Goal: Task Accomplishment & Management: Use online tool/utility

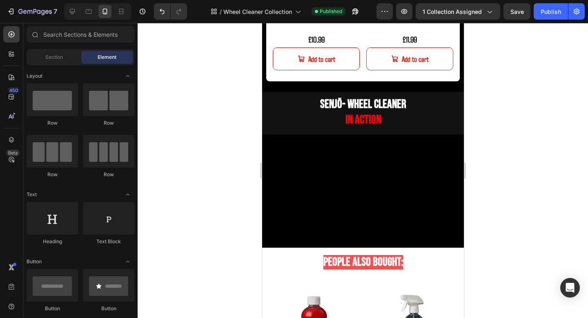
scroll to position [580, 0]
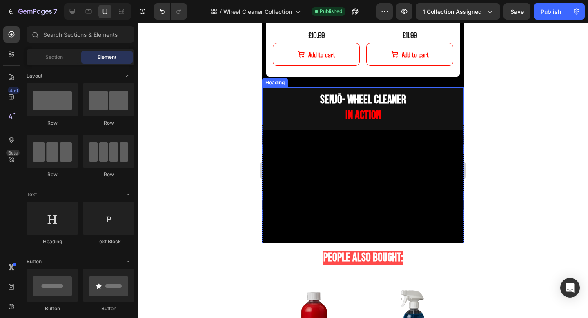
click at [430, 99] on h2 "senjō - Wheel Cleaner in action" at bounding box center [363, 108] width 202 height 32
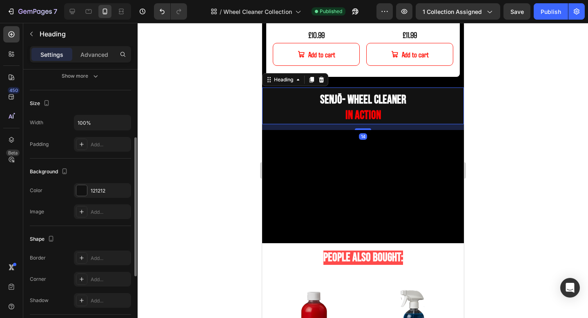
scroll to position [160, 0]
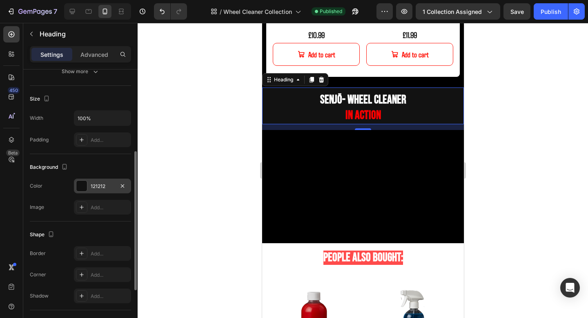
click at [100, 192] on div "121212" at bounding box center [102, 186] width 57 height 15
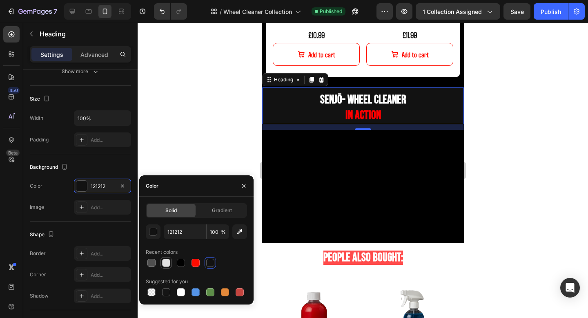
click at [168, 262] on div at bounding box center [166, 263] width 8 height 8
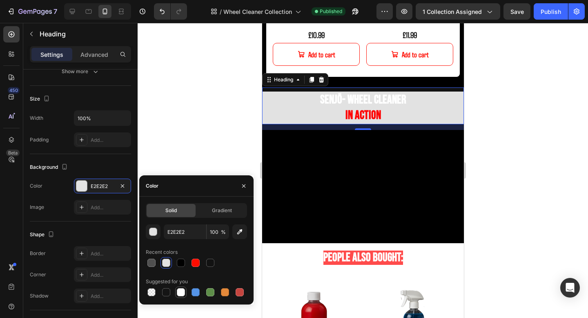
click at [178, 291] on div at bounding box center [181, 292] width 8 height 8
type input "FFFFFF"
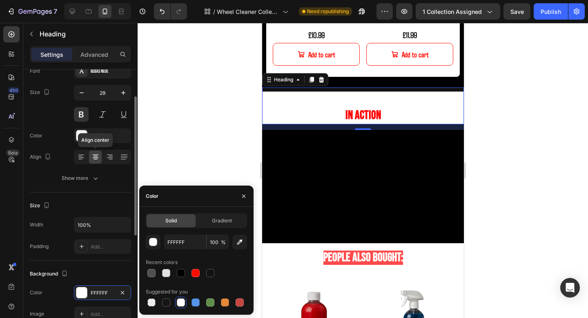
scroll to position [59, 0]
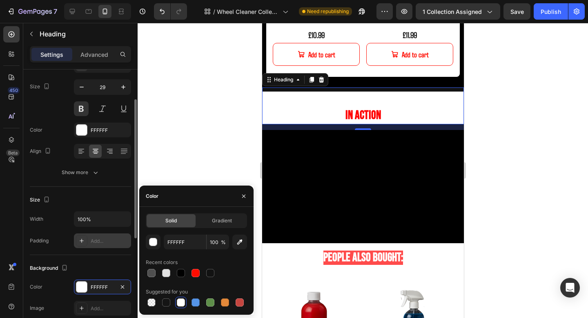
click at [95, 243] on div "Add..." at bounding box center [110, 240] width 38 height 7
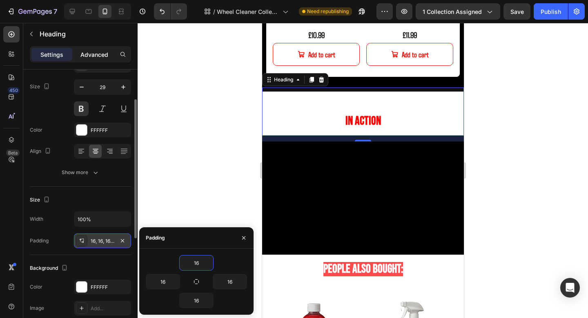
click at [93, 58] on div "Advanced" at bounding box center [94, 54] width 41 height 13
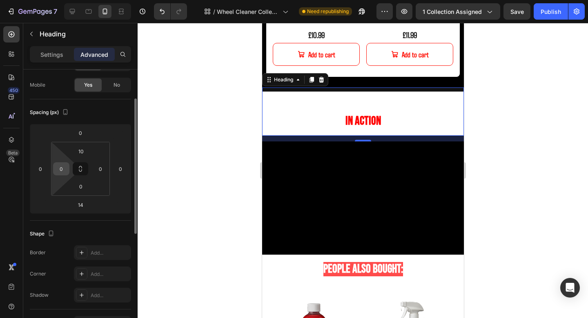
click at [61, 162] on div "0" at bounding box center [61, 168] width 16 height 13
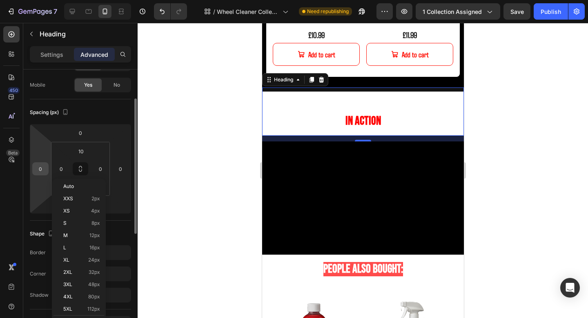
click at [45, 166] on input "0" at bounding box center [40, 169] width 12 height 12
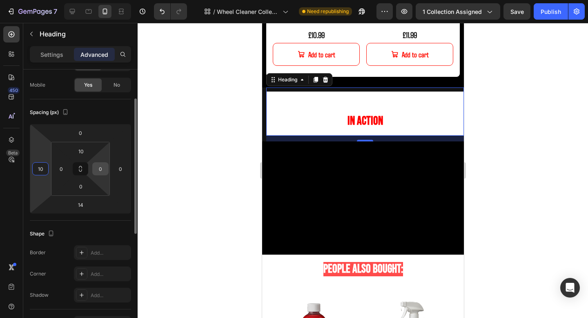
type input "10"
click at [98, 167] on input "0" at bounding box center [100, 169] width 12 height 12
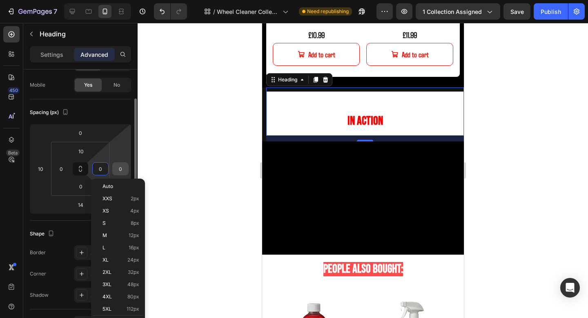
click at [123, 167] on input "0" at bounding box center [120, 169] width 12 height 12
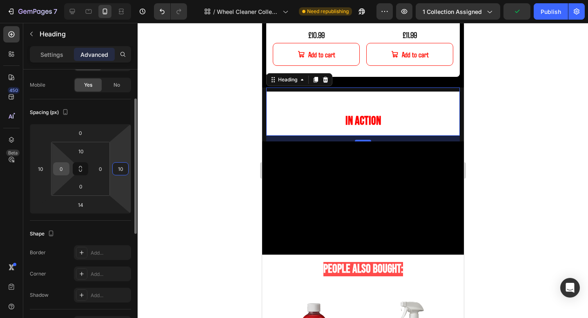
type input "10"
click at [65, 172] on input "0" at bounding box center [61, 169] width 12 height 12
type input "10"
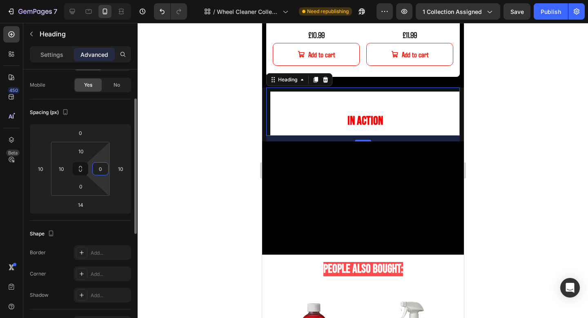
click at [99, 170] on input "0" at bounding box center [100, 169] width 12 height 12
type input "10"
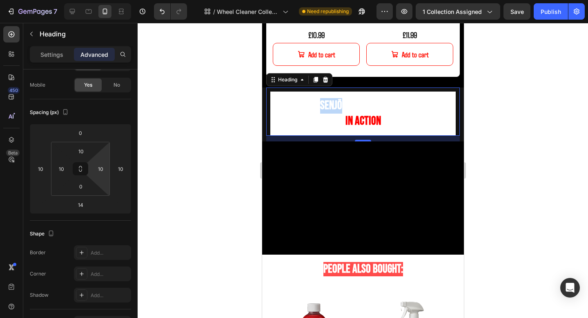
click at [335, 100] on strong "senjō" at bounding box center [331, 105] width 22 height 14
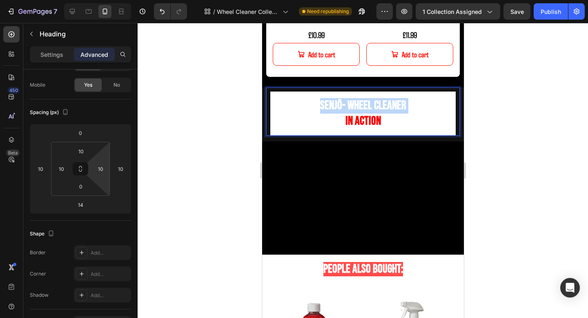
click at [335, 100] on strong "senjō" at bounding box center [331, 105] width 22 height 14
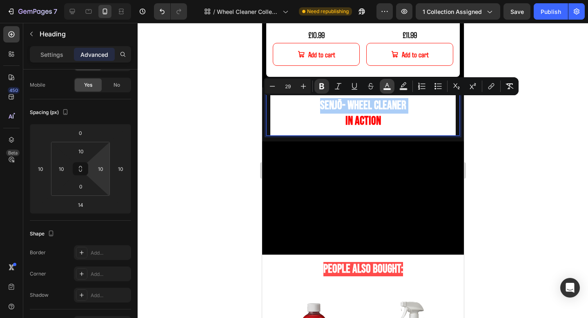
click at [388, 88] on rect "Editor contextual toolbar" at bounding box center [388, 89] width 8 height 2
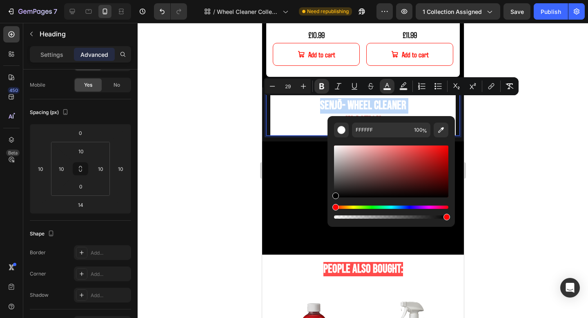
drag, startPoint x: 597, startPoint y: 169, endPoint x: 325, endPoint y: 215, distance: 276.1
type input "000000"
click at [286, 114] on p "senjō - Wheel Cleaner in action" at bounding box center [363, 113] width 172 height 31
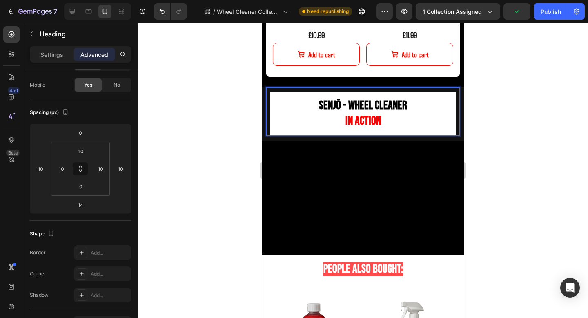
click at [429, 119] on p "senjō - Wheel Cleaner in action" at bounding box center [363, 113] width 172 height 31
click at [339, 119] on p "senjō - Wheel Cleaner in action" at bounding box center [363, 113] width 172 height 31
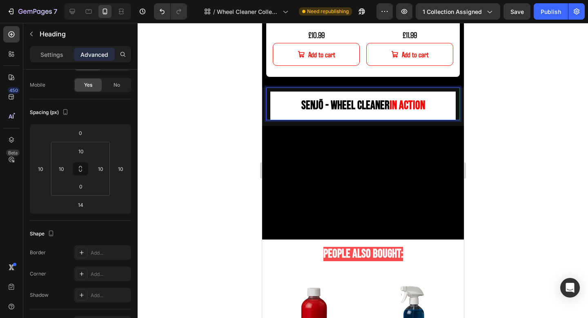
click at [506, 86] on div at bounding box center [363, 170] width 451 height 295
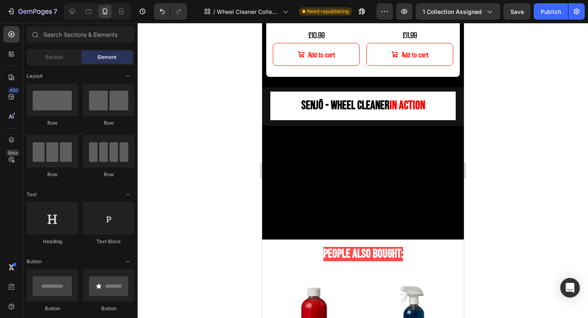
click at [429, 102] on p "⁠⁠⁠⁠⁠⁠⁠ senjō - Wheel Cleaner in action" at bounding box center [363, 106] width 172 height 16
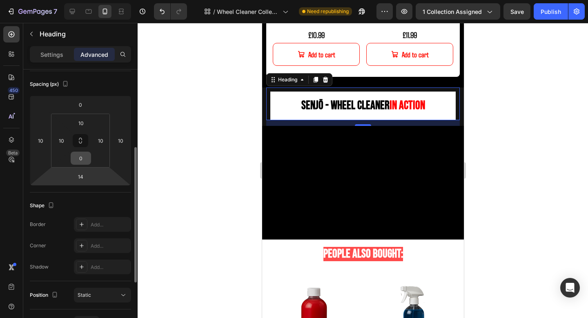
scroll to position [134, 0]
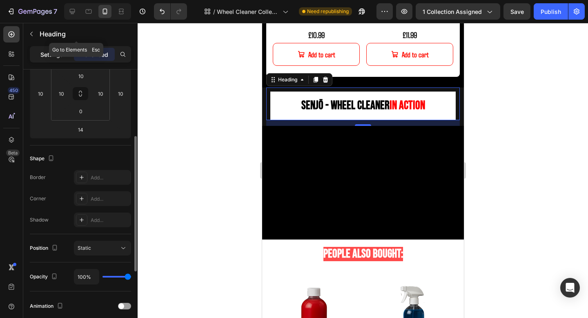
click at [60, 53] on p "Settings" at bounding box center [51, 54] width 23 height 9
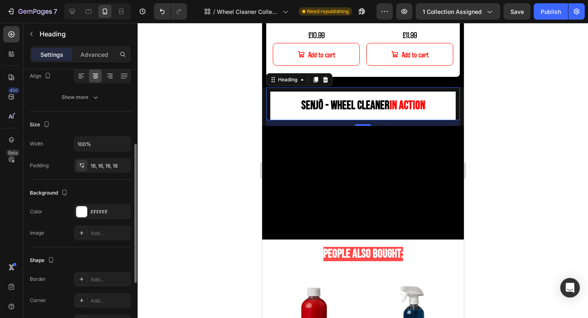
scroll to position [152, 0]
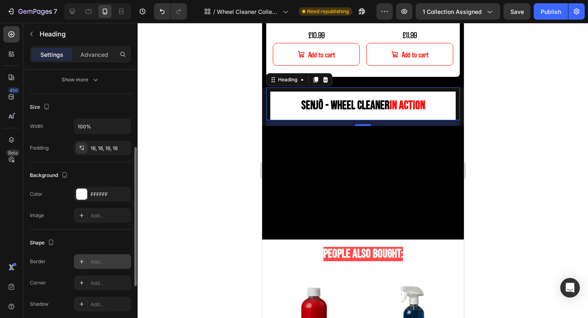
click at [104, 255] on div "Add..." at bounding box center [102, 261] width 57 height 15
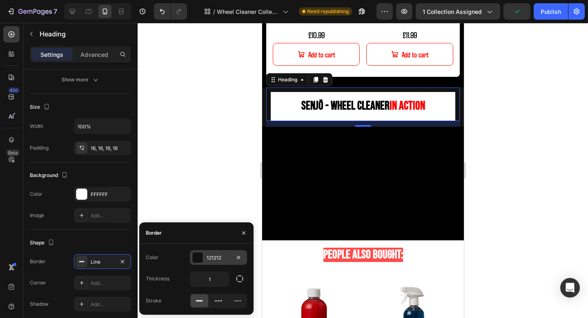
click at [219, 261] on div "121212" at bounding box center [219, 257] width 24 height 7
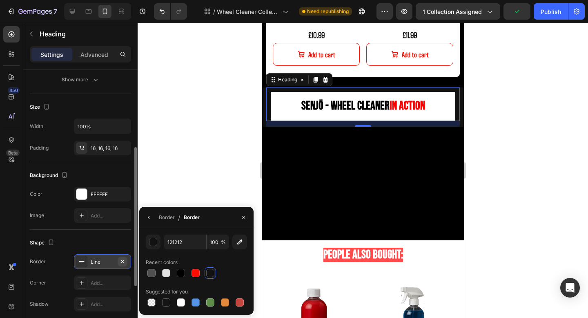
click at [125, 262] on icon "button" at bounding box center [122, 261] width 7 height 7
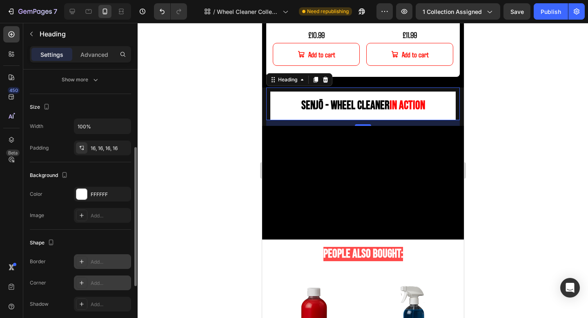
click at [110, 283] on div "Add..." at bounding box center [110, 283] width 38 height 7
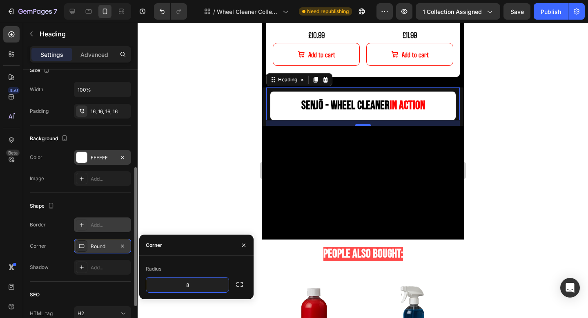
scroll to position [189, 0]
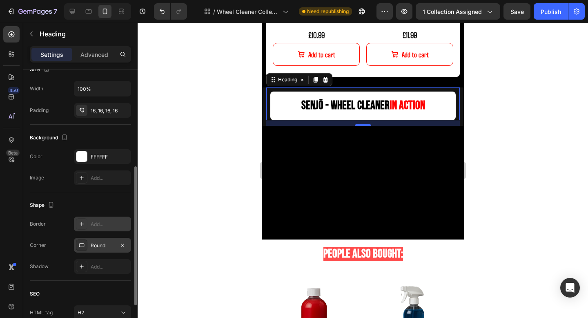
click at [106, 199] on div "Shape" at bounding box center [80, 205] width 101 height 13
click at [477, 139] on div at bounding box center [363, 170] width 451 height 295
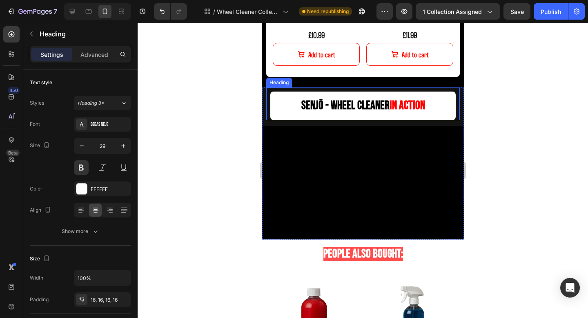
click at [389, 106] on strong "in action" at bounding box center [407, 105] width 36 height 14
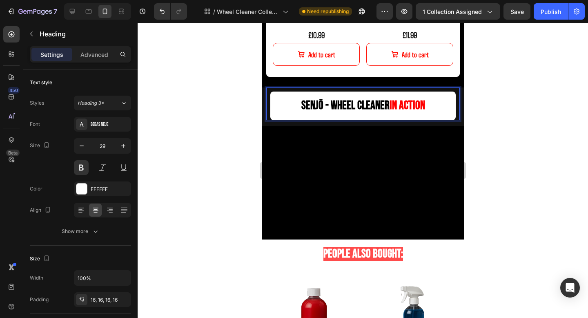
click at [395, 105] on strong "in action" at bounding box center [407, 105] width 36 height 14
click at [392, 106] on strong "in action" at bounding box center [407, 105] width 36 height 14
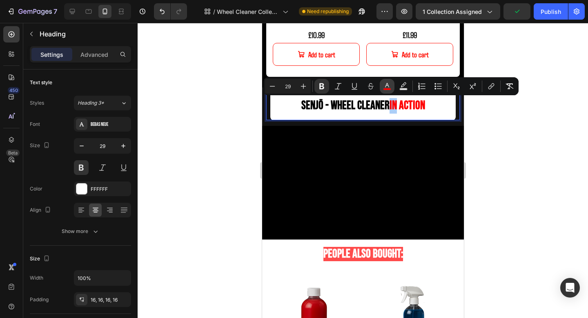
click at [390, 85] on icon "Editor contextual toolbar" at bounding box center [387, 86] width 8 height 8
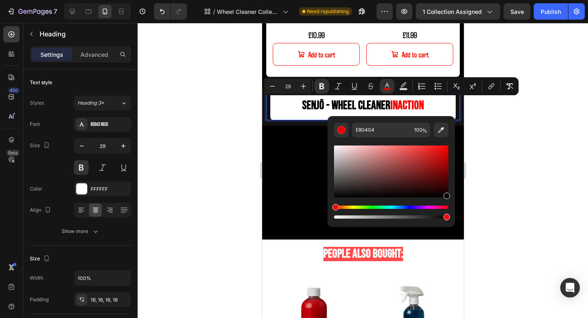
drag, startPoint x: 447, startPoint y: 150, endPoint x: 454, endPoint y: 210, distance: 61.4
click at [454, 210] on div "E80404 100 %" at bounding box center [392, 168] width 128 height 104
type input "000000"
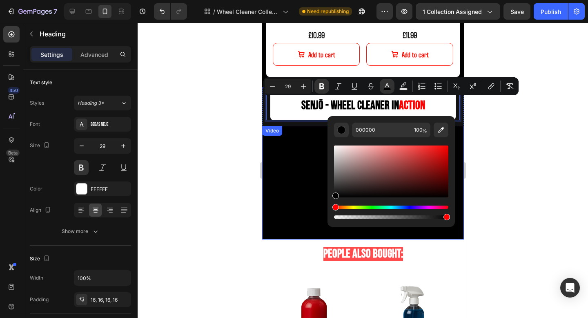
click at [541, 179] on div at bounding box center [363, 170] width 451 height 295
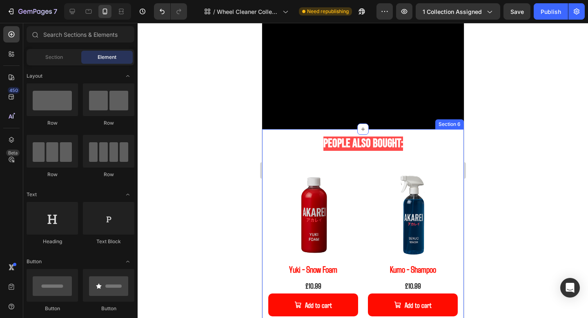
scroll to position [699, 0]
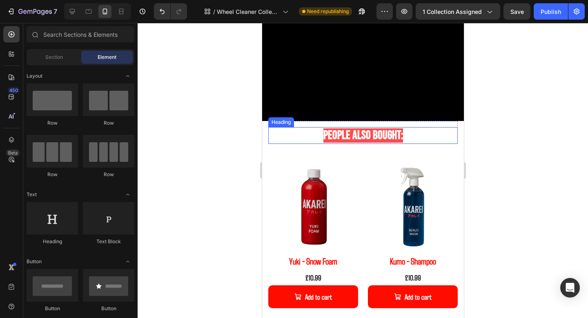
click at [401, 139] on span "People Also Bought:" at bounding box center [363, 135] width 80 height 14
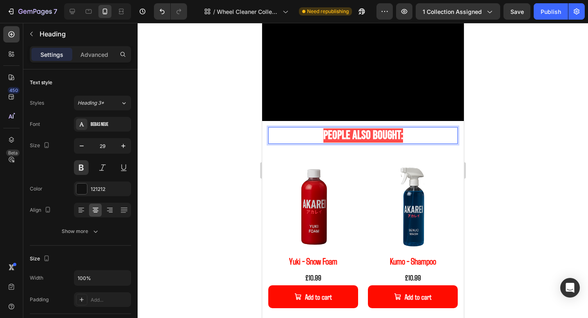
click at [390, 139] on span "People Also Bought:" at bounding box center [363, 135] width 80 height 14
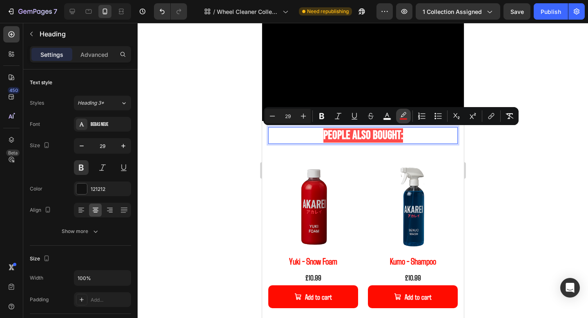
click at [403, 112] on icon "Editor contextual toolbar" at bounding box center [404, 116] width 8 height 8
type input "FF1616"
type input "77"
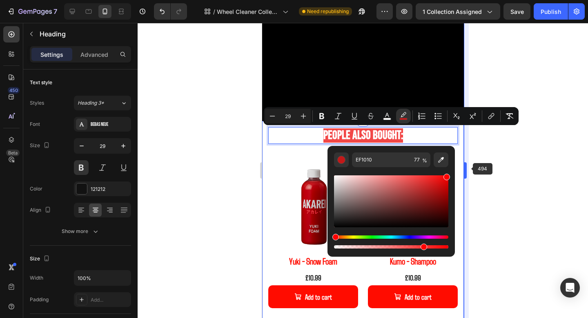
drag, startPoint x: 441, startPoint y: 178, endPoint x: 468, endPoint y: 168, distance: 29.3
click at [468, 0] on body "7 Version history / Wheel Cleaner Collection Need republishing Preview 1 collec…" at bounding box center [294, 0] width 588 height 0
type input "FF0000"
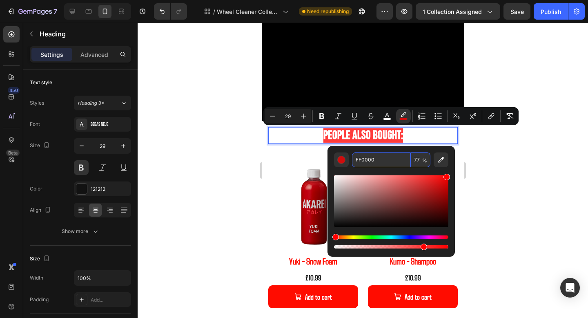
click at [414, 158] on input "77" at bounding box center [421, 159] width 20 height 15
type input "100"
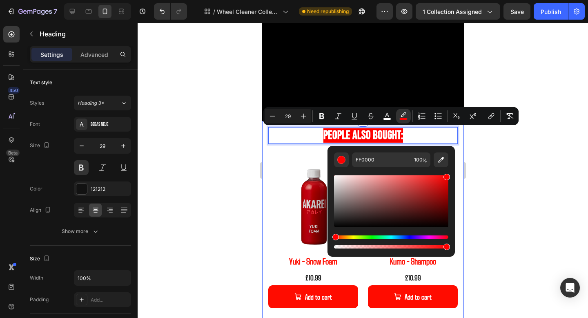
type input "16"
click at [503, 144] on div at bounding box center [363, 170] width 451 height 295
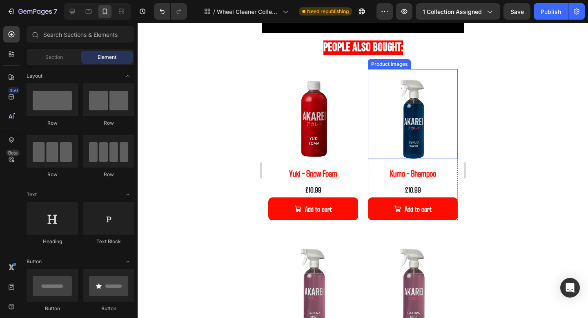
scroll to position [796, 0]
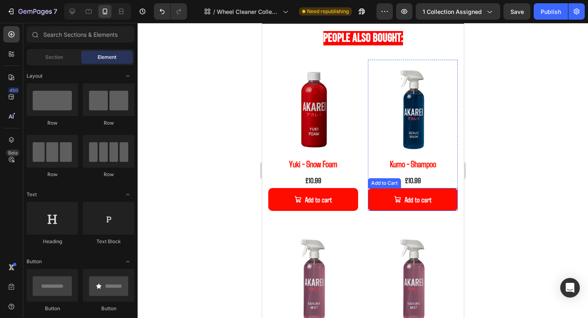
click at [447, 199] on button "Add to cart" at bounding box center [413, 199] width 90 height 23
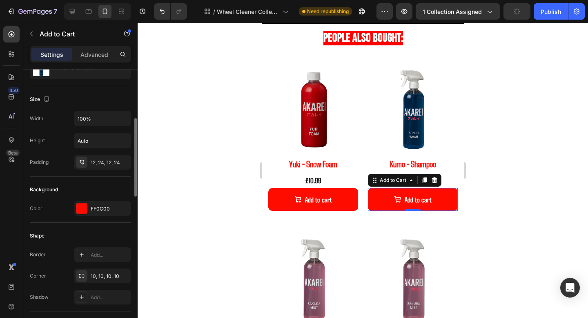
scroll to position [110, 0]
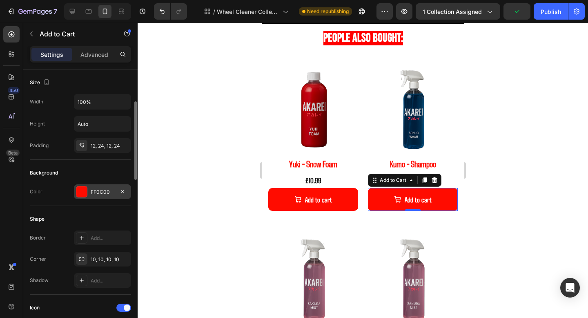
click at [99, 195] on div "FF0C00" at bounding box center [103, 191] width 24 height 7
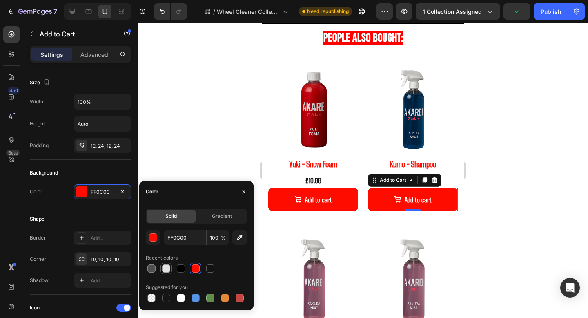
click at [170, 270] on div at bounding box center [166, 268] width 8 height 8
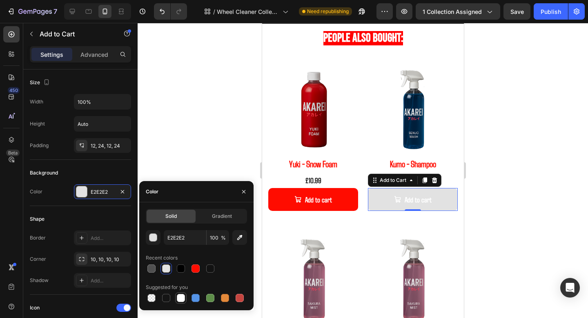
click at [182, 299] on div at bounding box center [181, 298] width 8 height 8
type input "FFFFFF"
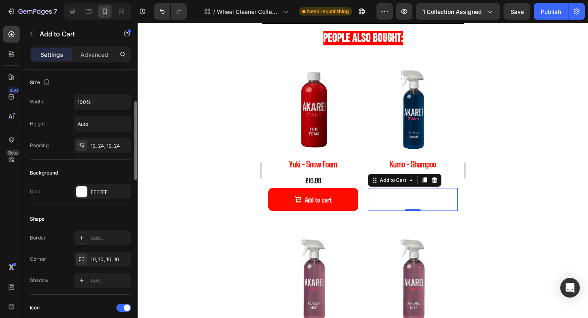
click at [72, 219] on div "Shape" at bounding box center [80, 219] width 101 height 13
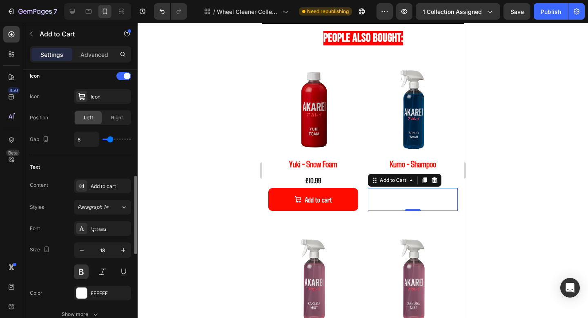
scroll to position [348, 0]
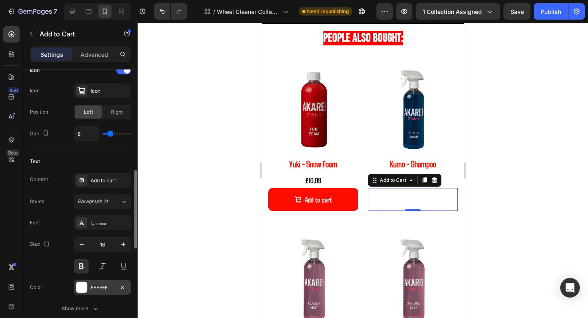
click at [96, 293] on div "FFFFFF" at bounding box center [102, 287] width 57 height 15
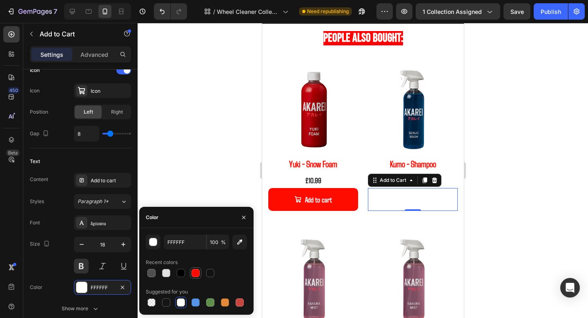
click at [198, 275] on div at bounding box center [196, 273] width 8 height 8
type input "FF0C00"
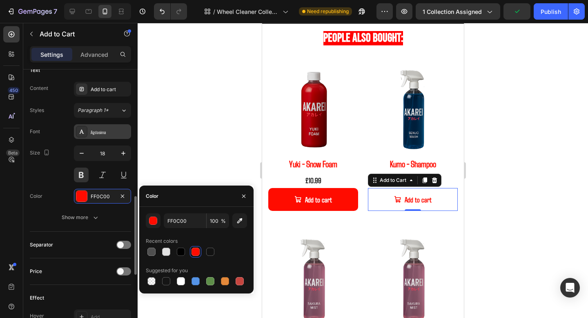
scroll to position [451, 0]
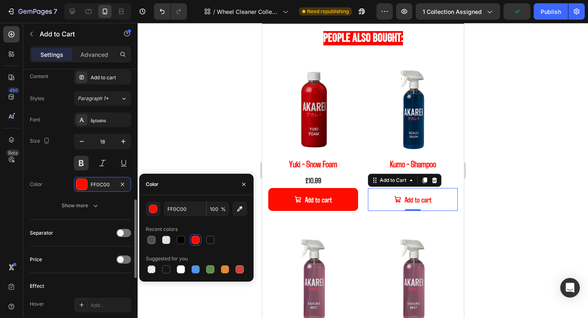
click at [90, 197] on div "Font Agdasima Size 18 Color FF0C00 Show more" at bounding box center [80, 162] width 101 height 101
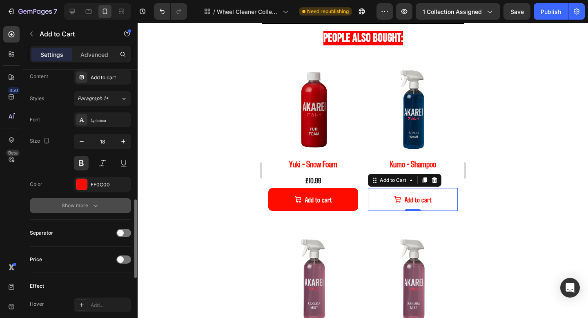
click at [89, 206] on div "Show more" at bounding box center [81, 205] width 38 height 8
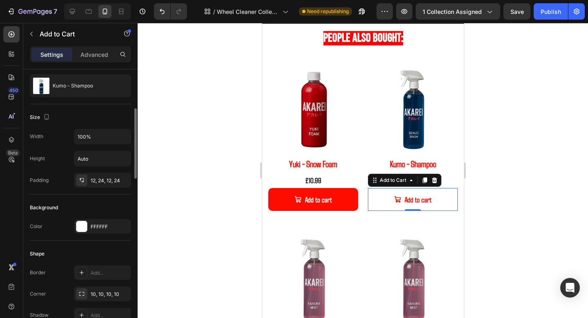
scroll to position [100, 0]
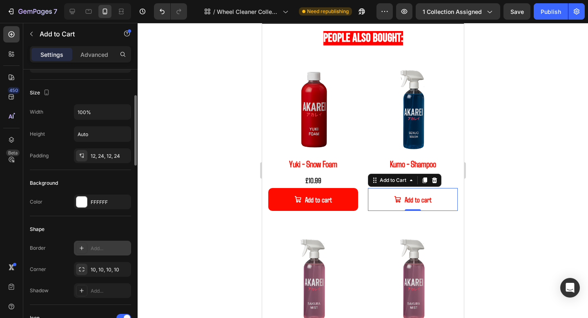
click at [91, 251] on div "Add..." at bounding box center [110, 248] width 38 height 7
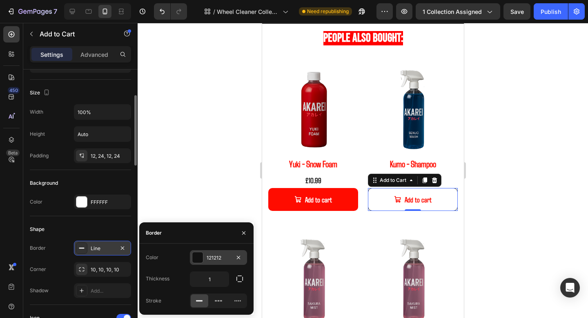
click at [200, 254] on div at bounding box center [197, 257] width 11 height 11
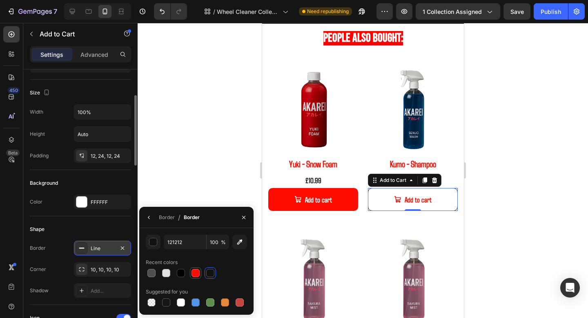
click at [196, 277] on div at bounding box center [196, 273] width 8 height 8
type input "FF0C00"
click at [349, 201] on button "Add to cart" at bounding box center [313, 199] width 90 height 23
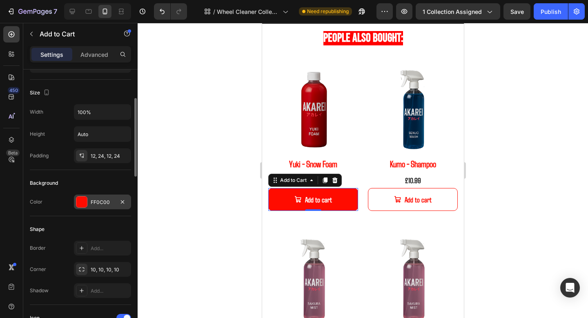
click at [96, 201] on div "FF0C00" at bounding box center [103, 202] width 24 height 7
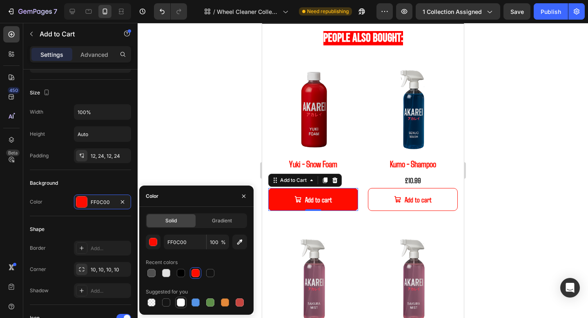
click at [179, 301] on div at bounding box center [181, 302] width 8 height 8
type input "FFFFFF"
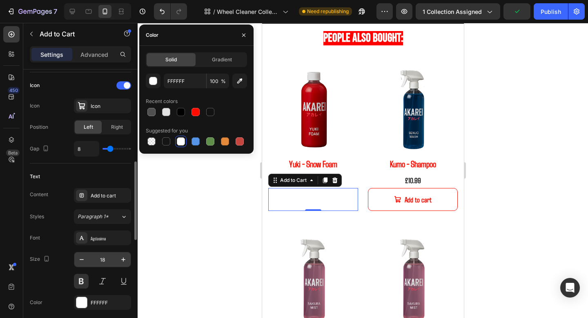
scroll to position [368, 0]
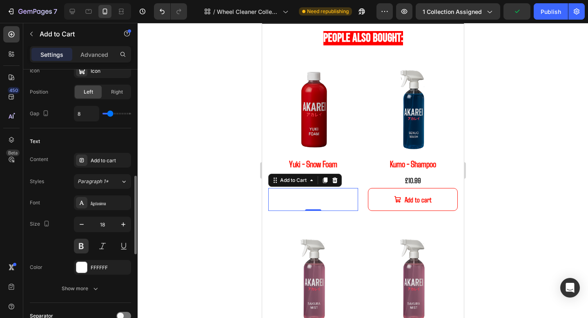
click at [100, 258] on div "Font Agdasima Size 18 Color FFFFFF Show more" at bounding box center [80, 245] width 101 height 101
click at [100, 268] on div "FFFFFF" at bounding box center [103, 267] width 24 height 7
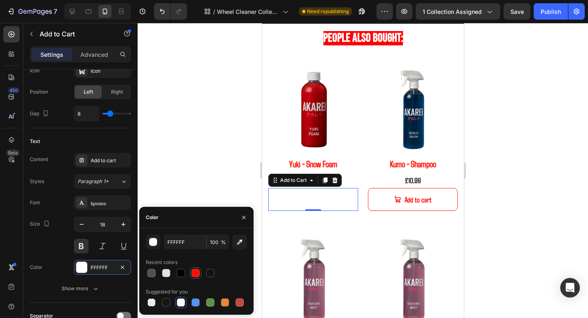
click at [198, 277] on div at bounding box center [196, 273] width 10 height 10
type input "FF0C00"
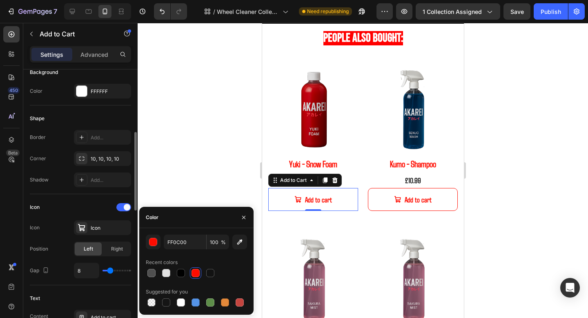
scroll to position [187, 0]
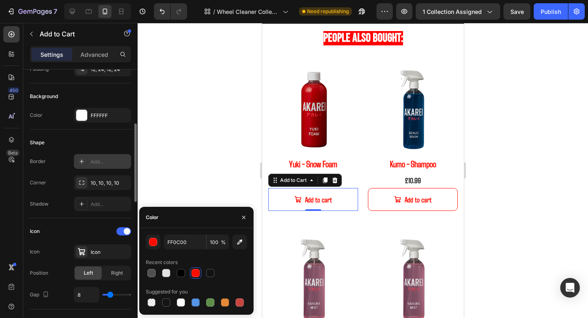
click at [101, 163] on div "Add..." at bounding box center [110, 161] width 38 height 7
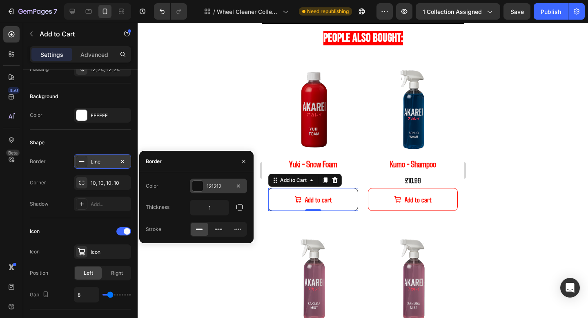
click at [213, 179] on div "121212" at bounding box center [218, 186] width 57 height 15
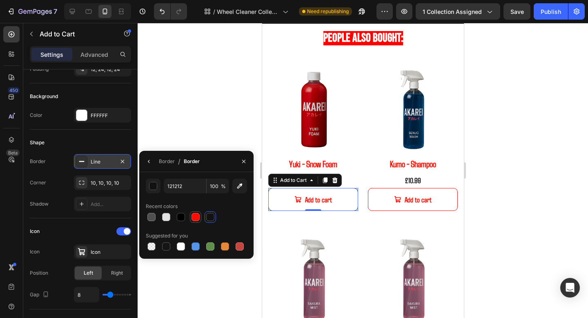
click at [197, 218] on div at bounding box center [196, 217] width 8 height 8
type input "FF0C00"
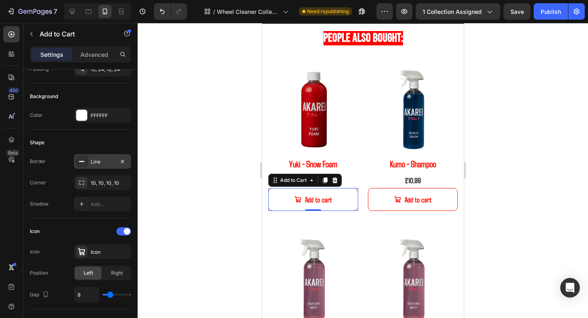
click at [494, 213] on div at bounding box center [363, 170] width 451 height 295
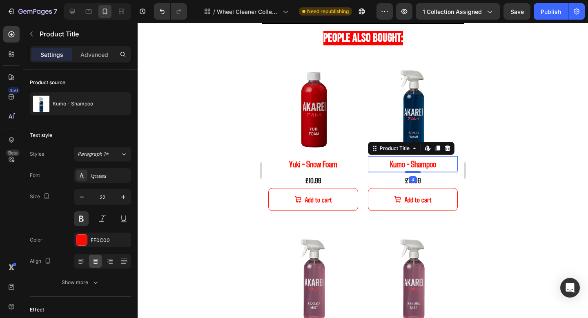
click at [420, 167] on h2 "Kumo - Shampoo" at bounding box center [413, 163] width 90 height 15
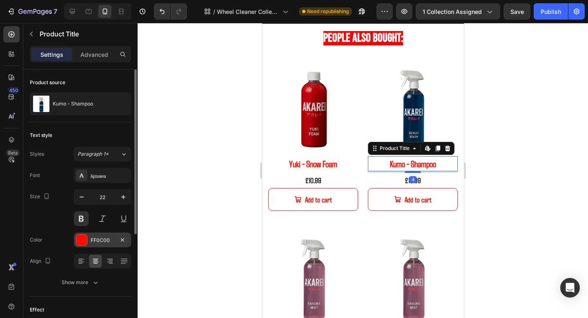
click at [92, 238] on div "FF0C00" at bounding box center [103, 240] width 24 height 7
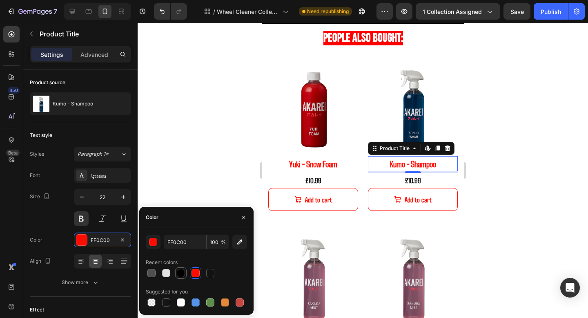
click at [177, 271] on div at bounding box center [181, 273] width 8 height 8
type input "000000"
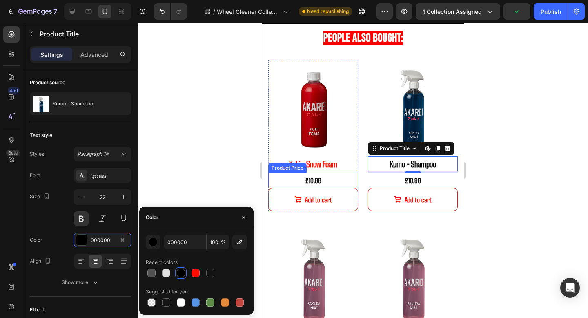
click at [300, 175] on div "£10.99" at bounding box center [313, 180] width 90 height 15
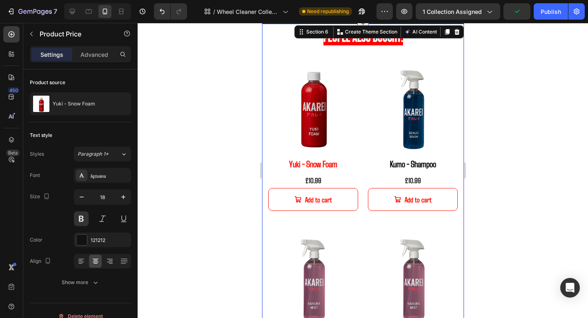
click at [460, 197] on div "⁠⁠⁠⁠⁠⁠⁠ People Also Bought: Heading Row Product Images Yuki - Snow Foam Product…" at bounding box center [363, 208] width 202 height 369
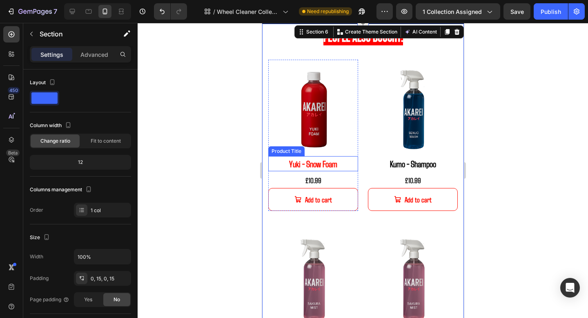
click at [319, 167] on h2 "Yuki - Snow Foam" at bounding box center [313, 163] width 90 height 15
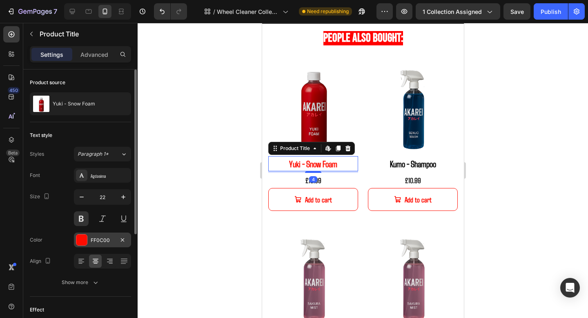
click at [92, 238] on div "FF0C00" at bounding box center [103, 240] width 24 height 7
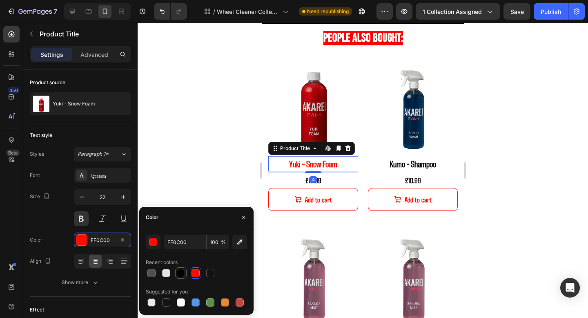
click at [180, 272] on div at bounding box center [181, 273] width 8 height 8
type input "000000"
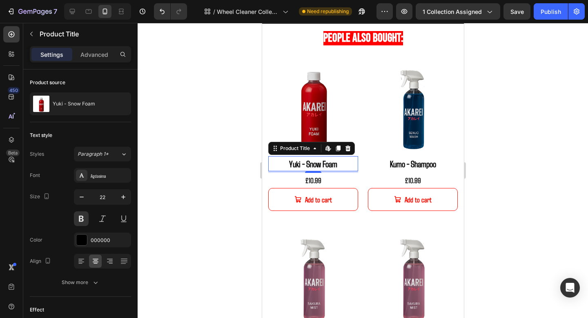
click at [481, 237] on div at bounding box center [363, 170] width 451 height 295
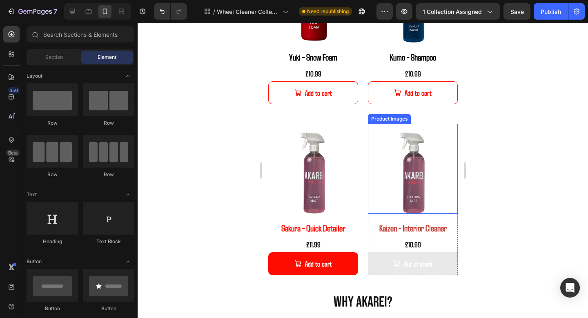
scroll to position [905, 0]
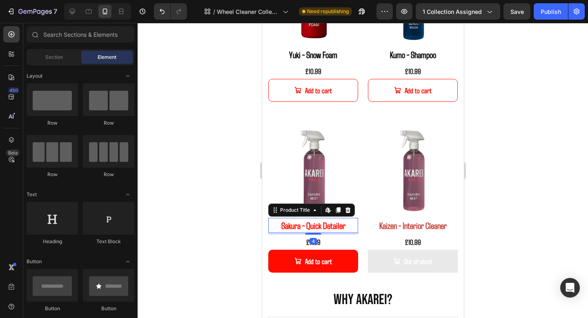
click at [325, 231] on h2 "Sakura - Quick Detailer" at bounding box center [313, 225] width 90 height 15
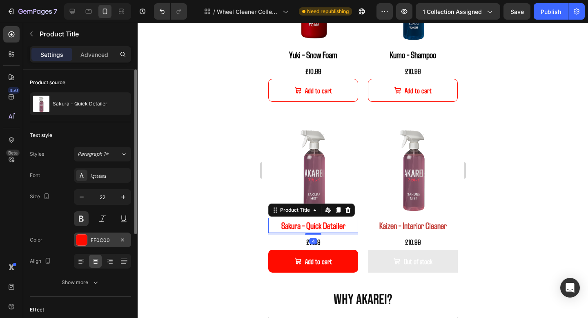
click at [89, 235] on div "FF0C00" at bounding box center [102, 240] width 57 height 15
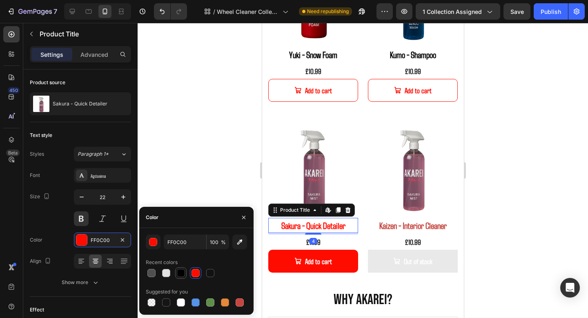
click at [182, 274] on div at bounding box center [181, 273] width 8 height 8
type input "000000"
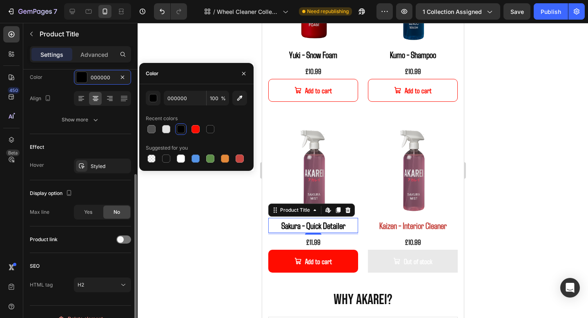
scroll to position [176, 0]
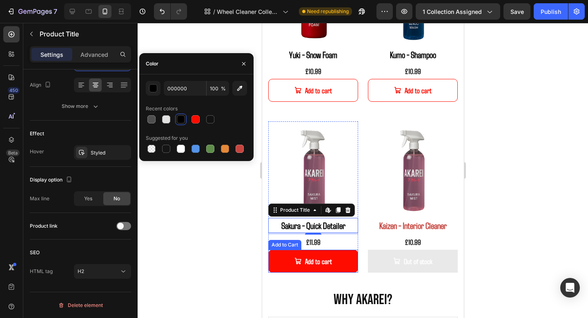
click at [304, 260] on div "Add to cart" at bounding box center [313, 261] width 38 height 13
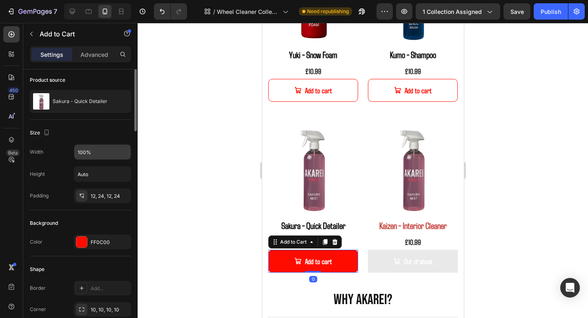
scroll to position [104, 0]
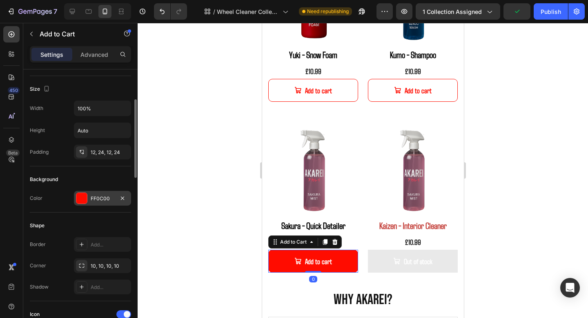
click at [100, 197] on div "FF0C00" at bounding box center [103, 198] width 24 height 7
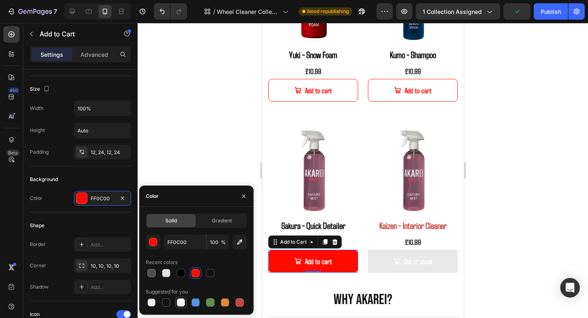
click at [179, 304] on div at bounding box center [181, 302] width 8 height 8
type input "FFFFFF"
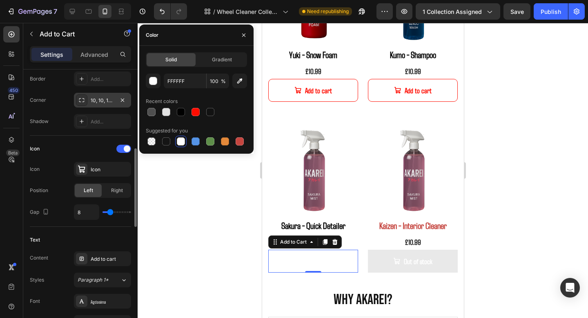
scroll to position [270, 0]
click at [106, 74] on div "Add..." at bounding box center [102, 78] width 57 height 15
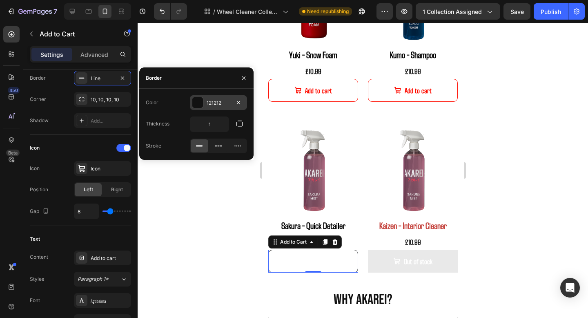
click at [204, 104] on div "121212" at bounding box center [218, 102] width 57 height 15
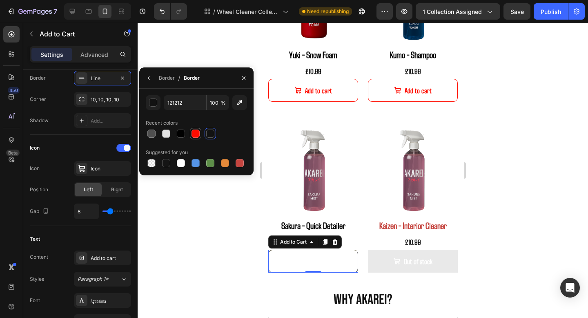
click at [199, 137] on div at bounding box center [196, 134] width 8 height 8
type input "FF0C00"
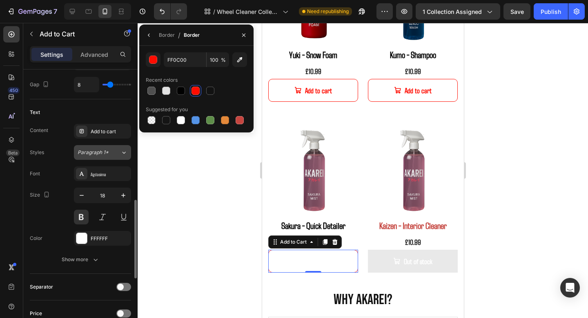
scroll to position [420, 0]
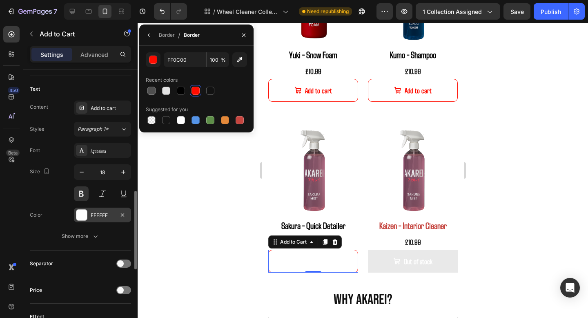
click at [100, 214] on div "FFFFFF" at bounding box center [103, 215] width 24 height 7
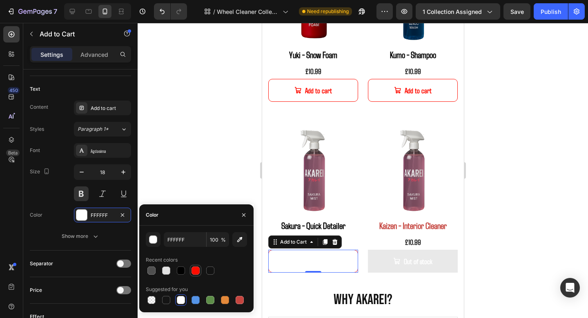
click at [192, 266] on div at bounding box center [195, 270] width 11 height 11
type input "FF0C00"
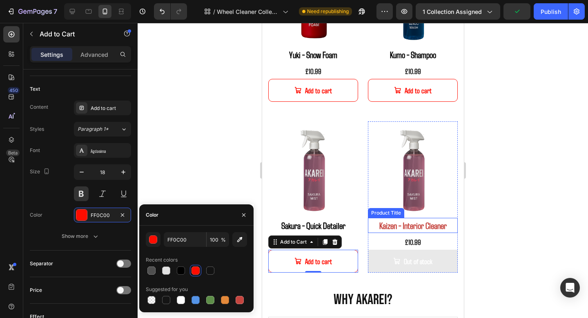
click at [416, 228] on h2 "Kaizen - Interior Cleaner" at bounding box center [413, 225] width 90 height 15
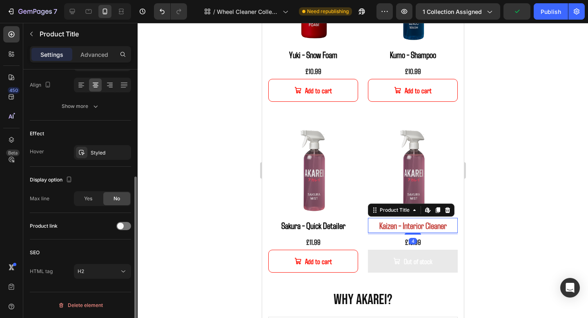
scroll to position [0, 0]
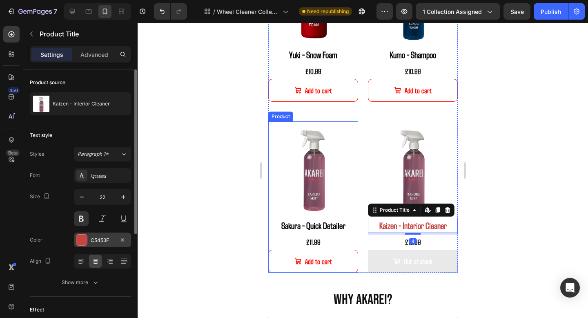
click at [102, 242] on div "C5453F" at bounding box center [103, 240] width 24 height 7
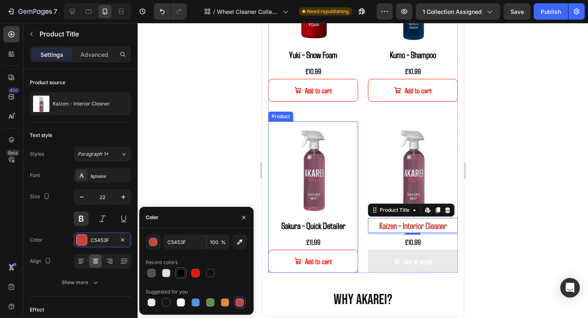
click at [182, 273] on div at bounding box center [181, 273] width 8 height 8
type input "000000"
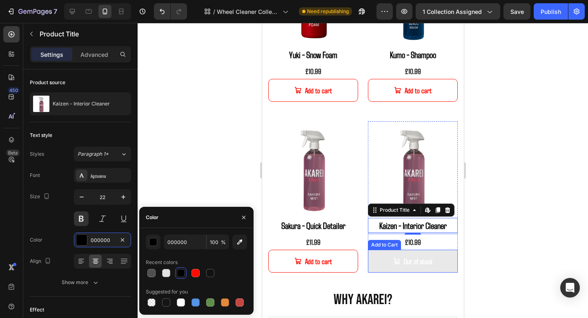
click at [437, 262] on button "Out of stock" at bounding box center [413, 261] width 90 height 23
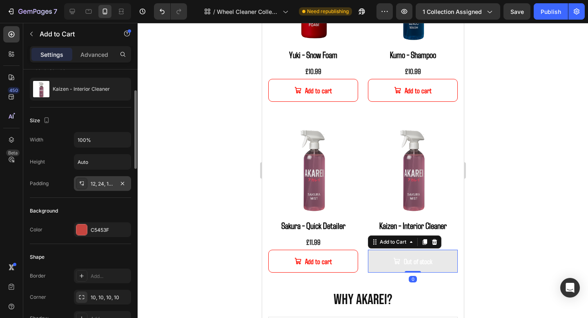
scroll to position [84, 0]
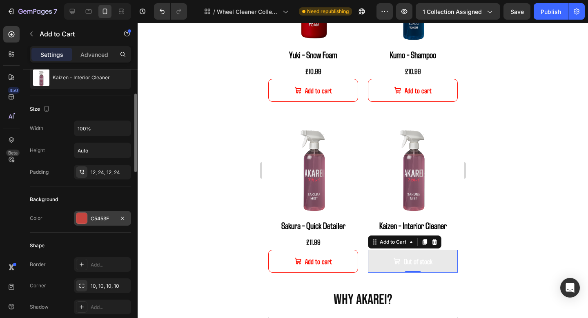
click at [101, 219] on div "C5453F" at bounding box center [103, 218] width 24 height 7
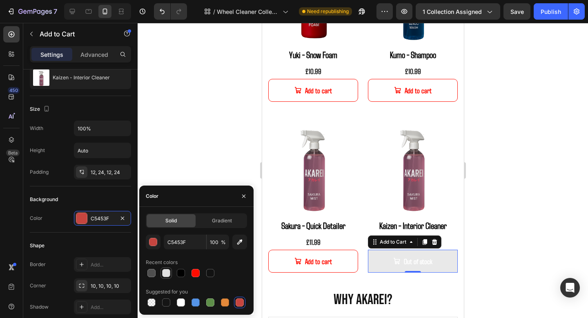
click at [166, 273] on div at bounding box center [166, 273] width 8 height 8
click at [182, 302] on div at bounding box center [181, 302] width 8 height 8
type input "FFFFFF"
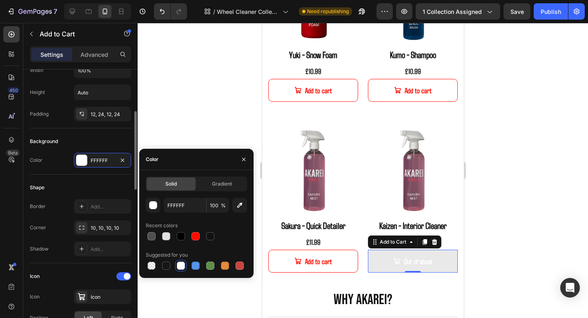
scroll to position [145, 0]
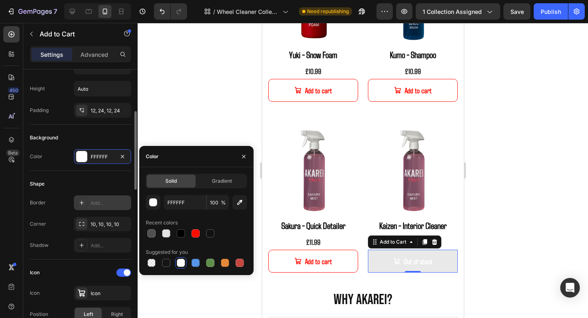
click at [95, 206] on div "Add..." at bounding box center [110, 202] width 38 height 7
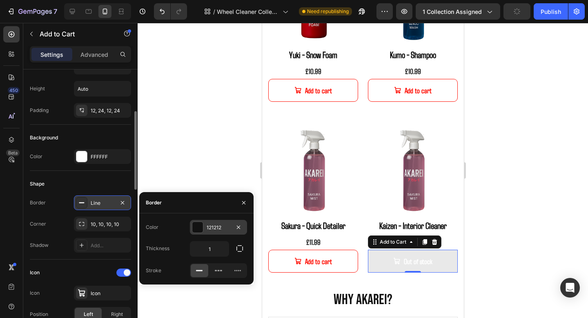
click at [210, 234] on div "121212" at bounding box center [218, 227] width 57 height 15
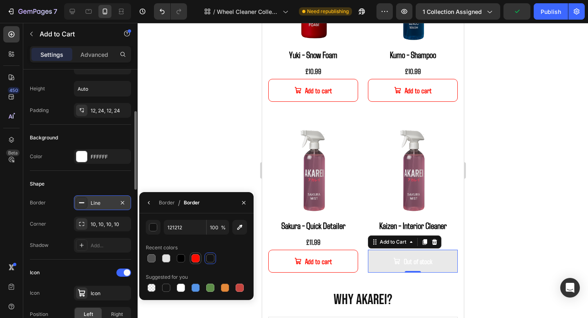
click at [195, 254] on div at bounding box center [196, 258] width 8 height 8
type input "FF0C00"
click at [59, 233] on div "Border Line Corner 10, 10, 10, 10 Shadow Add..." at bounding box center [80, 223] width 101 height 57
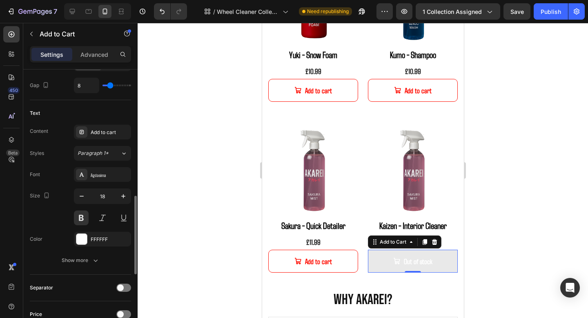
scroll to position [409, 0]
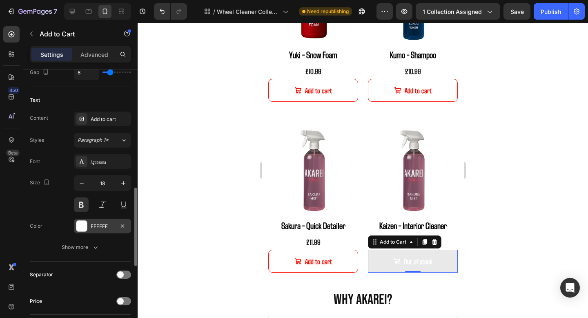
click at [101, 230] on div "FFFFFF" at bounding box center [102, 226] width 57 height 15
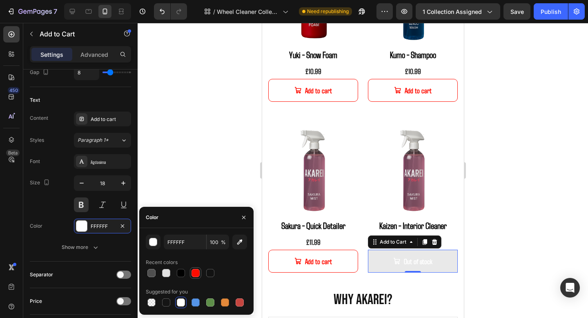
click at [193, 269] on div at bounding box center [196, 273] width 8 height 8
type input "FF0C00"
click at [58, 214] on div "Font Agdasima Size 18 Color FF0C00 Show more" at bounding box center [80, 204] width 101 height 101
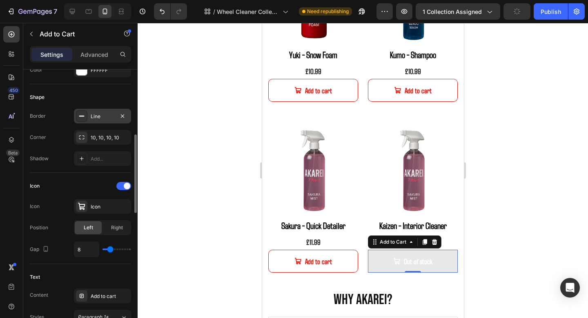
scroll to position [230, 0]
click at [104, 119] on div "Line" at bounding box center [103, 117] width 24 height 7
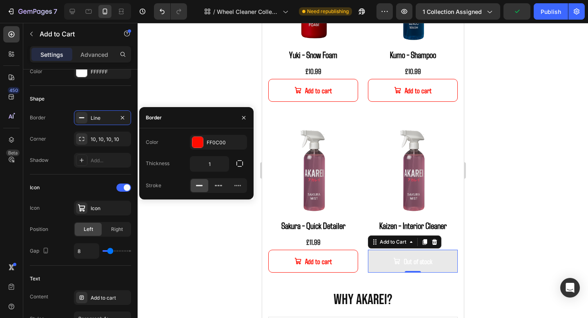
click at [48, 155] on div "Shadow" at bounding box center [39, 160] width 19 height 13
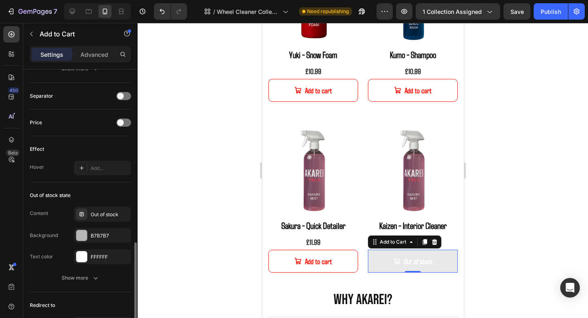
scroll to position [590, 0]
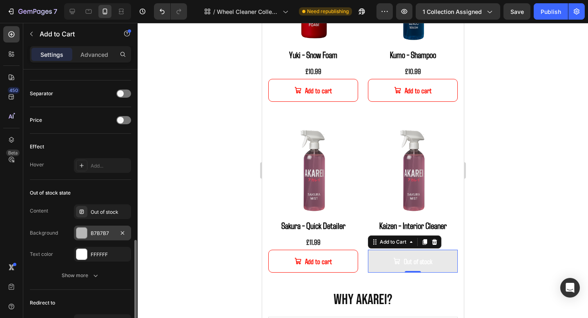
click at [99, 235] on div "B7B7B7" at bounding box center [103, 233] width 24 height 7
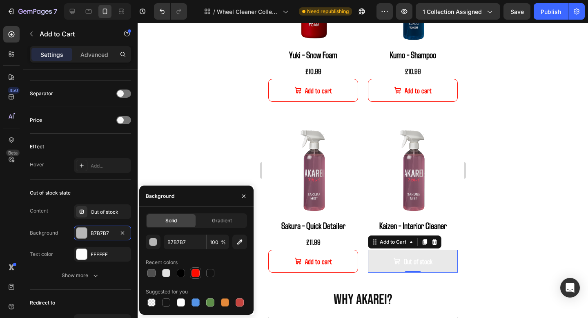
click at [196, 274] on div at bounding box center [196, 273] width 8 height 8
type input "FF0C00"
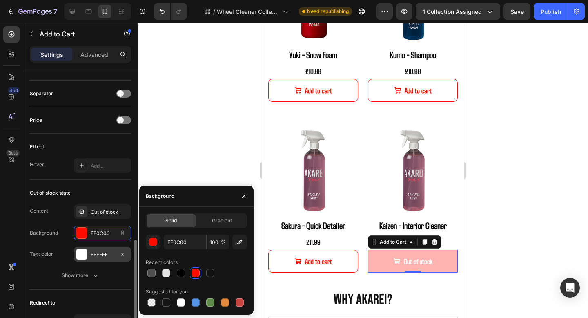
click at [96, 256] on div "FFFFFF" at bounding box center [103, 254] width 24 height 7
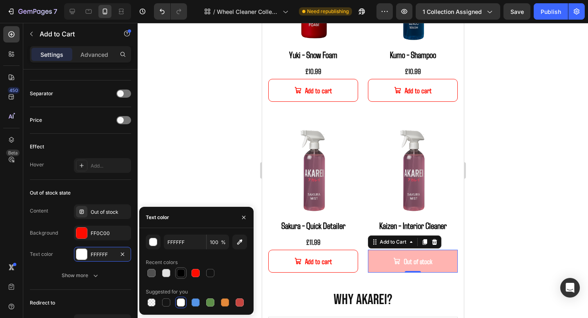
click at [179, 272] on div at bounding box center [181, 273] width 8 height 8
click at [196, 270] on div at bounding box center [196, 273] width 8 height 8
type input "FF0C00"
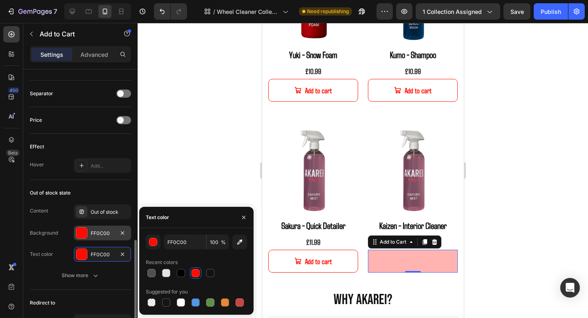
click at [101, 228] on div "FF0C00" at bounding box center [102, 233] width 57 height 15
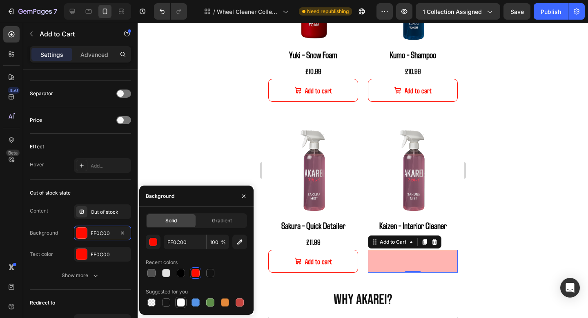
click at [178, 304] on div at bounding box center [181, 302] width 8 height 8
type input "FFFFFF"
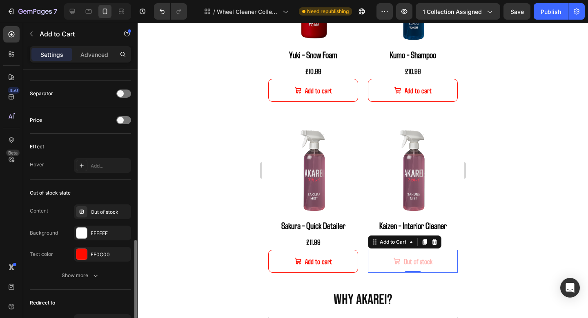
click at [48, 237] on div "Background" at bounding box center [44, 232] width 28 height 13
click at [69, 274] on div "Show more" at bounding box center [81, 275] width 38 height 8
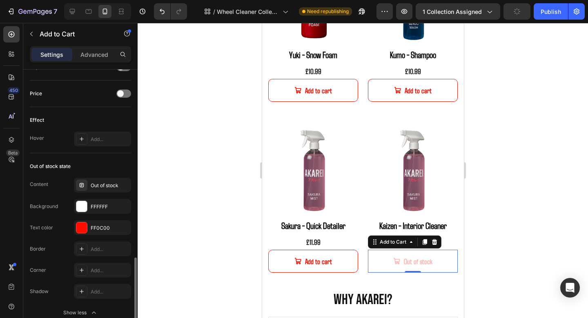
scroll to position [651, 0]
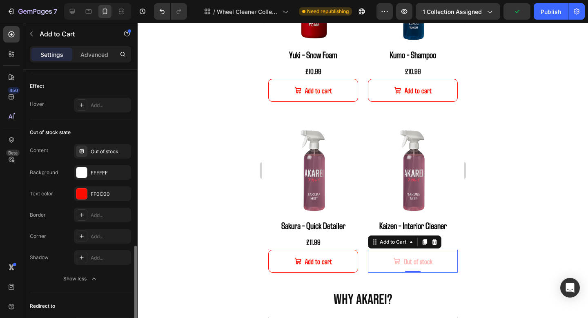
click at [537, 236] on div at bounding box center [363, 170] width 451 height 295
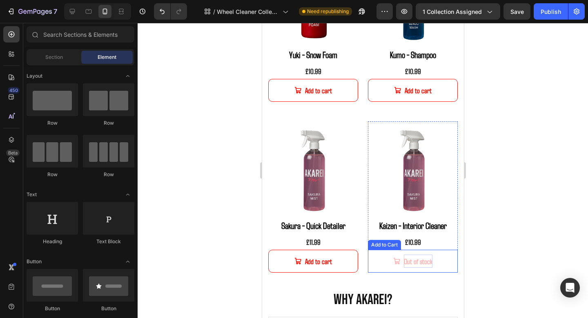
click at [428, 266] on div "Out of stock" at bounding box center [418, 261] width 29 height 13
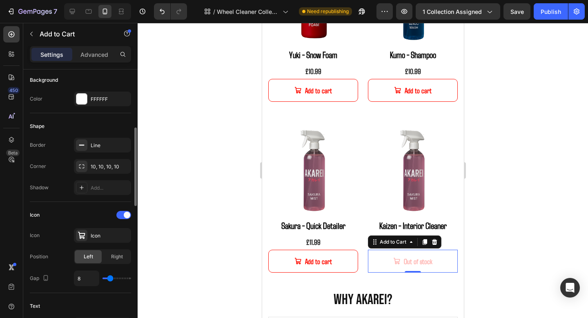
scroll to position [194, 0]
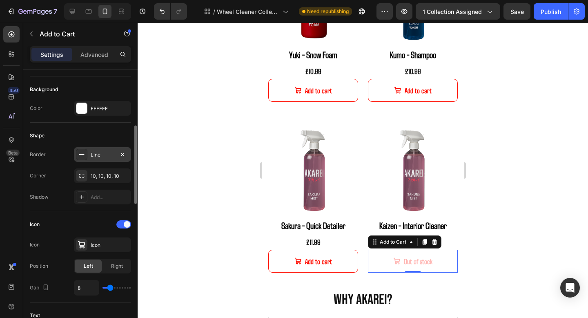
click at [105, 155] on div "Line" at bounding box center [103, 154] width 24 height 7
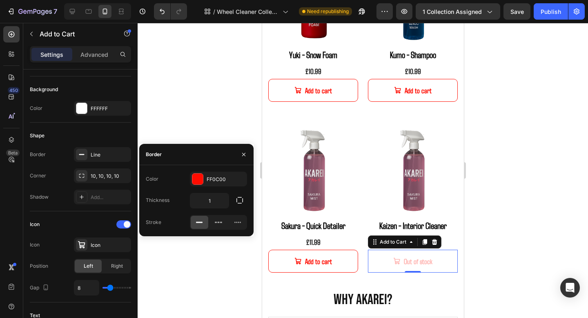
click at [205, 121] on div at bounding box center [363, 170] width 451 height 295
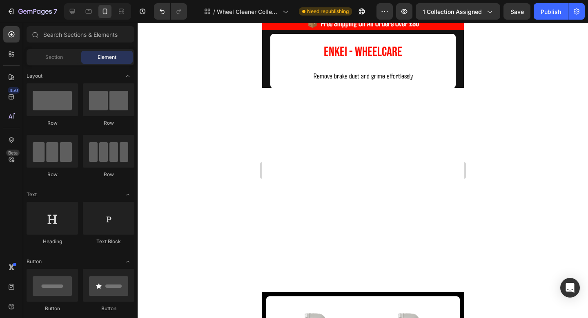
scroll to position [0, 0]
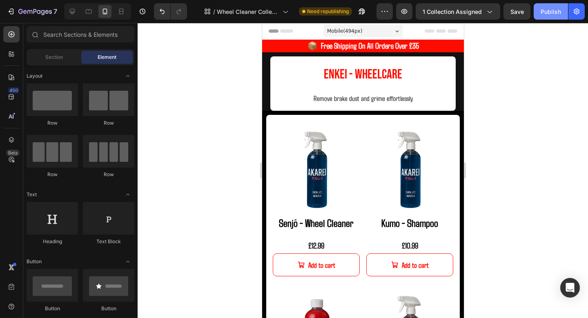
click at [548, 9] on div "Publish" at bounding box center [551, 11] width 20 height 9
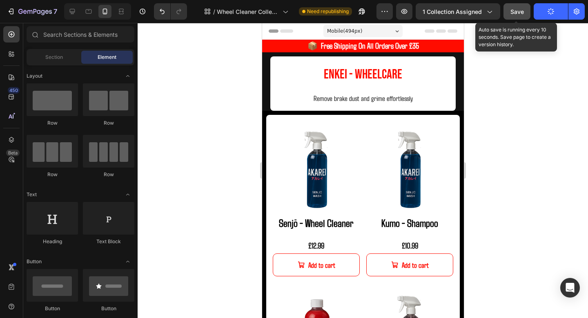
click at [516, 11] on span "Save" at bounding box center [517, 11] width 13 height 7
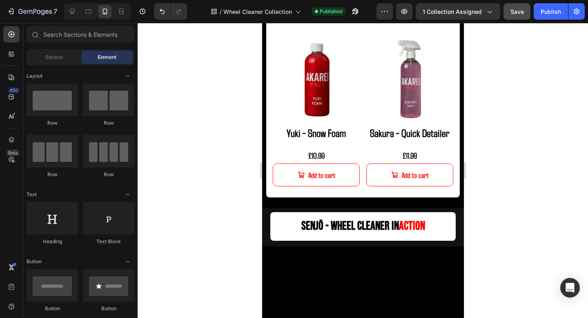
scroll to position [470, 0]
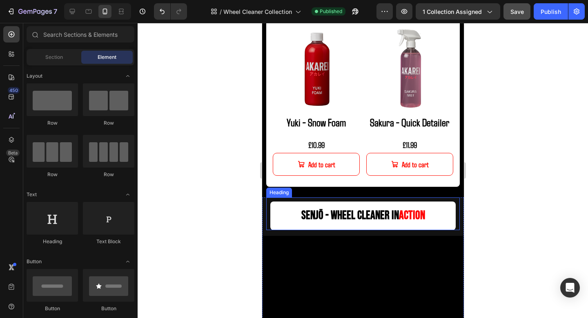
click at [383, 208] on h2 "senjō - Wheel Cleaner in action" at bounding box center [363, 215] width 186 height 29
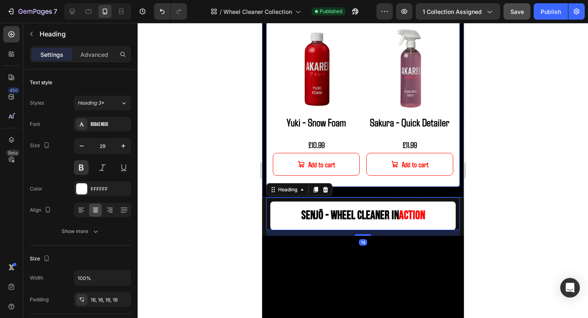
click at [391, 184] on div "Product Images Senjō - Wheel Cleaner Product Title £12.99 Product Price Product…" at bounding box center [363, 17] width 194 height 338
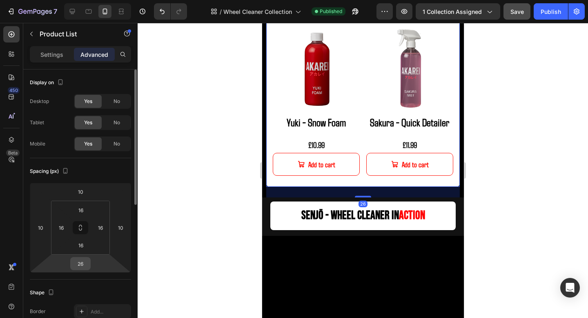
click at [84, 258] on input "26" at bounding box center [80, 263] width 16 height 12
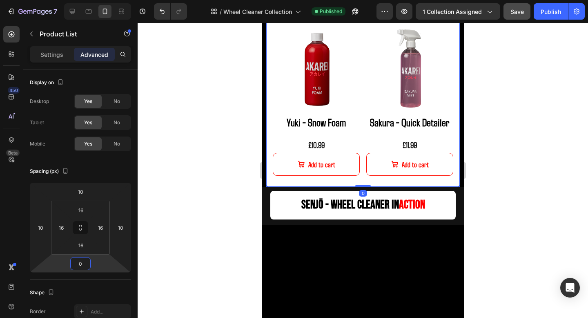
click at [504, 200] on div at bounding box center [363, 170] width 451 height 295
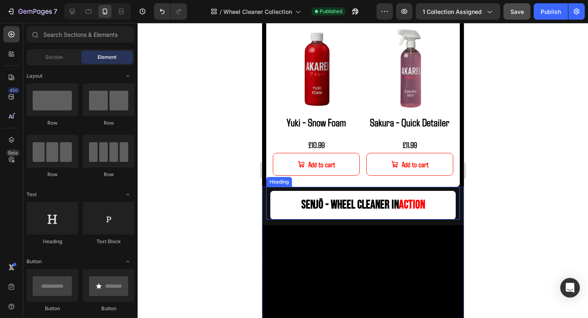
click at [389, 184] on div "Product Images Senjō - Wheel Cleaner Product Title £12.99 Product Price Product…" at bounding box center [363, 17] width 194 height 338
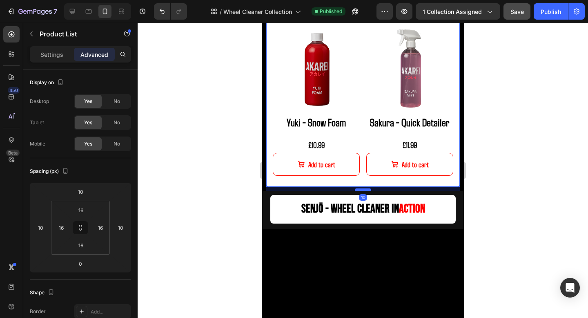
click at [364, 189] on div at bounding box center [363, 189] width 16 height 2
type input "10"
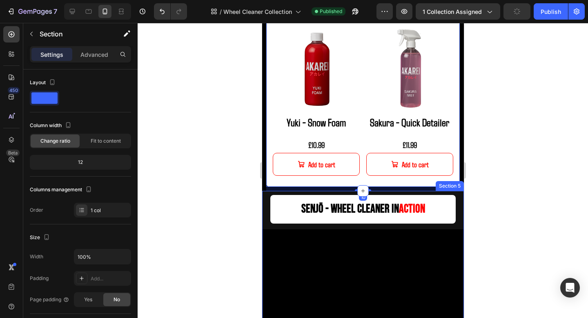
click at [424, 226] on div "senjō - Wheel Cleaner in action Heading Video" at bounding box center [363, 267] width 202 height 152
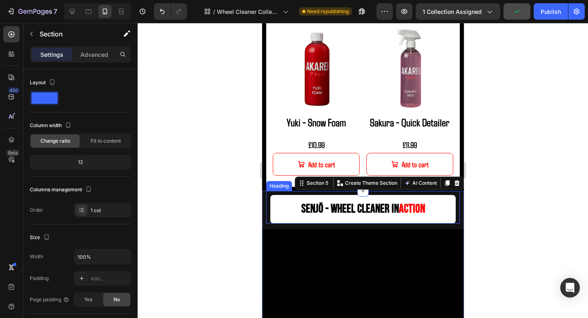
click at [417, 221] on h2 "senjō - Wheel Cleaner in action" at bounding box center [363, 209] width 186 height 29
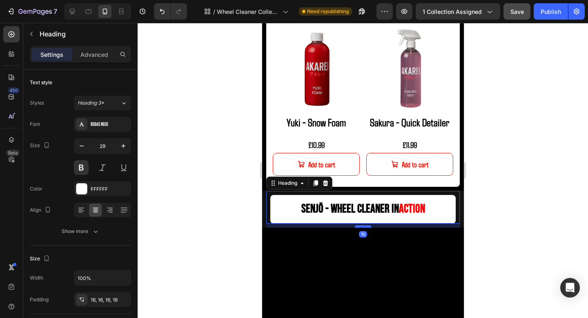
click at [366, 226] on div at bounding box center [363, 226] width 16 height 2
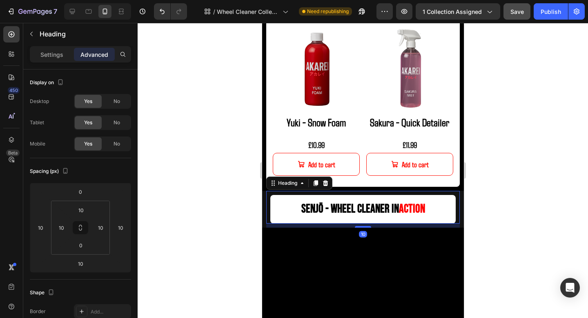
click at [513, 221] on div at bounding box center [363, 170] width 451 height 295
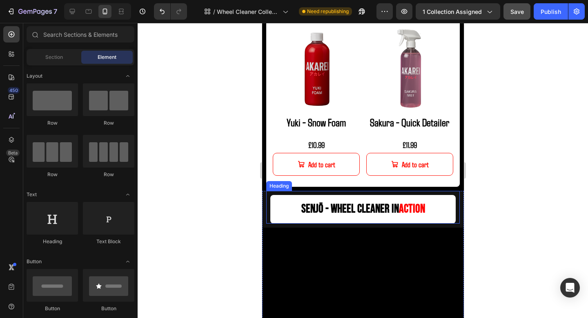
click at [398, 220] on h2 "senjō - Wheel Cleaner in action" at bounding box center [363, 209] width 186 height 29
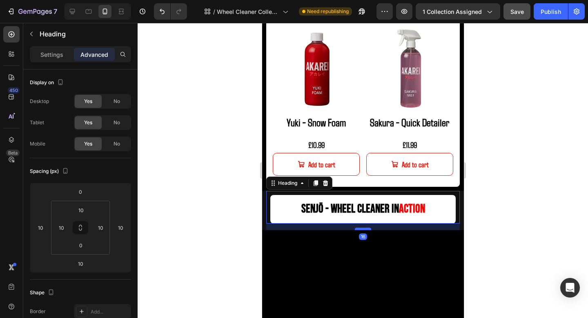
click at [366, 229] on div at bounding box center [363, 229] width 16 height 2
type input "16"
click at [487, 216] on div at bounding box center [363, 170] width 451 height 295
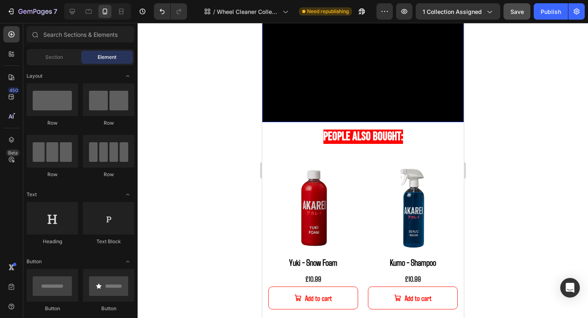
scroll to position [664, 0]
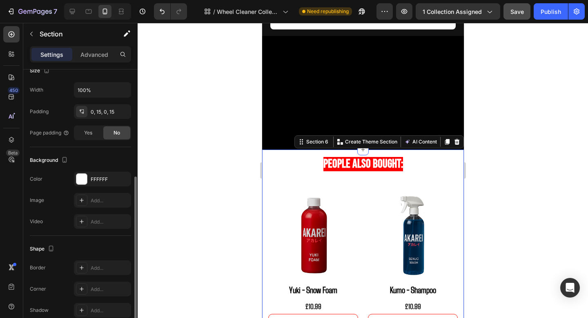
scroll to position [179, 0]
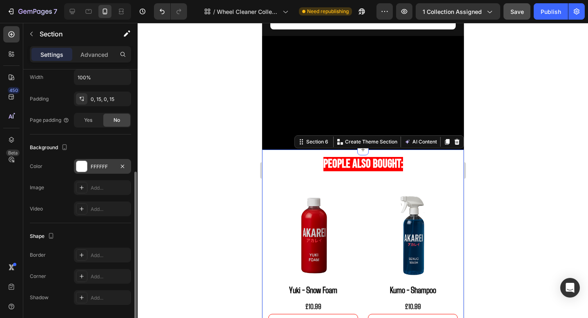
click at [94, 167] on div "FFFFFF" at bounding box center [103, 166] width 24 height 7
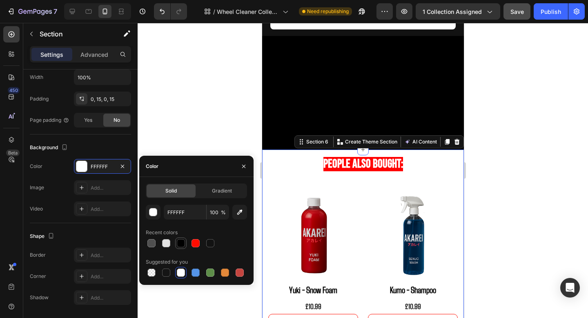
click at [182, 246] on div at bounding box center [181, 243] width 8 height 8
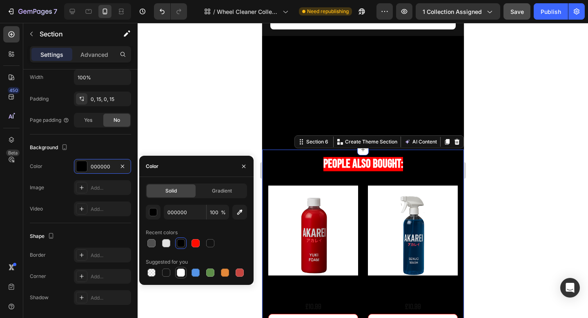
click at [183, 272] on div at bounding box center [181, 272] width 8 height 8
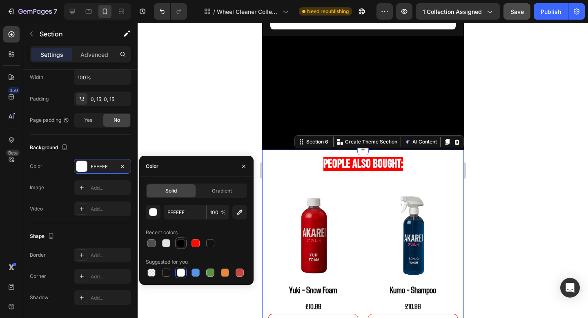
click at [181, 243] on div at bounding box center [181, 243] width 8 height 8
type input "000000"
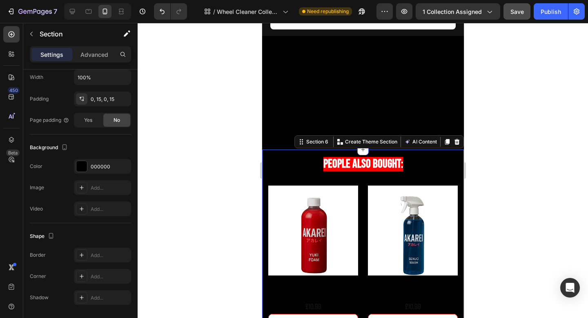
click at [349, 278] on div "Product Images Yuki - Snow Foam Product Title £10.99 Product Price Product Pric…" at bounding box center [313, 261] width 90 height 151
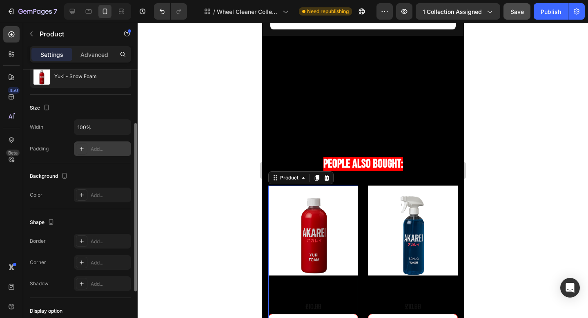
scroll to position [98, 0]
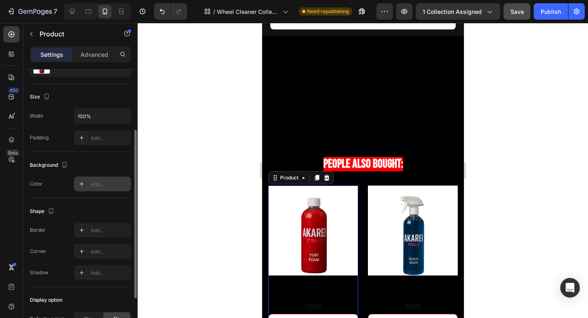
click at [101, 186] on div "Add..." at bounding box center [110, 184] width 38 height 7
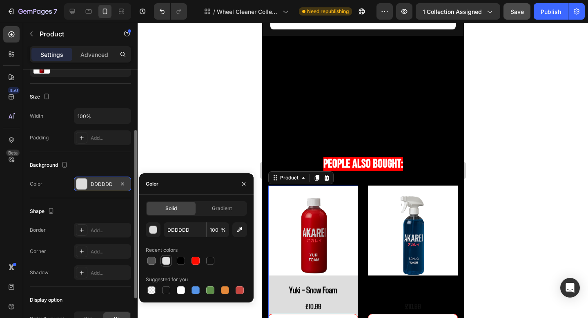
click at [166, 258] on div at bounding box center [166, 261] width 8 height 8
click at [184, 290] on div at bounding box center [181, 290] width 8 height 8
type input "FFFFFF"
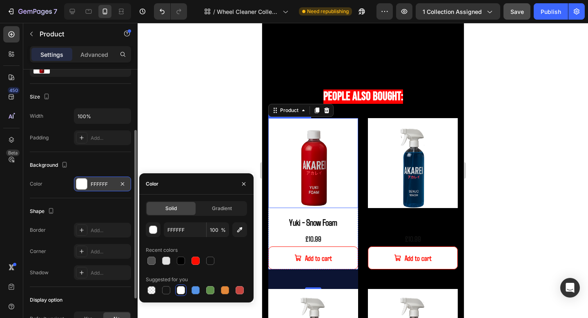
scroll to position [746, 0]
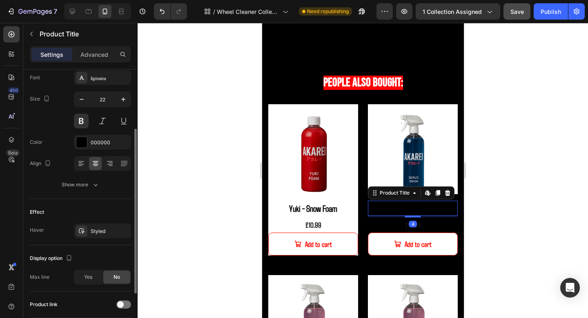
click at [375, 213] on h2 "Kumo - Shampoo" at bounding box center [413, 208] width 90 height 15
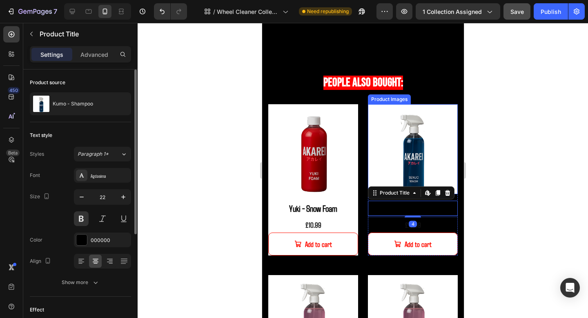
click at [452, 110] on img at bounding box center [413, 149] width 90 height 90
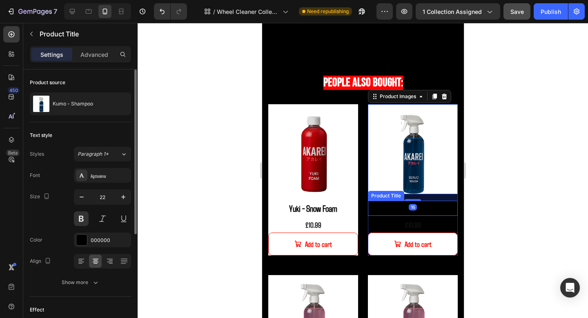
click at [453, 205] on h2 "Kumo - Shampoo" at bounding box center [413, 208] width 90 height 15
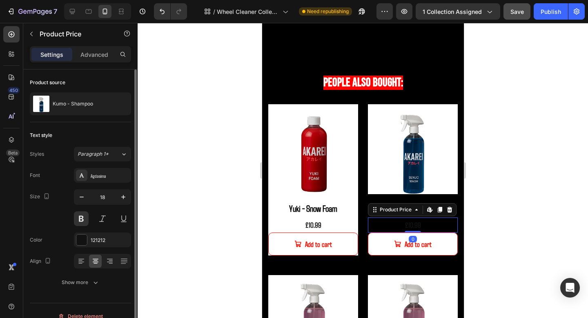
click at [456, 220] on div "£10.99" at bounding box center [413, 224] width 90 height 15
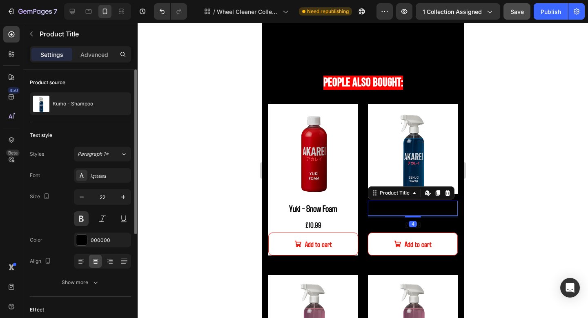
click at [456, 201] on h2 "Kumo - Shampoo" at bounding box center [413, 208] width 90 height 15
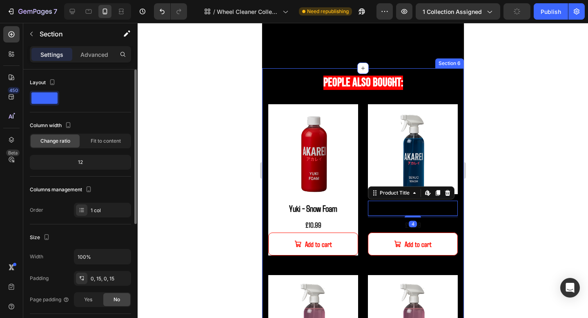
click at [458, 199] on div "People Also Bought: Heading Row Product Images Yuki - Snow Foam Product Title £…" at bounding box center [363, 252] width 202 height 369
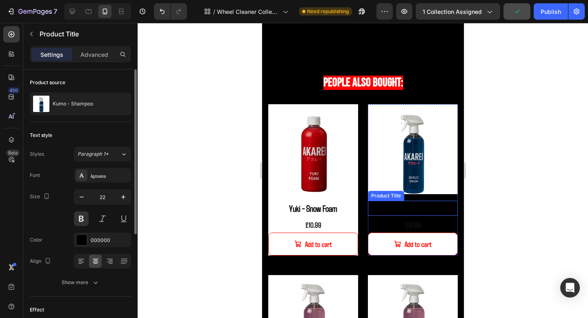
click at [456, 204] on h2 "Kumo - Shampoo" at bounding box center [413, 208] width 90 height 15
click at [456, 203] on h2 "Kumo - Shampoo" at bounding box center [413, 208] width 90 height 15
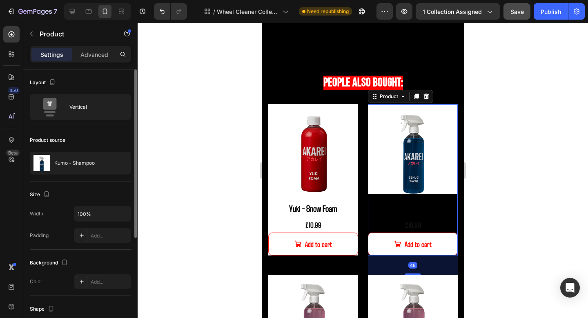
click at [456, 200] on div "Product Images Kumo - Shampoo Product Title £10.99 Product Price Product Price …" at bounding box center [413, 179] width 90 height 151
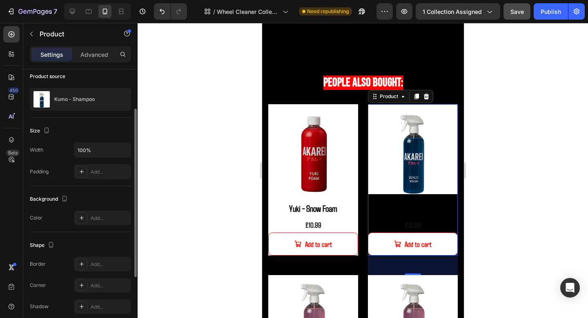
scroll to position [75, 0]
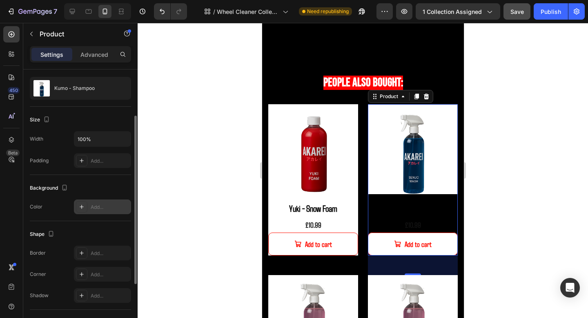
click at [94, 201] on div "Add..." at bounding box center [102, 206] width 57 height 15
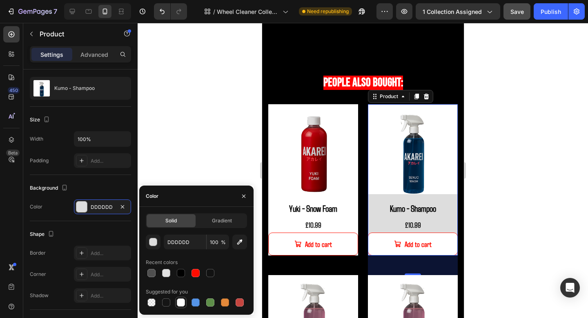
click at [181, 302] on div at bounding box center [181, 302] width 8 height 8
type input "FFFFFF"
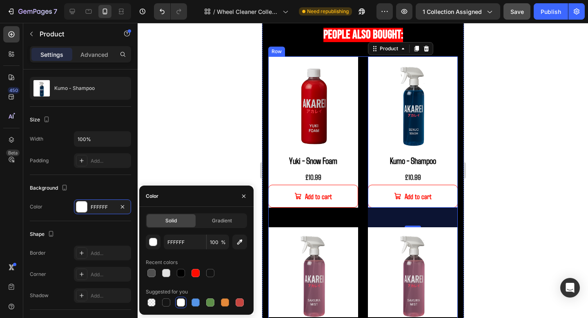
scroll to position [850, 0]
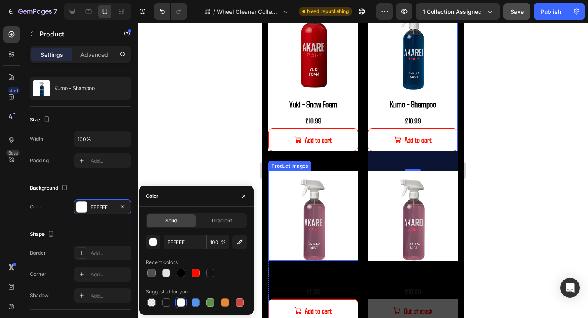
click at [357, 179] on img at bounding box center [313, 216] width 90 height 90
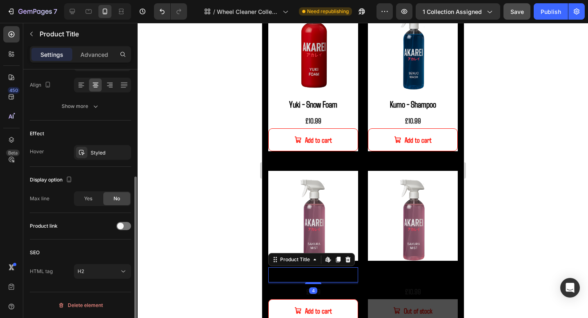
scroll to position [0, 0]
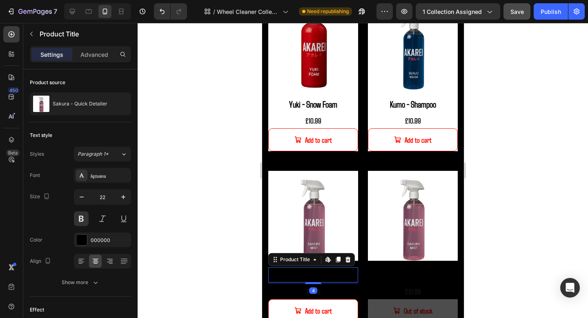
click at [357, 271] on h2 "Sakura - Quick Detailer" at bounding box center [313, 274] width 90 height 15
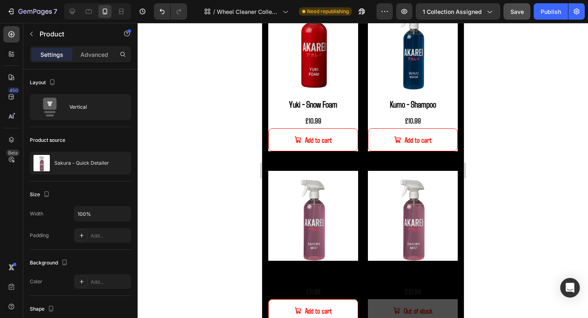
click at [354, 264] on div "Product Images Sakura - Quick Detailer Product Title £11.99 Product Price Produ…" at bounding box center [313, 246] width 90 height 151
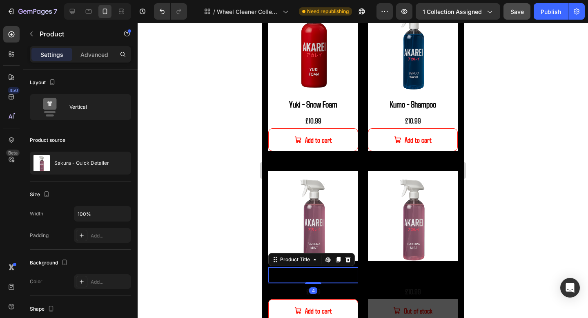
click at [352, 268] on h2 "Sakura - Quick Detailer" at bounding box center [313, 274] width 90 height 15
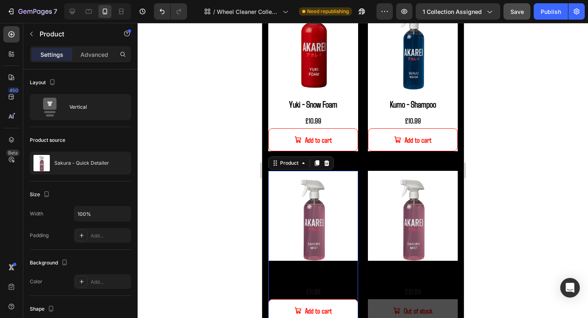
click at [356, 266] on div "Product Images Sakura - Quick Detailer Product Title £11.99 Product Price Produ…" at bounding box center [313, 246] width 90 height 151
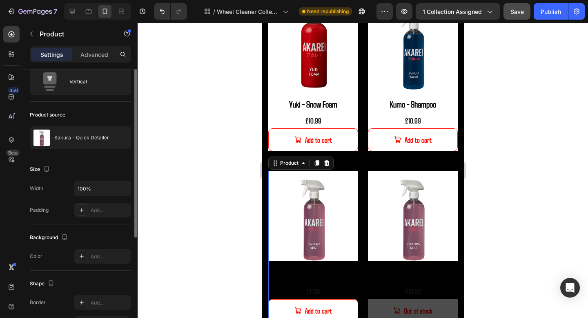
scroll to position [46, 0]
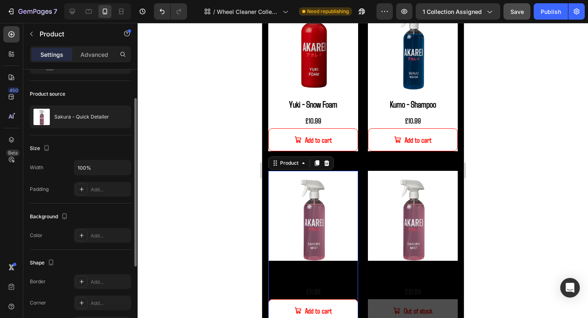
click at [94, 248] on div "Background The changes might be hidden by the video. Color Add..." at bounding box center [80, 227] width 101 height 46
click at [94, 242] on div "Add..." at bounding box center [102, 235] width 57 height 15
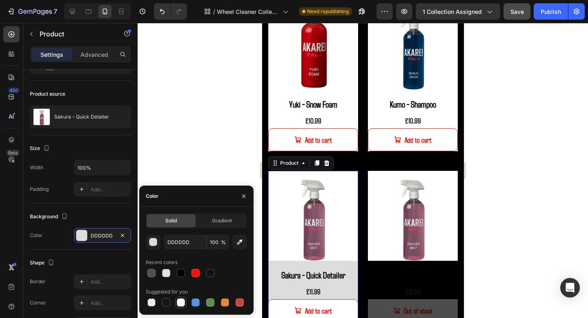
click at [181, 303] on div at bounding box center [181, 302] width 8 height 8
type input "FFFFFF"
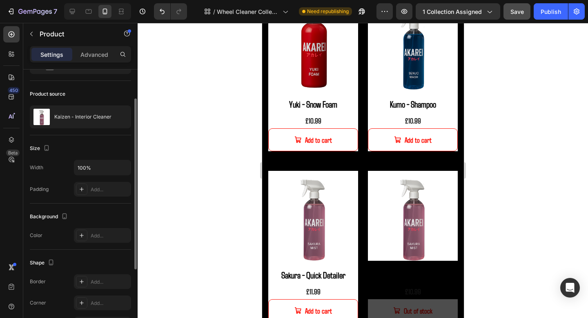
click at [110, 243] on div "Background The changes might be hidden by the video. Color Add..." at bounding box center [80, 227] width 101 height 46
click at [108, 234] on div "Add..." at bounding box center [110, 235] width 38 height 7
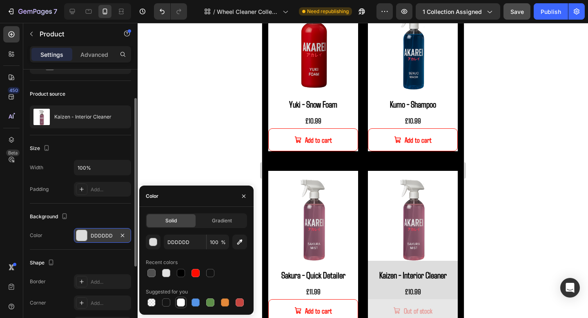
click at [182, 298] on div at bounding box center [181, 302] width 8 height 8
type input "FFFFFF"
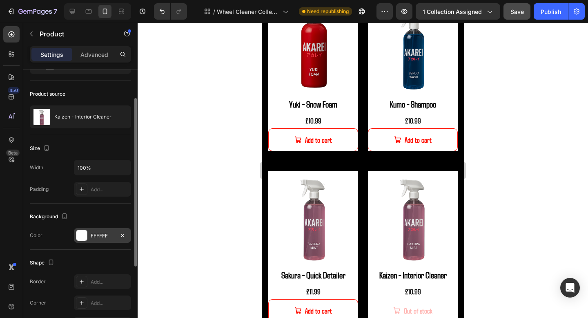
click at [517, 228] on div at bounding box center [363, 170] width 451 height 295
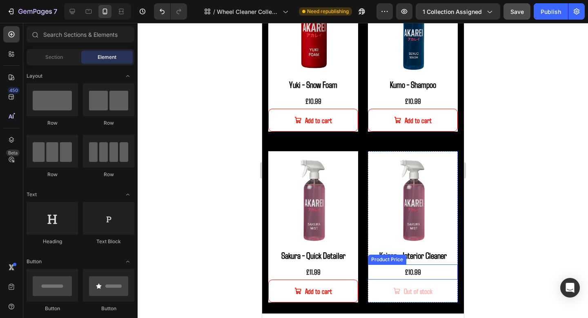
scroll to position [843, 0]
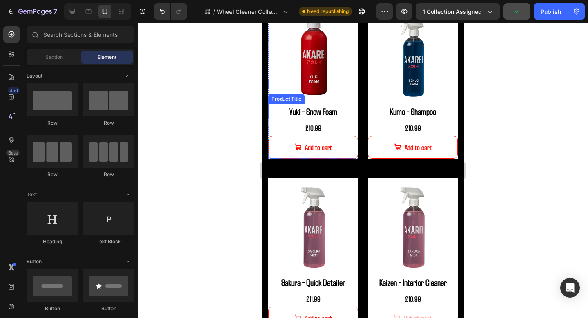
click at [356, 118] on h2 "Yuki - Snow Foam" at bounding box center [313, 111] width 90 height 15
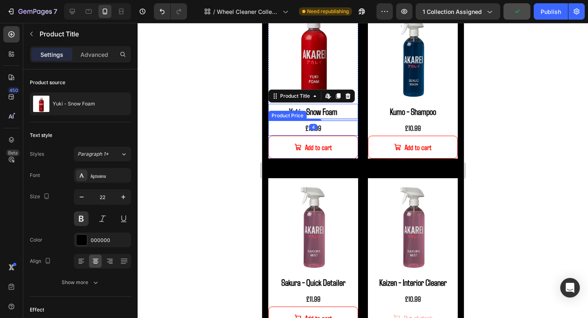
click at [356, 124] on div "£10.99" at bounding box center [313, 128] width 90 height 15
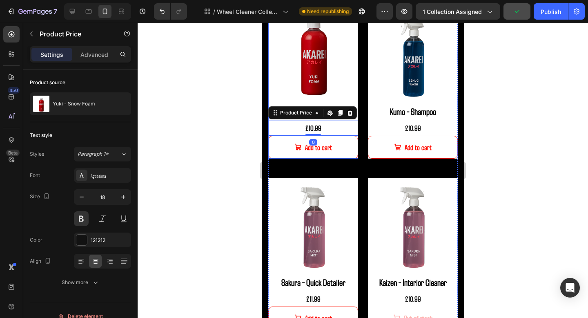
click at [356, 120] on div "Product Images Yuki - Snow Foam Product Title £10.99 Product Price Edit content…" at bounding box center [313, 82] width 90 height 151
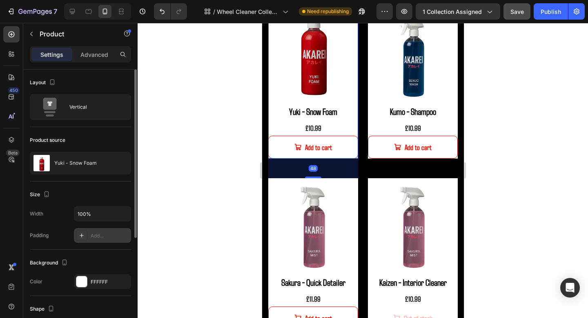
click at [97, 233] on div "Add..." at bounding box center [110, 235] width 38 height 7
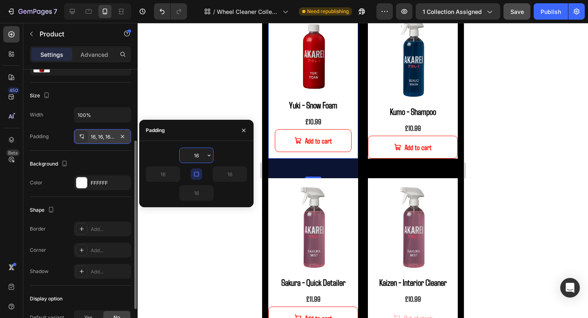
scroll to position [105, 0]
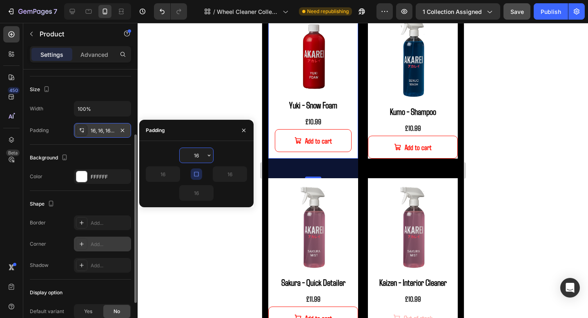
click at [96, 241] on div "Add..." at bounding box center [110, 244] width 38 height 7
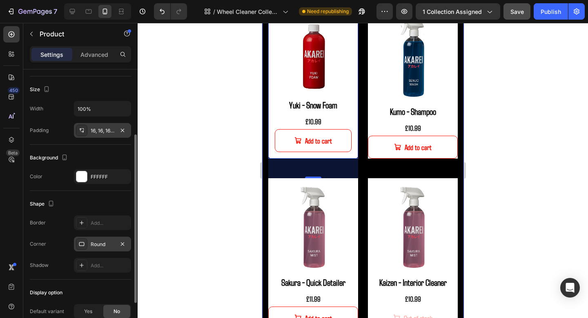
click at [494, 150] on div at bounding box center [363, 170] width 451 height 295
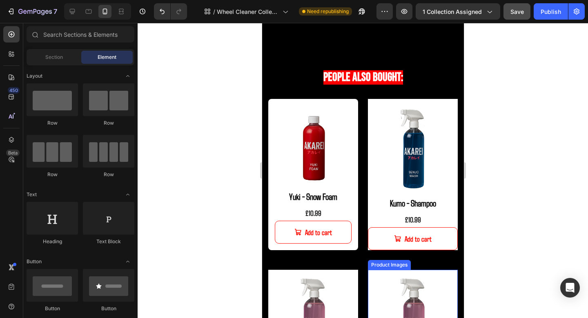
scroll to position [736, 0]
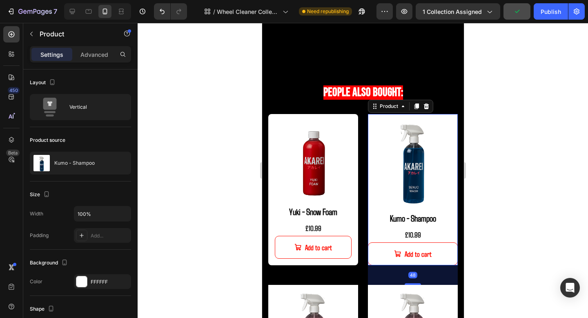
click at [455, 226] on div "Product Images Kumo - Shampoo Product Title £10.99 Product Price Product Price …" at bounding box center [413, 189] width 90 height 151
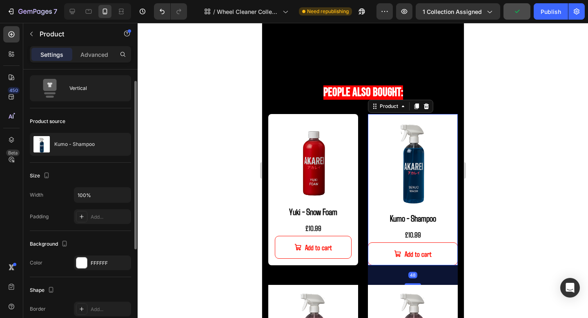
scroll to position [36, 0]
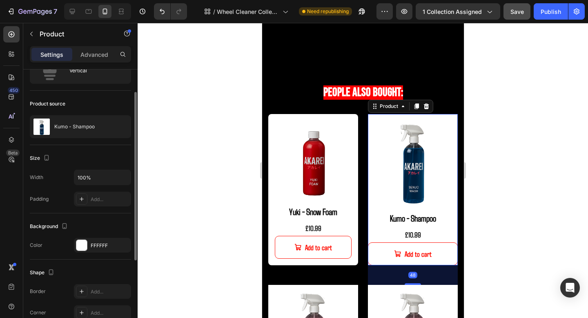
click at [101, 190] on div "Width 100% Padding Add..." at bounding box center [80, 188] width 101 height 37
click at [100, 203] on div "Add..." at bounding box center [110, 199] width 38 height 7
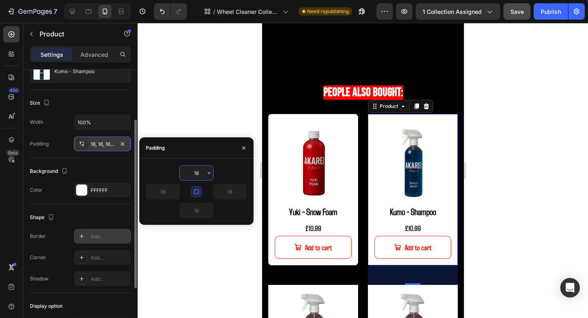
scroll to position [93, 0]
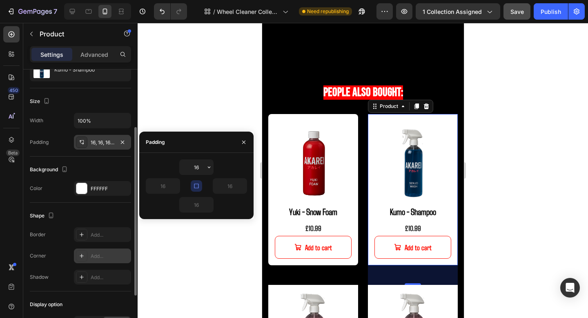
click at [96, 251] on div "Add..." at bounding box center [102, 255] width 57 height 15
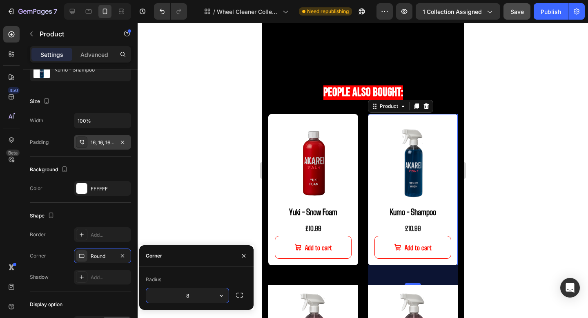
click at [557, 248] on div at bounding box center [363, 170] width 451 height 295
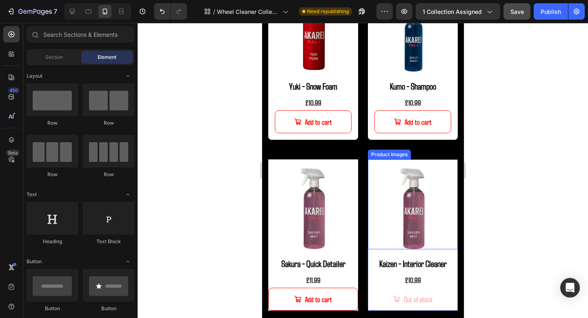
scroll to position [872, 0]
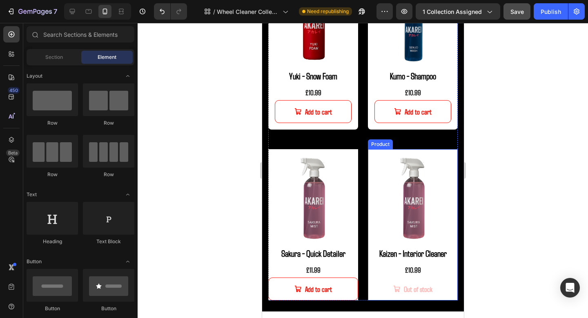
click at [453, 243] on div "Product Images Kaizen - Interior Cleaner Product Title £10.99 Product Price Pro…" at bounding box center [413, 224] width 90 height 151
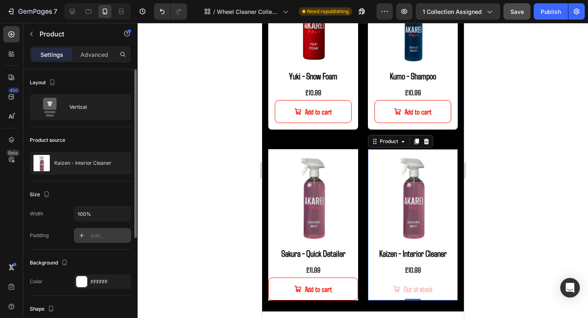
click at [94, 239] on div "Add..." at bounding box center [110, 235] width 38 height 7
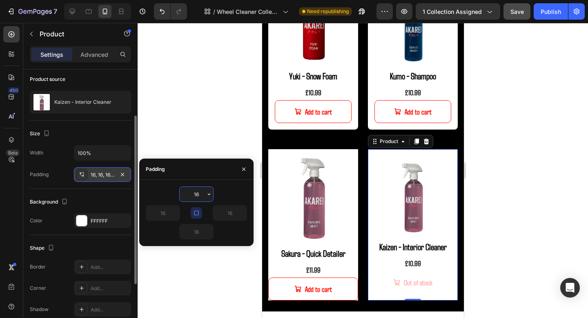
scroll to position [66, 0]
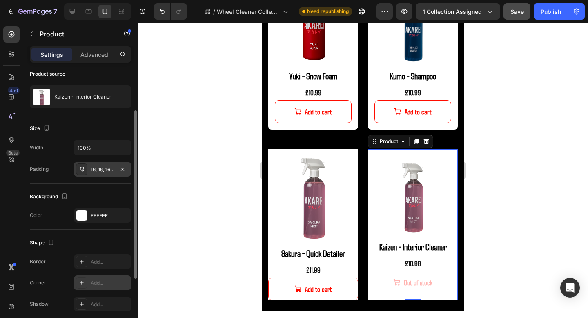
click at [98, 278] on div "Add..." at bounding box center [102, 282] width 57 height 15
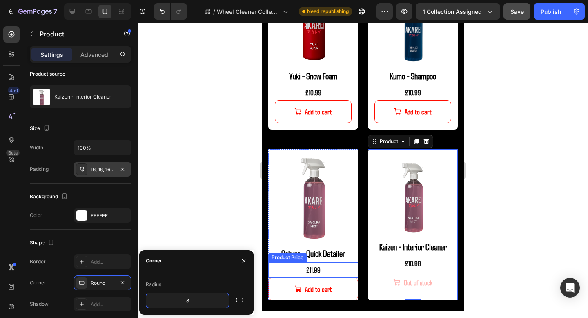
click at [356, 262] on div "£11.99" at bounding box center [313, 269] width 90 height 15
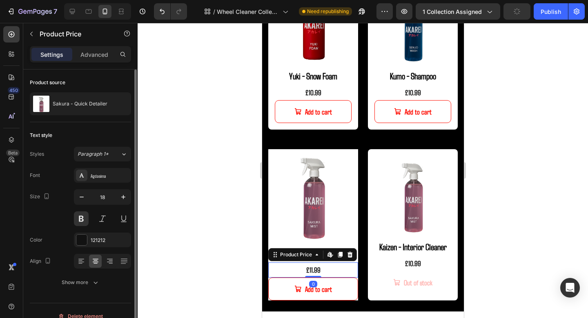
click at [355, 259] on div "Product Price Edit content in Shopify" at bounding box center [312, 254] width 89 height 13
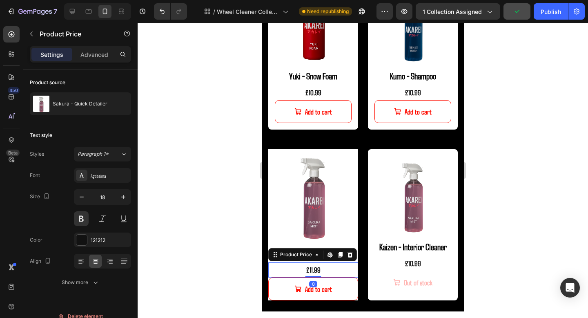
click at [356, 276] on div "£11.99" at bounding box center [313, 269] width 90 height 15
click at [367, 180] on div "Product Images Yuki - Snow Foam Product Title £10.99 Product Price Product Pric…" at bounding box center [363, 139] width 190 height 322
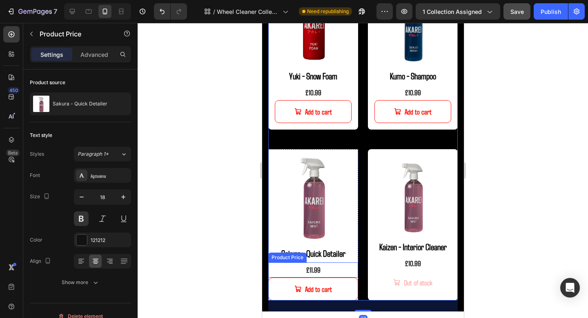
click at [356, 263] on div "£11.99" at bounding box center [313, 269] width 90 height 15
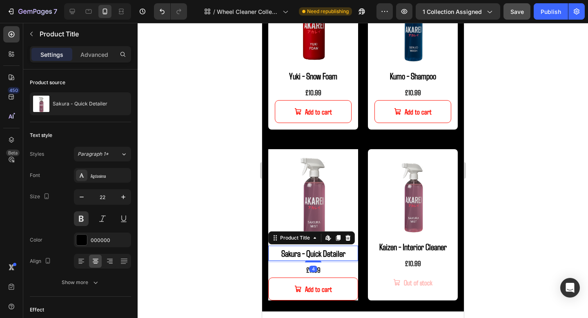
click at [356, 260] on div "Sakura - Quick Detailer Product Title Edit content in Shopify 4" at bounding box center [313, 253] width 90 height 15
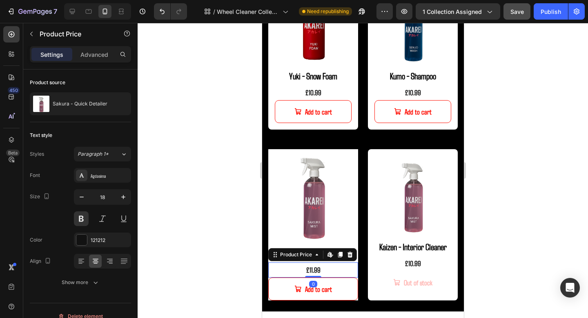
click at [356, 263] on div "£11.99" at bounding box center [313, 269] width 90 height 15
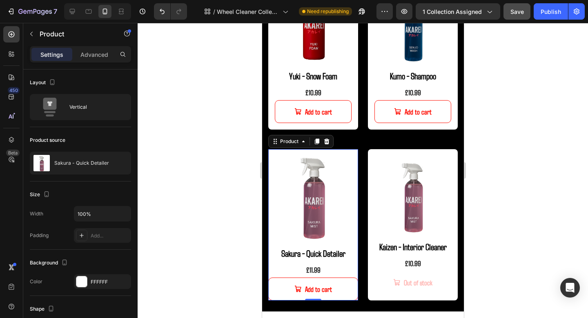
click at [357, 261] on div "Product Images Sakura - Quick Detailer Product Title £11.99 Product Price Produ…" at bounding box center [313, 224] width 90 height 151
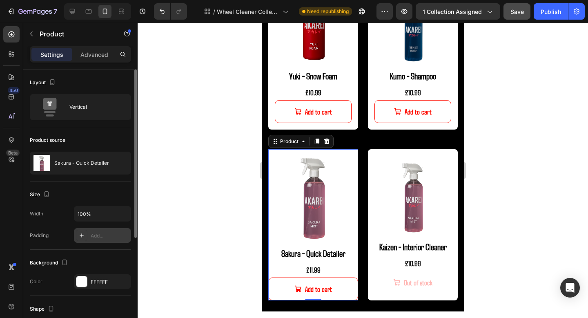
click at [107, 230] on div "Add..." at bounding box center [102, 235] width 57 height 15
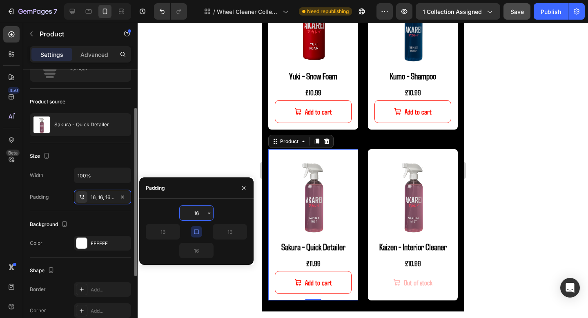
scroll to position [55, 0]
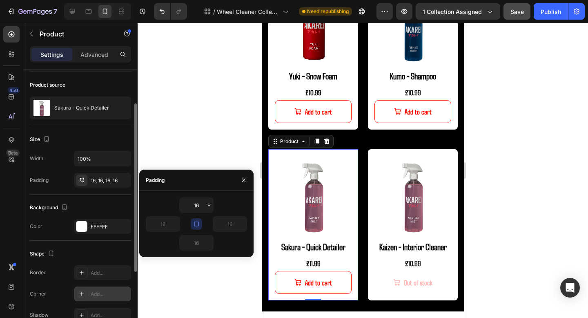
click at [97, 295] on div "Add..." at bounding box center [110, 294] width 38 height 7
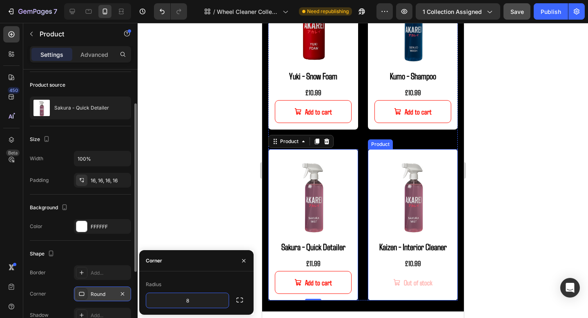
click at [476, 237] on div at bounding box center [363, 170] width 451 height 295
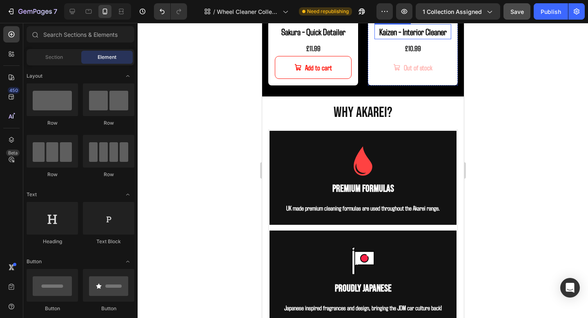
scroll to position [1061, 0]
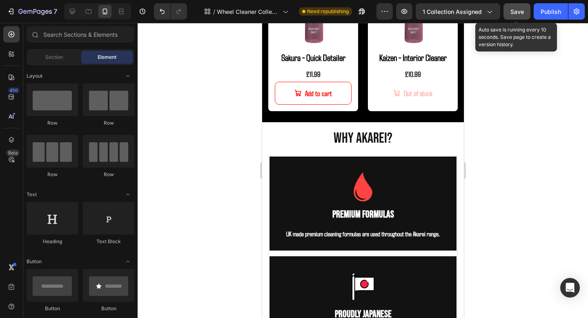
click at [519, 13] on span "Save" at bounding box center [517, 11] width 13 height 7
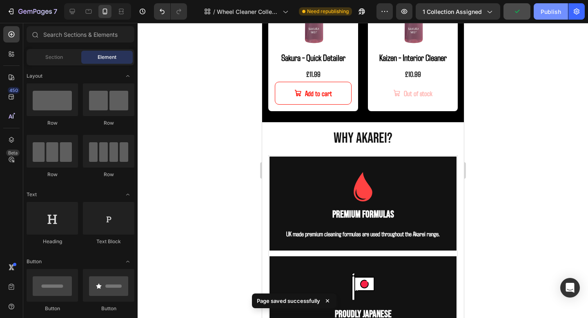
click at [558, 8] on div "Publish" at bounding box center [551, 11] width 20 height 9
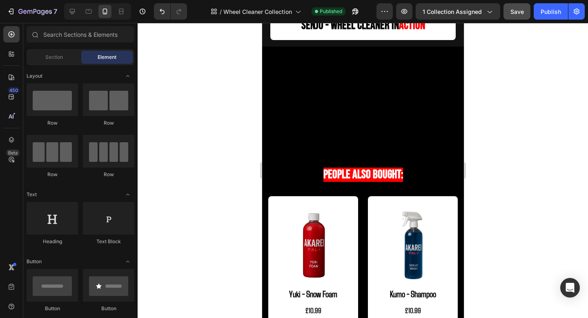
scroll to position [700, 0]
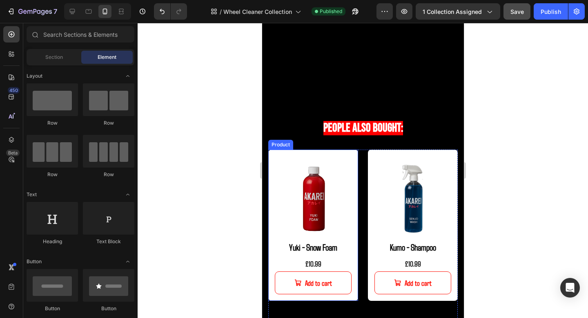
click at [352, 153] on div "Product Images Yuki - Snow Foam Product Title £10.99 Product Price Product Pric…" at bounding box center [313, 225] width 90 height 151
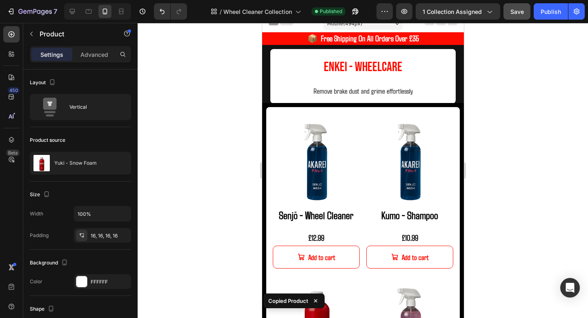
scroll to position [16, 0]
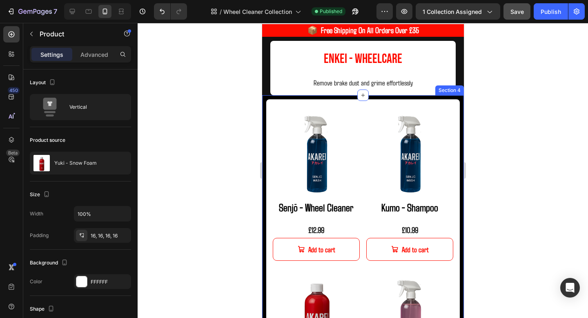
click at [344, 95] on div "Product Images Senjō - Wheel Cleaner Product Title £12.99 Product Price Product…" at bounding box center [363, 268] width 202 height 347
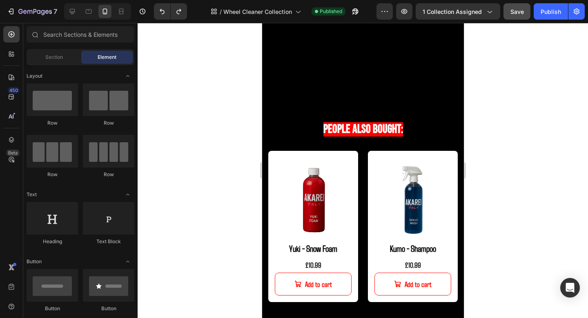
scroll to position [729, 0]
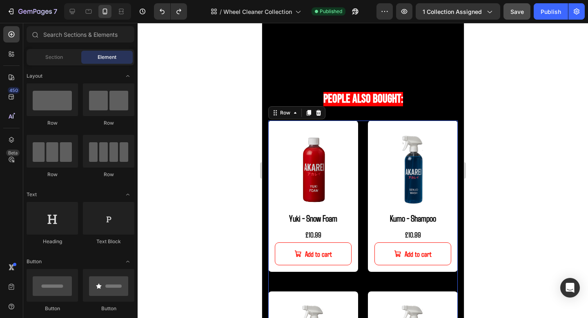
click at [363, 123] on div "Product Images Yuki - Snow Foam Product Title £10.99 Product Price Product Pric…" at bounding box center [363, 282] width 190 height 322
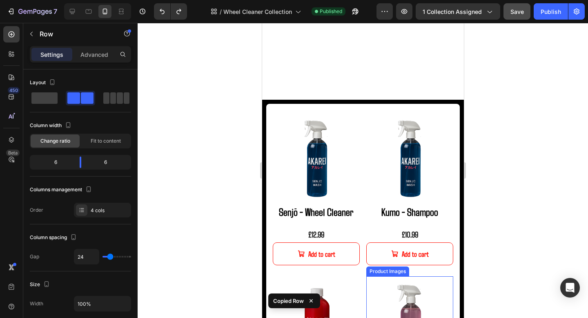
scroll to position [66, 0]
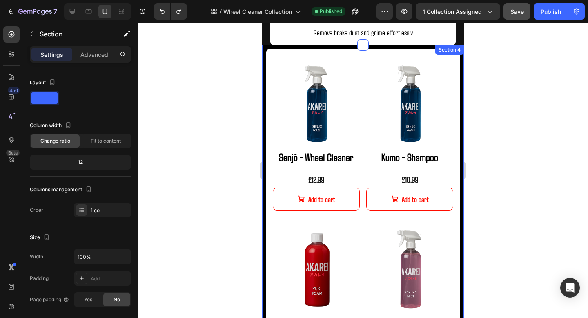
click at [378, 47] on div "Product Images Senjō - Wheel Cleaner Product Title £12.99 Product Price Product…" at bounding box center [363, 218] width 202 height 347
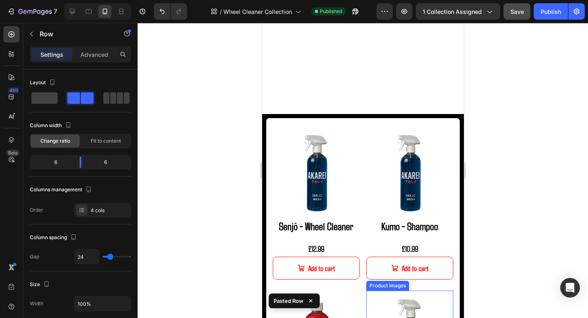
scroll to position [180, 0]
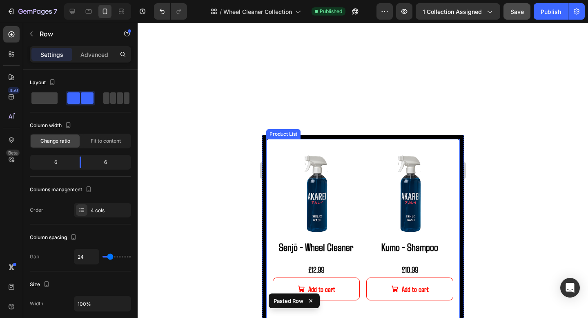
click at [365, 142] on div "Product Images Senjō - Wheel Cleaner Product Title £12.99 Product Price Product…" at bounding box center [363, 308] width 194 height 338
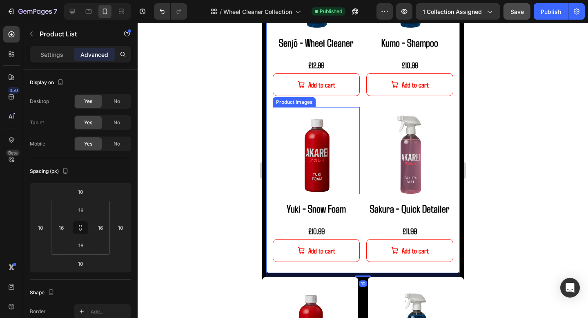
click at [330, 127] on img at bounding box center [316, 150] width 87 height 87
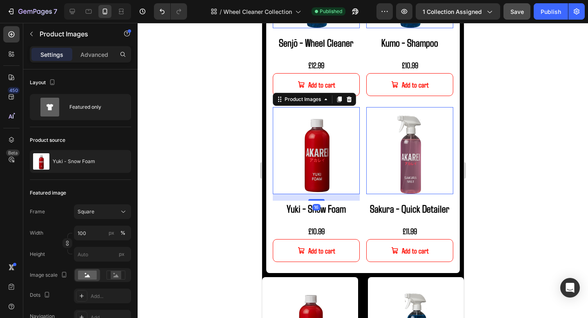
click at [330, 127] on img at bounding box center [316, 150] width 87 height 87
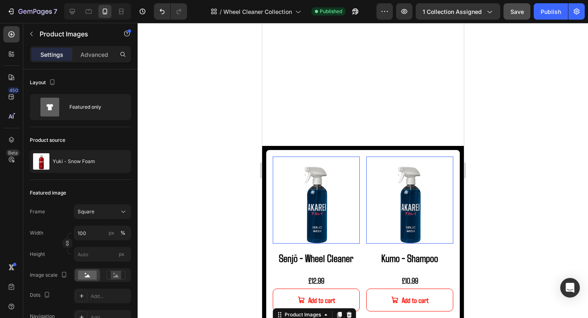
scroll to position [147, 0]
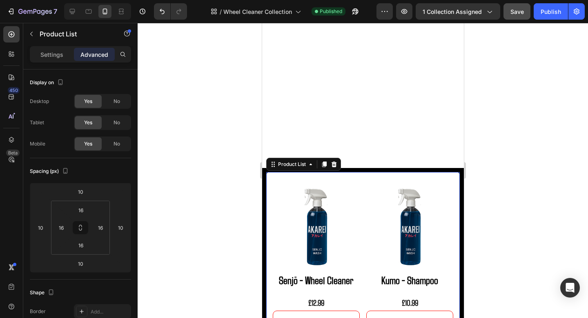
scroll to position [181, 0]
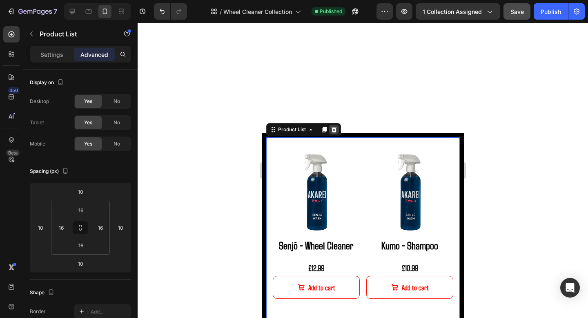
click at [335, 128] on icon at bounding box center [333, 130] width 5 height 6
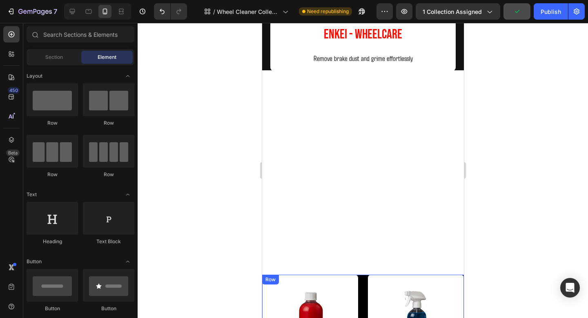
scroll to position [0, 0]
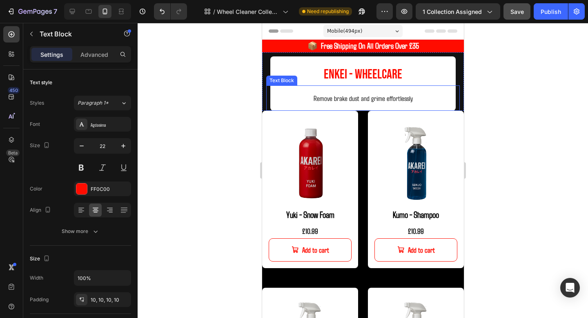
click at [414, 106] on div "Remove brake dust and grime effortlessly" at bounding box center [363, 97] width 186 height 25
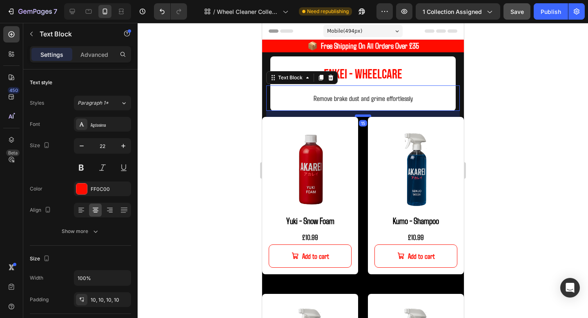
drag, startPoint x: 360, startPoint y: 109, endPoint x: 360, endPoint y: 115, distance: 6.1
click at [360, 115] on div at bounding box center [363, 115] width 16 height 2
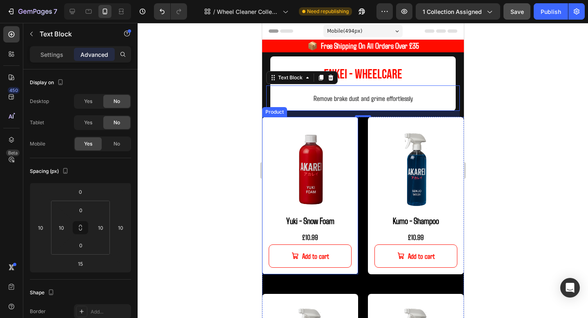
click at [345, 123] on img at bounding box center [309, 164] width 83 height 83
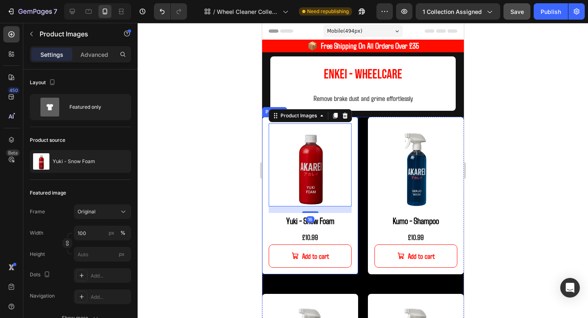
click at [358, 121] on div "Product Images 16 Yuki - Snow Foam Product Title £10.99 Product Price Product P…" at bounding box center [363, 284] width 202 height 334
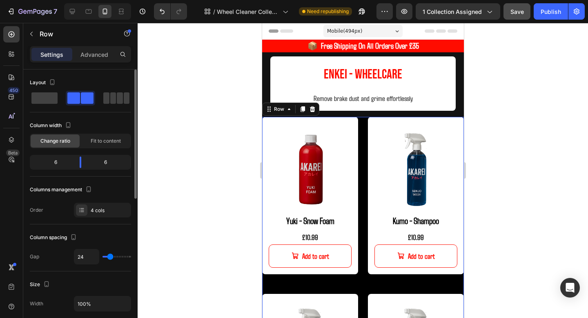
scroll to position [2, 0]
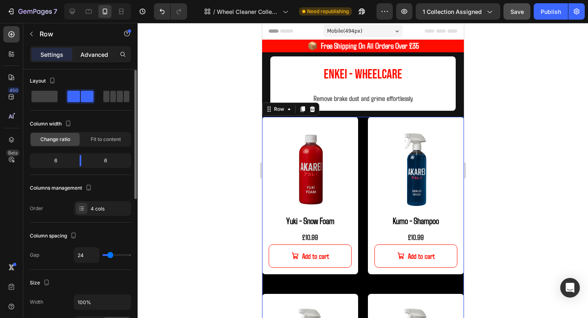
click at [92, 49] on div "Advanced" at bounding box center [94, 54] width 41 height 13
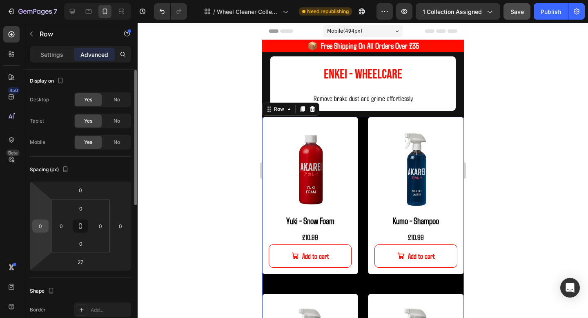
click at [40, 226] on input "0" at bounding box center [40, 226] width 12 height 12
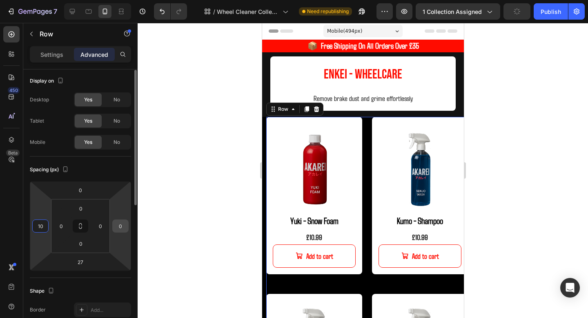
type input "10"
click at [119, 224] on input "0" at bounding box center [120, 226] width 12 height 12
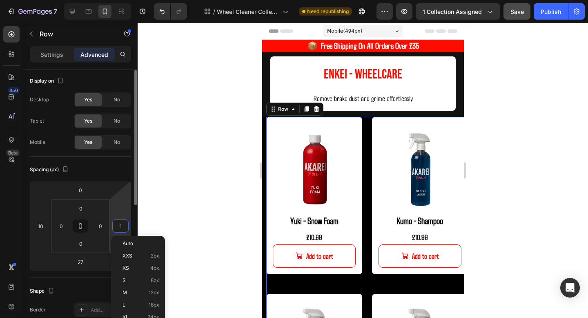
type input "10"
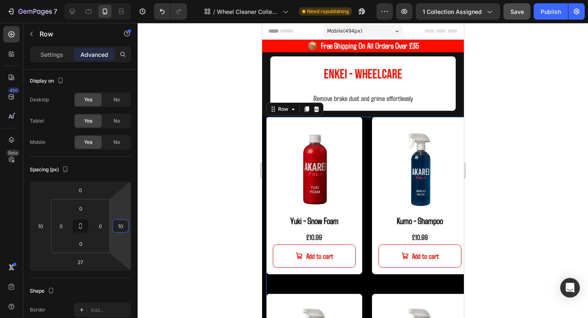
click at [163, 216] on div at bounding box center [363, 170] width 451 height 295
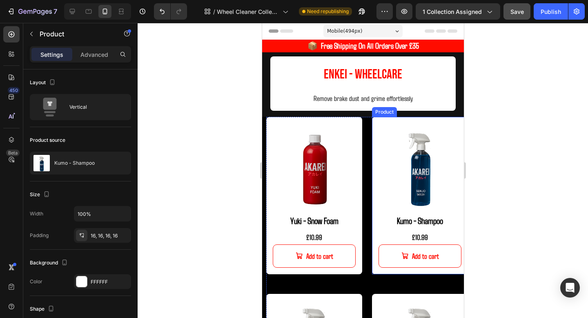
click at [462, 120] on div "Product Images Kumo - Shampoo Product Title £10.99 Product Price Product Price …" at bounding box center [420, 195] width 96 height 157
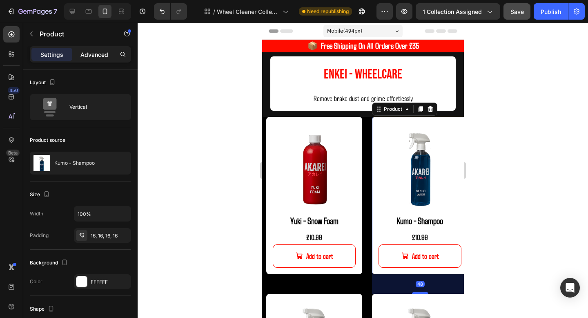
click at [97, 54] on p "Advanced" at bounding box center [95, 54] width 28 height 9
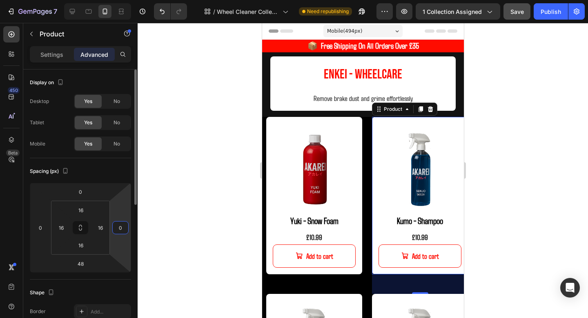
click at [119, 227] on input "0" at bounding box center [120, 227] width 12 height 12
type input "10"
click at [152, 227] on div at bounding box center [363, 170] width 451 height 295
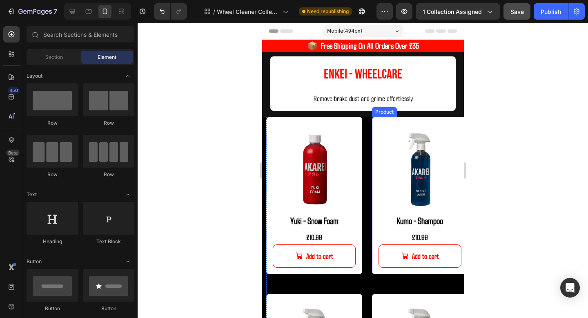
click at [454, 271] on div "Product Images Kumo - Shampoo Product Title £10.99 Product Price Product Price …" at bounding box center [420, 195] width 96 height 157
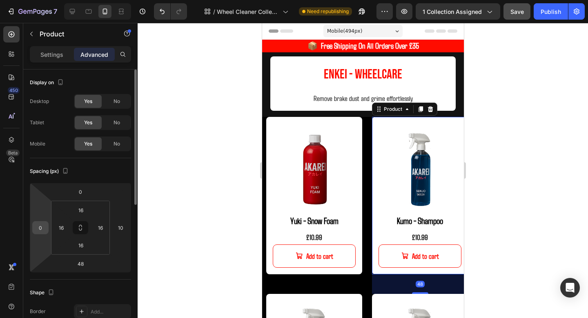
click at [45, 231] on input "0" at bounding box center [40, 227] width 12 height 12
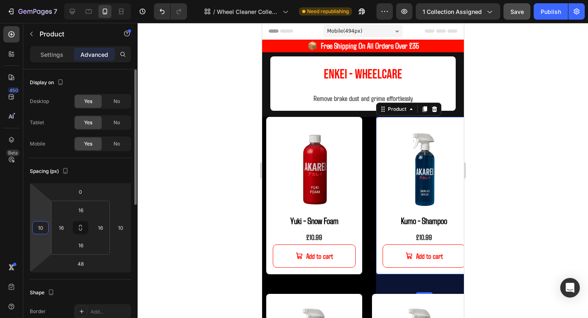
type input "1"
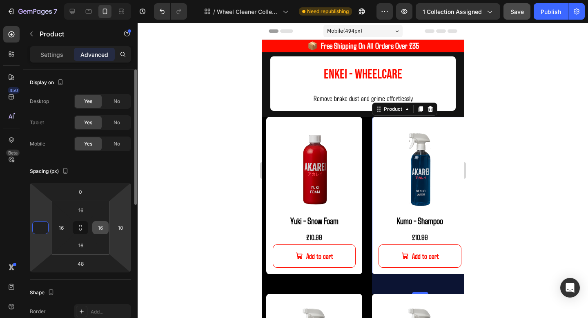
click at [102, 226] on input "16" at bounding box center [100, 227] width 12 height 12
type input "0"
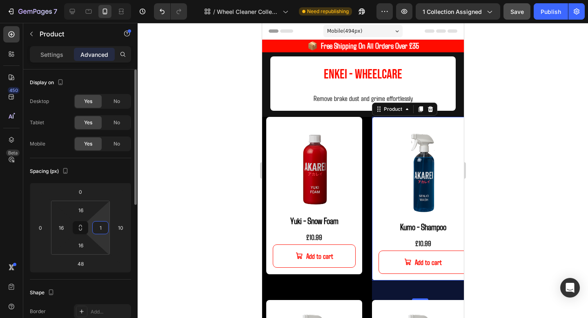
type input "16"
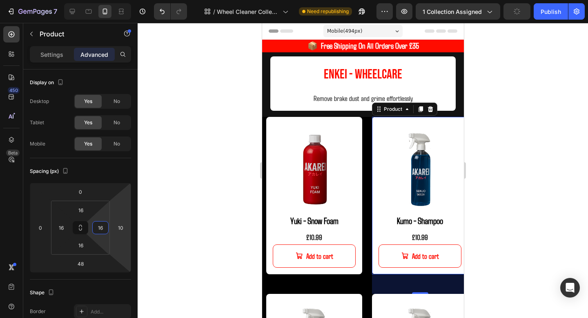
click at [537, 240] on div at bounding box center [363, 170] width 451 height 295
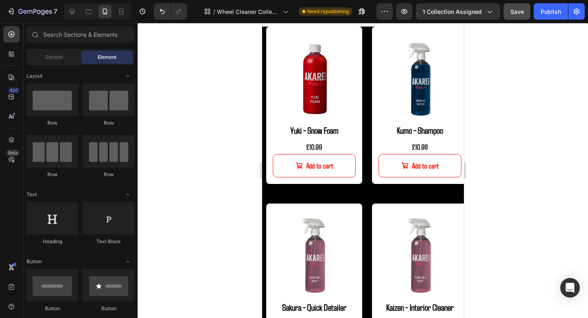
scroll to position [290, 0]
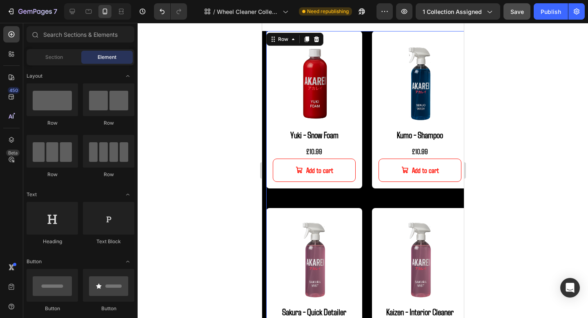
click at [367, 181] on div "Product Images Yuki - Snow Foam Product Title £10.99 Product Price Product Pric…" at bounding box center [367, 198] width 202 height 334
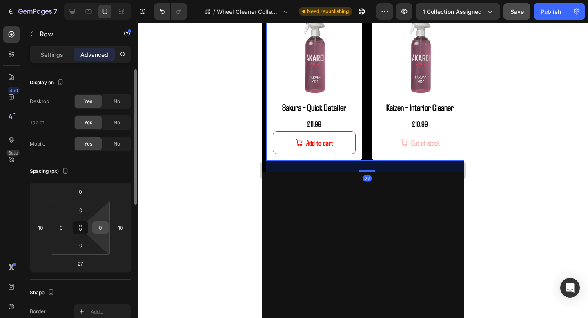
click at [101, 228] on input "0" at bounding box center [100, 227] width 12 height 12
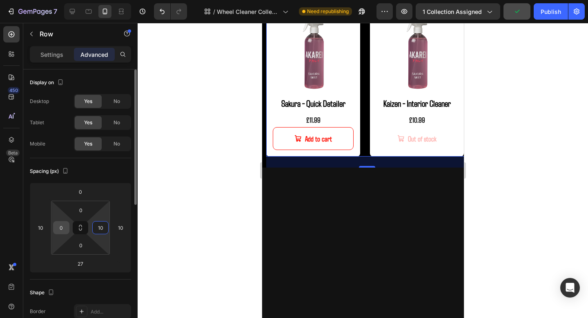
type input "10"
click at [64, 228] on input "0" at bounding box center [61, 227] width 12 height 12
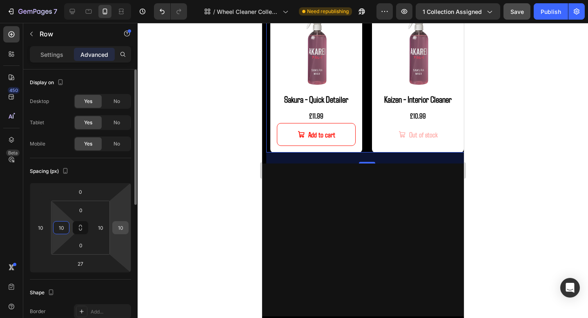
type input "10"
click at [120, 224] on input "10" at bounding box center [120, 227] width 12 height 12
type input "0"
click at [39, 228] on input "10" at bounding box center [40, 227] width 12 height 12
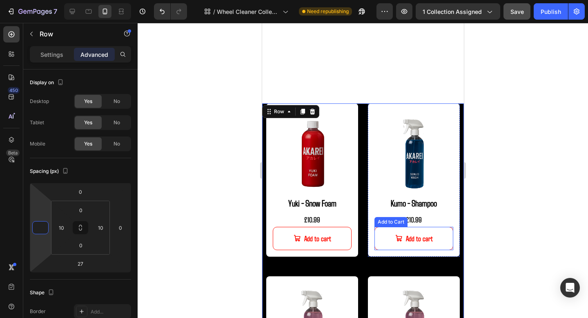
scroll to position [216, 0]
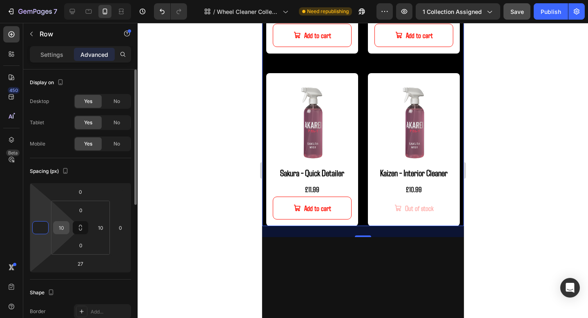
type input "0"
click at [62, 231] on input "10" at bounding box center [61, 227] width 12 height 12
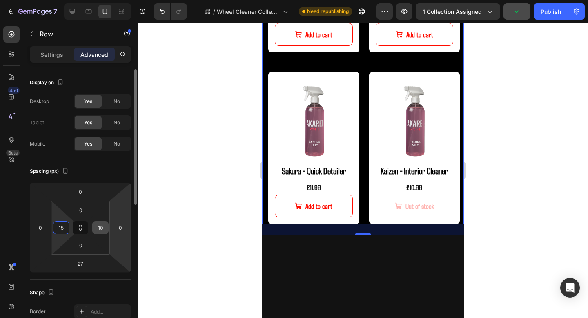
type input "15"
click at [100, 230] on input "10" at bounding box center [100, 227] width 12 height 12
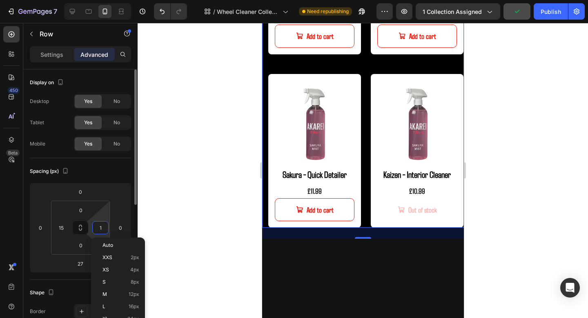
type input "15"
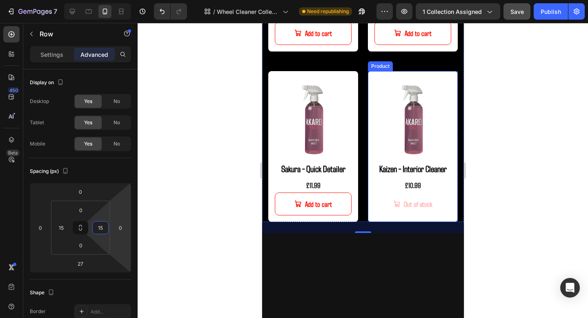
click at [519, 94] on div at bounding box center [363, 170] width 451 height 295
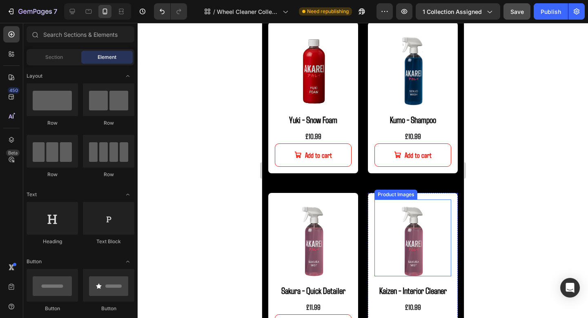
scroll to position [240, 0]
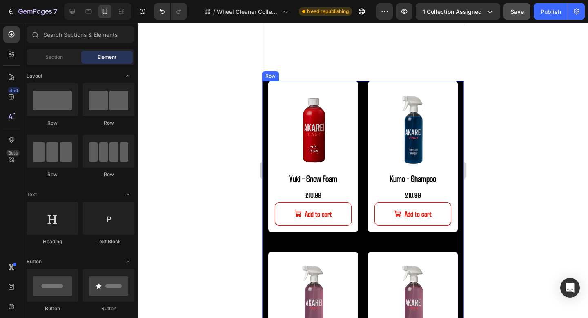
click at [365, 237] on div "Product Images Yuki - Snow Foam Product Title £10.99 Product Price Product Pric…" at bounding box center [363, 242] width 202 height 322
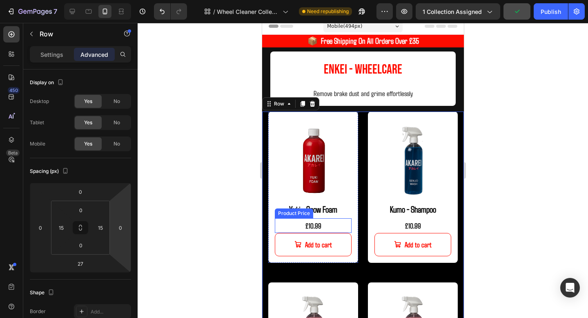
scroll to position [0, 0]
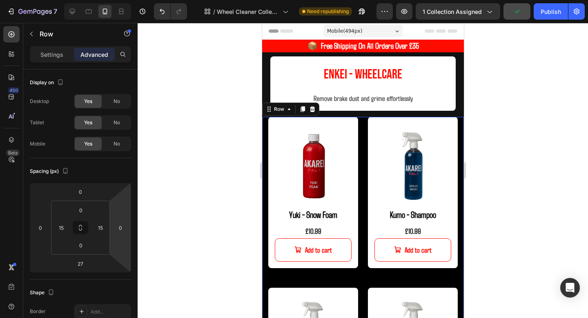
click at [364, 134] on div "Product Images Yuki - Snow Foam Product Title £10.99 Product Price Product Pric…" at bounding box center [363, 278] width 202 height 322
click at [364, 153] on div "Product Images Yuki - Snow Foam Product Title £10.99 Product Price Product Pric…" at bounding box center [363, 278] width 202 height 322
click at [366, 277] on div "Product Images Yuki - Snow Foam Product Title £10.99 Product Price Product Pric…" at bounding box center [363, 278] width 202 height 322
click at [343, 277] on div "Product Images Yuki - Snow Foam Product Title £10.99 Product Price Product Pric…" at bounding box center [313, 202] width 90 height 171
click at [343, 267] on div "Product Images Yuki - Snow Foam Product Title £10.99 Product Price Product Pric…" at bounding box center [313, 192] width 90 height 151
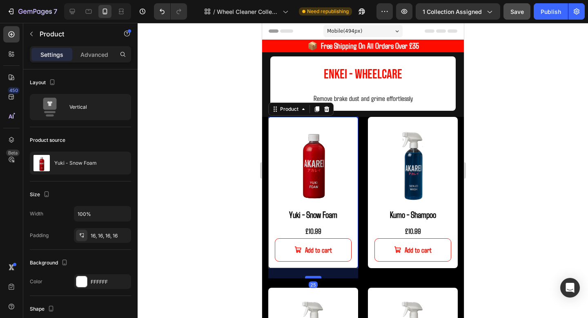
drag, startPoint x: 316, startPoint y: 286, endPoint x: 317, endPoint y: 276, distance: 9.5
click at [317, 276] on div at bounding box center [313, 277] width 16 height 2
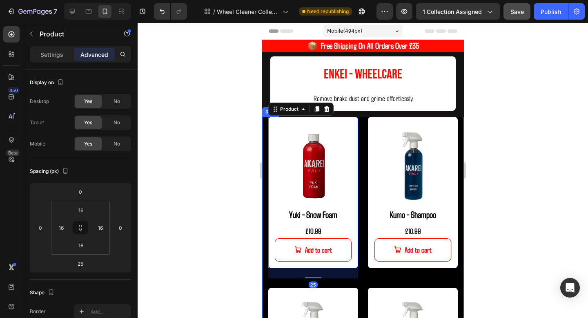
click at [400, 268] on div "Product Images Kumo - Shampoo Product Title £10.99 Product Price Product Price …" at bounding box center [413, 202] width 90 height 171
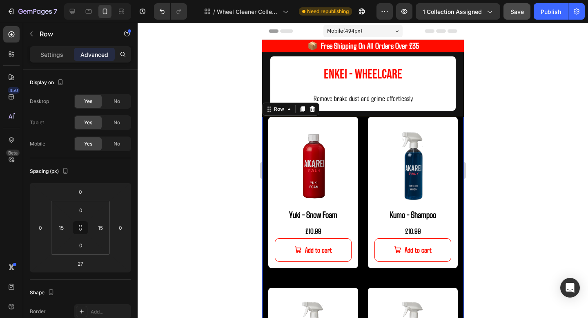
click at [396, 271] on div "Product Images Kumo - Shampoo Product Title £10.99 Product Price Product Price …" at bounding box center [413, 202] width 90 height 171
click at [396, 283] on div "Product Images Kumo - Shampoo Product Title £10.99 Product Price Product Price …" at bounding box center [413, 202] width 90 height 171
click at [396, 268] on div "Product Images Kumo - Shampoo Product Title £10.99 Product Price Product Price …" at bounding box center [413, 202] width 90 height 171
click at [399, 267] on div "Product Images Kumo - Shampoo Product Title £10.99 Product Price Product Price …" at bounding box center [413, 192] width 90 height 151
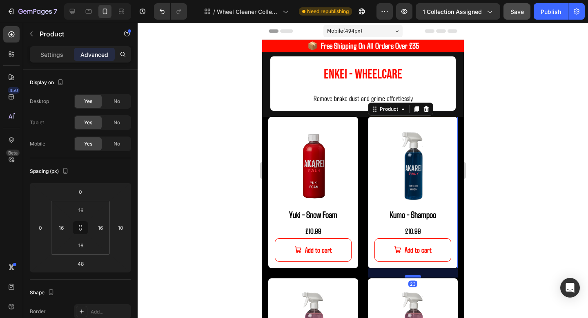
drag, startPoint x: 416, startPoint y: 286, endPoint x: 416, endPoint y: 275, distance: 10.2
click at [416, 275] on div at bounding box center [413, 276] width 16 height 2
type input "23"
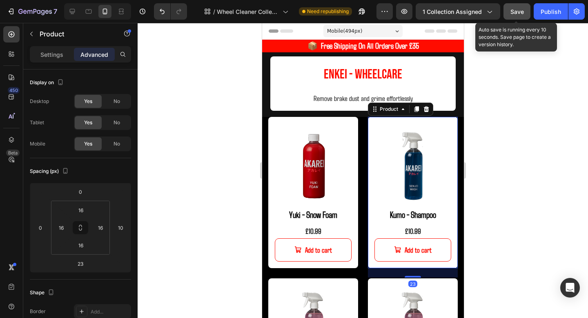
click at [526, 11] on button "Save" at bounding box center [517, 11] width 27 height 16
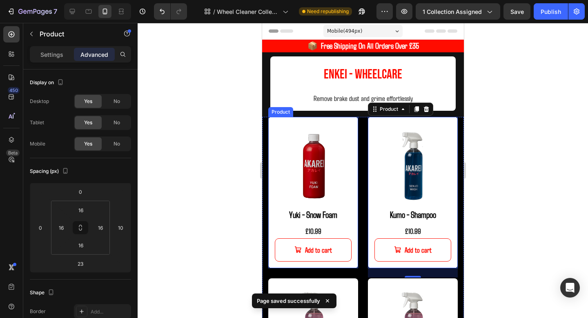
click at [351, 120] on div "Product Images Yuki - Snow Foam Product Title £10.99 Product Price Product Pric…" at bounding box center [313, 192] width 90 height 151
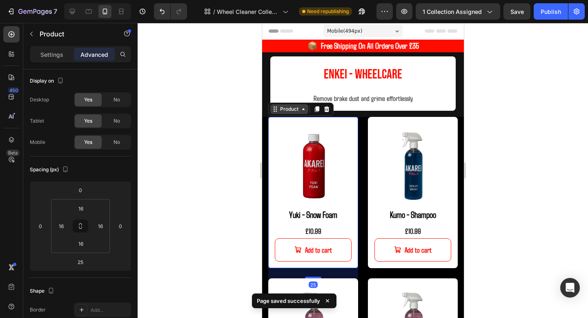
click at [296, 110] on div "Product" at bounding box center [289, 108] width 22 height 7
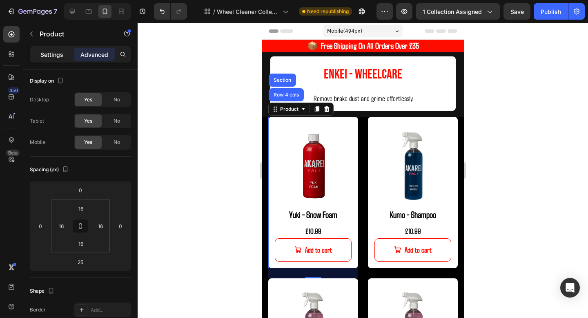
click at [43, 60] on div "Settings" at bounding box center [51, 54] width 41 height 13
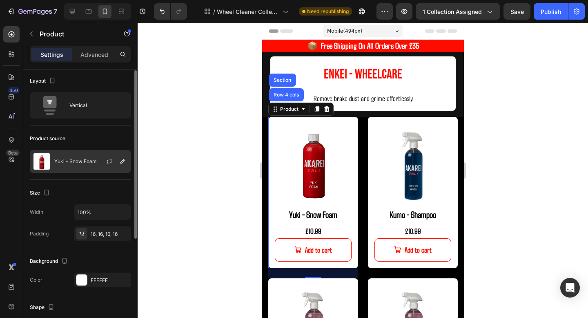
click at [89, 163] on p "Yuki - Snow Foam" at bounding box center [75, 162] width 43 height 6
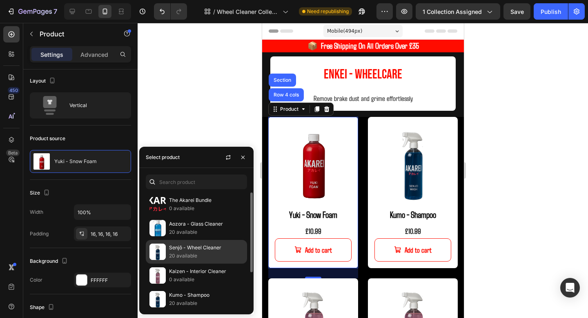
click at [197, 255] on p "20 available" at bounding box center [206, 256] width 74 height 8
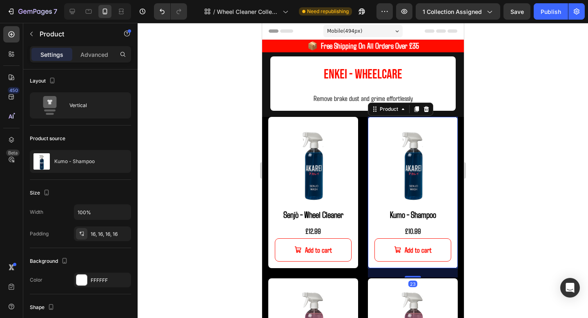
click at [433, 118] on div "Product Images Kumo - Shampoo Product Title £10.99 Product Price Product Price …" at bounding box center [413, 192] width 90 height 151
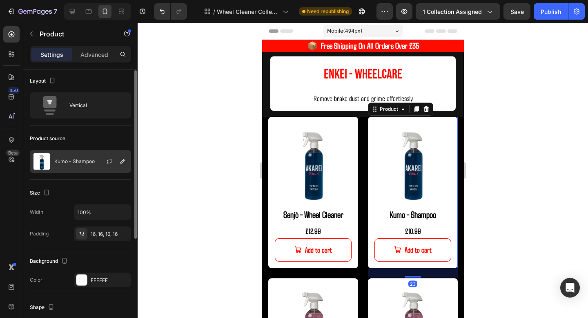
click at [84, 170] on div "Kumo - Shampoo" at bounding box center [80, 161] width 101 height 23
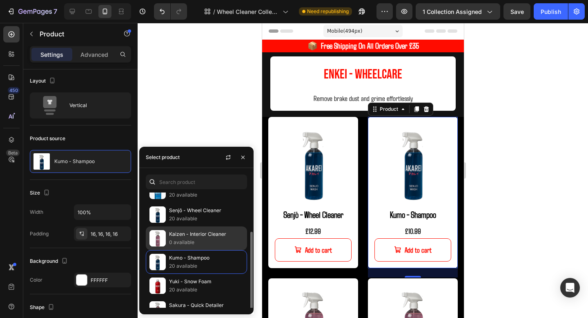
scroll to position [45, 0]
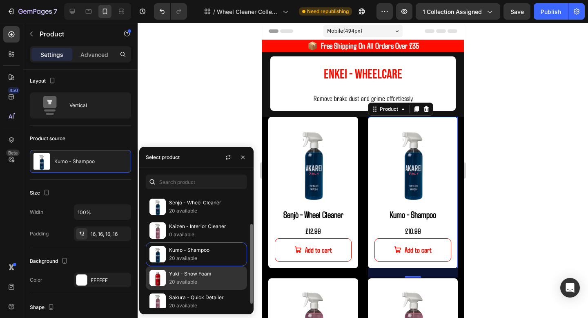
click at [189, 275] on p "Yuki - Snow Foam" at bounding box center [206, 274] width 74 height 8
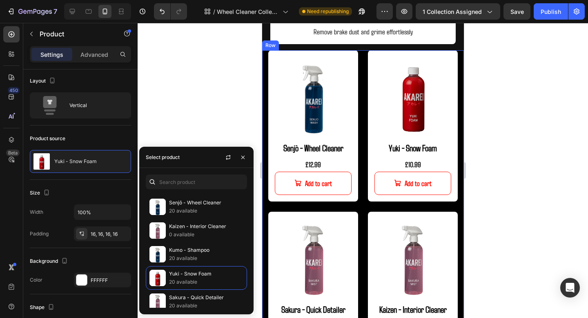
scroll to position [73, 0]
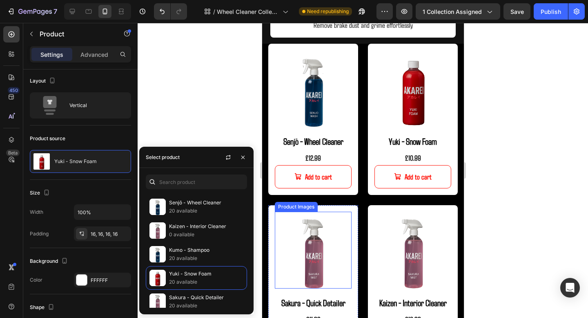
click at [331, 218] on img at bounding box center [313, 250] width 77 height 77
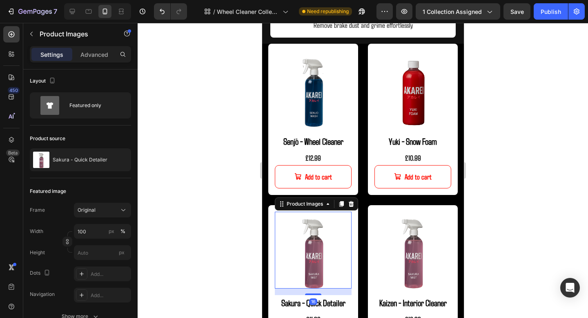
scroll to position [0, 0]
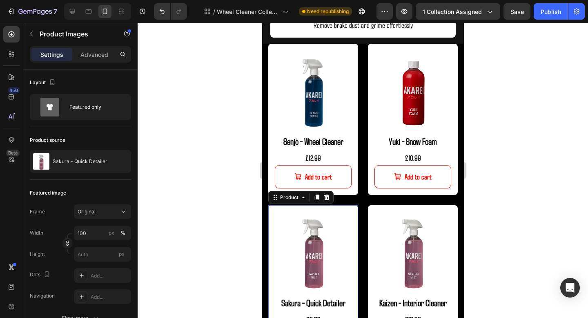
click at [355, 215] on div "Product Images Sakura - Quick Detailer Product Title £11.99 Product Price Produ…" at bounding box center [313, 280] width 90 height 151
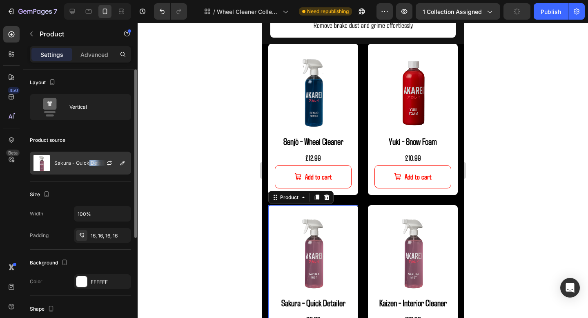
click at [88, 166] on div "Sakura - Quick Detailer" at bounding box center [80, 163] width 101 height 23
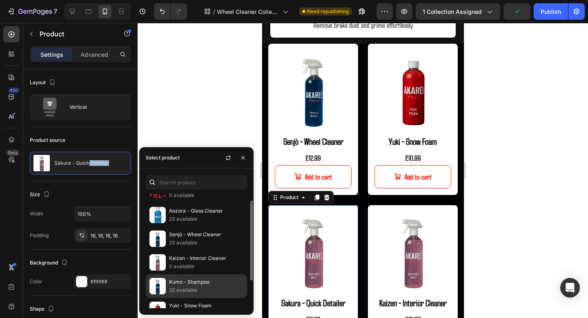
scroll to position [22, 0]
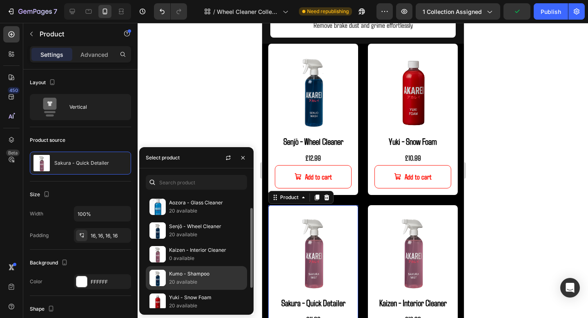
click at [211, 276] on p "Kumo - Shampoo" at bounding box center [206, 274] width 74 height 8
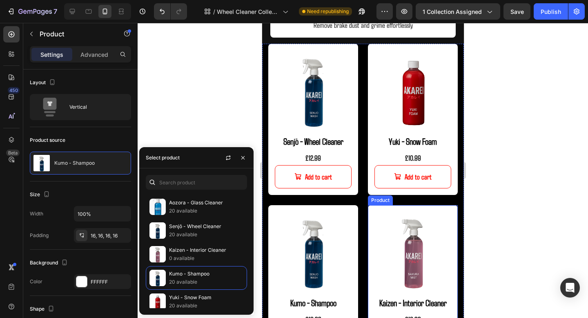
click at [432, 208] on div "Product Images Kaizen - Interior Cleaner Product Title £10.99 Product Price Pro…" at bounding box center [413, 280] width 90 height 151
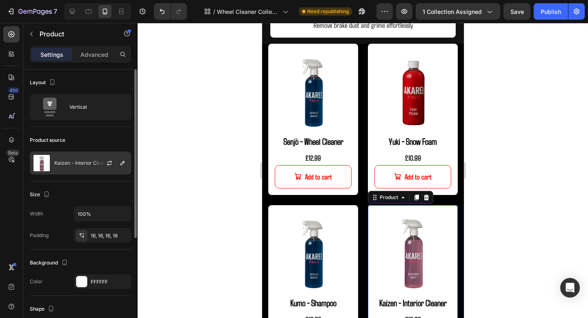
click at [89, 163] on p "Kaizen - Interior Cleaner" at bounding box center [82, 163] width 57 height 6
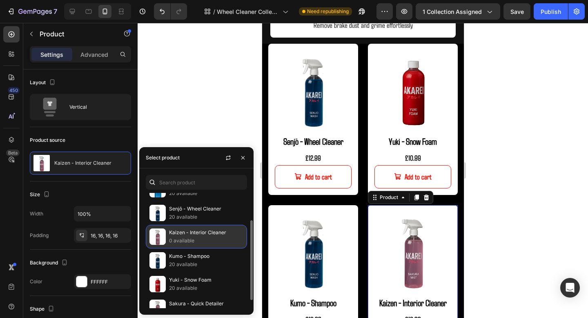
scroll to position [51, 0]
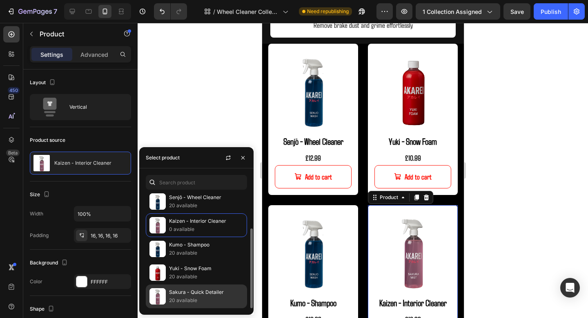
click at [195, 296] on p "20 available" at bounding box center [206, 300] width 74 height 8
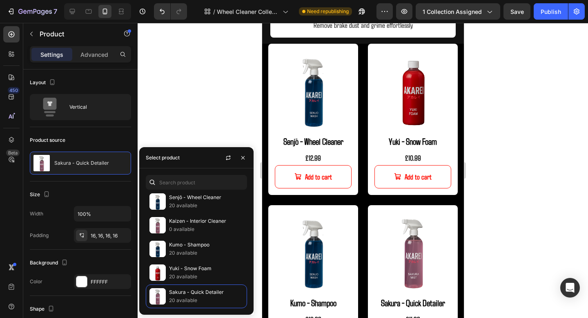
click at [512, 205] on div at bounding box center [363, 170] width 451 height 295
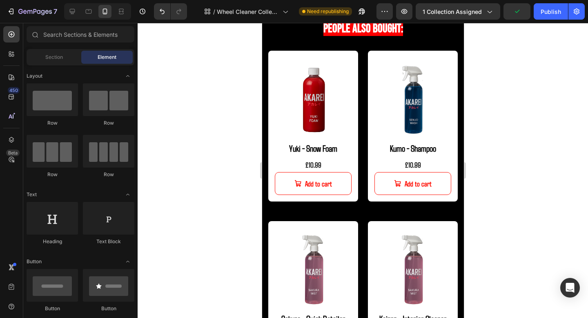
scroll to position [790, 0]
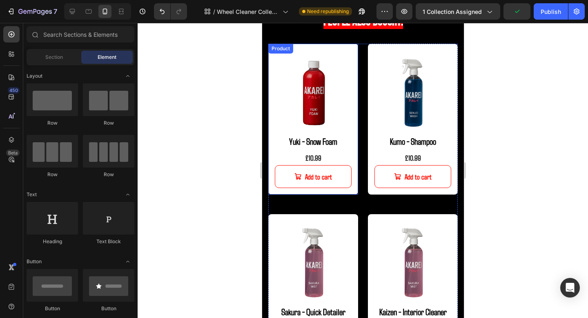
click at [352, 66] on div "Product Images Yuki - Snow Foam Product Title £10.99 Product Price Product Pric…" at bounding box center [313, 119] width 90 height 151
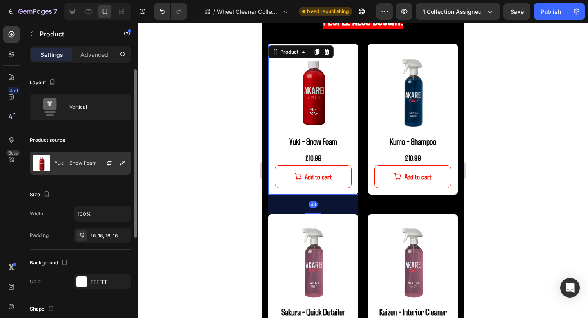
click at [87, 171] on div "Yuki - Snow Foam" at bounding box center [80, 163] width 101 height 23
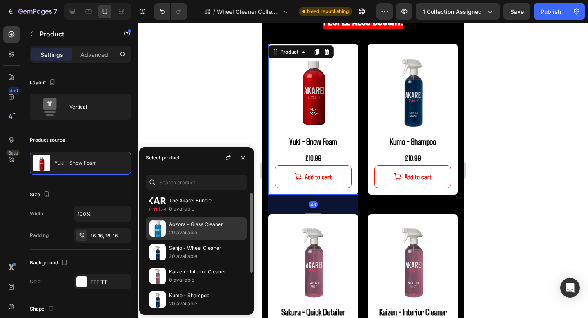
click at [197, 225] on p "Aozora - Glass Cleaner" at bounding box center [206, 224] width 74 height 8
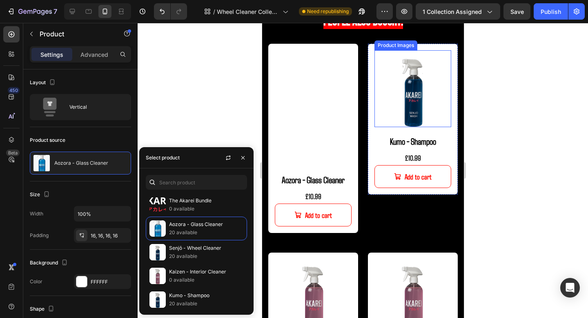
click at [450, 51] on div "Product Images" at bounding box center [412, 88] width 77 height 77
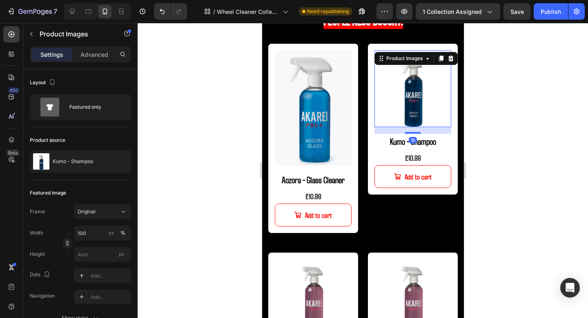
click at [450, 50] on img at bounding box center [412, 88] width 77 height 77
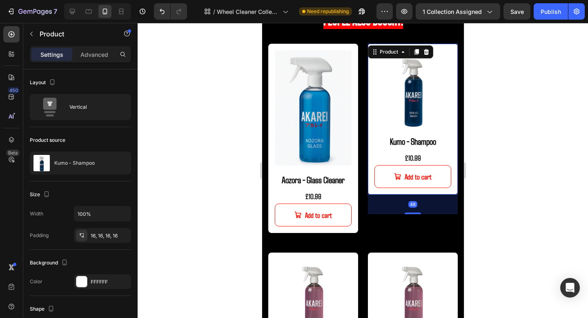
click at [449, 46] on div "Product Images Kumo - Shampoo Product Title £10.99 Product Price Product Price …" at bounding box center [413, 119] width 90 height 151
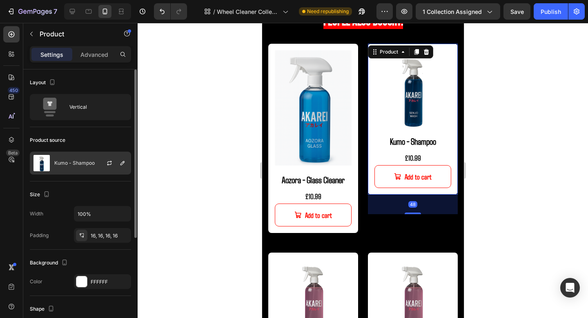
click at [93, 165] on p "Kumo - Shampoo" at bounding box center [74, 163] width 40 height 6
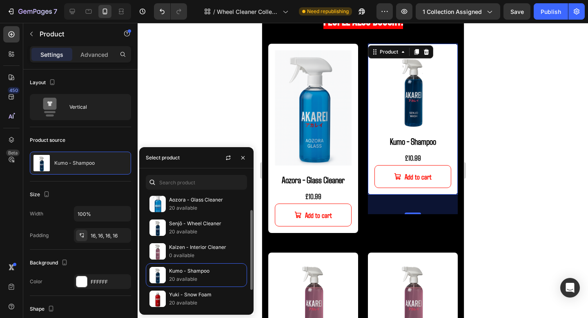
scroll to position [14, 0]
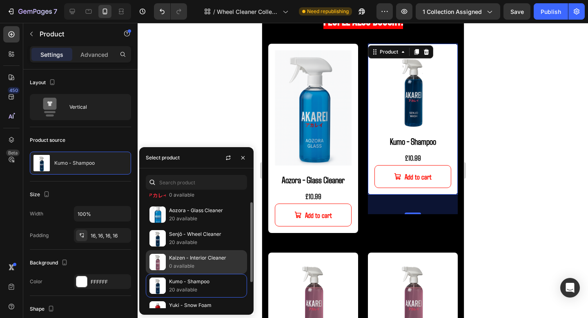
click at [198, 259] on p "Kaizen - Interior Cleaner" at bounding box center [206, 258] width 74 height 8
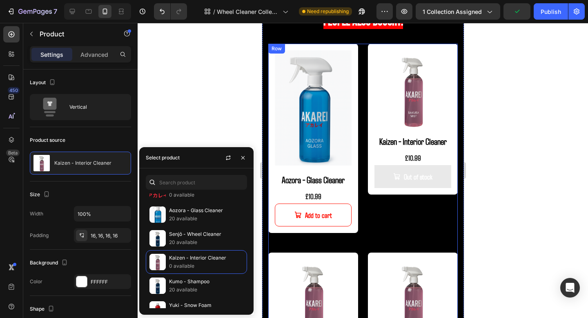
click at [414, 221] on div "Product Images Kaizen - Interior Cleaner Product Title £10.99 Product Price Pro…" at bounding box center [413, 148] width 90 height 209
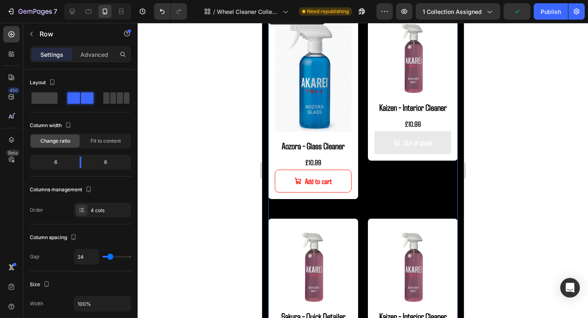
scroll to position [848, 0]
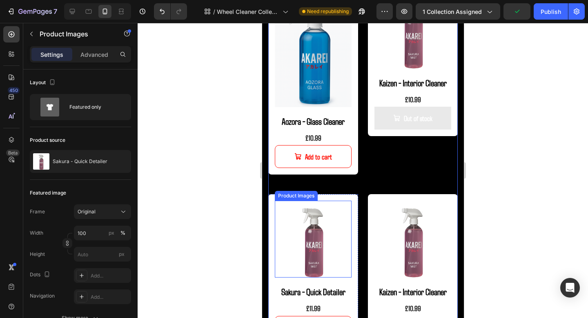
click at [340, 204] on img at bounding box center [313, 239] width 77 height 77
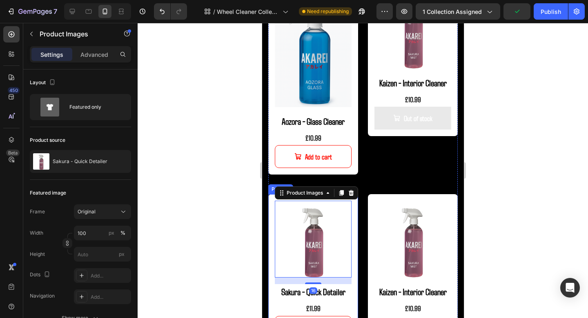
click at [351, 204] on div "Product Images 16 Sakura - Quick Detailer Product Title £11.99 Product Price Pr…" at bounding box center [313, 269] width 90 height 151
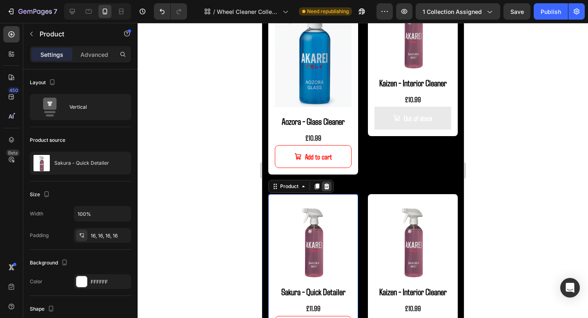
click at [329, 187] on icon at bounding box center [326, 186] width 7 height 7
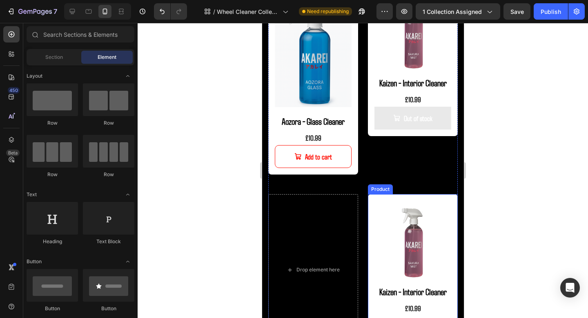
click at [395, 200] on div "Product Images Kaizen - Interior Cleaner Product Title £10.99 Product Price Pro…" at bounding box center [413, 269] width 90 height 151
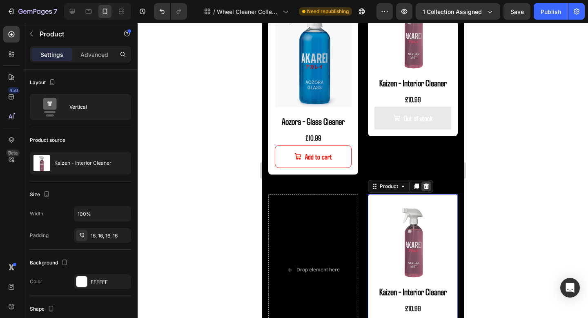
click at [425, 188] on icon at bounding box center [426, 186] width 7 height 7
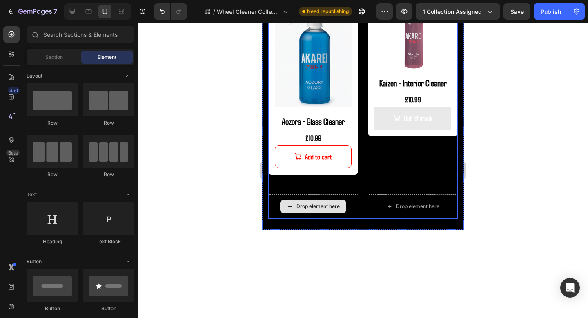
click at [345, 201] on div "Drop element here" at bounding box center [313, 206] width 66 height 13
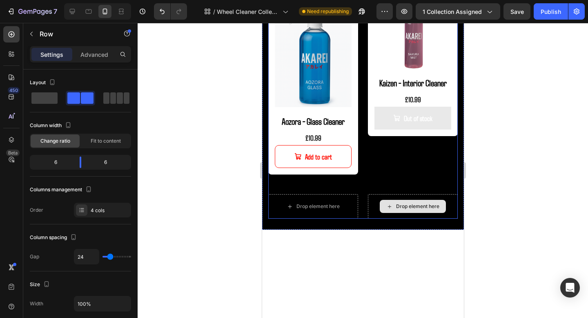
click at [379, 206] on div "Drop element here" at bounding box center [413, 206] width 90 height 25
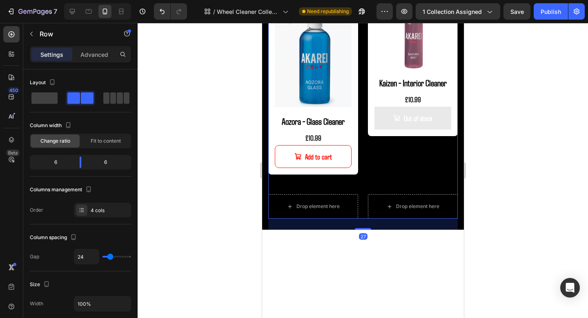
click at [361, 209] on div "Product Images Aozora - Glass Cleaner Product Title £10.99 Product Price Produc…" at bounding box center [363, 102] width 190 height 234
click at [525, 163] on div at bounding box center [363, 170] width 451 height 295
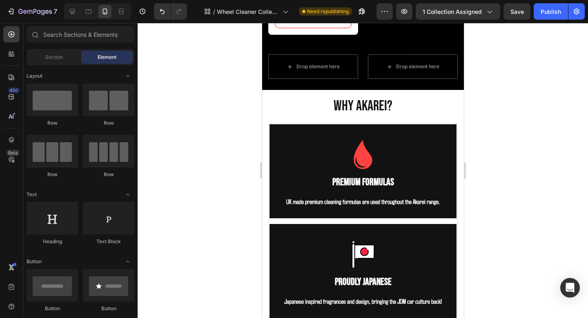
scroll to position [978, 0]
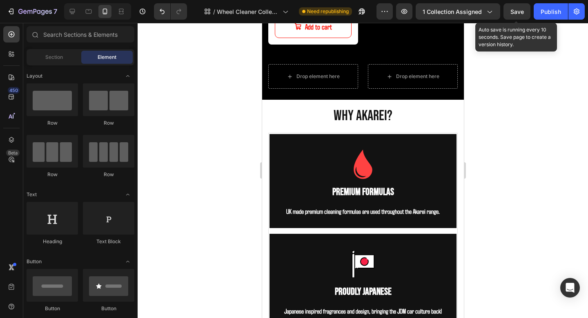
click at [523, 10] on span "Save" at bounding box center [517, 11] width 13 height 7
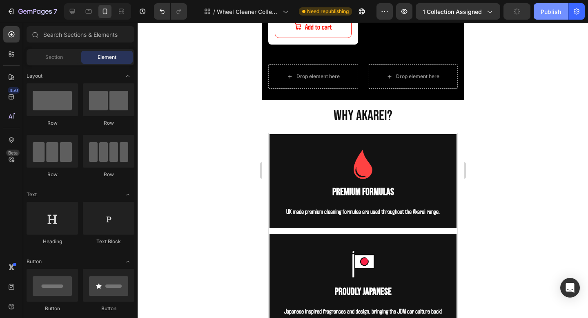
click at [543, 11] on div "Publish" at bounding box center [551, 11] width 20 height 9
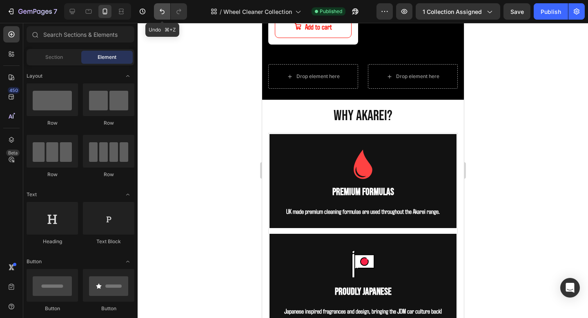
click at [162, 15] on icon "Undo/Redo" at bounding box center [162, 11] width 8 height 8
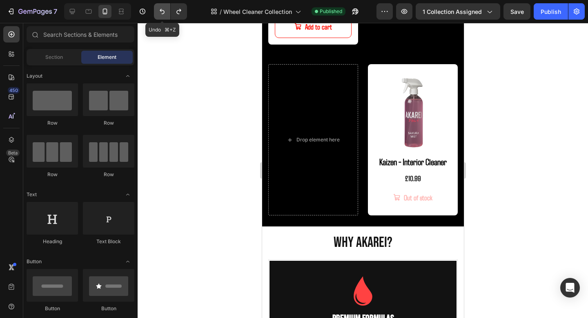
click at [162, 15] on icon "Undo/Redo" at bounding box center [162, 11] width 8 height 8
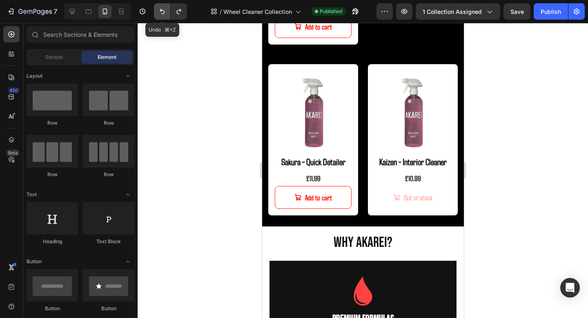
click at [162, 15] on icon "Undo/Redo" at bounding box center [162, 11] width 8 height 8
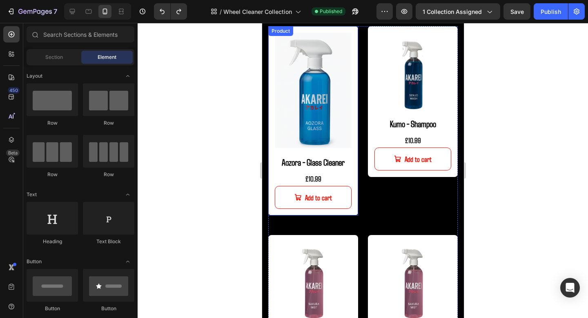
scroll to position [806, 0]
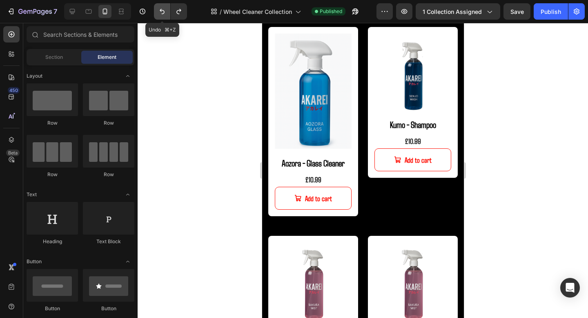
click at [157, 11] on button "Undo/Redo" at bounding box center [162, 11] width 16 height 16
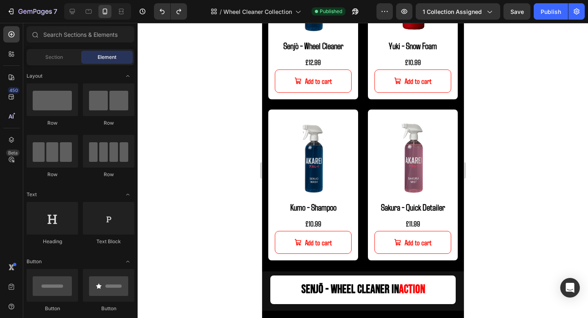
scroll to position [342, 0]
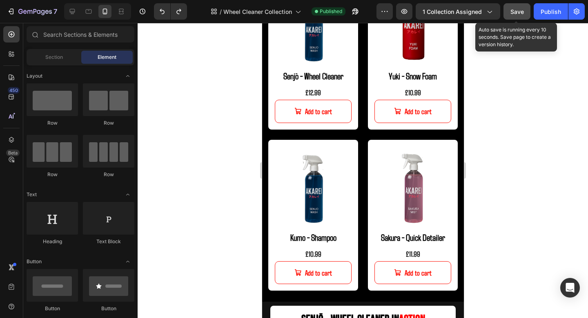
click at [516, 14] on span "Save" at bounding box center [517, 11] width 13 height 7
click at [535, 14] on button "Publish" at bounding box center [551, 11] width 34 height 16
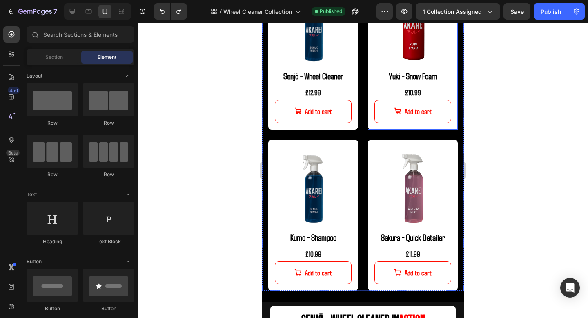
click at [417, 125] on div "Product Images Yuki - Snow Foam Product Title £10.99 Product Price Product Pric…" at bounding box center [413, 53] width 90 height 151
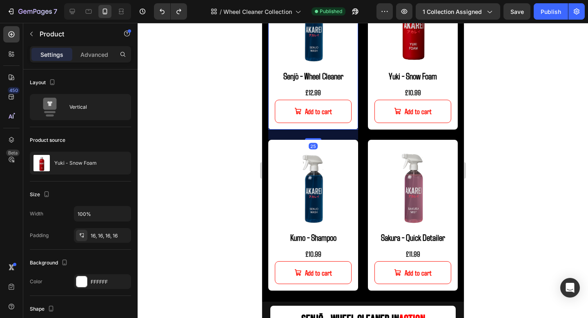
click at [353, 128] on div "Product Images Senjō - Wheel Cleaner Product Title £12.99 Product Price Product…" at bounding box center [313, 53] width 90 height 151
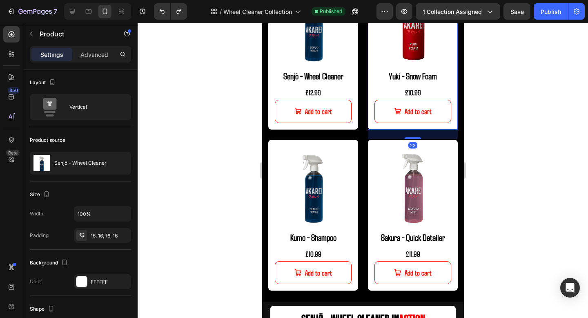
click at [382, 127] on div "Product Images Yuki - Snow Foam Product Title £10.99 Product Price Product Pric…" at bounding box center [413, 53] width 90 height 151
click at [406, 139] on div at bounding box center [413, 138] width 16 height 2
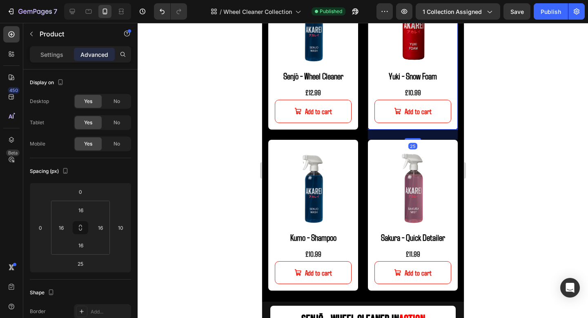
click at [480, 148] on div at bounding box center [363, 170] width 451 height 295
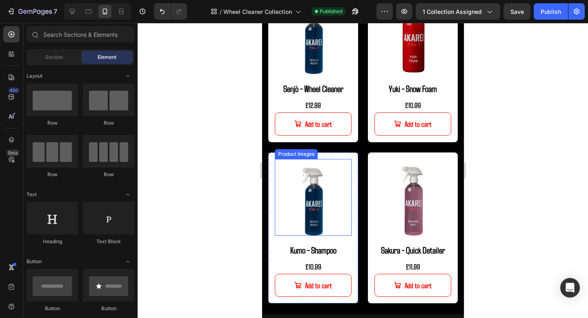
scroll to position [320, 0]
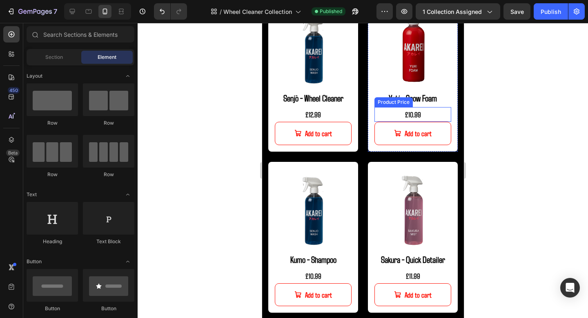
click at [393, 112] on div "£10.99" at bounding box center [412, 114] width 77 height 15
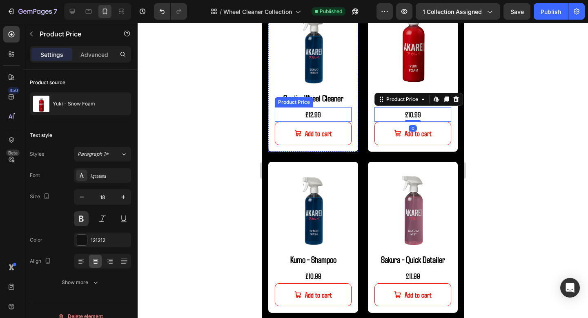
click at [338, 106] on div "Product Images Senjō - Wheel Cleaner Product Title £12.99 Product Price Product…" at bounding box center [313, 76] width 77 height 138
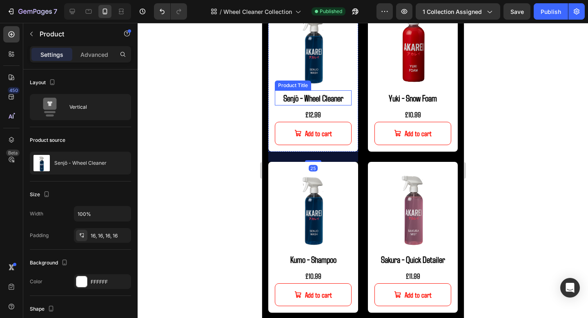
click at [329, 101] on h2 "Senjō - Wheel Cleaner" at bounding box center [313, 97] width 77 height 15
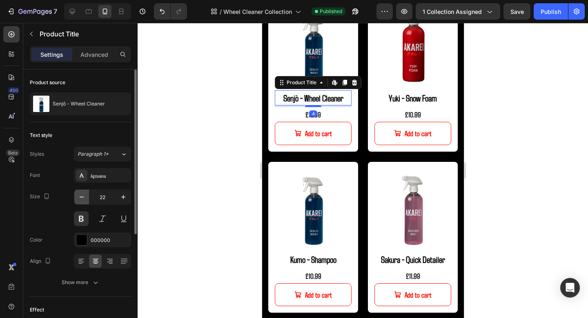
click at [82, 196] on icon "button" at bounding box center [82, 197] width 8 height 8
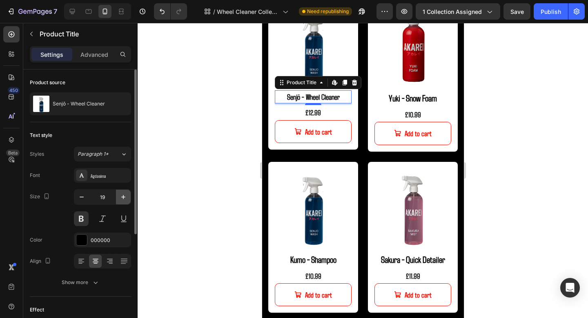
click at [118, 195] on button "button" at bounding box center [123, 197] width 15 height 15
type input "20"
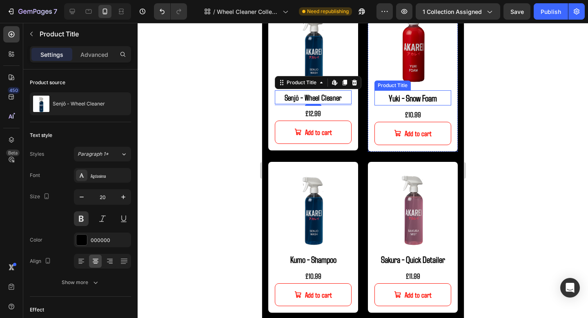
click at [394, 94] on h2 "Yuki - Snow Foam" at bounding box center [412, 97] width 77 height 15
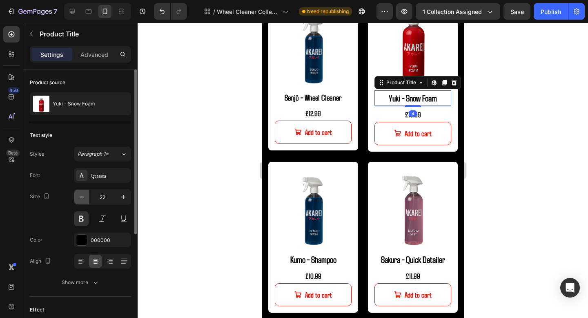
click at [85, 198] on icon "button" at bounding box center [82, 197] width 8 height 8
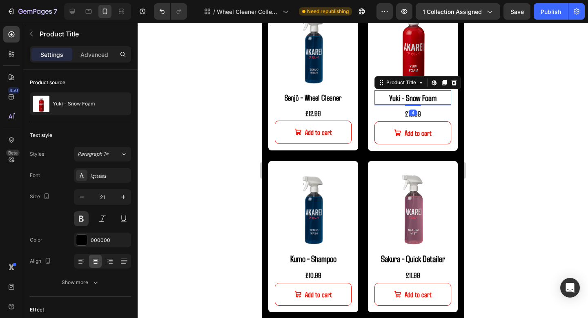
type input "20"
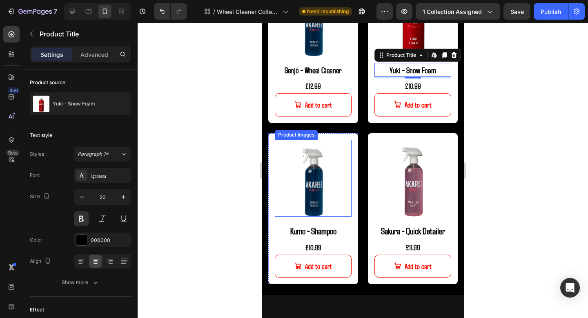
scroll to position [369, 0]
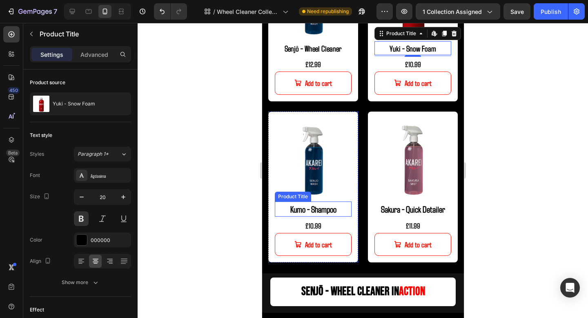
click at [327, 210] on h2 "Kumo - Shampoo" at bounding box center [313, 208] width 77 height 15
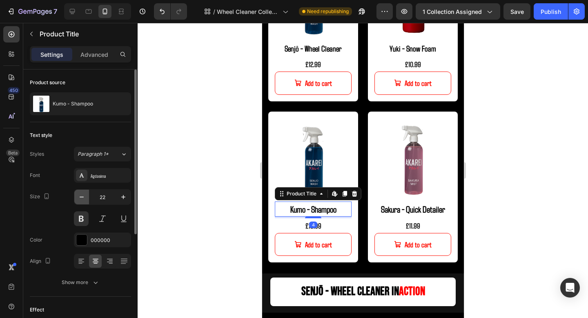
click at [85, 195] on icon "button" at bounding box center [82, 197] width 8 height 8
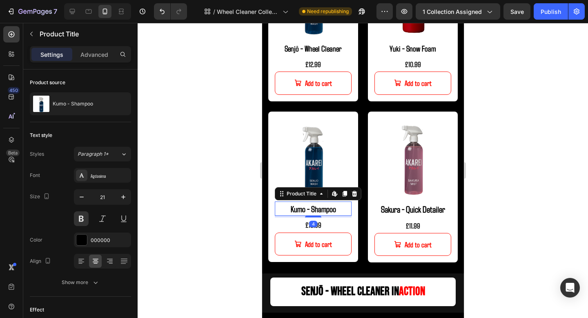
type input "20"
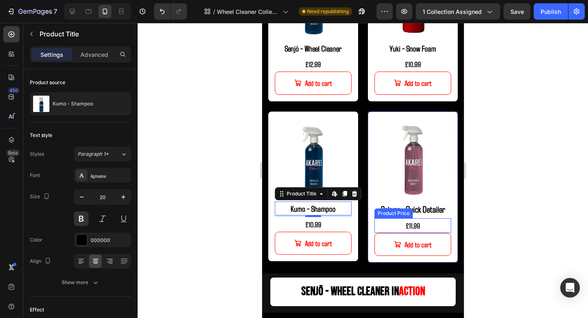
click at [409, 210] on div "Product Price" at bounding box center [393, 213] width 35 height 7
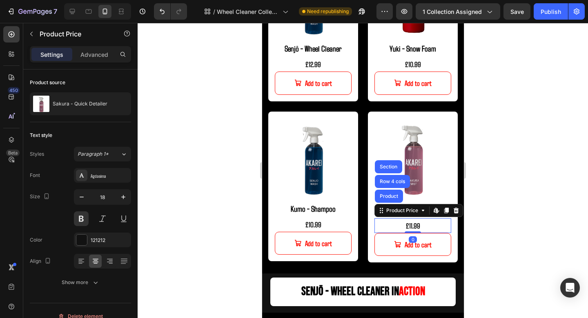
click at [514, 243] on div at bounding box center [363, 170] width 451 height 295
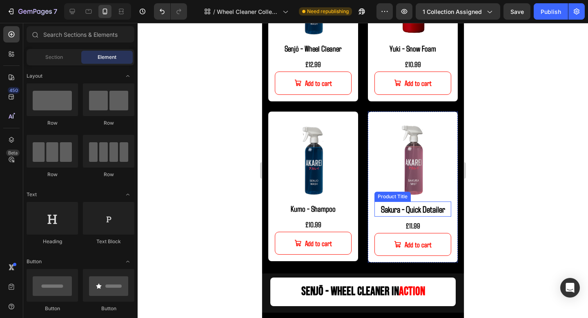
click at [427, 211] on h2 "Sakura - Quick Detailer" at bounding box center [412, 208] width 77 height 15
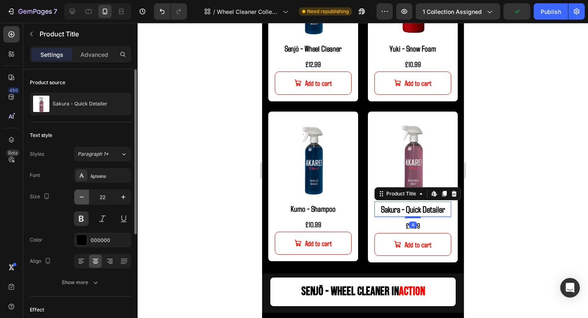
click at [84, 197] on icon "button" at bounding box center [82, 197] width 8 height 8
type input "20"
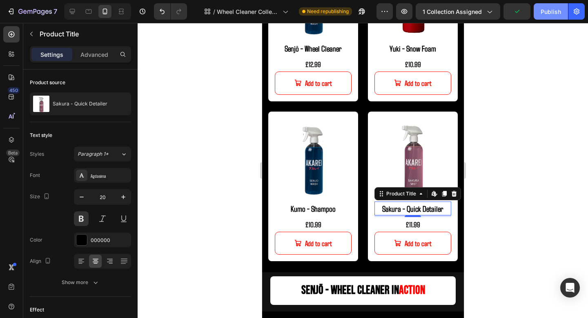
click at [546, 11] on div "Publish" at bounding box center [551, 11] width 20 height 9
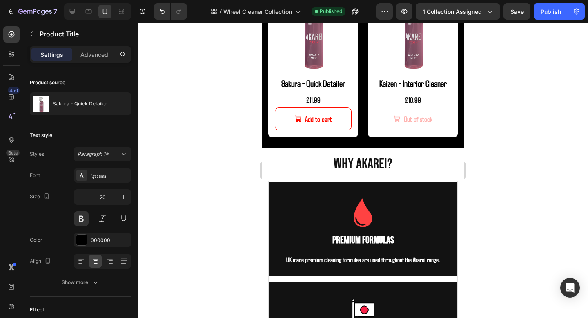
scroll to position [1050, 0]
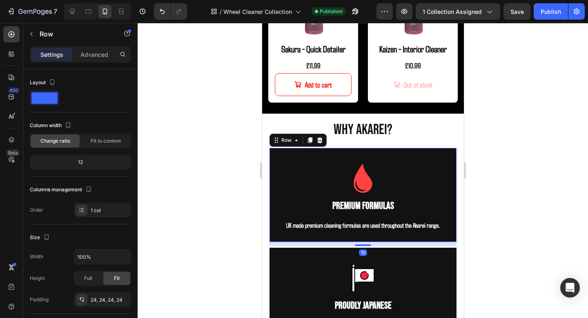
click at [445, 154] on div "Image Premium Formulas Text Block UK made premium cleaning formulas are used th…" at bounding box center [362, 195] width 189 height 96
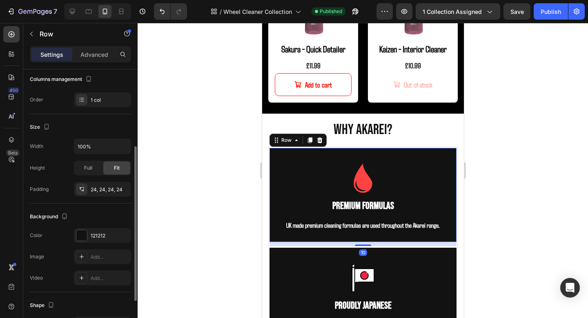
scroll to position [119, 0]
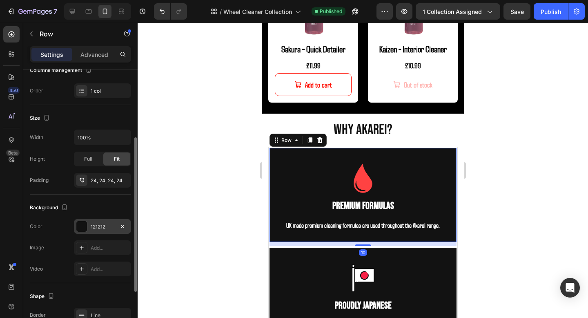
click at [96, 224] on div "121212" at bounding box center [103, 226] width 24 height 7
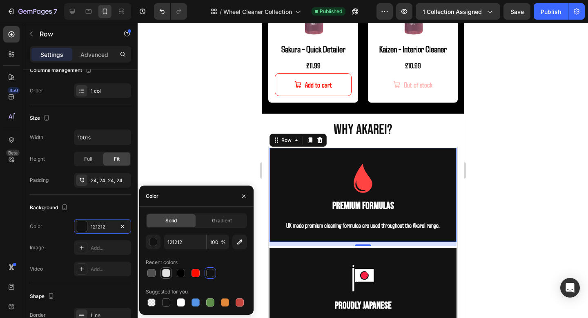
click at [167, 272] on div at bounding box center [166, 273] width 8 height 8
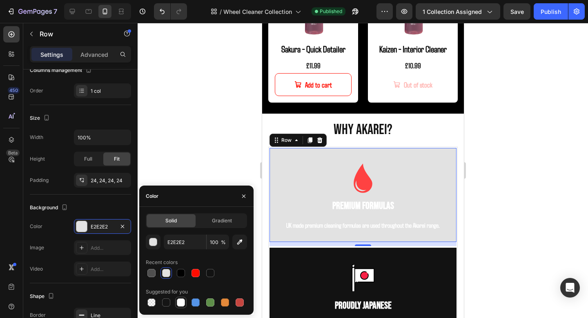
click at [177, 304] on div at bounding box center [181, 302] width 8 height 8
type input "FFFFFF"
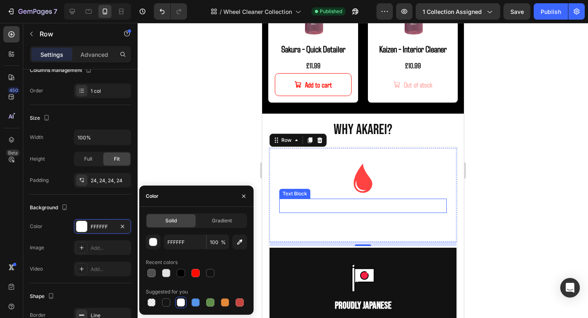
click at [337, 203] on p "Premium Formulas" at bounding box center [363, 205] width 166 height 13
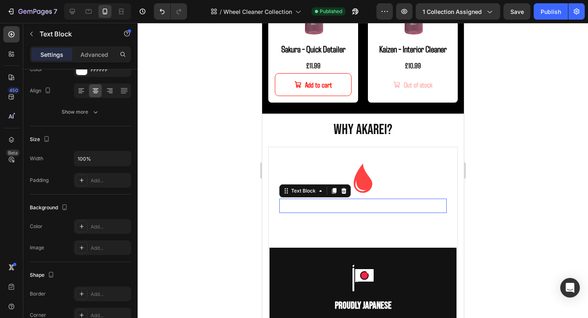
scroll to position [0, 0]
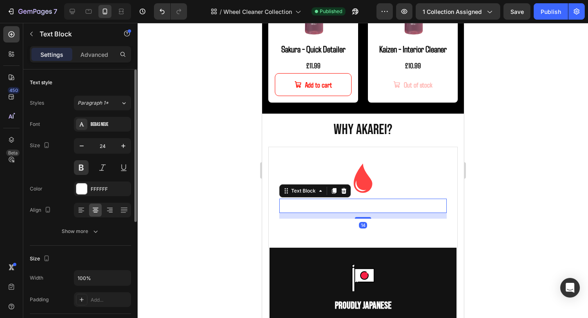
click at [96, 197] on div "Font Bebas Neue Size 24 Color FFFFFF Align Show more" at bounding box center [80, 178] width 101 height 122
click at [98, 192] on div "FFFFFF" at bounding box center [103, 189] width 24 height 7
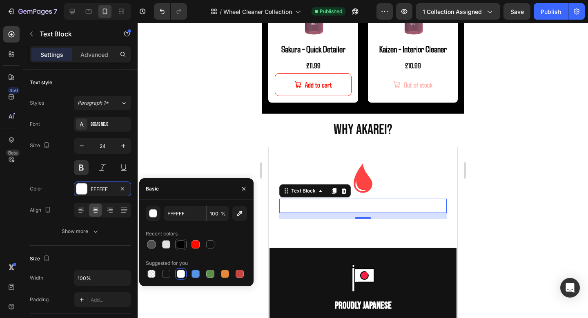
click at [179, 246] on div at bounding box center [181, 244] width 8 height 8
type input "000000"
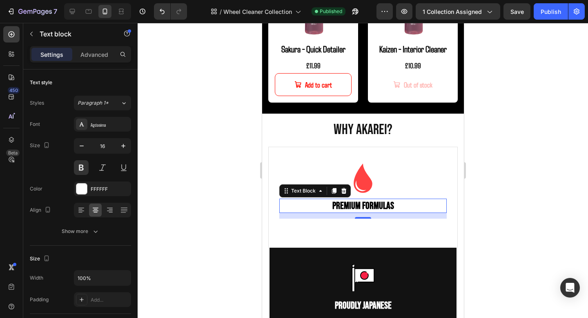
click at [328, 222] on p "UK made premium cleaning formulas are used throughout the Akarei range." at bounding box center [363, 225] width 166 height 12
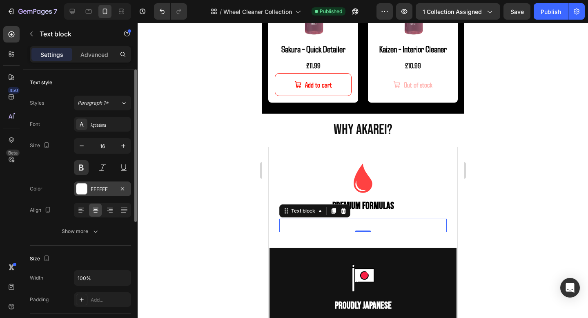
click at [98, 195] on div "FFFFFF" at bounding box center [102, 188] width 57 height 15
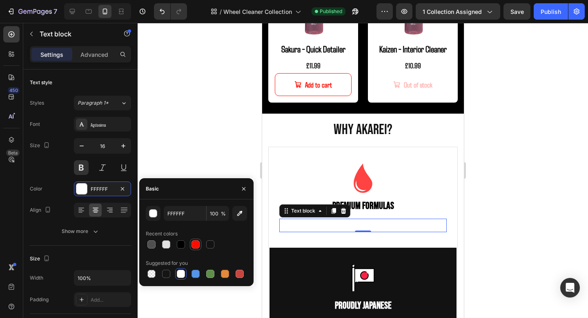
click at [198, 248] on div at bounding box center [196, 244] width 8 height 8
click at [179, 248] on div at bounding box center [181, 244] width 8 height 8
type input "000000"
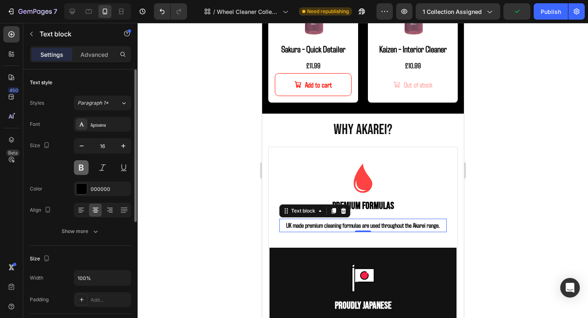
click at [83, 168] on button at bounding box center [81, 167] width 15 height 15
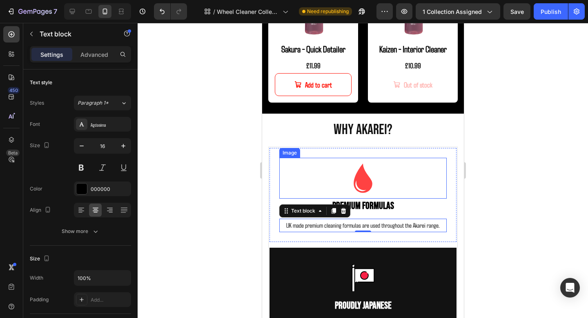
click at [417, 163] on div at bounding box center [363, 178] width 168 height 41
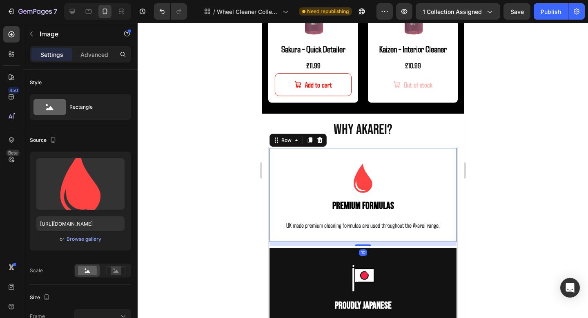
click at [441, 150] on div "Image Premium Formulas Text Block UK made premium cleaning formulas are used th…" at bounding box center [362, 195] width 189 height 96
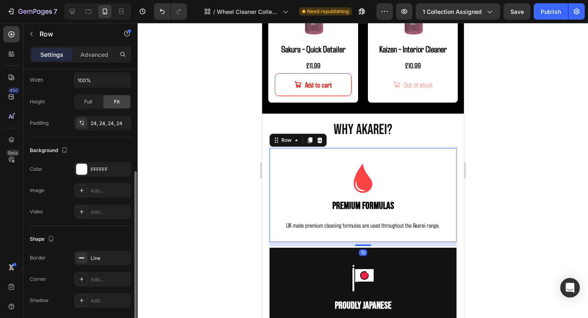
scroll to position [180, 0]
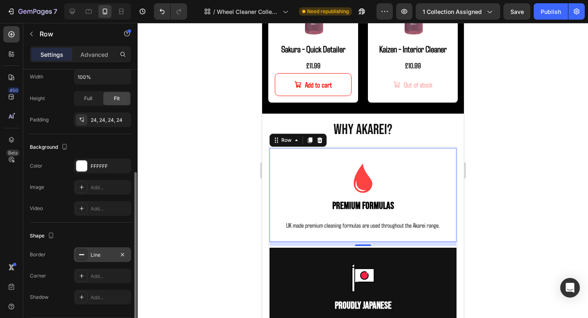
click at [98, 258] on div "Line" at bounding box center [103, 254] width 24 height 7
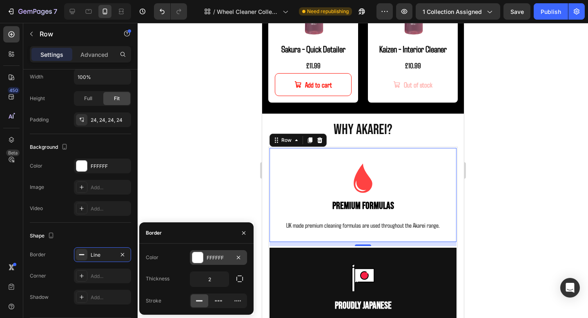
click at [216, 257] on div "FFFFFF" at bounding box center [219, 257] width 24 height 7
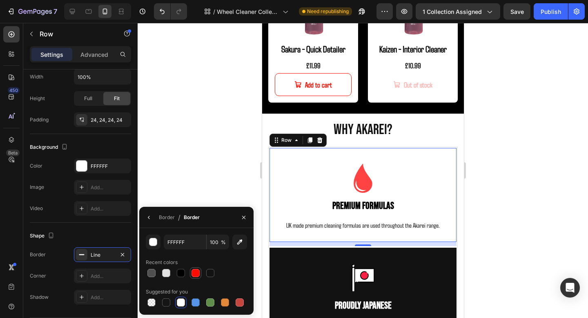
click at [193, 277] on div at bounding box center [196, 273] width 10 height 10
type input "FF0C00"
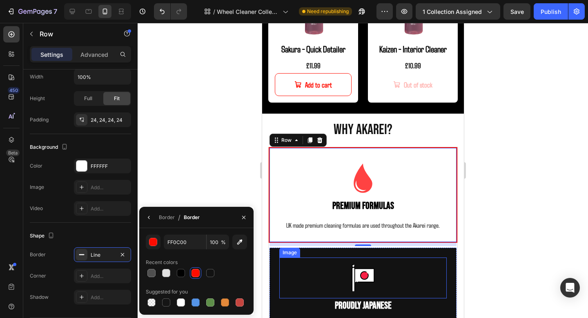
click at [430, 266] on div at bounding box center [363, 277] width 168 height 41
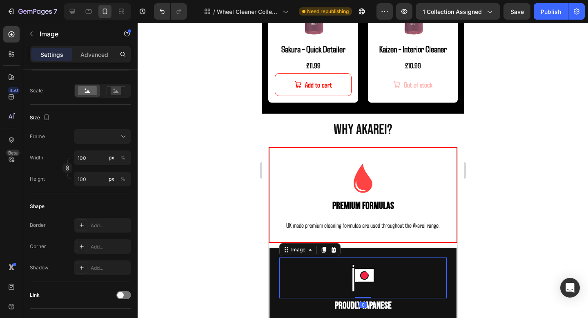
scroll to position [0, 0]
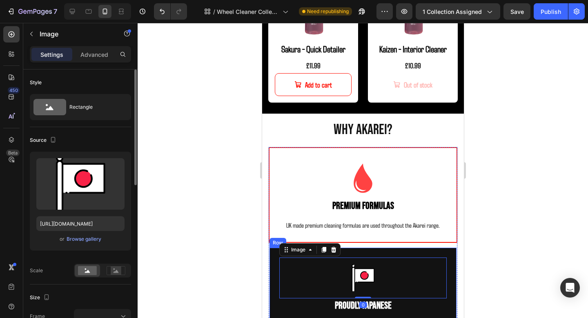
click at [450, 255] on div "Image 0 Proudly Japanese Text Block Japanese inspired fragrances and design, br…" at bounding box center [362, 295] width 189 height 96
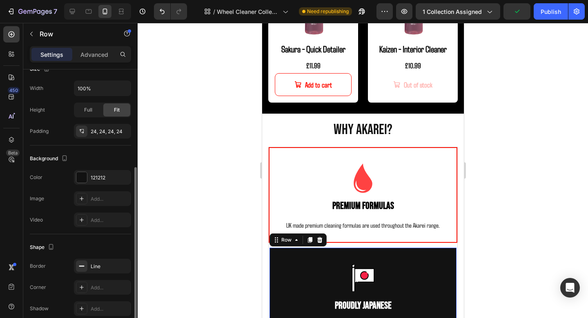
scroll to position [170, 0]
click at [103, 176] on div "121212" at bounding box center [103, 176] width 24 height 7
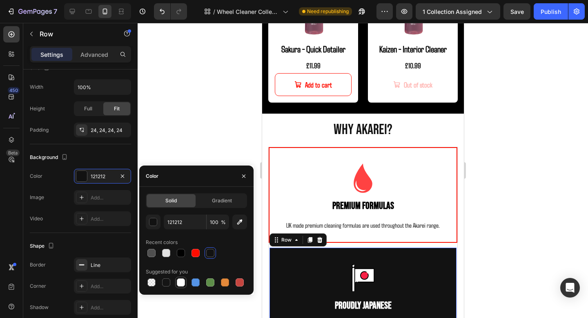
click at [179, 279] on div at bounding box center [181, 282] width 8 height 8
type input "FFFFFF"
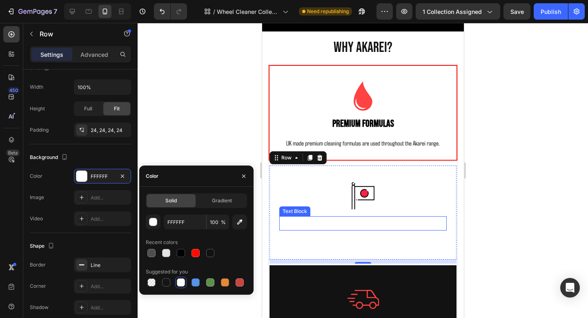
scroll to position [1145, 0]
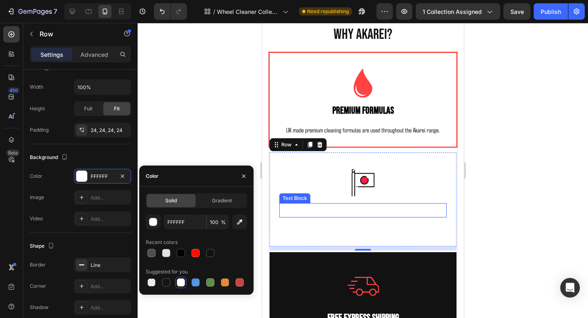
click at [342, 214] on p "Proudly Japanese" at bounding box center [363, 210] width 166 height 13
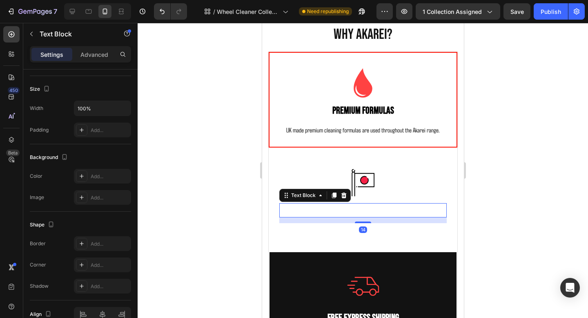
scroll to position [0, 0]
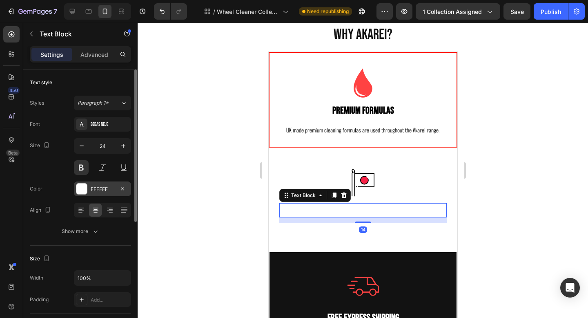
click at [91, 191] on div "FFFFFF" at bounding box center [103, 189] width 24 height 7
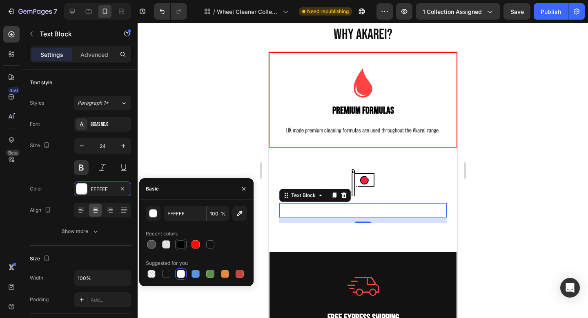
click at [180, 244] on div at bounding box center [181, 244] width 8 height 8
type input "000000"
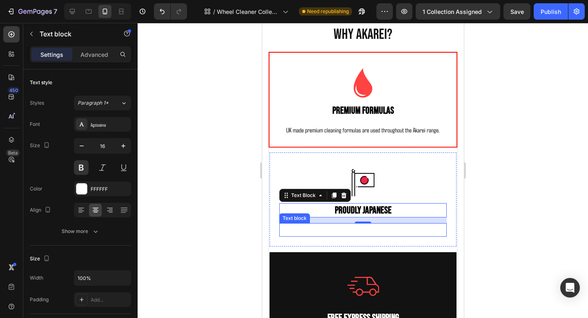
click at [345, 229] on p "Japanese inspired fragrances and design, bringing the JDM car culture back!" at bounding box center [363, 230] width 166 height 12
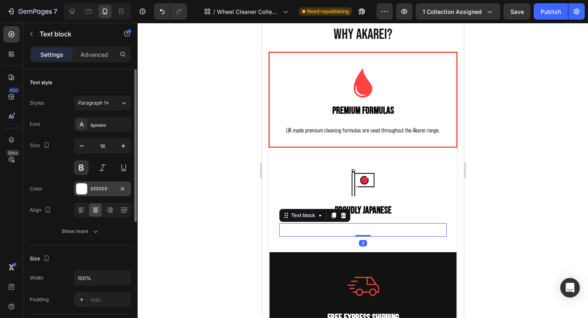
click at [85, 194] on div at bounding box center [81, 188] width 11 height 11
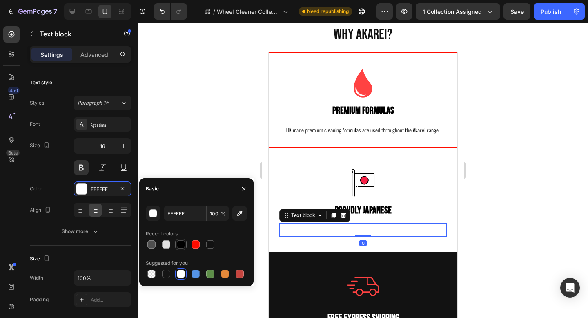
click at [179, 239] on div at bounding box center [180, 244] width 11 height 11
type input "000000"
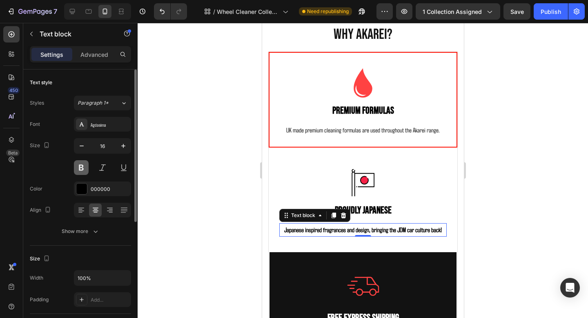
click at [81, 168] on button at bounding box center [81, 167] width 15 height 15
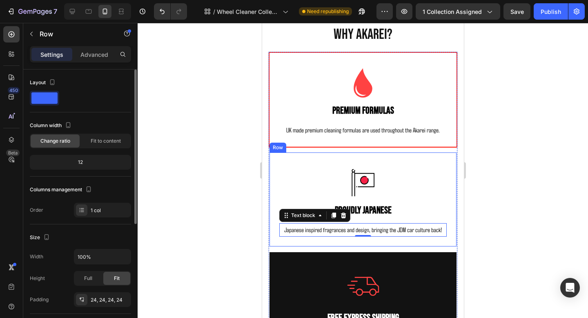
click at [276, 168] on div "Image Proudly Japanese Text Block Japanese inspired fragrances and design, brin…" at bounding box center [362, 200] width 189 height 96
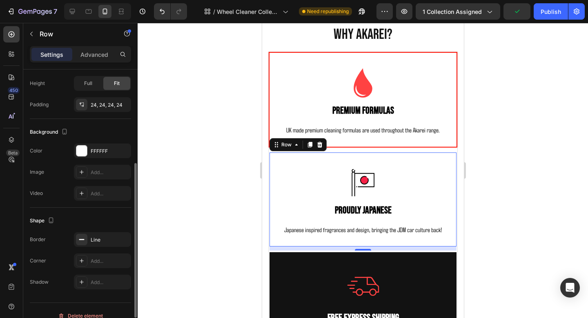
scroll to position [201, 0]
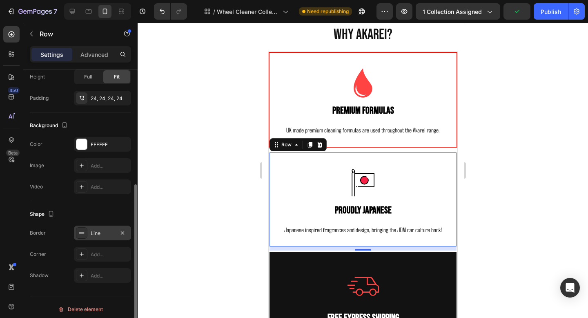
click at [99, 236] on div "Line" at bounding box center [103, 233] width 24 height 7
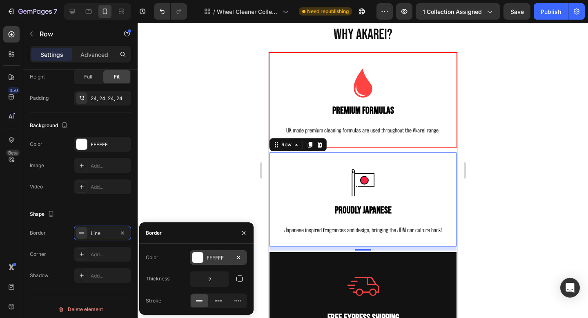
click at [230, 256] on div "FFFFFF" at bounding box center [219, 257] width 24 height 7
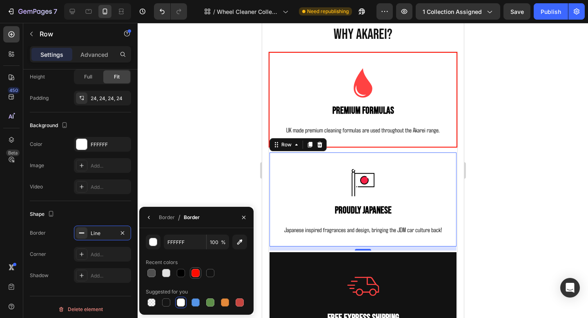
click at [195, 270] on div at bounding box center [196, 273] width 8 height 8
type input "FF0C00"
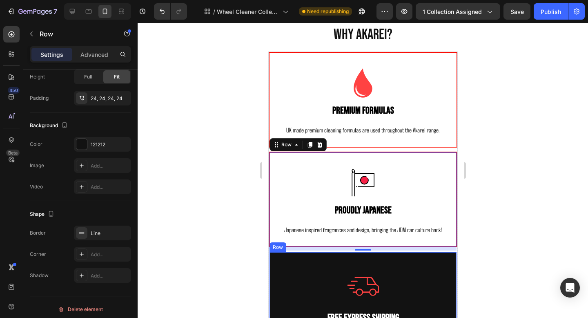
click at [452, 259] on div "Image Free Express Shipping Text Block Free E]express shipping included as stan…" at bounding box center [362, 308] width 189 height 115
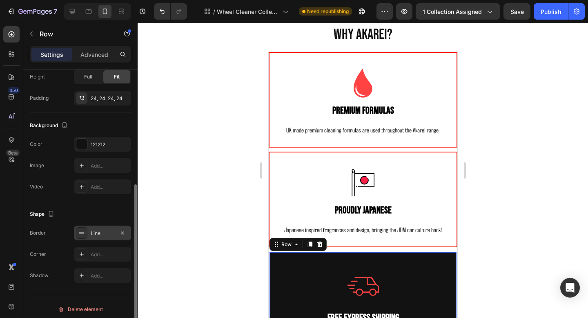
click at [105, 236] on div "Line" at bounding box center [103, 233] width 24 height 7
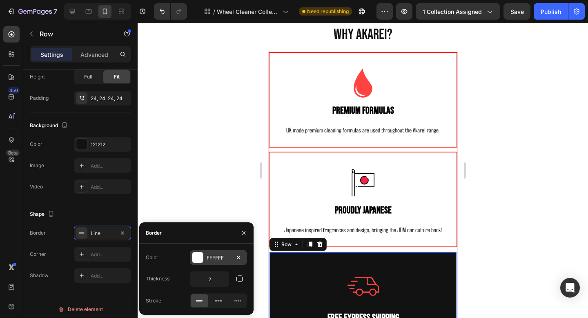
click at [206, 257] on div "FFFFFF" at bounding box center [218, 257] width 57 height 15
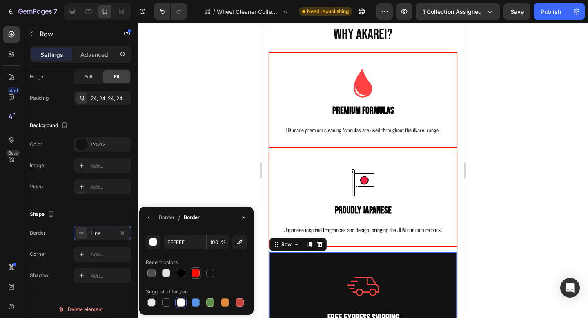
click at [197, 273] on div at bounding box center [196, 273] width 8 height 8
type input "FF0C00"
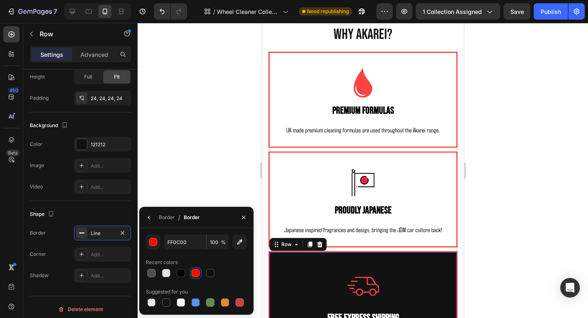
click at [419, 261] on div "Image Free Express Shipping Text Block Free E]express shipping included as stan…" at bounding box center [362, 308] width 189 height 115
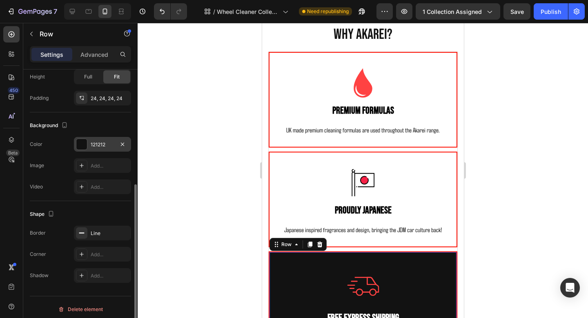
click at [103, 144] on div "121212" at bounding box center [103, 144] width 24 height 7
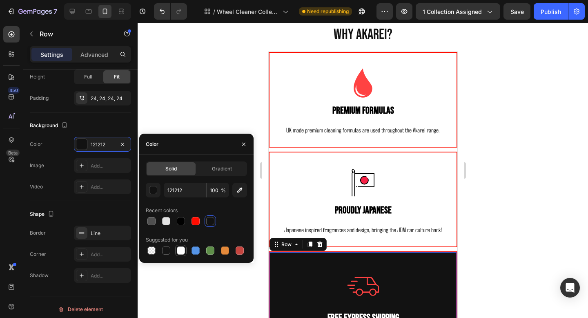
click at [184, 252] on div at bounding box center [181, 250] width 8 height 8
type input "FFFFFF"
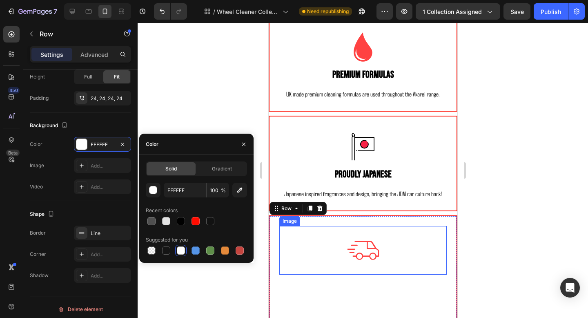
scroll to position [1219, 0]
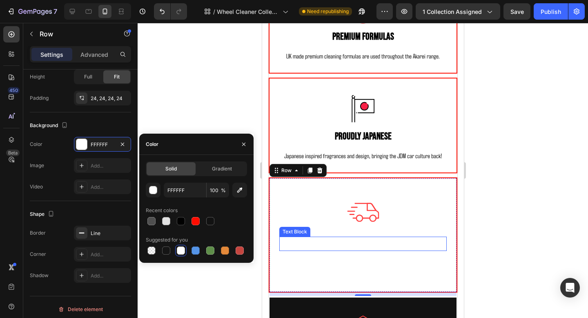
click at [366, 239] on p "Free Express Shipping" at bounding box center [363, 243] width 166 height 13
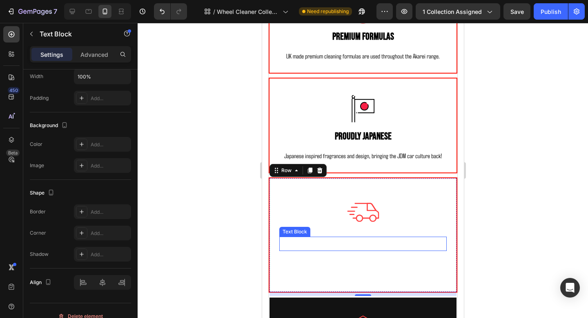
scroll to position [0, 0]
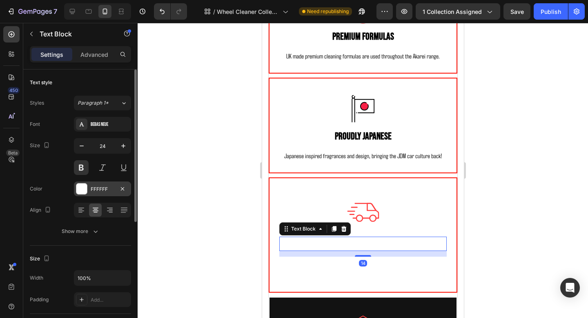
click at [112, 183] on div "FFFFFF" at bounding box center [102, 188] width 57 height 15
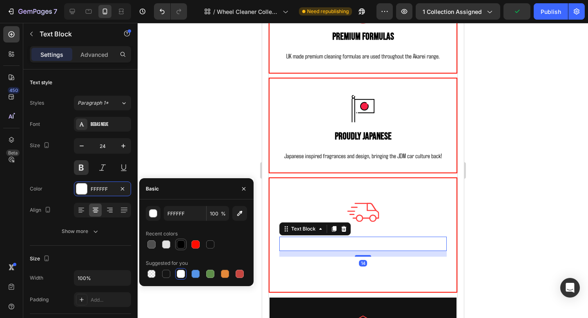
click at [185, 242] on div at bounding box center [181, 244] width 10 height 10
type input "000000"
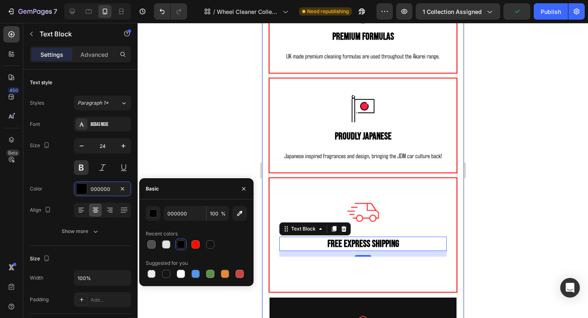
click at [329, 277] on p "Free E]express shipping included as standard on orders over £35! your car deser…" at bounding box center [363, 269] width 166 height 24
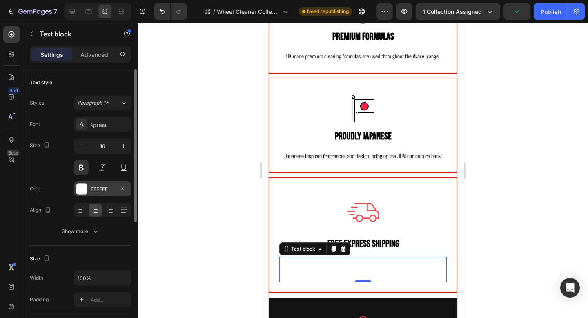
click at [96, 190] on div "FFFFFF" at bounding box center [103, 189] width 24 height 7
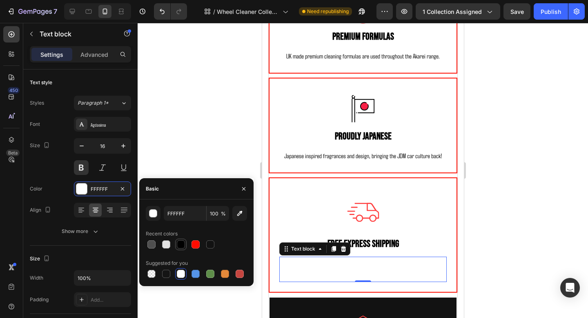
click at [183, 246] on div at bounding box center [181, 244] width 8 height 8
type input "000000"
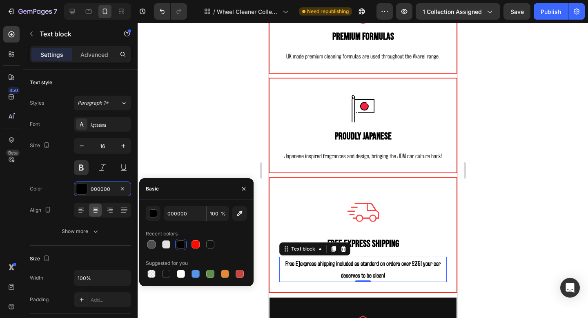
click at [387, 264] on p "Free E]express shipping included as standard on orders over £35! your car deser…" at bounding box center [363, 269] width 166 height 24
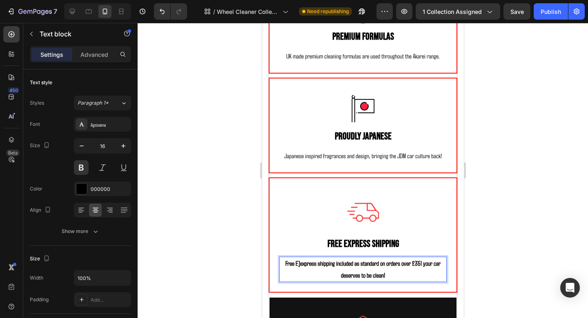
click at [302, 264] on p "Free E]express shipping included as standard on orders over £35! your car deser…" at bounding box center [363, 269] width 166 height 24
click at [501, 262] on div at bounding box center [363, 170] width 451 height 295
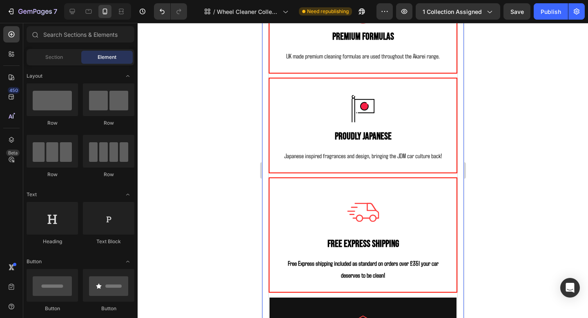
click at [410, 265] on p "Free Express shipping included as standard on orders over £35! your car deserve…" at bounding box center [363, 269] width 166 height 24
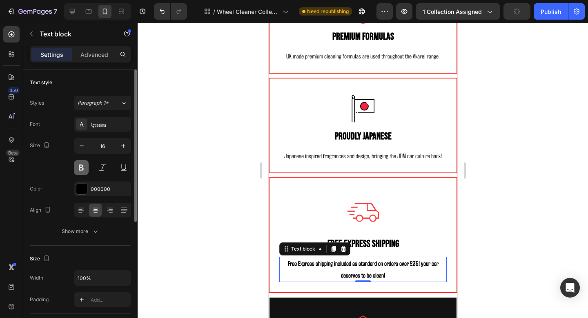
click at [84, 170] on button at bounding box center [81, 167] width 15 height 15
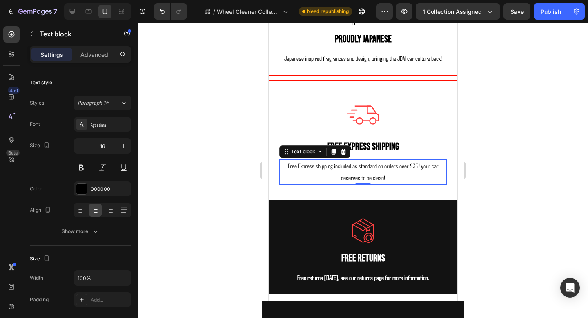
scroll to position [1322, 0]
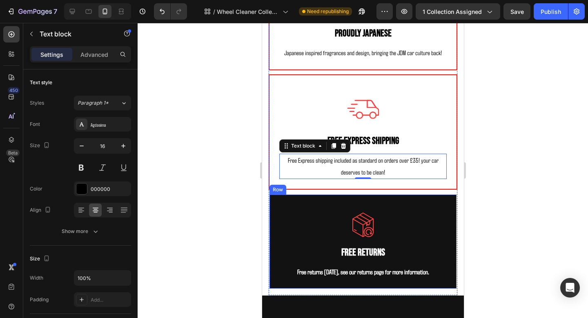
click at [446, 198] on div "Image Free Returns Text Block Free returns within 30 days, see our returns page…" at bounding box center [362, 242] width 189 height 96
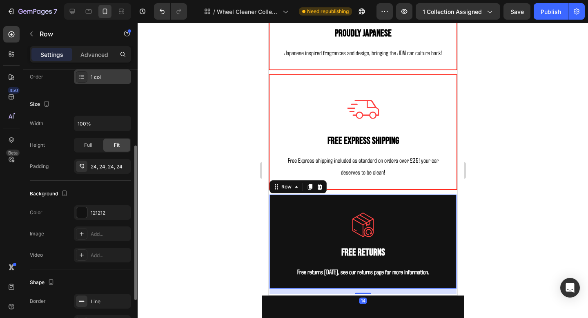
scroll to position [168, 0]
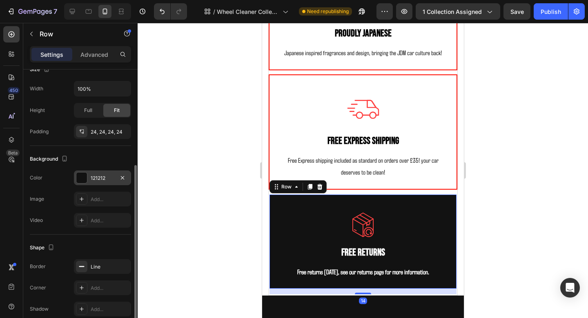
click at [93, 183] on div "121212" at bounding box center [102, 177] width 57 height 15
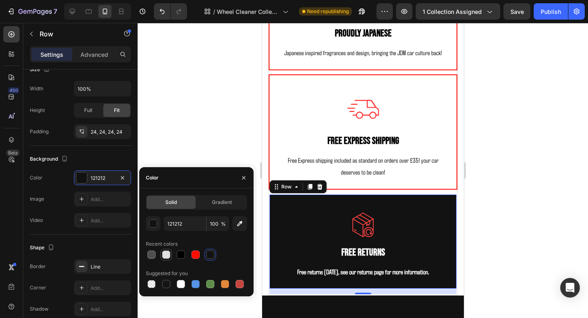
click at [166, 255] on div at bounding box center [166, 255] width 8 height 8
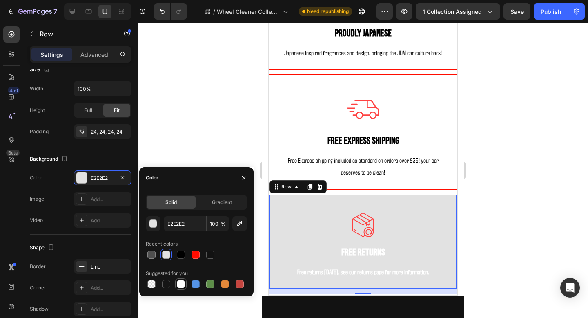
click at [181, 287] on div at bounding box center [181, 284] width 8 height 8
type input "FFFFFF"
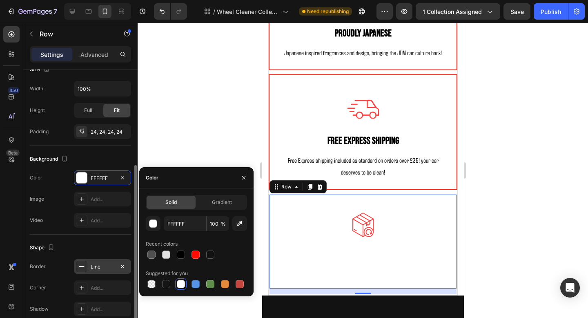
click at [94, 272] on div "Line" at bounding box center [102, 266] width 57 height 15
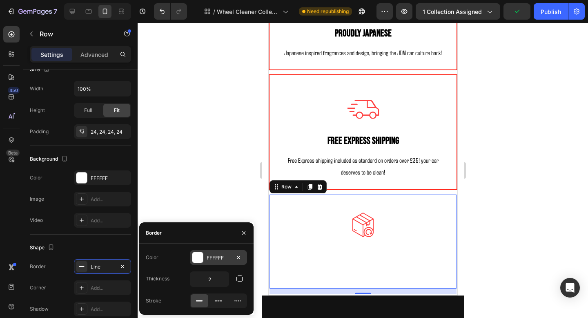
click at [215, 253] on div "FFFFFF" at bounding box center [218, 257] width 57 height 15
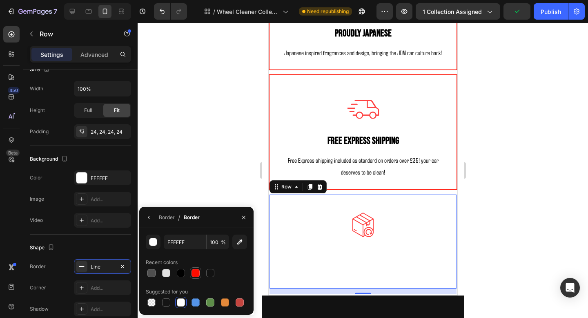
click at [197, 272] on div at bounding box center [196, 273] width 8 height 8
type input "FF0C00"
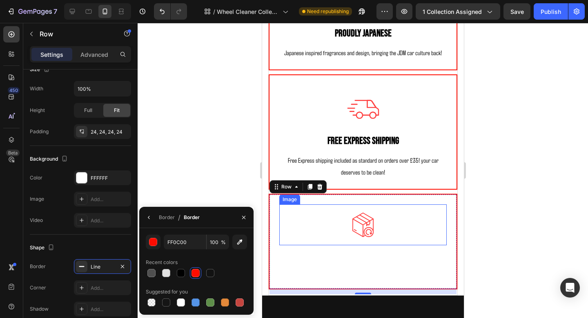
click at [397, 253] on p "Free Returns" at bounding box center [363, 252] width 166 height 13
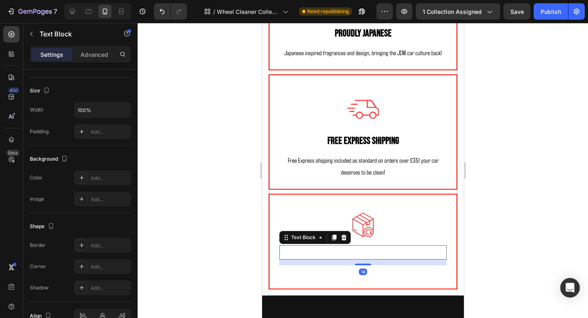
scroll to position [0, 0]
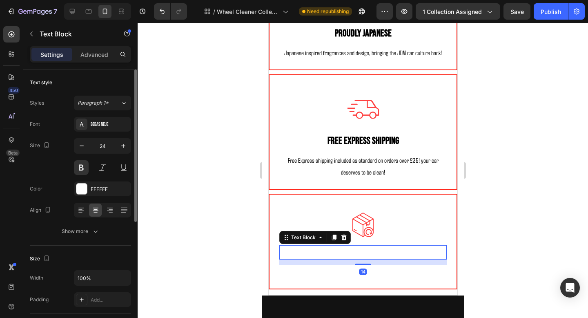
click at [101, 196] on div "Font Bebas Neue Size 24 Color FFFFFF Align Show more" at bounding box center [80, 178] width 101 height 122
click at [116, 188] on div "FFFFFF" at bounding box center [102, 188] width 57 height 15
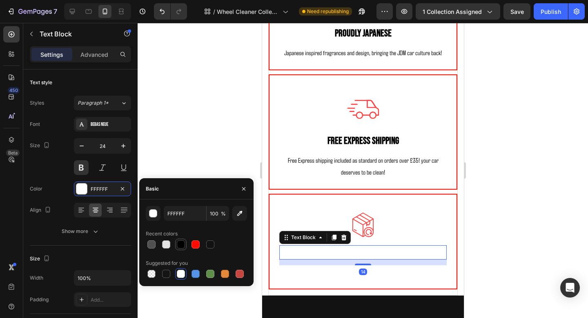
click at [182, 246] on div at bounding box center [181, 244] width 8 height 8
type input "000000"
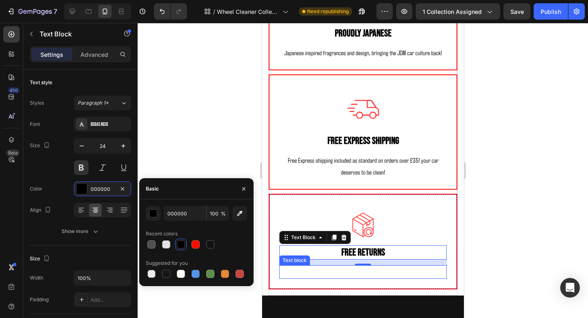
click at [324, 273] on p "Free returns [DATE], see our returns page for more information." at bounding box center [363, 272] width 166 height 12
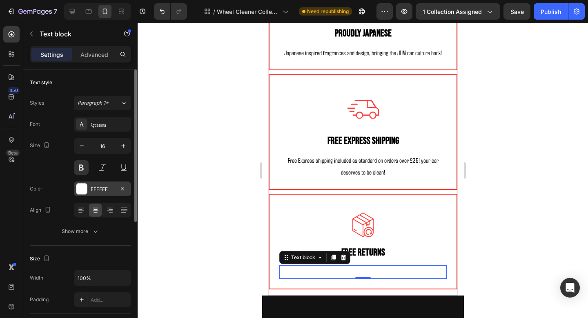
click at [108, 194] on div "FFFFFF" at bounding box center [102, 188] width 57 height 15
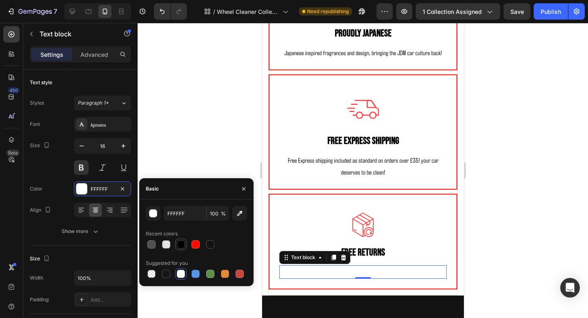
click at [175, 246] on div at bounding box center [180, 244] width 11 height 11
type input "000000"
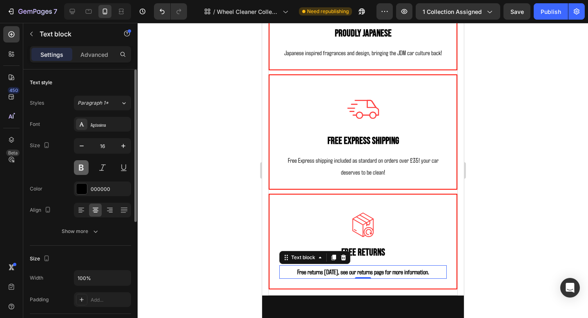
click at [77, 170] on button at bounding box center [81, 167] width 15 height 15
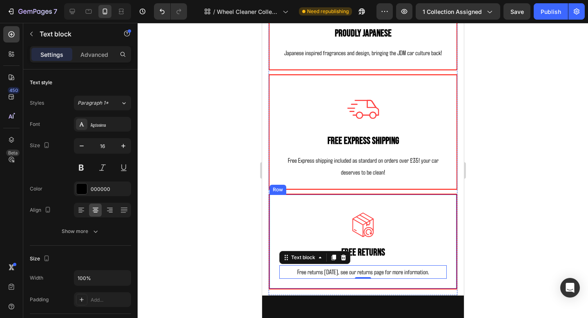
click at [474, 221] on div at bounding box center [363, 170] width 451 height 295
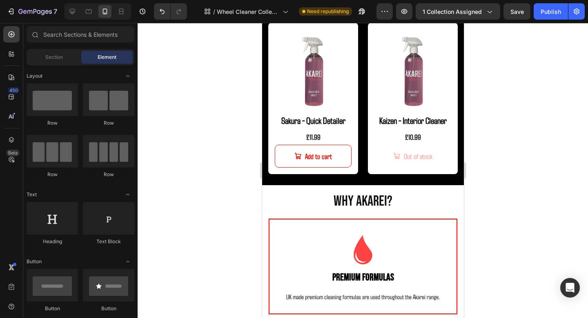
scroll to position [986, 0]
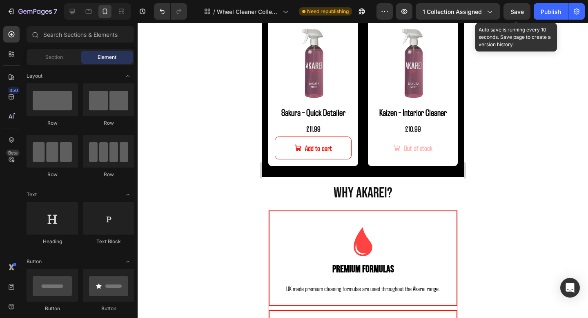
click at [520, 13] on span "Save" at bounding box center [517, 11] width 13 height 7
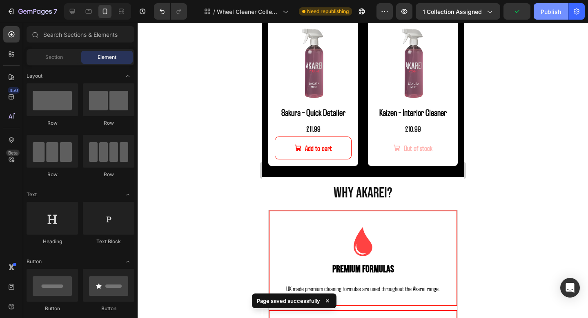
click at [554, 13] on div "Publish" at bounding box center [551, 11] width 20 height 9
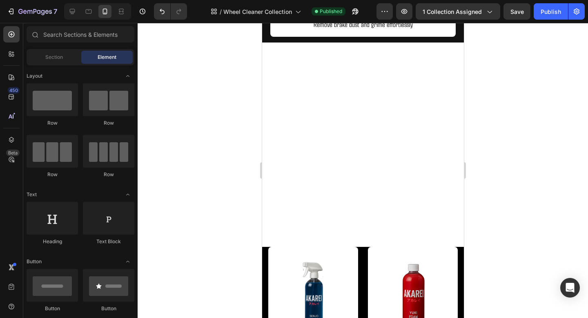
scroll to position [0, 0]
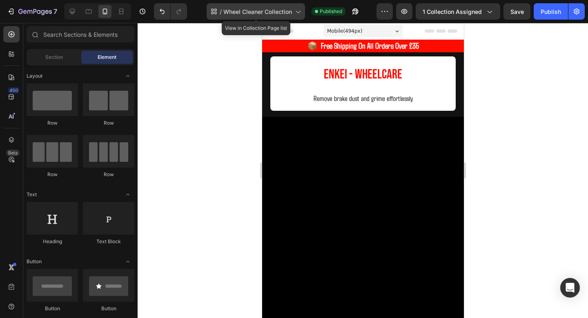
click at [267, 10] on span "Wheel Cleaner Collection" at bounding box center [258, 11] width 69 height 9
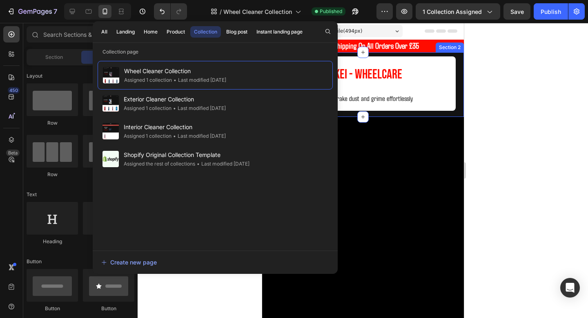
click at [461, 56] on div "Enkei - WHeelCare Heading Remove brake dust and grime effortlessly Text Block" at bounding box center [363, 84] width 202 height 65
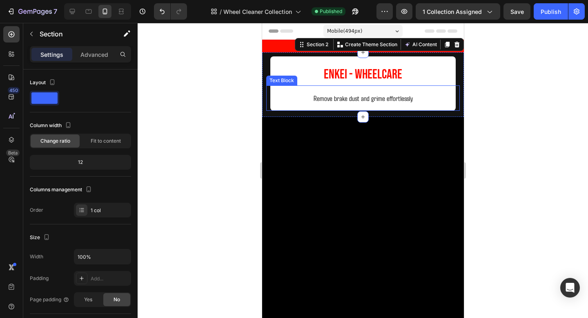
click at [365, 100] on span "Remove brake dust and grime effortlessly" at bounding box center [362, 98] width 99 height 9
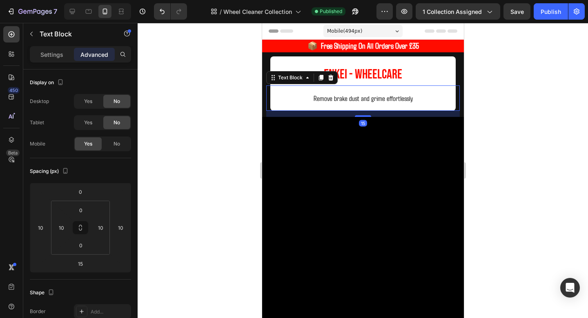
click at [365, 93] on p "Remove brake dust and grime effortlessly" at bounding box center [362, 97] width 177 height 17
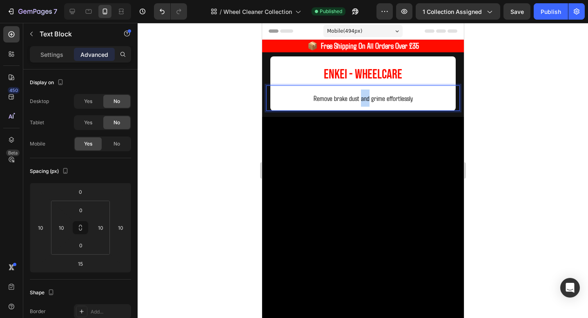
click at [365, 93] on p "Remove brake dust and grime effortlessly" at bounding box center [362, 97] width 177 height 17
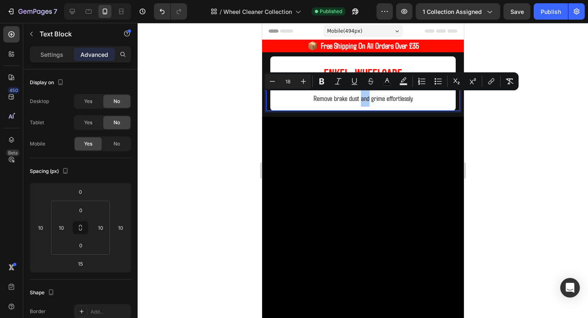
click at [456, 154] on div at bounding box center [363, 277] width 202 height 321
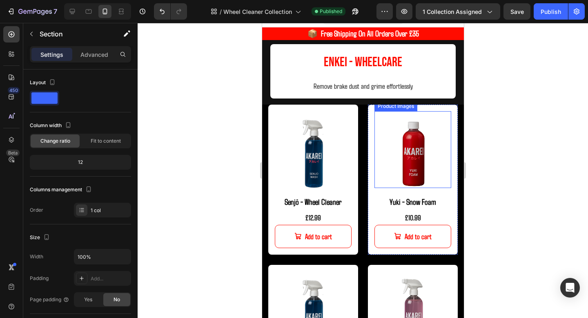
scroll to position [24, 0]
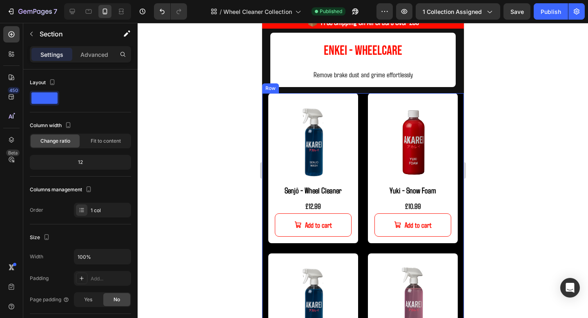
click at [362, 101] on div "Product Images Senjō - Wheel Cleaner Product Title £12.99 Product Price Product…" at bounding box center [363, 248] width 202 height 310
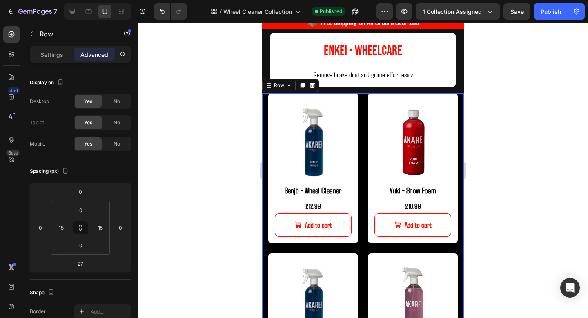
copy span "and"
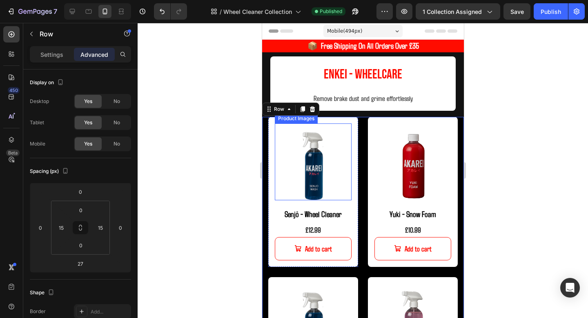
scroll to position [20, 0]
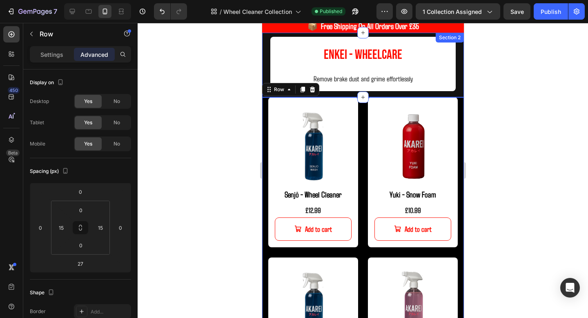
click at [452, 94] on div "Enkei - WHeelCare Heading Remove brake dust and grime effortlessly Text Block" at bounding box center [363, 65] width 202 height 65
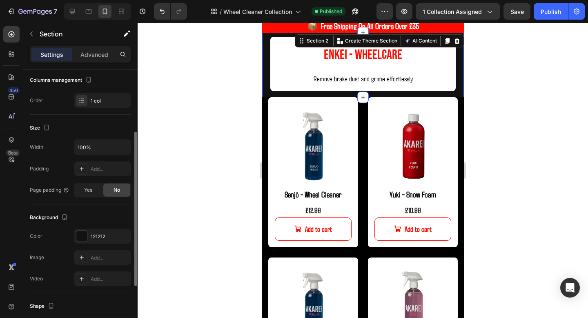
scroll to position [152, 0]
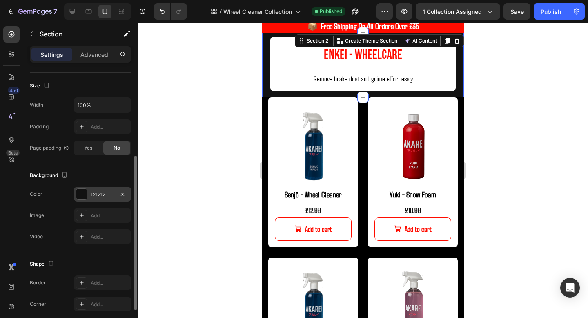
click at [103, 199] on div "121212" at bounding box center [102, 194] width 57 height 15
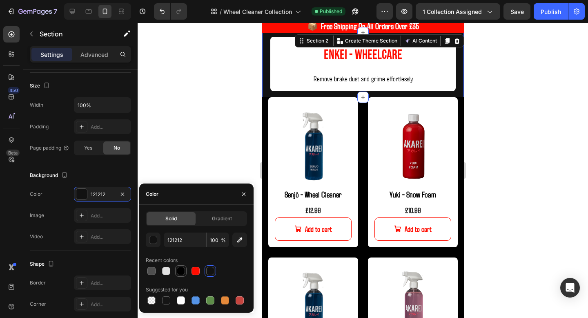
click at [178, 275] on div at bounding box center [181, 271] width 8 height 8
type input "000000"
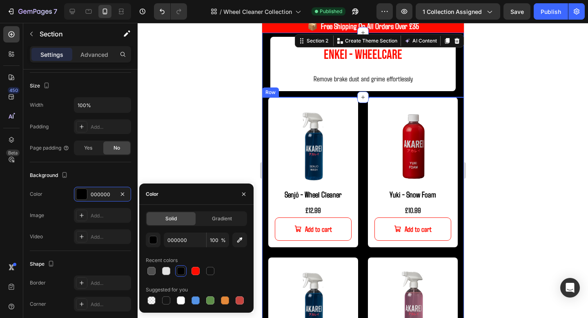
click at [362, 253] on div "Product Images Senjō - Wheel Cleaner Product Title £12.99 Product Price Product…" at bounding box center [363, 252] width 202 height 310
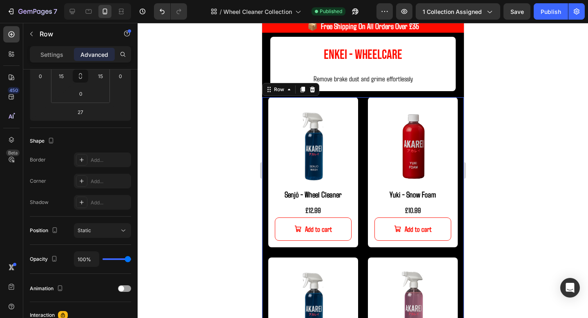
scroll to position [0, 0]
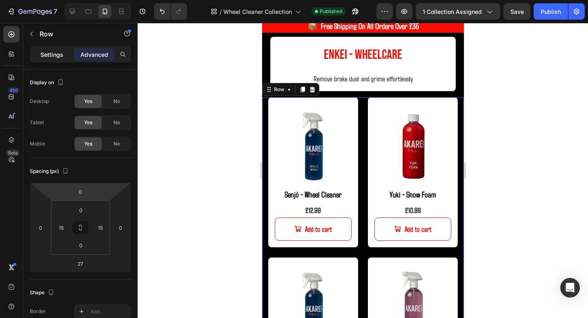
click at [58, 57] on p "Settings" at bounding box center [51, 54] width 23 height 9
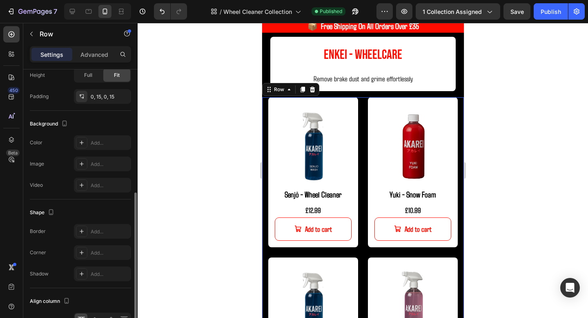
scroll to position [253, 0]
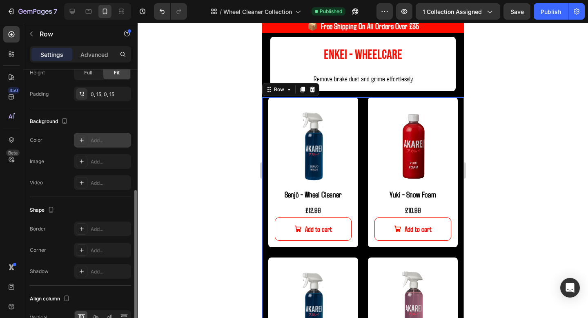
click at [94, 147] on div "Add..." at bounding box center [102, 140] width 57 height 15
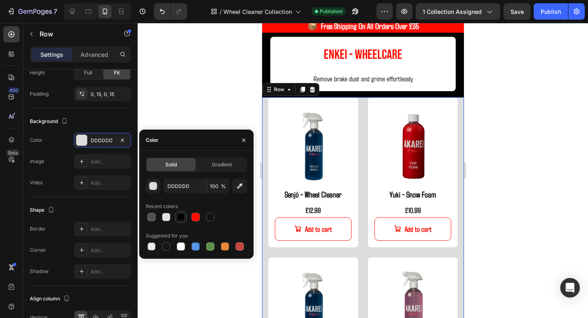
click at [184, 220] on div at bounding box center [181, 217] width 8 height 8
type input "000000"
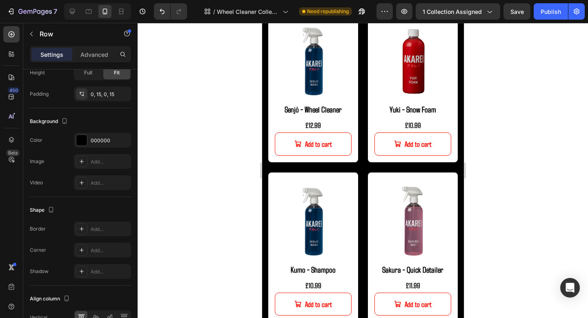
scroll to position [306, 0]
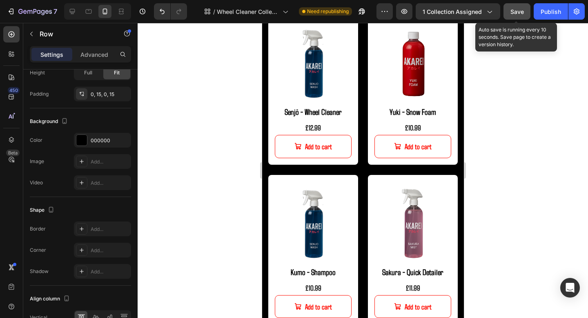
click at [516, 16] on button "Save" at bounding box center [517, 11] width 27 height 16
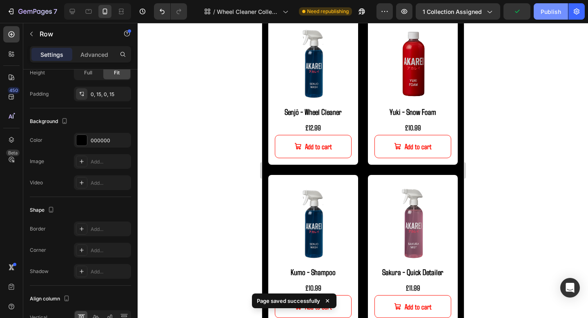
click at [546, 15] on div "Publish" at bounding box center [551, 11] width 20 height 9
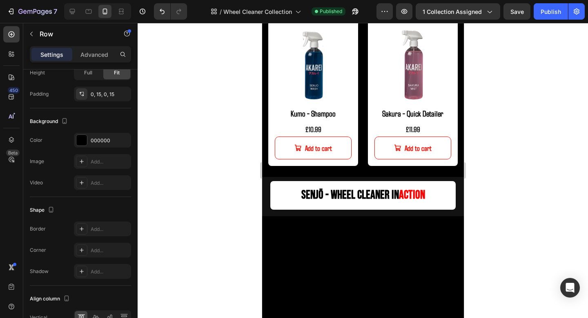
scroll to position [569, 0]
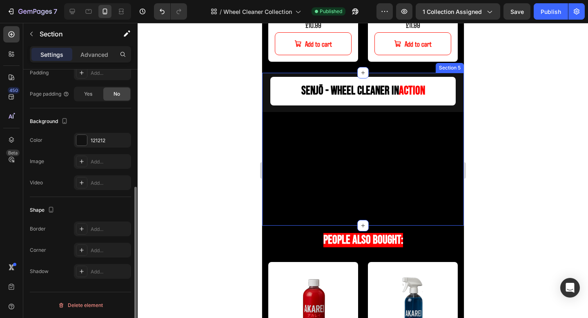
click at [448, 107] on div "senjō - Wheel Cleaner in action Heading Video" at bounding box center [363, 149] width 202 height 153
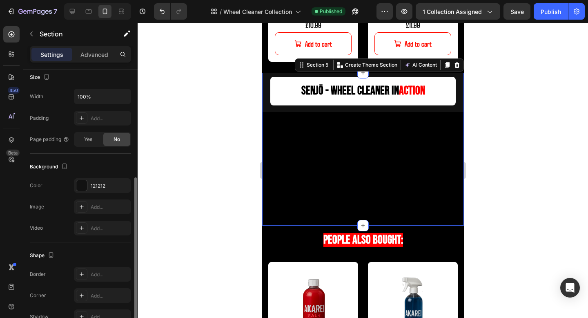
scroll to position [192, 0]
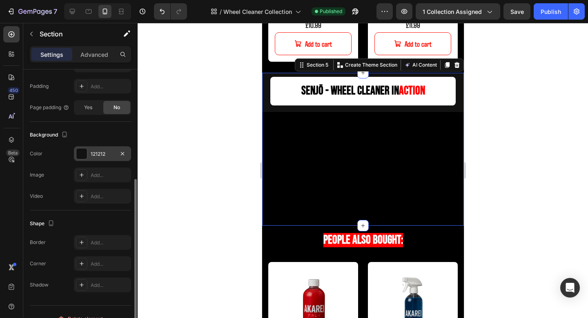
click at [98, 160] on div "121212" at bounding box center [102, 153] width 57 height 15
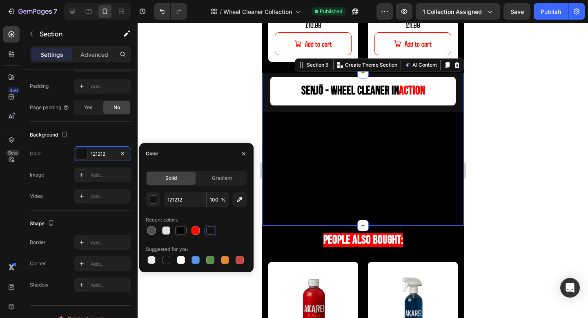
click at [181, 228] on div at bounding box center [181, 230] width 8 height 8
type input "000000"
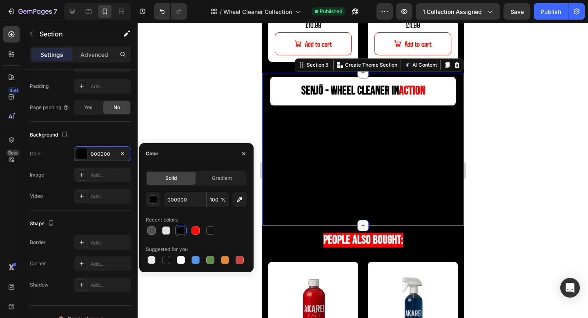
click at [178, 112] on div at bounding box center [363, 170] width 451 height 295
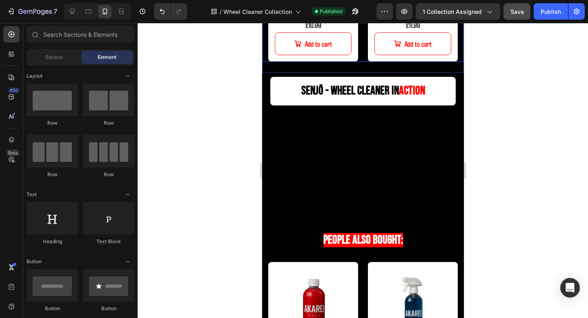
click at [514, 13] on span "Save" at bounding box center [517, 11] width 13 height 7
click at [547, 11] on div "Publish" at bounding box center [551, 11] width 20 height 9
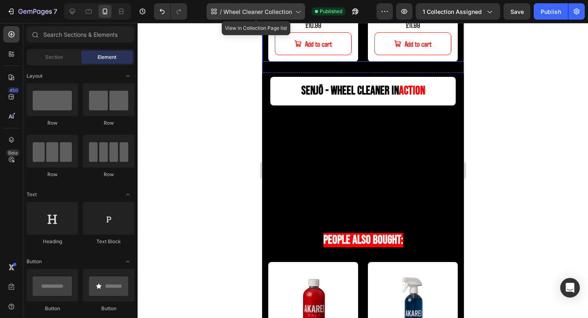
click at [229, 14] on span "Wheel Cleaner Collection" at bounding box center [258, 11] width 69 height 9
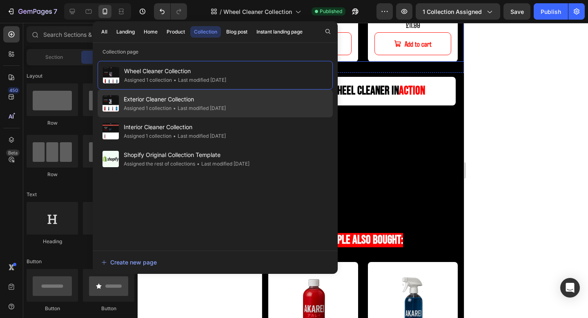
click at [193, 106] on div "• Last modified 6 days ago" at bounding box center [199, 108] width 54 height 8
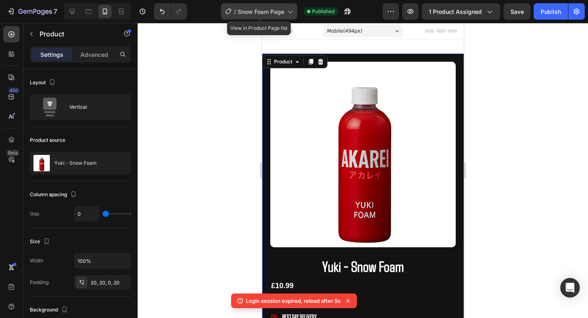
drag, startPoint x: 0, startPoint y: 0, endPoint x: 271, endPoint y: 9, distance: 271.5
click at [271, 9] on span "Snow Foam Page" at bounding box center [261, 11] width 47 height 9
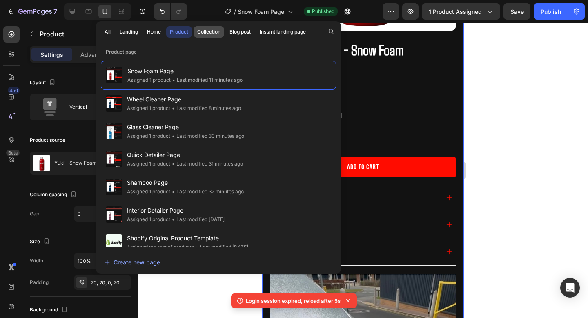
click at [211, 34] on div "Collection" at bounding box center [208, 31] width 23 height 7
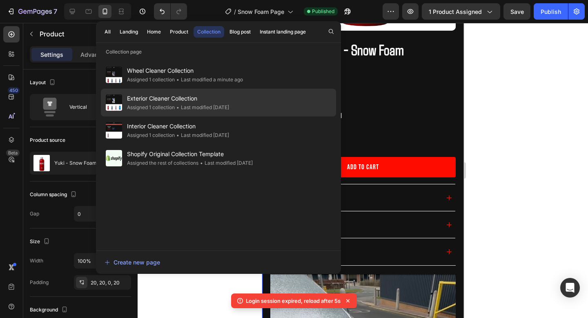
click at [177, 101] on span "Exterior Cleaner Collection" at bounding box center [178, 99] width 102 height 10
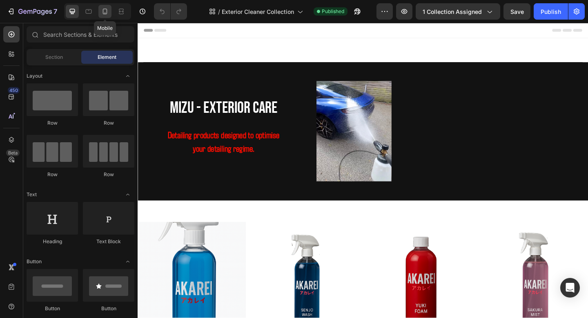
click at [100, 11] on div at bounding box center [104, 11] width 13 height 13
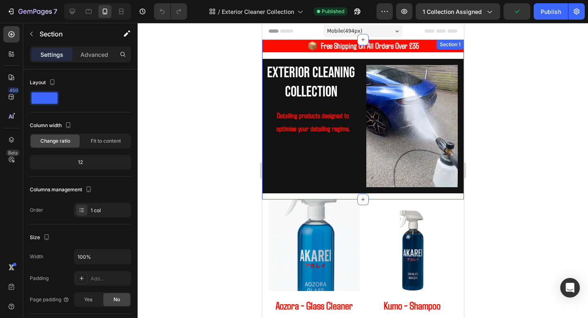
click at [445, 57] on div "📦 Free Shipping On All Orders Over £35 Text Block 📦 Free Shipping On All Orders…" at bounding box center [363, 49] width 202 height 19
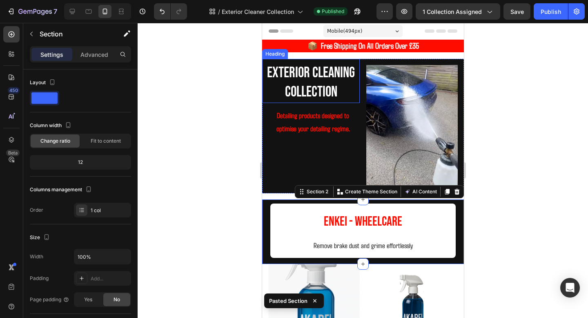
click at [306, 75] on h2 "Exterior cleaning collection" at bounding box center [311, 83] width 98 height 40
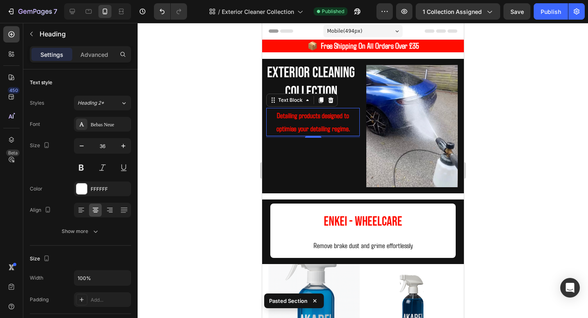
click at [314, 123] on p "Detailing products designed to optimise your detailing regime." at bounding box center [313, 122] width 92 height 27
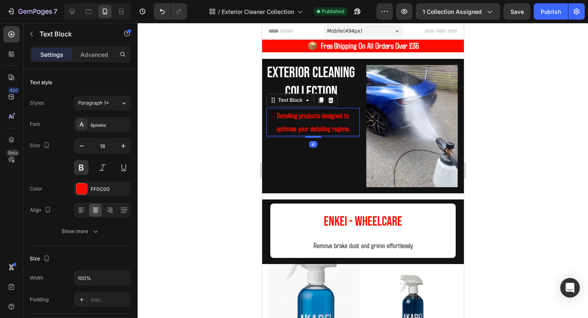
click at [276, 116] on strong "Detailing products designed to optimise your detailing regime." at bounding box center [313, 122] width 74 height 22
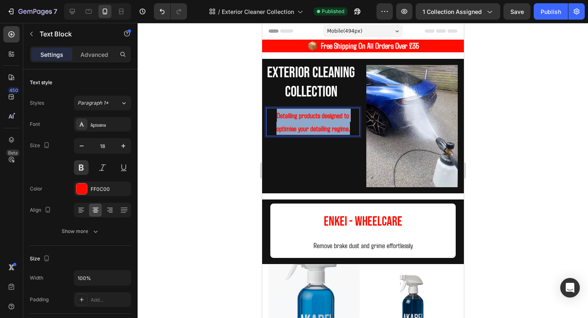
click at [276, 116] on strong "Detailing products designed to optimise your detailing regime." at bounding box center [313, 122] width 74 height 22
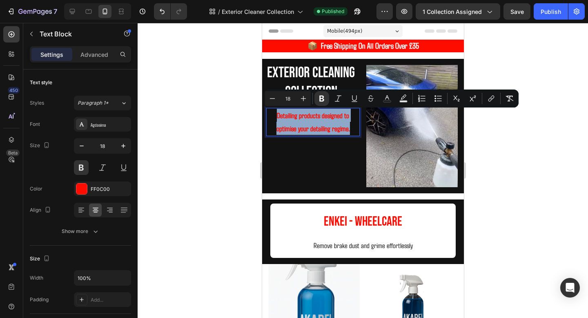
copy strong "Detailing products designed to optimise your detailing regime."
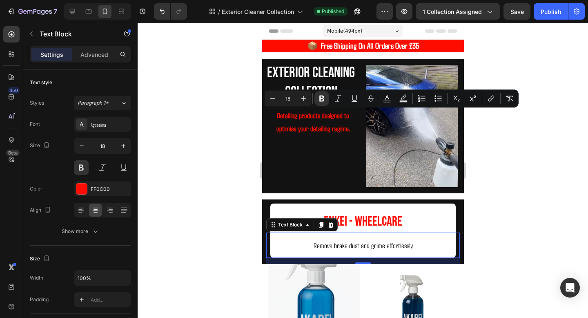
click at [391, 244] on span "Remove brake dust and grime effortlessly" at bounding box center [362, 245] width 99 height 9
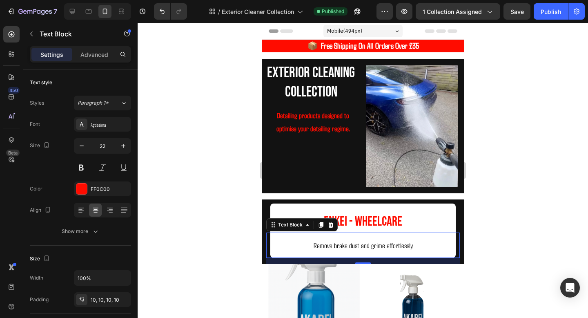
click at [391, 244] on span "Remove brake dust and grime effortlessly" at bounding box center [362, 245] width 99 height 9
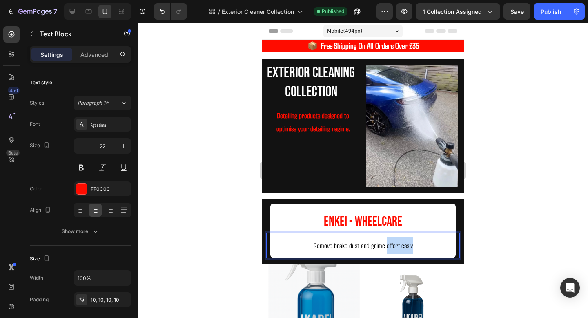
click at [391, 244] on span "Remove brake dust and grime effortlessly" at bounding box center [362, 245] width 99 height 9
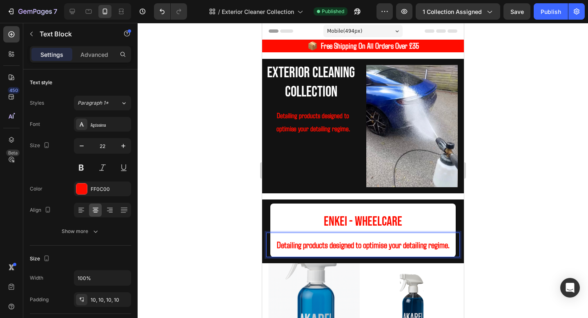
click at [391, 244] on strong "Detailing products designed to optimise your detailing regime." at bounding box center [363, 244] width 173 height 11
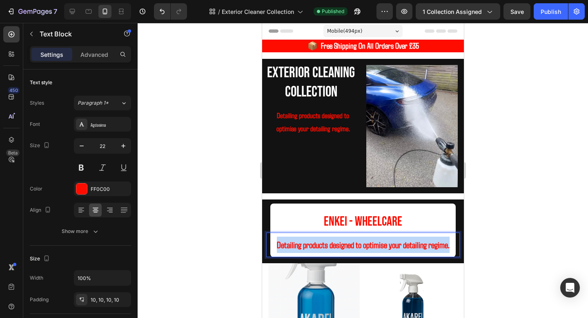
click at [391, 244] on strong "Detailing products designed to optimise your detailing regime." at bounding box center [363, 244] width 173 height 11
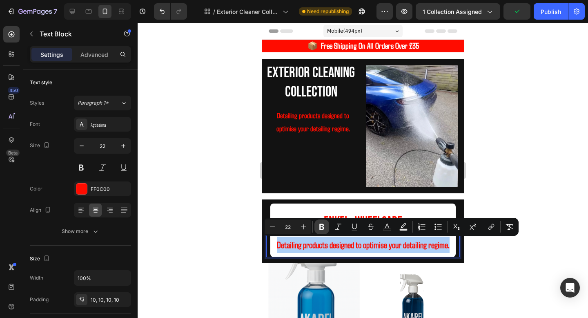
click at [320, 227] on icon "Editor contextual toolbar" at bounding box center [322, 227] width 5 height 6
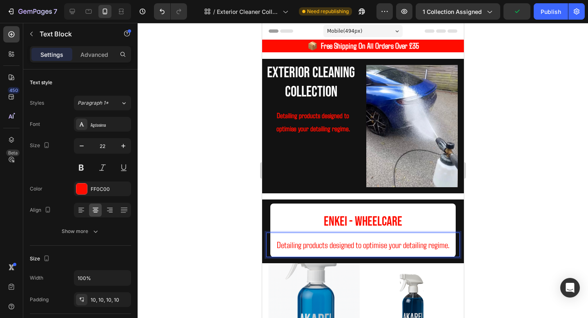
click at [301, 246] on p "Detailing products designed to optimise your detailing regime." at bounding box center [362, 245] width 177 height 16
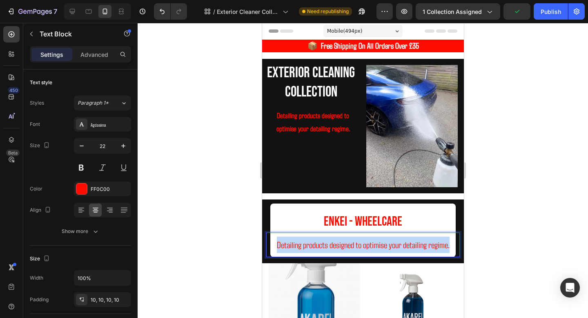
click at [301, 246] on p "Detailing products designed to optimise your detailing regime." at bounding box center [362, 245] width 177 height 16
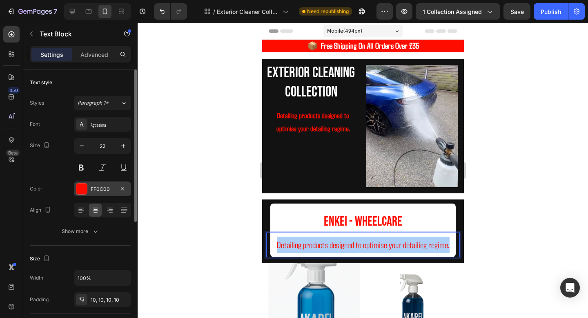
click at [109, 190] on div "FF0C00" at bounding box center [103, 189] width 24 height 7
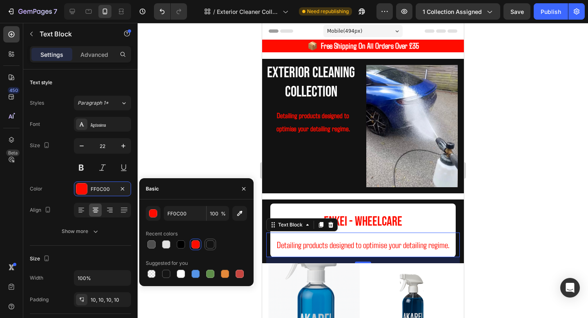
click at [209, 245] on div at bounding box center [210, 244] width 8 height 8
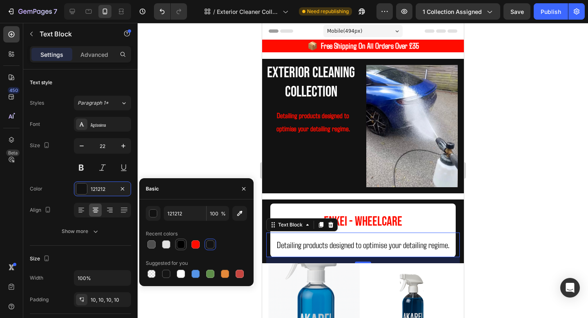
click at [181, 244] on div at bounding box center [181, 244] width 8 height 8
type input "000000"
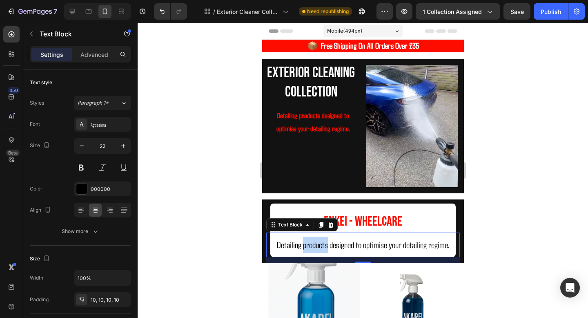
click at [319, 247] on p "Detailing products designed to optimise your detailing regime." at bounding box center [362, 245] width 177 height 16
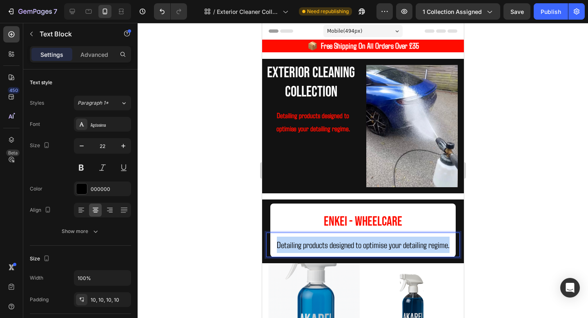
click at [319, 247] on p "Detailing products designed to optimise your detailing regime." at bounding box center [362, 245] width 177 height 16
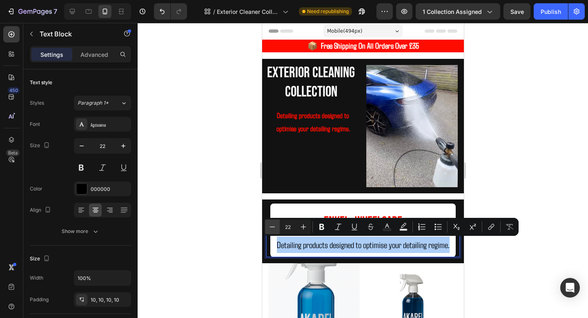
click at [272, 225] on icon "Editor contextual toolbar" at bounding box center [272, 227] width 8 height 8
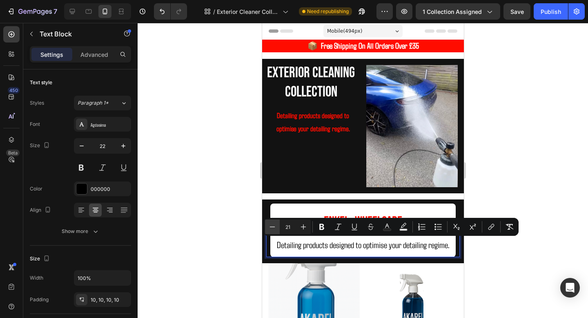
click at [272, 225] on icon "Editor contextual toolbar" at bounding box center [272, 227] width 8 height 8
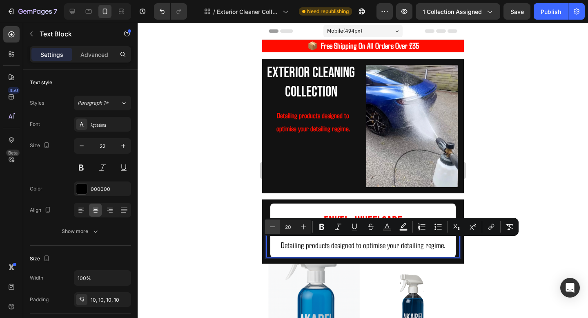
click at [272, 225] on icon "Editor contextual toolbar" at bounding box center [272, 227] width 8 height 8
type input "18"
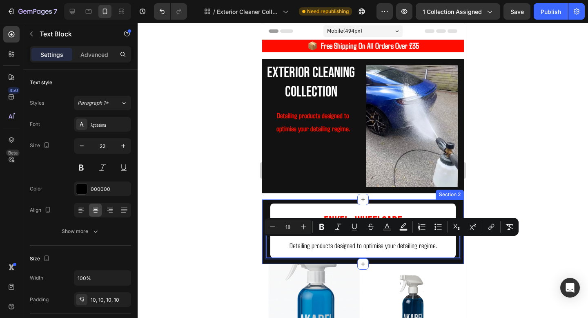
click at [504, 198] on div at bounding box center [363, 170] width 451 height 295
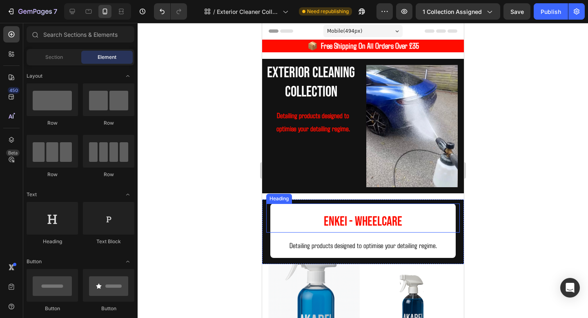
click at [340, 219] on span "Enkei - WHeelCare" at bounding box center [363, 222] width 78 height 16
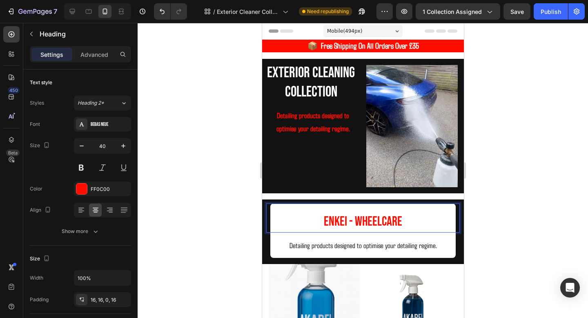
click at [362, 220] on span "Enkei - WHeelCare" at bounding box center [363, 222] width 78 height 16
click at [333, 214] on span "Enkei - EXTERIOR CARE" at bounding box center [363, 222] width 92 height 16
click at [521, 188] on div at bounding box center [363, 170] width 451 height 295
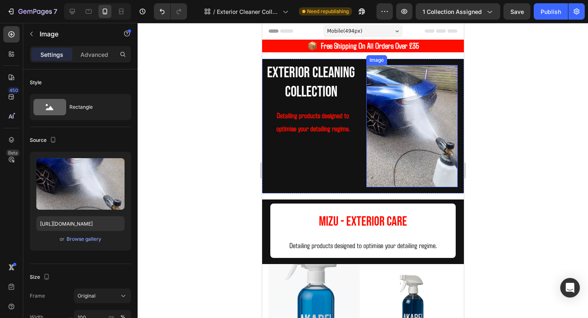
click at [412, 170] on img at bounding box center [412, 126] width 92 height 122
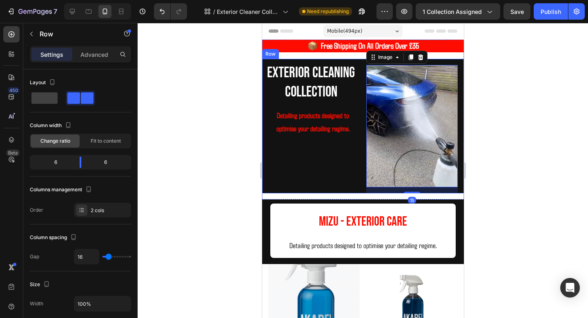
click at [347, 186] on div "Exterior cleaning collection Heading Detailing products designed to optimise yo…" at bounding box center [311, 126] width 98 height 134
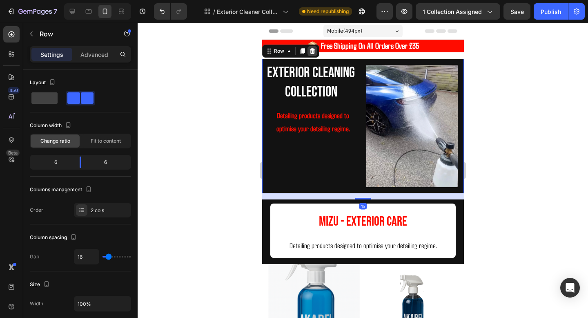
click at [309, 51] on icon at bounding box center [312, 51] width 7 height 7
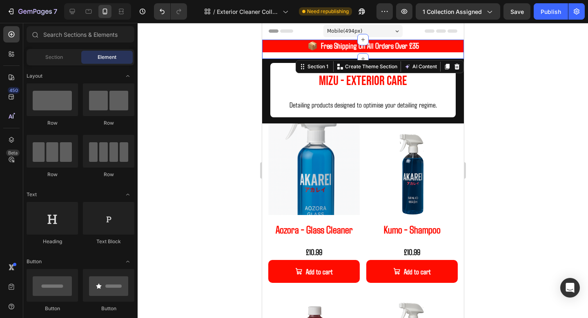
click at [322, 56] on div "📦 Free Shipping On All Orders Over £35 Text Block 📦 Free Shipping On All Orders…" at bounding box center [363, 49] width 202 height 19
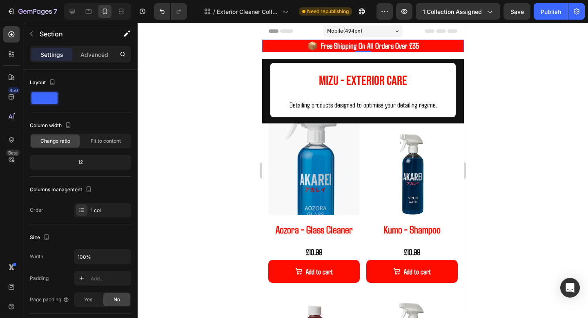
click at [290, 49] on p "📦 Free Shipping On All Orders Over £35" at bounding box center [363, 45] width 200 height 11
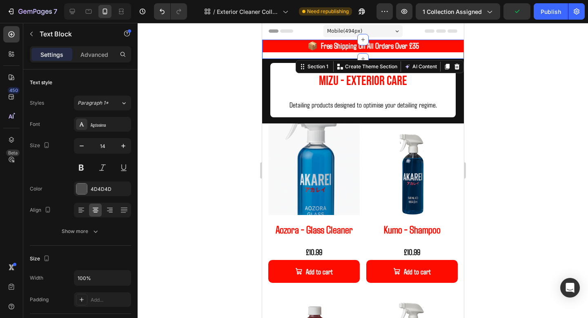
click at [285, 57] on div "📦 Free Shipping On All Orders Over £35 Text Block 📦 Free Shipping On All Orders…" at bounding box center [363, 49] width 202 height 19
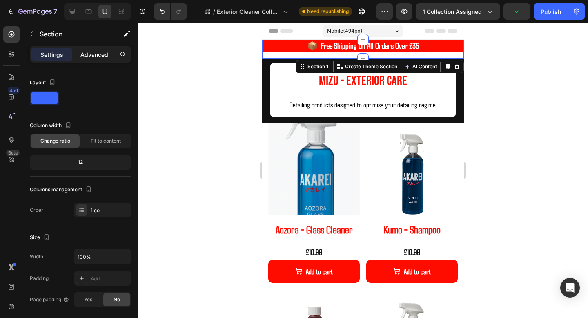
click at [86, 55] on p "Advanced" at bounding box center [95, 54] width 28 height 9
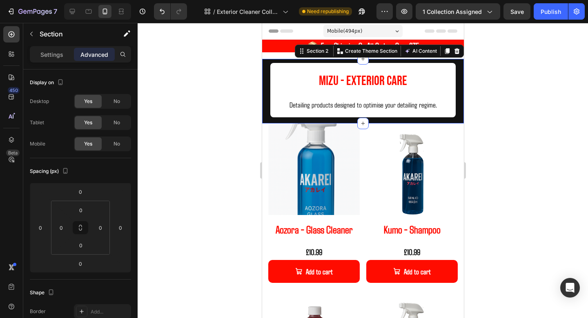
click at [264, 65] on div "⁠⁠⁠⁠⁠⁠⁠ MIZU - EXTERIOR CARE Heading Detailing products designed to optimise yo…" at bounding box center [363, 91] width 202 height 65
click at [284, 118] on div "⁠⁠⁠⁠⁠⁠⁠ MIZU - EXTERIOR CARE Heading Detailing products designed to optimise yo…" at bounding box center [363, 91] width 202 height 65
click at [285, 48] on p "📦 Free Shipping On All Orders Over £35" at bounding box center [363, 45] width 200 height 11
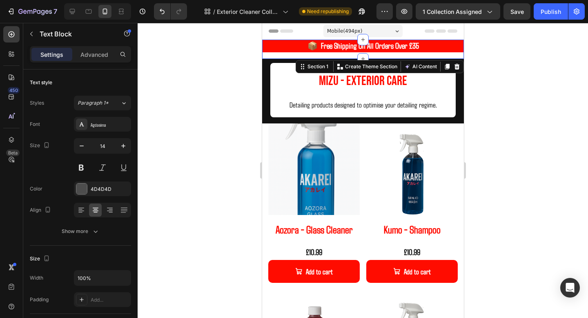
click at [286, 53] on div "📦 Free Shipping On All Orders Over £35 Text Block 📦 Free Shipping On All Orders…" at bounding box center [363, 49] width 202 height 19
click at [295, 45] on p "📦 Free Shipping On All Orders Over £35" at bounding box center [363, 45] width 200 height 11
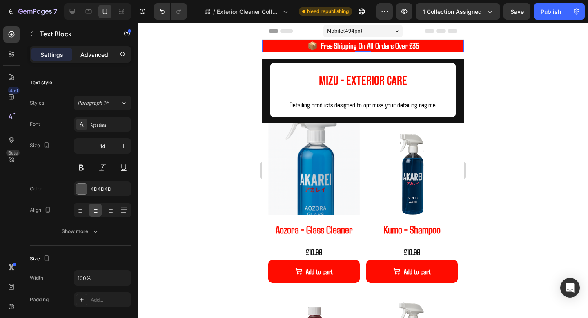
click at [89, 55] on p "Advanced" at bounding box center [95, 54] width 28 height 9
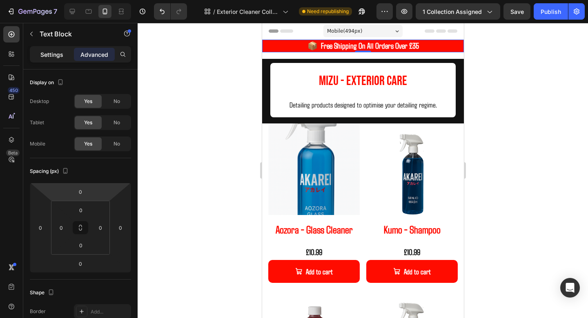
click at [67, 58] on div "Settings" at bounding box center [51, 54] width 41 height 13
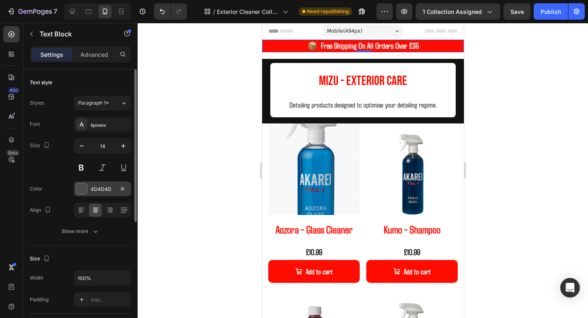
click at [92, 193] on div "4D4D4D" at bounding box center [102, 188] width 57 height 15
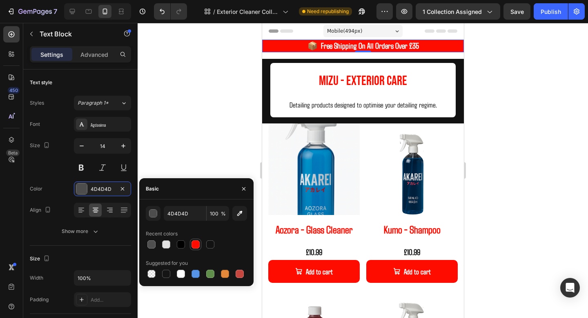
click at [195, 244] on div at bounding box center [196, 244] width 8 height 8
type input "FF0C00"
click at [507, 106] on div at bounding box center [363, 170] width 451 height 295
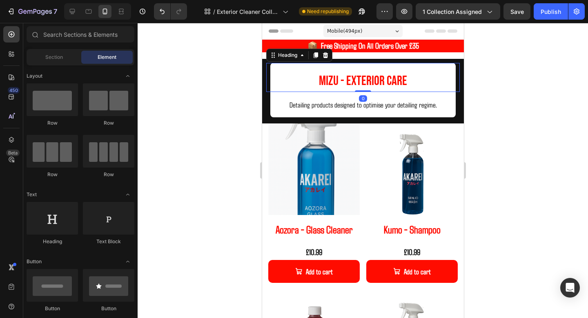
click at [459, 63] on div "⁠⁠⁠⁠⁠⁠⁠ MIZU - EXTERIOR CARE Heading 0" at bounding box center [363, 77] width 194 height 29
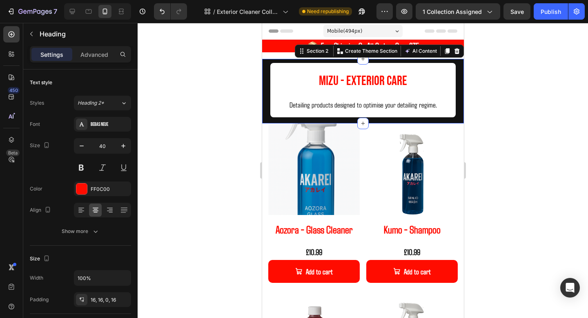
click at [461, 63] on div "⁠⁠⁠⁠⁠⁠⁠ MIZU - EXTERIOR CARE Heading Detailing products designed to optimise yo…" at bounding box center [363, 91] width 202 height 65
click at [290, 96] on p "Detailing products designed to optimise your detailing regime." at bounding box center [362, 104] width 177 height 17
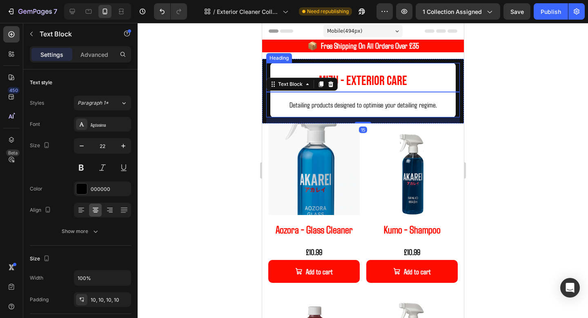
click at [278, 67] on h2 "⁠⁠⁠⁠⁠⁠⁠ MIZU - EXTERIOR CARE" at bounding box center [363, 77] width 186 height 29
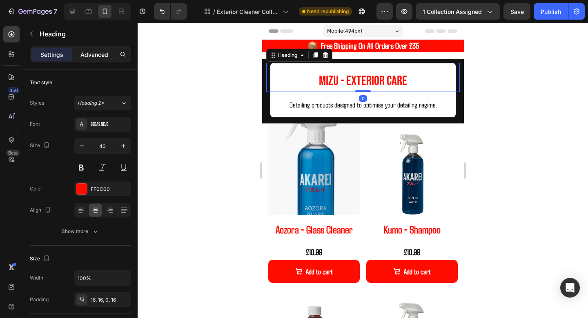
click at [94, 51] on p "Advanced" at bounding box center [95, 54] width 28 height 9
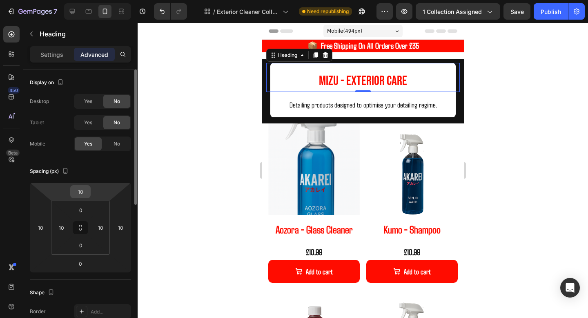
click at [78, 193] on input "10" at bounding box center [80, 192] width 16 height 12
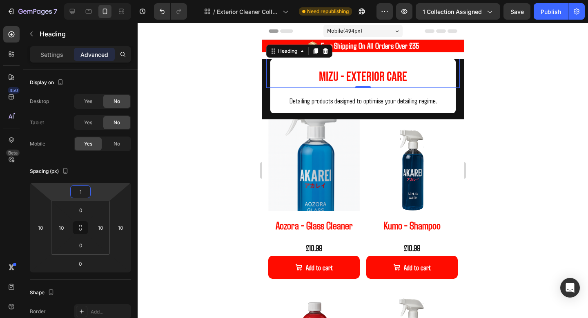
type input "10"
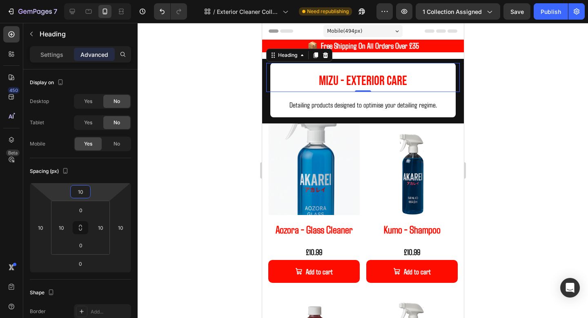
click at [484, 55] on div at bounding box center [363, 170] width 451 height 295
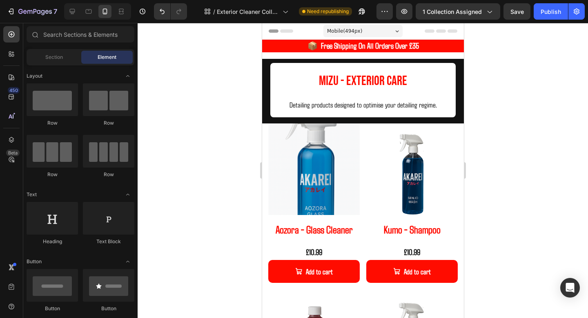
click at [532, 4] on div "Preview 1 collection assigned Save Publish" at bounding box center [481, 11] width 208 height 16
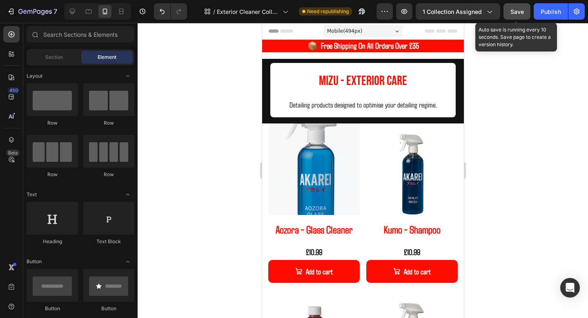
click at [525, 7] on button "Save" at bounding box center [517, 11] width 27 height 16
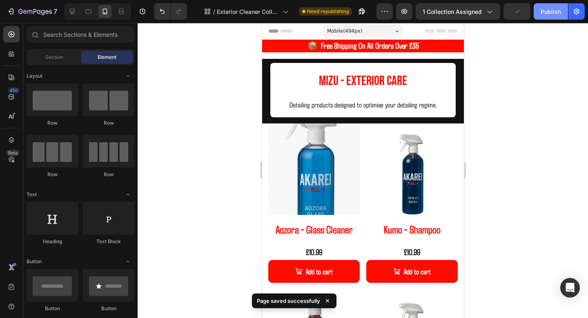
click at [544, 12] on div "Publish" at bounding box center [551, 11] width 20 height 9
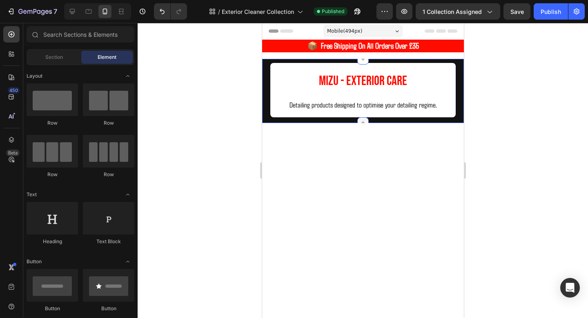
click at [365, 119] on div at bounding box center [362, 122] width 11 height 11
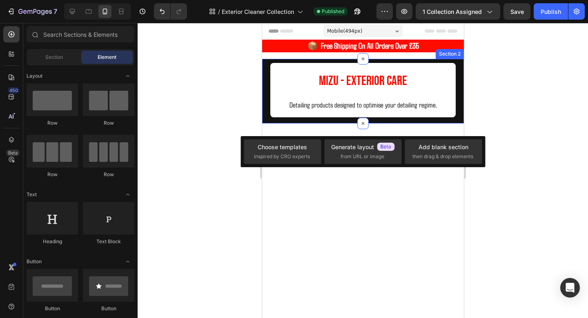
click at [382, 122] on div "MIZU - EXTERIOR CARE Heading Detailing products designed to optimise your detai…" at bounding box center [363, 91] width 202 height 65
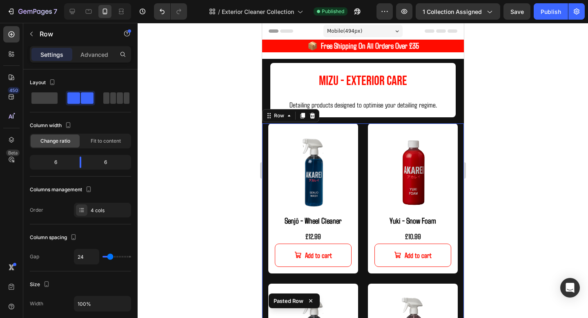
click at [473, 221] on div at bounding box center [363, 170] width 451 height 295
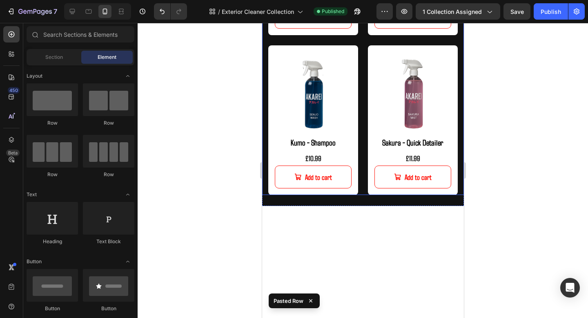
scroll to position [284, 0]
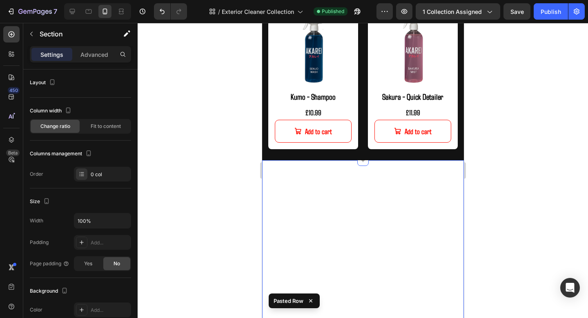
click at [374, 174] on div "mizu - Exterior care Heading Detailing products designed to optimise your detai…" at bounding box center [363, 262] width 202 height 204
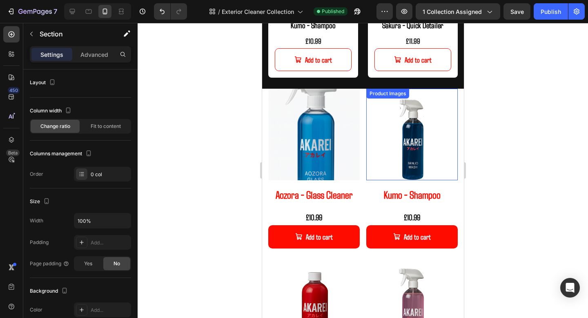
scroll to position [355, 0]
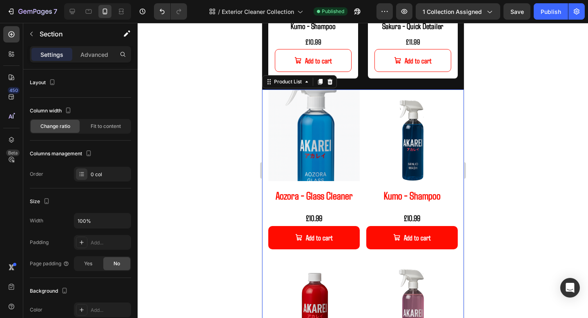
click at [363, 92] on div "Product Images Aozora - Glass Cleaner Product Title £10.99 Product Price Produc…" at bounding box center [363, 256] width 190 height 334
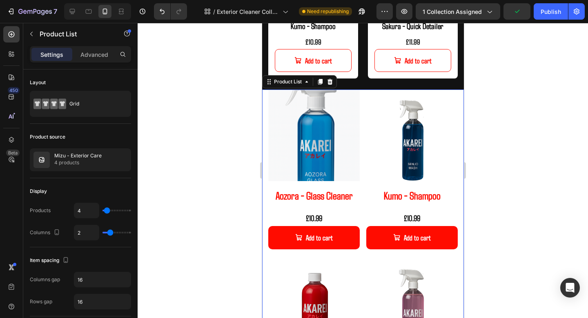
click at [335, 83] on div "Product List" at bounding box center [299, 81] width 75 height 13
click at [331, 83] on icon at bounding box center [329, 82] width 5 height 6
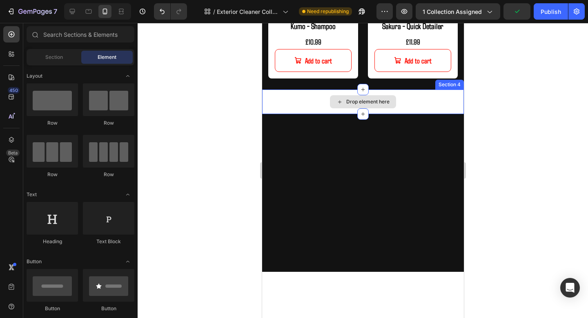
click at [320, 97] on div "Drop element here" at bounding box center [363, 101] width 202 height 25
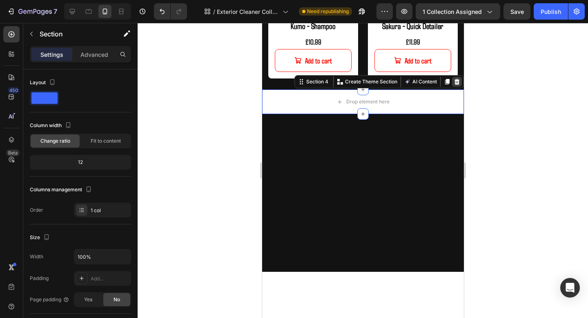
click at [454, 82] on icon at bounding box center [457, 81] width 7 height 7
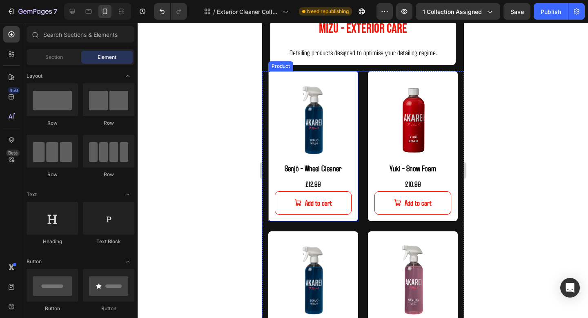
scroll to position [72, 0]
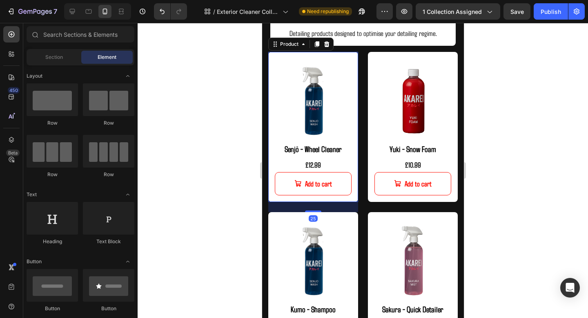
click at [353, 153] on div "Product Images Senjō - Wheel Cleaner Product Title £12.99 Product Price Product…" at bounding box center [313, 127] width 90 height 150
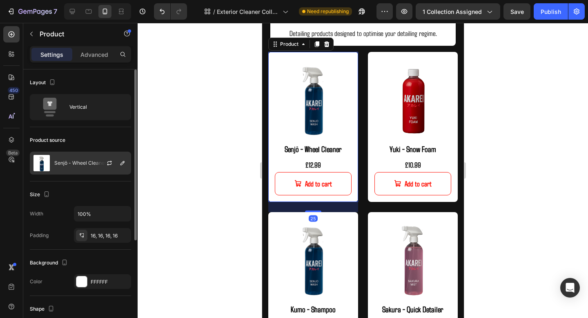
click at [81, 172] on div "Senjō - Wheel Cleaner" at bounding box center [80, 163] width 101 height 23
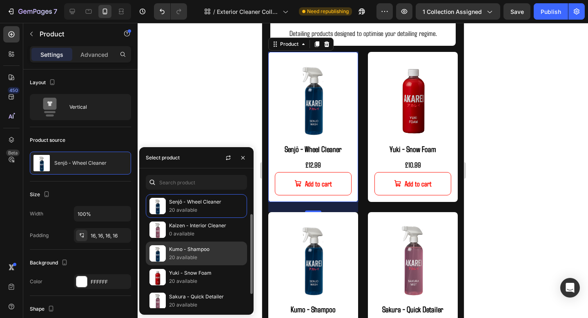
scroll to position [51, 0]
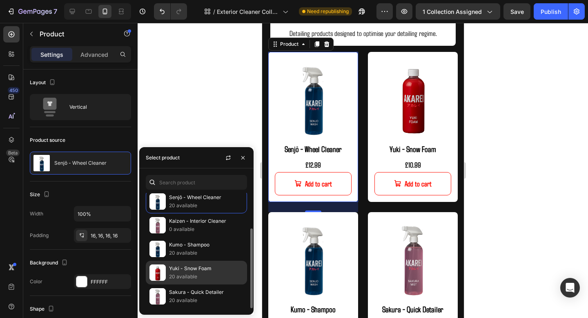
click at [192, 271] on p "Yuki - Snow Foam" at bounding box center [206, 268] width 74 height 8
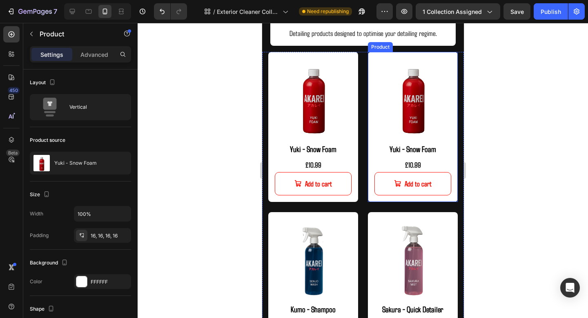
click at [449, 55] on div "Product Images Yuki - Snow Foam Product Title £10.99 Product Price Product Pric…" at bounding box center [413, 127] width 90 height 150
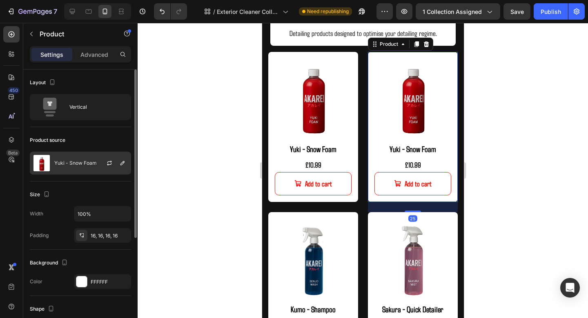
click at [87, 168] on div "Yuki - Snow Foam" at bounding box center [80, 163] width 101 height 23
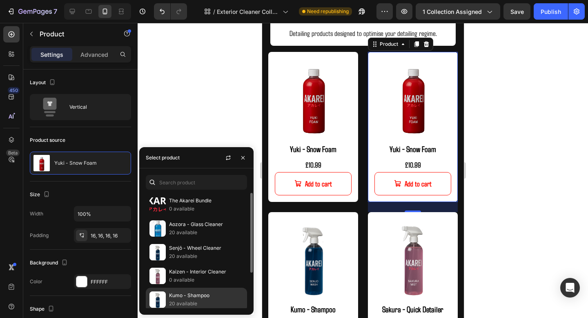
click at [179, 297] on p "Kumo - Shampoo" at bounding box center [206, 295] width 74 height 8
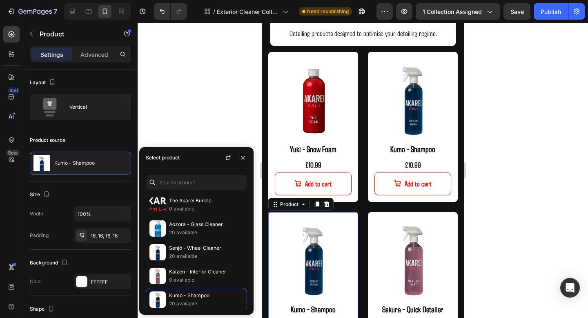
click at [352, 216] on div "Product Images Kumo - Shampoo Product Title £10.99 Product Price Product Price …" at bounding box center [313, 287] width 90 height 150
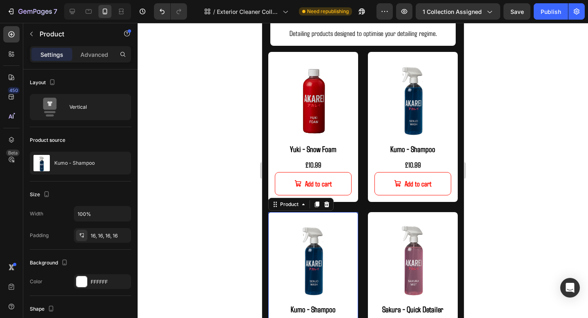
click at [349, 213] on div "Product Images Kumo - Shampoo Product Title £10.99 Product Price Product Price …" at bounding box center [313, 287] width 90 height 150
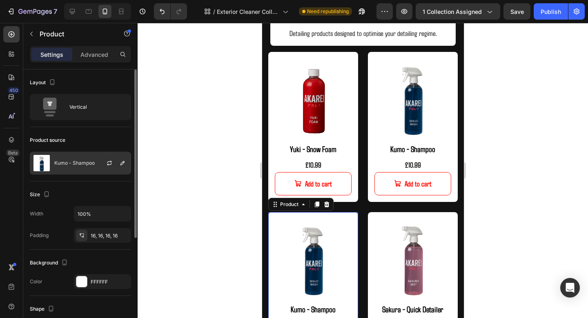
click at [76, 166] on div "Kumo - Shampoo" at bounding box center [80, 163] width 101 height 23
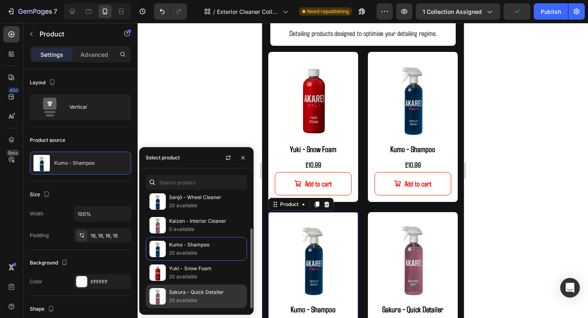
click at [201, 296] on p "Sakura - Quick Detailer" at bounding box center [206, 292] width 74 height 8
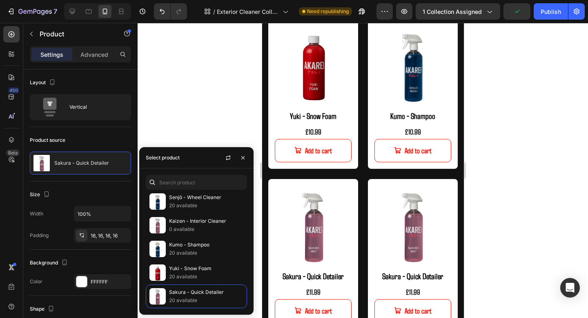
scroll to position [119, 0]
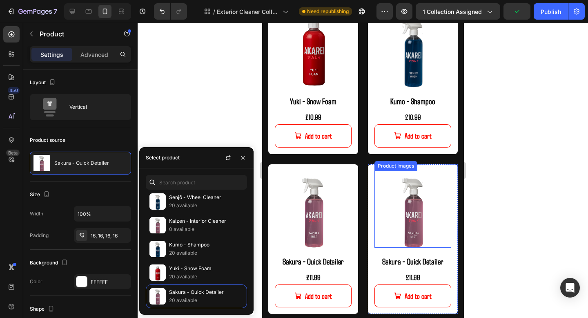
click at [436, 174] on img at bounding box center [412, 209] width 77 height 77
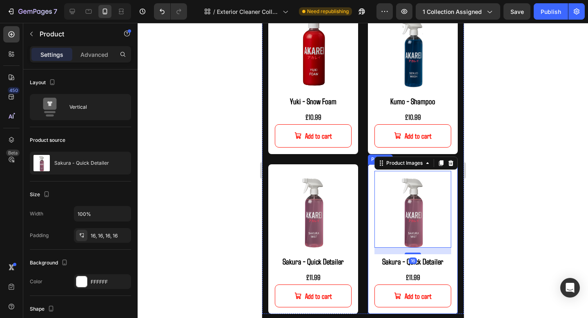
click at [454, 176] on div "Product Images 16 Sakura - Quick Detailer Product Title £11.99 Product Price Pr…" at bounding box center [413, 239] width 90 height 150
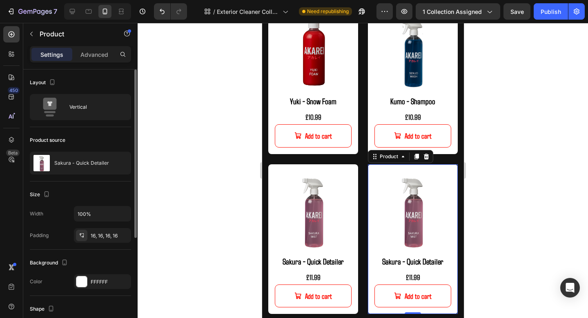
click at [95, 150] on div "Product source Sakura - Quick Detailer" at bounding box center [80, 154] width 101 height 54
click at [88, 162] on p "Sakura - Quick Detailer" at bounding box center [81, 163] width 55 height 6
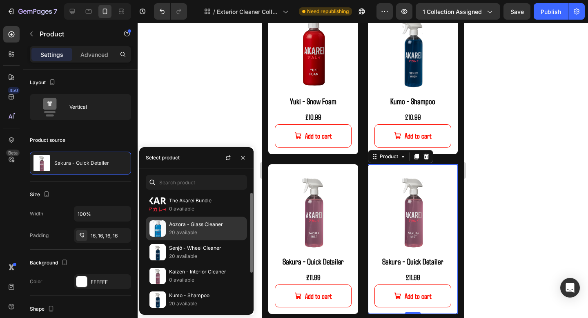
click at [193, 230] on p "20 available" at bounding box center [206, 232] width 74 height 8
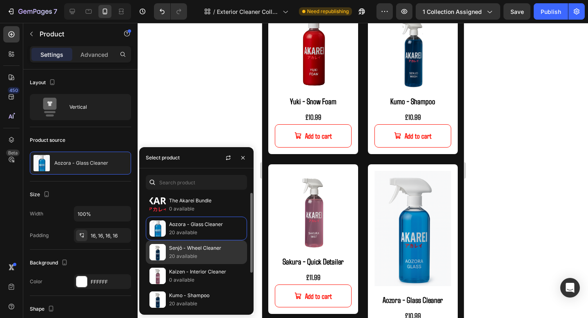
click at [188, 250] on p "Senjō - Wheel Cleaner" at bounding box center [206, 248] width 74 height 8
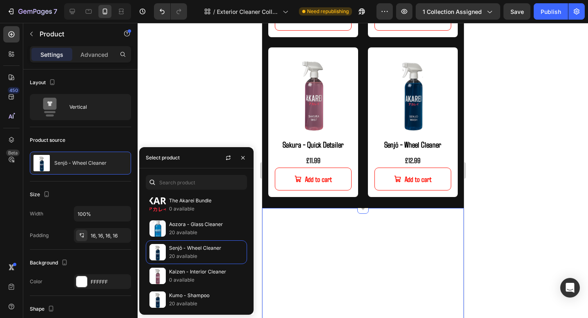
scroll to position [243, 0]
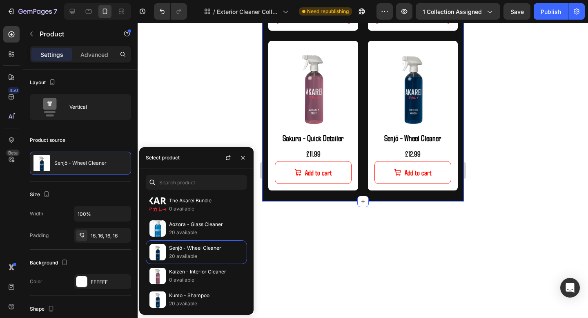
click at [398, 197] on div "MIZU - EXTERIOR CARE Heading Detailing products designed to optimise your detai…" at bounding box center [363, 8] width 202 height 385
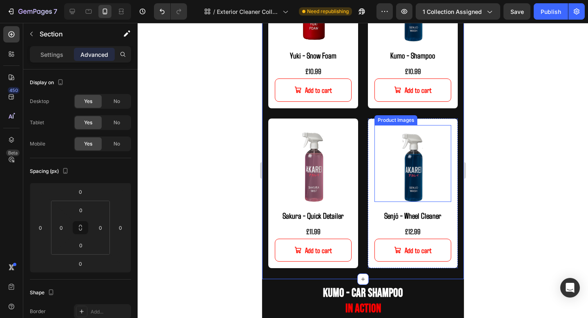
scroll to position [172, 0]
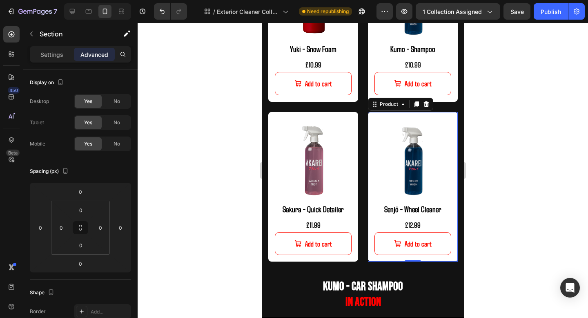
click at [454, 116] on div "Product Images Senjō - Wheel Cleaner Product Title £12.99 Product Price Product…" at bounding box center [413, 187] width 90 height 150
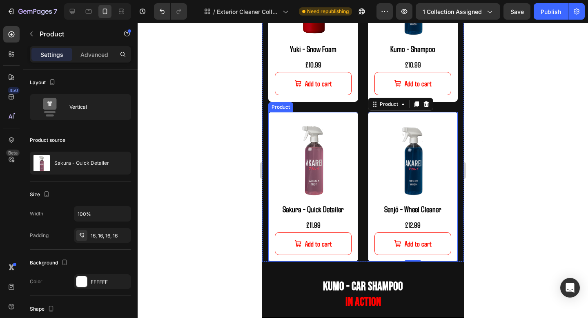
click at [353, 115] on div "Product Images Sakura - Quick Detailer Product Title £11.99 Product Price Produ…" at bounding box center [313, 187] width 90 height 150
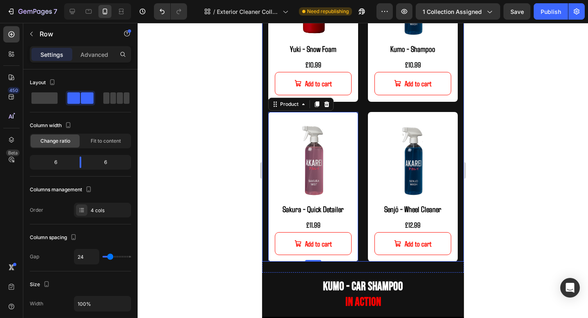
click at [363, 114] on div "Product Images Yuki - Snow Foam Product Title £10.99 Product Price Product Pric…" at bounding box center [363, 107] width 202 height 310
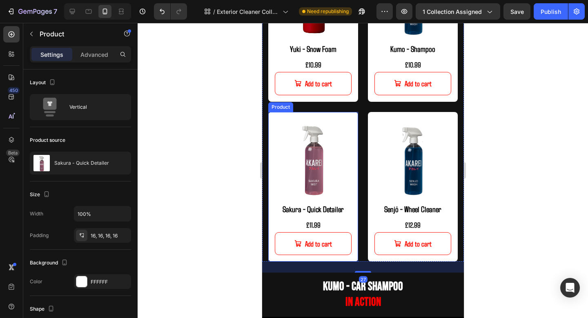
click at [357, 116] on div "Product Images Sakura - Quick Detailer Product Title £11.99 Product Price Produ…" at bounding box center [313, 187] width 90 height 150
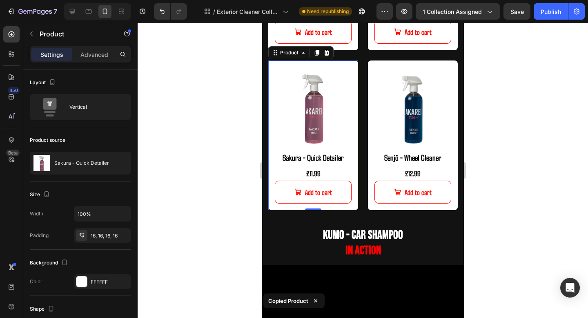
scroll to position [227, 0]
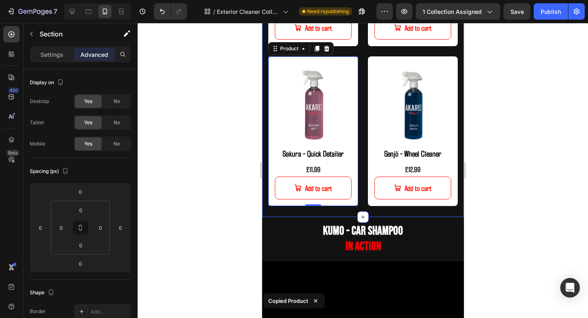
click at [358, 211] on div "MIZU - EXTERIOR CARE Heading Detailing products designed to optimise your detai…" at bounding box center [363, 24] width 202 height 385
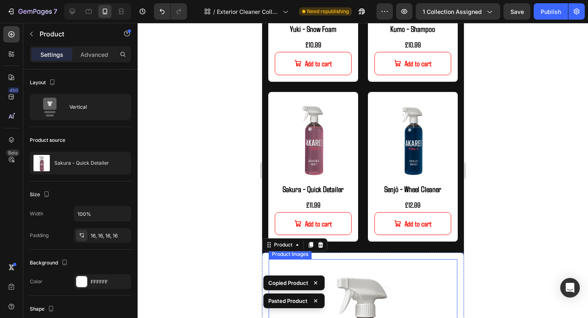
scroll to position [146, 0]
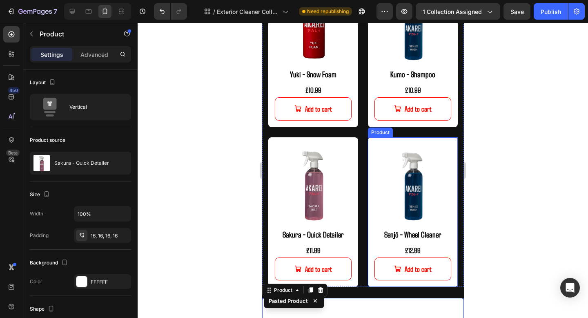
click at [452, 140] on div "Product Images Senjō - Wheel Cleaner Product Title £12.99 Product Price Product…" at bounding box center [413, 212] width 90 height 150
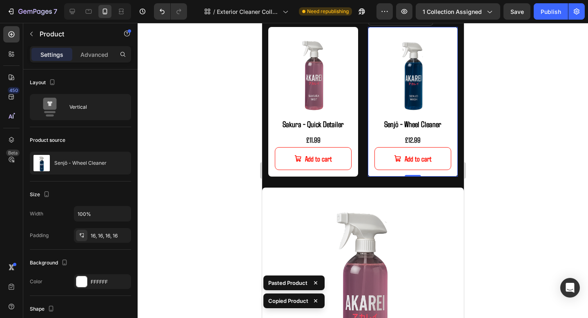
scroll to position [334, 0]
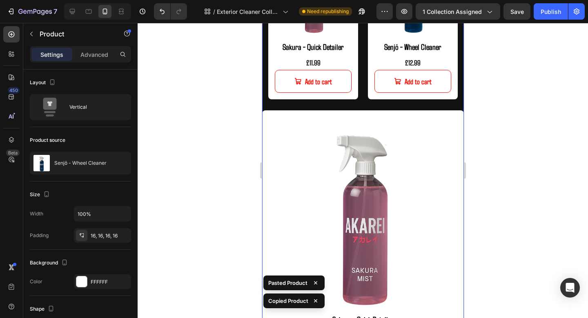
click at [444, 105] on div "MIZU - EXTERIOR CARE Heading Detailing products designed to optimise your detai…" at bounding box center [363, 48] width 202 height 647
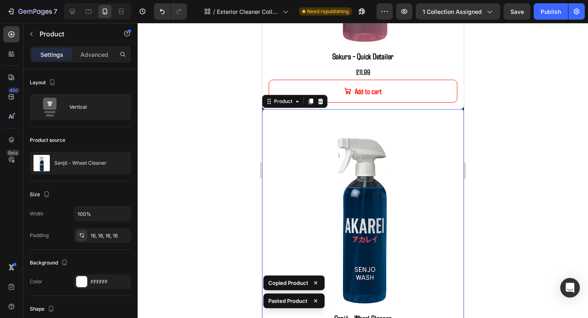
scroll to position [654, 0]
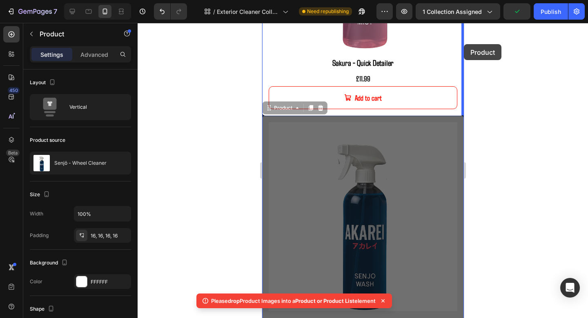
drag, startPoint x: 458, startPoint y: 55, endPoint x: 464, endPoint y: 44, distance: 12.1
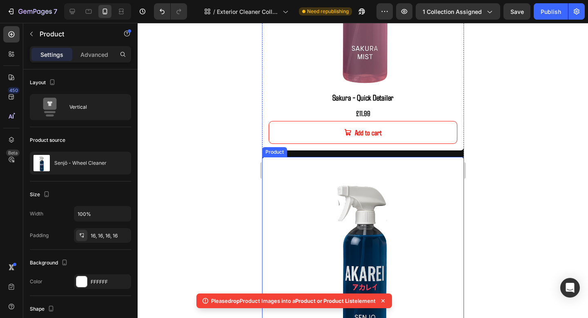
scroll to position [553, 0]
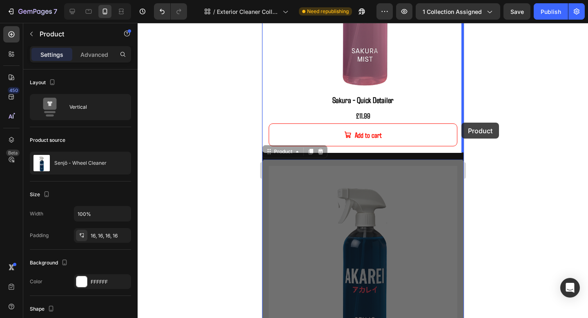
drag, startPoint x: 448, startPoint y: 163, endPoint x: 461, endPoint y: 123, distance: 42.5
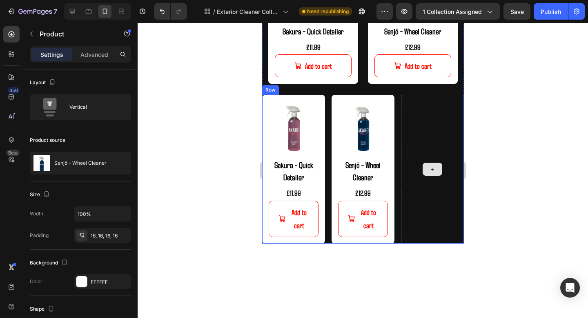
scroll to position [340, 0]
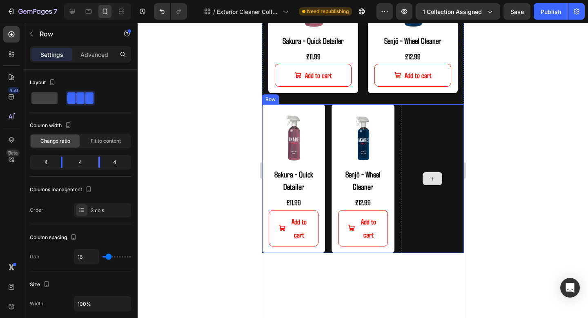
click at [427, 139] on div at bounding box center [432, 178] width 63 height 148
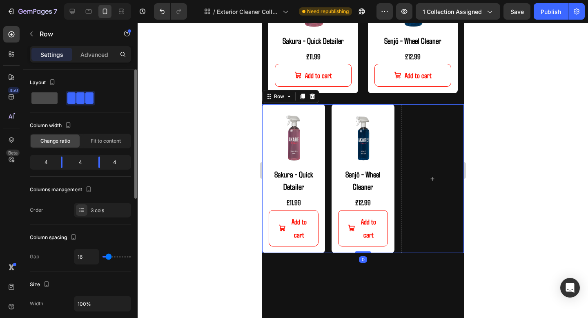
click at [52, 103] on span at bounding box center [44, 97] width 26 height 11
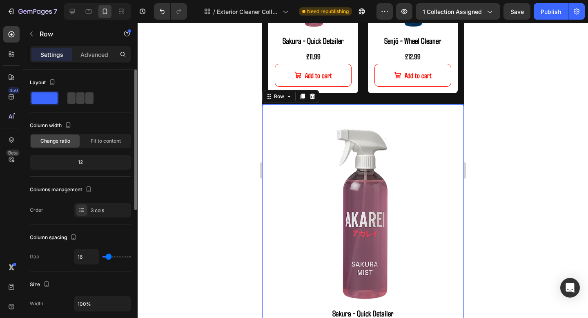
click at [74, 89] on div "Layout" at bounding box center [80, 90] width 101 height 29
click at [74, 100] on span at bounding box center [71, 97] width 8 height 11
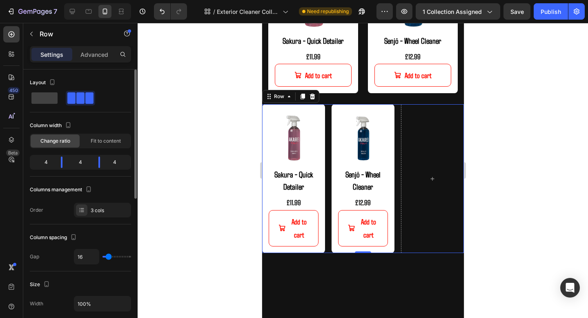
click at [109, 163] on div "4" at bounding box center [118, 162] width 23 height 11
click at [117, 166] on div "4" at bounding box center [118, 162] width 23 height 11
drag, startPoint x: 98, startPoint y: 162, endPoint x: 102, endPoint y: 167, distance: 6.4
click at [102, 0] on body "7 Version history / Exterior Cleaner Collection Need republishing Preview 1 col…" at bounding box center [294, 0] width 588 height 0
click at [107, 143] on span "Fit to content" at bounding box center [106, 140] width 30 height 7
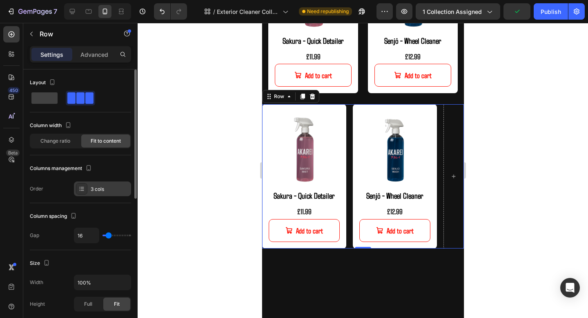
click at [88, 189] on div "3 cols" at bounding box center [102, 188] width 57 height 15
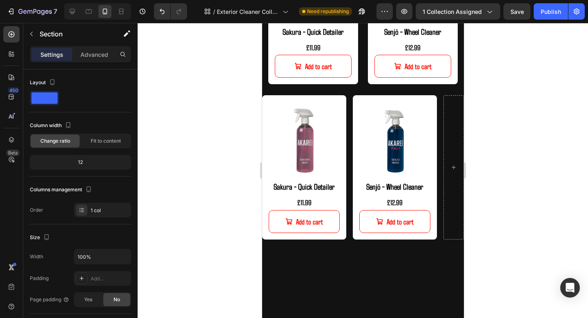
scroll to position [357, 0]
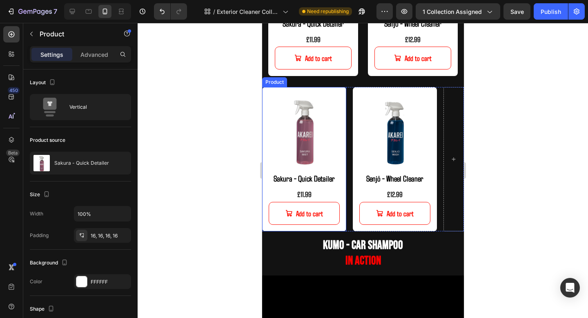
click at [341, 98] on div "Product Images Sakura - Quick Detailer Product Title £11.99 Product Price Produ…" at bounding box center [304, 159] width 84 height 144
click at [350, 92] on div "Product Images Sakura - Quick Detailer Product Title £11.99 Product Price Produ…" at bounding box center [363, 159] width 202 height 144
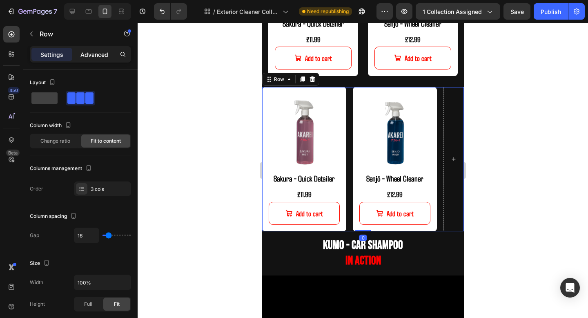
click at [102, 59] on div "Advanced" at bounding box center [94, 54] width 41 height 13
click at [96, 54] on p "Advanced" at bounding box center [95, 54] width 28 height 9
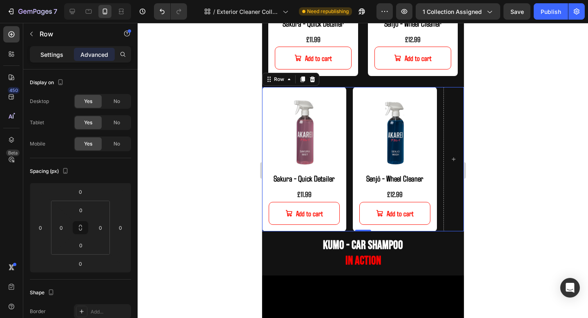
click at [47, 60] on div "Settings" at bounding box center [51, 54] width 41 height 13
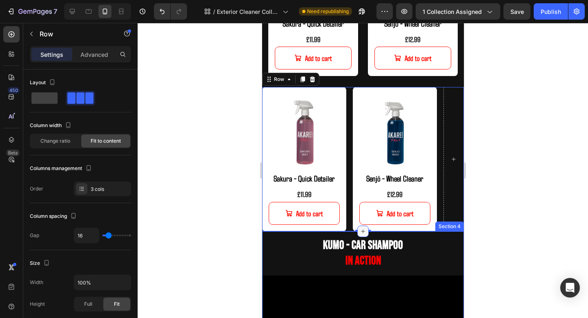
click at [364, 233] on icon at bounding box center [363, 231] width 7 height 7
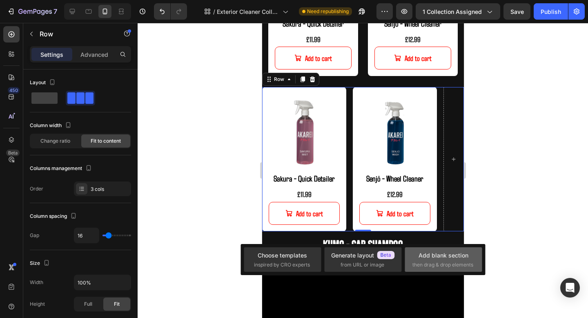
click at [425, 268] on span "then drag & drop elements" at bounding box center [443, 264] width 61 height 7
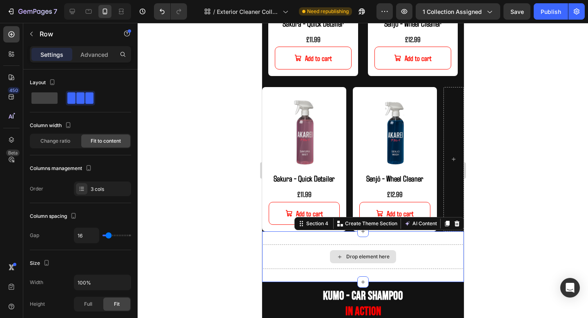
click at [305, 251] on div "Drop element here" at bounding box center [363, 256] width 202 height 25
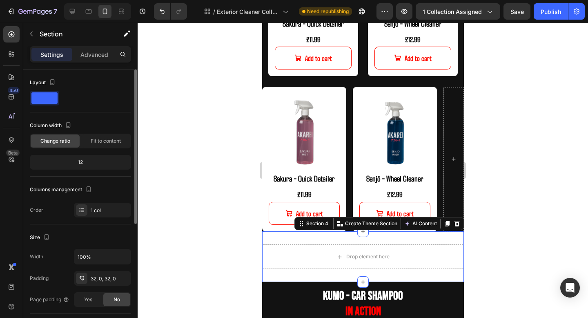
click at [55, 99] on span at bounding box center [44, 97] width 26 height 11
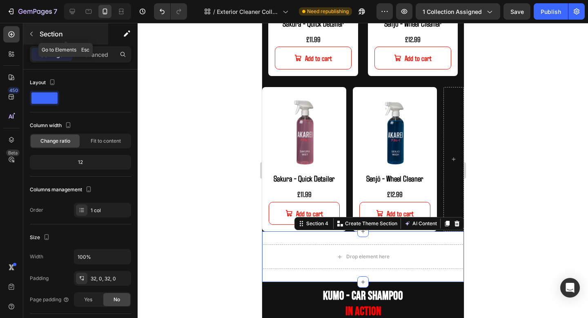
click at [36, 34] on button "button" at bounding box center [31, 33] width 13 height 13
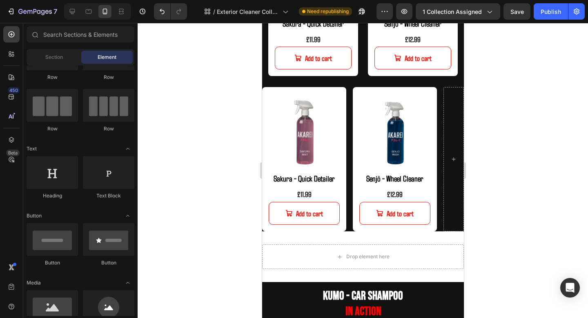
scroll to position [6, 0]
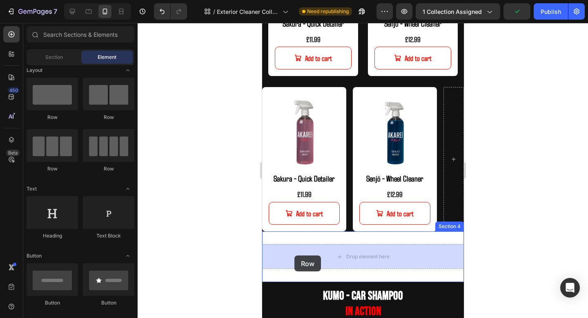
drag, startPoint x: 367, startPoint y: 122, endPoint x: 295, endPoint y: 255, distance: 151.8
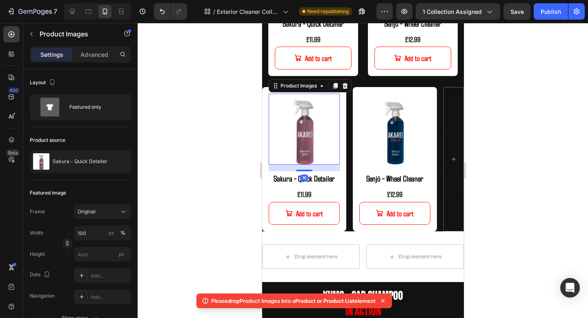
click at [339, 96] on img at bounding box center [303, 129] width 71 height 71
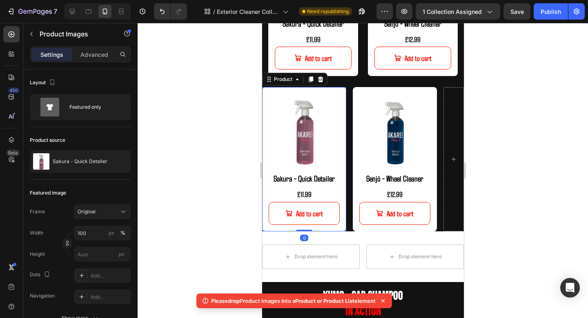
click at [342, 96] on div "Product Images Sakura - Quick Detailer Product Title £11.99 Product Price Produ…" at bounding box center [304, 159] width 84 height 144
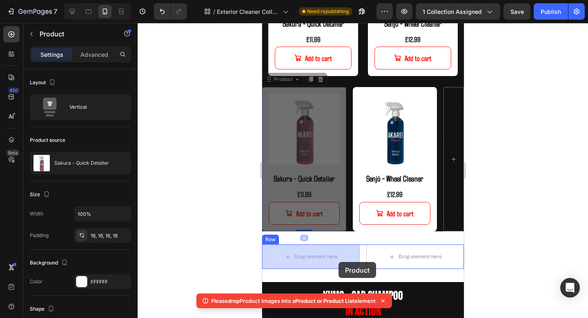
drag, startPoint x: 342, startPoint y: 96, endPoint x: 338, endPoint y: 262, distance: 165.9
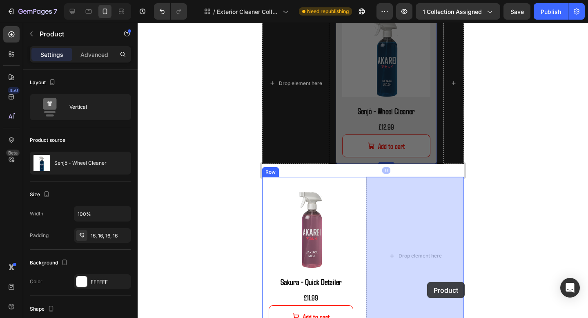
drag, startPoint x: 431, startPoint y: 97, endPoint x: 427, endPoint y: 268, distance: 171.3
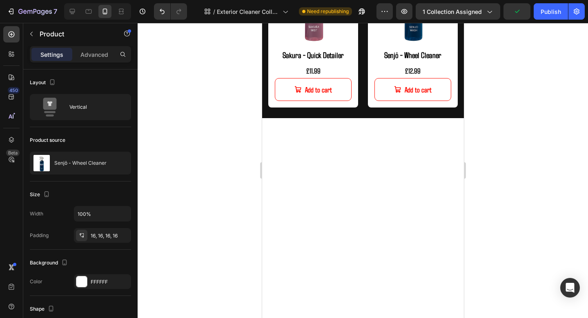
scroll to position [319, 0]
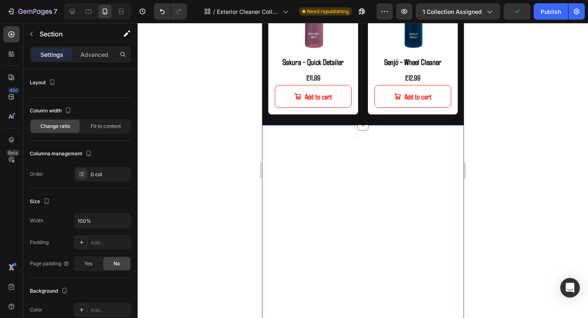
click at [406, 174] on div "mizu - Exterior care Heading Detailing products designed to optimise your detai…" at bounding box center [363, 227] width 202 height 204
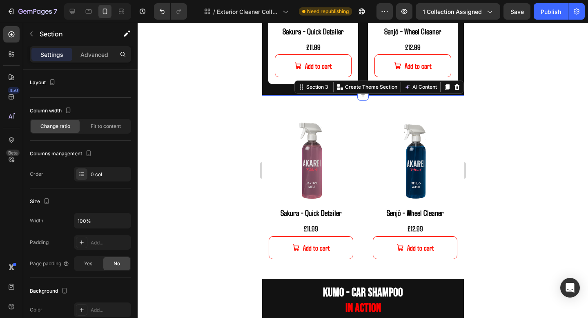
scroll to position [335, 0]
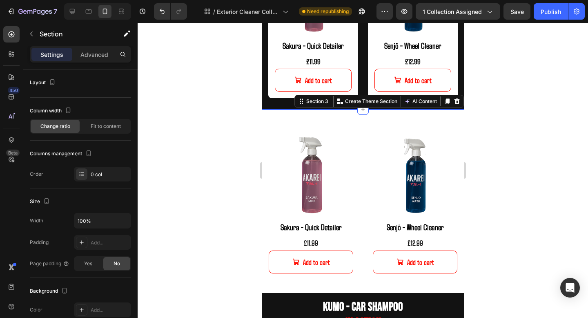
click at [517, 187] on div at bounding box center [363, 170] width 451 height 295
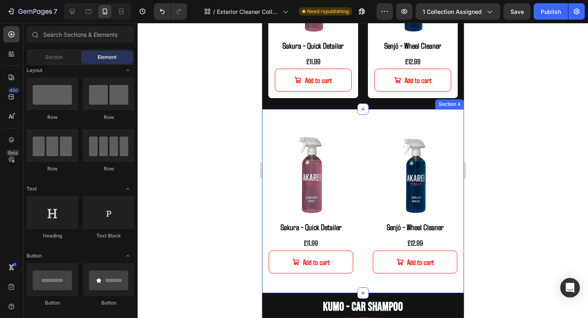
click at [447, 114] on div "Product Images Sakura - Quick Detailer Product Title £11.99 Product Price Produ…" at bounding box center [363, 201] width 202 height 184
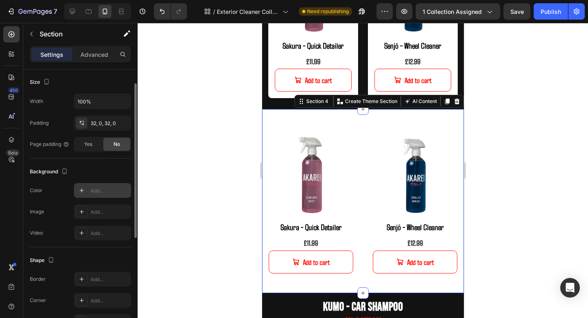
scroll to position [168, 0]
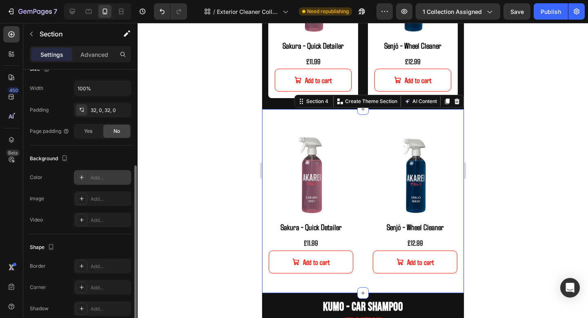
click at [90, 177] on div "Add..." at bounding box center [102, 177] width 57 height 15
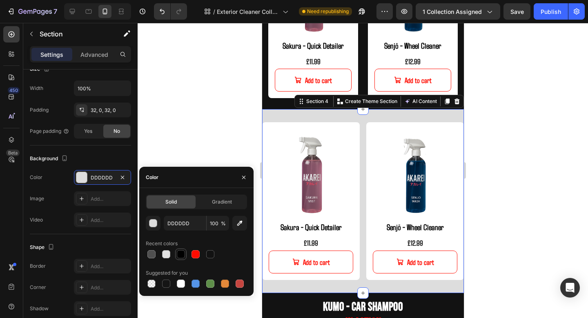
click at [183, 255] on div at bounding box center [181, 254] width 8 height 8
type input "000000"
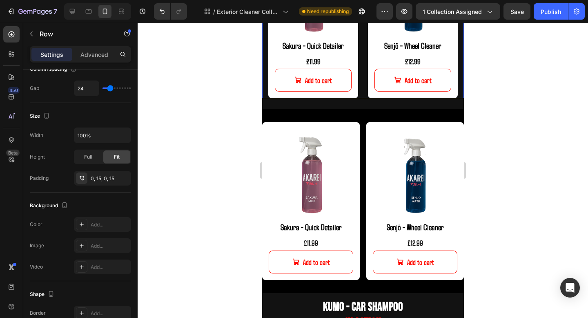
scroll to position [0, 0]
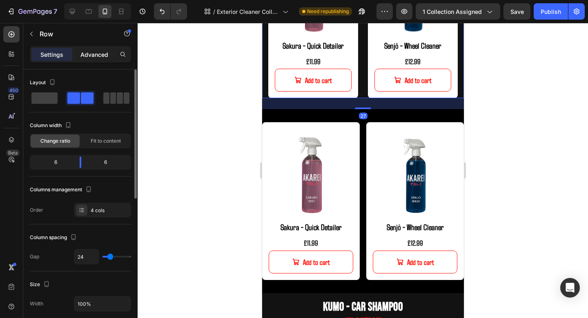
click at [102, 52] on p "Advanced" at bounding box center [95, 54] width 28 height 9
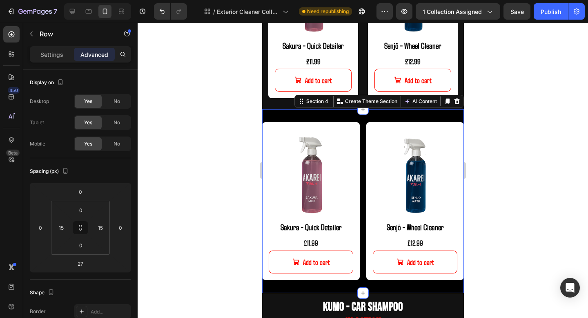
click at [364, 121] on div "Product Images Sakura - Quick Detailer Product Title £11.99 Product Price Produ…" at bounding box center [363, 201] width 202 height 184
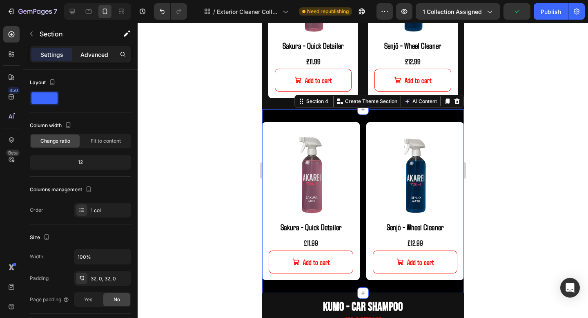
click at [101, 58] on p "Advanced" at bounding box center [95, 54] width 28 height 9
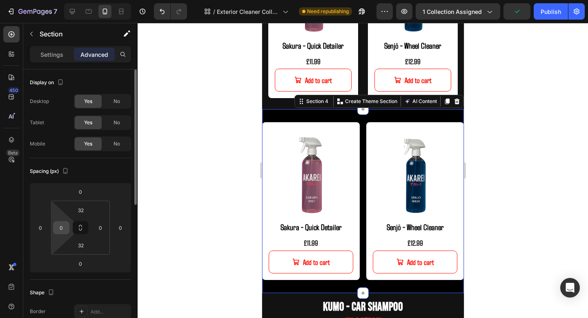
click at [62, 234] on div "0" at bounding box center [61, 227] width 16 height 13
click at [77, 211] on input "32" at bounding box center [81, 210] width 16 height 12
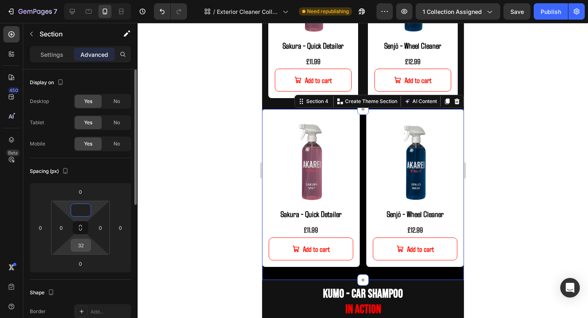
type input "0"
click at [82, 246] on input "32" at bounding box center [81, 245] width 16 height 12
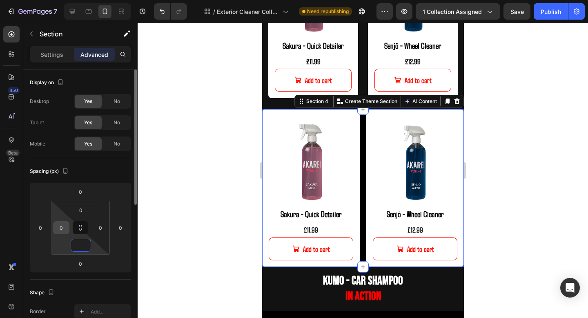
type input "0"
click at [63, 233] on input "0" at bounding box center [61, 227] width 12 height 12
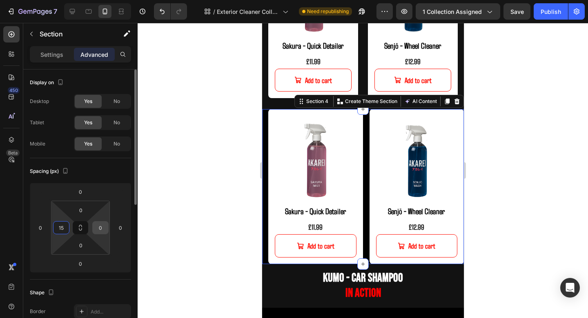
type input "15"
click at [99, 230] on input "0" at bounding box center [100, 227] width 12 height 12
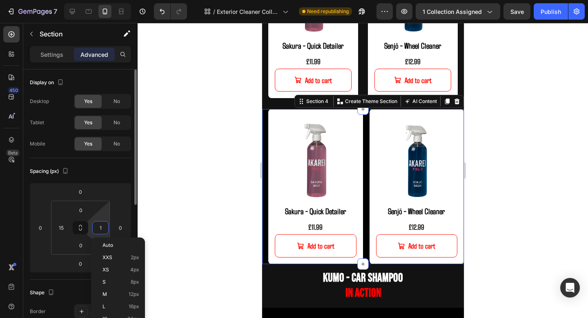
type input "15"
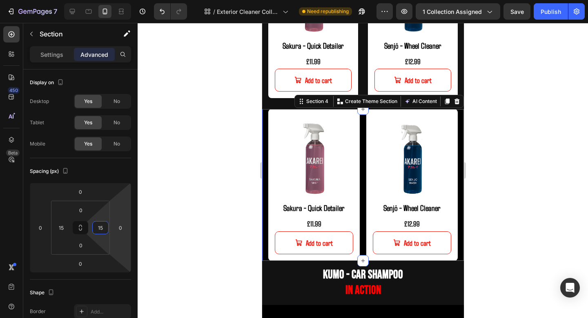
click at [551, 160] on div at bounding box center [363, 170] width 451 height 295
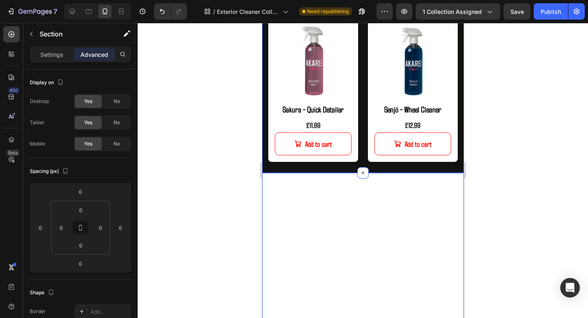
scroll to position [280, 0]
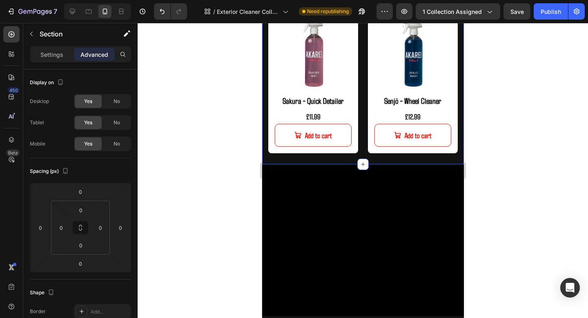
click at [515, 154] on div at bounding box center [363, 170] width 451 height 295
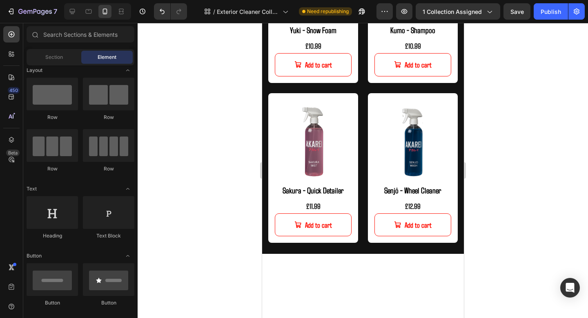
scroll to position [235, 0]
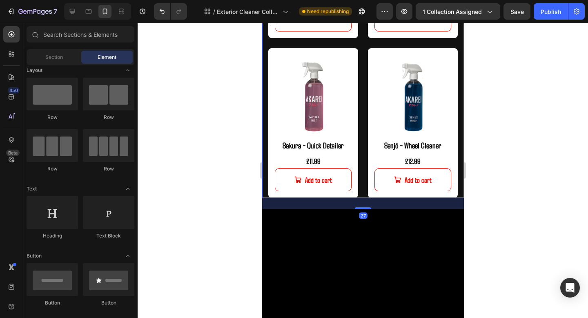
click at [363, 100] on div "Product Images Yuki - Snow Foam Product Title £10.99 Product Price Product Pric…" at bounding box center [363, 43] width 202 height 310
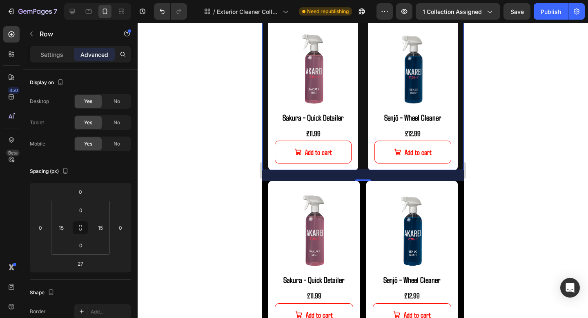
scroll to position [273, 0]
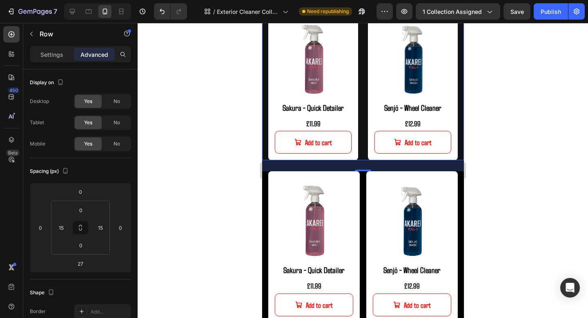
click at [362, 180] on div "27" at bounding box center [363, 177] width 9 height 7
click at [334, 198] on img at bounding box center [314, 217] width 78 height 78
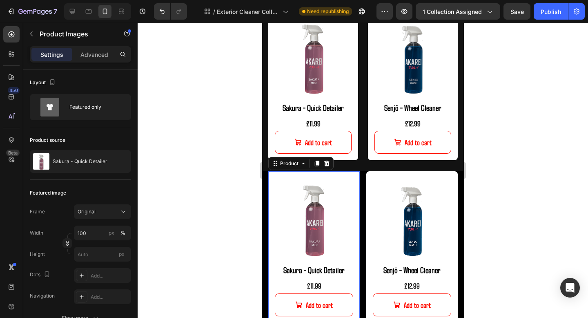
click at [355, 185] on div "Product Images Sakura - Quick Detailer Product Title £11.99 Product Price Produ…" at bounding box center [314, 247] width 92 height 152
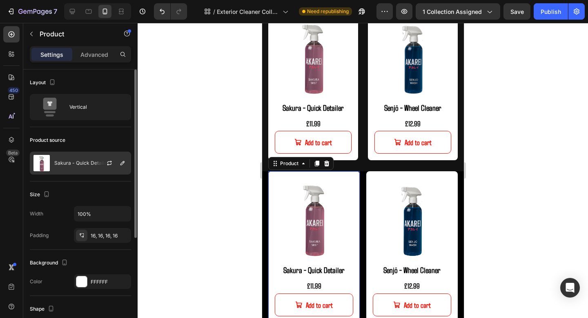
click at [93, 166] on p "Sakura - Quick Detailer" at bounding box center [81, 163] width 55 height 6
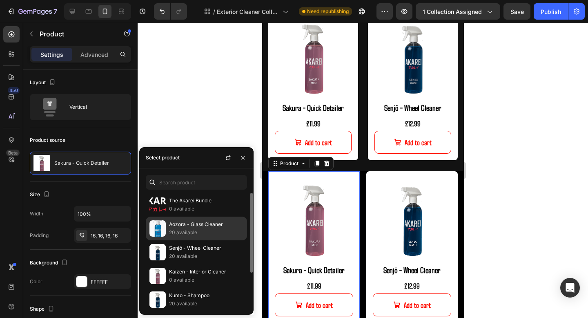
click at [178, 233] on p "20 available" at bounding box center [206, 232] width 74 height 8
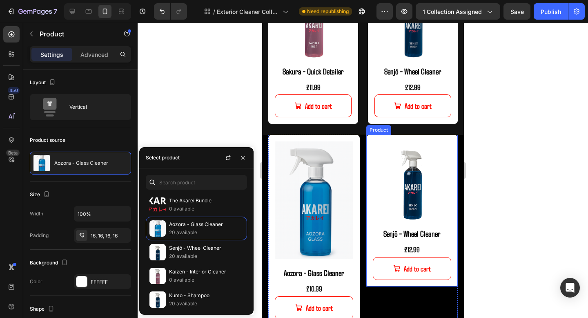
scroll to position [334, 0]
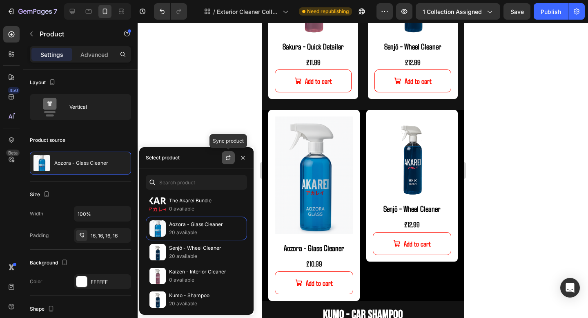
click at [229, 155] on icon "button" at bounding box center [228, 157] width 7 height 7
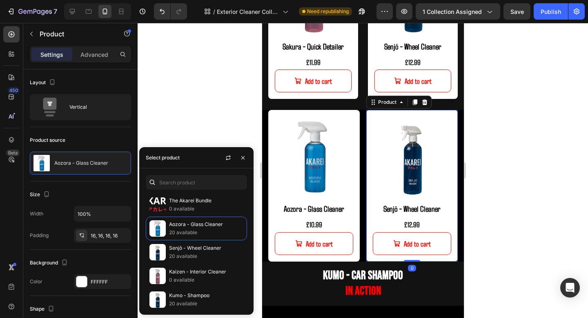
click at [447, 116] on div "Product Images Senjō - Wheel Cleaner Product Title £12.99 Product Price Product…" at bounding box center [412, 186] width 92 height 152
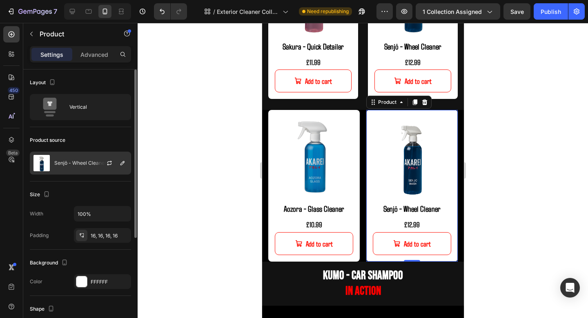
click at [86, 159] on div "Senjō - Wheel Cleaner" at bounding box center [80, 163] width 101 height 23
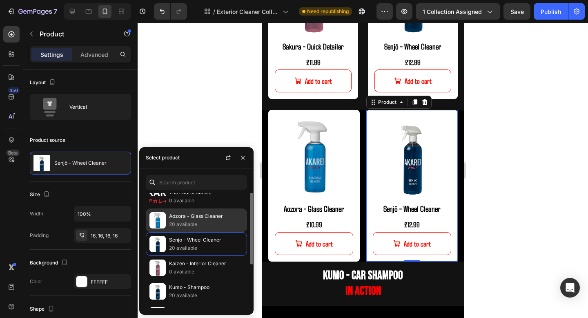
scroll to position [0, 0]
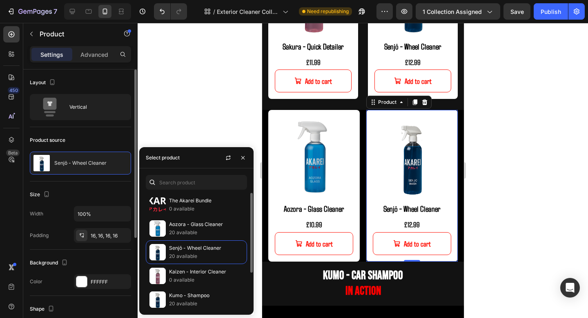
click at [65, 192] on div "Size" at bounding box center [80, 194] width 101 height 13
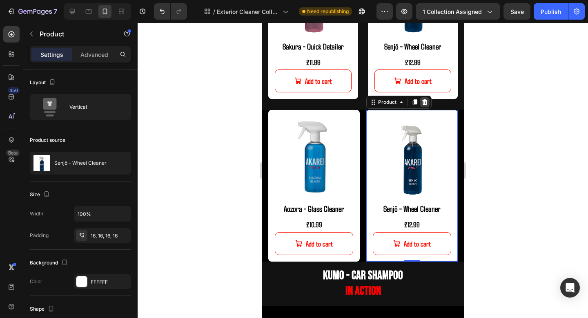
click at [427, 103] on icon at bounding box center [424, 102] width 7 height 7
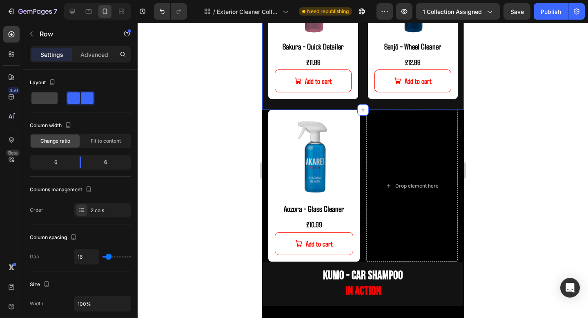
click at [425, 112] on div "Drop element here" at bounding box center [412, 186] width 92 height 152
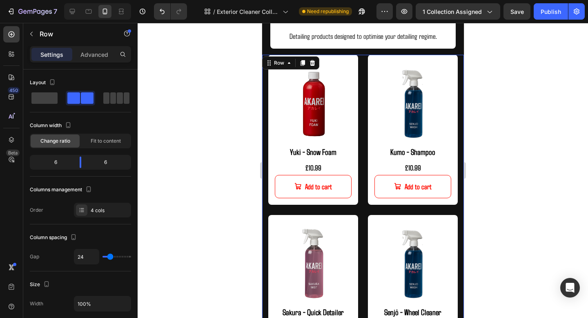
scroll to position [66, 0]
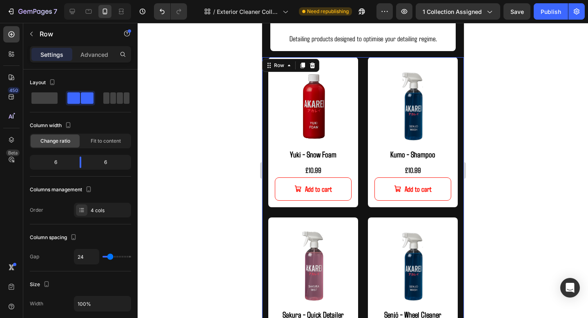
click at [363, 213] on div "Product Images Yuki - Snow Foam Product Title £10.99 Product Price Product Pric…" at bounding box center [363, 212] width 202 height 310
click at [364, 55] on div "MIZU - EXTERIOR CARE Heading Detailing products designed to optimise your detai…" at bounding box center [363, 185] width 202 height 385
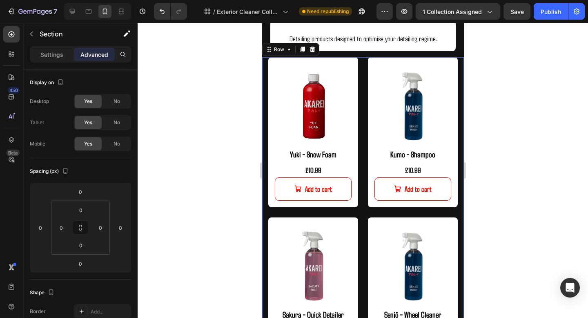
click at [364, 62] on div "Product Images Yuki - Snow Foam Product Title £10.99 Product Price Product Pric…" at bounding box center [363, 212] width 202 height 310
click at [51, 56] on p "Settings" at bounding box center [51, 54] width 23 height 9
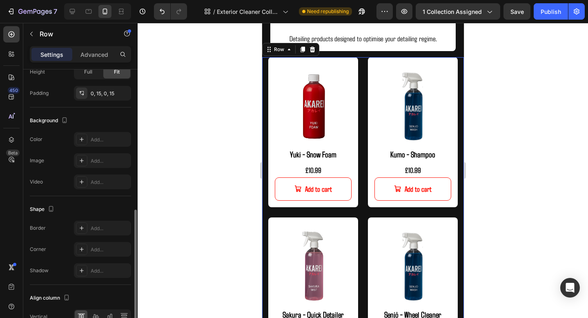
scroll to position [299, 0]
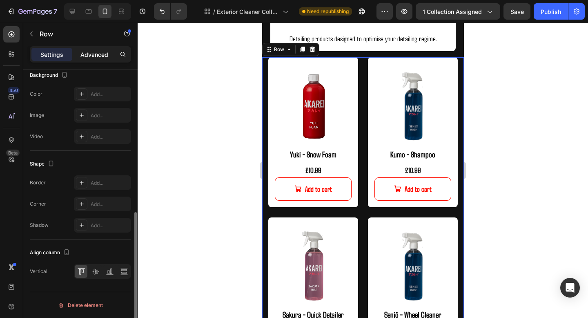
click at [88, 53] on p "Advanced" at bounding box center [95, 54] width 28 height 9
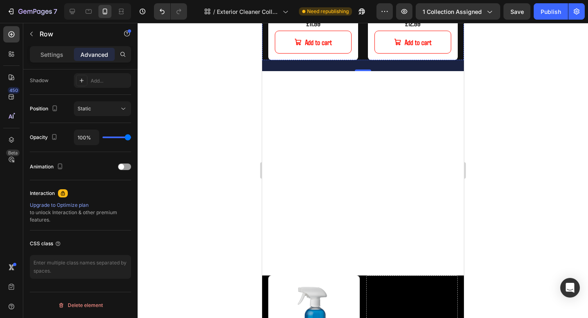
scroll to position [379, 0]
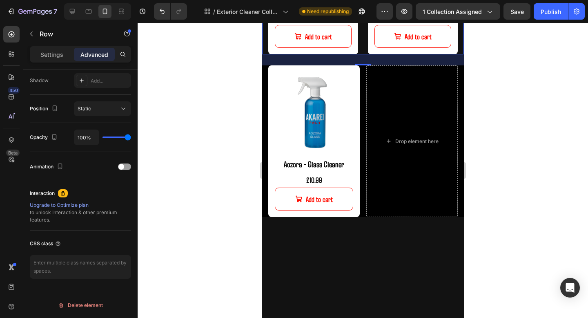
click at [546, 136] on div at bounding box center [363, 170] width 451 height 295
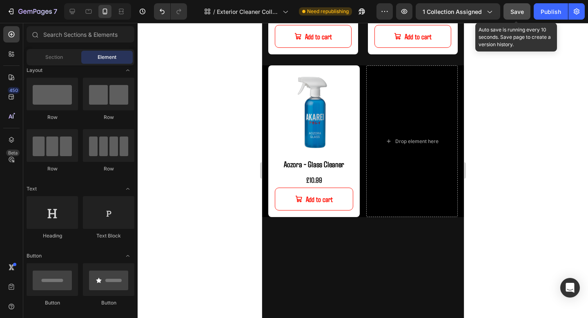
click at [513, 13] on span "Save" at bounding box center [517, 11] width 13 height 7
click at [523, 13] on button "button" at bounding box center [517, 11] width 27 height 16
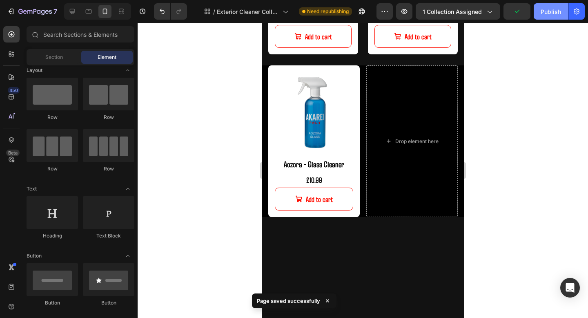
click at [541, 13] on button "Publish" at bounding box center [551, 11] width 34 height 16
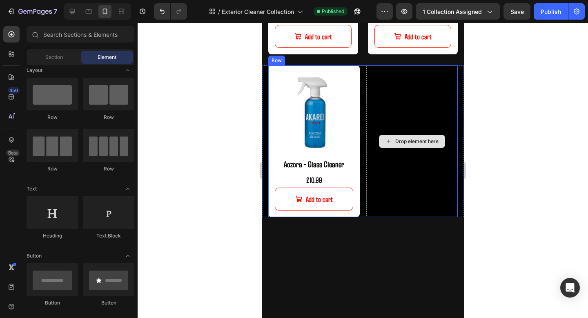
click at [400, 195] on div "Drop element here" at bounding box center [412, 141] width 92 height 152
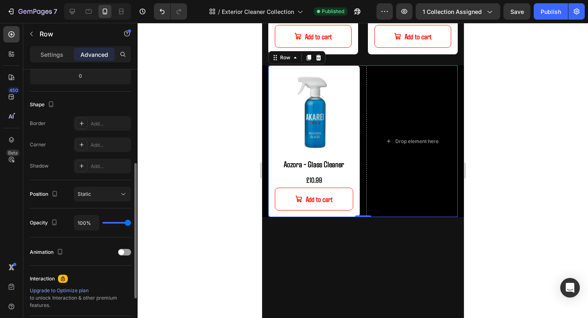
scroll to position [273, 0]
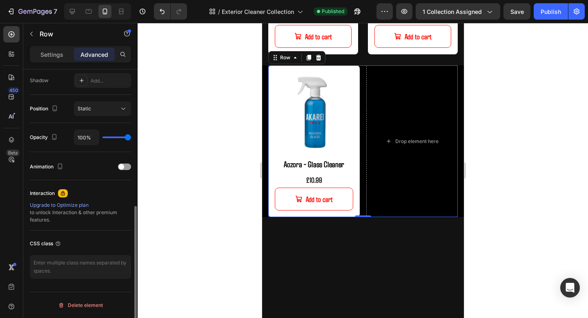
click at [53, 55] on p "Settings" at bounding box center [51, 54] width 23 height 9
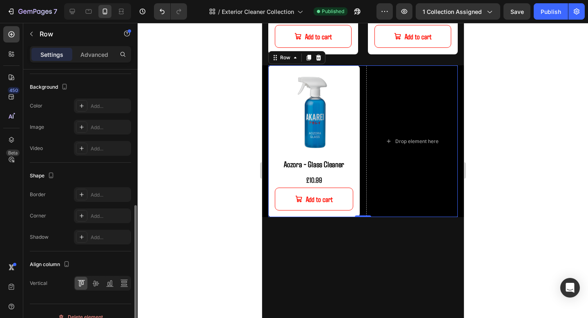
scroll to position [287, 0]
click at [97, 100] on div "Add..." at bounding box center [102, 105] width 57 height 15
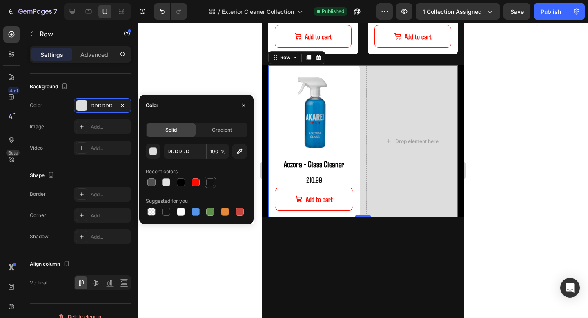
click at [211, 181] on div at bounding box center [210, 182] width 8 height 8
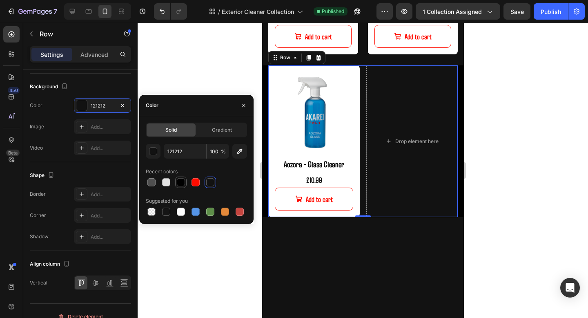
click at [180, 180] on div at bounding box center [181, 182] width 8 height 8
type input "000000"
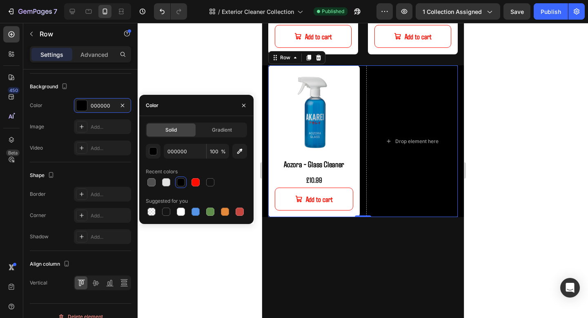
click at [215, 273] on div at bounding box center [363, 170] width 451 height 295
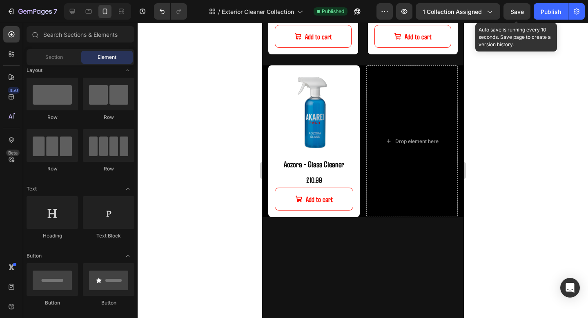
click at [517, 11] on span "Save" at bounding box center [517, 11] width 13 height 7
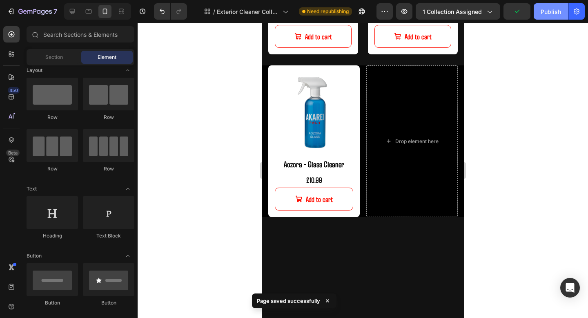
click at [550, 10] on div "Publish" at bounding box center [551, 11] width 20 height 9
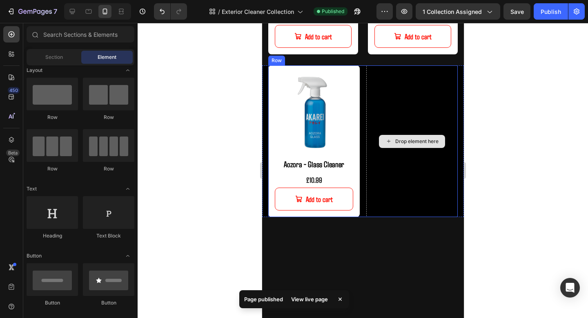
click at [432, 82] on div "Drop element here" at bounding box center [412, 141] width 92 height 152
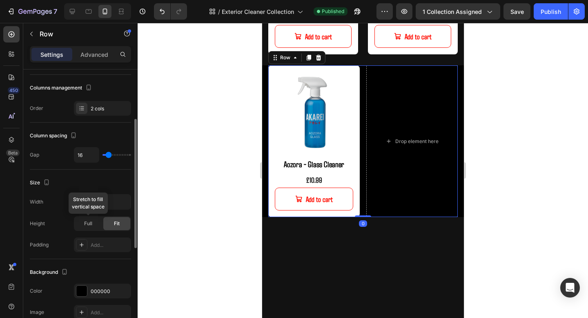
scroll to position [117, 0]
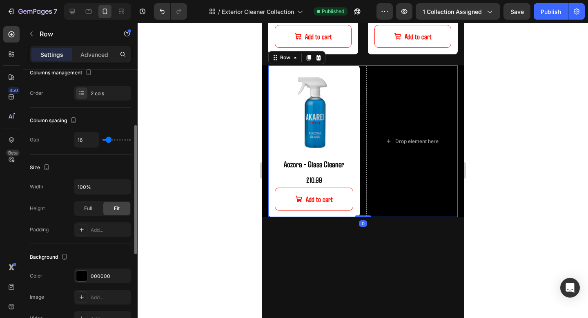
click at [96, 287] on div "The changes might be hidden by the video. Color 000000 Image Add... Video Add..." at bounding box center [80, 296] width 101 height 57
click at [96, 281] on div "000000" at bounding box center [102, 275] width 57 height 15
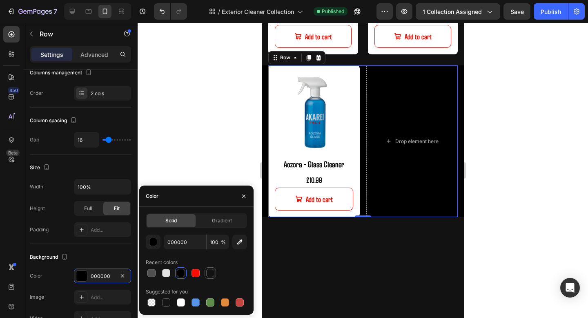
click at [210, 271] on div at bounding box center [210, 273] width 8 height 8
type input "121212"
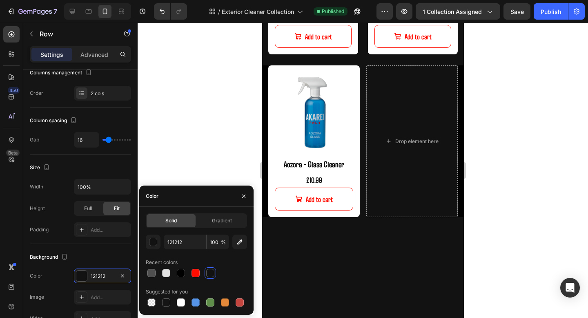
click at [383, 219] on div at bounding box center [363, 295] width 202 height 157
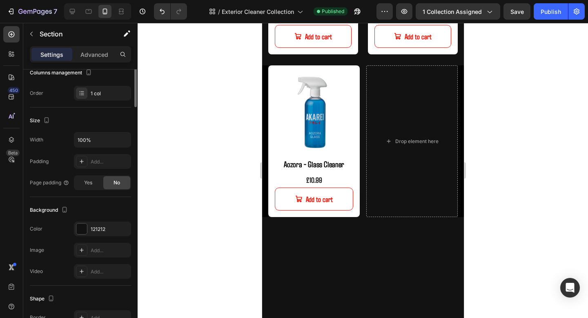
scroll to position [0, 0]
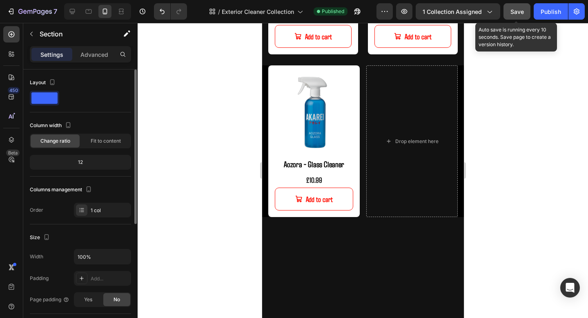
click at [512, 16] on button "Save" at bounding box center [517, 11] width 27 height 16
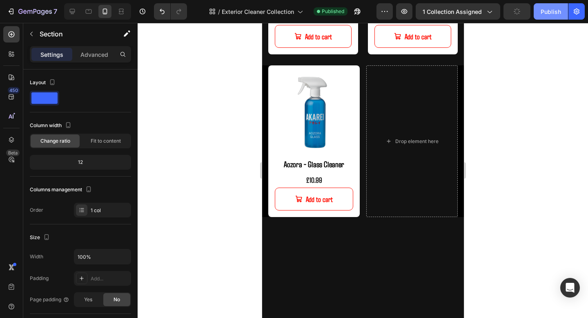
click at [543, 16] on button "Publish" at bounding box center [551, 11] width 34 height 16
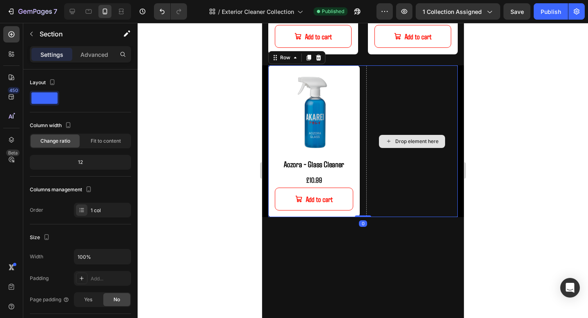
click at [424, 183] on div "Drop element here" at bounding box center [412, 141] width 92 height 152
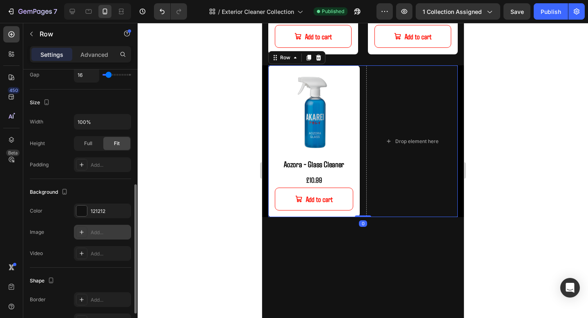
scroll to position [201, 0]
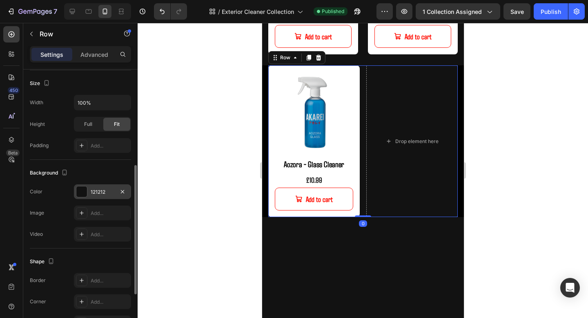
click at [107, 191] on div "121212" at bounding box center [103, 191] width 24 height 7
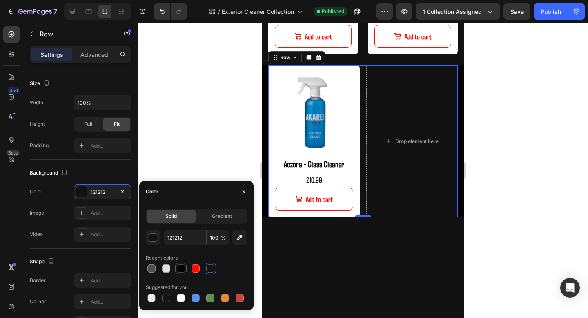
click at [180, 269] on div at bounding box center [181, 268] width 8 height 8
type input "000000"
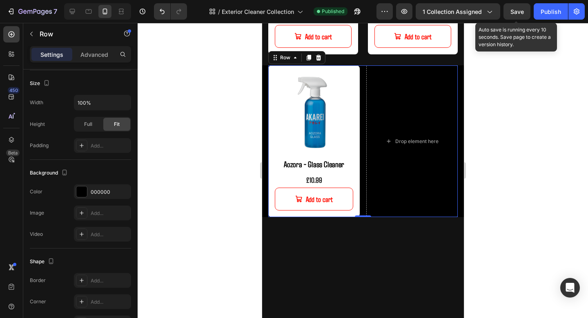
click at [520, 12] on span "Save" at bounding box center [517, 11] width 13 height 7
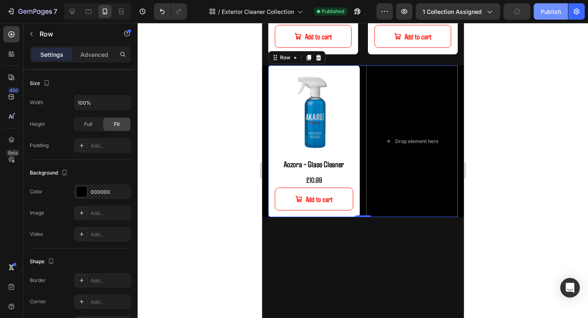
click at [541, 12] on button "Publish" at bounding box center [551, 11] width 34 height 16
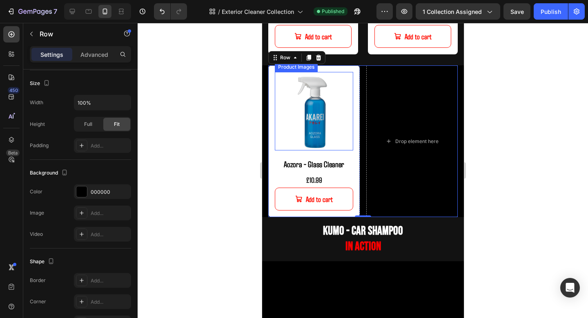
scroll to position [0, 0]
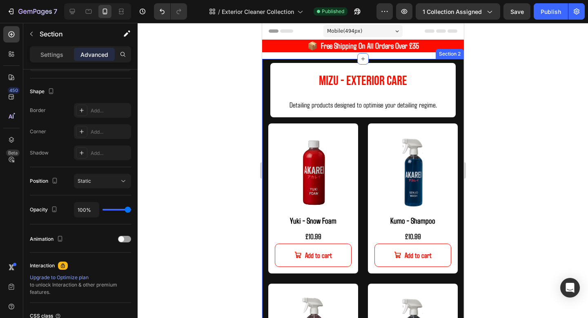
click at [460, 90] on div "MIZU - EXTERIOR CARE Heading Detailing products designed to optimise your detai…" at bounding box center [363, 251] width 202 height 385
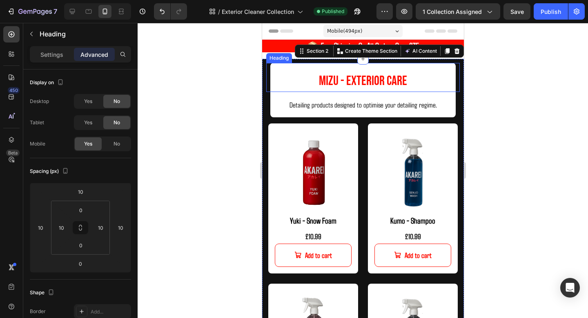
click at [443, 75] on h2 "MIZU - EXTERIOR CARE" at bounding box center [363, 77] width 186 height 29
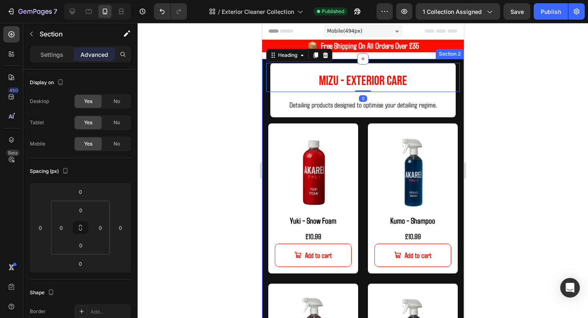
click at [459, 119] on div "MIZU - EXTERIOR CARE Heading 0 Detailing products designed to optimise your det…" at bounding box center [363, 251] width 202 height 385
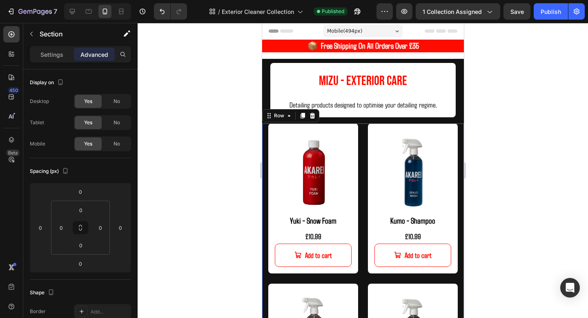
click at [362, 145] on div "Product Images Yuki - Snow Foam Product Title £10.99 Product Price Product Pric…" at bounding box center [363, 278] width 202 height 310
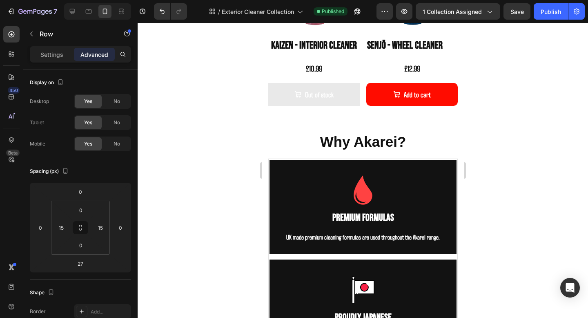
scroll to position [1062, 0]
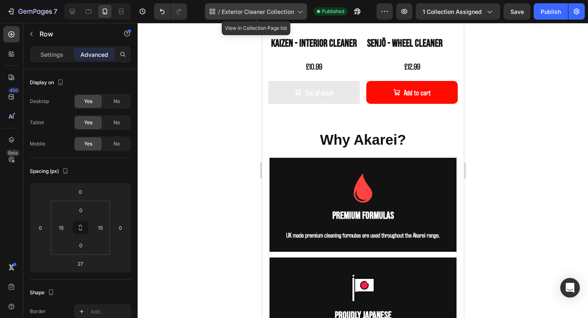
click at [286, 15] on span "Exterior Cleaner Collection" at bounding box center [258, 11] width 72 height 9
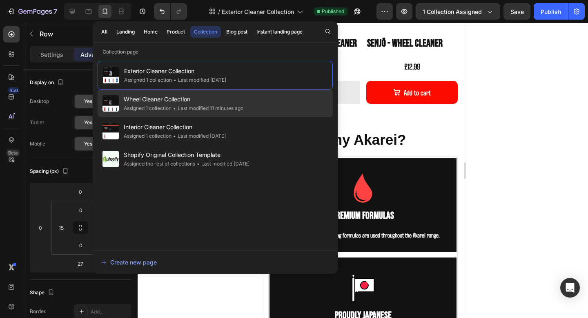
click at [227, 111] on div "• Last modified 11 minutes ago" at bounding box center [208, 108] width 72 height 8
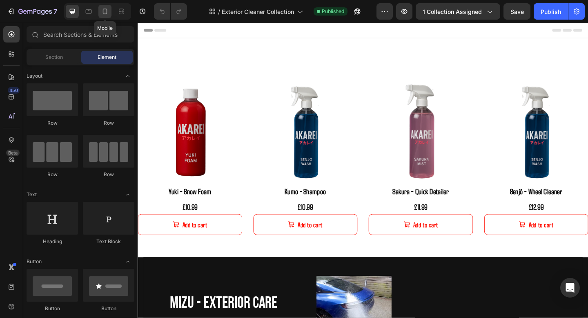
click at [104, 12] on icon at bounding box center [105, 11] width 8 height 8
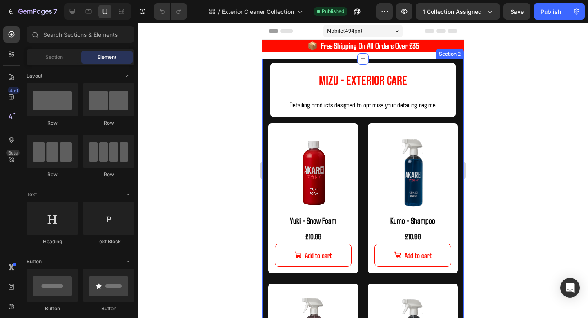
click at [460, 109] on div "MIZU - EXTERIOR CARE Heading Detailing products designed to optimise your detai…" at bounding box center [363, 251] width 202 height 385
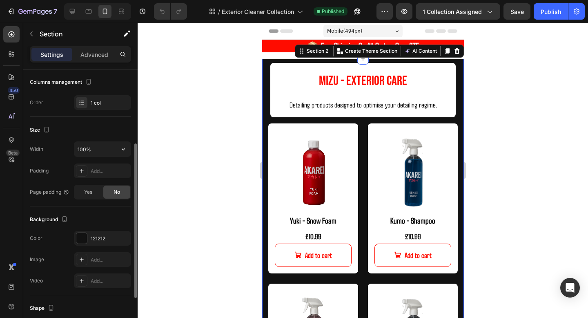
scroll to position [158, 0]
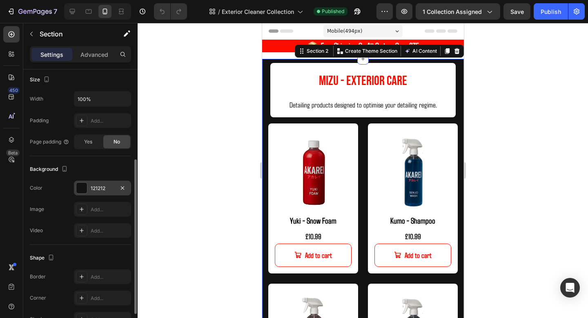
click at [92, 190] on div "121212" at bounding box center [103, 188] width 24 height 7
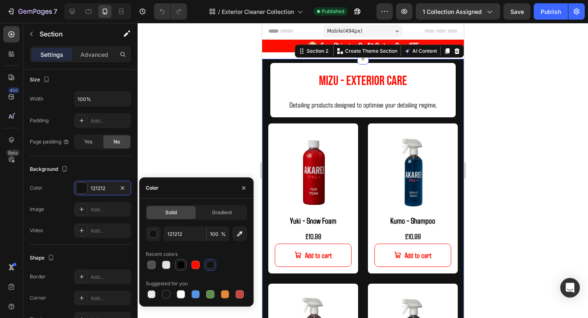
click at [182, 265] on div at bounding box center [181, 265] width 8 height 8
type input "000000"
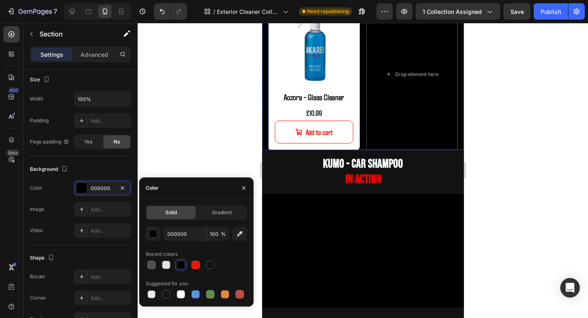
scroll to position [652, 0]
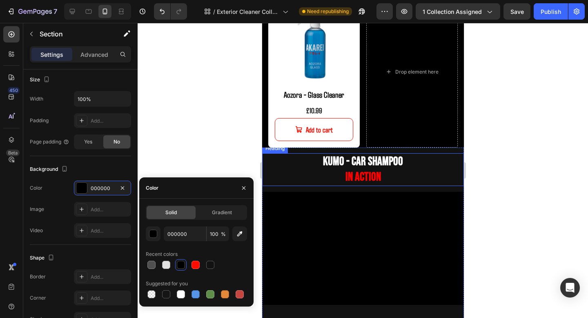
click at [426, 169] on h2 "KUMO - Car Shampoo in action" at bounding box center [363, 169] width 202 height 32
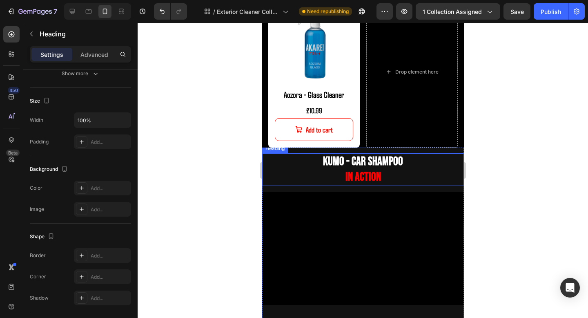
scroll to position [0, 0]
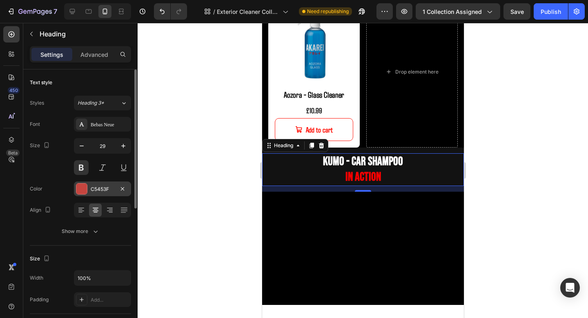
click at [100, 193] on div "C5453F" at bounding box center [102, 188] width 57 height 15
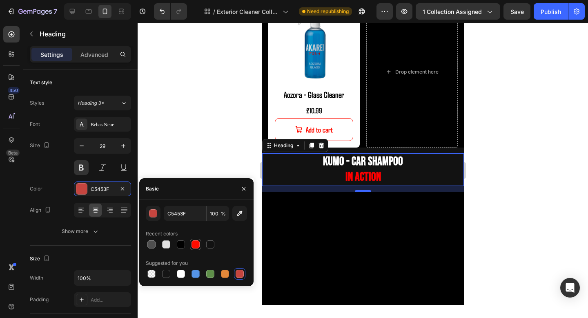
click at [195, 244] on div at bounding box center [196, 244] width 8 height 8
type input "FF0C00"
click at [62, 248] on div "Size Width 100% Padding Add..." at bounding box center [80, 280] width 101 height 68
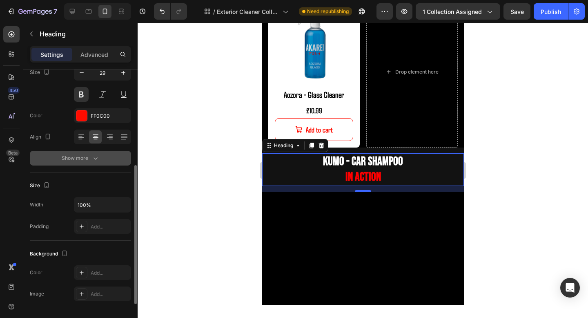
scroll to position [116, 0]
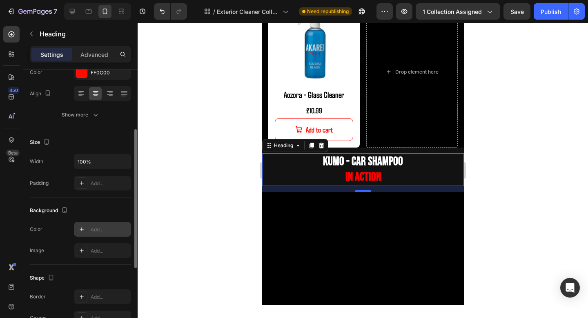
click at [93, 227] on div "Add..." at bounding box center [110, 229] width 38 height 7
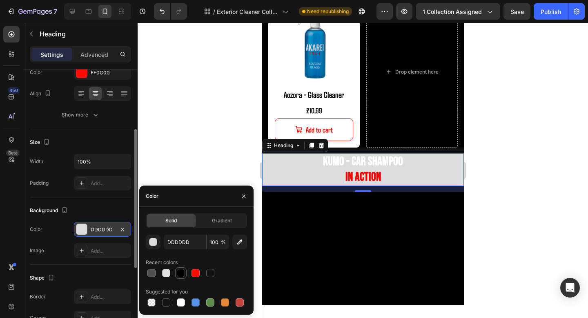
click at [180, 277] on div at bounding box center [181, 273] width 10 height 10
type input "000000"
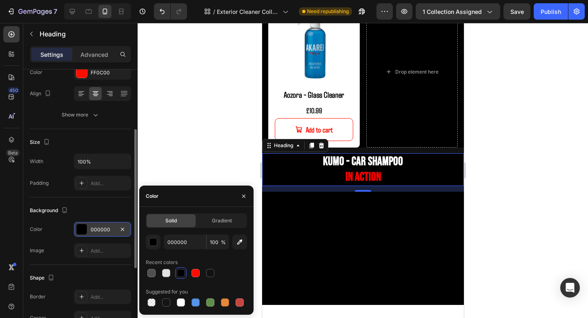
click at [500, 174] on div at bounding box center [363, 170] width 451 height 295
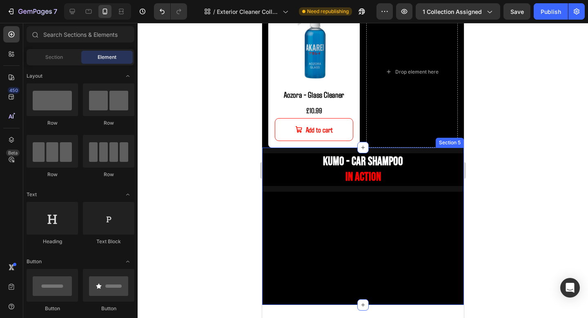
click at [458, 150] on div "KUMO - Car Shampoo in action Heading Video" at bounding box center [363, 226] width 202 height 157
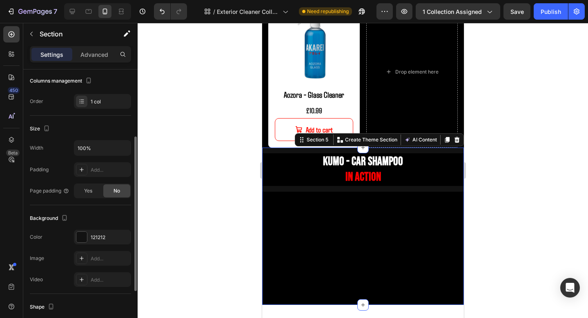
scroll to position [112, 0]
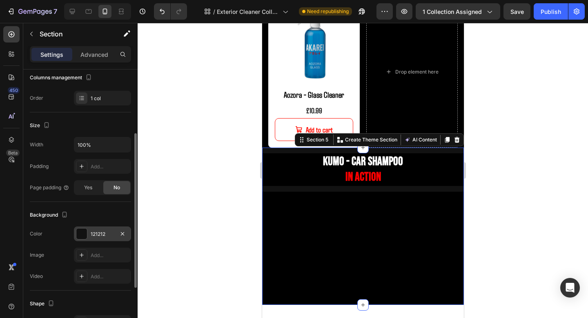
click at [96, 233] on div "121212" at bounding box center [103, 233] width 24 height 7
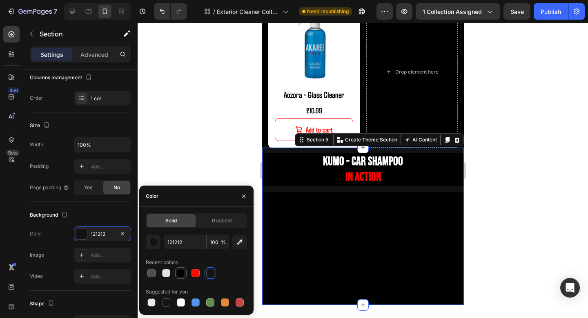
click at [179, 272] on div at bounding box center [181, 273] width 8 height 8
type input "000000"
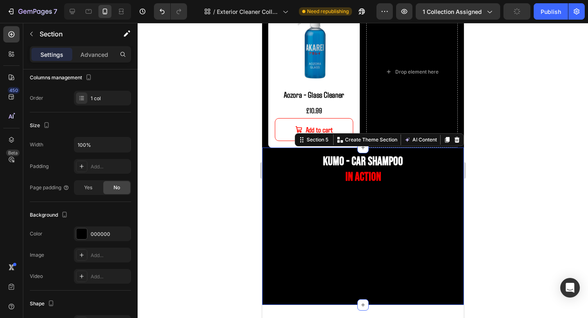
click at [492, 166] on div at bounding box center [363, 170] width 451 height 295
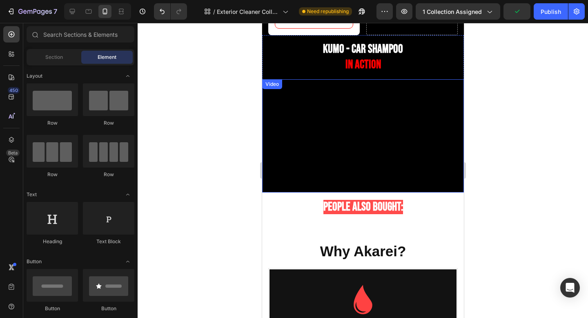
scroll to position [768, 0]
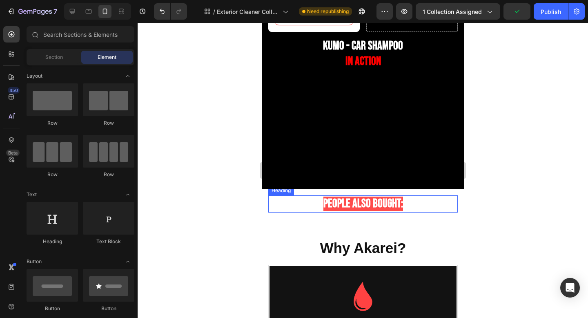
click at [379, 204] on span "People Also Bought:" at bounding box center [363, 204] width 80 height 14
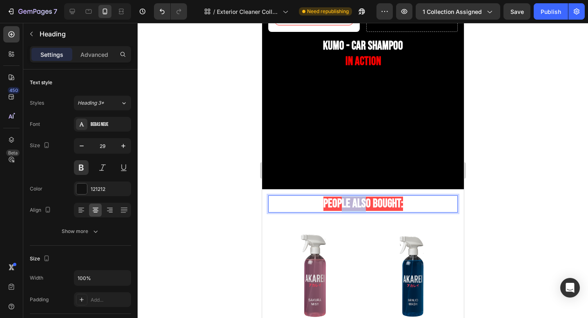
click at [342, 210] on span "People Also Bought:" at bounding box center [363, 204] width 80 height 14
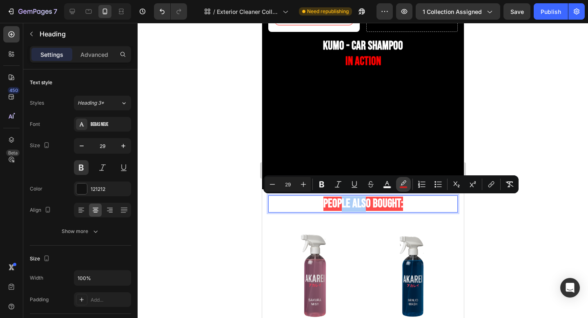
click at [405, 180] on button "color" at bounding box center [403, 184] width 15 height 15
type input "FF1616"
type input "77"
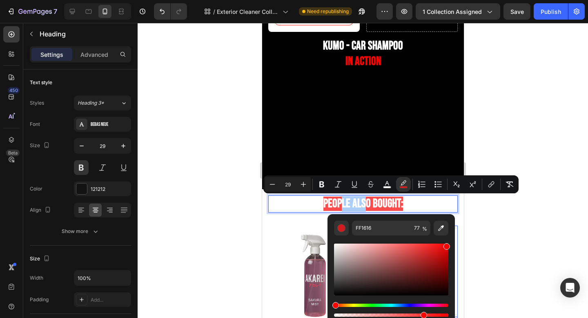
drag, startPoint x: 701, startPoint y: 268, endPoint x: 463, endPoint y: 238, distance: 240.5
type input "F90000"
click at [422, 228] on input "77" at bounding box center [421, 228] width 20 height 15
type input "1"
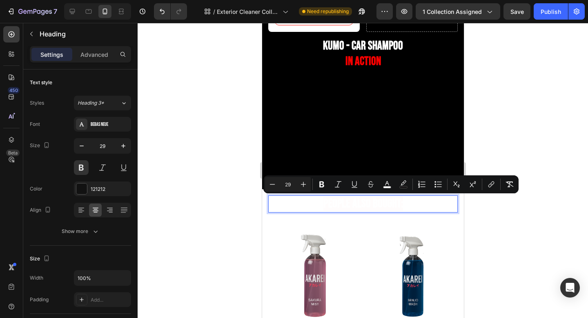
click at [410, 178] on div "color" at bounding box center [403, 184] width 15 height 15
click at [400, 189] on button "color" at bounding box center [403, 184] width 15 height 15
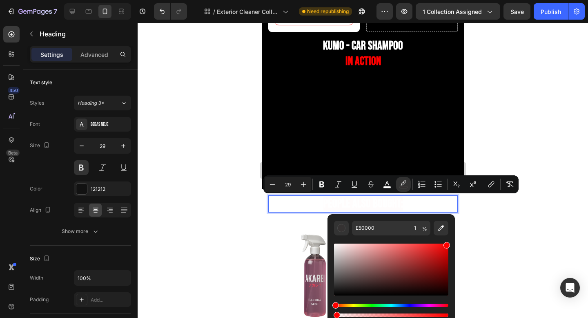
drag, startPoint x: 335, startPoint y: 245, endPoint x: 454, endPoint y: 228, distance: 120.2
click at [454, 228] on div "E50000 1 %" at bounding box center [392, 266] width 128 height 104
type input "FF0000"
click at [419, 226] on input "1" at bounding box center [421, 228] width 20 height 15
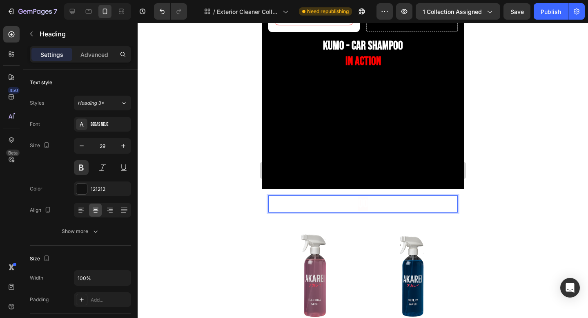
click at [501, 238] on div at bounding box center [363, 170] width 451 height 295
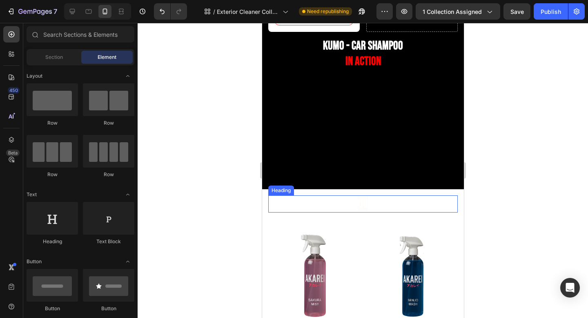
click at [402, 201] on p "⁠⁠⁠⁠⁠⁠⁠ 00" at bounding box center [363, 204] width 188 height 16
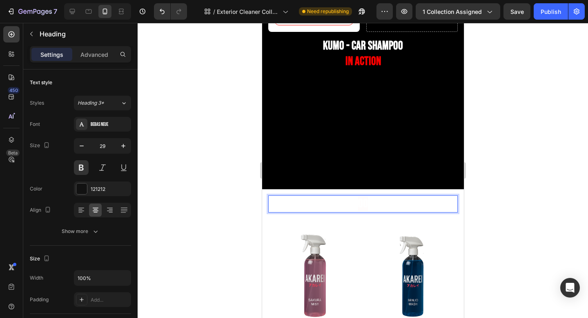
click at [402, 201] on p "00" at bounding box center [363, 204] width 188 height 16
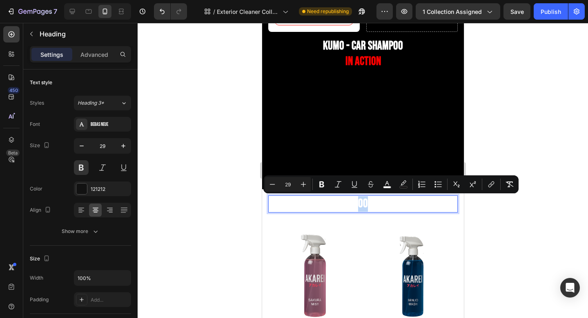
click at [402, 201] on p "00" at bounding box center [363, 204] width 188 height 16
drag, startPoint x: 402, startPoint y: 201, endPoint x: 291, endPoint y: 201, distance: 111.2
click at [291, 201] on p "00" at bounding box center [363, 204] width 188 height 16
drag, startPoint x: 291, startPoint y: 201, endPoint x: 354, endPoint y: 205, distance: 63.1
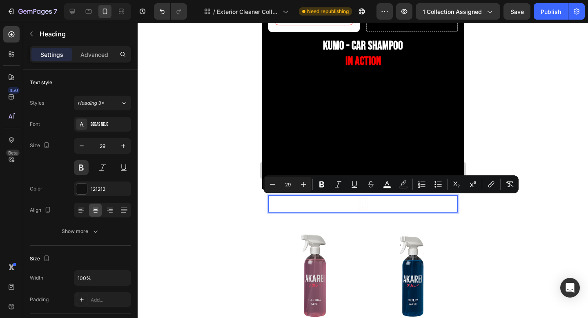
click at [354, 205] on p "00" at bounding box center [363, 204] width 188 height 16
click at [152, 11] on div at bounding box center [169, 11] width 36 height 16
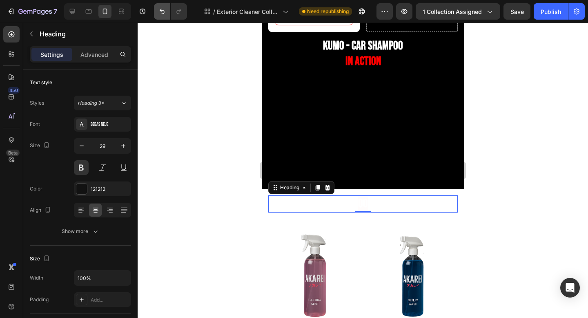
click at [161, 11] on icon "Undo/Redo" at bounding box center [162, 11] width 8 height 8
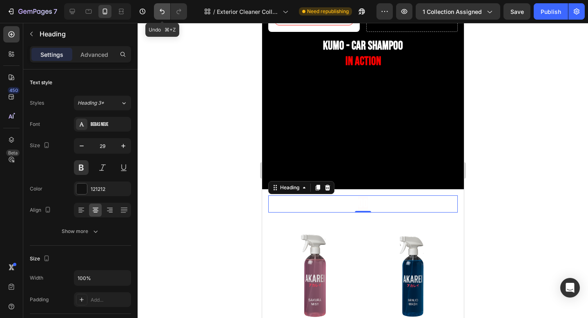
click at [161, 11] on icon "Undo/Redo" at bounding box center [162, 11] width 8 height 8
click at [375, 204] on h2 "00" at bounding box center [363, 203] width 190 height 17
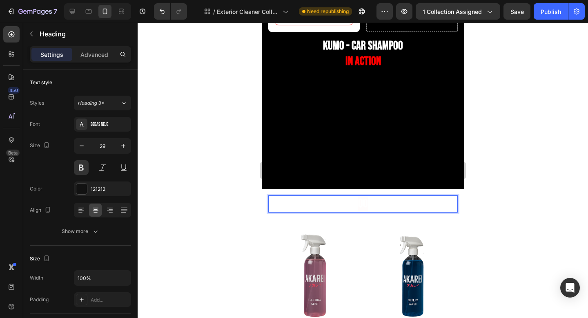
click at [375, 204] on p "00" at bounding box center [363, 204] width 188 height 16
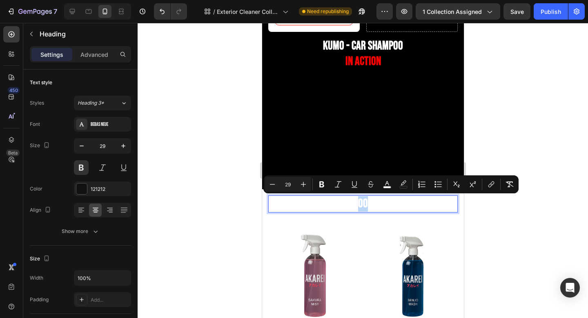
click at [375, 204] on p "00" at bounding box center [363, 204] width 188 height 16
click at [156, 12] on button "Undo/Redo" at bounding box center [162, 11] width 16 height 16
type input "16"
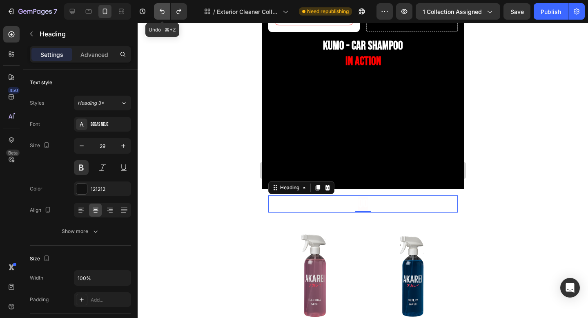
click at [156, 12] on button "Undo/Redo" at bounding box center [162, 11] width 16 height 16
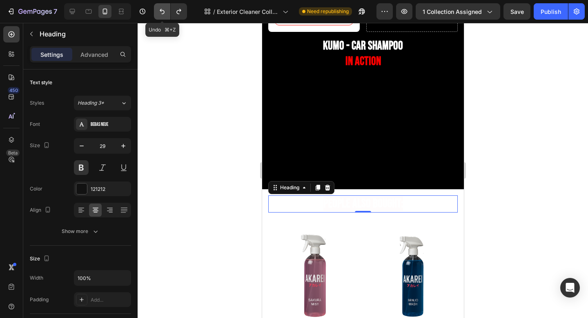
click at [156, 12] on button "Undo/Redo" at bounding box center [162, 11] width 16 height 16
click at [162, 15] on icon "Undo/Redo" at bounding box center [162, 11] width 8 height 8
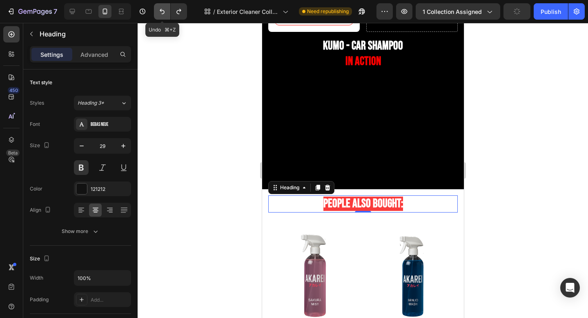
click at [162, 15] on icon "Undo/Redo" at bounding box center [162, 11] width 8 height 8
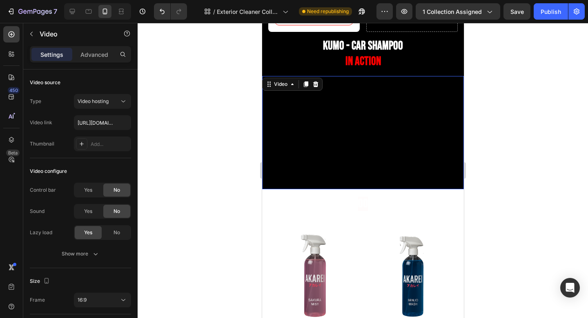
click at [334, 117] on video at bounding box center [363, 129] width 190 height 107
click at [352, 204] on h2 "00" at bounding box center [363, 203] width 190 height 17
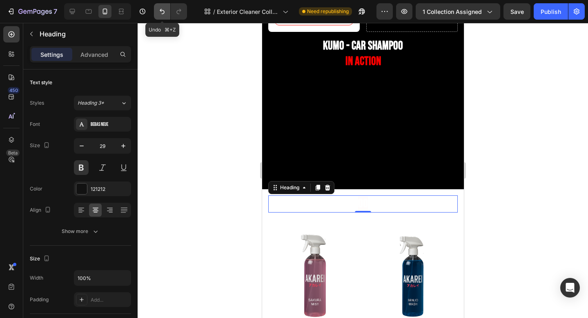
click at [161, 10] on icon "Undo/Redo" at bounding box center [162, 11] width 5 height 5
click at [160, 9] on icon "Undo/Redo" at bounding box center [162, 11] width 8 height 8
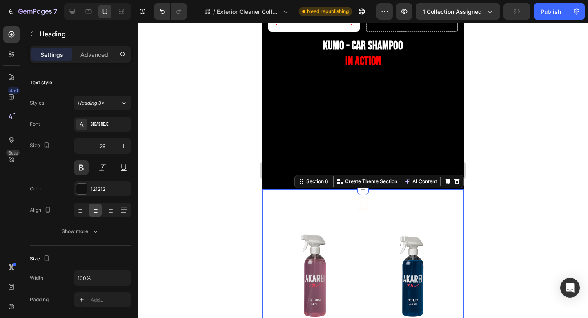
click at [342, 193] on div "00 Heading Row Product Images Kaizen - Interior Cleaner Product Title £10.99 Pr…" at bounding box center [363, 303] width 202 height 228
click at [351, 206] on h2 "00" at bounding box center [363, 203] width 190 height 17
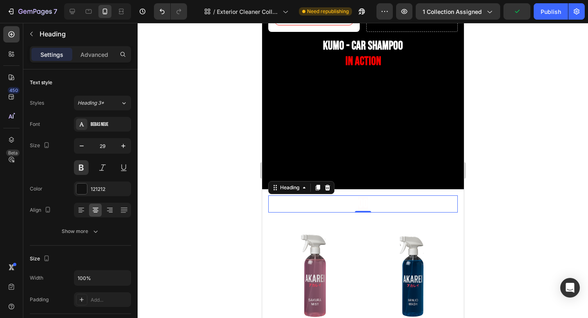
click at [351, 206] on h2 "00" at bounding box center [363, 203] width 190 height 17
click at [351, 206] on p "00" at bounding box center [363, 204] width 188 height 16
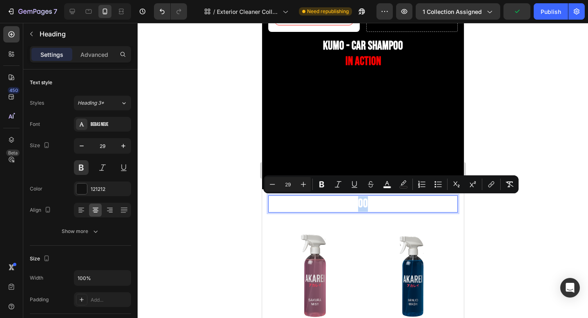
click at [351, 206] on p "00" at bounding box center [363, 204] width 188 height 16
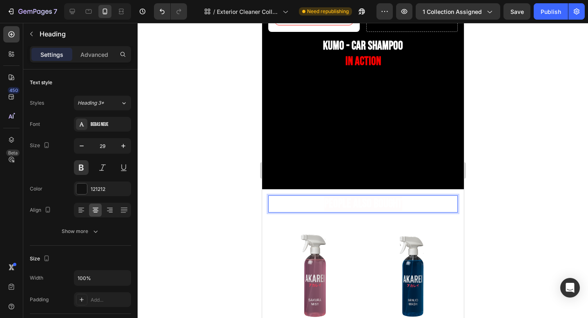
click at [359, 206] on span "People also bought" at bounding box center [363, 204] width 78 height 14
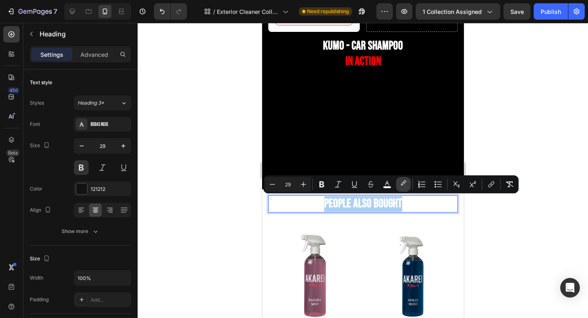
click at [403, 184] on icon "Editor contextual toolbar" at bounding box center [404, 184] width 8 height 8
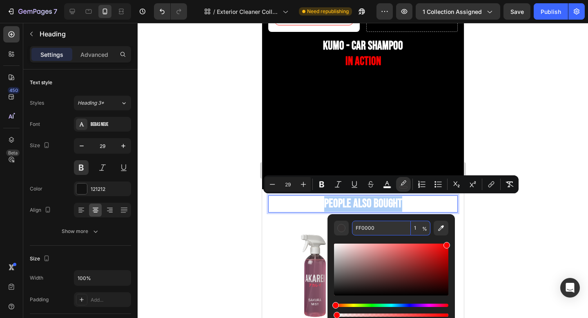
click at [418, 229] on input "1" at bounding box center [421, 228] width 20 height 15
click at [416, 229] on input "1" at bounding box center [421, 228] width 20 height 15
click at [421, 230] on input "1" at bounding box center [421, 228] width 20 height 15
type input "10"
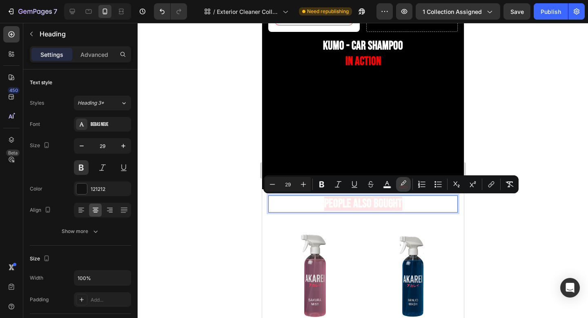
click at [406, 185] on icon "Editor contextual toolbar" at bounding box center [404, 184] width 8 height 8
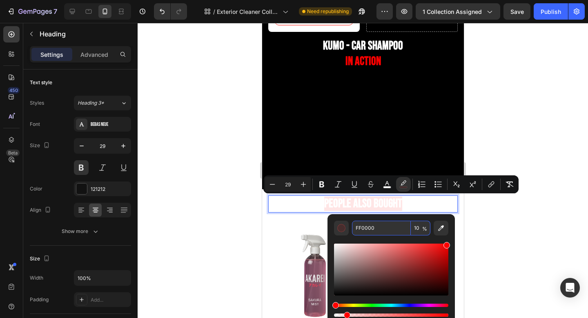
click at [423, 228] on span "%" at bounding box center [425, 228] width 5 height 9
click at [418, 227] on input "10" at bounding box center [421, 228] width 20 height 15
click at [418, 228] on input "10" at bounding box center [421, 228] width 20 height 15
type input "100"
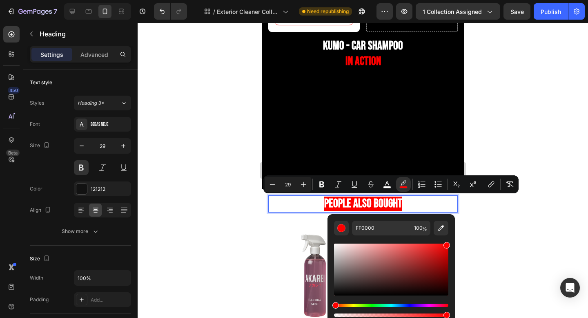
click at [498, 226] on div at bounding box center [363, 170] width 451 height 295
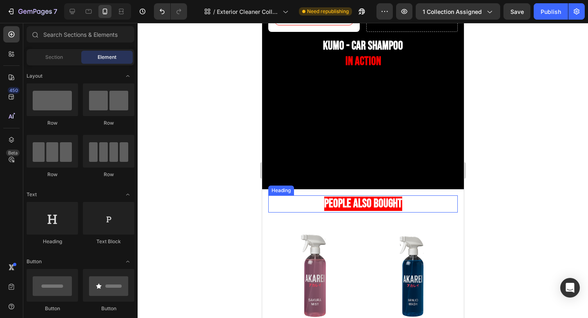
click at [399, 206] on span "People also bought" at bounding box center [363, 204] width 78 height 14
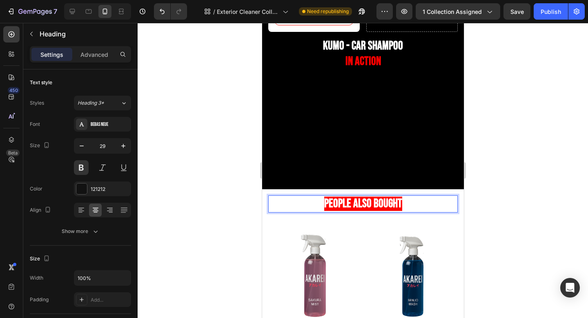
click at [398, 206] on span "People also bought" at bounding box center [363, 204] width 78 height 14
click at [401, 206] on span "People also bought" at bounding box center [363, 204] width 78 height 14
click at [400, 206] on span "People also bought" at bounding box center [363, 204] width 78 height 14
click at [398, 206] on span "People also bought" at bounding box center [363, 204] width 78 height 14
click at [323, 199] on p "People also bought" at bounding box center [363, 204] width 188 height 16
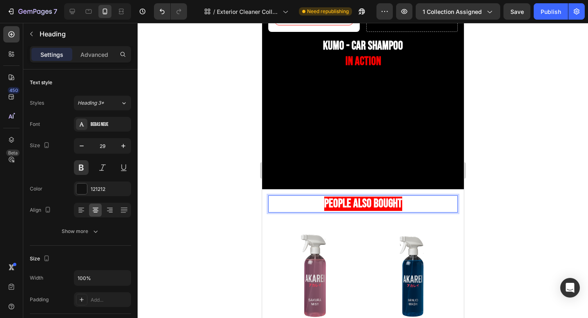
click at [324, 201] on span "People also bought" at bounding box center [363, 204] width 78 height 14
click at [402, 203] on span "People also bought" at bounding box center [363, 204] width 78 height 14
click at [532, 190] on div at bounding box center [363, 170] width 451 height 295
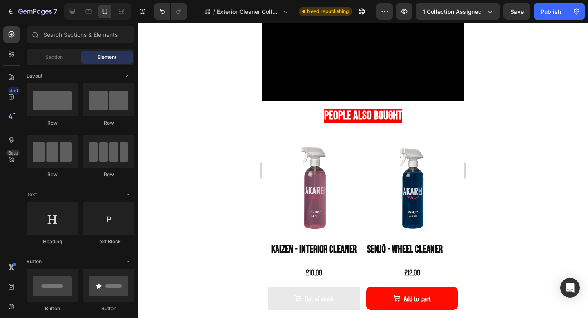
scroll to position [829, 0]
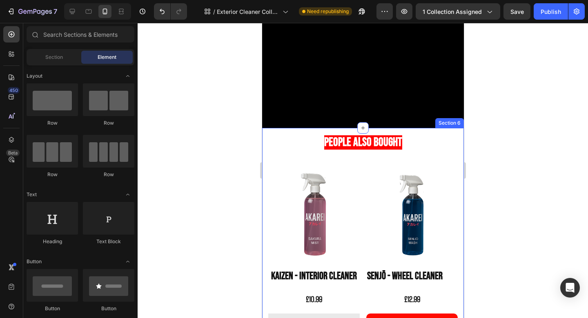
click at [438, 132] on div "People also bought Heading Row Product Images Kaizen - Interior Cleaner Product…" at bounding box center [363, 242] width 202 height 228
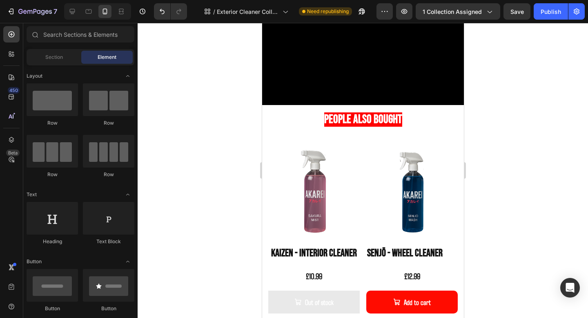
scroll to position [889, 0]
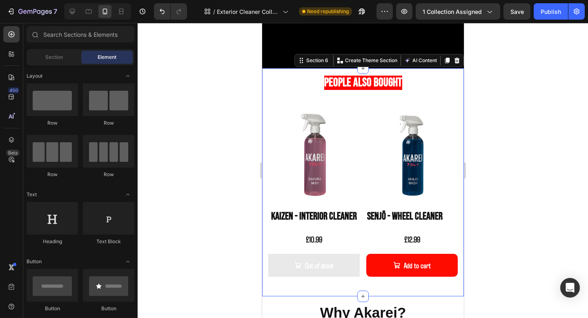
click at [450, 73] on div "People also bought Heading Row Product Images Kaizen - Interior Cleaner Product…" at bounding box center [363, 182] width 202 height 228
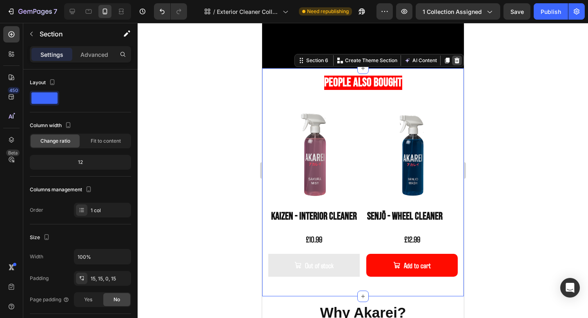
click at [459, 62] on icon at bounding box center [456, 61] width 5 height 6
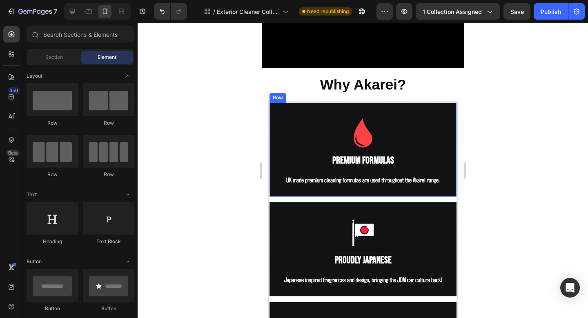
click at [391, 88] on h2 "Why Akarei?" at bounding box center [363, 84] width 190 height 20
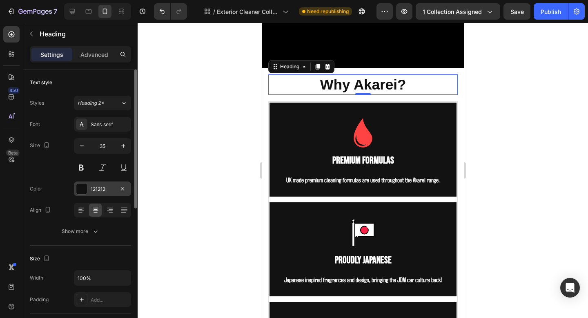
click at [99, 192] on div "121212" at bounding box center [103, 189] width 24 height 7
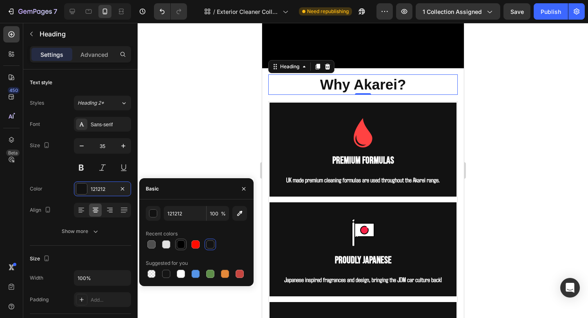
click at [179, 246] on div at bounding box center [181, 244] width 8 height 8
type input "000000"
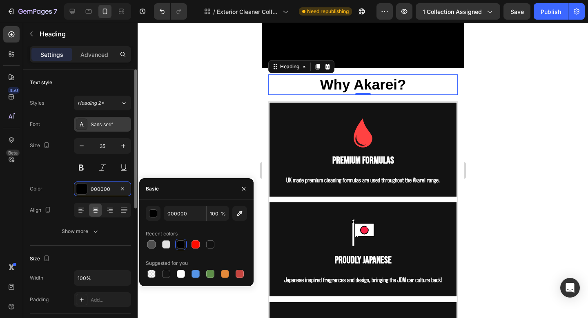
click at [104, 124] on div "Sans-serif" at bounding box center [110, 124] width 38 height 7
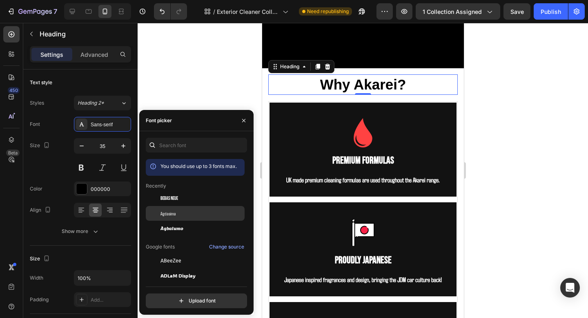
click at [193, 208] on div "Agdasima" at bounding box center [195, 213] width 99 height 15
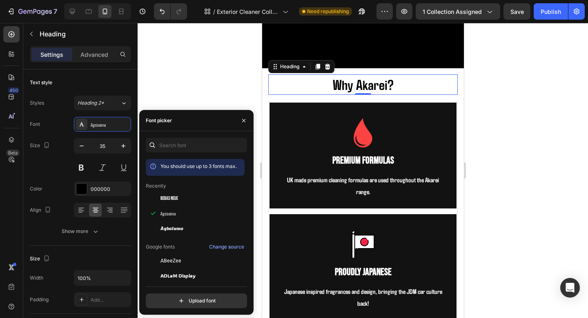
click at [498, 164] on div at bounding box center [363, 170] width 451 height 295
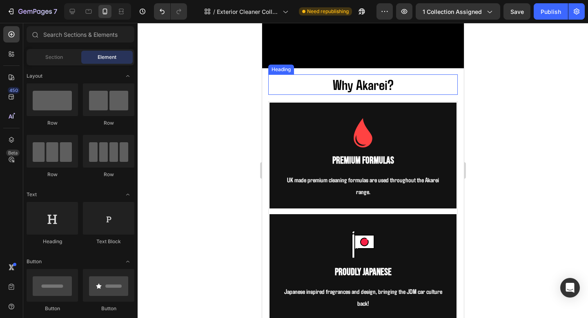
click at [374, 84] on h2 "Why Akarei?" at bounding box center [363, 84] width 190 height 20
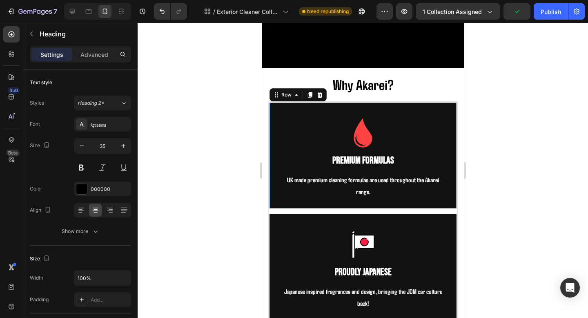
click at [454, 147] on div "Image Premium Formulas Text Block UK made premium cleaning formulas are used th…" at bounding box center [362, 155] width 189 height 107
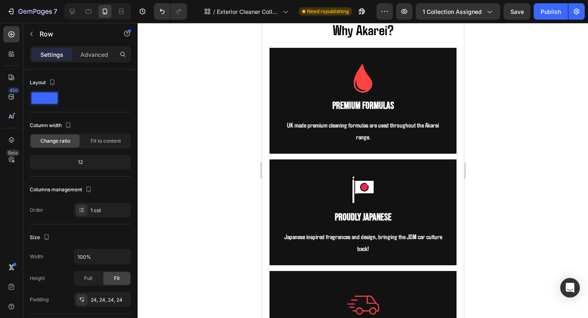
scroll to position [841, 0]
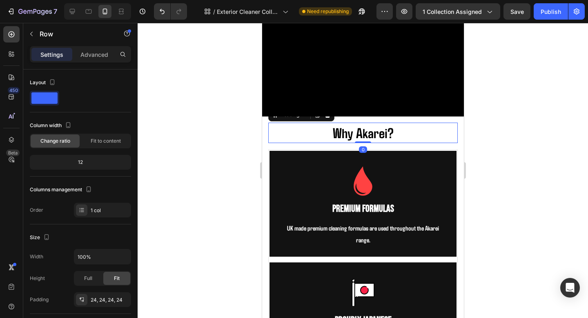
click at [368, 131] on h2 "Why Akarei?" at bounding box center [363, 133] width 190 height 20
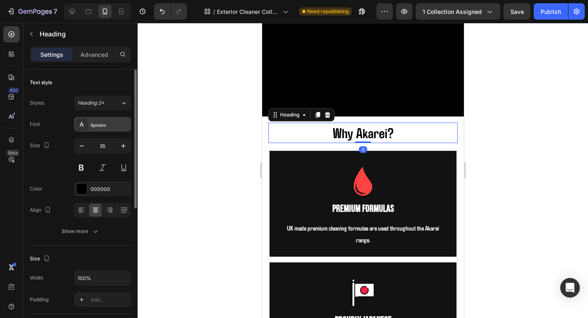
click at [107, 119] on div "Agdasima" at bounding box center [102, 124] width 57 height 15
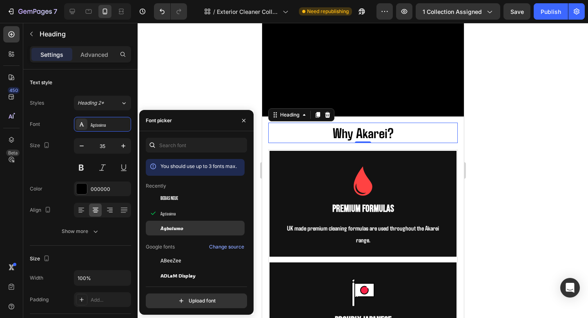
click at [177, 226] on span "Agbalumo" at bounding box center [172, 227] width 23 height 7
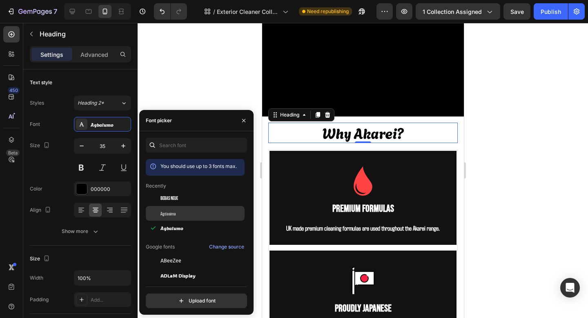
click at [176, 213] on div "Agdasima" at bounding box center [202, 213] width 83 height 7
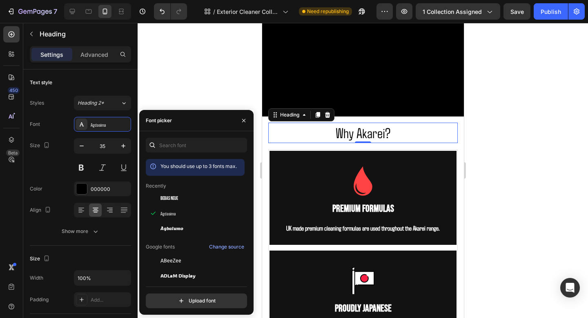
click at [488, 182] on div at bounding box center [363, 170] width 451 height 295
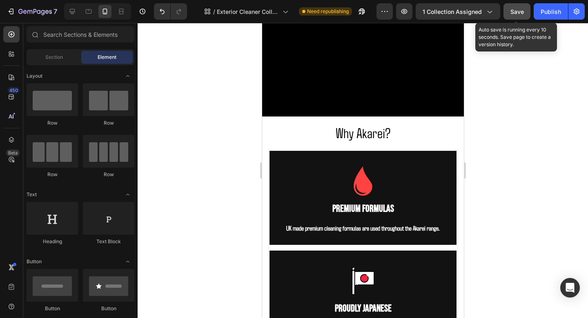
click at [521, 12] on span "Save" at bounding box center [517, 11] width 13 height 7
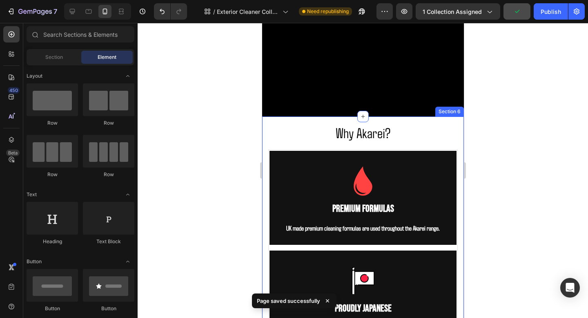
click at [367, 135] on h2 "Why Akarei?" at bounding box center [363, 133] width 190 height 20
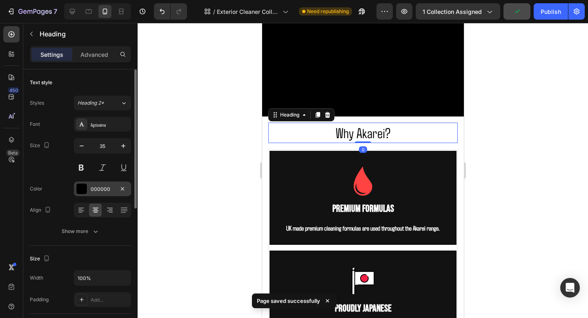
click at [105, 190] on div "000000" at bounding box center [103, 189] width 24 height 7
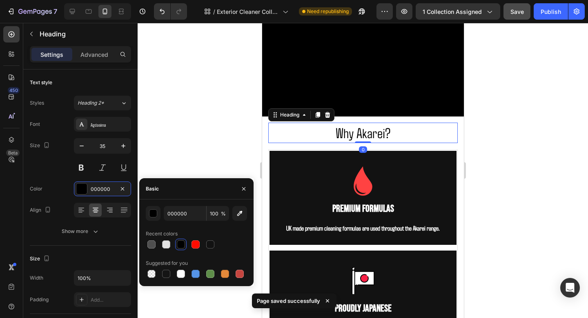
click at [568, 86] on div at bounding box center [363, 170] width 451 height 295
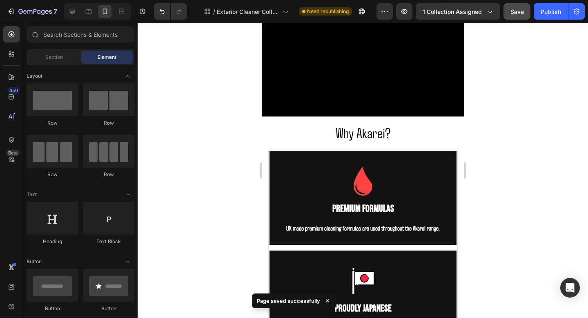
click at [551, 22] on div "7 Version history / Exterior Cleaner Collection Need republishing Preview 1 col…" at bounding box center [294, 11] width 588 height 23
click at [550, 16] on div "Publish" at bounding box center [551, 11] width 20 height 9
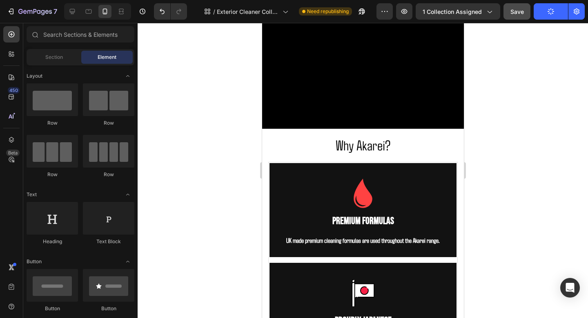
scroll to position [784, 0]
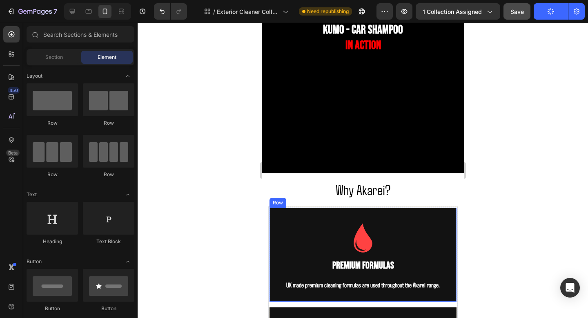
click at [443, 211] on div "Image Premium Formulas Text Block UK made premium cleaning formulas are used th…" at bounding box center [362, 255] width 189 height 96
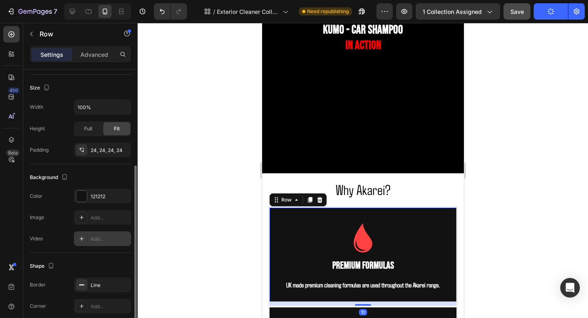
scroll to position [157, 0]
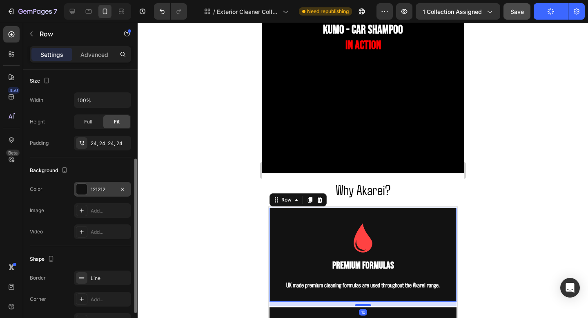
click at [113, 187] on div "121212" at bounding box center [103, 189] width 24 height 7
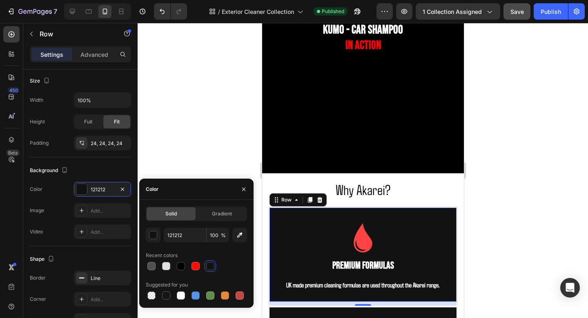
click at [174, 263] on div at bounding box center [196, 265] width 101 height 11
click at [181, 301] on div at bounding box center [180, 295] width 11 height 11
type input "FFFFFF"
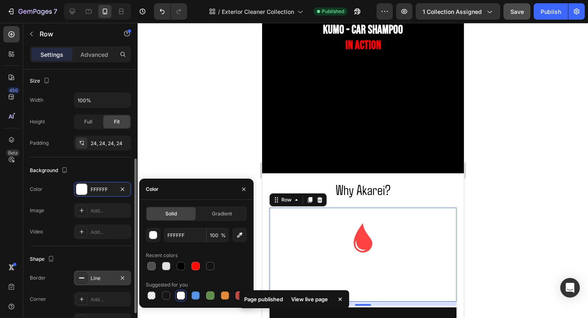
click at [107, 279] on div "Line" at bounding box center [103, 278] width 24 height 7
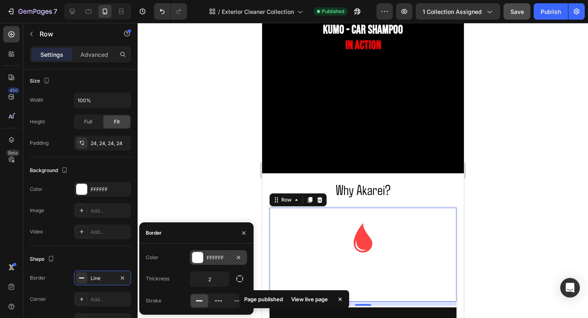
click at [217, 264] on div "FFFFFF" at bounding box center [218, 257] width 57 height 15
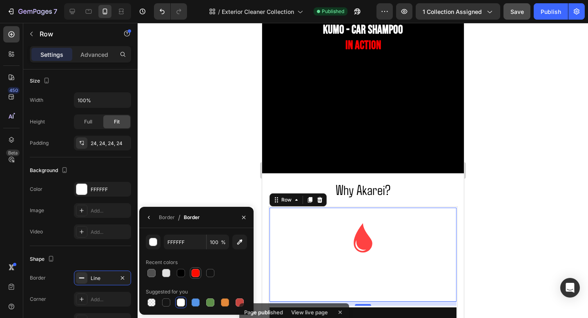
click at [195, 276] on div at bounding box center [196, 273] width 8 height 8
type input "FF0C00"
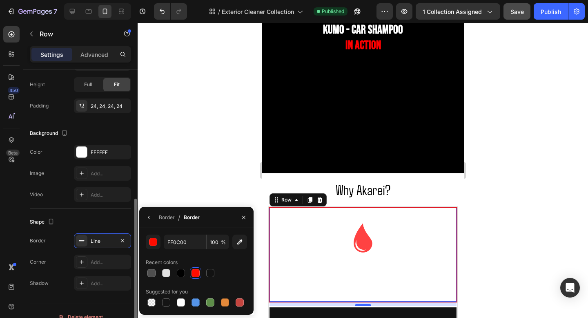
scroll to position [206, 0]
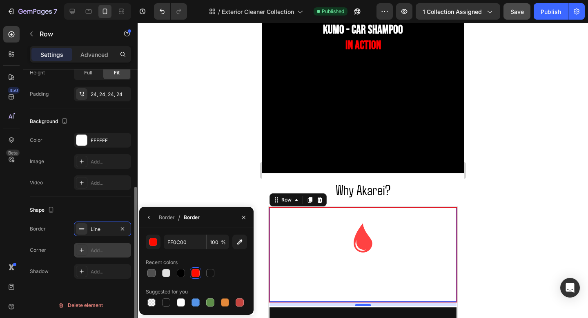
click at [97, 253] on div "Add..." at bounding box center [110, 250] width 38 height 7
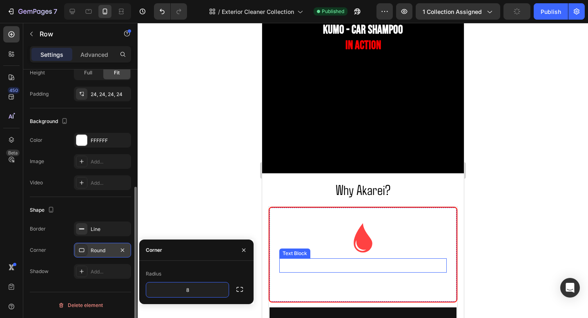
click at [322, 268] on p "Premium Formulas" at bounding box center [363, 265] width 166 height 13
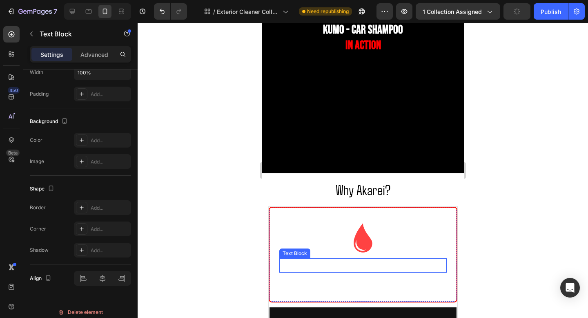
scroll to position [0, 0]
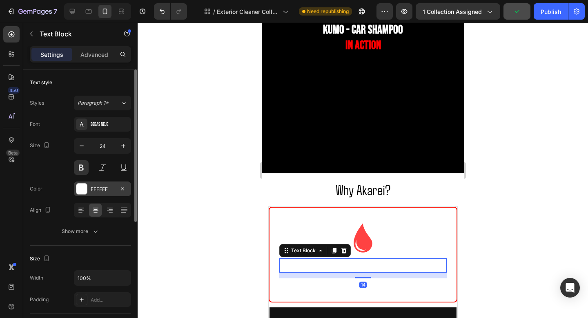
click at [96, 192] on div "FFFFFF" at bounding box center [103, 189] width 24 height 7
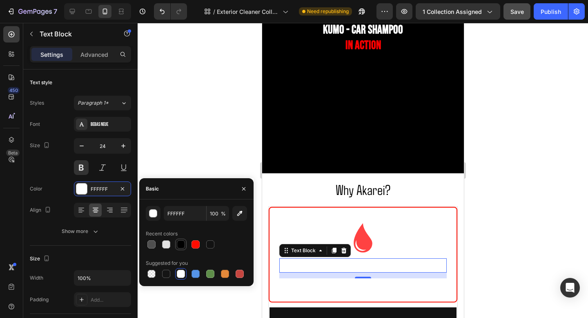
click at [185, 246] on div at bounding box center [181, 244] width 8 height 8
type input "000000"
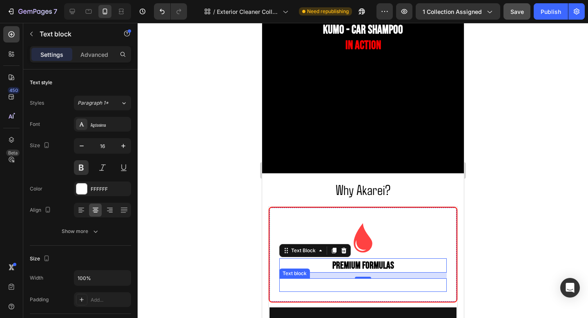
click at [371, 286] on p "UK made premium cleaning formulas are used throughout the Akarei range." at bounding box center [363, 285] width 166 height 12
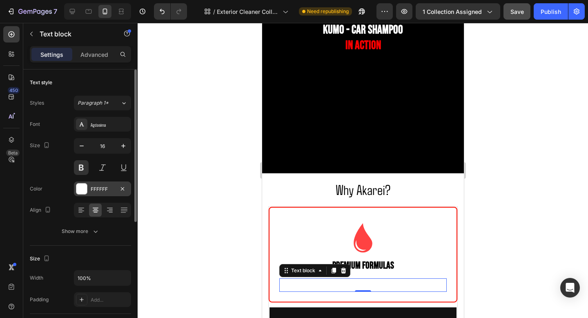
click at [84, 187] on div at bounding box center [81, 188] width 11 height 11
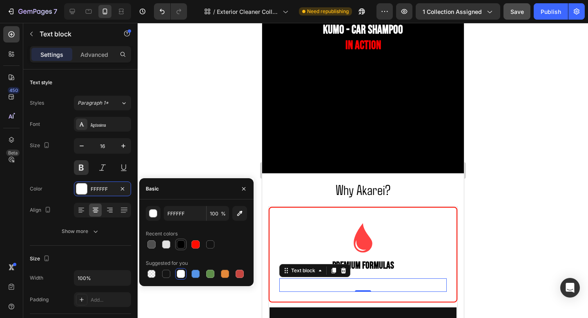
click at [179, 244] on div at bounding box center [181, 244] width 8 height 8
type input "000000"
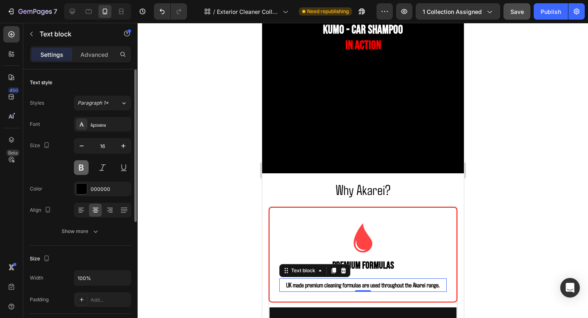
click at [81, 169] on button at bounding box center [81, 167] width 15 height 15
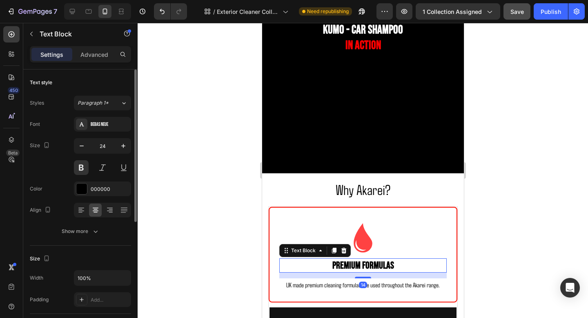
click at [382, 267] on p "Premium Formulas" at bounding box center [363, 265] width 166 height 13
click at [83, 166] on button at bounding box center [81, 167] width 15 height 15
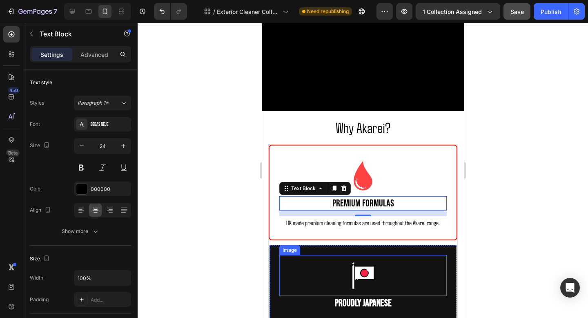
scroll to position [851, 0]
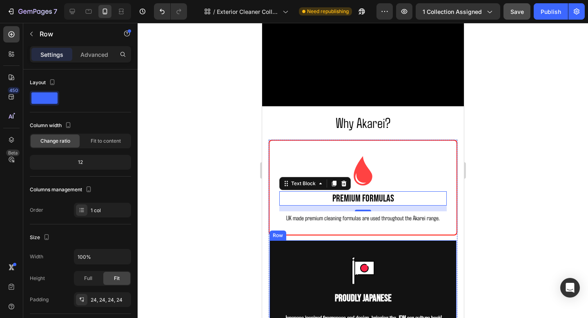
click at [425, 245] on div "Image Proudly Japanese Text Block Japanese inspired fragrances and design, brin…" at bounding box center [362, 287] width 189 height 96
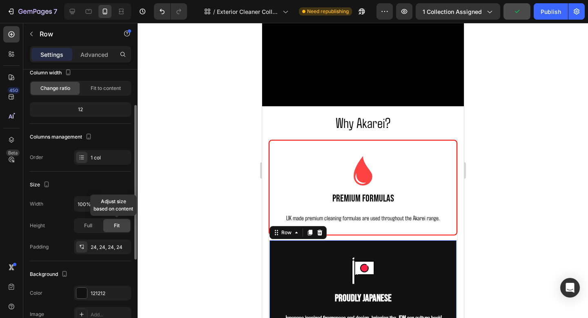
scroll to position [58, 0]
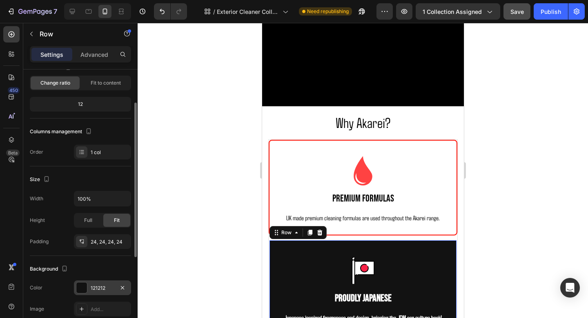
click at [100, 288] on div "121212" at bounding box center [103, 287] width 24 height 7
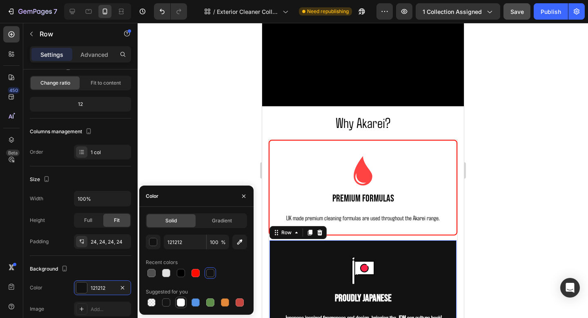
click at [181, 306] on div at bounding box center [181, 302] width 8 height 8
type input "FFFFFF"
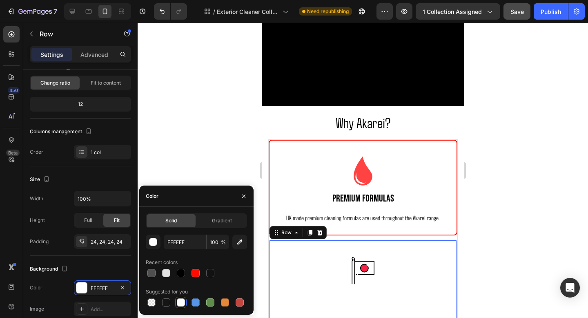
click at [181, 304] on div at bounding box center [181, 302] width 8 height 8
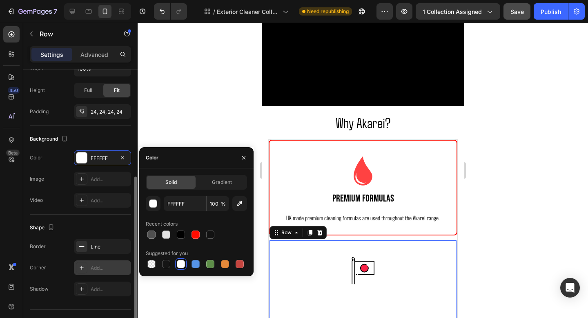
scroll to position [192, 0]
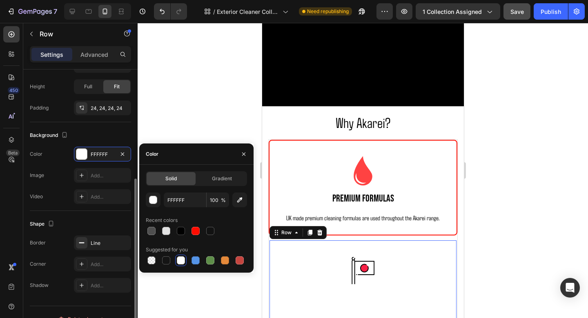
click at [101, 250] on div "Border Line Corner Add... Shadow Add..." at bounding box center [80, 263] width 101 height 57
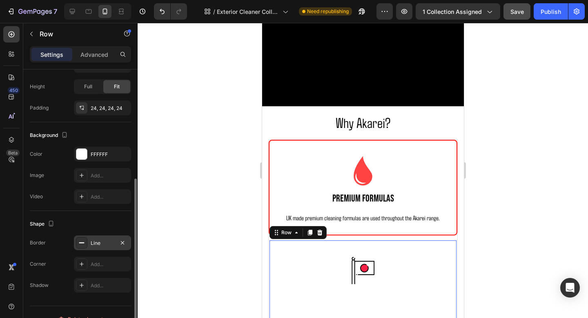
click at [101, 244] on div "Line" at bounding box center [103, 242] width 24 height 7
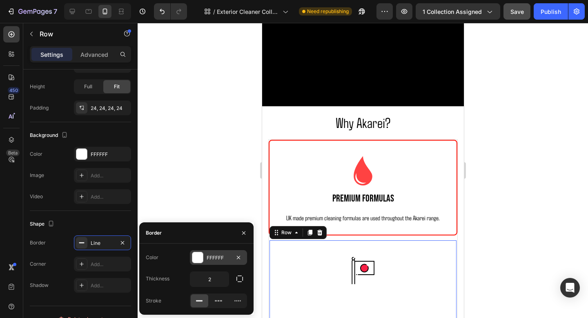
click at [213, 261] on div "FFFFFF" at bounding box center [219, 257] width 24 height 7
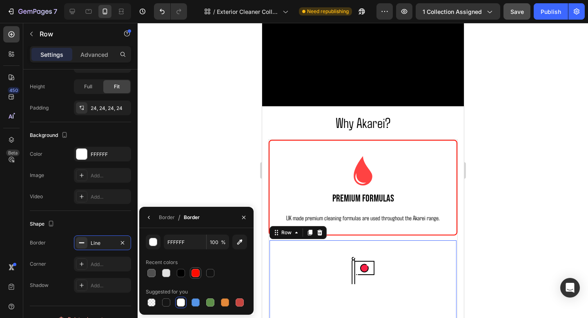
click at [199, 270] on div at bounding box center [196, 273] width 10 height 10
type input "FF0C00"
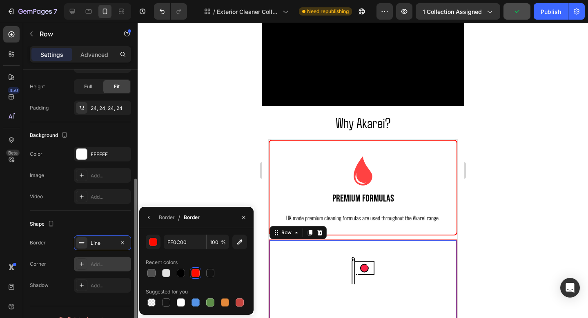
click at [93, 266] on div "Add..." at bounding box center [110, 264] width 38 height 7
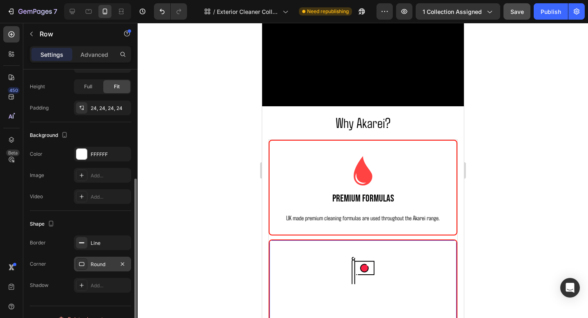
click at [189, 206] on div at bounding box center [363, 170] width 451 height 295
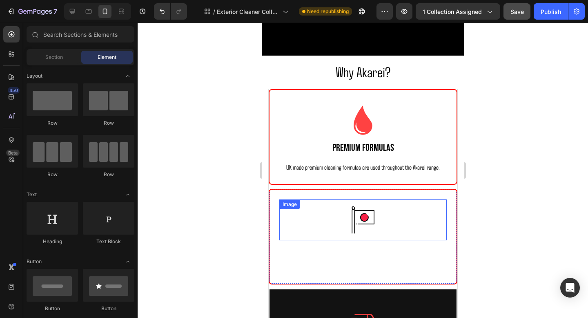
scroll to position [939, 0]
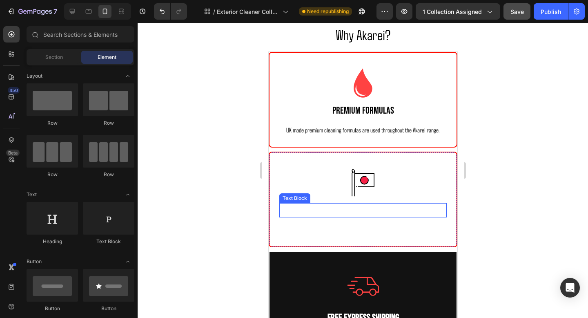
click at [342, 209] on p "Proudly Japanese" at bounding box center [363, 210] width 166 height 13
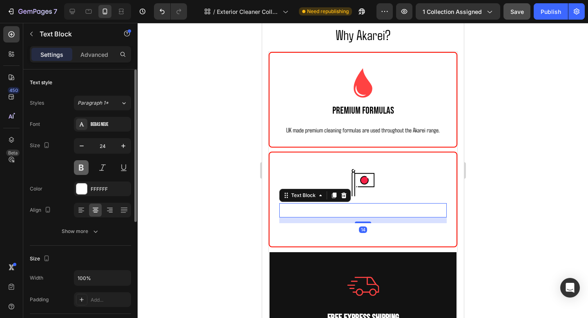
click at [83, 170] on button at bounding box center [81, 167] width 15 height 15
click at [112, 200] on div "Font Bebas Neue Size 24 Color FFFFFF Align Show more" at bounding box center [80, 178] width 101 height 122
click at [107, 188] on div "FFFFFF" at bounding box center [103, 189] width 24 height 7
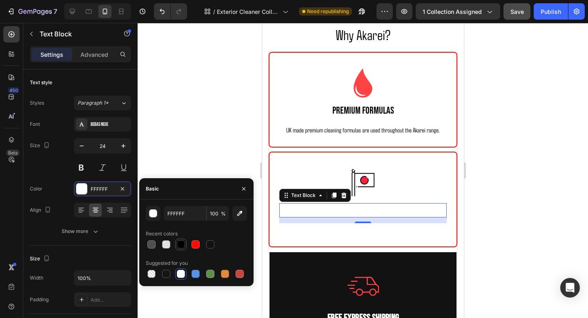
click at [180, 248] on div at bounding box center [181, 244] width 8 height 8
type input "000000"
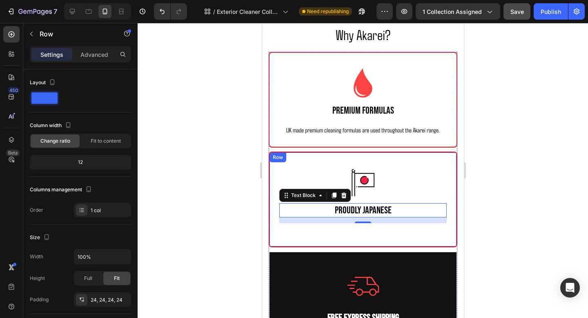
click at [333, 240] on div "Image Proudly Japanese Text Block 14 Japanese inspired fragrances and design, b…" at bounding box center [362, 200] width 189 height 96
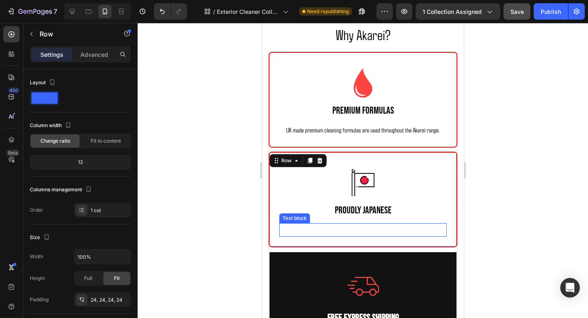
click at [329, 228] on p "Japanese inspired fragrances and design, bringing the JDM car culture back!" at bounding box center [363, 230] width 166 height 12
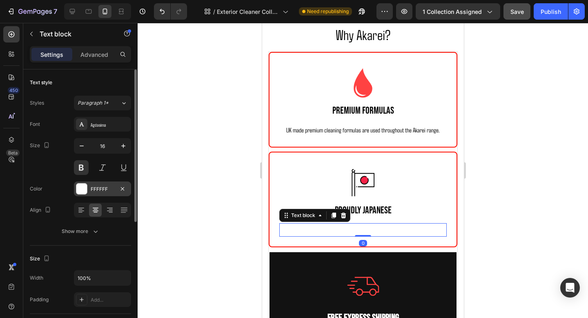
click at [82, 171] on button at bounding box center [81, 167] width 15 height 15
click at [110, 197] on div "Font Agdasima Size 16 Color FFFFFF Align Show more" at bounding box center [80, 178] width 101 height 122
click at [109, 192] on div "FFFFFF" at bounding box center [103, 189] width 24 height 7
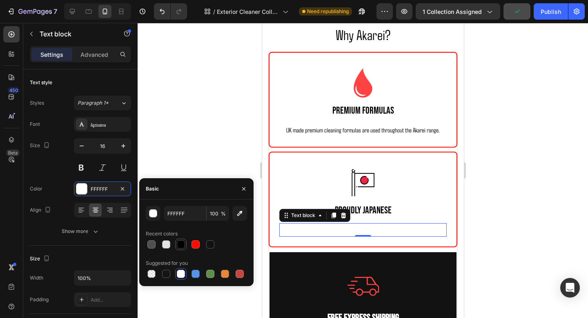
click at [182, 245] on div at bounding box center [181, 244] width 8 height 8
type input "000000"
click at [486, 204] on div at bounding box center [363, 170] width 451 height 295
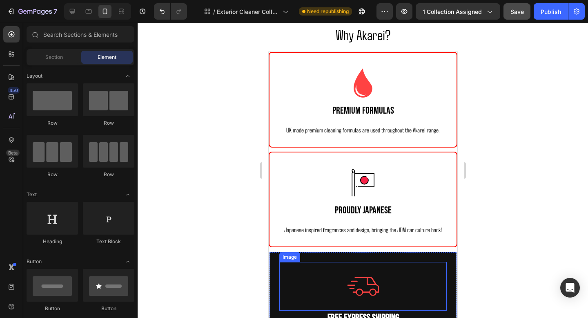
scroll to position [942, 0]
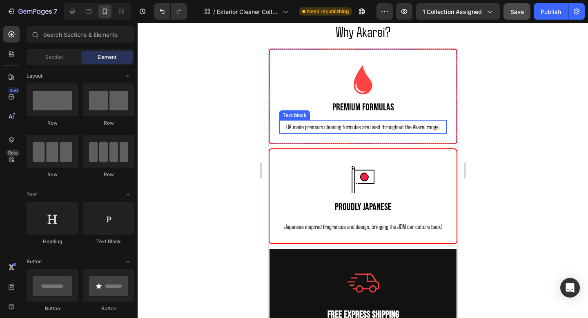
click at [384, 130] on p "UK made premium cleaning formulas are used throughout the Akarei range." at bounding box center [363, 127] width 166 height 12
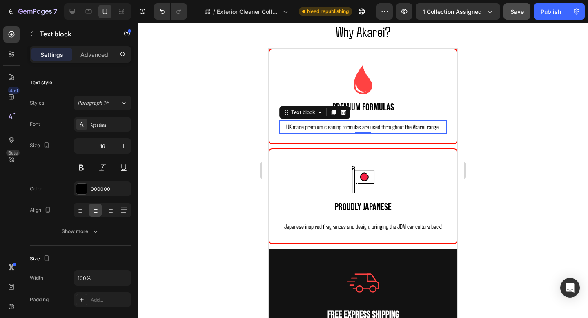
click at [384, 130] on p "UK made premium cleaning formulas are used throughout the Akarei range." at bounding box center [363, 127] width 166 height 12
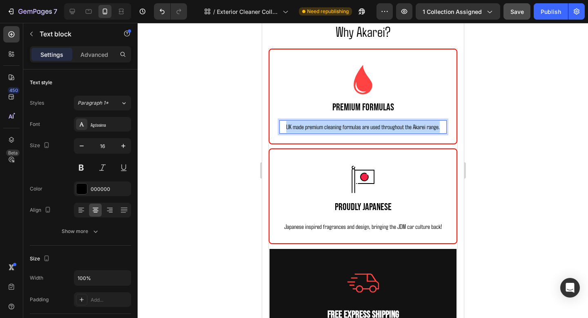
click at [384, 130] on p "UK made premium cleaning formulas are used throughout the Akarei range." at bounding box center [363, 127] width 166 height 12
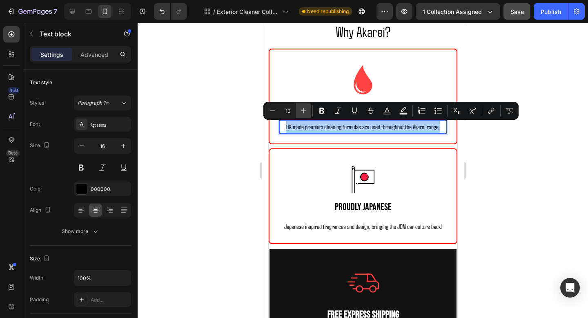
click at [302, 109] on icon "Editor contextual toolbar" at bounding box center [304, 111] width 8 height 8
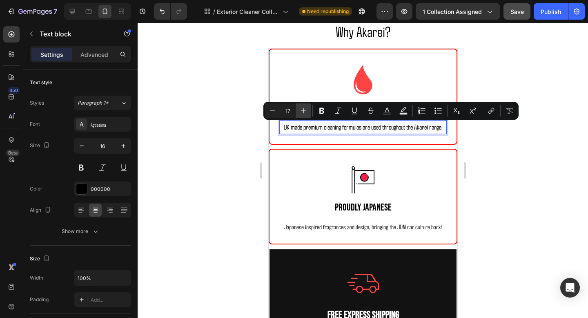
click at [302, 109] on icon "Editor contextual toolbar" at bounding box center [304, 111] width 8 height 8
type input "18"
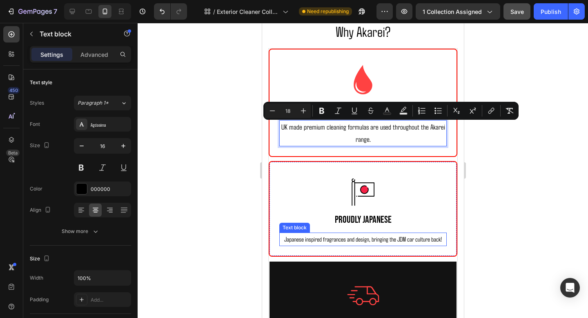
click at [350, 241] on p "Japanese inspired fragrances and design, bringing the JDM car culture back!" at bounding box center [363, 239] width 166 height 12
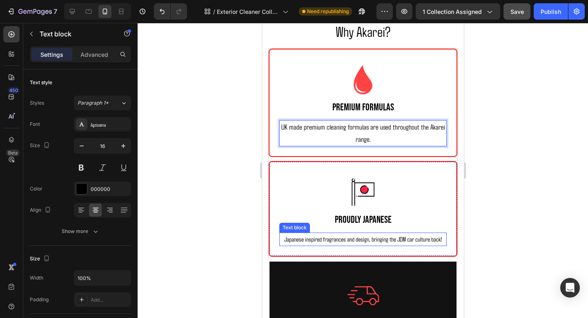
scroll to position [192, 0]
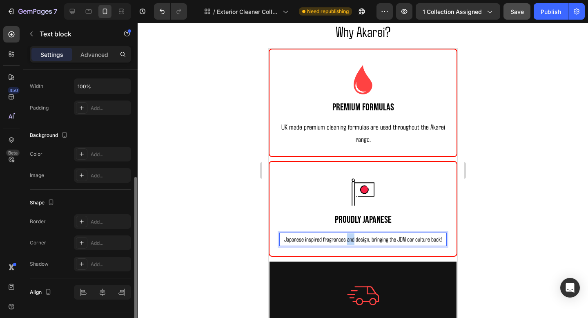
click at [350, 241] on p "Japanese inspired fragrances and design, bringing the JDM car culture back!" at bounding box center [363, 239] width 166 height 12
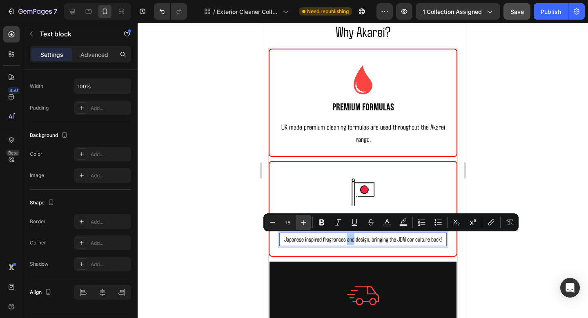
click at [307, 223] on icon "Editor contextual toolbar" at bounding box center [304, 222] width 8 height 8
type input "18"
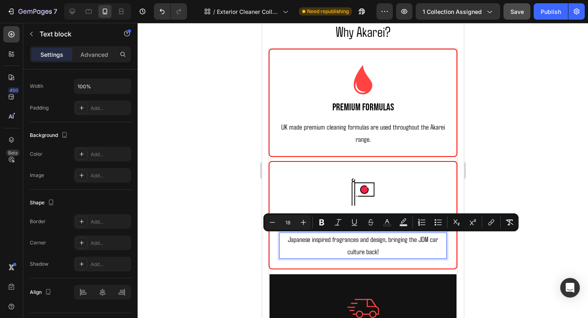
click at [513, 171] on div at bounding box center [363, 170] width 451 height 295
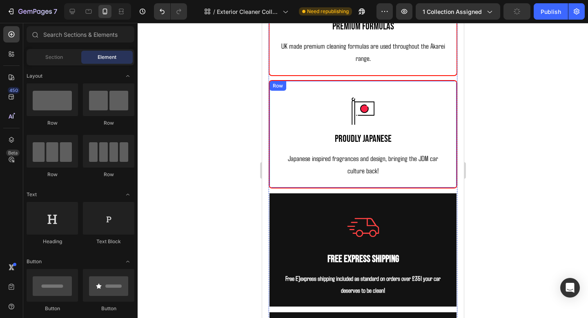
scroll to position [1060, 0]
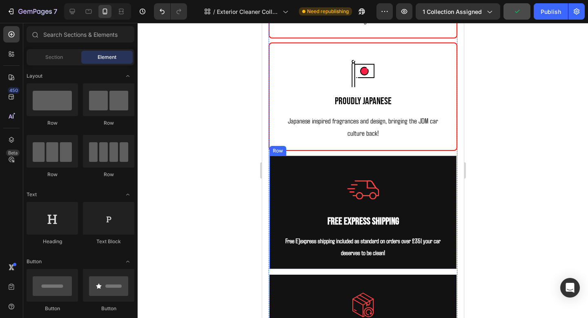
click at [441, 161] on div "Image Free Express Shipping Text Block Free E]express shipping included as stan…" at bounding box center [362, 212] width 189 height 115
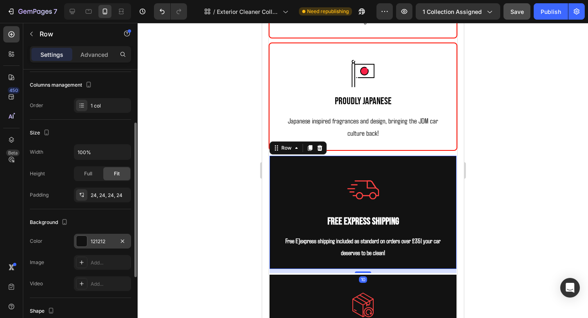
scroll to position [107, 0]
click at [94, 240] on div "121212" at bounding box center [103, 239] width 24 height 7
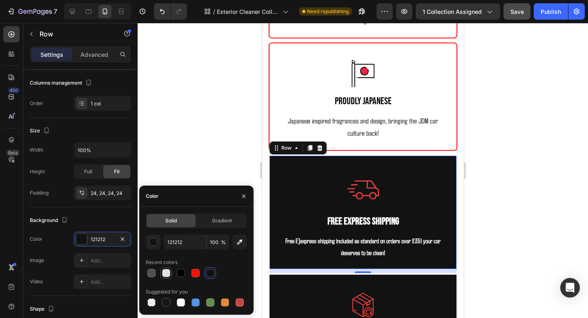
click at [169, 275] on div at bounding box center [166, 273] width 8 height 8
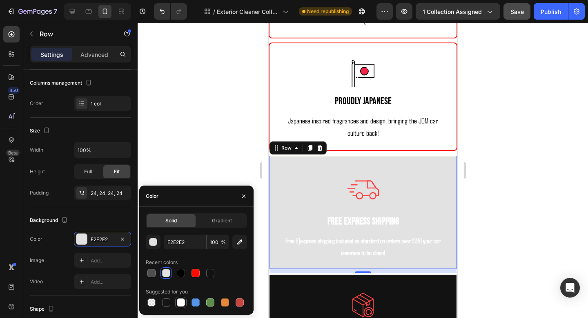
click at [179, 298] on div at bounding box center [181, 302] width 8 height 8
type input "FFFFFF"
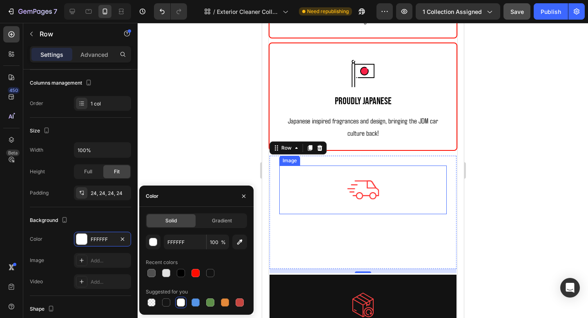
click at [351, 212] on img at bounding box center [363, 190] width 49 height 49
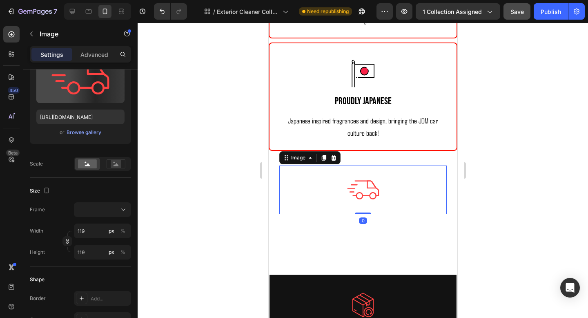
scroll to position [0, 0]
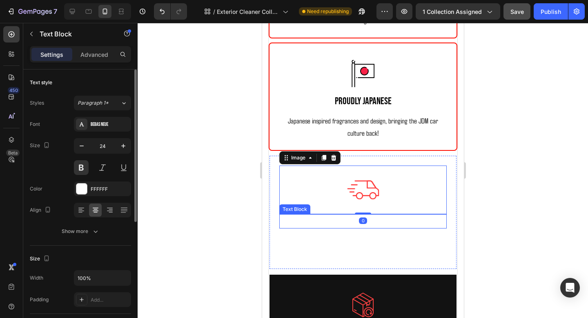
click at [349, 220] on p "Free Express Shipping" at bounding box center [363, 221] width 166 height 13
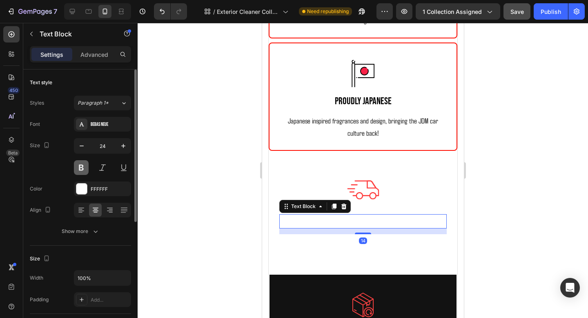
click at [82, 162] on button at bounding box center [81, 167] width 15 height 15
click at [92, 192] on div "FFFFFF" at bounding box center [103, 189] width 24 height 7
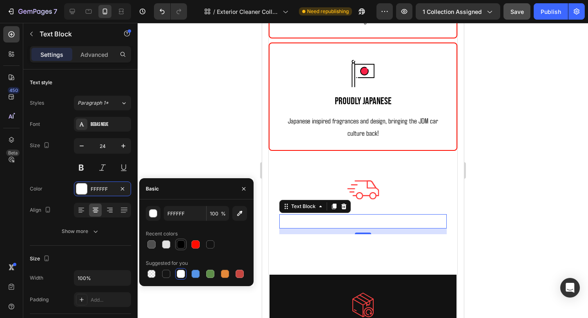
click at [186, 248] on div at bounding box center [180, 244] width 11 height 11
type input "000000"
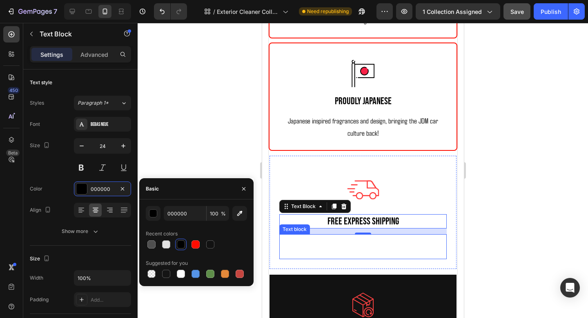
click at [354, 246] on p "Free E]express shipping included as standard on orders over £35! your car deser…" at bounding box center [363, 247] width 166 height 24
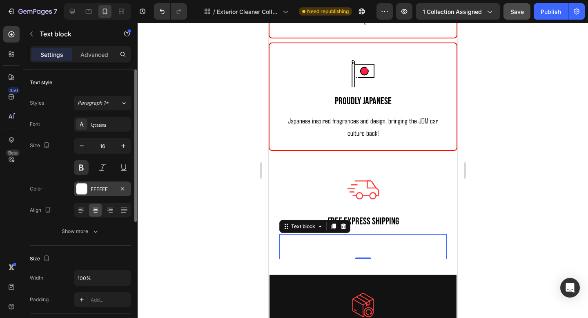
click at [87, 188] on div at bounding box center [81, 188] width 11 height 11
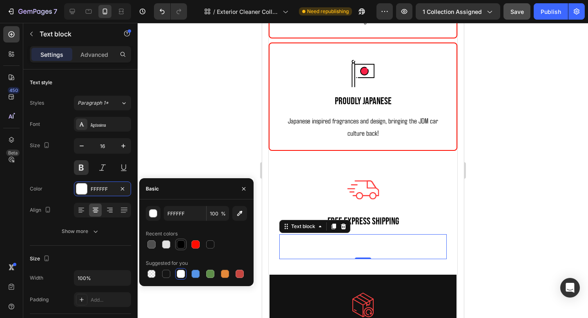
click at [178, 248] on div at bounding box center [181, 244] width 10 height 10
type input "000000"
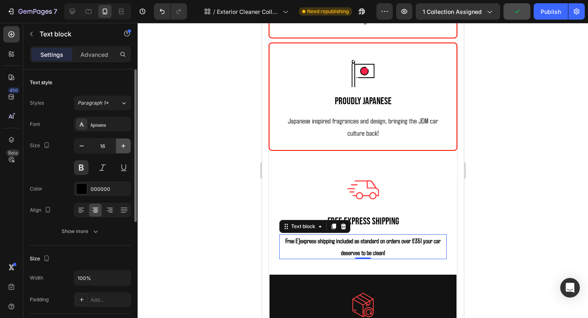
click at [123, 147] on icon "button" at bounding box center [123, 146] width 8 height 8
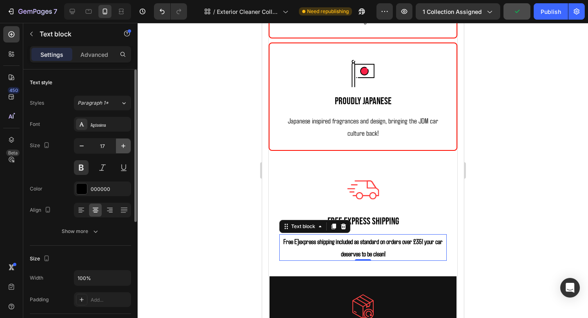
type input "18"
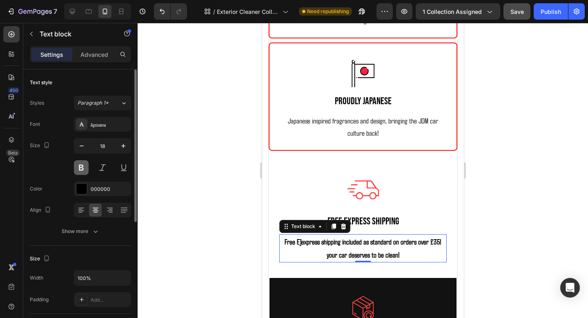
click at [85, 171] on button at bounding box center [81, 167] width 15 height 15
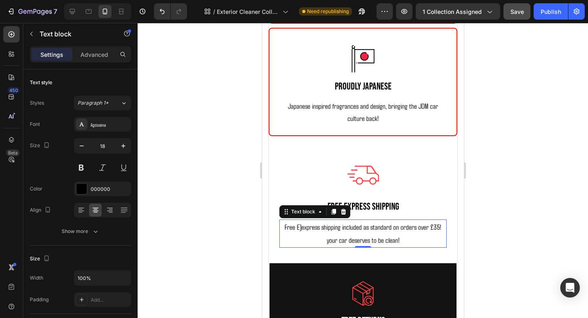
scroll to position [1076, 0]
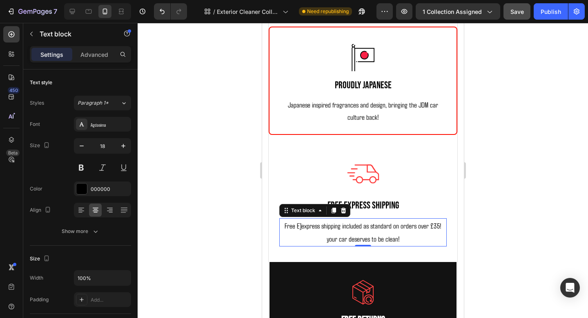
click at [295, 229] on p "Free E]express shipping included as standard on orders over £35! your car deser…" at bounding box center [363, 232] width 166 height 27
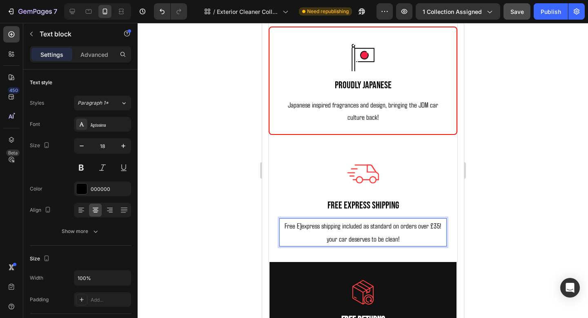
click at [297, 228] on p "Free E]express shipping included as standard on orders over £35! your car deser…" at bounding box center [363, 232] width 166 height 27
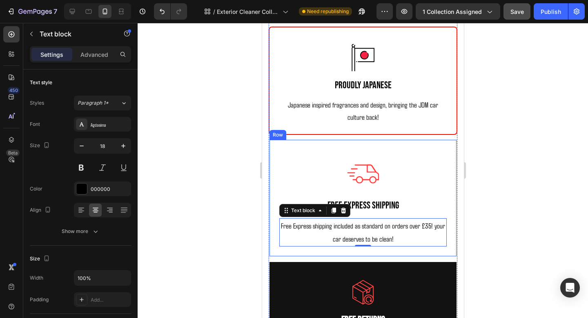
click at [511, 187] on div at bounding box center [363, 170] width 451 height 295
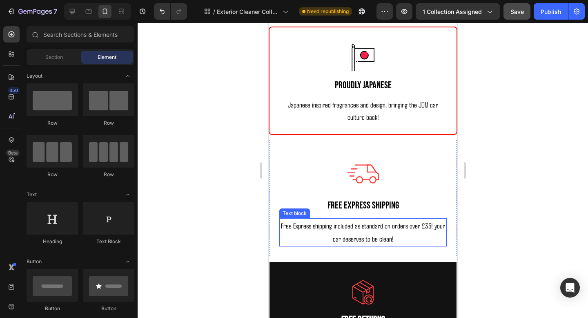
click at [401, 232] on p "Free Express shipping included as standard on orders over £35! your car deserve…" at bounding box center [363, 232] width 166 height 27
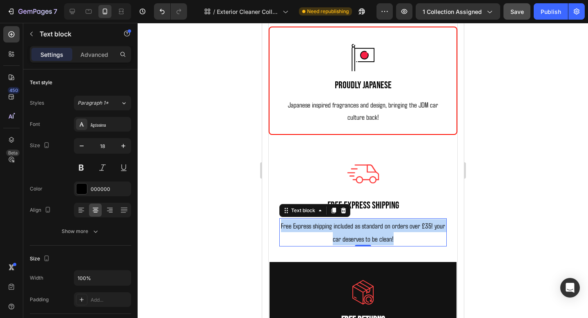
click at [401, 232] on p "Free Express shipping included as standard on orders over £35! your car deserve…" at bounding box center [363, 232] width 166 height 27
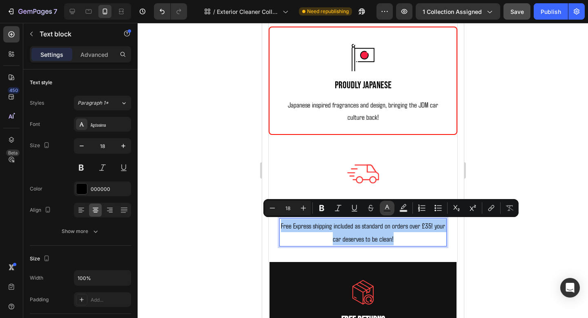
click at [390, 209] on icon "Editor contextual toolbar" at bounding box center [387, 208] width 8 height 8
type input "000000"
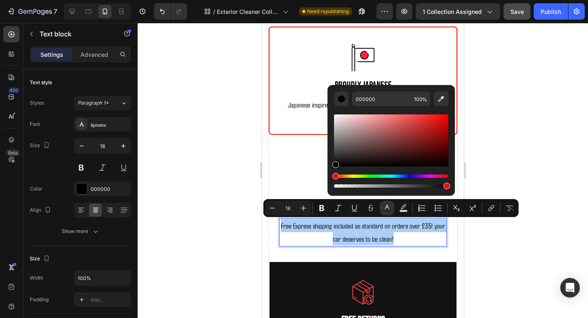
click at [537, 146] on div at bounding box center [363, 170] width 451 height 295
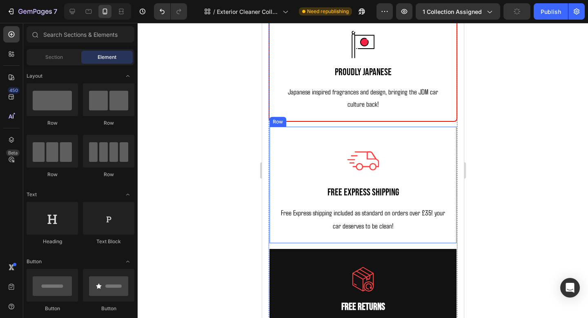
scroll to position [1097, 0]
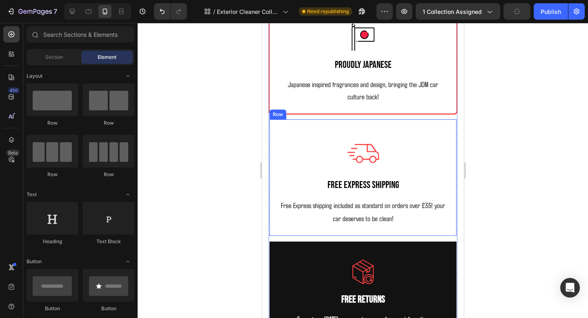
click at [450, 131] on div "Image Free Express Shipping Text Block Free Express shipping included as standa…" at bounding box center [362, 178] width 189 height 118
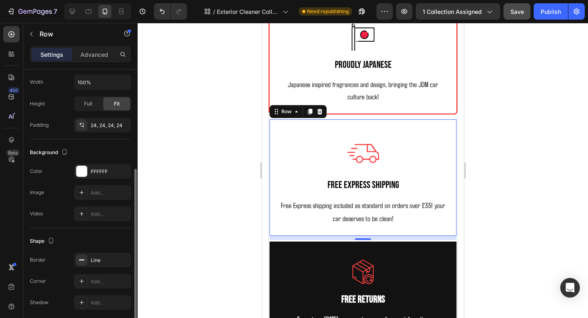
scroll to position [181, 0]
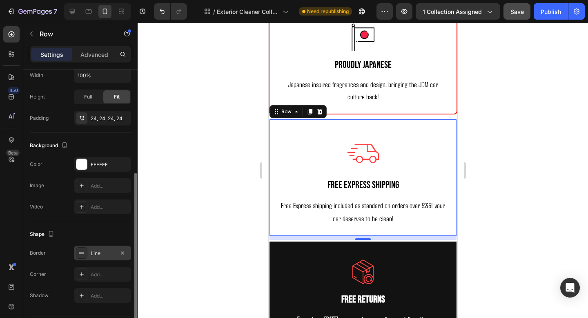
click at [98, 255] on div "Line" at bounding box center [103, 253] width 24 height 7
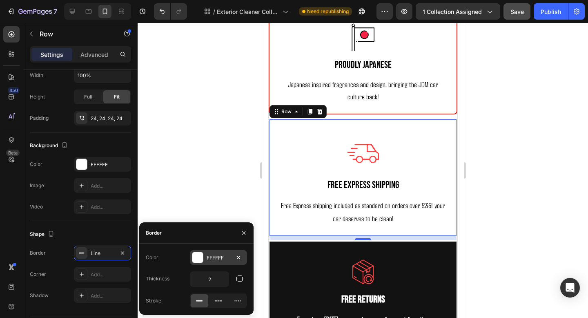
click at [212, 257] on div "FFFFFF" at bounding box center [219, 257] width 24 height 7
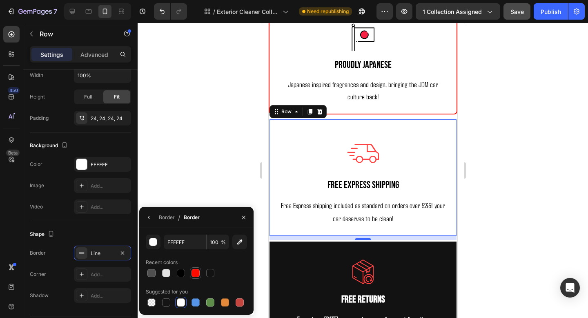
click at [195, 273] on div at bounding box center [196, 273] width 8 height 8
type input "FF0C00"
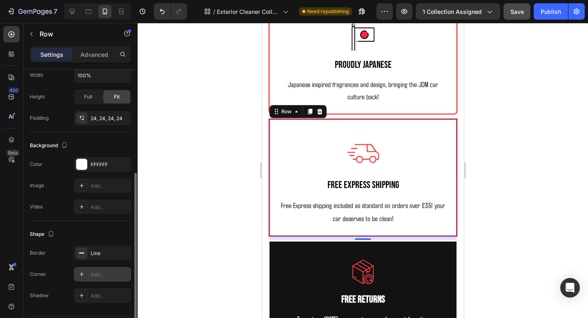
click at [92, 275] on div "Add..." at bounding box center [110, 274] width 38 height 7
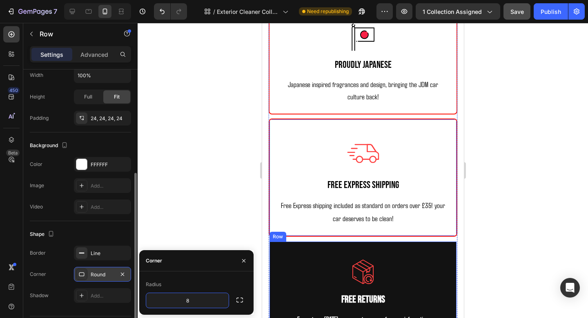
click at [455, 281] on div "Image Free Returns Text Block Free returns [DATE], see our returns page for mor…" at bounding box center [362, 289] width 189 height 96
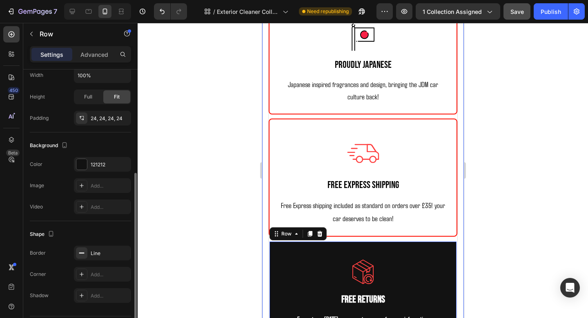
click at [529, 245] on div at bounding box center [363, 170] width 451 height 295
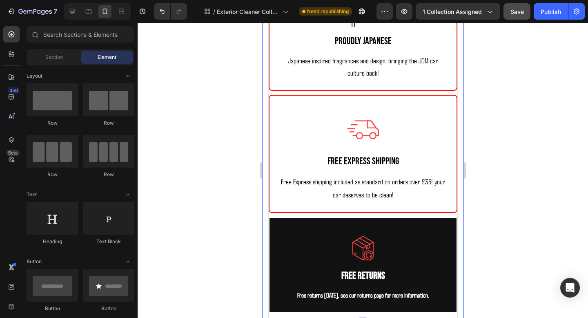
scroll to position [1161, 0]
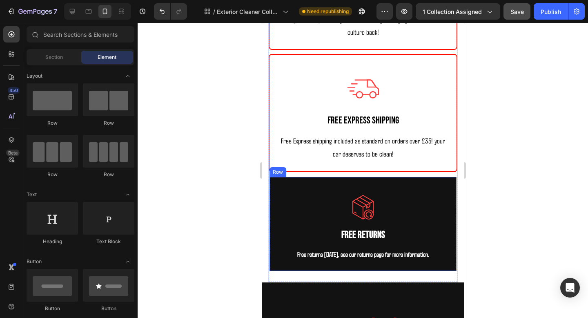
click at [441, 183] on div "Image Free Returns Text Block Free returns [DATE], see our returns page for mor…" at bounding box center [362, 224] width 189 height 96
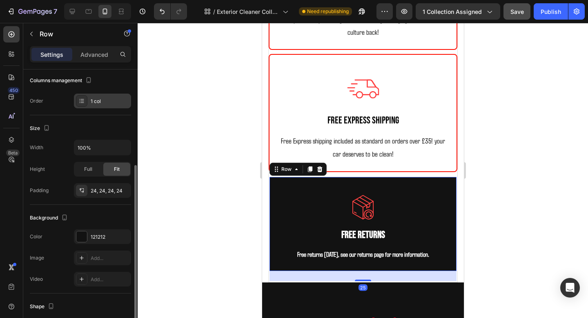
scroll to position [130, 0]
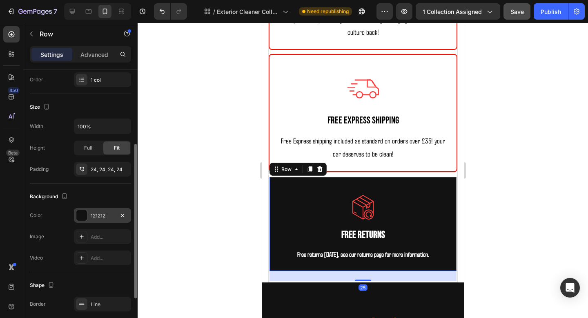
click at [96, 214] on div "121212" at bounding box center [103, 215] width 24 height 7
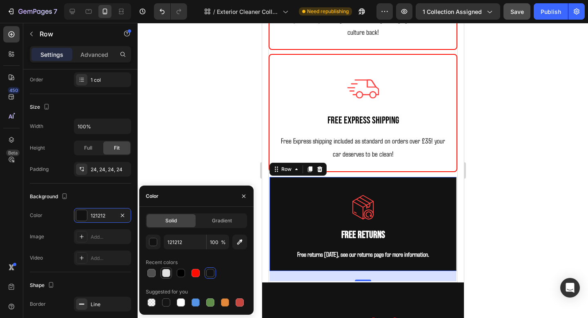
click at [165, 271] on div at bounding box center [166, 273] width 8 height 8
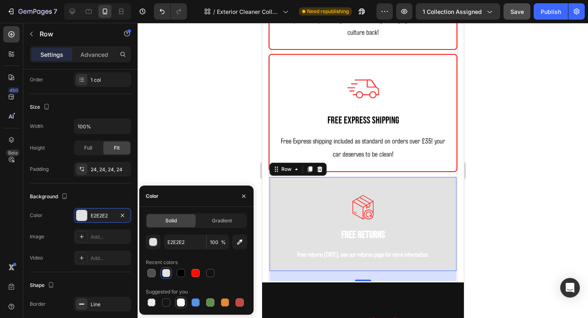
click at [178, 302] on div at bounding box center [181, 302] width 8 height 8
type input "FFFFFF"
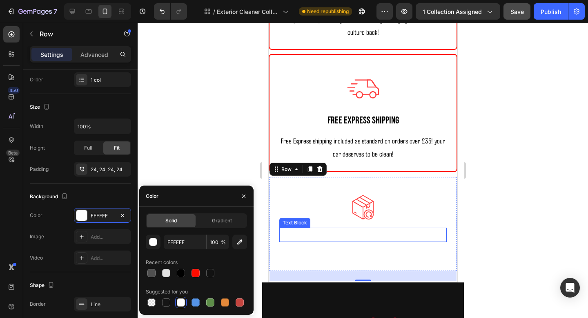
click at [341, 233] on p "Free Returns" at bounding box center [363, 234] width 166 height 13
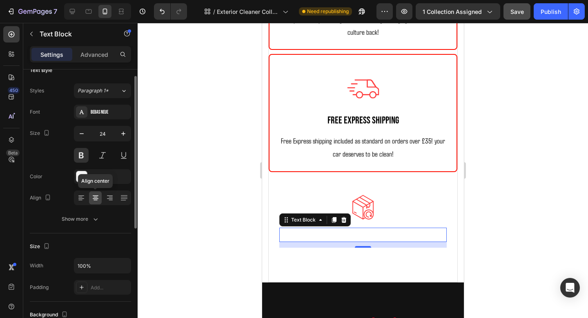
scroll to position [13, 0]
click at [106, 175] on div "FFFFFF" at bounding box center [103, 175] width 24 height 7
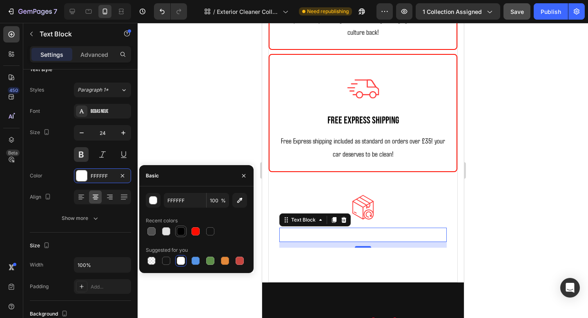
click at [183, 230] on div at bounding box center [181, 231] width 8 height 8
type input "000000"
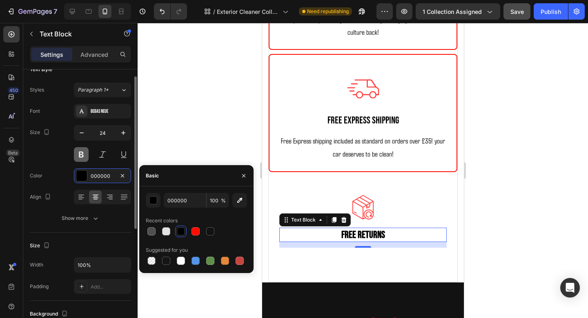
click at [85, 157] on button at bounding box center [81, 154] width 15 height 15
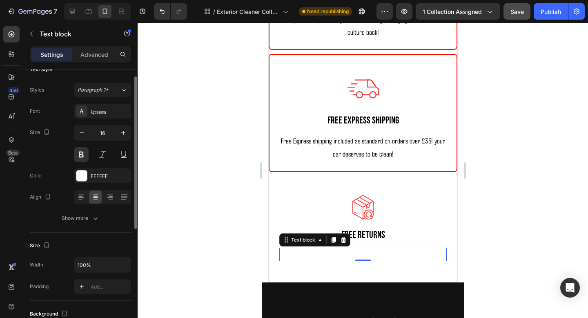
click at [367, 250] on p "Free returns [DATE], see our returns page for more information." at bounding box center [363, 254] width 166 height 12
click at [87, 182] on div "FFFFFF" at bounding box center [102, 175] width 57 height 15
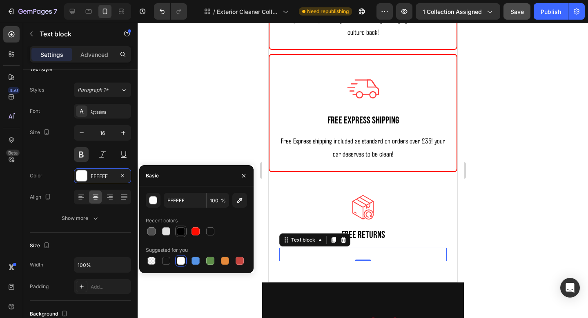
click at [183, 232] on div at bounding box center [181, 231] width 8 height 8
type input "000000"
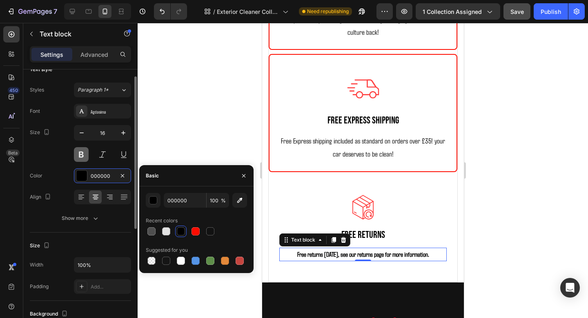
click at [85, 156] on button at bounding box center [81, 154] width 15 height 15
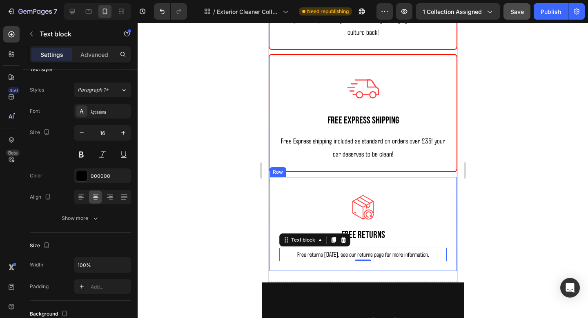
click at [447, 208] on div "Image Free Returns Text Block Free returns within 30 days, see our returns page…" at bounding box center [362, 224] width 189 height 96
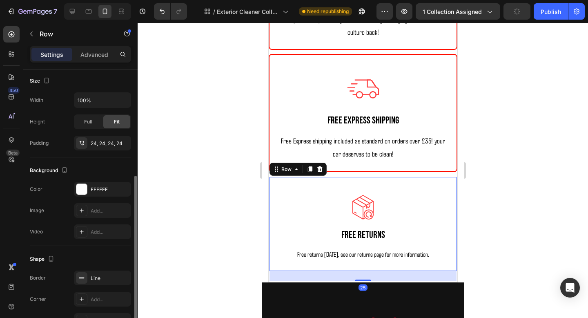
scroll to position [175, 0]
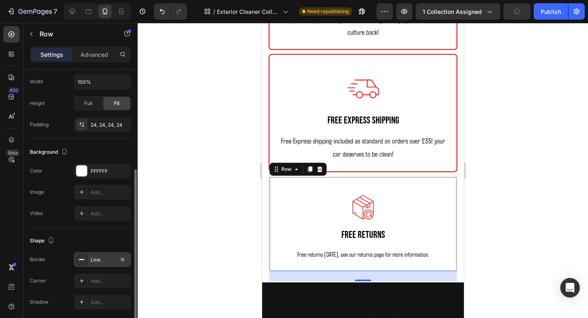
click at [94, 254] on div "Line" at bounding box center [102, 259] width 57 height 15
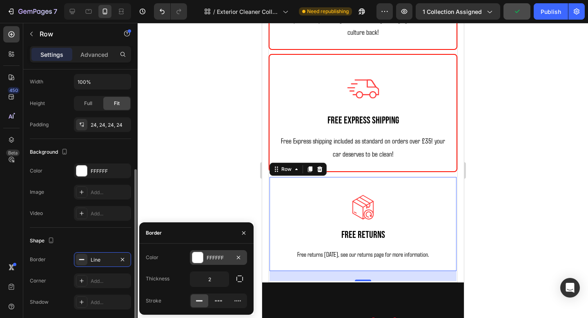
click at [214, 255] on div "FFFFFF" at bounding box center [219, 257] width 24 height 7
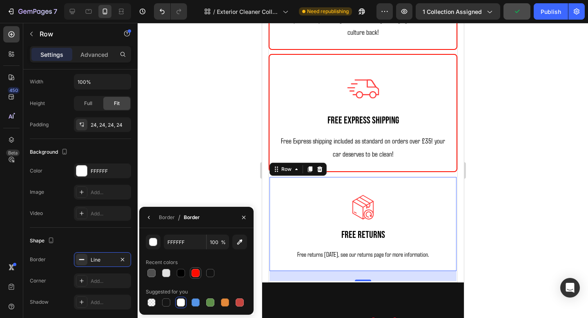
click at [194, 275] on div at bounding box center [196, 273] width 8 height 8
type input "FF0C00"
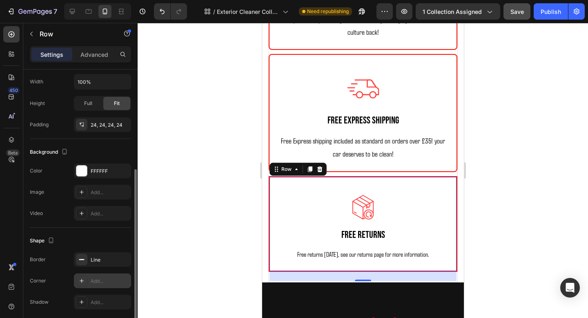
click at [101, 284] on div "Add..." at bounding box center [110, 280] width 38 height 7
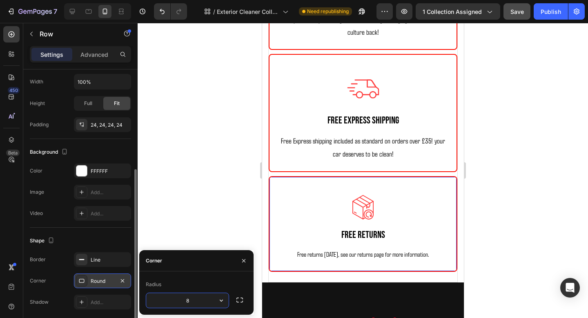
click at [209, 188] on div at bounding box center [363, 170] width 451 height 295
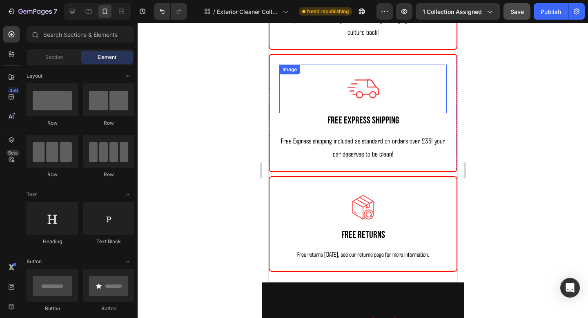
click at [330, 83] on div at bounding box center [363, 89] width 168 height 49
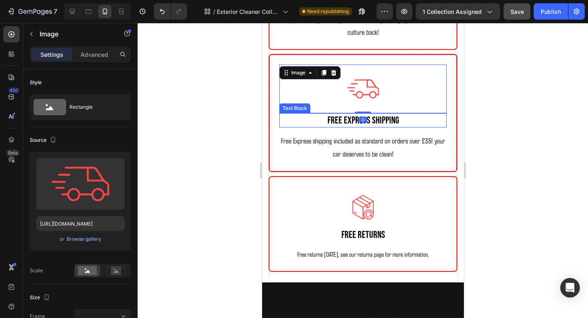
click at [302, 116] on p "Free Express Shipping" at bounding box center [363, 120] width 166 height 13
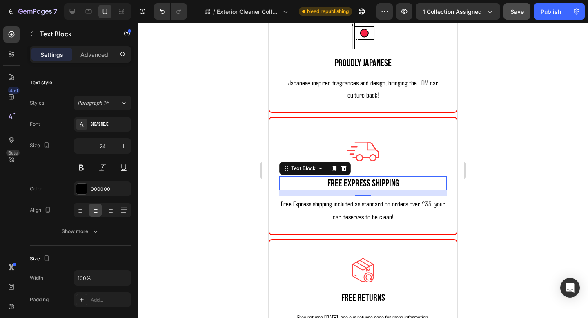
scroll to position [1139, 0]
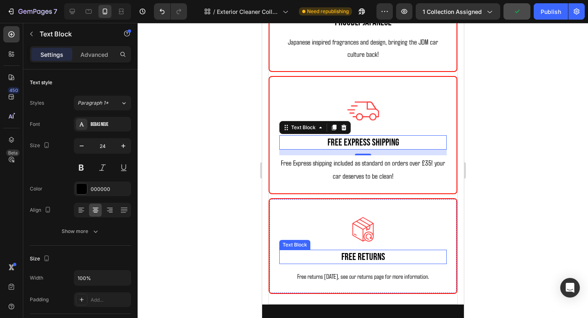
click at [342, 261] on p "Free Returns" at bounding box center [363, 257] width 166 height 13
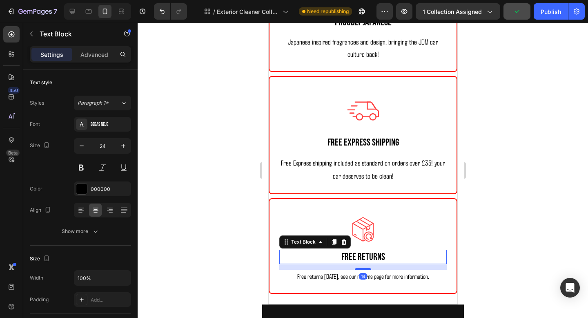
scroll to position [175, 0]
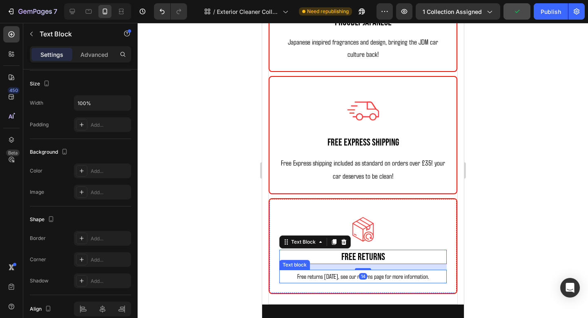
click at [389, 282] on div "Free returns [DATE], see our returns page for more information." at bounding box center [363, 276] width 168 height 13
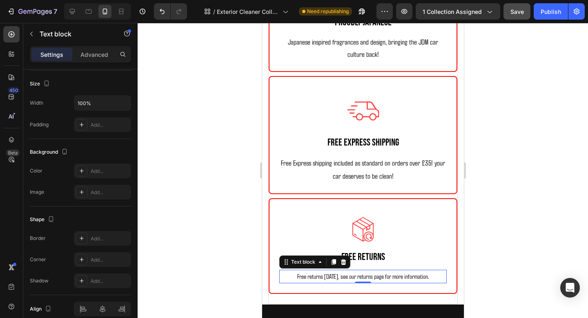
click at [441, 276] on p "Free returns [DATE], see our returns page for more information." at bounding box center [363, 277] width 166 height 12
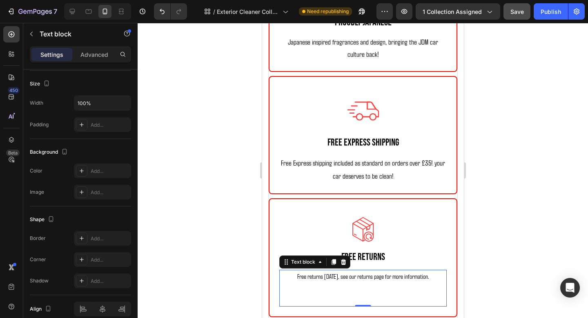
click at [541, 220] on div at bounding box center [363, 170] width 451 height 295
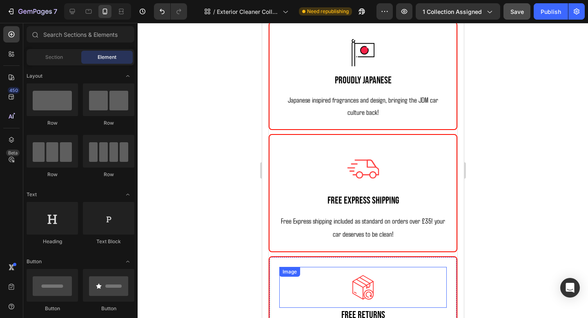
scroll to position [1123, 0]
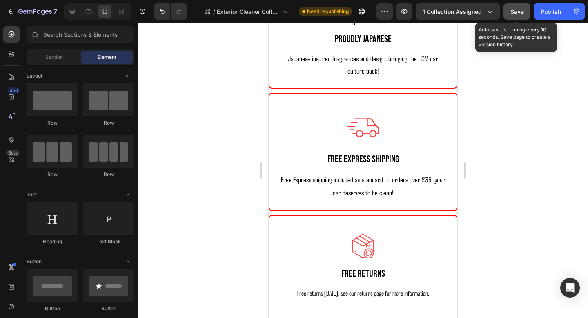
click at [528, 5] on button "Save" at bounding box center [517, 11] width 27 height 16
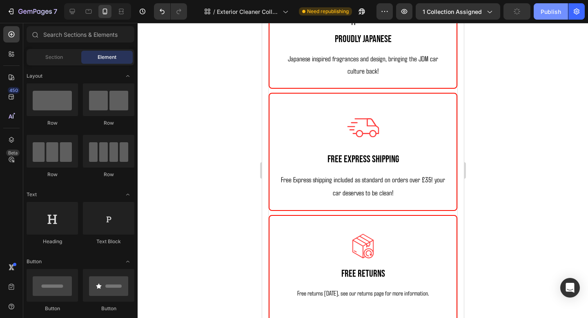
click at [547, 13] on div "Publish" at bounding box center [551, 11] width 20 height 9
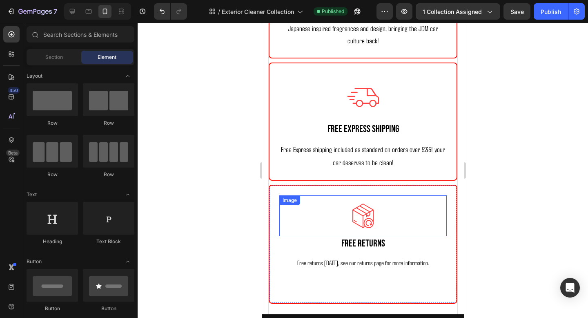
scroll to position [1222, 0]
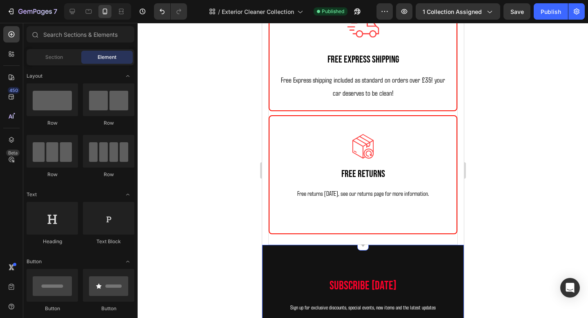
click at [367, 218] on p "Rich Text Editor. Editing area: main" at bounding box center [363, 217] width 166 height 12
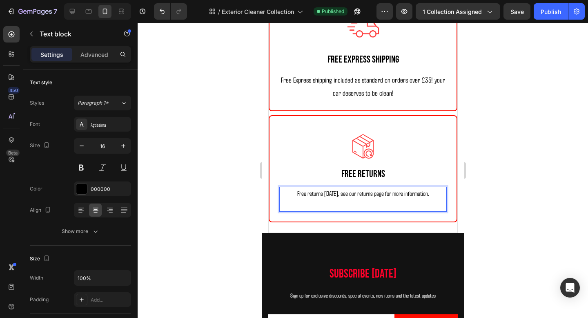
click at [491, 177] on div at bounding box center [363, 170] width 451 height 295
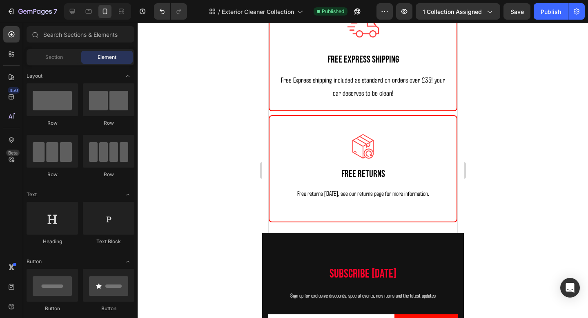
click at [524, 8] on span "Save" at bounding box center [517, 11] width 13 height 7
click at [541, 8] on button "Publish" at bounding box center [551, 11] width 34 height 16
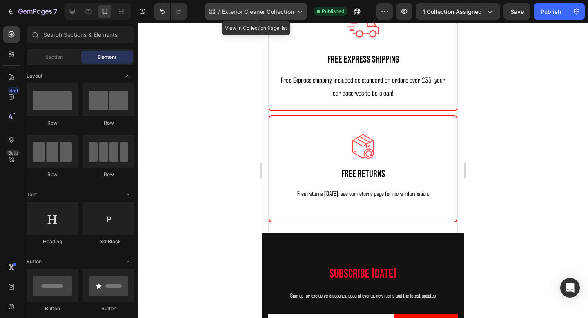
click at [285, 14] on span "Exterior Cleaner Collection" at bounding box center [258, 11] width 72 height 9
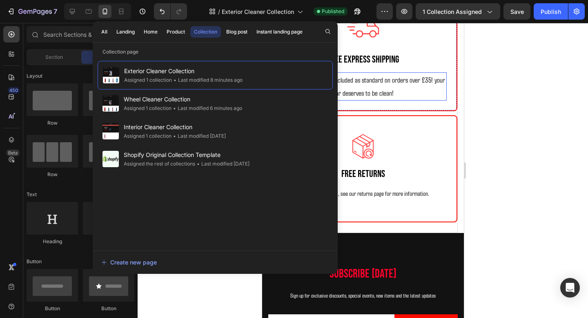
click at [426, 96] on p "Free Express shipping included as standard on orders over £35! your car deserve…" at bounding box center [363, 86] width 166 height 27
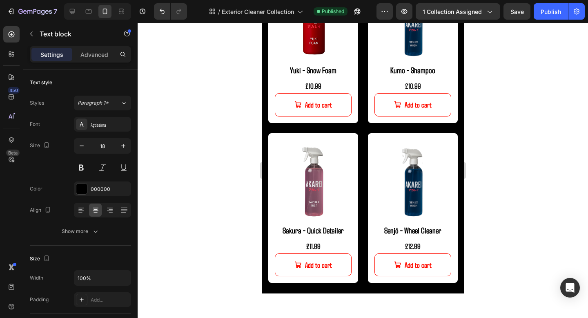
scroll to position [0, 0]
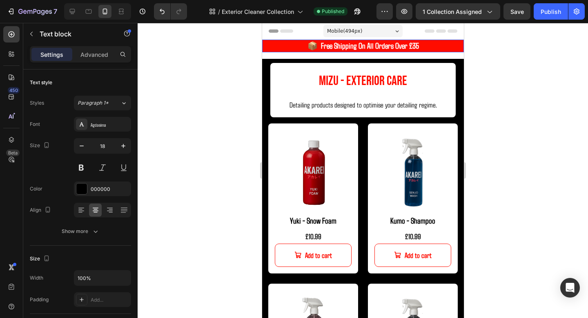
click at [440, 47] on p "📦 Free Shipping On All Orders Over £35" at bounding box center [363, 45] width 200 height 11
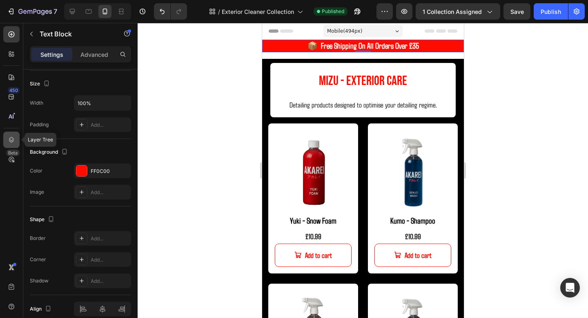
click at [3, 134] on div at bounding box center [11, 140] width 16 height 16
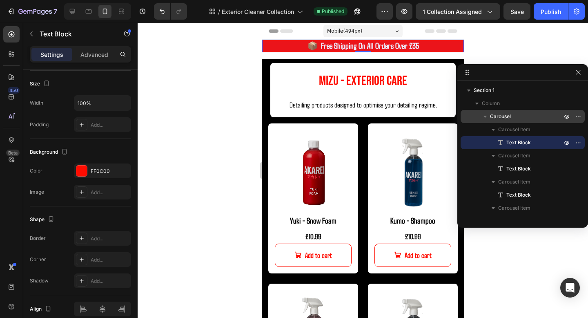
click at [494, 116] on span "Carousel" at bounding box center [500, 116] width 21 height 8
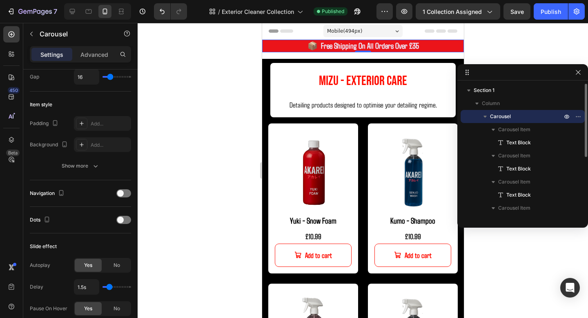
scroll to position [0, 0]
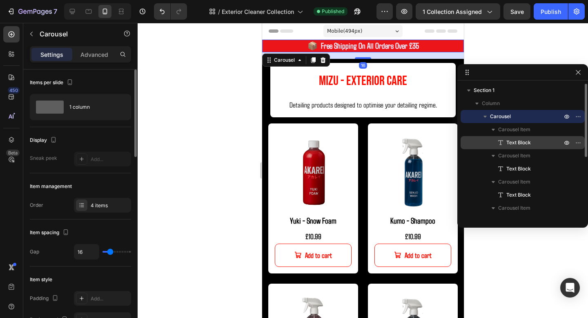
click at [507, 142] on span "Text Block" at bounding box center [519, 143] width 25 height 8
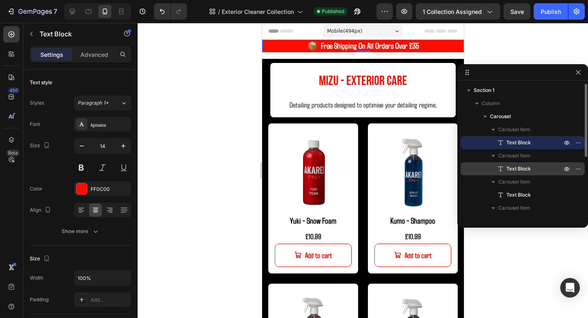
click at [514, 170] on span "Text Block" at bounding box center [519, 169] width 25 height 8
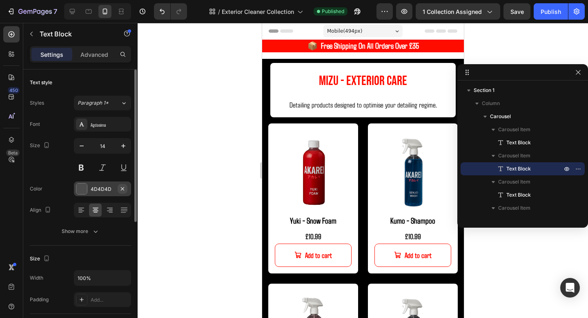
click at [119, 186] on icon "button" at bounding box center [122, 189] width 7 height 7
click at [109, 188] on div "Add..." at bounding box center [110, 189] width 38 height 7
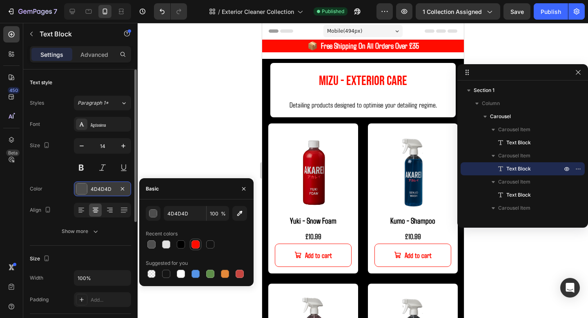
click at [192, 244] on div at bounding box center [196, 244] width 8 height 8
type input "FF0C00"
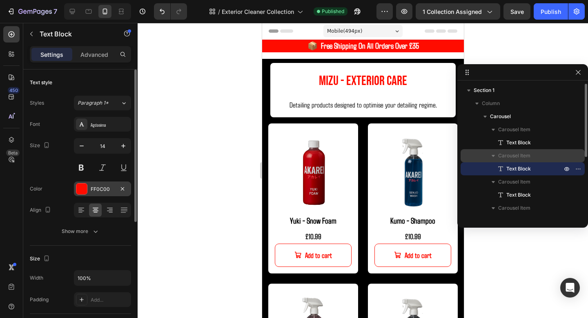
click at [516, 160] on div "Carousel Item" at bounding box center [523, 155] width 118 height 13
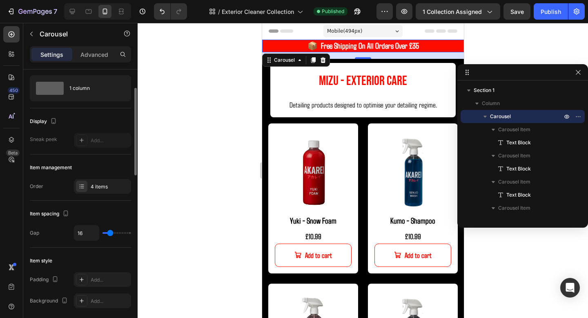
scroll to position [18, 0]
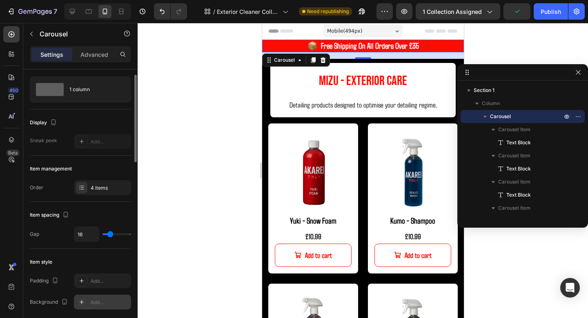
click at [101, 298] on div "Add..." at bounding box center [102, 302] width 57 height 15
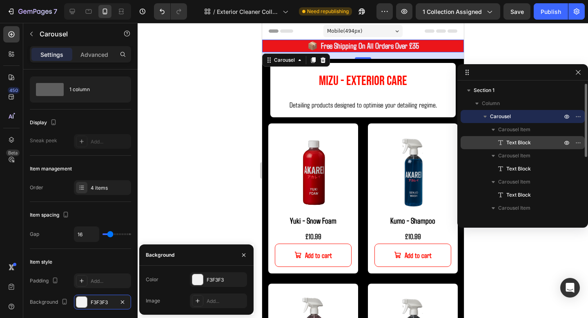
click at [501, 146] on icon at bounding box center [501, 143] width 8 height 8
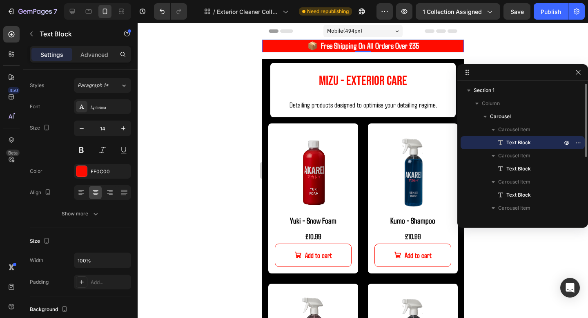
scroll to position [0, 0]
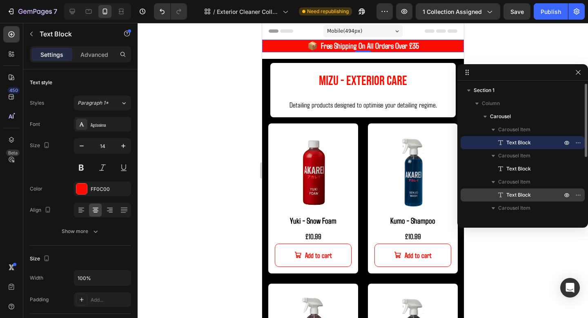
click at [519, 193] on span "Text Block" at bounding box center [519, 195] width 25 height 8
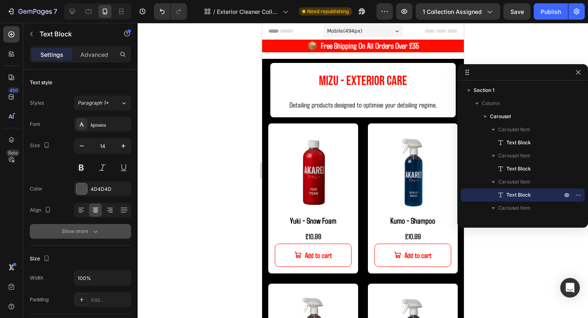
click at [79, 231] on div "Show more" at bounding box center [81, 231] width 38 height 8
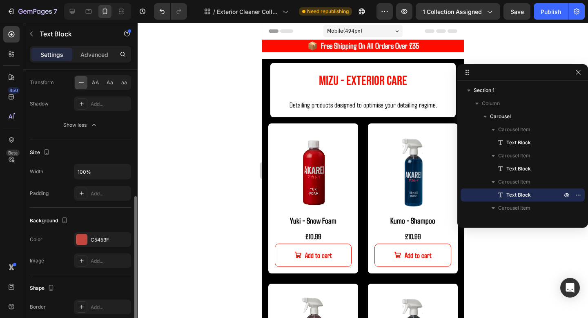
scroll to position [248, 0]
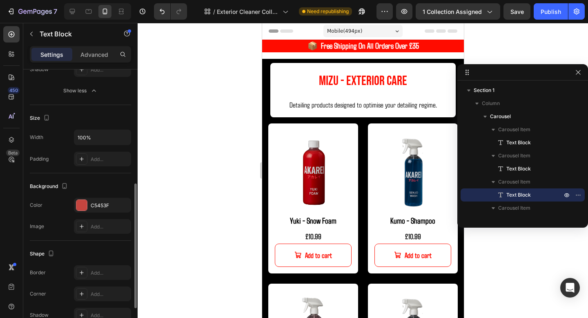
click at [94, 213] on div "The changes might be hidden by the video. Color C5453F Image Add..." at bounding box center [80, 216] width 101 height 36
click at [97, 202] on div "C5453F" at bounding box center [103, 205] width 24 height 7
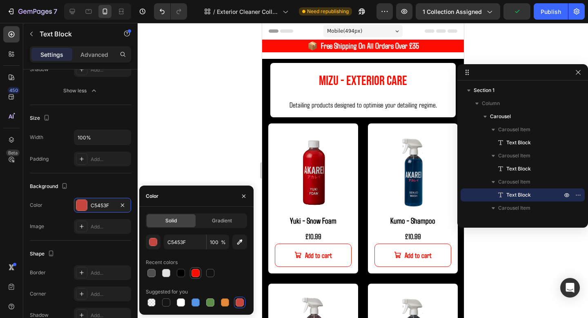
click at [197, 271] on div at bounding box center [196, 273] width 8 height 8
type input "FF0C00"
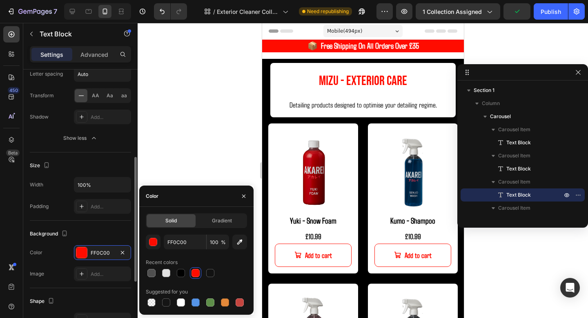
scroll to position [198, 0]
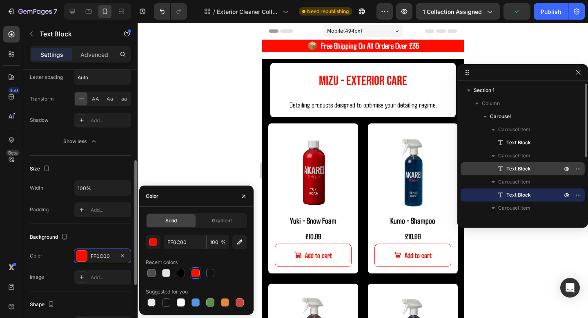
click at [500, 170] on icon at bounding box center [501, 169] width 8 height 8
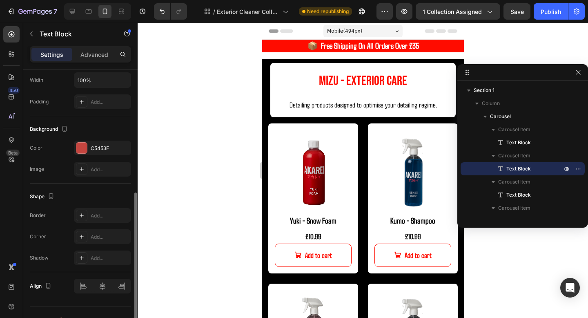
scroll to position [213, 0]
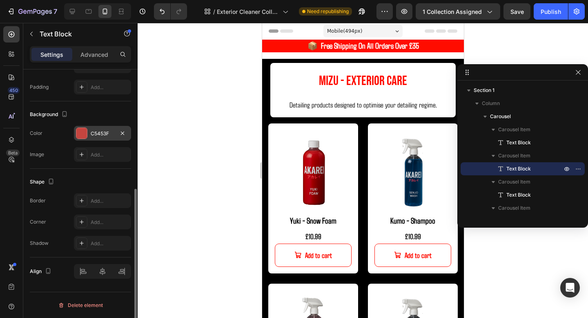
click at [96, 126] on div "C5453F" at bounding box center [102, 133] width 57 height 15
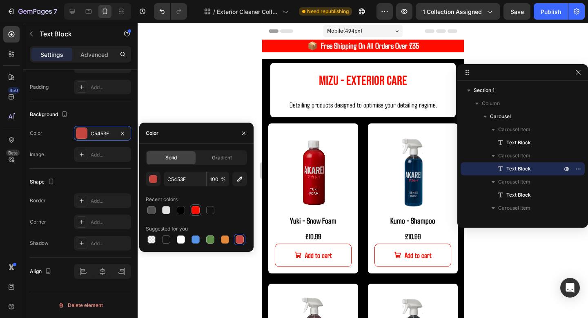
click at [199, 211] on div at bounding box center [196, 210] width 8 height 8
type input "FF0C00"
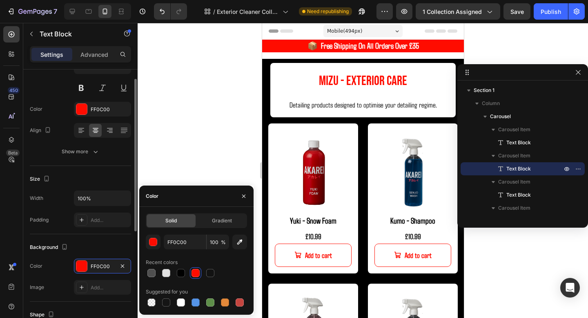
scroll to position [37, 0]
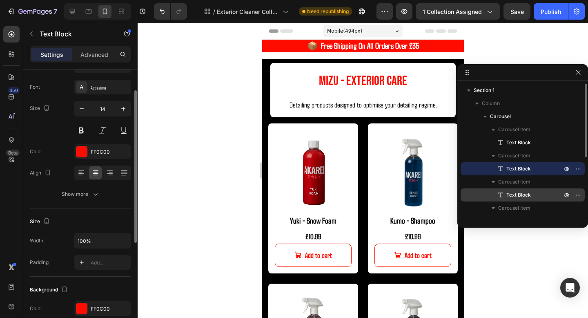
click at [521, 193] on span "Text Block" at bounding box center [519, 195] width 25 height 8
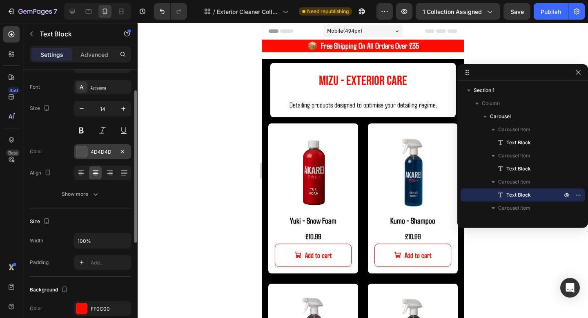
click at [96, 153] on div "4D4D4D" at bounding box center [103, 151] width 24 height 7
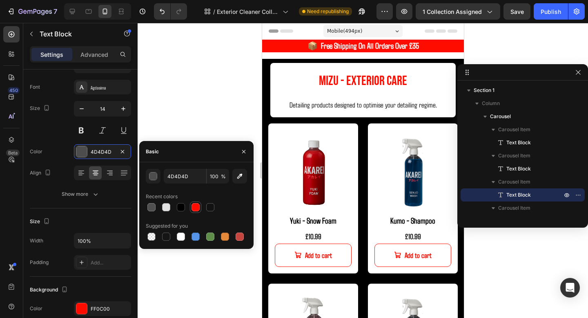
click at [197, 211] on div at bounding box center [196, 207] width 10 height 10
type input "FF0C00"
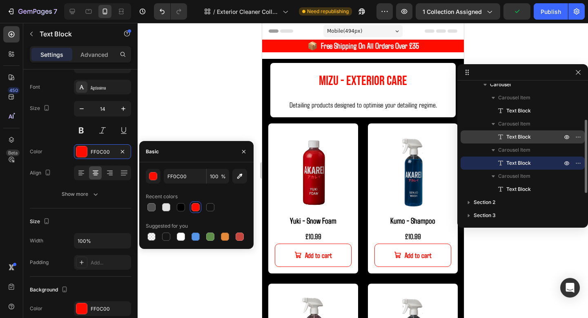
scroll to position [49, 0]
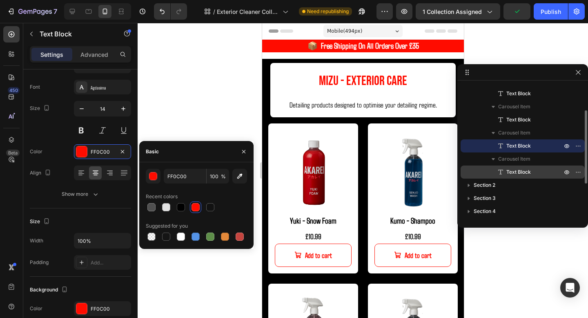
click at [508, 174] on span "Text Block" at bounding box center [519, 172] width 25 height 8
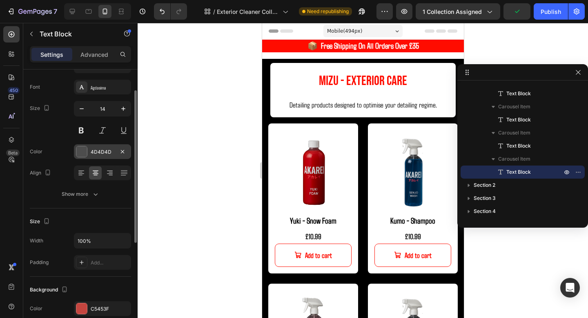
click at [102, 151] on div "4D4D4D" at bounding box center [103, 151] width 24 height 7
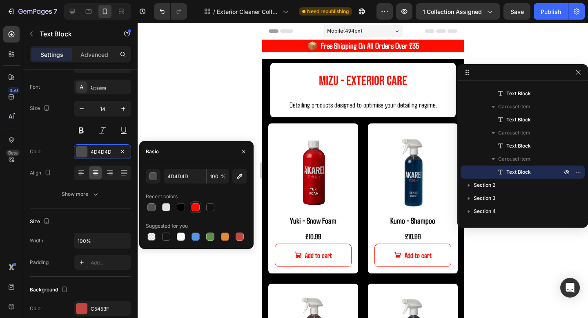
click at [198, 204] on div at bounding box center [196, 207] width 8 height 8
type input "FF0C00"
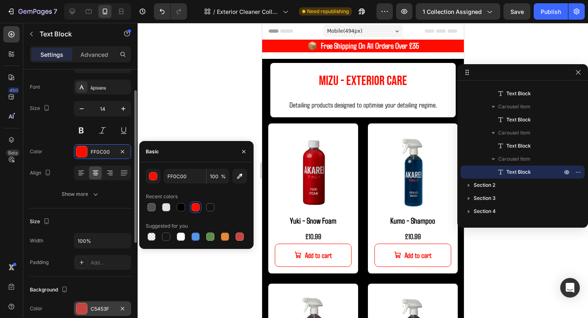
click at [105, 304] on div "C5453F" at bounding box center [102, 308] width 57 height 15
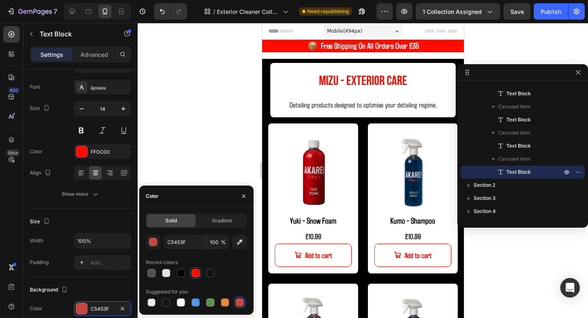
click at [197, 269] on div at bounding box center [196, 273] width 8 height 8
type input "FF0C00"
click at [89, 226] on div "Size" at bounding box center [80, 221] width 101 height 13
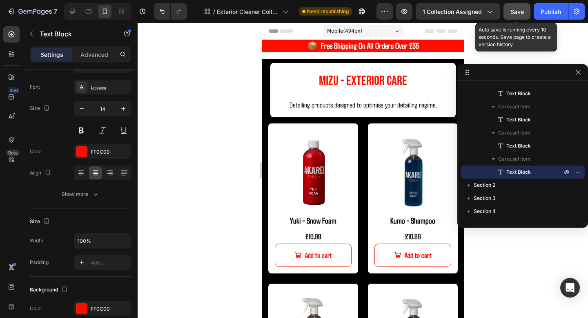
click at [527, 4] on button "Save" at bounding box center [517, 11] width 27 height 16
click at [552, 7] on div "Publish" at bounding box center [551, 11] width 20 height 9
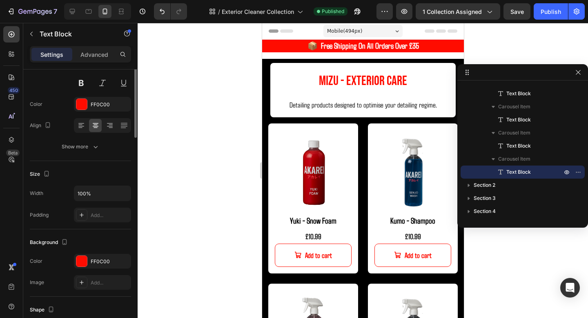
scroll to position [0, 0]
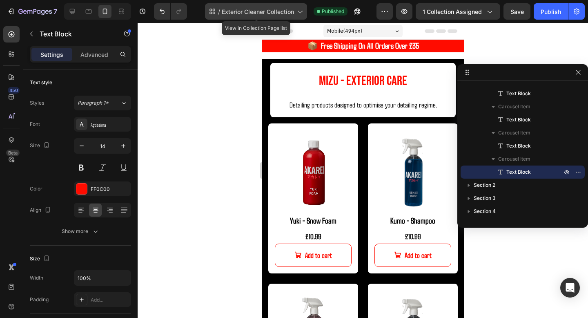
click at [262, 11] on span "Exterior Cleaner Collection" at bounding box center [258, 11] width 72 height 9
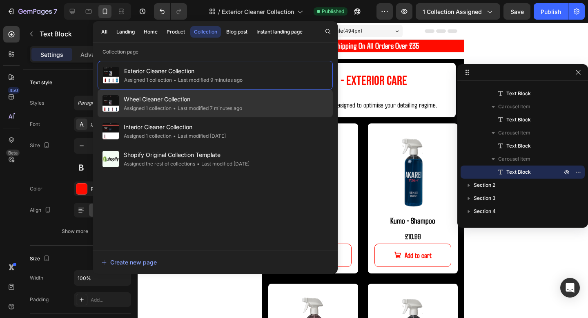
click at [201, 106] on div "• Last modified 7 minutes ago" at bounding box center [207, 108] width 71 height 8
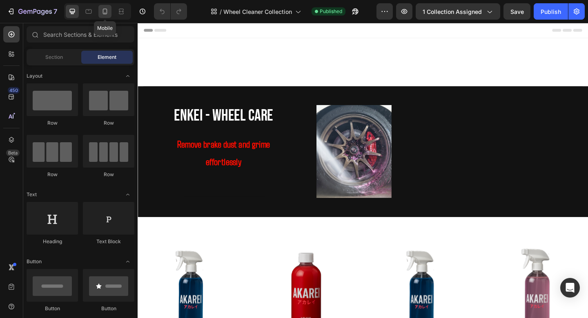
click at [107, 10] on icon at bounding box center [105, 12] width 4 height 6
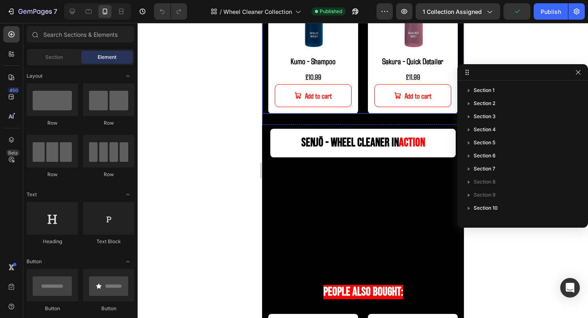
scroll to position [577, 0]
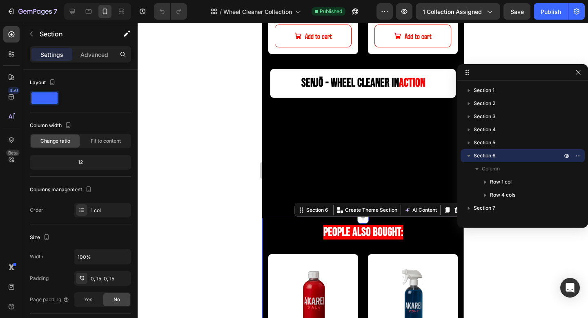
click at [456, 209] on icon at bounding box center [456, 210] width 5 height 6
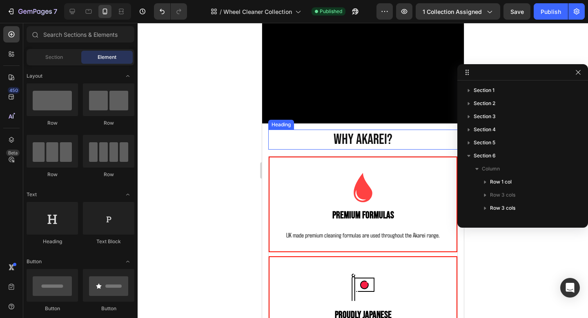
scroll to position [671, 0]
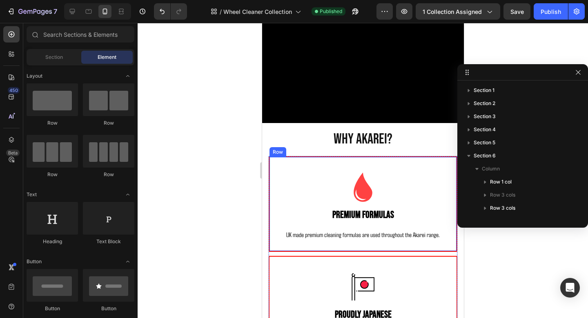
click at [436, 163] on div "Image Premium Formulas Text Block UK made premium cleaning formulas are used th…" at bounding box center [362, 204] width 189 height 96
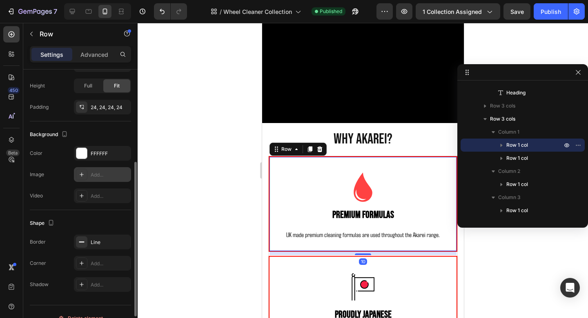
scroll to position [206, 0]
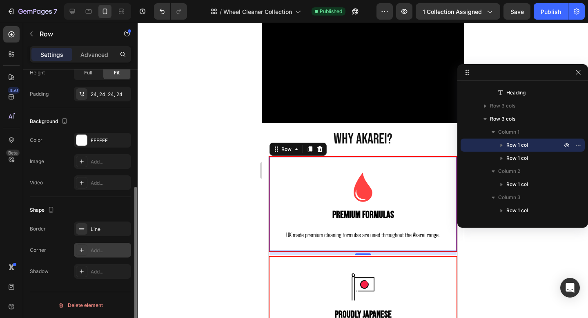
click at [97, 247] on div "Add..." at bounding box center [110, 250] width 38 height 7
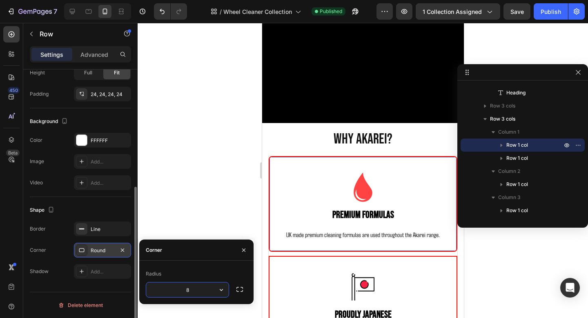
click at [226, 196] on div at bounding box center [363, 170] width 451 height 295
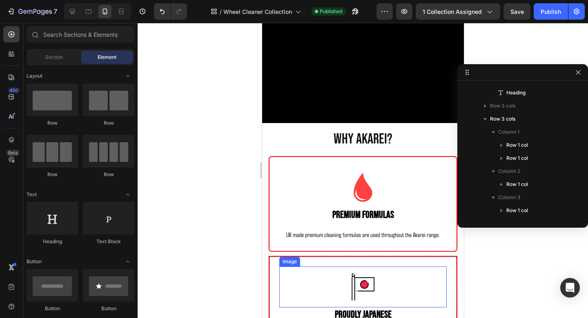
click at [287, 276] on div at bounding box center [363, 286] width 168 height 41
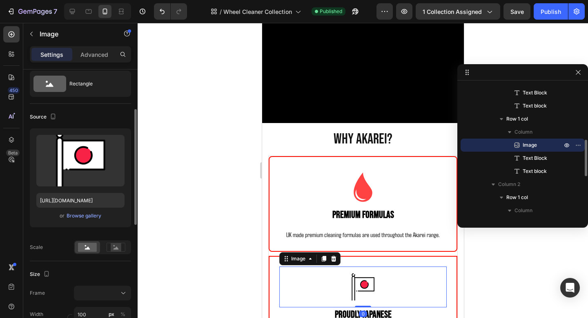
scroll to position [54, 0]
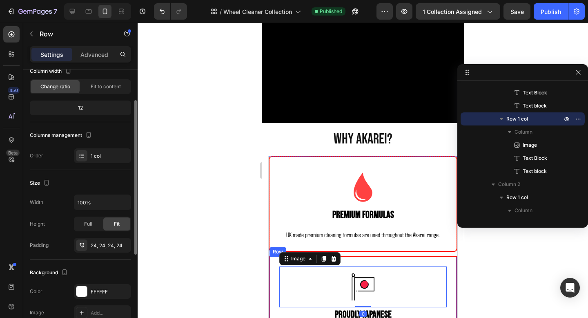
click at [275, 268] on div "Image 0 Proudly Japanese Text Block Japanese inspired fragrances and design, br…" at bounding box center [362, 304] width 189 height 96
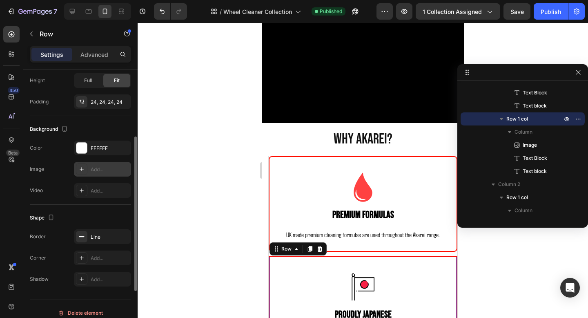
scroll to position [205, 0]
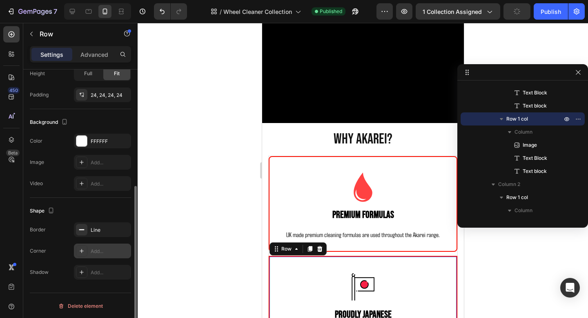
click at [89, 248] on div "Add..." at bounding box center [102, 251] width 57 height 15
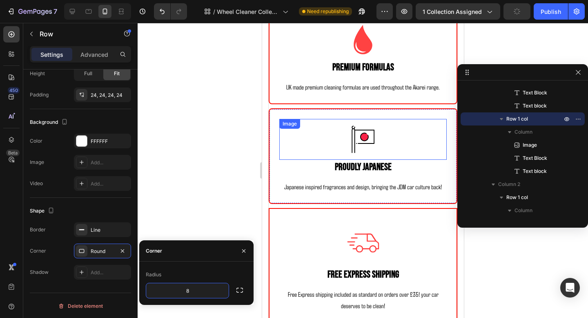
scroll to position [841, 0]
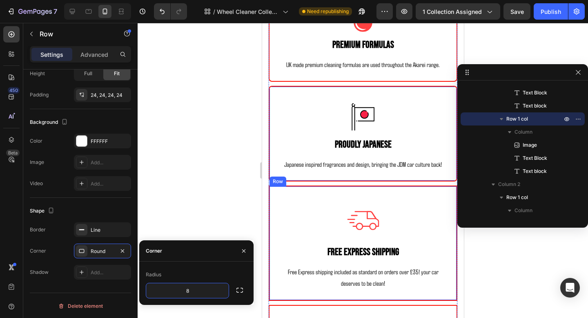
click at [445, 194] on div "Image Free Express Shipping Text Block Free Express shipping included as standa…" at bounding box center [362, 243] width 189 height 115
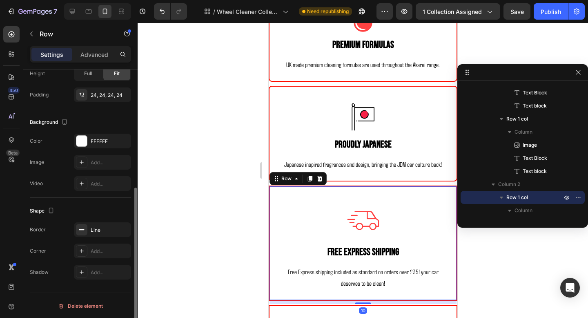
scroll to position [206, 0]
click at [91, 251] on div "Add..." at bounding box center [110, 250] width 38 height 7
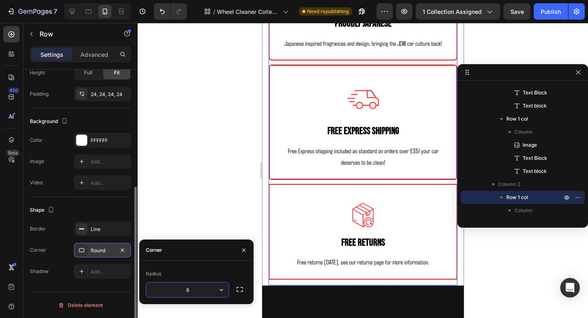
scroll to position [978, 0]
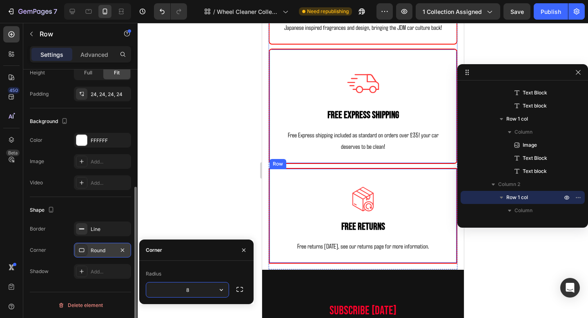
click at [449, 177] on div "Image Free Returns Text Block Free returns [DATE], see our returns page for mor…" at bounding box center [362, 216] width 189 height 96
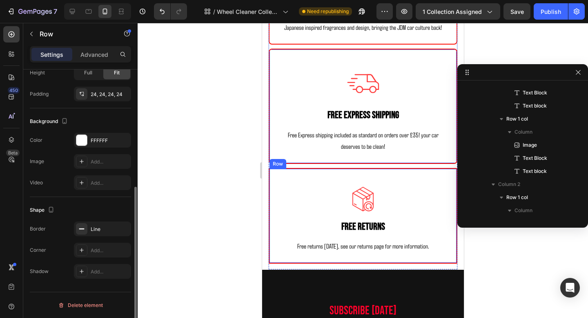
scroll to position [338, 0]
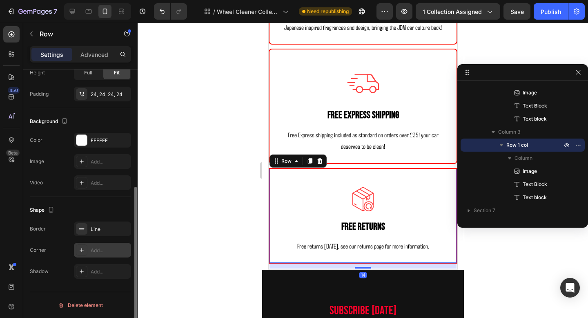
click at [93, 250] on div "Add..." at bounding box center [110, 250] width 38 height 7
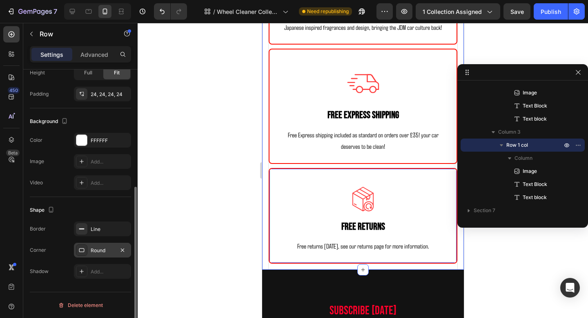
click at [519, 250] on div at bounding box center [363, 170] width 451 height 295
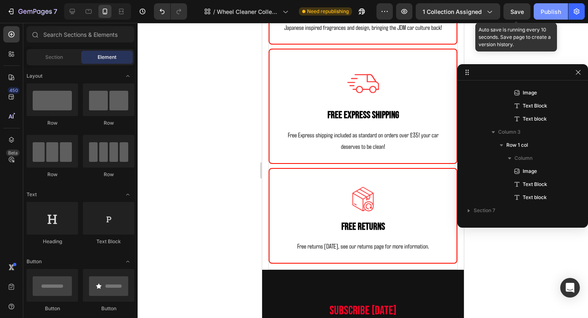
drag, startPoint x: 516, startPoint y: 10, endPoint x: 547, endPoint y: 10, distance: 31.5
click at [516, 10] on span "Save" at bounding box center [517, 11] width 13 height 7
click at [547, 10] on div "Publish" at bounding box center [551, 11] width 20 height 9
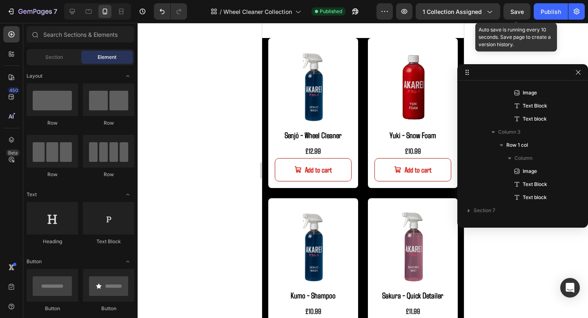
scroll to position [0, 0]
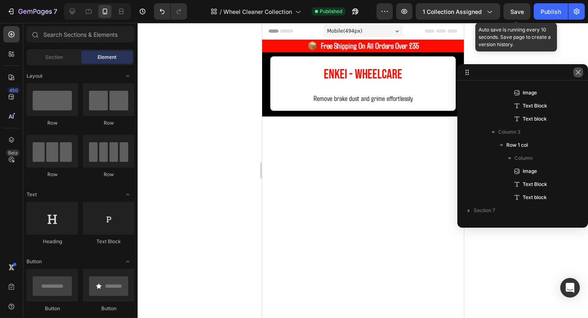
click at [579, 73] on icon "button" at bounding box center [578, 72] width 7 height 7
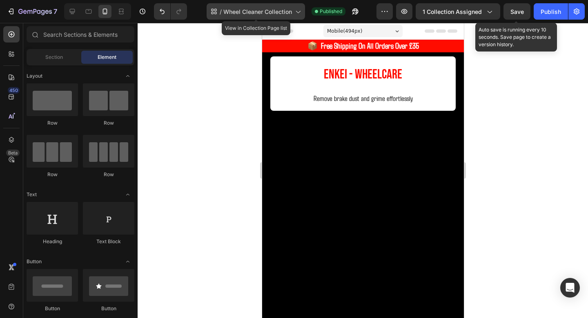
click at [248, 19] on div "/ Wheel Cleaner Collection" at bounding box center [256, 11] width 98 height 16
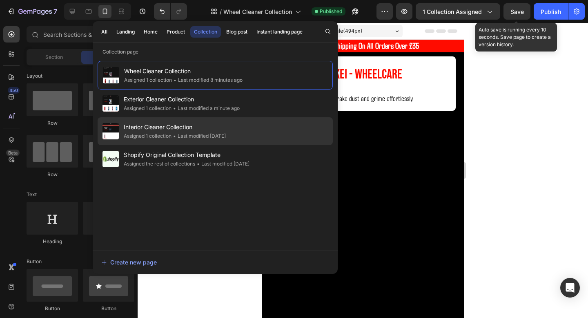
click at [176, 128] on span "Interior Cleaner Collection" at bounding box center [175, 127] width 102 height 10
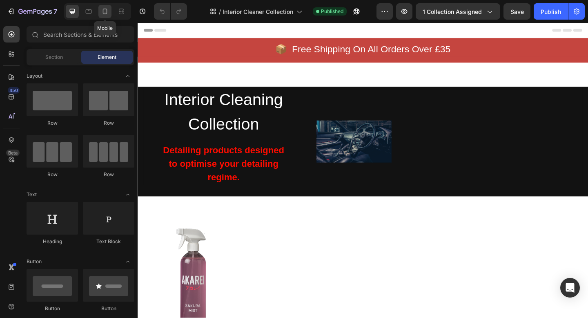
click at [109, 17] on div at bounding box center [104, 11] width 13 height 13
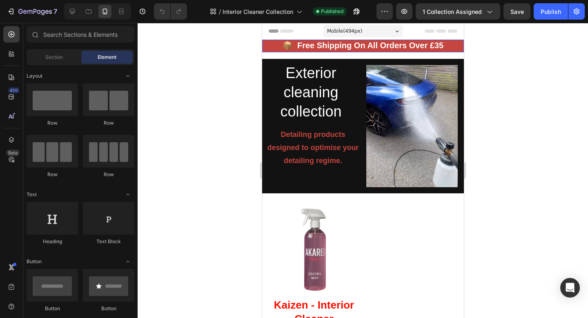
click at [366, 51] on div "📦 Free Shipping On All Orders Over £35 Text Block" at bounding box center [363, 46] width 202 height 13
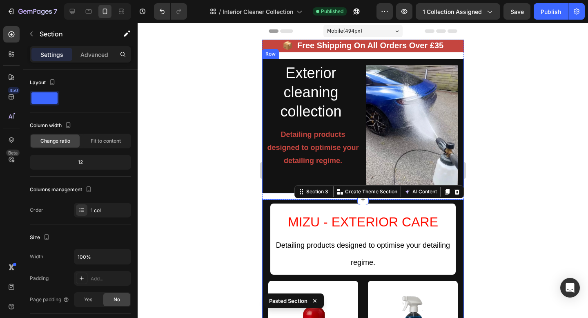
click at [361, 63] on div "Exterior cleaning collection Heading Detailing products designed to optimise yo…" at bounding box center [363, 126] width 202 height 134
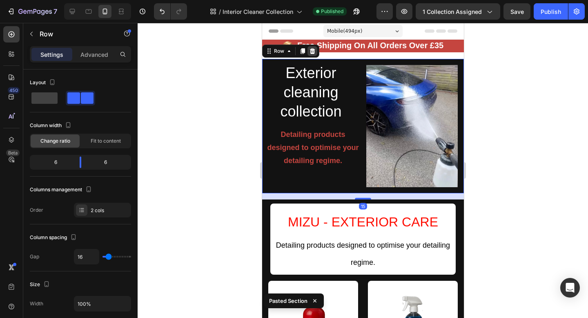
click at [310, 51] on icon at bounding box center [312, 51] width 5 height 6
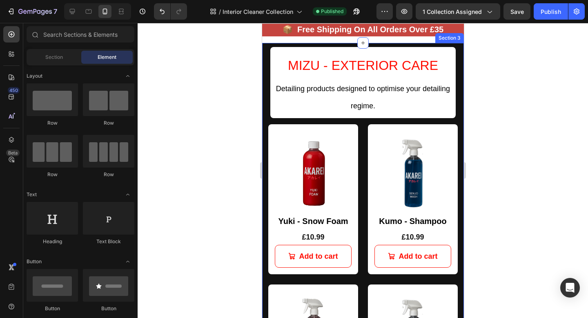
scroll to position [18, 0]
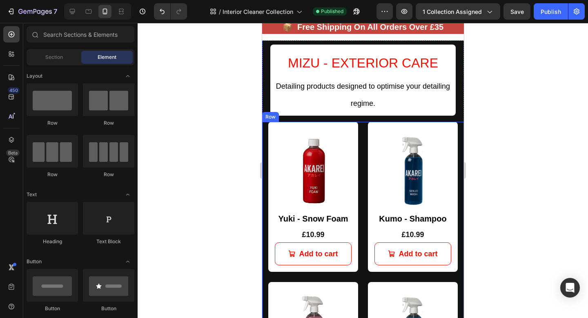
click at [362, 122] on div "Product Images Yuki - Snow Foam Product Title £10.99 Product Price Product Pric…" at bounding box center [363, 283] width 202 height 322
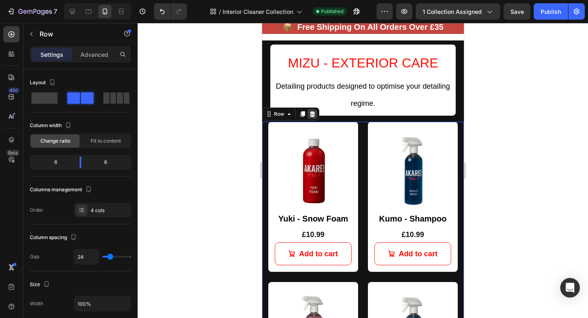
click at [312, 111] on icon at bounding box center [312, 114] width 5 height 6
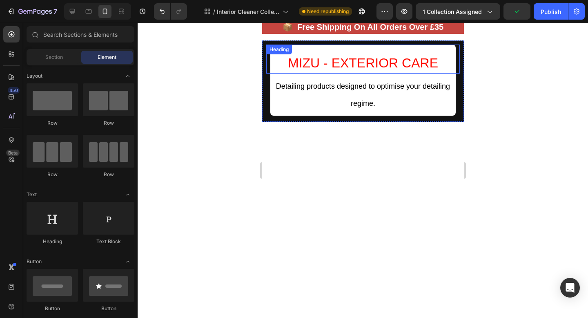
click at [330, 65] on span "MIZU - EXTERIOR CARE" at bounding box center [363, 63] width 150 height 15
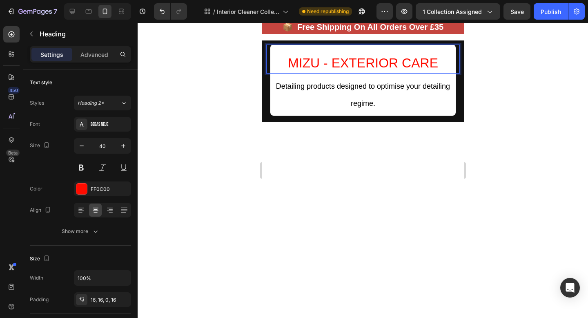
click at [330, 65] on span "MIZU - EXTERIOR CARE" at bounding box center [363, 63] width 150 height 15
click at [359, 62] on span "kokoro - EXTERIOR CARE" at bounding box center [363, 63] width 158 height 15
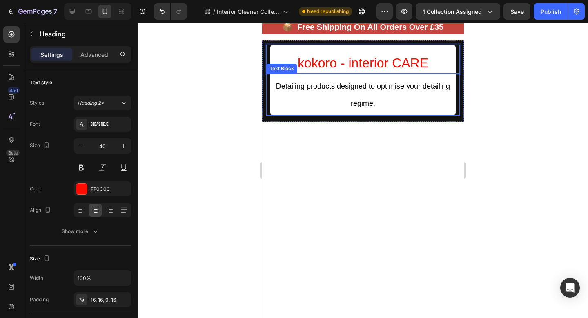
click at [359, 85] on span "Detailing products designed to optimise your detailing regime." at bounding box center [363, 94] width 174 height 25
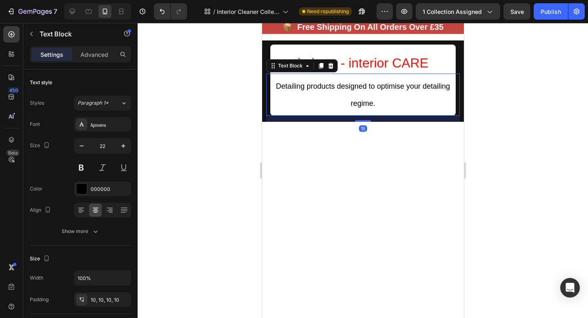
click at [377, 122] on div at bounding box center [363, 224] width 202 height 204
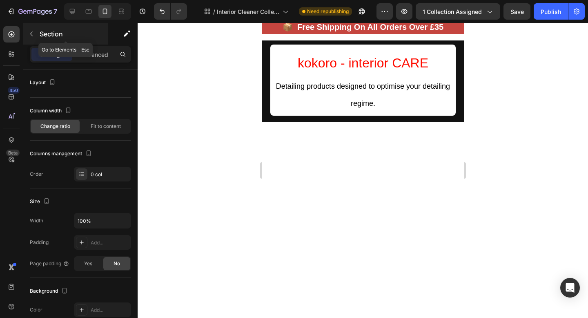
click at [32, 34] on icon "button" at bounding box center [31, 34] width 7 height 7
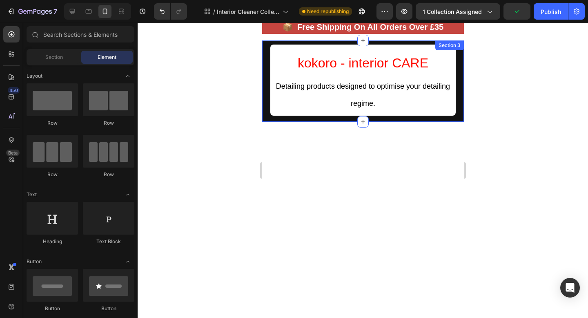
click at [461, 90] on div "⁠⁠⁠⁠⁠⁠⁠ kokoro - interior CARE Heading Detailing products designed to optimise …" at bounding box center [363, 80] width 202 height 81
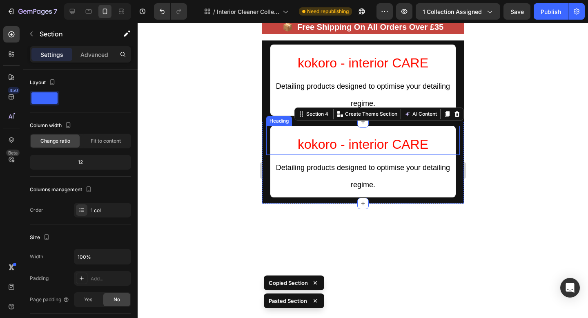
click at [397, 137] on span "kokoro - interior CARE" at bounding box center [363, 144] width 131 height 15
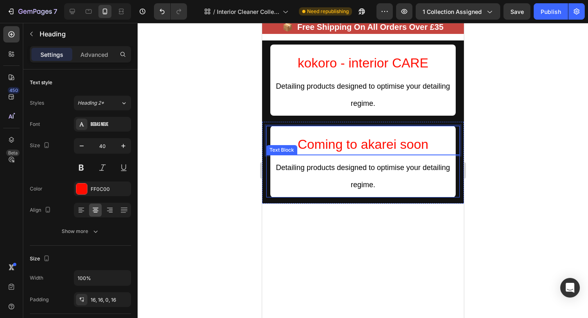
click at [376, 163] on span "Detailing products designed to optimise your detailing regime." at bounding box center [363, 175] width 174 height 25
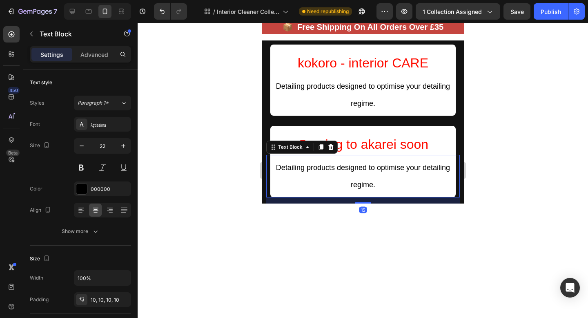
click at [376, 163] on span "Detailing products designed to optimise your detailing regime." at bounding box center [363, 175] width 174 height 25
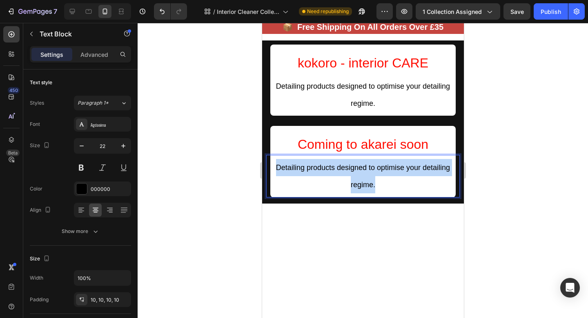
click at [376, 163] on span "Detailing products designed to optimise your detailing regime." at bounding box center [363, 175] width 174 height 25
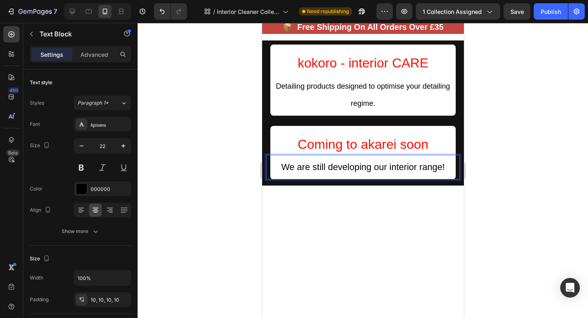
click at [536, 154] on div at bounding box center [363, 170] width 451 height 295
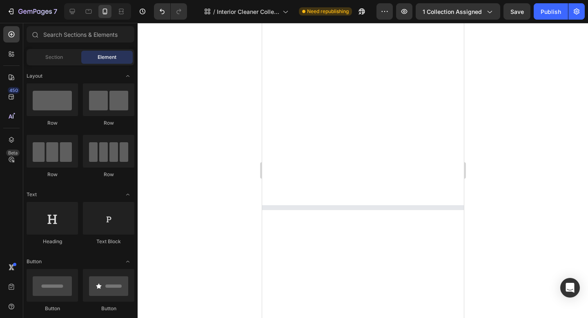
scroll to position [188, 0]
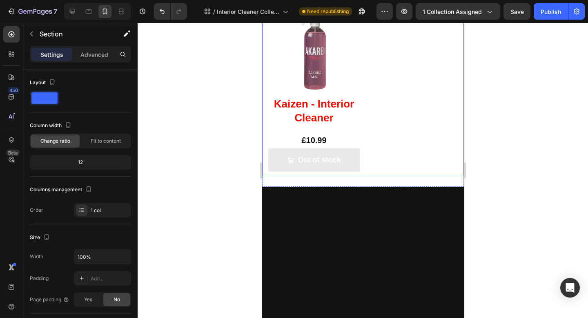
click at [414, 137] on div "Product Images Kaizen - Interior Cleaner Product Title £10.99 Product Price Pro…" at bounding box center [363, 87] width 190 height 178
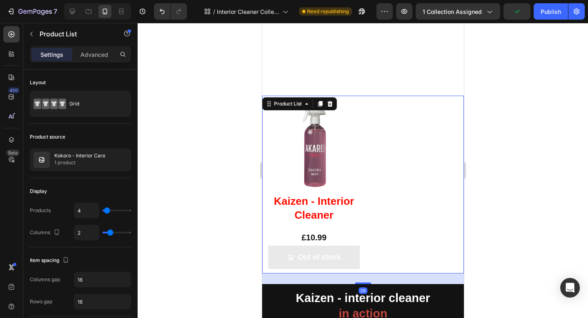
scroll to position [295, 0]
click at [331, 105] on icon at bounding box center [329, 104] width 5 height 6
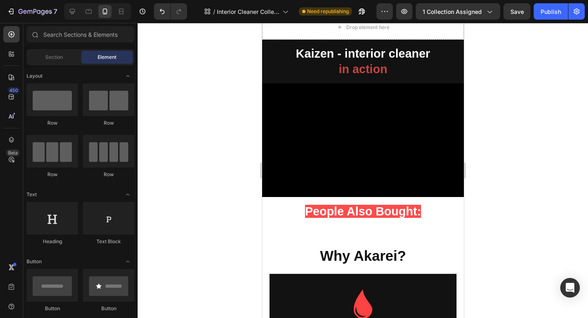
scroll to position [325, 0]
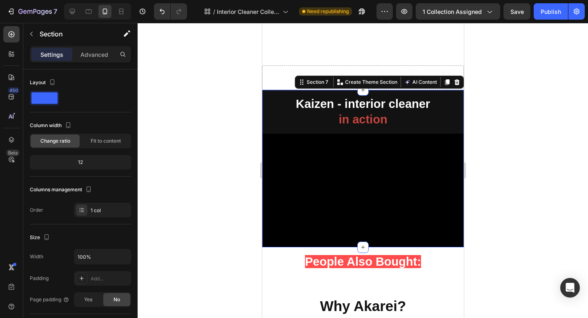
click at [440, 92] on div "Kaizen - interior cleaner in action Heading Video" at bounding box center [363, 168] width 202 height 157
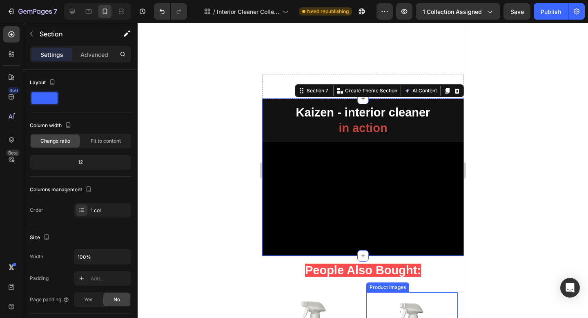
scroll to position [309, 0]
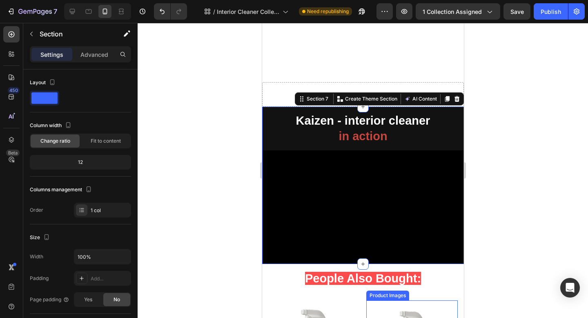
scroll to position [303, 0]
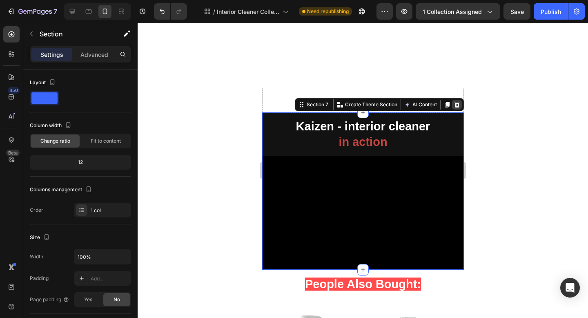
click at [454, 104] on icon at bounding box center [457, 104] width 7 height 7
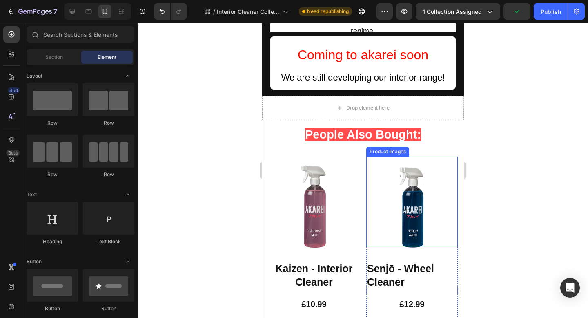
scroll to position [75, 0]
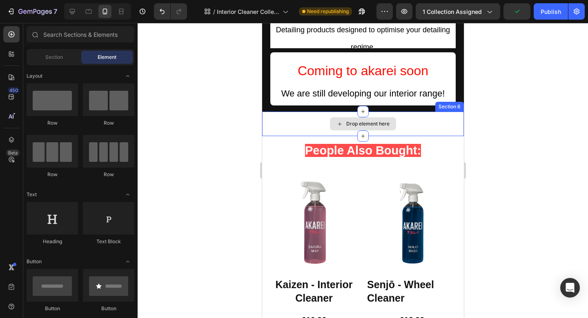
click at [447, 124] on div "Drop element here" at bounding box center [363, 124] width 202 height 25
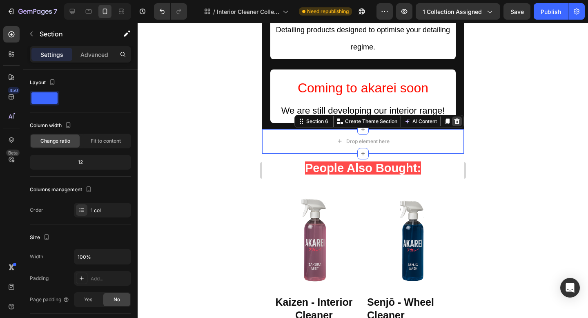
click at [457, 119] on icon at bounding box center [456, 122] width 5 height 6
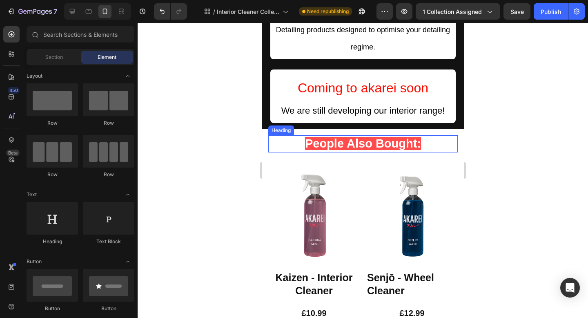
click at [375, 137] on span "People Also Bought:" at bounding box center [363, 143] width 116 height 13
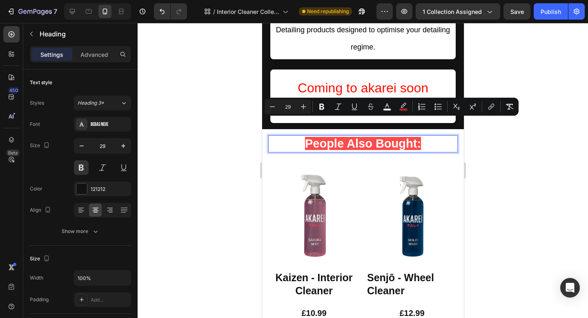
click at [450, 139] on div "People Also Bought: Heading 0 Row Product Images Kaizen - Interior Cleaner Prod…" at bounding box center [363, 252] width 190 height 235
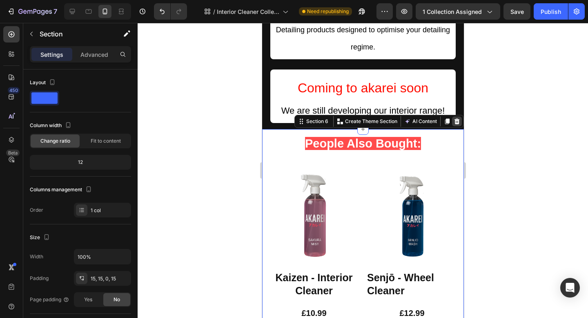
click at [458, 116] on div at bounding box center [457, 121] width 10 height 10
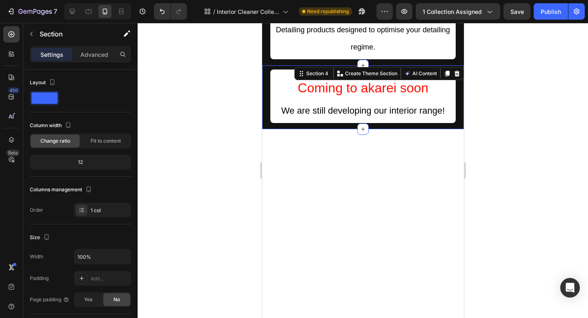
click at [418, 110] on div "Coming to akarei soon Heading We are still developing our interior range! Text …" at bounding box center [363, 97] width 202 height 64
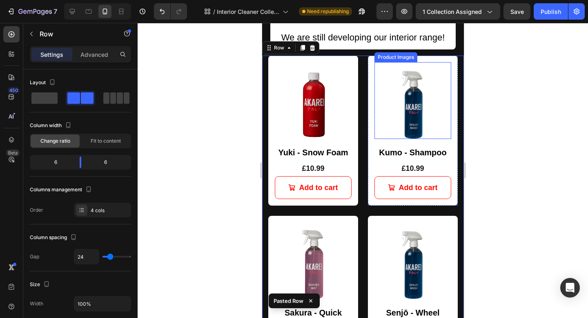
scroll to position [135, 0]
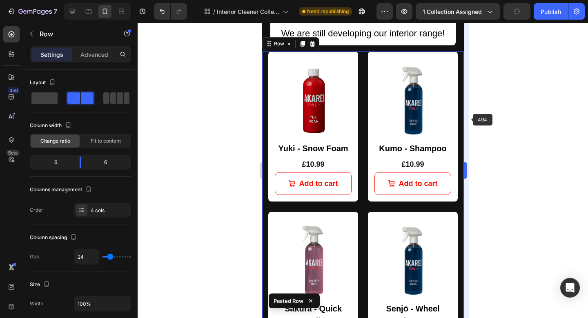
click at [470, 119] on div at bounding box center [363, 170] width 451 height 295
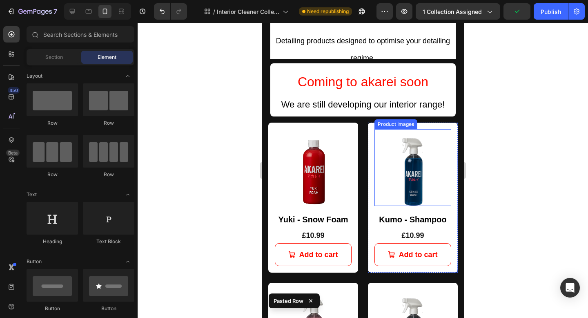
scroll to position [58, 0]
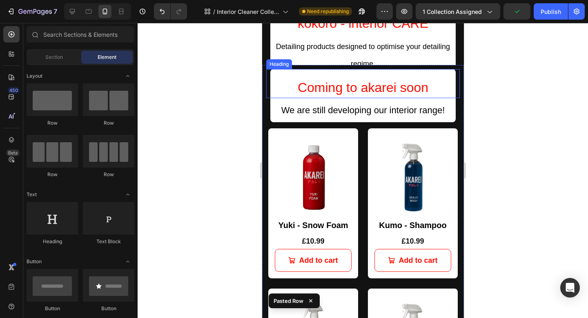
click at [385, 88] on span "Coming to akarei soon" at bounding box center [363, 87] width 131 height 15
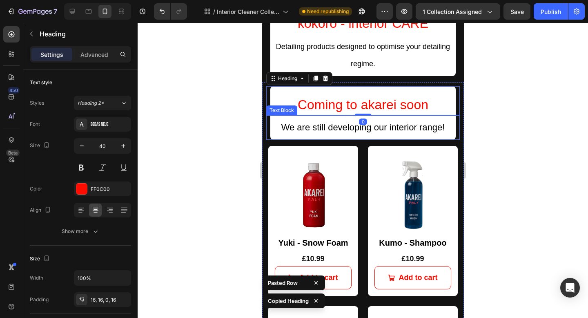
click at [451, 119] on div "We are still developing our interior range!" at bounding box center [363, 127] width 186 height 25
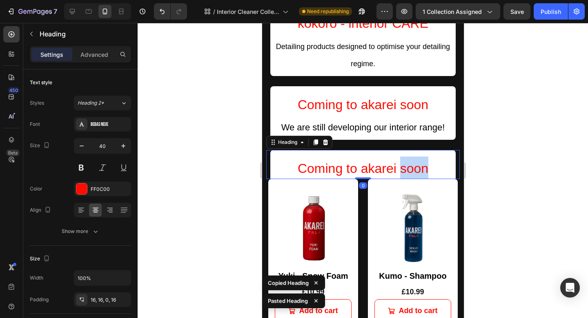
click at [390, 161] on span "Coming to akarei soon" at bounding box center [363, 168] width 131 height 15
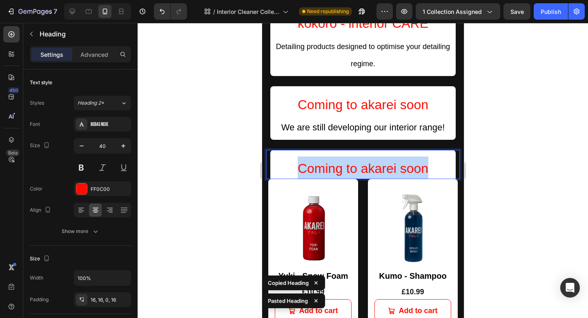
click at [390, 161] on span "Coming to akarei soon" at bounding box center [363, 168] width 131 height 15
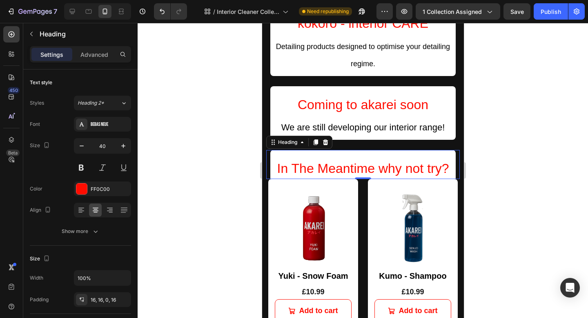
click at [492, 155] on div at bounding box center [363, 170] width 451 height 295
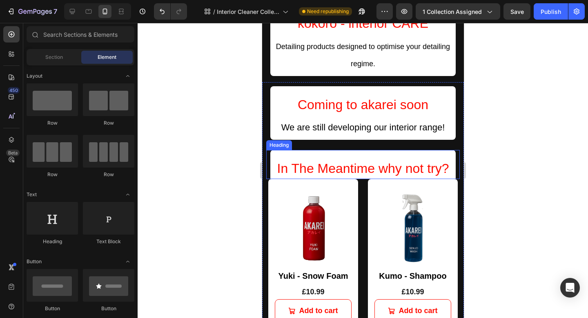
click at [447, 157] on p "⁠⁠⁠⁠⁠⁠⁠ In The Meantime why not try?" at bounding box center [363, 168] width 172 height 22
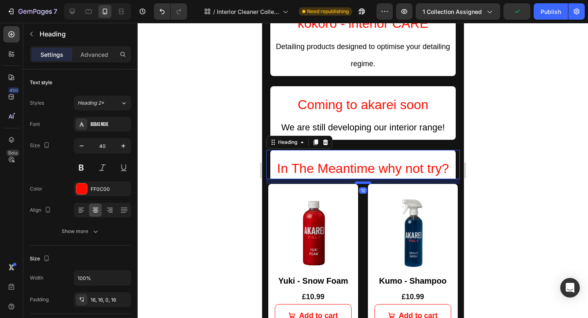
drag, startPoint x: 365, startPoint y: 160, endPoint x: 365, endPoint y: 165, distance: 4.9
click at [365, 181] on div at bounding box center [363, 182] width 16 height 2
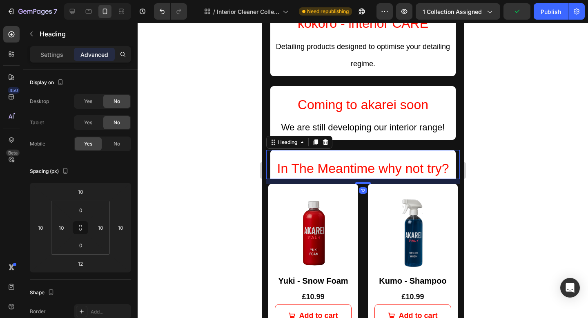
click at [515, 164] on div at bounding box center [363, 170] width 451 height 295
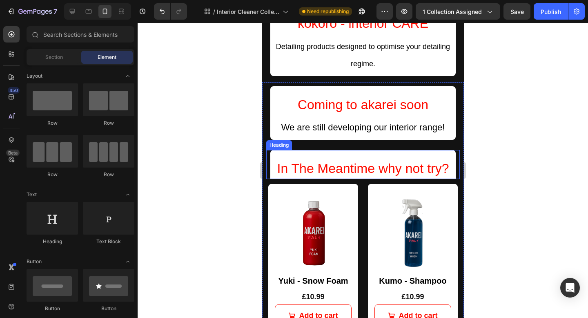
click at [427, 157] on p "⁠⁠⁠⁠⁠⁠⁠ In The Meantime why not try?" at bounding box center [363, 168] width 172 height 22
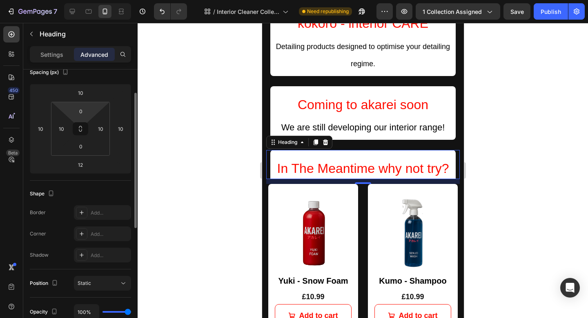
scroll to position [82, 0]
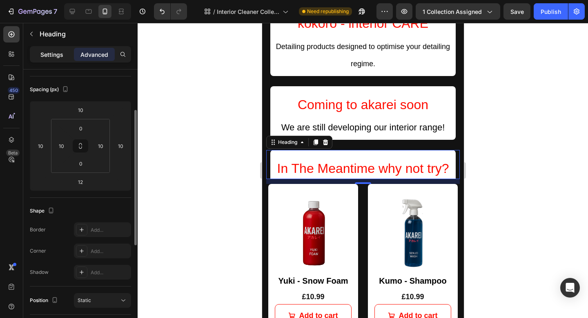
click at [50, 59] on div "Settings" at bounding box center [51, 54] width 41 height 13
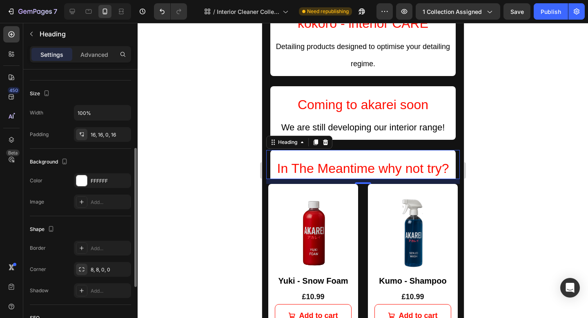
scroll to position [181, 0]
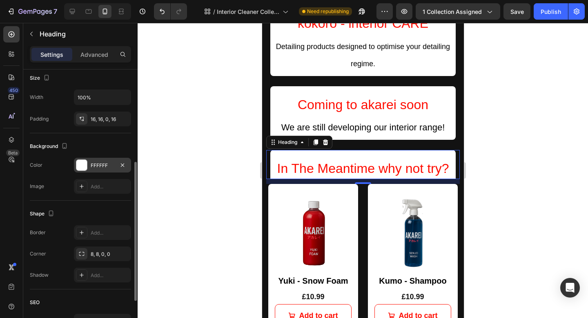
click at [102, 166] on div "FFFFFF" at bounding box center [103, 165] width 24 height 7
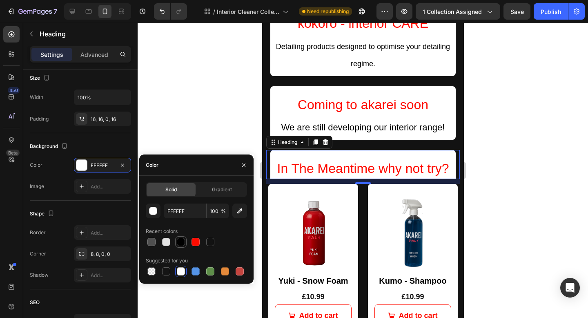
click at [181, 237] on div at bounding box center [181, 242] width 10 height 10
type input "000000"
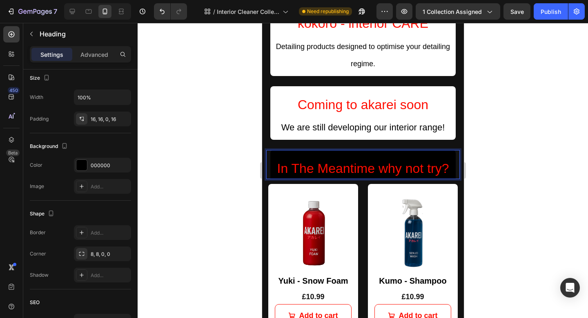
click at [380, 161] on span "In The Meantime why not try?" at bounding box center [363, 168] width 172 height 15
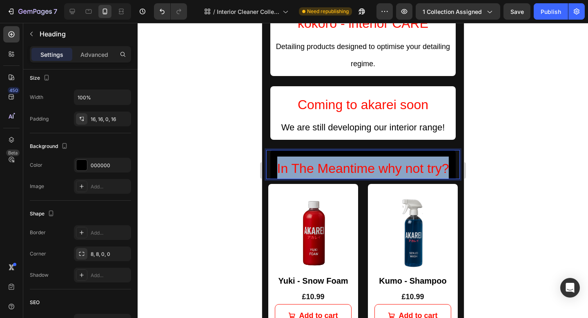
click at [380, 161] on span "In The Meantime why not try?" at bounding box center [363, 168] width 172 height 15
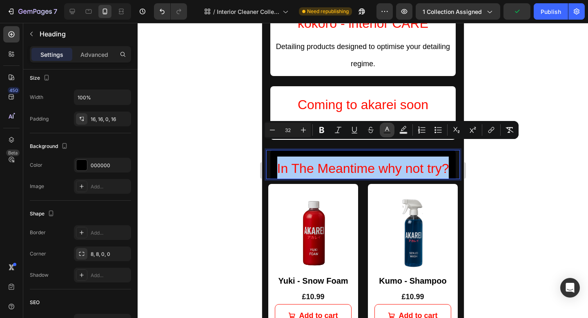
click at [391, 130] on button "Text Color" at bounding box center [387, 130] width 15 height 15
type input "FF0C00"
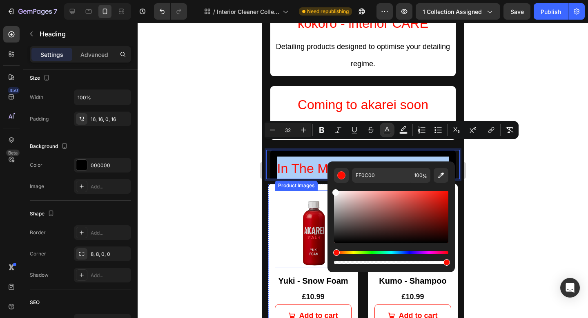
drag, startPoint x: 709, startPoint y: 215, endPoint x: 322, endPoint y: 188, distance: 388.0
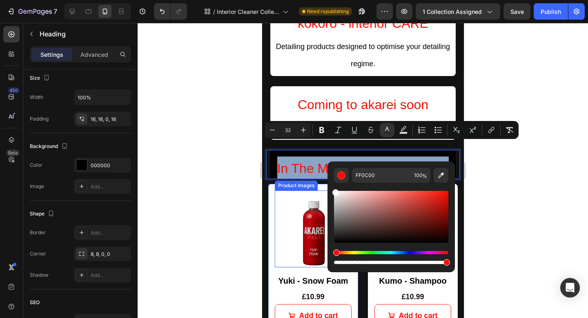
type input "FFFFFF"
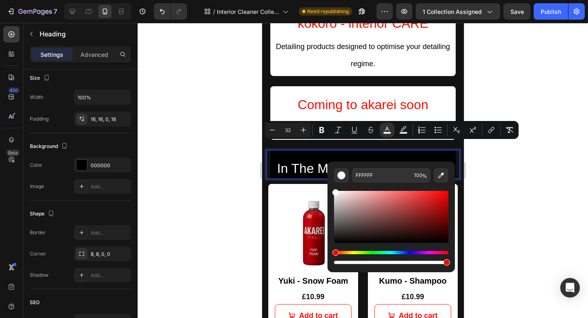
click at [428, 157] on p "In The Meantime why not try?" at bounding box center [363, 168] width 172 height 22
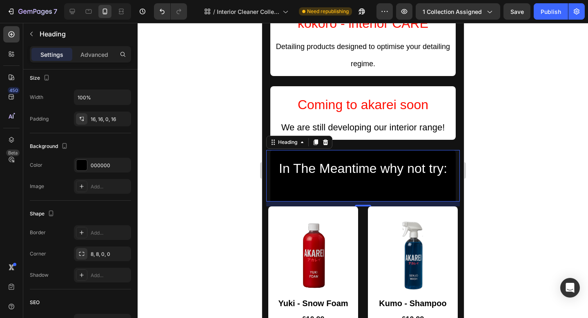
click at [502, 152] on div at bounding box center [363, 170] width 451 height 295
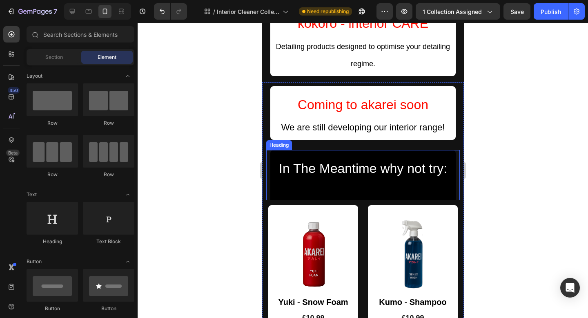
click at [412, 161] on span "In The Meantime why not try:" at bounding box center [363, 168] width 168 height 15
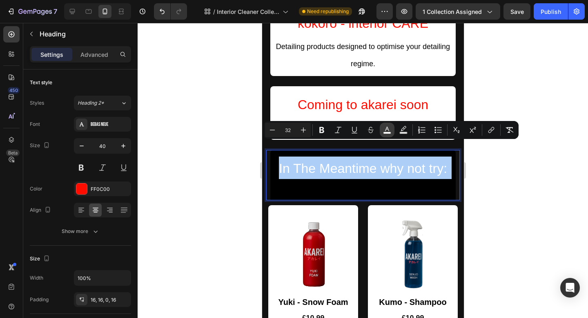
click at [390, 134] on rect "Editor contextual toolbar" at bounding box center [388, 133] width 8 height 2
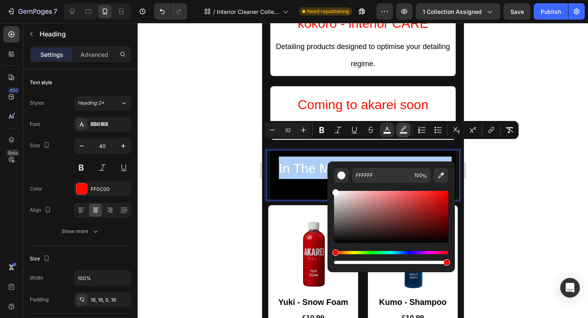
drag, startPoint x: 397, startPoint y: 132, endPoint x: 139, endPoint y: 119, distance: 258.2
click at [397, 132] on button "Text Background Color" at bounding box center [403, 130] width 15 height 15
type input "000000"
drag, startPoint x: 336, startPoint y: 238, endPoint x: 448, endPoint y: 181, distance: 125.2
click at [448, 181] on div "000000 100 %" at bounding box center [391, 217] width 114 height 98
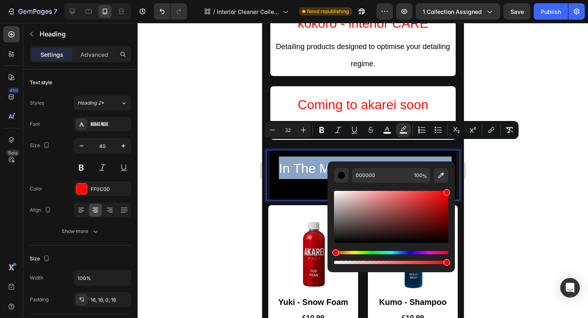
type input "FF0202"
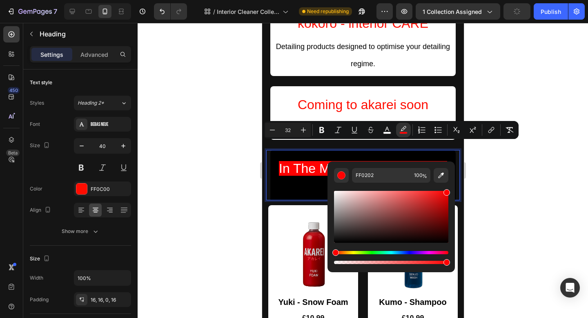
click at [513, 174] on div at bounding box center [363, 170] width 451 height 295
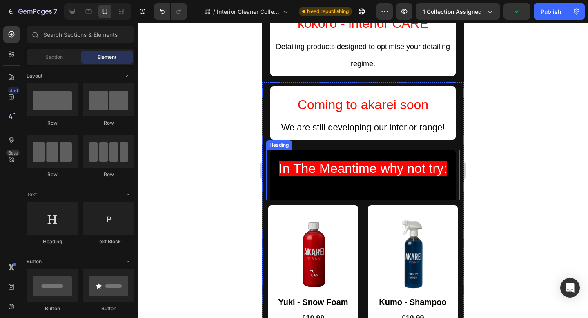
click at [426, 157] on p "⁠⁠⁠⁠⁠⁠⁠ In The Meantime why not try:" at bounding box center [363, 179] width 172 height 44
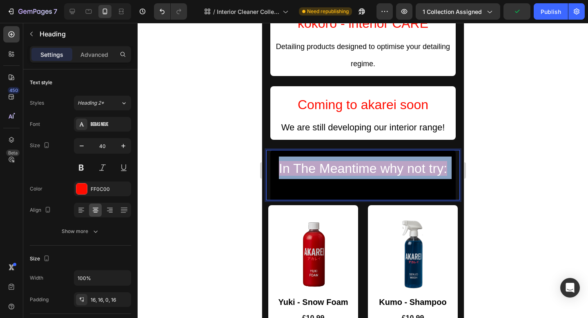
click at [425, 161] on span "In The Meantime why not try:" at bounding box center [363, 168] width 168 height 15
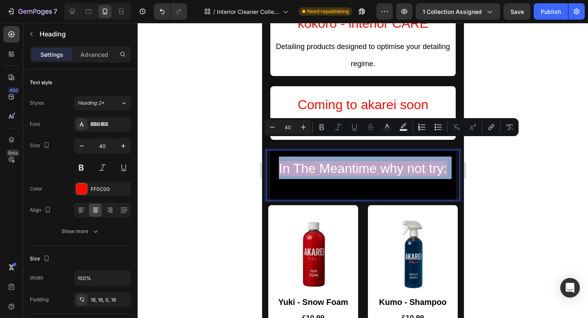
click at [425, 161] on span "In The Meantime why not try:" at bounding box center [363, 168] width 168 height 15
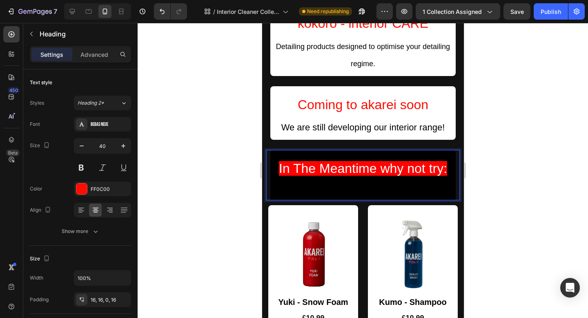
click at [300, 161] on span "In The Meantime why not try:" at bounding box center [363, 168] width 168 height 15
click at [462, 165] on div "Coming to akarei soon Heading We are still developing our interior range! Text …" at bounding box center [363, 310] width 202 height 456
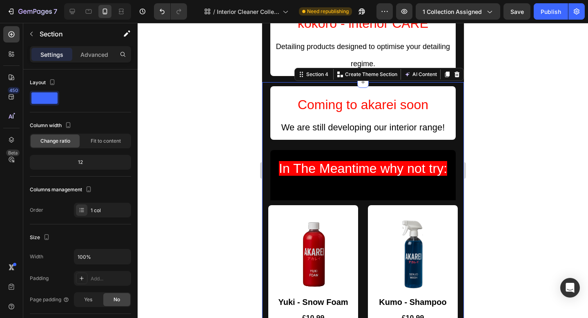
click at [418, 183] on div "Coming to akarei soon Heading We are still developing our interior range! Text …" at bounding box center [363, 310] width 202 height 456
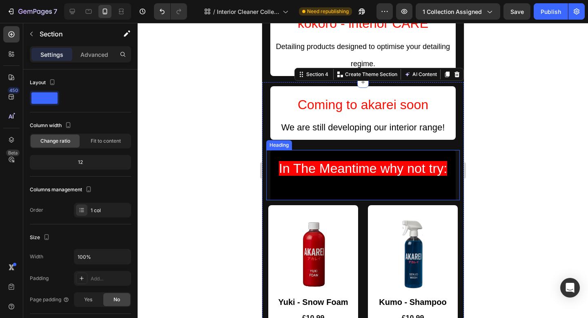
click at [402, 161] on span "In The Meantime why not try:" at bounding box center [363, 168] width 168 height 15
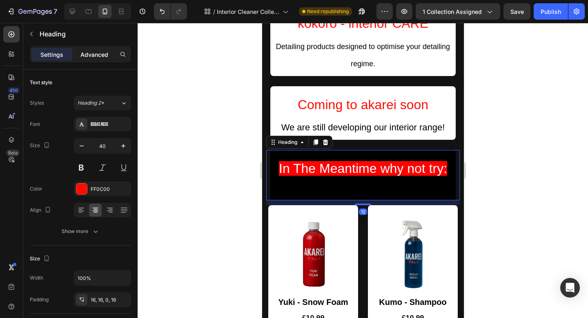
click at [101, 50] on p "Advanced" at bounding box center [95, 54] width 28 height 9
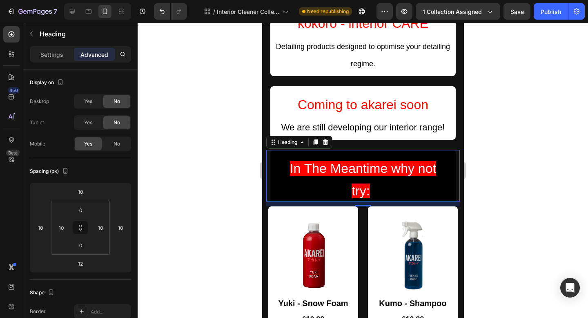
click at [519, 142] on div at bounding box center [363, 170] width 451 height 295
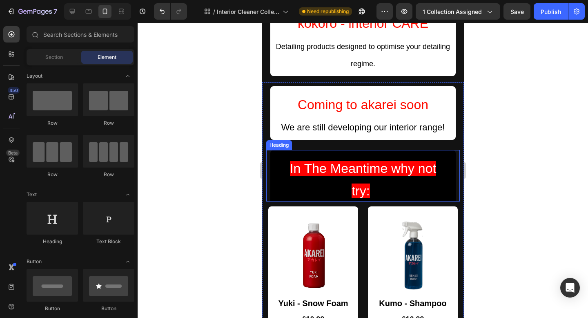
click at [424, 161] on span "In The Meantime why not try:" at bounding box center [363, 179] width 147 height 37
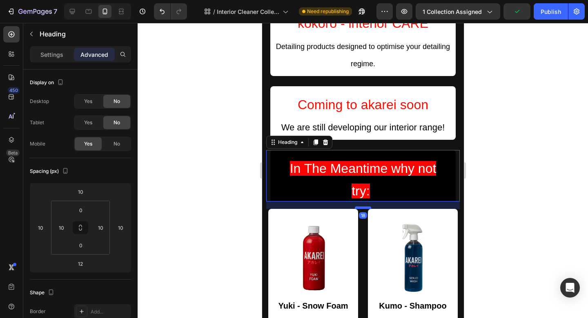
click at [364, 206] on div at bounding box center [363, 207] width 16 height 2
type input "19"
click at [521, 161] on div at bounding box center [363, 170] width 451 height 295
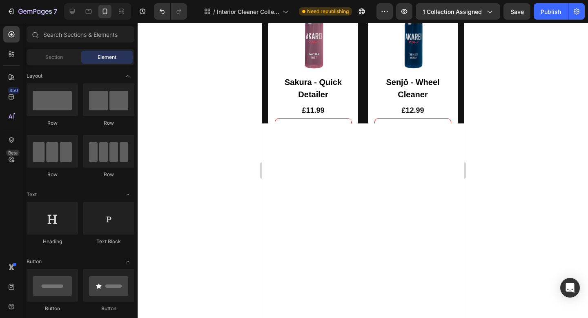
scroll to position [407, 0]
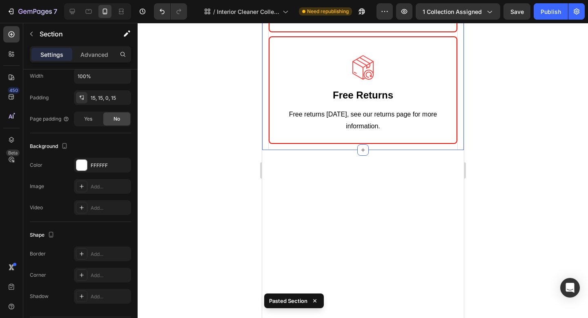
scroll to position [890, 0]
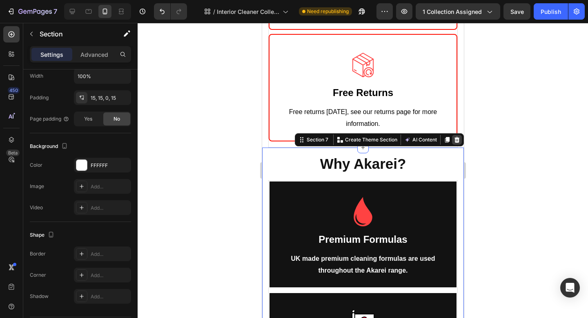
click at [459, 136] on icon at bounding box center [457, 139] width 7 height 7
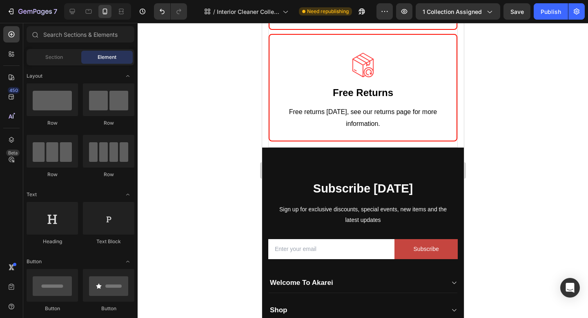
scroll to position [916, 0]
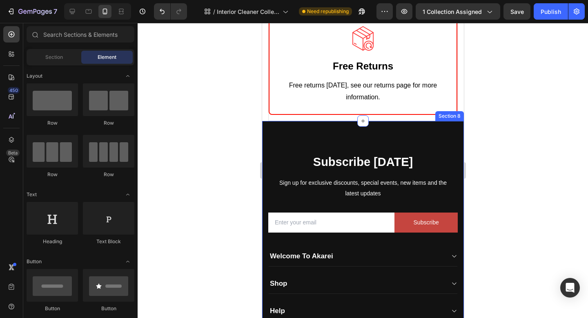
click at [427, 84] on div "Image Free Returns Text Block Free returns [DATE], see our returns page for mor…" at bounding box center [362, 63] width 189 height 113
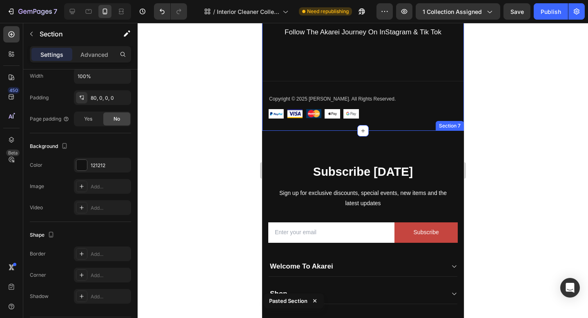
scroll to position [1232, 0]
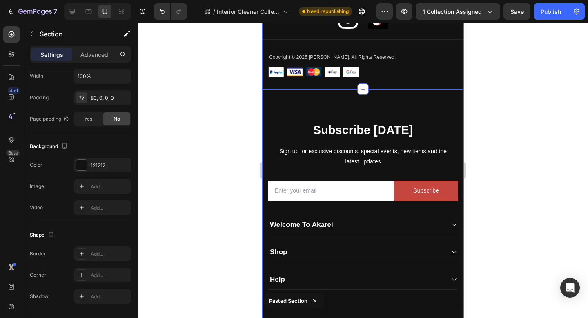
click at [441, 99] on div "Subscribe [DATE] Heading Sign up for exclusive discounts, special events, new i…" at bounding box center [363, 222] width 202 height 267
click at [421, 89] on div "Subscribe [DATE] Heading Sign up for exclusive discounts, special events, new i…" at bounding box center [363, 222] width 202 height 267
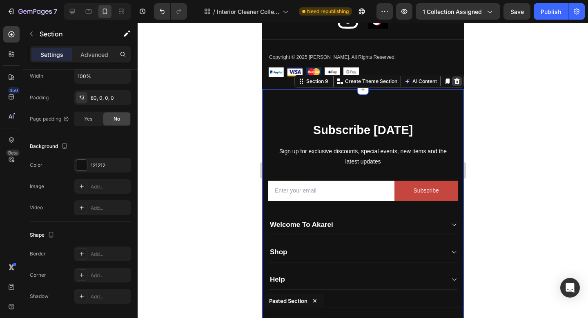
click at [458, 78] on icon at bounding box center [456, 81] width 5 height 6
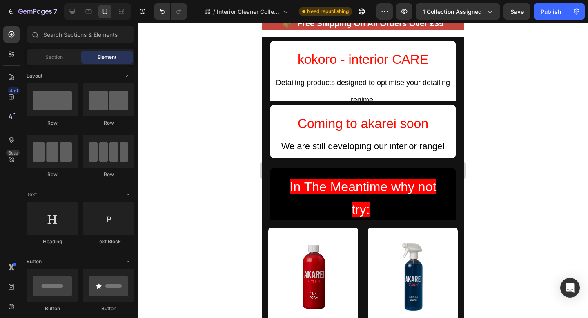
scroll to position [0, 0]
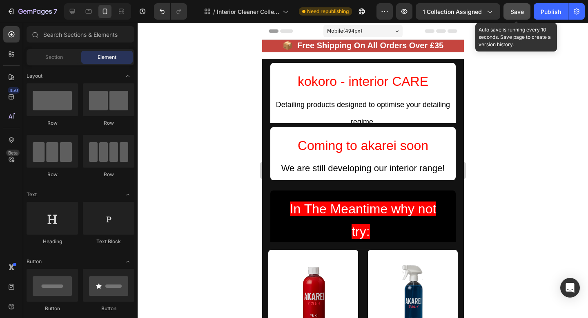
click at [519, 15] on span "Save" at bounding box center [517, 11] width 13 height 7
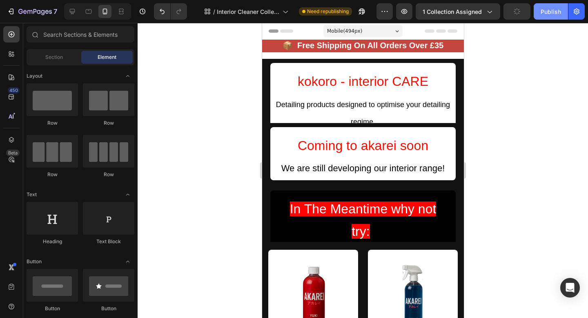
click at [552, 15] on div "Publish" at bounding box center [551, 11] width 20 height 9
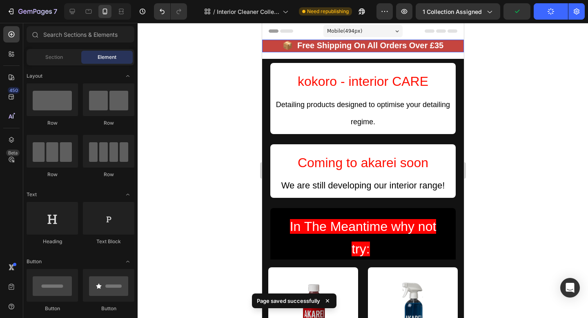
click at [441, 51] on p "📦 Free Shipping On All Orders Over £35" at bounding box center [363, 45] width 200 height 11
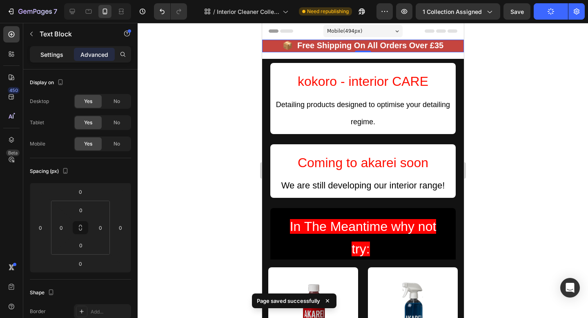
click at [36, 58] on div "Settings" at bounding box center [51, 54] width 41 height 13
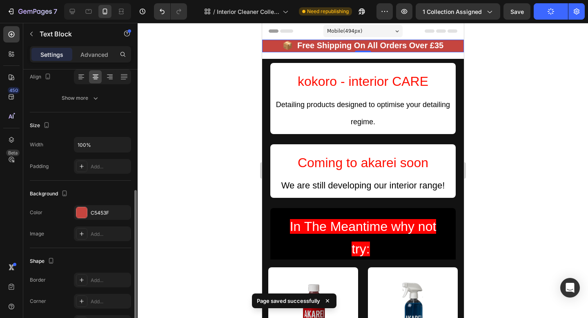
scroll to position [167, 0]
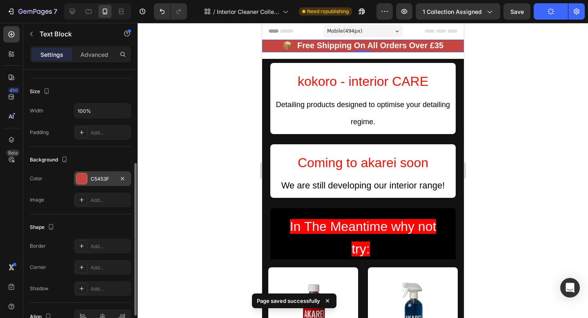
click at [100, 181] on div "C5453F" at bounding box center [103, 178] width 24 height 7
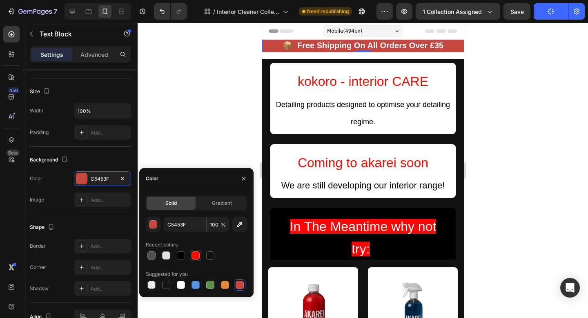
click at [193, 252] on div at bounding box center [196, 255] width 8 height 8
type input "FF0C00"
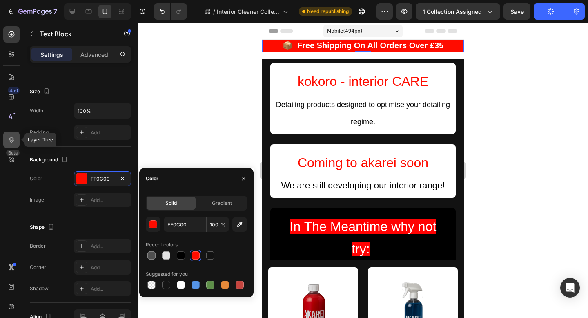
click at [11, 138] on icon at bounding box center [11, 140] width 5 height 6
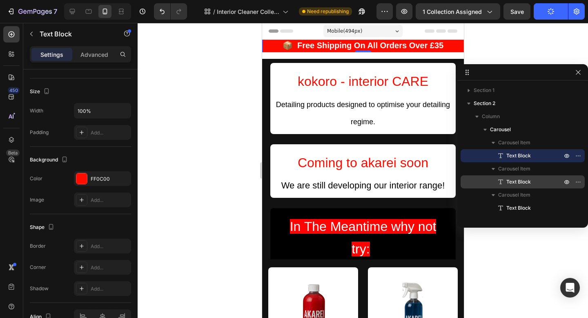
click at [508, 178] on span "Text Block" at bounding box center [519, 182] width 25 height 8
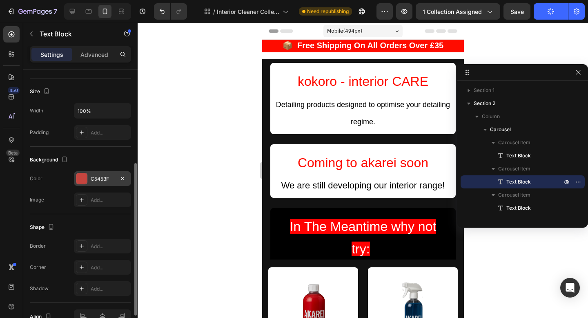
click at [100, 181] on div "C5453F" at bounding box center [103, 178] width 24 height 7
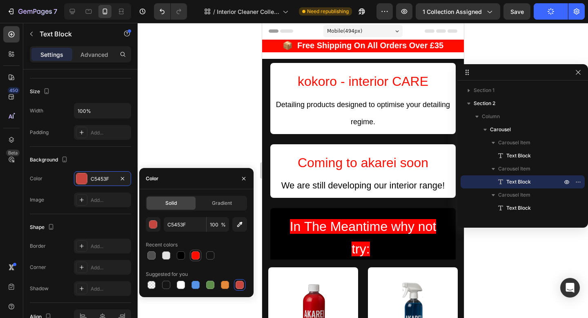
click at [197, 256] on div at bounding box center [196, 255] width 8 height 8
type input "FF0C00"
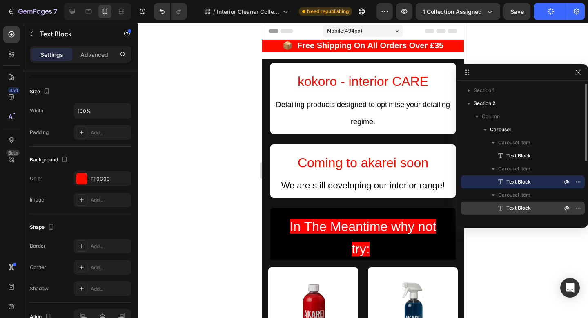
click at [524, 206] on span "Text Block" at bounding box center [519, 208] width 25 height 8
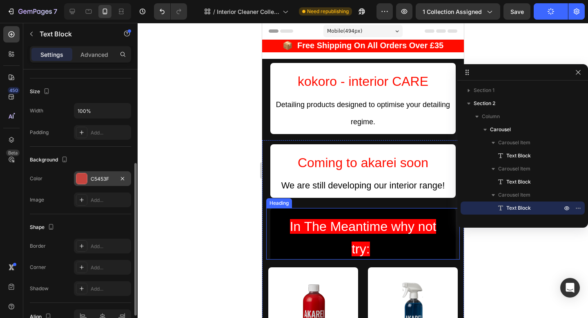
click at [86, 173] on div at bounding box center [81, 178] width 11 height 11
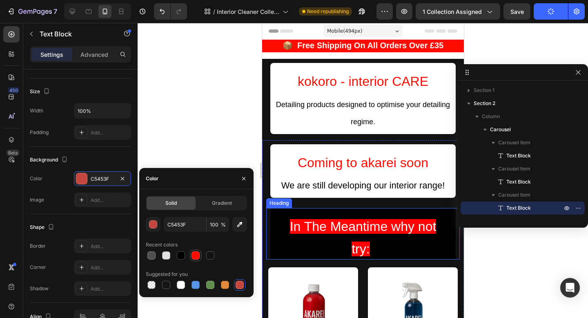
click at [194, 255] on div at bounding box center [196, 255] width 8 height 8
type input "FF0C00"
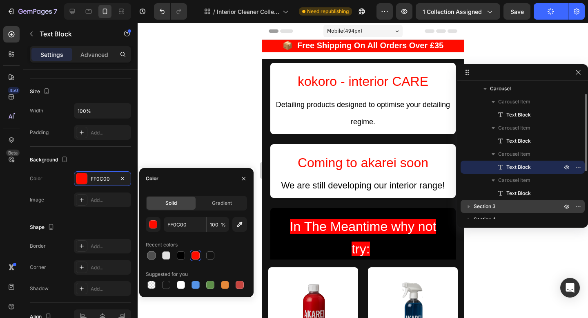
scroll to position [47, 0]
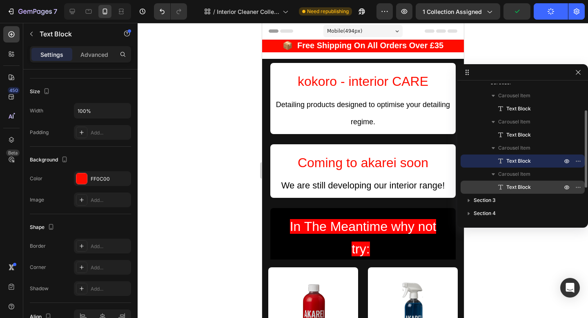
click at [526, 189] on span "Text Block" at bounding box center [519, 187] width 25 height 8
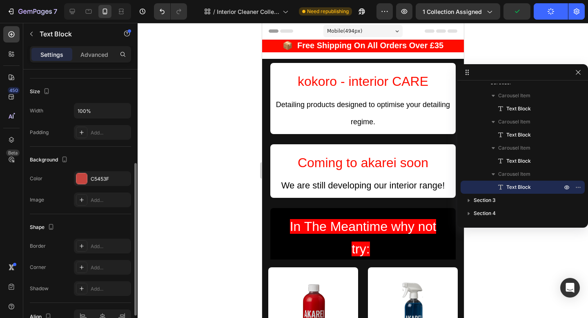
click at [92, 186] on div "The changes might be hidden by the video. Color C5453F Image Add..." at bounding box center [80, 189] width 101 height 36
click at [92, 180] on div "C5453F" at bounding box center [103, 178] width 24 height 7
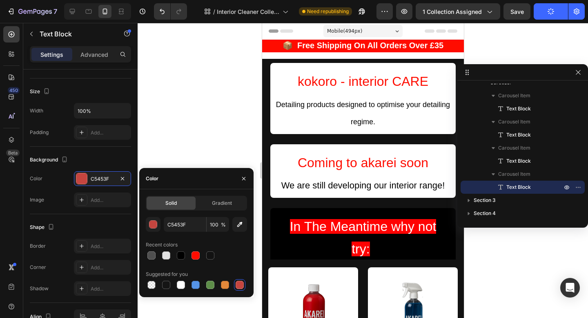
click at [197, 262] on div "C5453F 100 % Recent colors Suggested for you" at bounding box center [196, 254] width 101 height 74
click at [197, 258] on div at bounding box center [196, 255] width 8 height 8
type input "FF0C00"
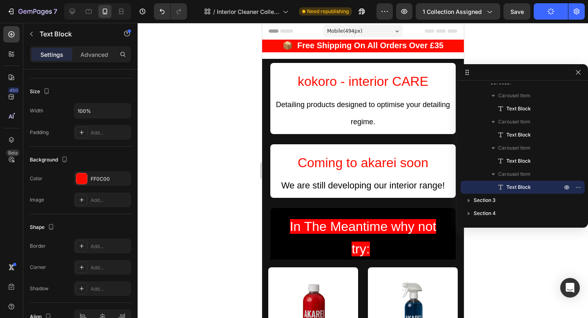
click at [520, 45] on div at bounding box center [363, 170] width 451 height 295
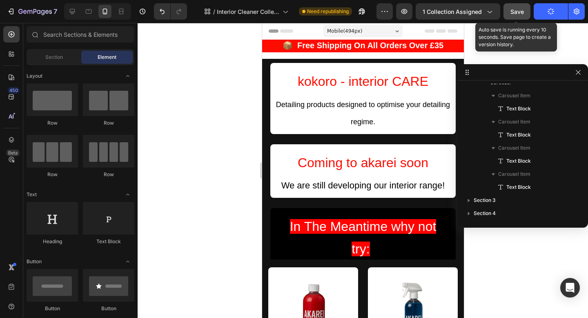
click at [522, 18] on button "Save" at bounding box center [517, 11] width 27 height 16
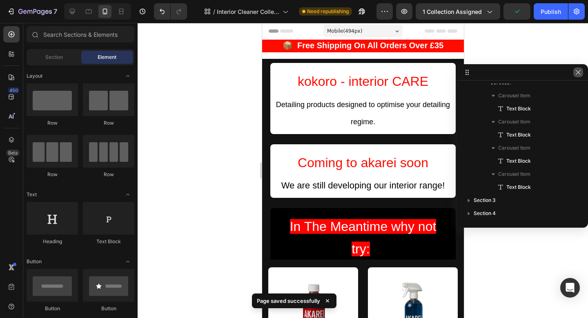
click at [580, 67] on button "button" at bounding box center [579, 72] width 10 height 10
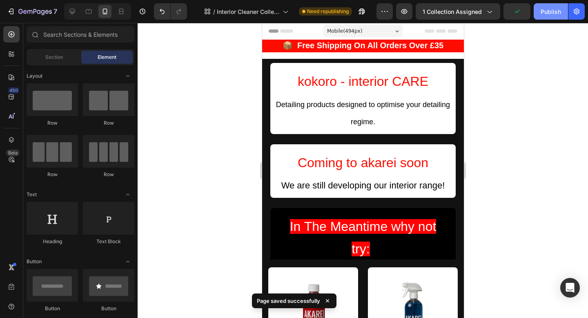
click at [552, 18] on button "Publish" at bounding box center [551, 11] width 34 height 16
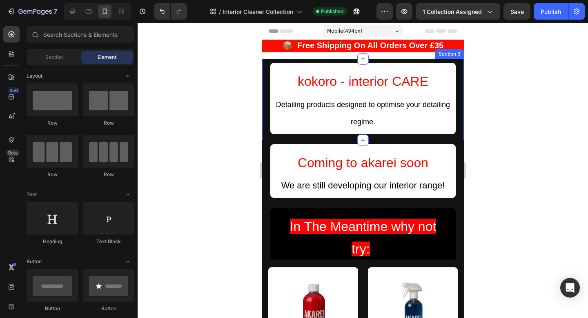
click at [461, 112] on div "kokoro - interior CARE Heading Detailing products designed to optimise your det…" at bounding box center [363, 99] width 202 height 81
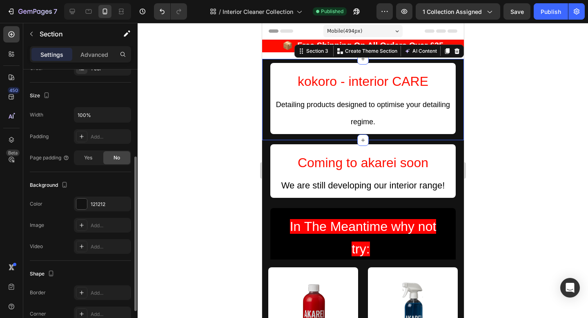
scroll to position [146, 0]
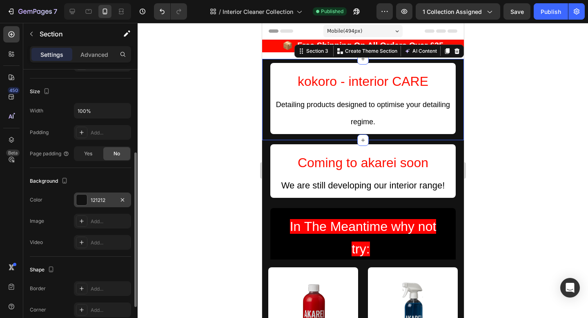
click at [96, 202] on div "121212" at bounding box center [103, 200] width 24 height 7
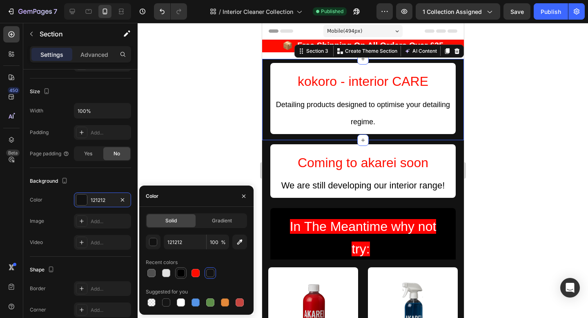
click at [181, 273] on div at bounding box center [181, 273] width 8 height 8
type input "000000"
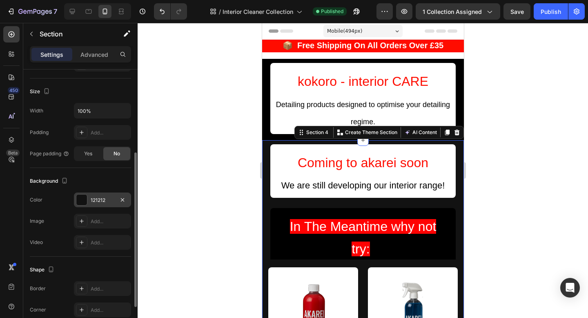
click at [111, 197] on div "121212" at bounding box center [103, 200] width 24 height 7
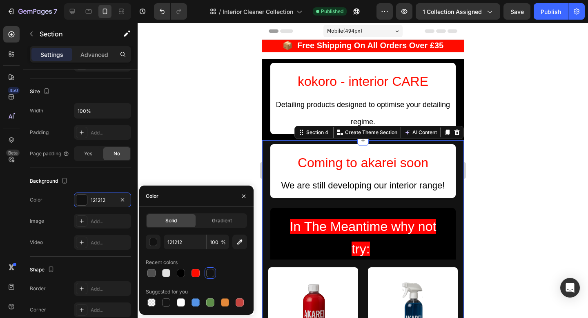
click at [181, 266] on div "Recent colors" at bounding box center [196, 262] width 101 height 13
click at [181, 268] on div at bounding box center [181, 273] width 10 height 10
type input "000000"
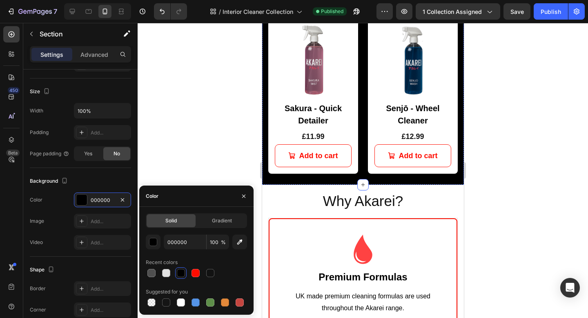
scroll to position [428, 0]
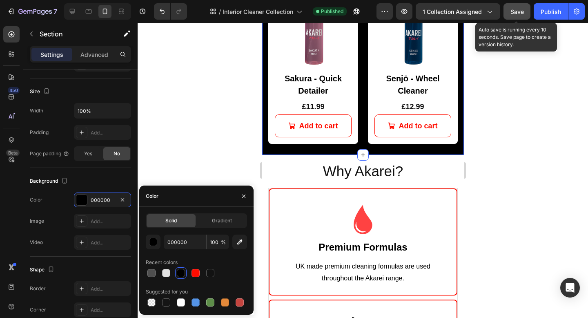
click at [522, 12] on span "Save" at bounding box center [517, 11] width 13 height 7
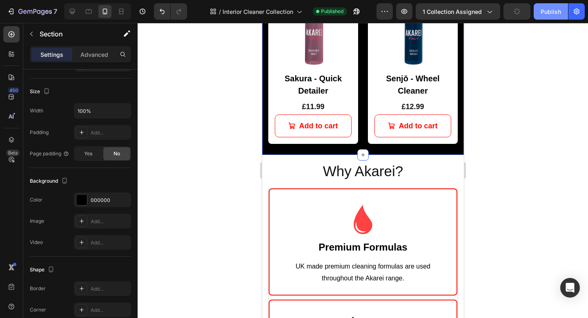
click at [536, 12] on button "Publish" at bounding box center [551, 11] width 34 height 16
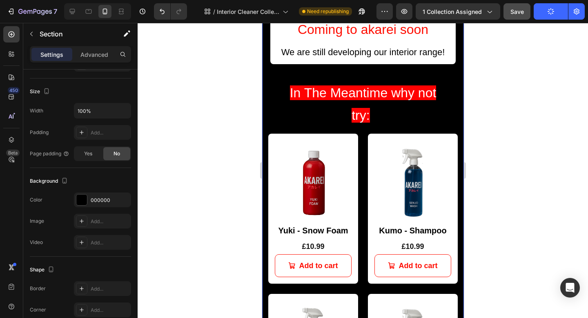
scroll to position [0, 0]
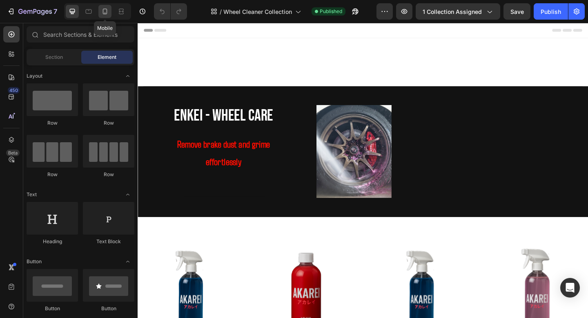
click at [108, 11] on icon at bounding box center [105, 11] width 8 height 8
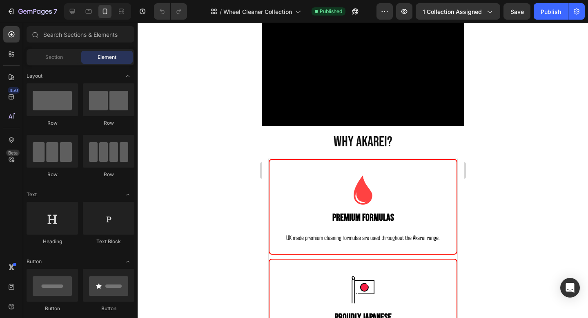
scroll to position [699, 0]
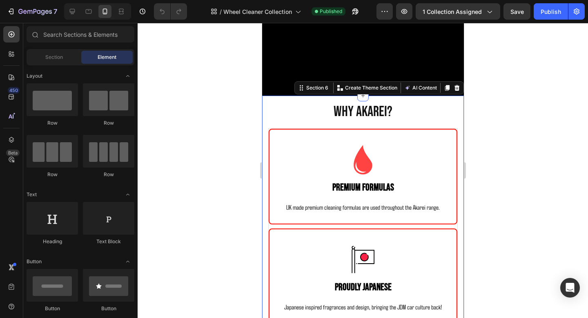
click at [437, 97] on div "Why Akarei? Heading Row Image Premium Formulas Text Block UK made premium clean…" at bounding box center [363, 323] width 202 height 454
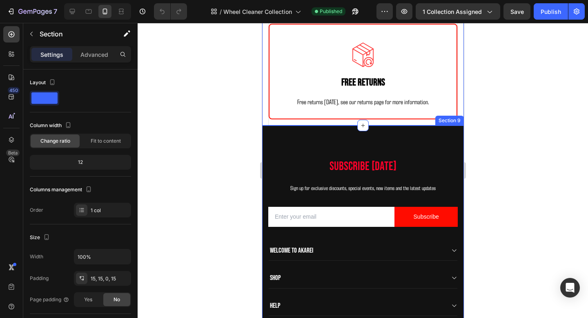
scroll to position [1137, 0]
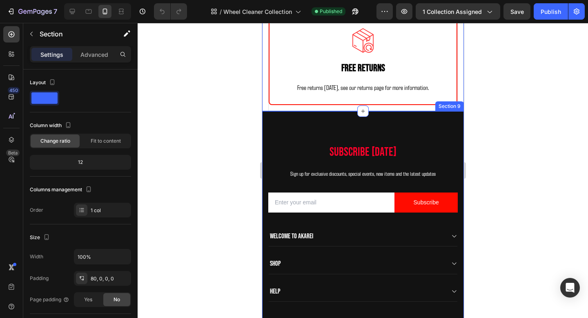
click at [441, 119] on div "Subscribe [DATE] Heading Sign up for exclusive discounts, special events, new i…" at bounding box center [363, 265] width 202 height 309
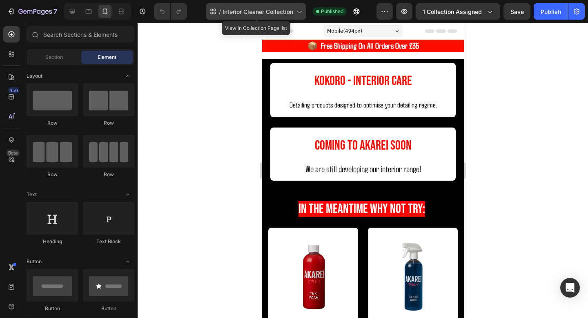
click at [266, 12] on span "Interior Cleaner Collection" at bounding box center [258, 11] width 71 height 9
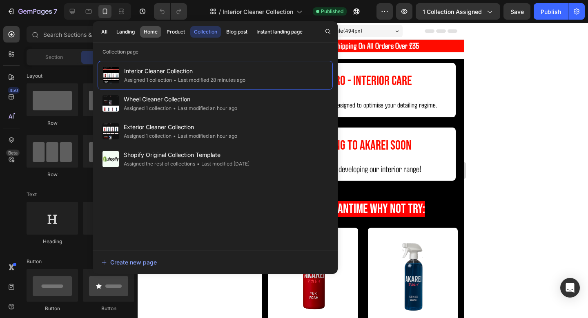
click at [150, 31] on div "Home" at bounding box center [151, 31] width 14 height 7
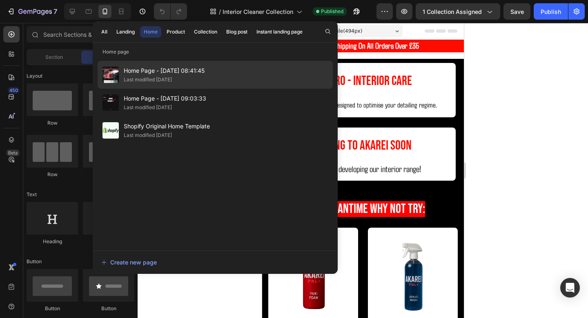
click at [148, 76] on div "Last modified [DATE]" at bounding box center [148, 80] width 48 height 8
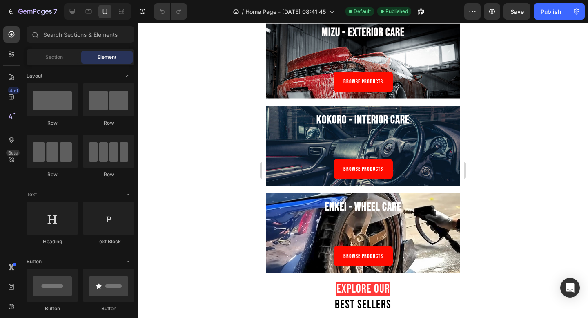
scroll to position [490, 0]
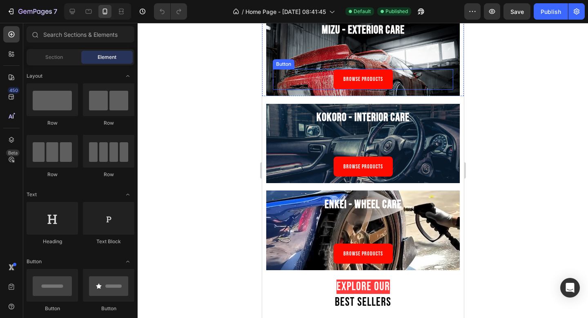
click at [387, 74] on link "BROWSE PRODUCTS" at bounding box center [362, 79] width 59 height 20
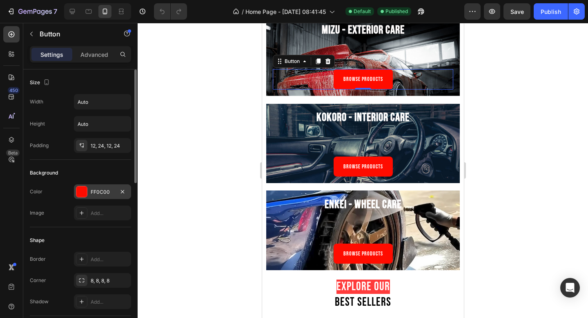
click at [105, 195] on div "FF0C00" at bounding box center [103, 191] width 24 height 7
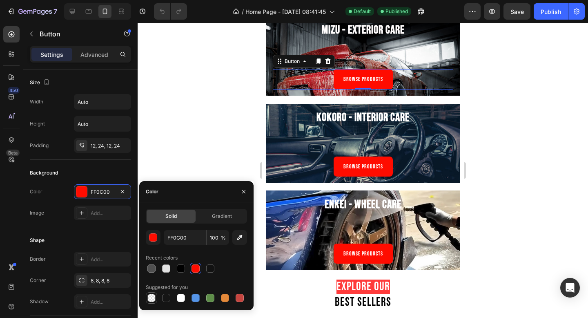
click at [152, 295] on div at bounding box center [152, 298] width 8 height 8
type input "000000"
type input "0"
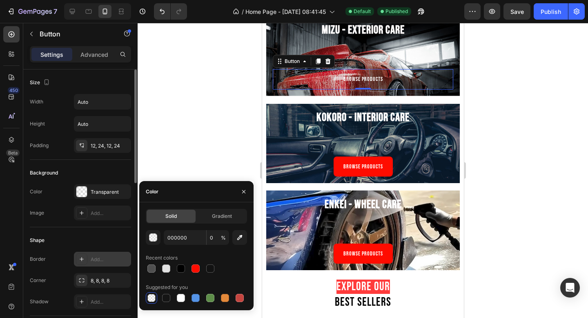
click at [104, 255] on div "Add..." at bounding box center [102, 259] width 57 height 15
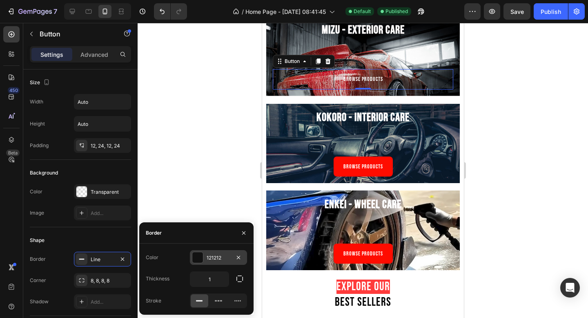
click at [212, 255] on div "121212" at bounding box center [219, 257] width 24 height 7
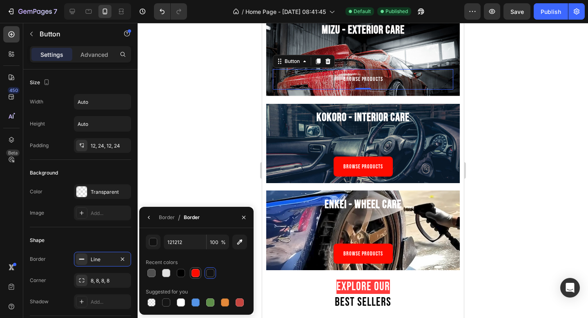
click at [195, 270] on div at bounding box center [196, 273] width 8 height 8
type input "FF0C00"
click at [156, 218] on div "Border / Border" at bounding box center [171, 217] width 64 height 21
click at [152, 218] on icon "button" at bounding box center [149, 217] width 7 height 7
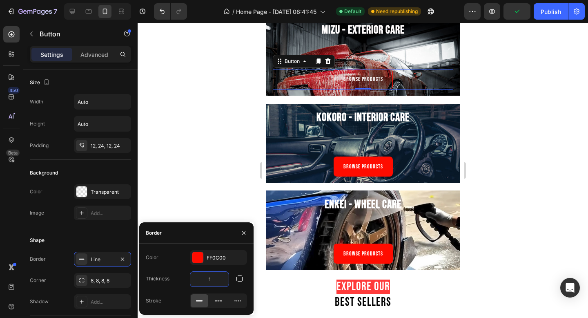
click at [215, 280] on input "1" at bounding box center [209, 279] width 38 height 15
type input "3"
type input "5"
type input "4"
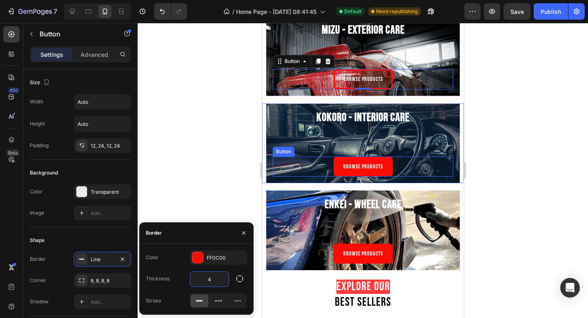
click at [506, 150] on div at bounding box center [363, 170] width 451 height 295
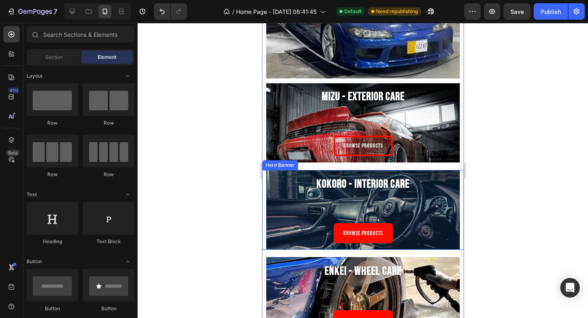
scroll to position [400, 0]
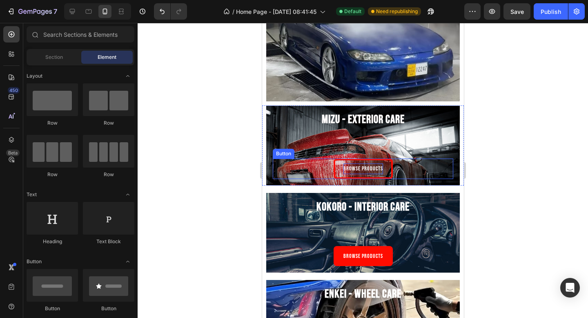
click at [362, 168] on span "BROWSE PRODUCTS" at bounding box center [363, 168] width 40 height 7
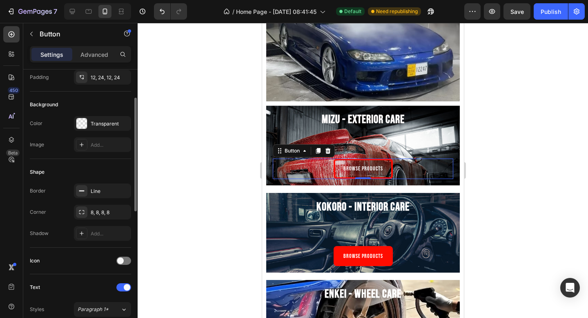
scroll to position [0, 0]
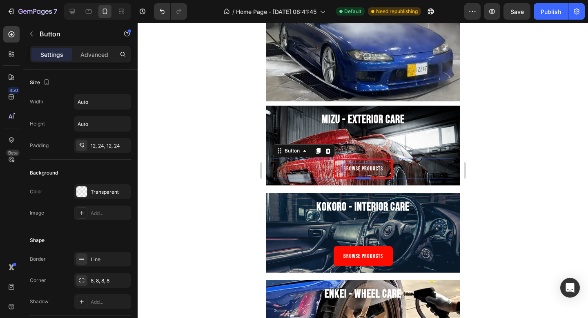
click at [369, 166] on span "BROWSE PRODUCTS" at bounding box center [363, 168] width 40 height 7
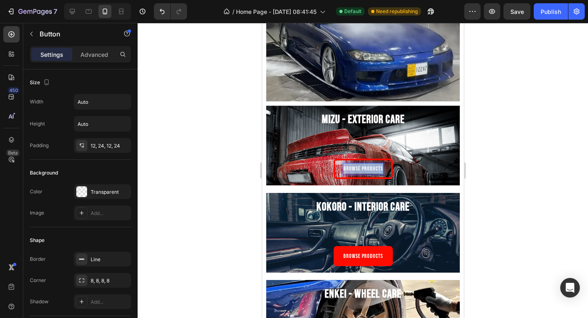
click at [369, 166] on span "BROWSE PRODUCTS" at bounding box center [363, 168] width 40 height 7
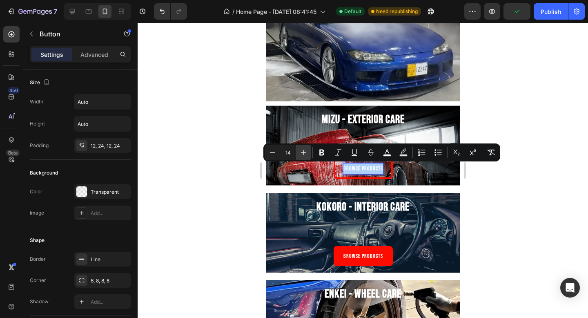
click at [303, 154] on icon "Editor contextual toolbar" at bounding box center [304, 152] width 8 height 8
click at [300, 154] on icon "Editor contextual toolbar" at bounding box center [304, 152] width 8 height 8
type input "18"
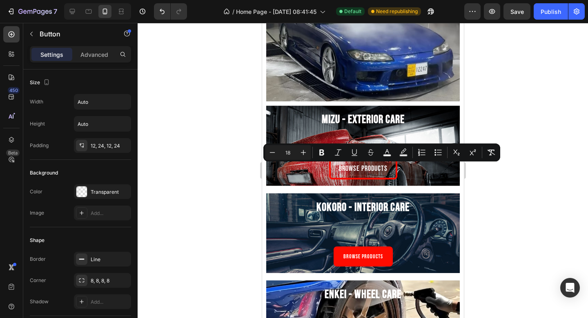
click at [559, 214] on div at bounding box center [363, 170] width 451 height 295
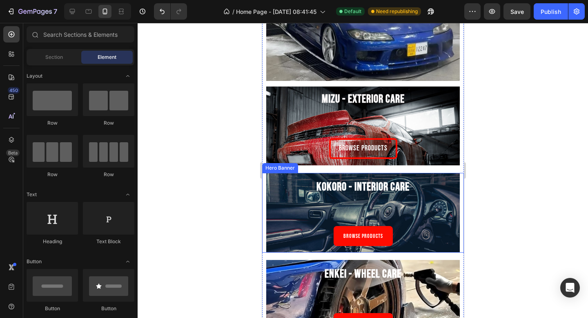
scroll to position [423, 0]
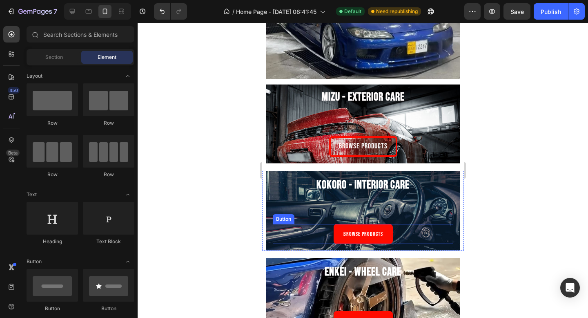
click at [388, 231] on link "BROWSE PRODUCTS" at bounding box center [362, 234] width 59 height 20
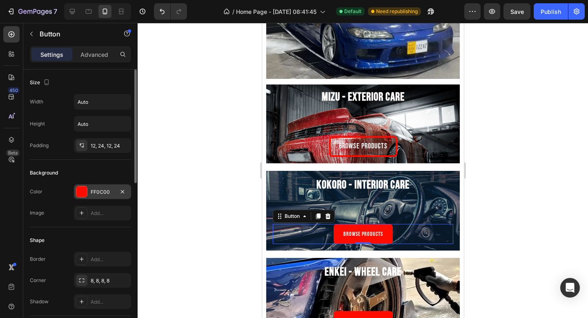
click at [104, 192] on div "FF0C00" at bounding box center [103, 191] width 24 height 7
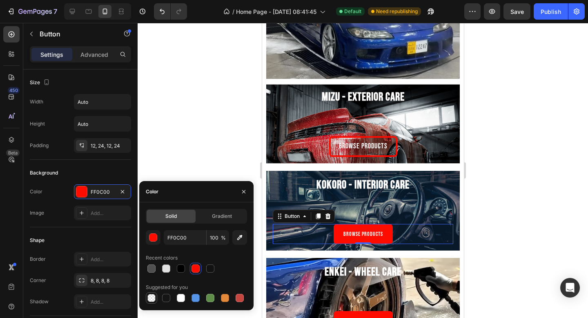
click at [152, 298] on div at bounding box center [152, 298] width 8 height 8
type input "000000"
type input "0"
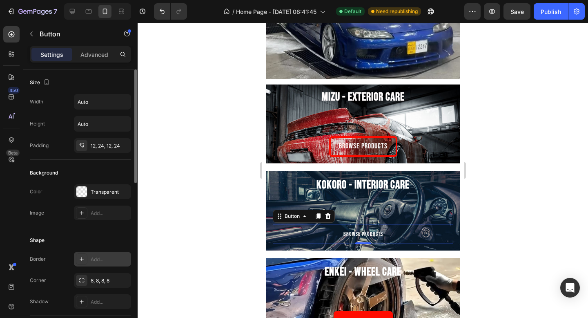
click at [104, 263] on div "Add..." at bounding box center [102, 259] width 57 height 15
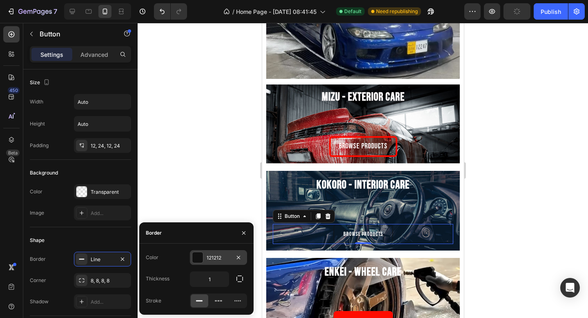
click at [205, 257] on div "121212" at bounding box center [218, 257] width 57 height 15
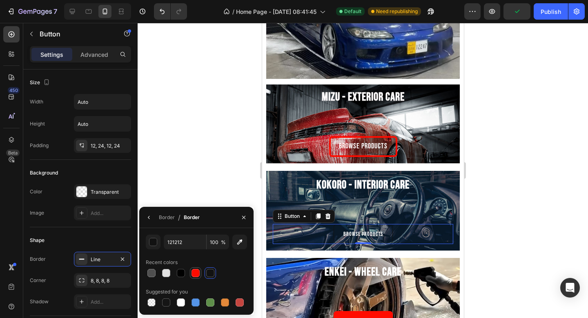
click at [195, 272] on div at bounding box center [196, 273] width 8 height 8
type input "FF0C00"
click at [150, 215] on icon "button" at bounding box center [149, 217] width 7 height 7
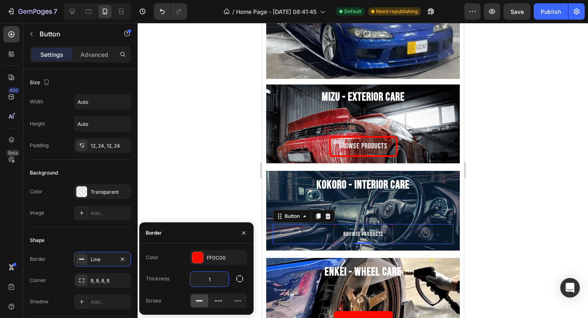
click at [206, 284] on input "1" at bounding box center [209, 279] width 38 height 15
type input "4"
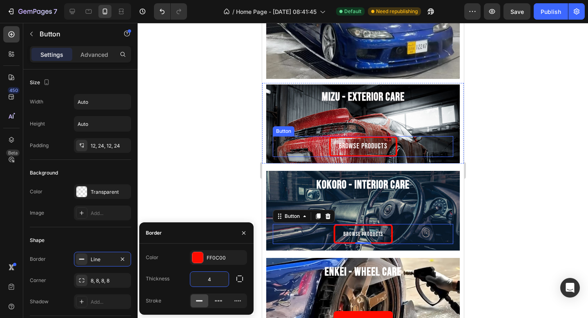
click at [333, 141] on link "BROWSE PRODUCTS" at bounding box center [363, 146] width 68 height 20
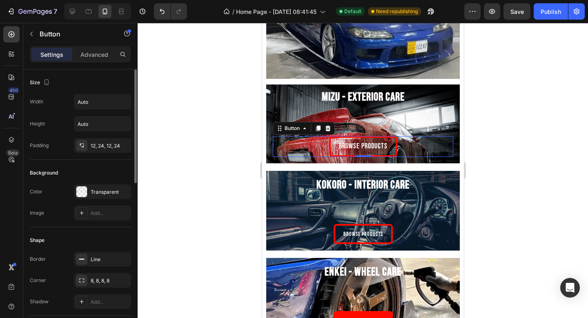
click at [95, 251] on div "Shape Border Line Corner 8, 8, 8, 8 Shadow Add..." at bounding box center [80, 271] width 101 height 89
click at [95, 260] on div "Line" at bounding box center [103, 259] width 24 height 7
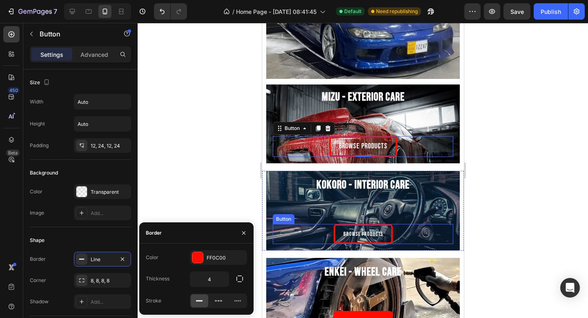
click at [344, 240] on link "BROWSE PRODUCTS" at bounding box center [362, 234] width 59 height 20
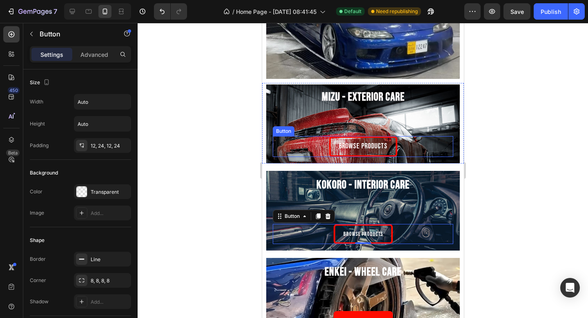
click at [335, 146] on link "BROWSE PRODUCTS" at bounding box center [363, 146] width 68 height 20
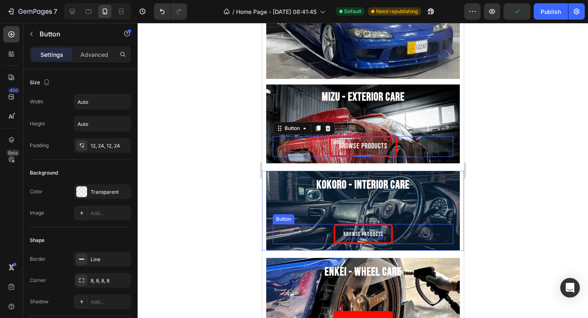
click at [354, 233] on span "BROWSE PRODUCTS" at bounding box center [363, 233] width 40 height 7
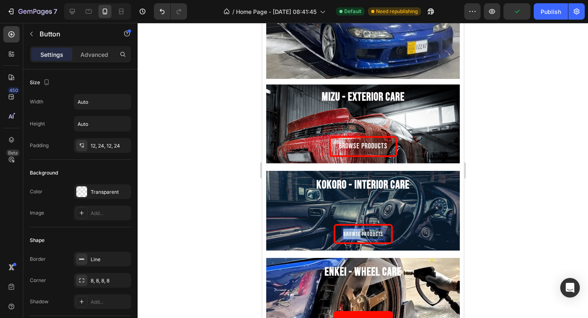
click at [354, 233] on span "BROWSE PRODUCTS" at bounding box center [363, 233] width 40 height 7
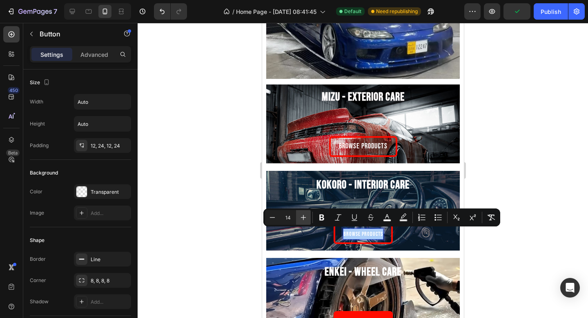
click at [298, 219] on button "Plus" at bounding box center [303, 217] width 15 height 15
type input "18"
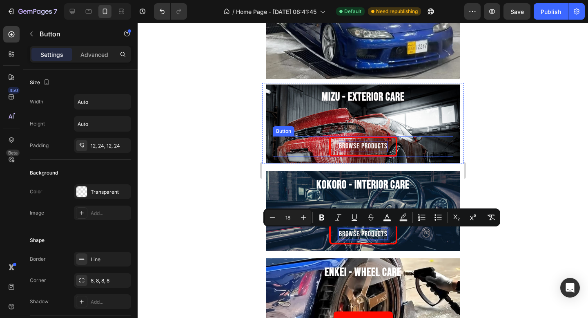
click at [363, 148] on span "BROWSE PRODUCTS" at bounding box center [363, 146] width 49 height 9
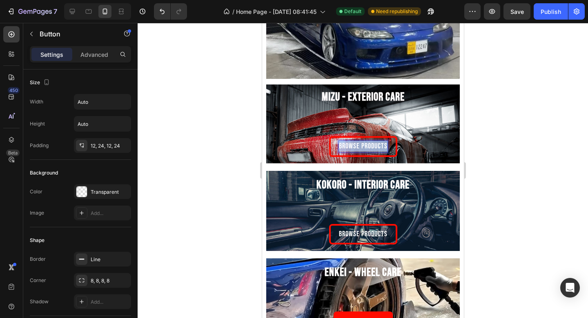
click at [363, 148] on span "BROWSE PRODUCTS" at bounding box center [363, 146] width 49 height 9
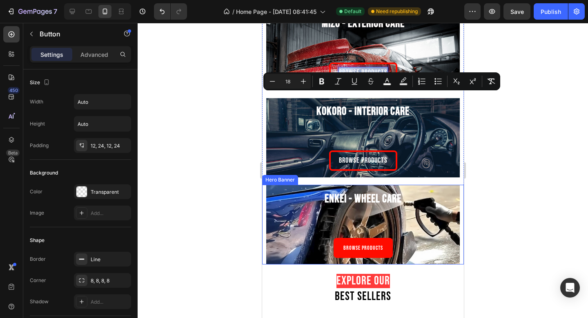
scroll to position [509, 0]
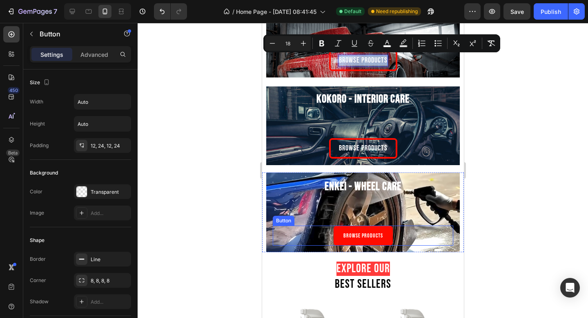
click at [389, 230] on link "BROWSE PRODUCTS" at bounding box center [362, 236] width 59 height 20
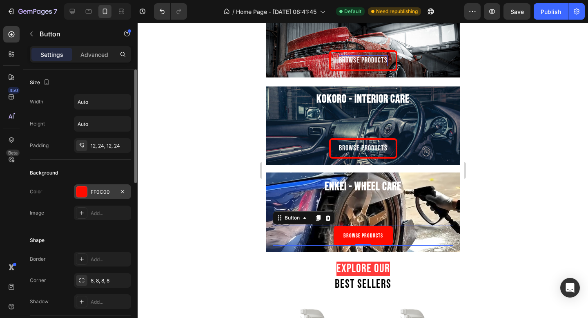
click at [105, 194] on div "FF0C00" at bounding box center [103, 191] width 24 height 7
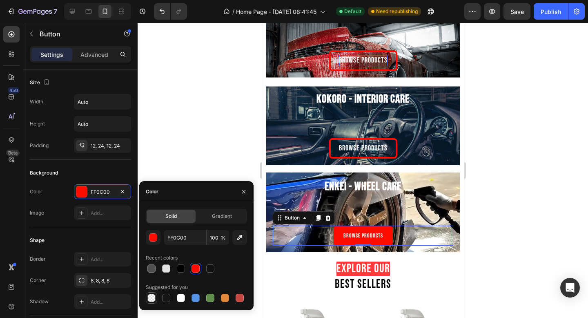
click at [155, 294] on div at bounding box center [152, 298] width 10 height 10
type input "000000"
type input "0"
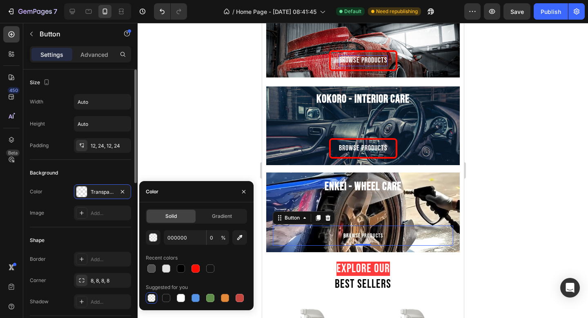
click at [96, 247] on div "Shape Border Add... Corner 8, 8, 8, 8 Shadow Add..." at bounding box center [80, 271] width 101 height 89
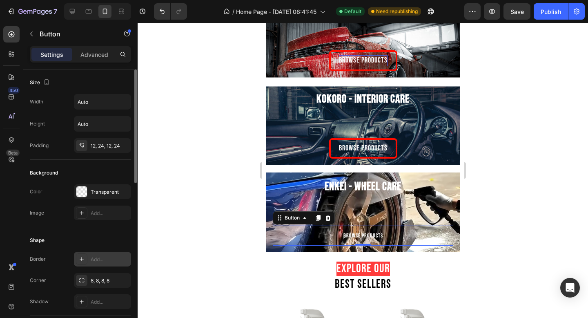
click at [96, 253] on div "Add..." at bounding box center [102, 259] width 57 height 15
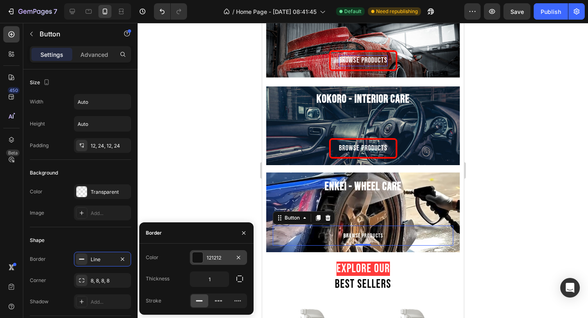
click at [217, 258] on div "121212" at bounding box center [219, 257] width 24 height 7
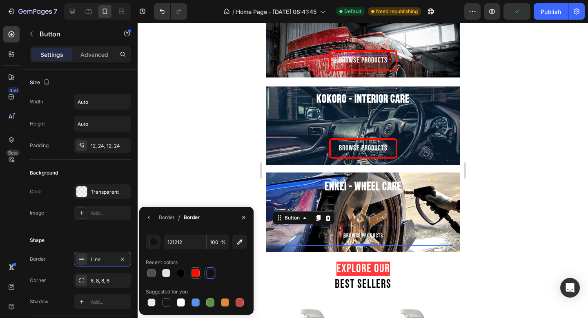
click at [190, 271] on div at bounding box center [195, 272] width 11 height 11
type input "FF0C00"
click at [146, 217] on icon "button" at bounding box center [149, 217] width 7 height 7
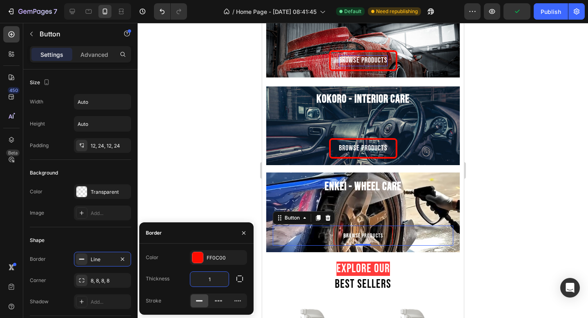
click at [214, 282] on input "1" at bounding box center [209, 279] width 38 height 15
type input "4"
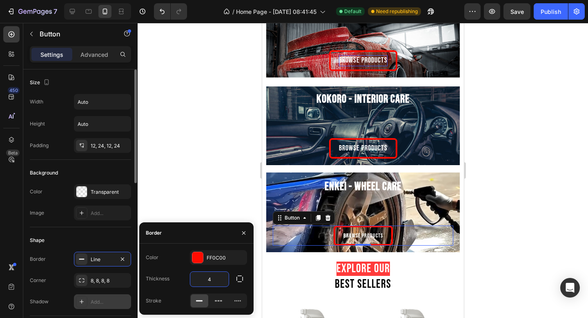
click at [105, 296] on div "Add..." at bounding box center [102, 301] width 57 height 15
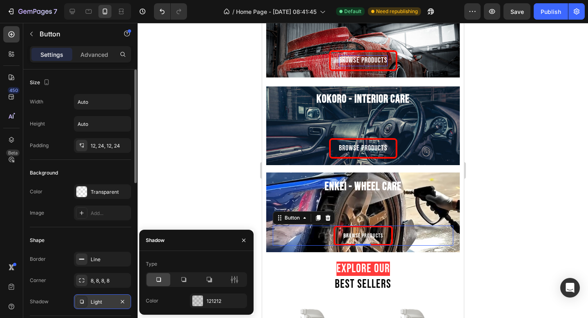
click at [106, 296] on div "Light" at bounding box center [102, 301] width 57 height 15
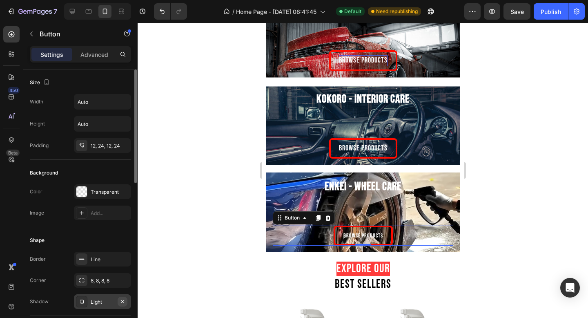
click at [119, 302] on icon "button" at bounding box center [122, 301] width 7 height 7
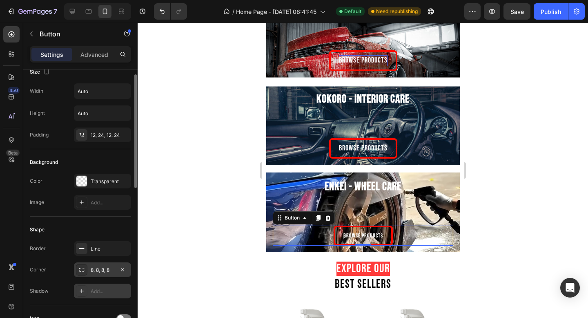
scroll to position [11, 0]
click at [358, 235] on span "BROWSE PRODUCTS" at bounding box center [363, 235] width 40 height 7
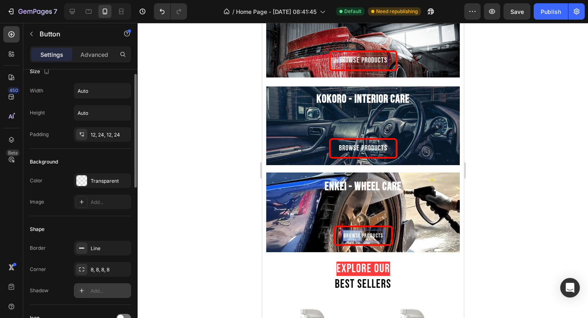
click at [358, 235] on span "BROWSE PRODUCTS" at bounding box center [363, 235] width 40 height 7
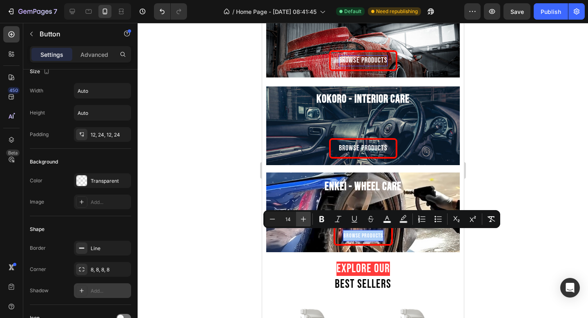
click at [303, 215] on icon "Editor contextual toolbar" at bounding box center [304, 219] width 8 height 8
type input "18"
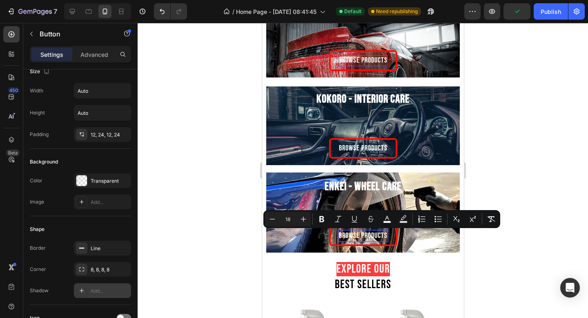
click at [585, 171] on div at bounding box center [363, 170] width 451 height 295
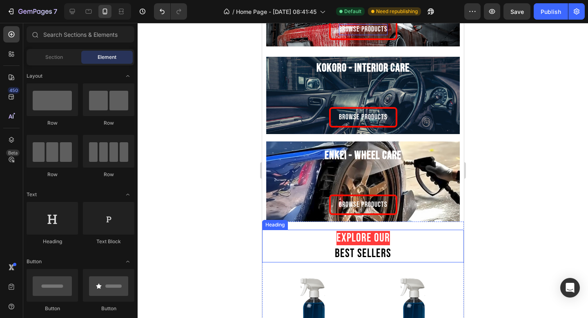
scroll to position [545, 0]
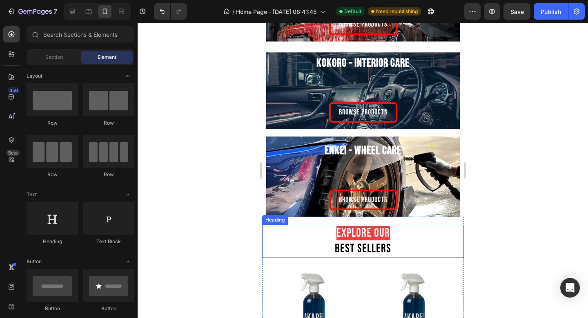
click at [386, 233] on span "Explore Our" at bounding box center [363, 233] width 54 height 14
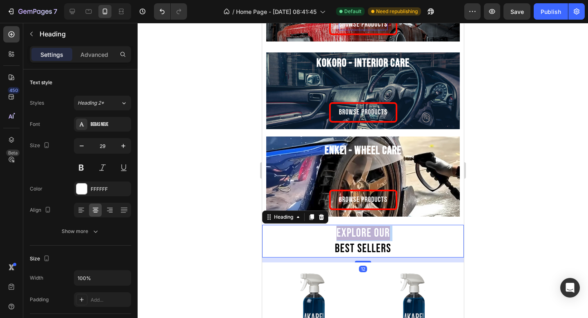
click at [386, 233] on span "Explore Our" at bounding box center [363, 233] width 54 height 14
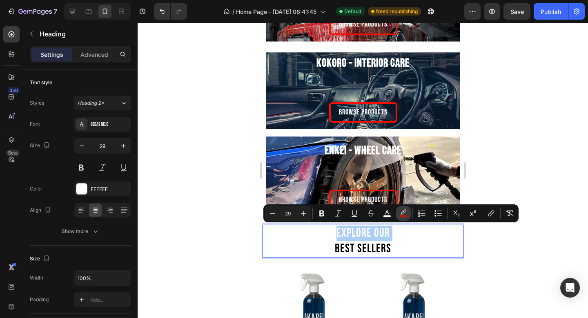
click at [406, 211] on icon "Editor contextual toolbar" at bounding box center [404, 213] width 8 height 8
type input "FF0000"
type input "77"
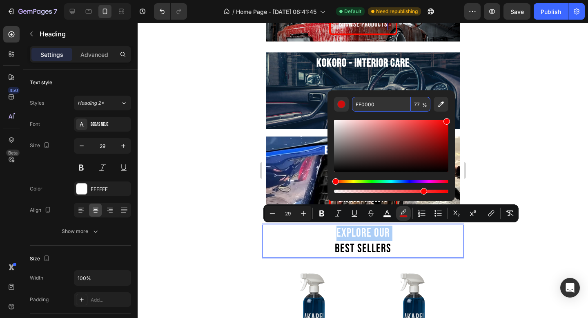
click at [417, 103] on input "77" at bounding box center [421, 104] width 20 height 15
click at [416, 103] on input "77" at bounding box center [421, 104] width 20 height 15
type input "100"
click at [500, 116] on div at bounding box center [363, 170] width 451 height 295
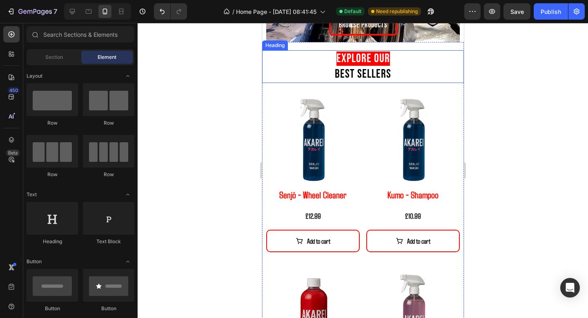
scroll to position [721, 0]
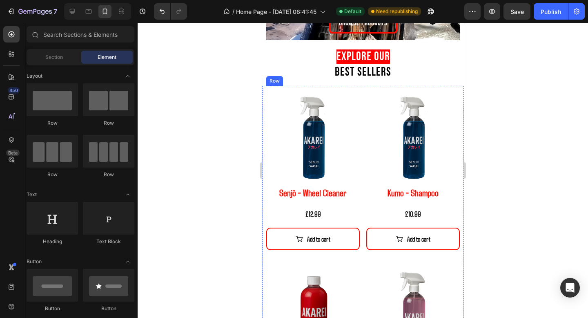
click at [344, 194] on h2 "Senjō - Wheel Cleaner" at bounding box center [313, 193] width 94 height 14
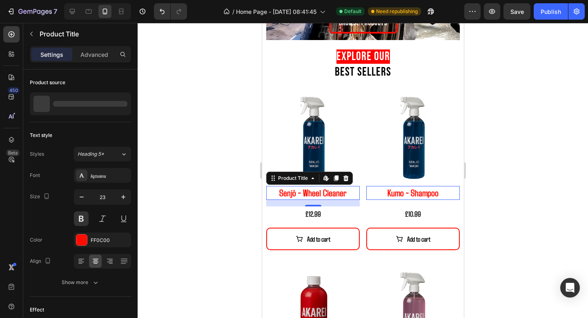
click at [344, 194] on h2 "Senjō - Wheel Cleaner" at bounding box center [313, 193] width 94 height 14
click at [326, 192] on h2 "Senjō - Wheel Cleaner" at bounding box center [313, 193] width 94 height 14
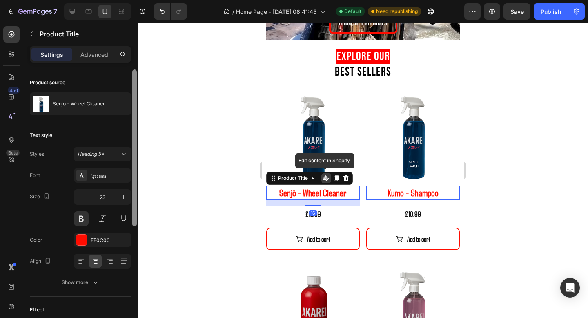
drag, startPoint x: 89, startPoint y: 239, endPoint x: 137, endPoint y: 245, distance: 48.6
click at [89, 239] on div "FF0C00" at bounding box center [102, 240] width 57 height 15
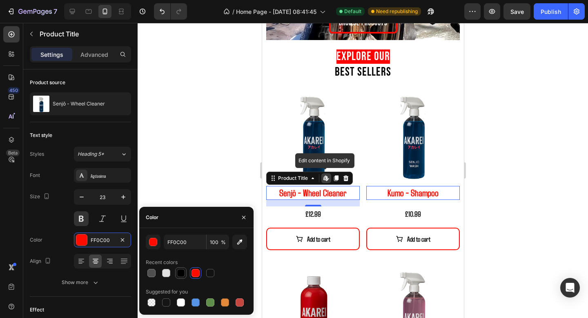
click at [179, 269] on div at bounding box center [181, 273] width 8 height 8
type input "000000"
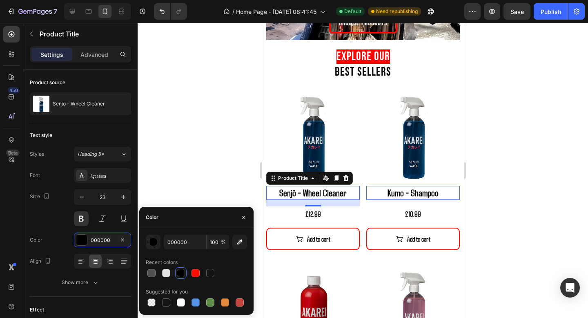
click at [521, 227] on div at bounding box center [363, 170] width 451 height 295
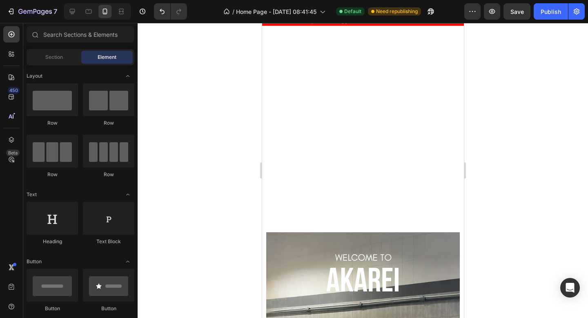
scroll to position [0, 0]
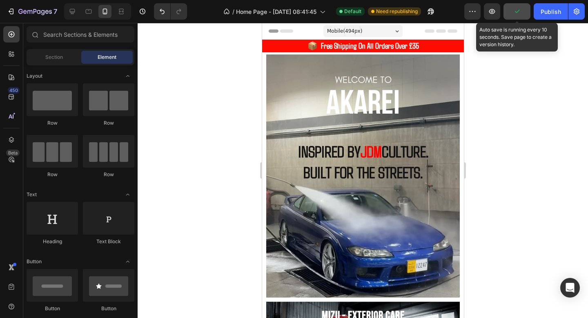
click at [522, 15] on button "button" at bounding box center [517, 11] width 27 height 16
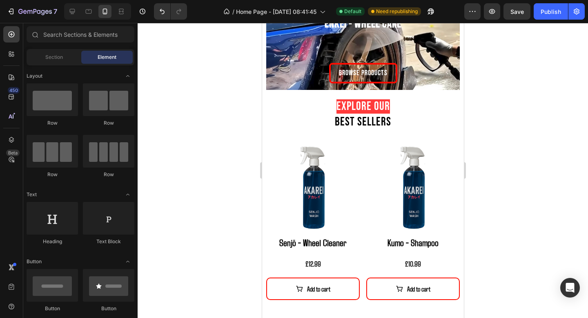
scroll to position [670, 0]
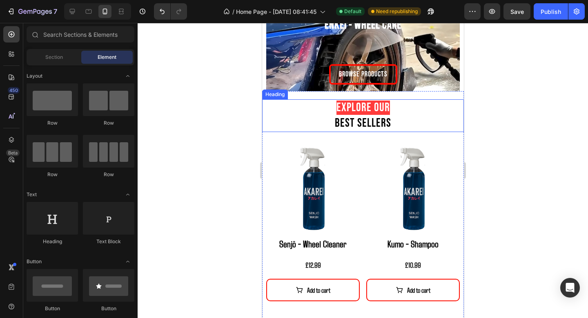
click at [375, 111] on span "Explore Our" at bounding box center [363, 108] width 54 height 14
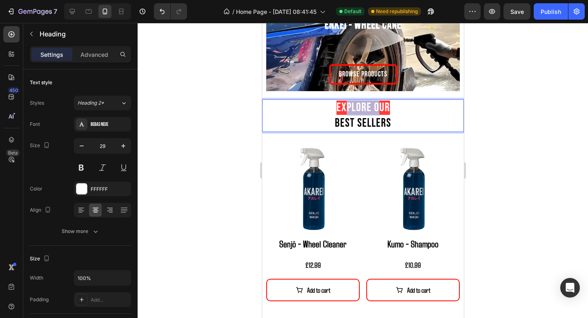
click at [357, 108] on span "Explore Our" at bounding box center [363, 108] width 54 height 14
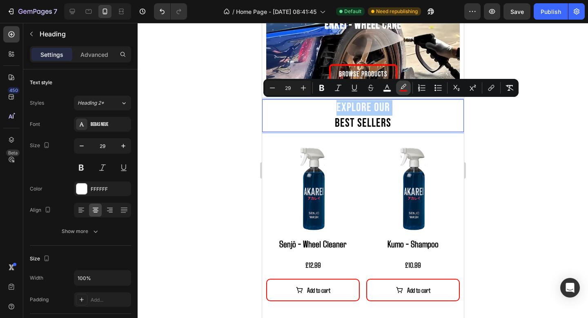
click at [405, 90] on rect "Editor contextual toolbar" at bounding box center [404, 91] width 8 height 2
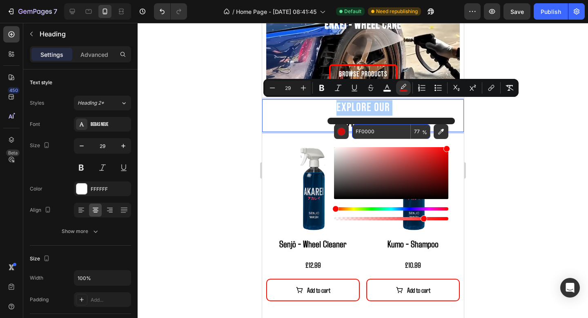
click at [415, 133] on input "77" at bounding box center [421, 131] width 20 height 15
type input "100"
click at [527, 156] on div at bounding box center [363, 170] width 451 height 295
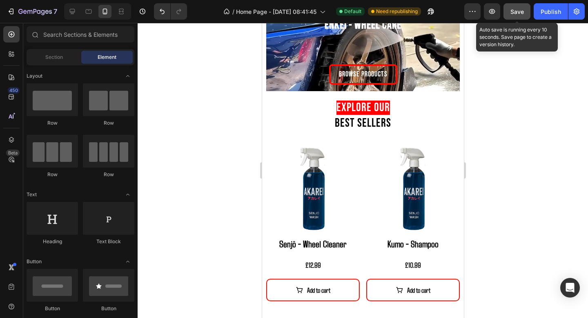
click at [525, 4] on button "Save" at bounding box center [517, 11] width 27 height 16
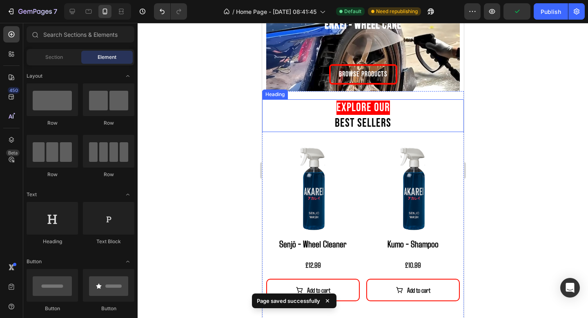
click at [362, 126] on span "Best Sellers" at bounding box center [363, 123] width 56 height 14
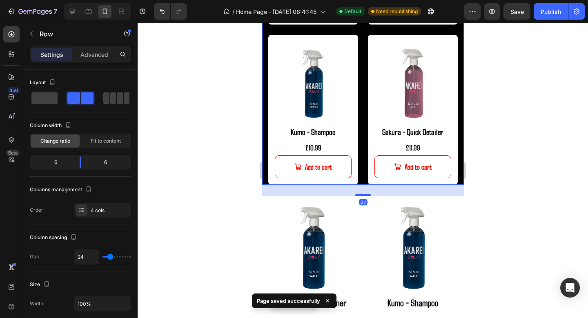
scroll to position [963, 0]
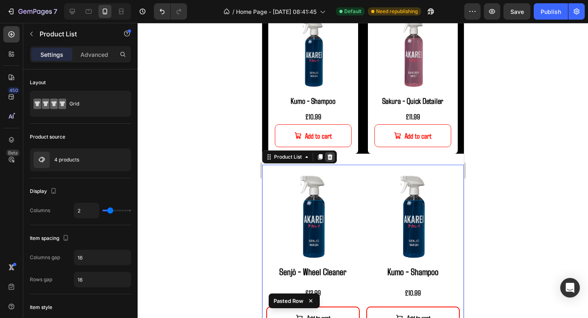
click at [331, 155] on icon at bounding box center [329, 157] width 5 height 6
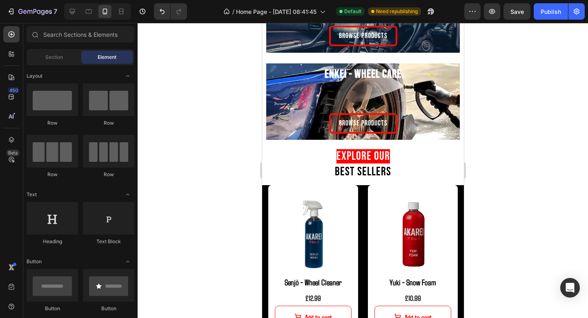
scroll to position [617, 0]
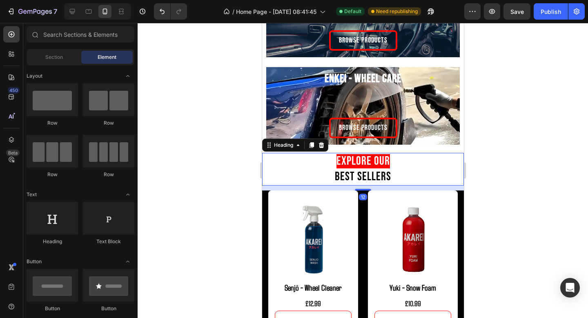
click at [441, 160] on p "⁠⁠⁠⁠⁠⁠⁠ Explore Our Best Sellers" at bounding box center [363, 169] width 200 height 31
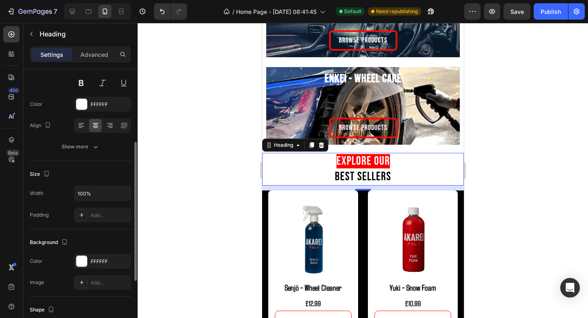
scroll to position [120, 0]
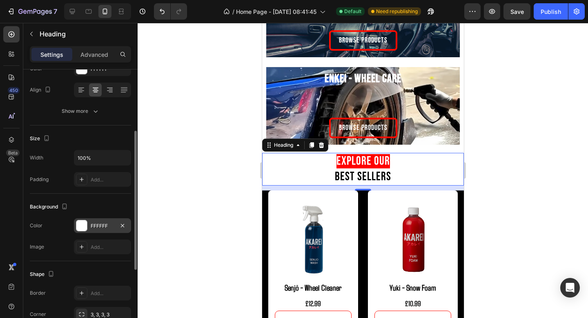
click at [98, 226] on div "FFFFFF" at bounding box center [103, 225] width 24 height 7
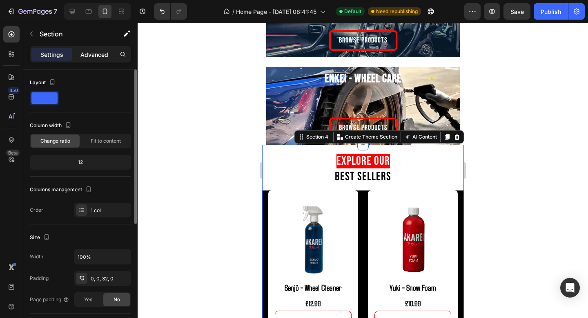
click at [99, 51] on p "Advanced" at bounding box center [95, 54] width 28 height 9
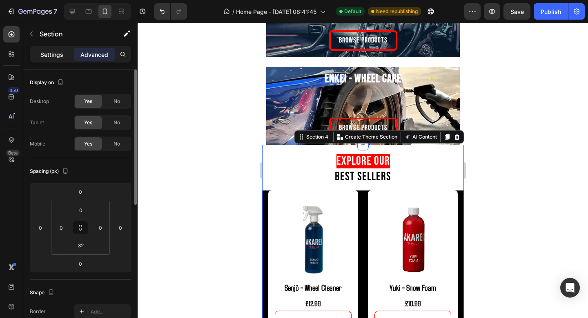
click at [72, 50] on div "Settings" at bounding box center [51, 54] width 41 height 13
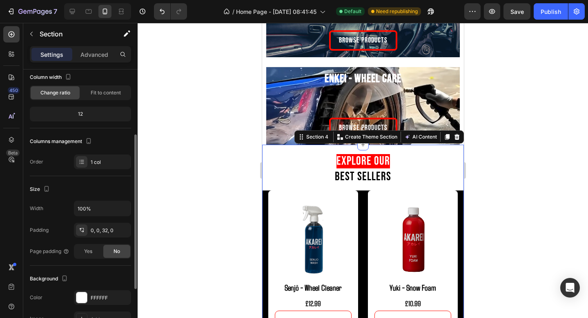
scroll to position [105, 0]
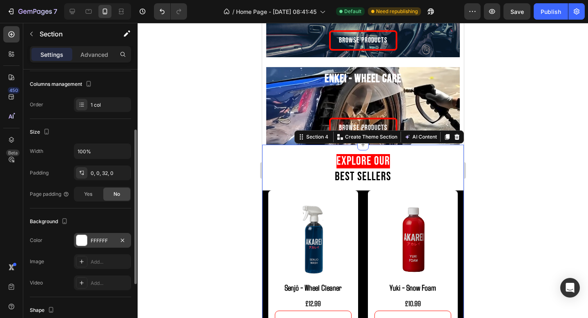
click at [95, 233] on div "FFFFFF" at bounding box center [102, 240] width 57 height 15
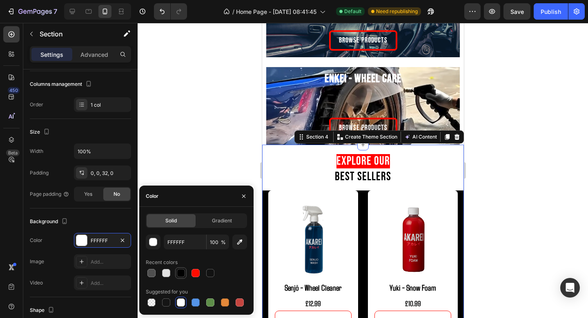
click at [181, 275] on div at bounding box center [181, 273] width 8 height 8
type input "000000"
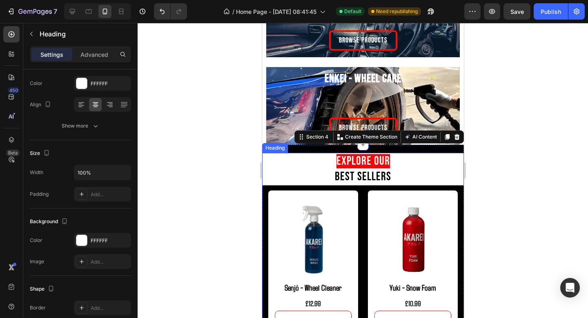
click at [362, 166] on span "Explore Our" at bounding box center [363, 161] width 54 height 14
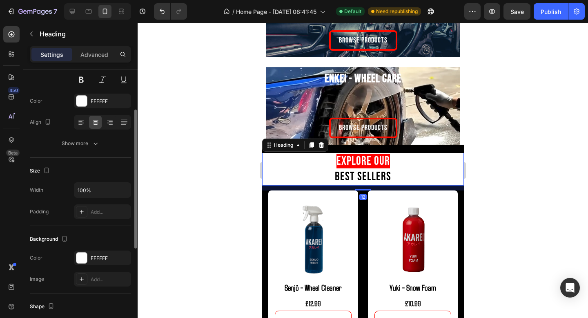
scroll to position [91, 0]
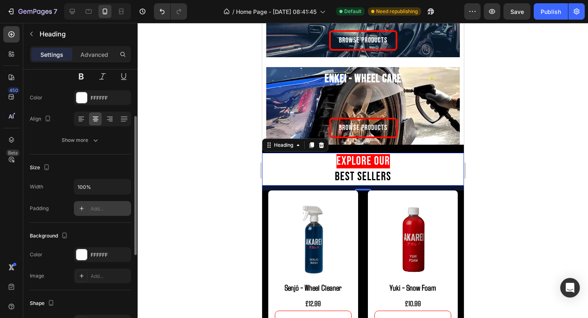
click at [95, 206] on div "Add..." at bounding box center [110, 208] width 38 height 7
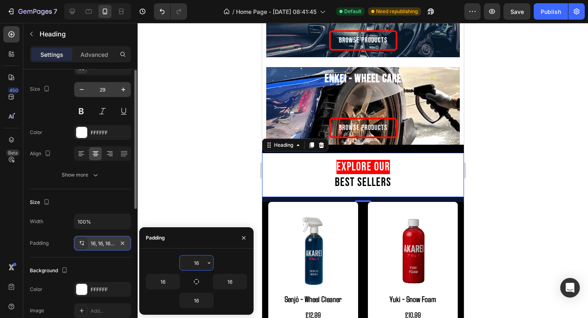
scroll to position [0, 0]
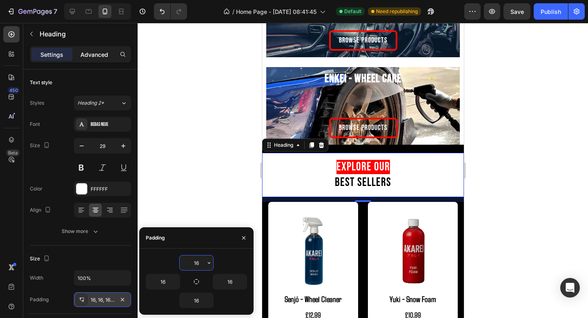
click at [98, 56] on p "Advanced" at bounding box center [95, 54] width 28 height 9
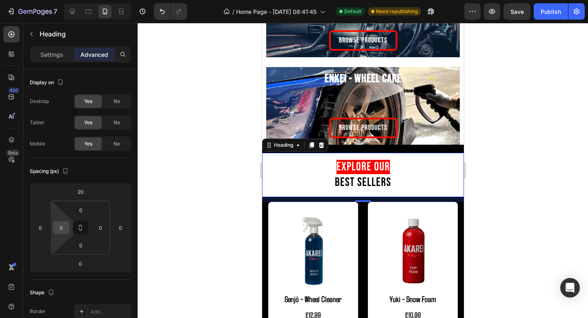
click at [61, 226] on input "0" at bounding box center [61, 227] width 12 height 12
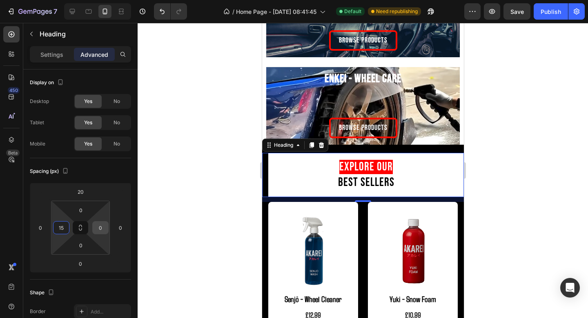
type input "15"
click at [104, 228] on input "0" at bounding box center [100, 227] width 12 height 12
type input "15"
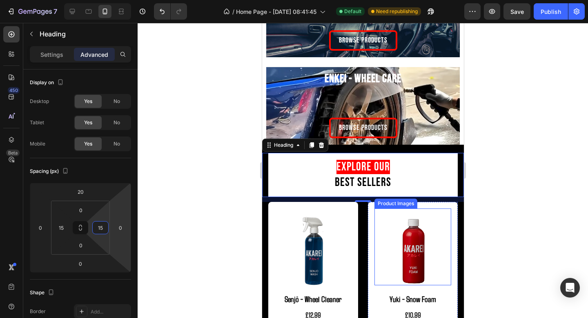
click at [503, 211] on div at bounding box center [363, 170] width 451 height 295
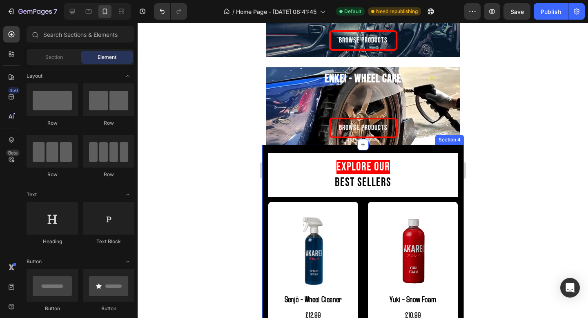
click at [433, 184] on p "⁠⁠⁠⁠⁠⁠⁠ Explore Our Best Sellers" at bounding box center [363, 174] width 177 height 31
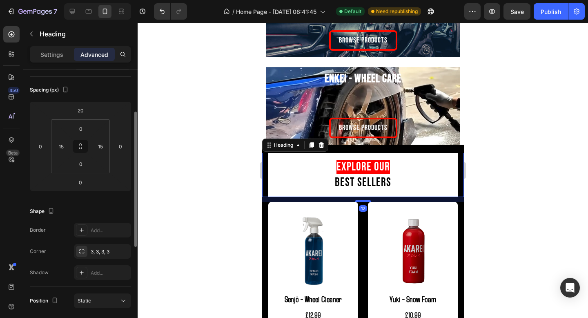
scroll to position [85, 0]
click at [121, 248] on icon "button" at bounding box center [122, 248] width 7 height 7
click at [106, 248] on div "Add..." at bounding box center [110, 248] width 38 height 7
click at [510, 263] on div at bounding box center [363, 170] width 451 height 295
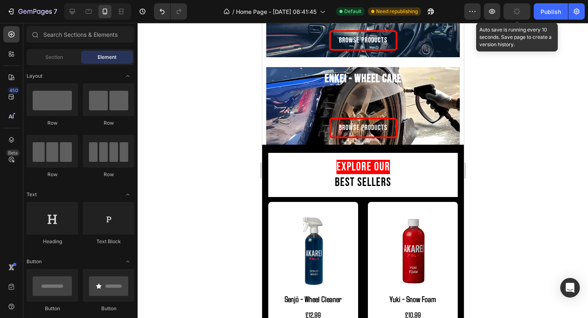
click at [521, 15] on button "button" at bounding box center [517, 11] width 27 height 16
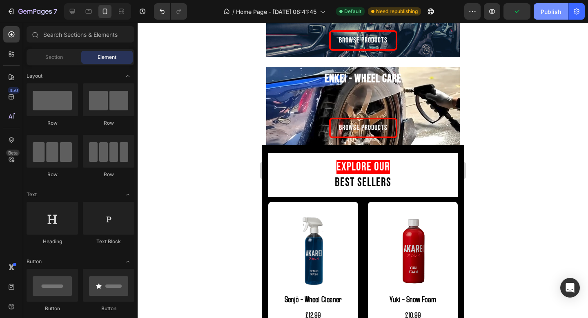
click at [549, 16] on div "Publish" at bounding box center [551, 11] width 20 height 9
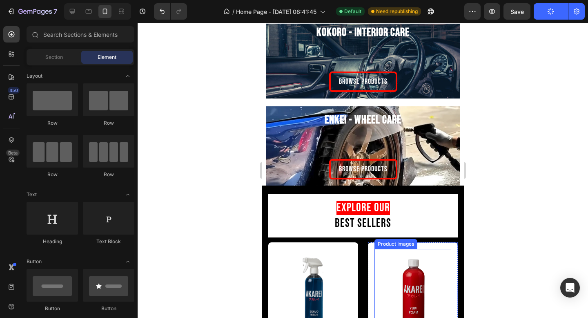
scroll to position [579, 0]
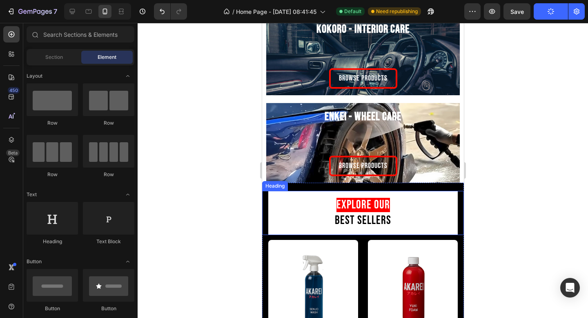
click at [405, 214] on p "⁠⁠⁠⁠⁠⁠⁠ Explore Our Best Sellers" at bounding box center [363, 212] width 177 height 31
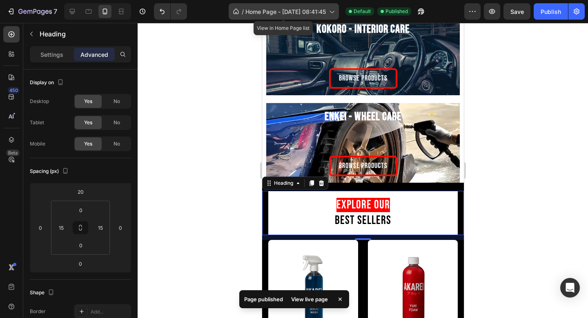
click at [276, 9] on span "Home Page - Sep 3, 08:41:45" at bounding box center [286, 11] width 81 height 9
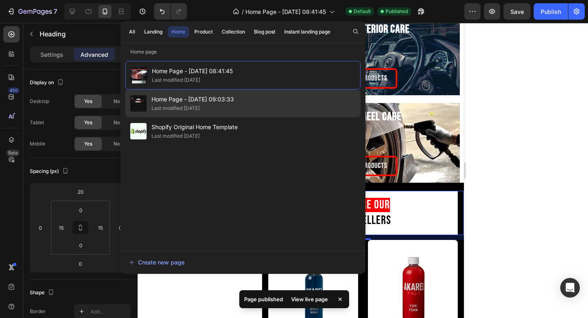
click at [219, 113] on div "Home Page - Sep 9, 09:03:33 Last modified 18 days ago" at bounding box center [242, 103] width 235 height 28
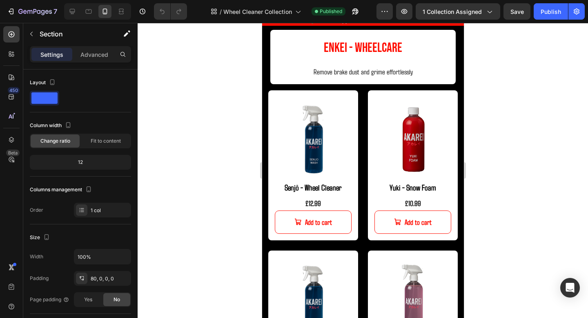
scroll to position [30, 0]
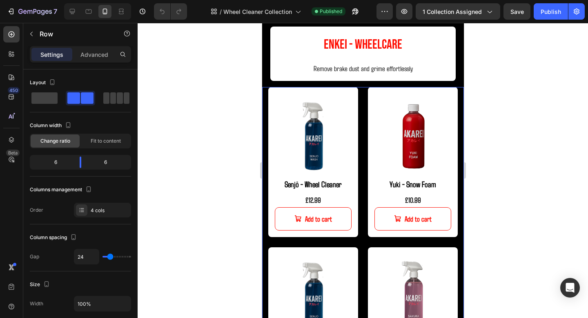
click at [362, 147] on div "Product Images Senjō - Wheel Cleaner Product Title £12.99 Product Price Product…" at bounding box center [363, 242] width 202 height 310
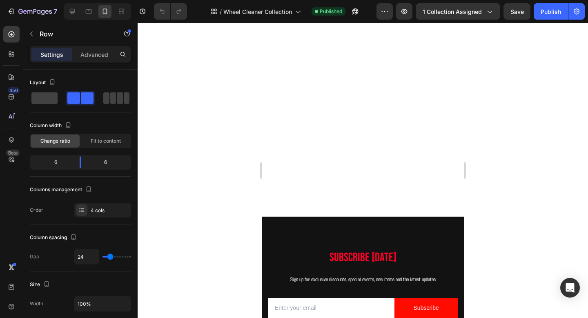
scroll to position [1036, 0]
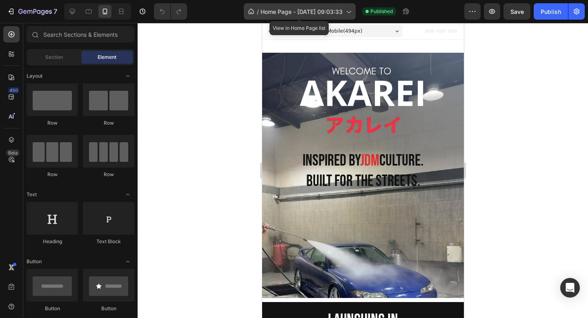
click at [293, 14] on span "Home Page - [DATE] 09:03:33" at bounding box center [302, 11] width 82 height 9
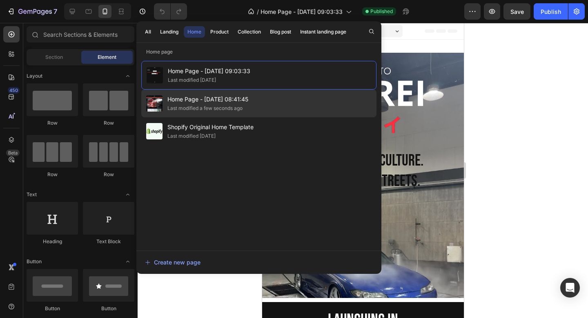
click at [228, 103] on span "Home Page - [DATE] 08:41:45" at bounding box center [208, 99] width 81 height 10
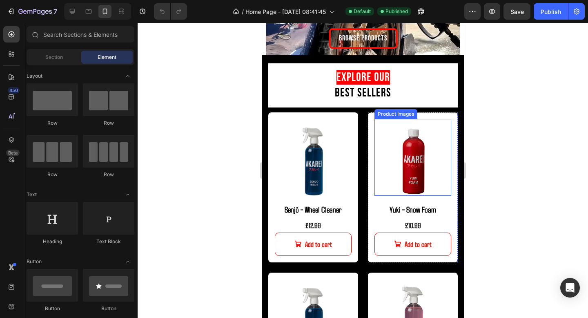
scroll to position [711, 0]
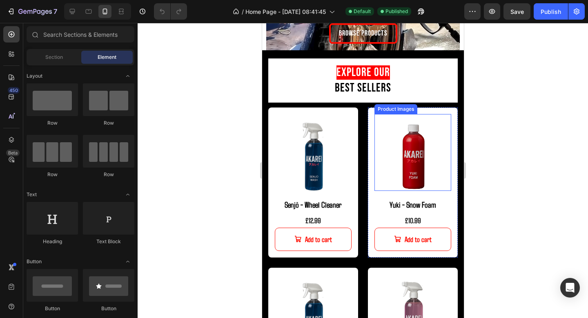
click at [443, 55] on div "Explore Our Best Sellers Heading Product Images Senjō - Wheel Cleaner Product T…" at bounding box center [363, 245] width 202 height 391
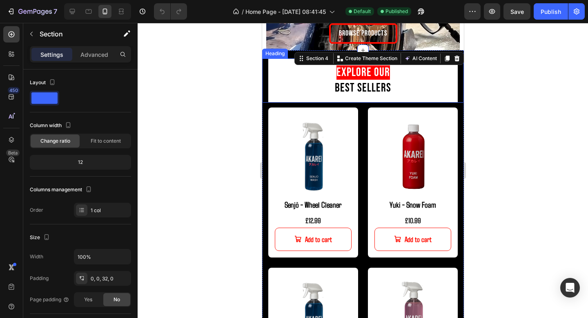
click at [438, 89] on h2 "Explore Our Best Sellers" at bounding box center [363, 80] width 190 height 44
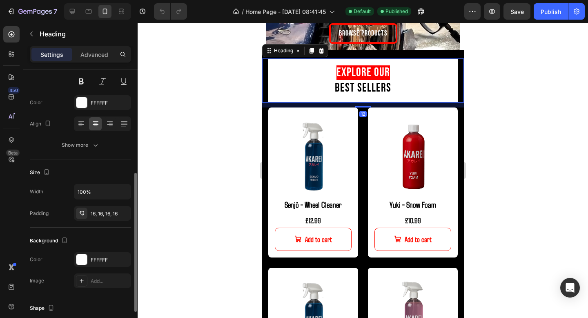
scroll to position [153, 0]
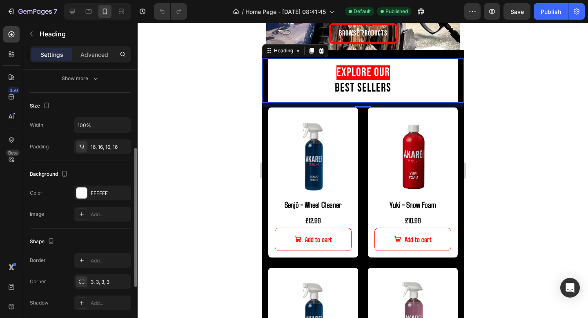
click at [89, 273] on div "Border Add... Corner 3, 3, 3, 3 Shadow Add..." at bounding box center [80, 281] width 101 height 57
click at [94, 263] on div "Add..." at bounding box center [110, 260] width 38 height 7
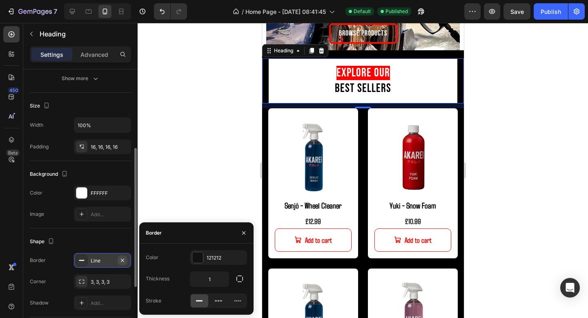
click at [121, 261] on icon "button" at bounding box center [122, 259] width 3 height 3
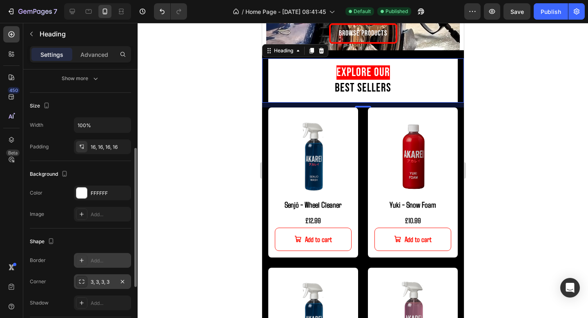
click at [109, 282] on div "3, 3, 3, 3" at bounding box center [103, 281] width 24 height 7
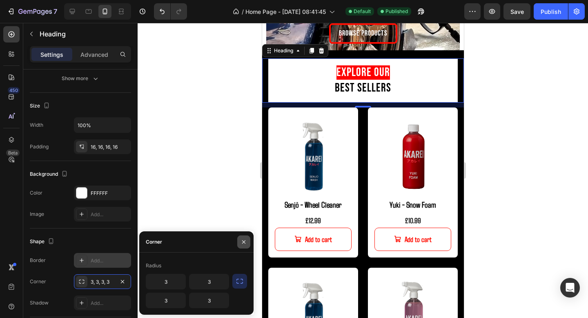
click at [244, 236] on button "button" at bounding box center [243, 241] width 13 height 13
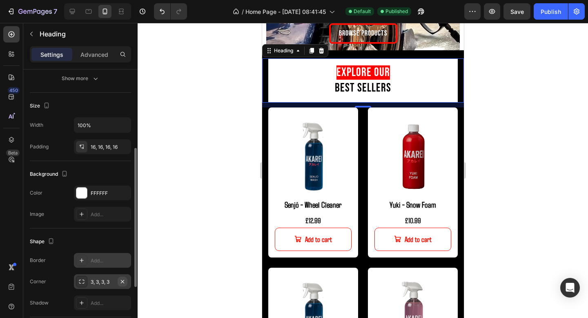
click at [125, 282] on icon "button" at bounding box center [122, 281] width 7 height 7
click at [102, 282] on div "Add..." at bounding box center [110, 281] width 38 height 7
type input "8"
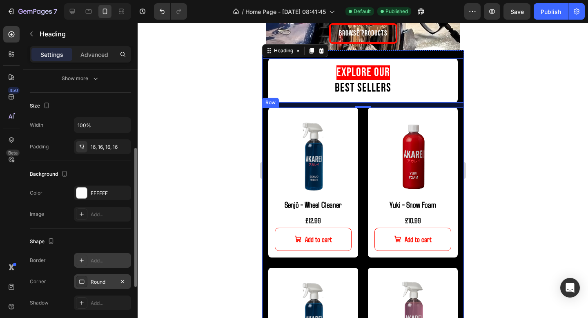
click at [476, 161] on div at bounding box center [363, 170] width 451 height 295
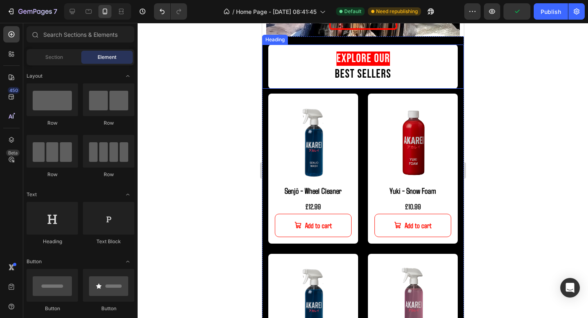
scroll to position [727, 0]
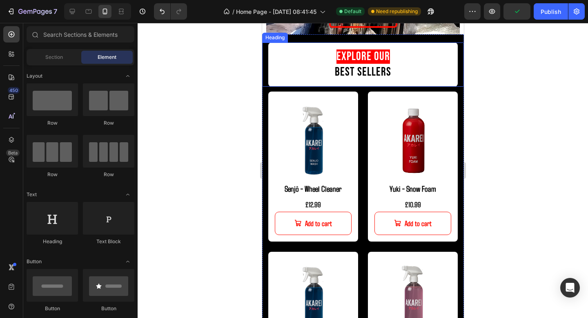
click at [409, 73] on h2 "Explore Our Best Sellers" at bounding box center [363, 65] width 190 height 44
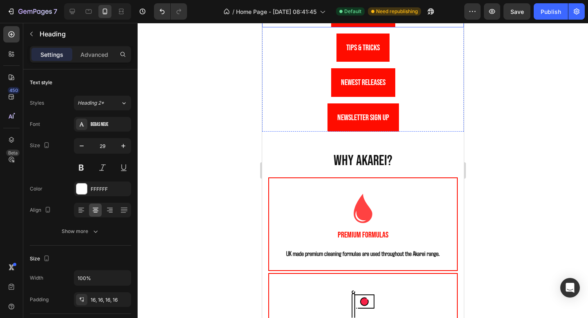
scroll to position [1194, 0]
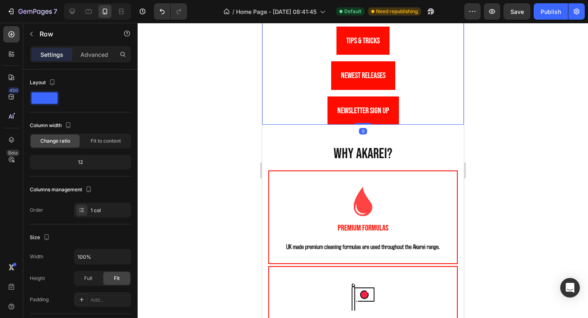
click at [450, 98] on div "Image Want to find out more? Heading the akarei story Button Tips & Tricks Butt…" at bounding box center [363, 41] width 202 height 166
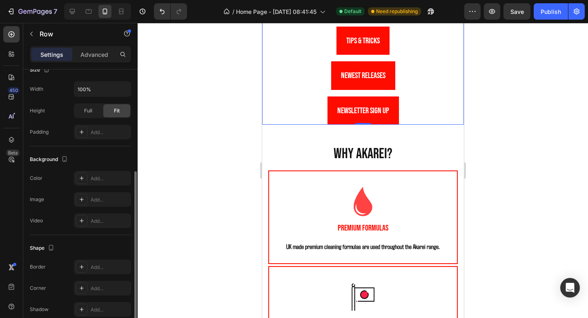
scroll to position [172, 0]
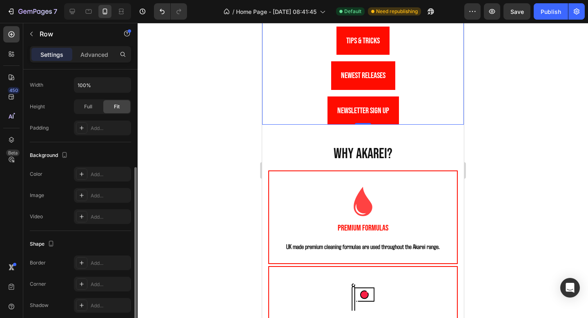
drag, startPoint x: 99, startPoint y: 171, endPoint x: 112, endPoint y: 183, distance: 17.3
click at [99, 171] on div "Add..." at bounding box center [110, 174] width 38 height 7
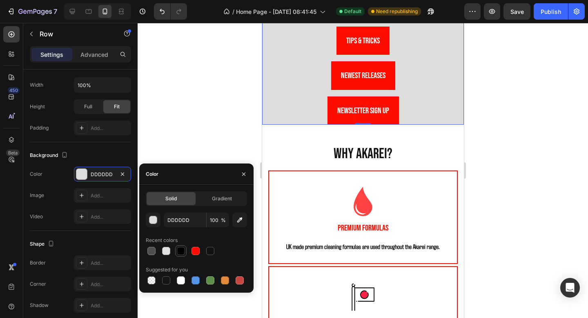
click at [180, 252] on div at bounding box center [181, 251] width 8 height 8
type input "000000"
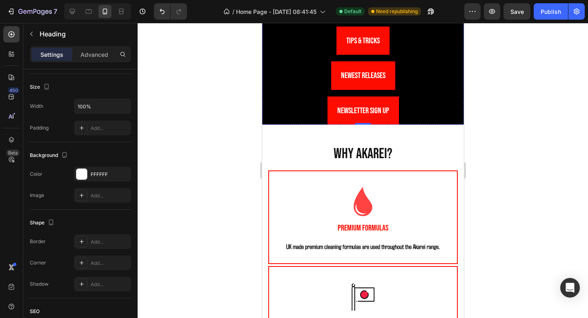
scroll to position [0, 0]
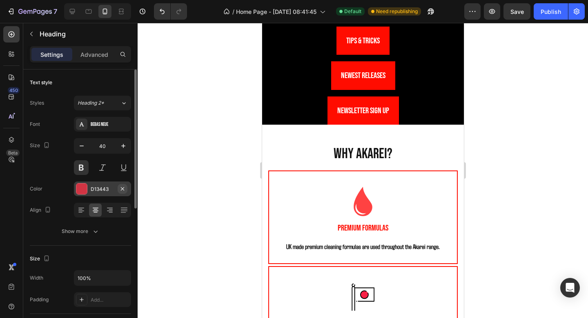
click at [123, 189] on icon "button" at bounding box center [122, 188] width 3 height 3
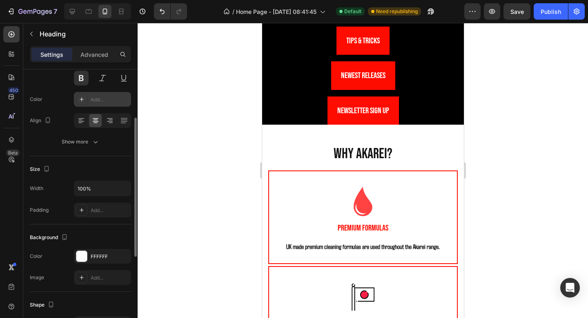
scroll to position [101, 0]
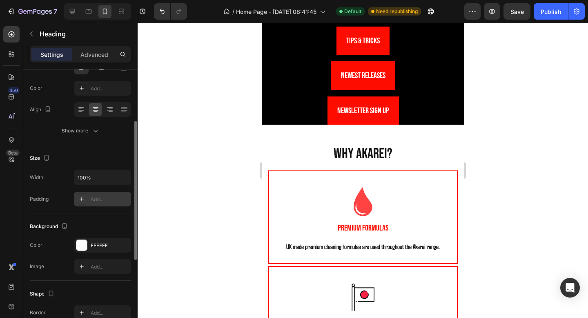
click at [100, 200] on div "Add..." at bounding box center [110, 199] width 38 height 7
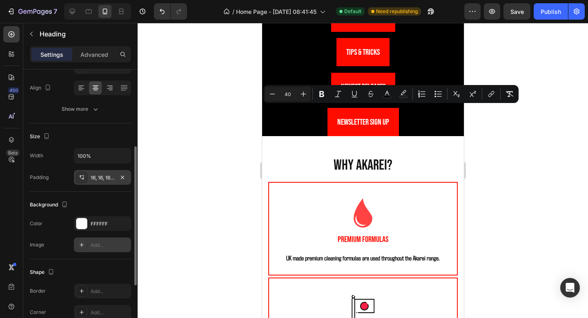
scroll to position [136, 0]
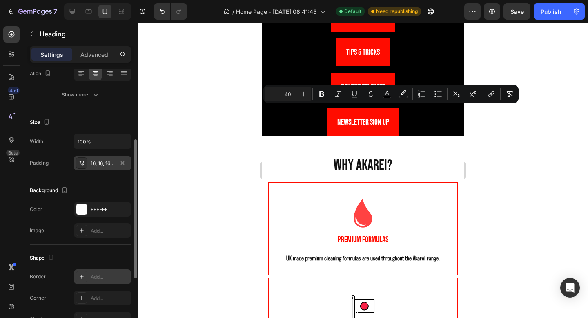
click at [92, 275] on div "Add..." at bounding box center [110, 276] width 38 height 7
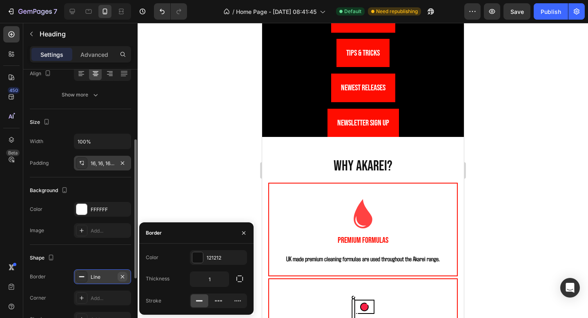
click at [121, 275] on icon "button" at bounding box center [122, 276] width 3 height 3
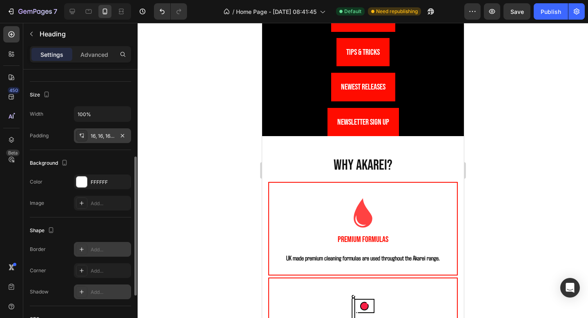
scroll to position [166, 0]
click at [110, 292] on div "Add..." at bounding box center [110, 289] width 38 height 7
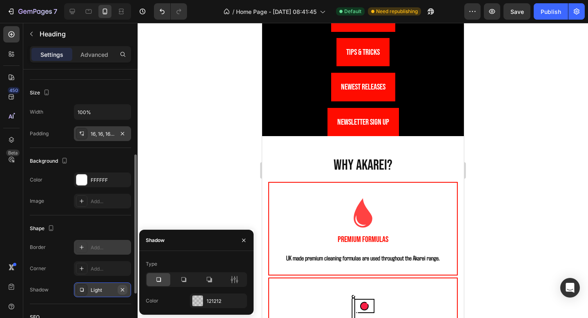
click at [123, 287] on icon "button" at bounding box center [122, 289] width 7 height 7
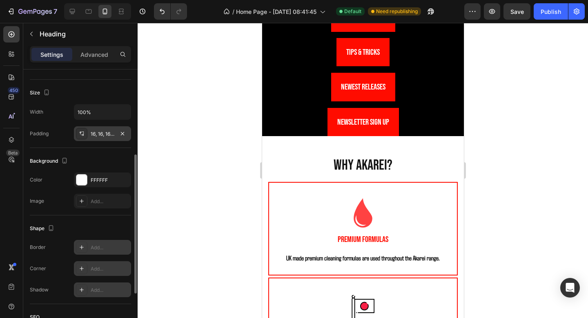
click at [117, 269] on div "Add..." at bounding box center [110, 268] width 38 height 7
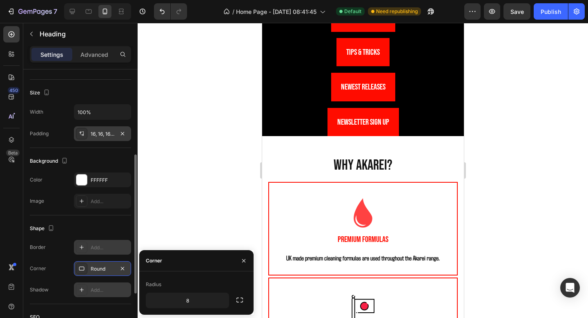
click at [236, 278] on div "Radius" at bounding box center [196, 284] width 101 height 13
click at [237, 304] on icon "button" at bounding box center [240, 300] width 8 height 8
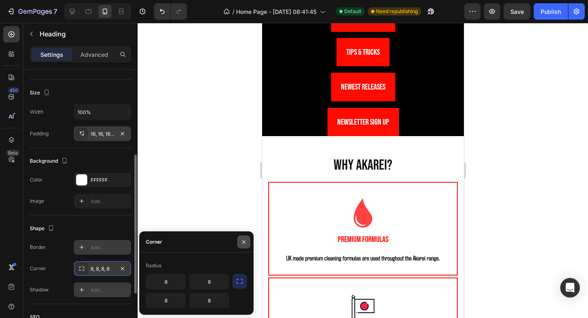
click at [246, 239] on icon "button" at bounding box center [244, 242] width 7 height 7
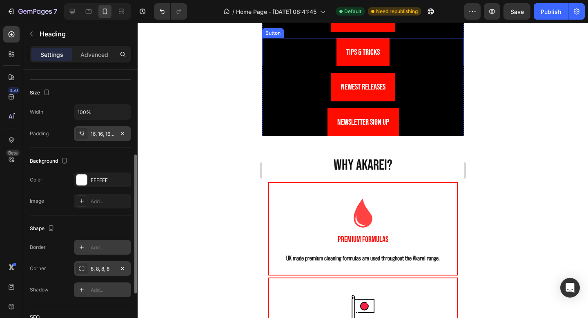
click at [278, 38] on div "Button" at bounding box center [273, 33] width 22 height 10
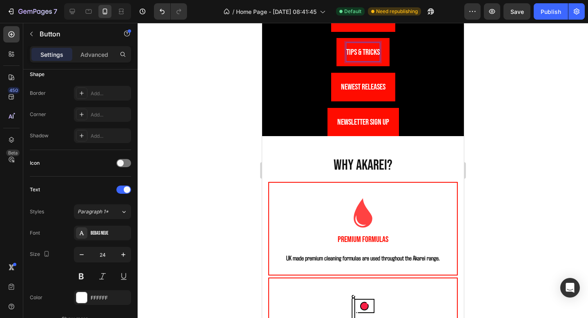
scroll to position [0, 0]
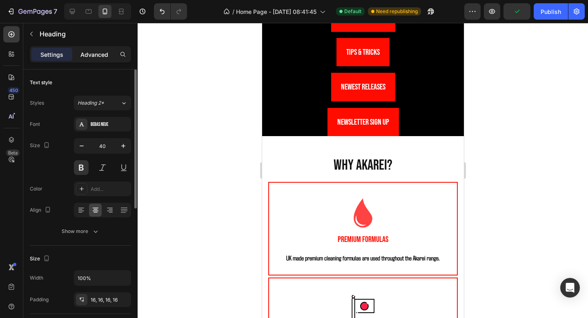
click at [101, 53] on p "Advanced" at bounding box center [95, 54] width 28 height 9
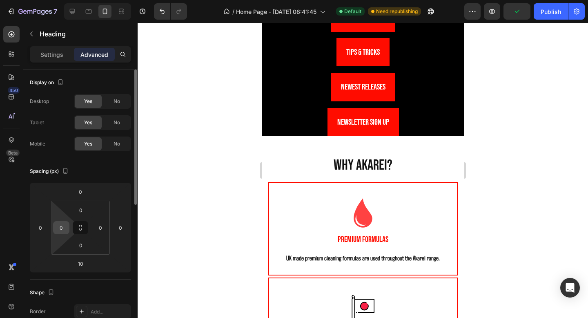
click at [63, 224] on input "0" at bounding box center [61, 227] width 12 height 12
type input "15"
click at [107, 230] on div "0" at bounding box center [100, 227] width 16 height 13
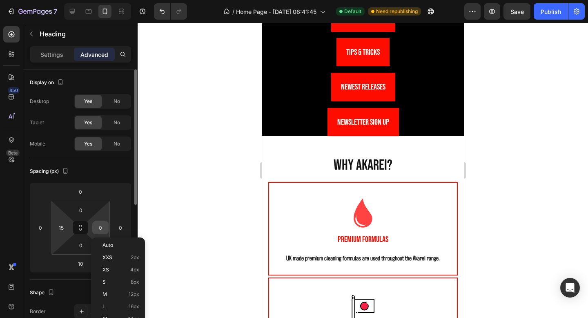
click at [100, 228] on input "0" at bounding box center [100, 227] width 12 height 12
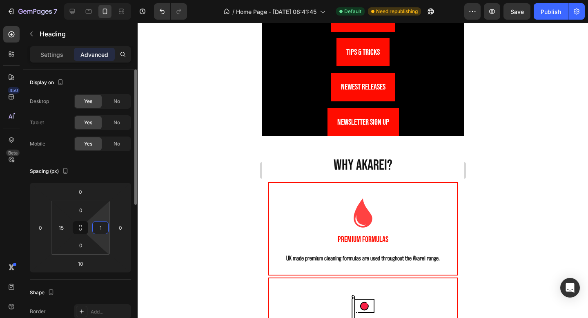
type input "15"
click at [496, 148] on div at bounding box center [363, 170] width 451 height 295
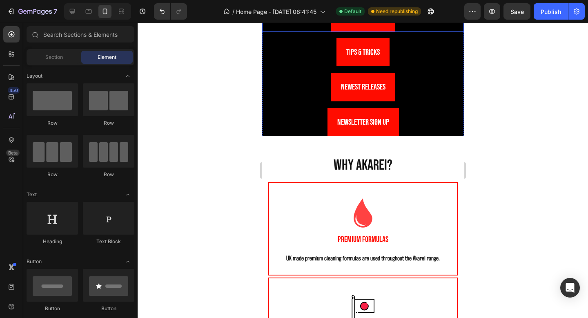
click at [415, 32] on div "the akarei story Button" at bounding box center [363, 18] width 202 height 28
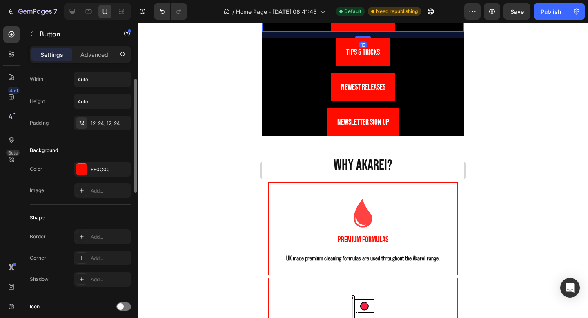
scroll to position [31, 0]
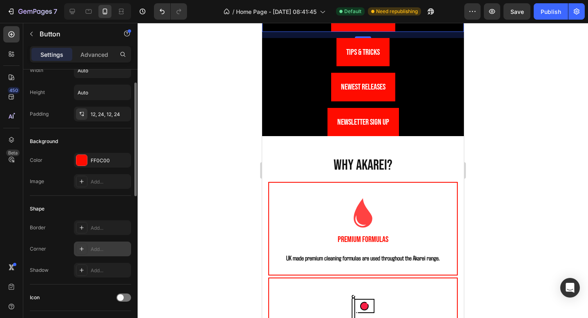
click at [103, 250] on div "Add..." at bounding box center [110, 249] width 38 height 7
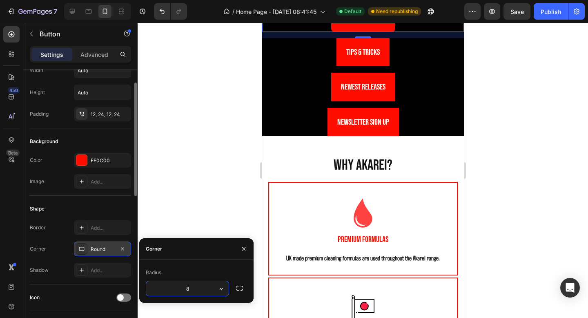
click at [206, 183] on div at bounding box center [363, 170] width 451 height 295
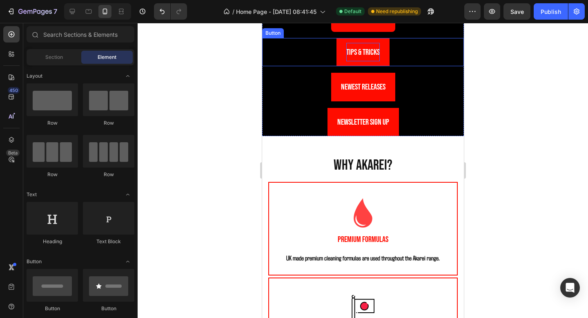
click at [360, 57] on span "Tips & Tricks" at bounding box center [363, 52] width 34 height 10
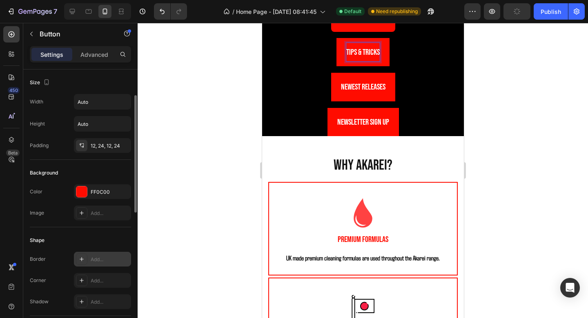
scroll to position [24, 0]
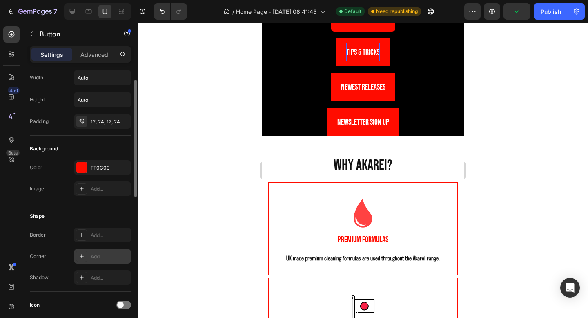
click at [109, 259] on div "Add..." at bounding box center [110, 256] width 38 height 7
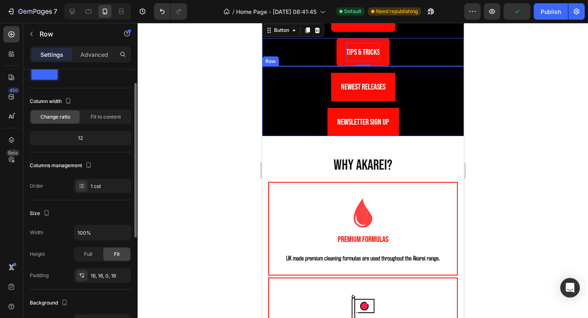
click at [332, 107] on div "Newest releases Button" at bounding box center [362, 90] width 189 height 35
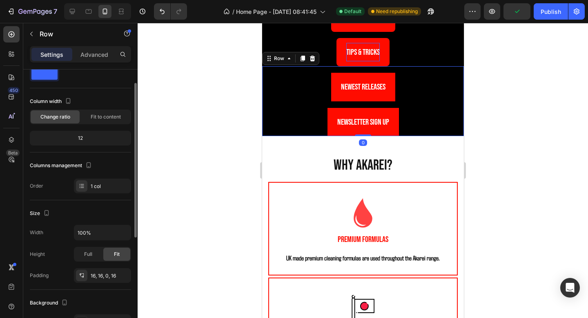
scroll to position [0, 0]
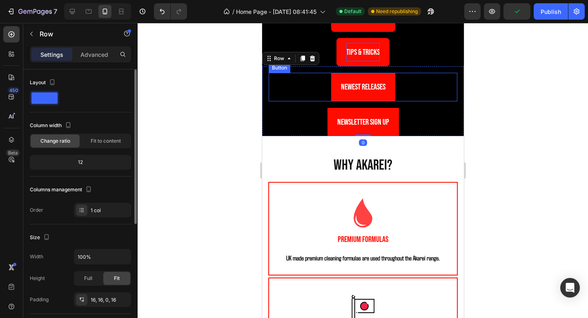
click at [335, 101] on link "Newest releases" at bounding box center [363, 87] width 64 height 28
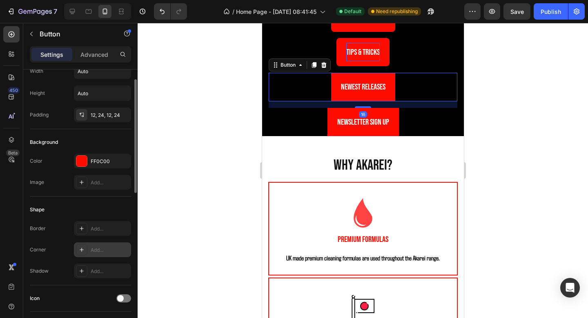
scroll to position [33, 0]
click at [96, 248] on div "Add..." at bounding box center [110, 247] width 38 height 7
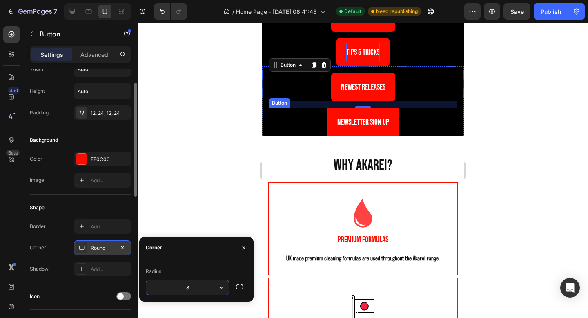
click at [331, 136] on link "Newsletter sign up" at bounding box center [363, 122] width 72 height 28
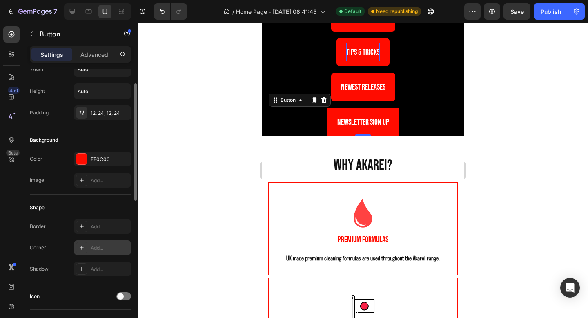
click at [102, 247] on div "Add..." at bounding box center [110, 247] width 38 height 7
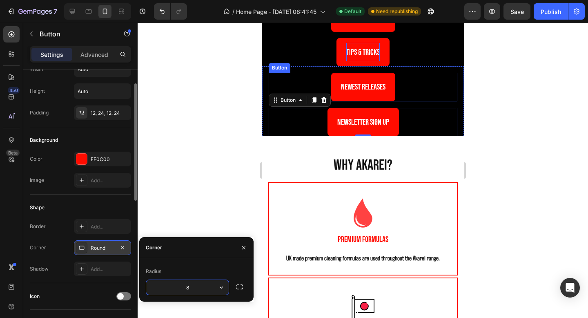
click at [418, 101] on div "Newest releases Button" at bounding box center [362, 87] width 189 height 28
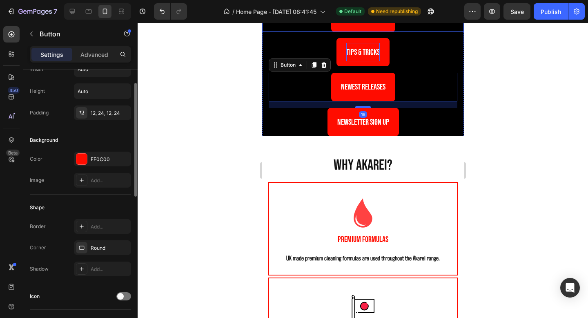
click at [388, 32] on link "the akarei story" at bounding box center [363, 18] width 64 height 28
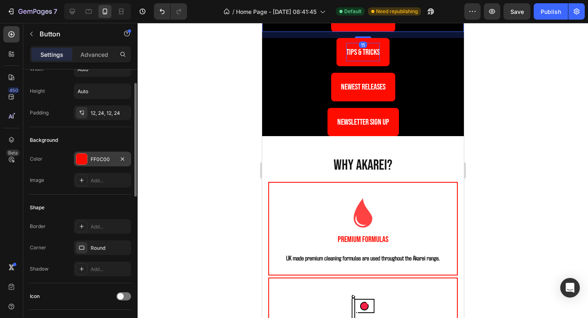
click at [105, 162] on div "FF0C00" at bounding box center [103, 159] width 24 height 7
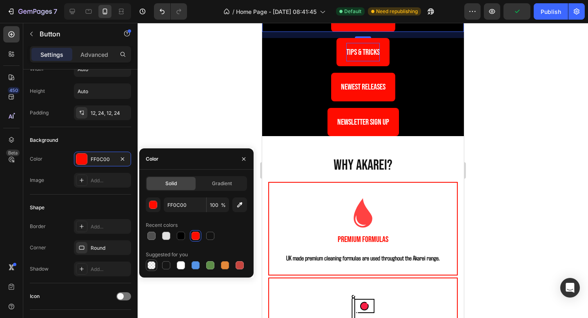
click at [151, 266] on div at bounding box center [152, 265] width 8 height 8
type input "000000"
type input "0"
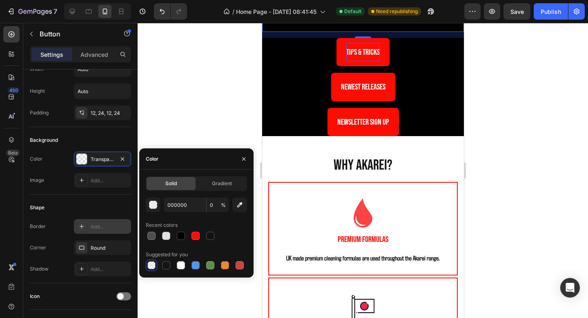
click at [96, 228] on div "Add..." at bounding box center [110, 226] width 38 height 7
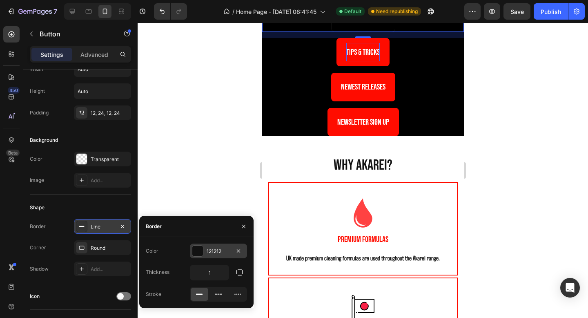
click at [221, 249] on div "121212" at bounding box center [219, 251] width 24 height 7
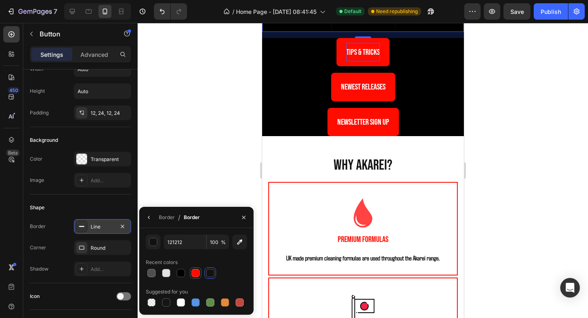
click at [195, 275] on div at bounding box center [196, 273] width 8 height 8
type input "FF0C00"
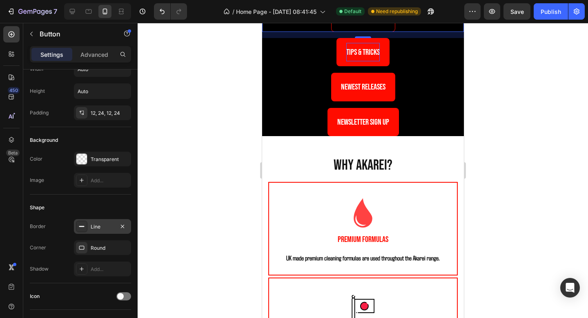
click at [118, 195] on div "Shape Border Line Corner Round Shadow Add..." at bounding box center [80, 239] width 101 height 89
click at [96, 227] on div "Line" at bounding box center [103, 226] width 24 height 7
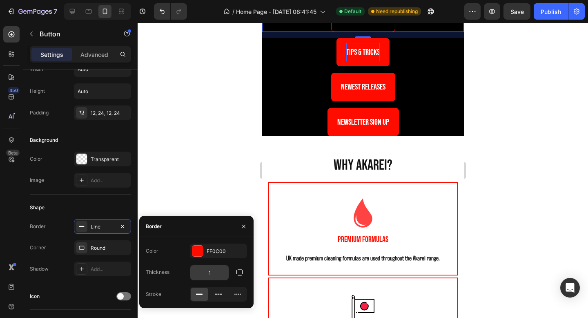
click at [212, 278] on input "1" at bounding box center [209, 272] width 38 height 15
type input "2"
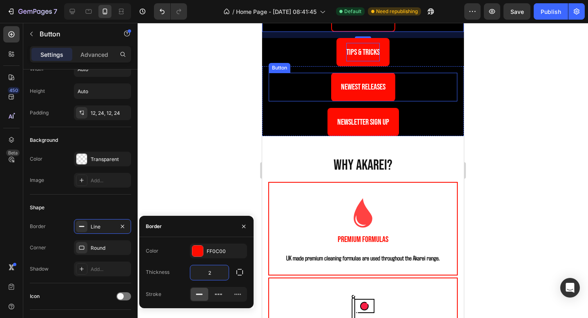
click at [424, 101] on div "Newest releases Button" at bounding box center [362, 87] width 189 height 28
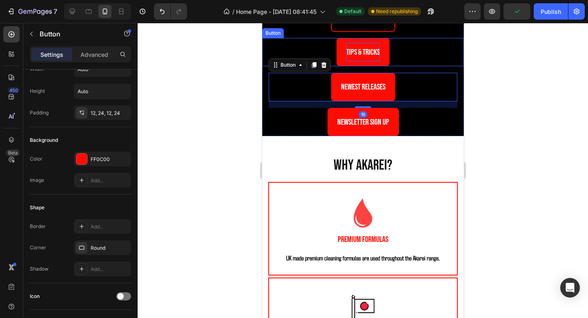
click at [396, 66] on div "Tips & Tricks Button" at bounding box center [363, 52] width 202 height 28
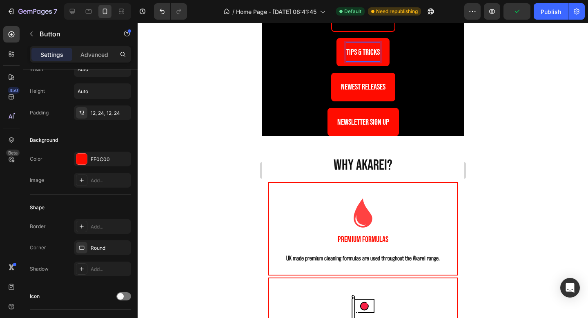
click at [383, 66] on link "Tips & Tricks" at bounding box center [362, 52] width 53 height 28
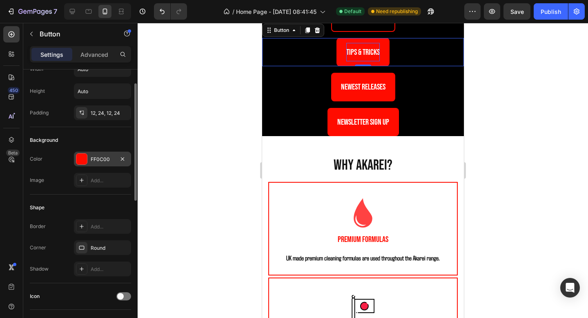
click at [96, 160] on div "FF0C00" at bounding box center [103, 159] width 24 height 7
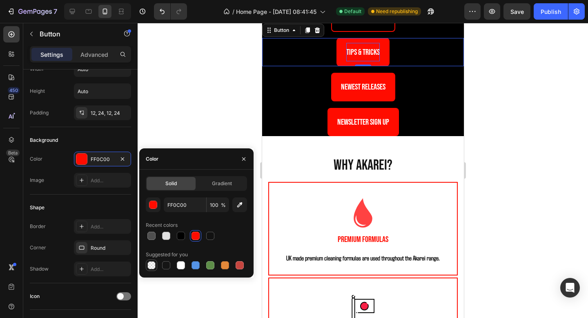
click at [152, 262] on div at bounding box center [152, 265] width 8 height 8
type input "000000"
type input "0"
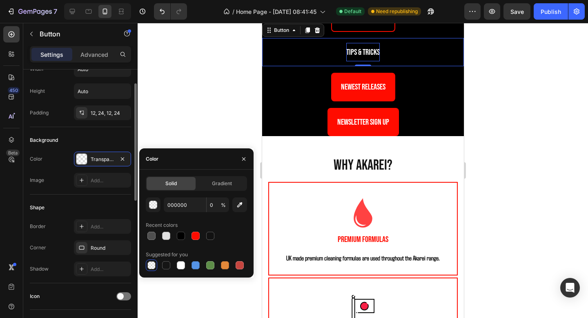
click at [93, 170] on div "Color Transparent Image Add..." at bounding box center [80, 170] width 101 height 36
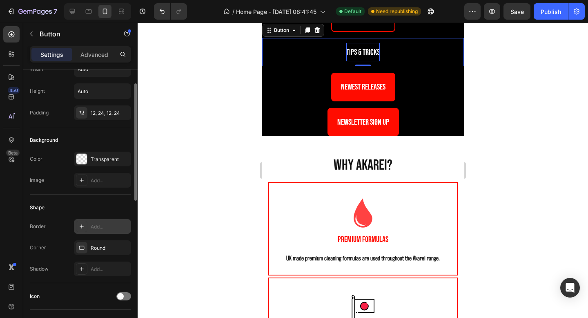
click at [94, 228] on div "Add..." at bounding box center [110, 226] width 38 height 7
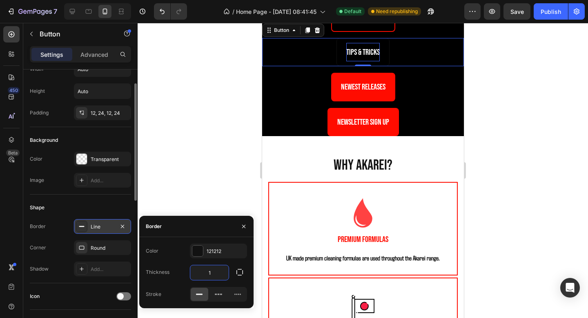
click at [213, 270] on input "1" at bounding box center [209, 272] width 38 height 15
type input "2"
click at [221, 251] on div "121212" at bounding box center [219, 251] width 24 height 7
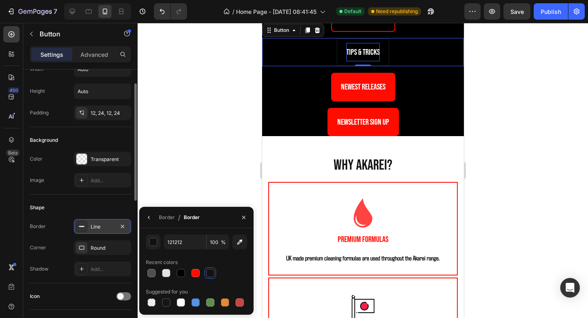
click at [189, 273] on div at bounding box center [196, 272] width 101 height 11
click at [197, 273] on div at bounding box center [196, 273] width 8 height 8
type input "FF0C00"
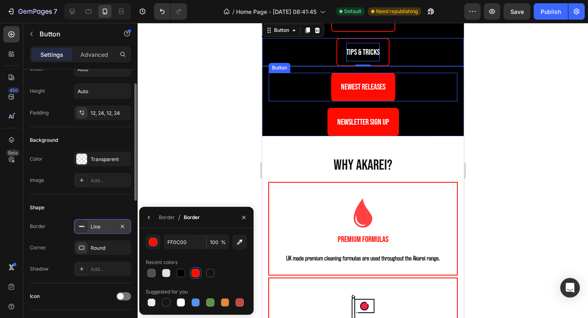
click at [394, 101] on link "Newest releases" at bounding box center [363, 87] width 64 height 28
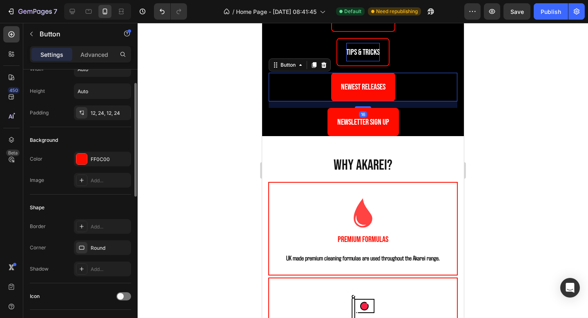
click at [99, 235] on div "Border Add... Corner Round Shadow Add..." at bounding box center [80, 247] width 101 height 57
click at [99, 233] on div "Add..." at bounding box center [102, 226] width 57 height 15
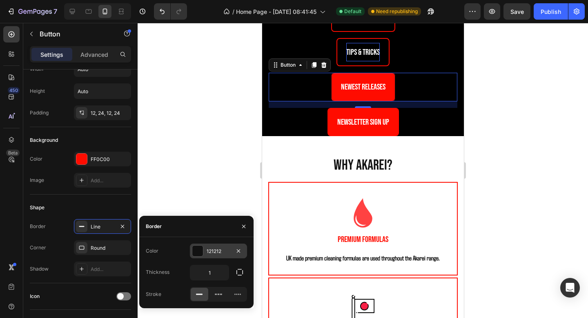
click at [210, 251] on div "121212" at bounding box center [219, 251] width 24 height 7
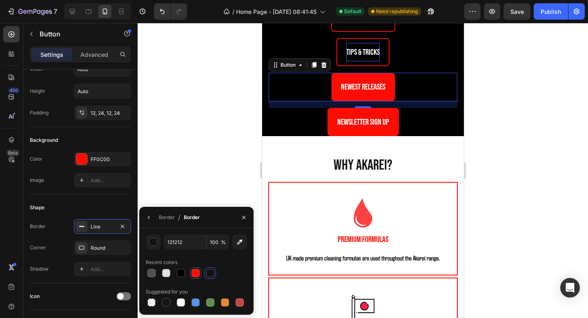
click at [195, 269] on div at bounding box center [196, 273] width 8 height 8
type input "FF0C00"
click at [144, 219] on button "button" at bounding box center [149, 217] width 13 height 13
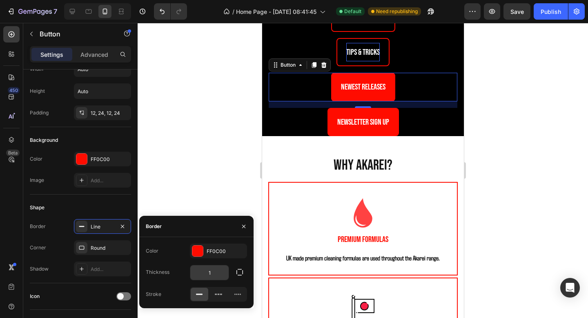
click at [210, 270] on input "1" at bounding box center [209, 272] width 38 height 15
type input "2"
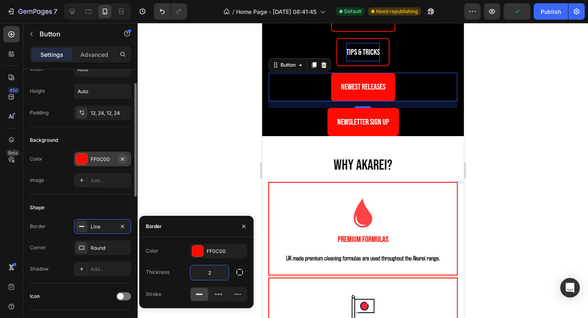
click at [121, 160] on icon "button" at bounding box center [122, 159] width 7 height 7
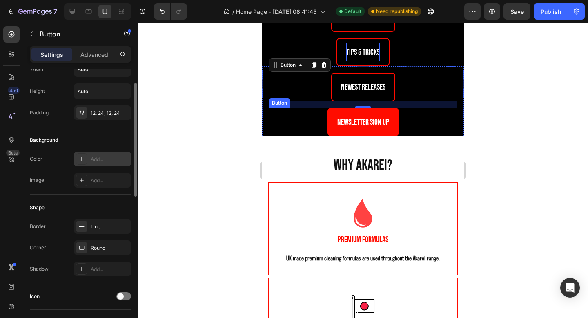
click at [394, 136] on link "Newsletter sign up" at bounding box center [363, 122] width 72 height 28
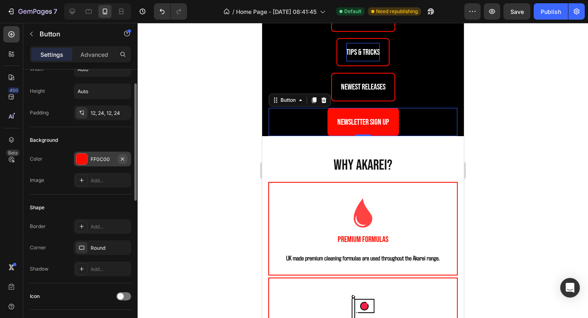
click at [125, 158] on icon "button" at bounding box center [122, 159] width 7 height 7
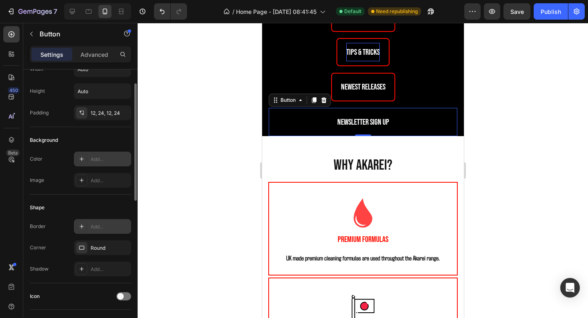
click at [108, 224] on div "Add..." at bounding box center [110, 226] width 38 height 7
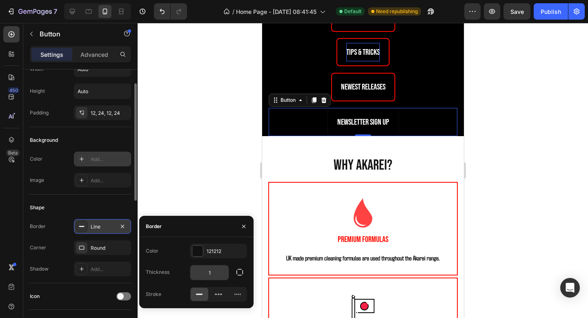
click at [215, 276] on input "1" at bounding box center [209, 272] width 38 height 15
type input "2"
click at [220, 251] on div "121212" at bounding box center [219, 251] width 24 height 7
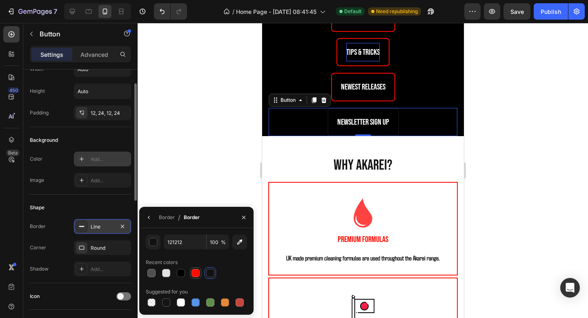
click at [195, 275] on div at bounding box center [196, 273] width 8 height 8
type input "FF0C00"
click at [494, 203] on div at bounding box center [363, 170] width 451 height 295
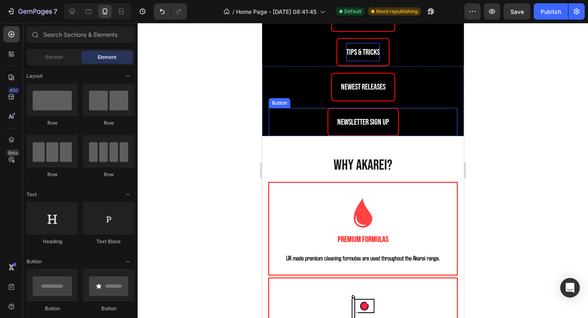
click at [434, 136] on div "Newsletter sign up Button" at bounding box center [362, 122] width 189 height 28
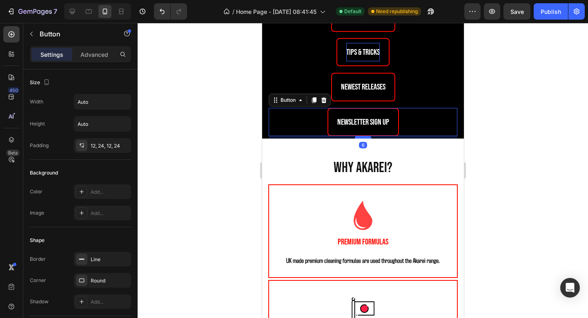
click at [365, 139] on div at bounding box center [363, 137] width 16 height 2
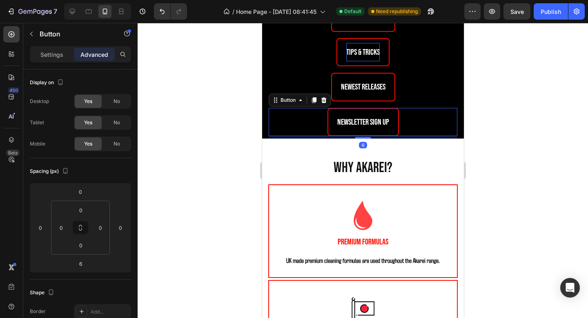
click at [437, 139] on div "6" at bounding box center [362, 137] width 189 height 2
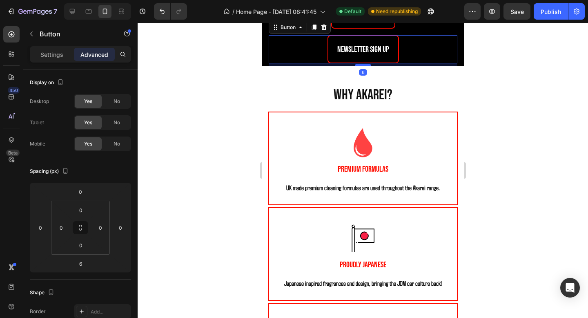
scroll to position [1299, 0]
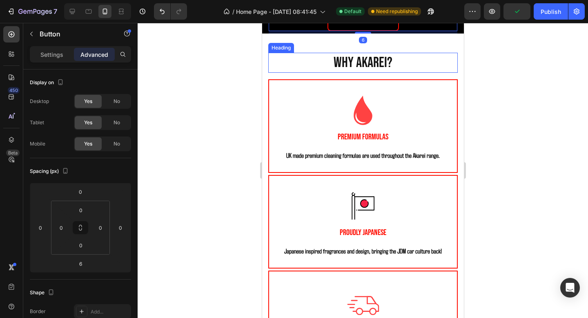
click at [437, 45] on div "Section 6" at bounding box center [448, 41] width 25 height 7
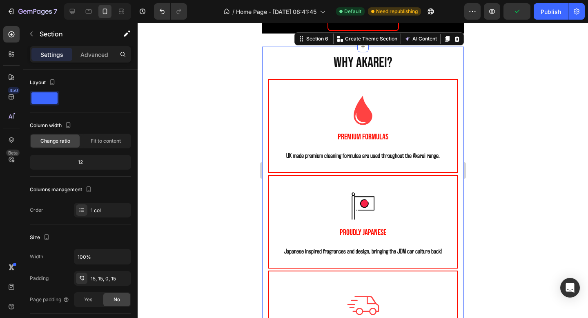
click at [500, 181] on div at bounding box center [363, 170] width 451 height 295
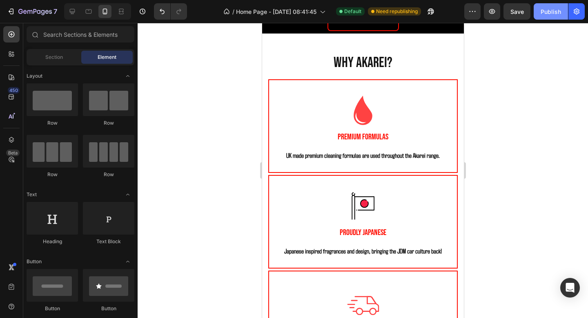
click at [554, 18] on button "Publish" at bounding box center [551, 11] width 34 height 16
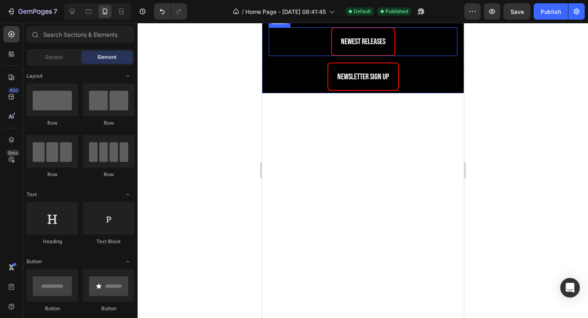
scroll to position [1143, 0]
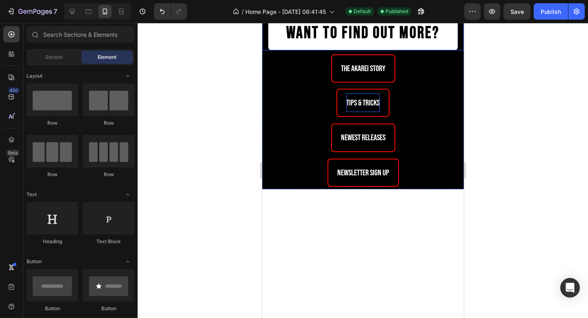
click at [434, 43] on span "Want to find out more?" at bounding box center [363, 33] width 154 height 20
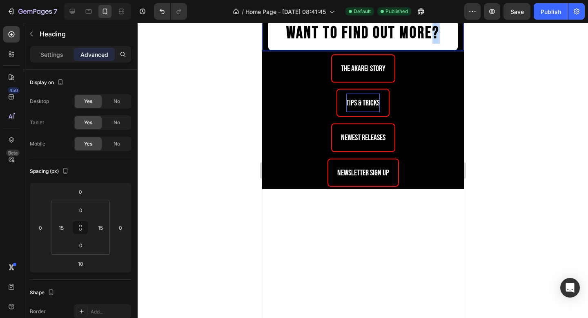
click at [433, 43] on span "Want to find out more?" at bounding box center [363, 33] width 154 height 20
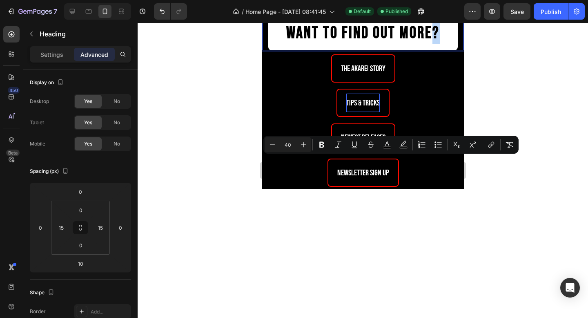
click at [430, 43] on span "Want to find out more?" at bounding box center [363, 33] width 154 height 20
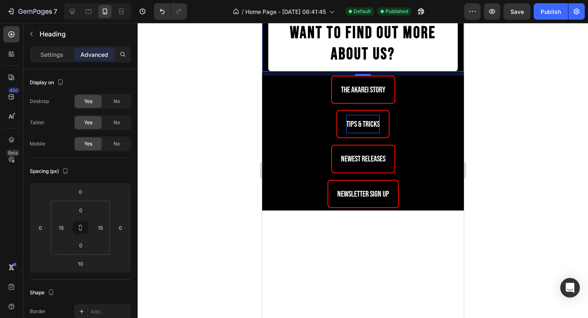
click at [529, 179] on div at bounding box center [363, 170] width 451 height 295
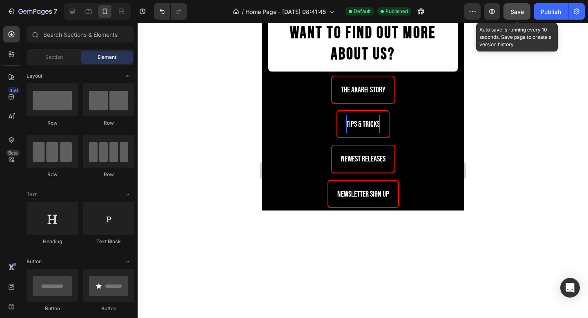
click at [519, 16] on button "Save" at bounding box center [517, 11] width 27 height 16
click at [529, 16] on button "button" at bounding box center [517, 11] width 27 height 16
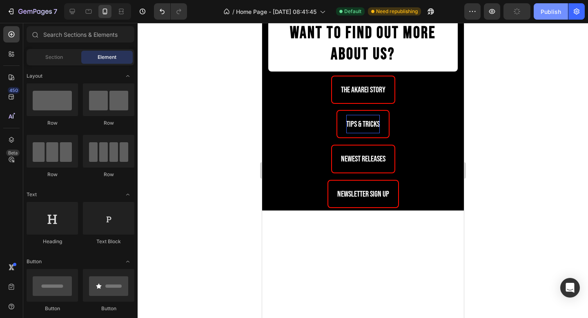
click at [535, 15] on button "Publish" at bounding box center [551, 11] width 34 height 16
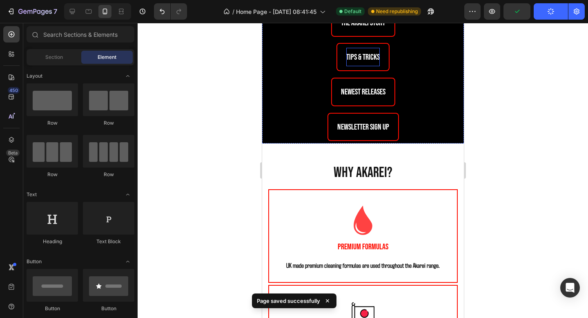
scroll to position [1272, 0]
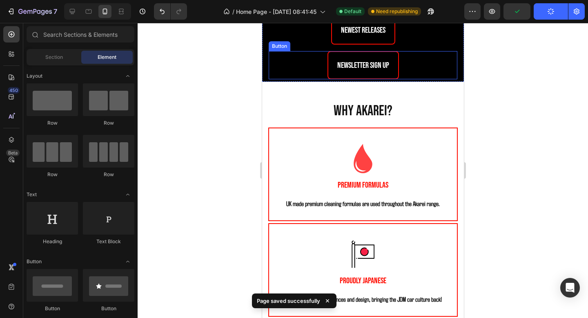
click at [427, 79] on div "Newsletter sign up Button" at bounding box center [362, 65] width 189 height 28
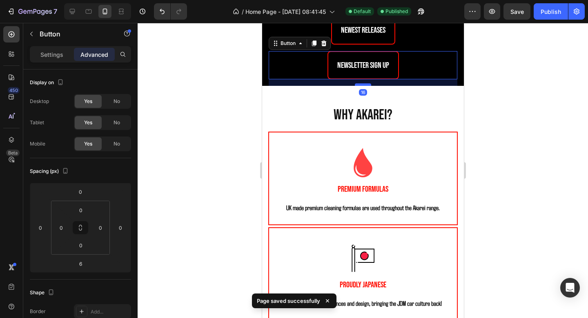
click at [365, 86] on div at bounding box center [363, 84] width 16 height 2
type input "16"
click at [485, 176] on div at bounding box center [363, 170] width 451 height 295
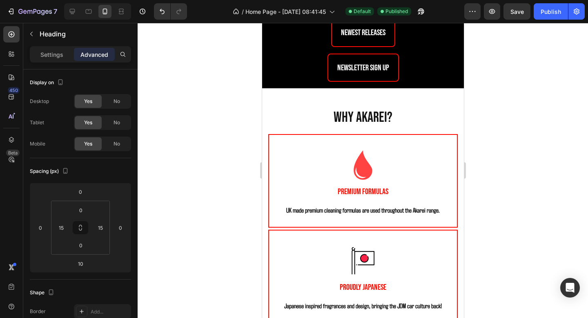
type input "16"
click at [477, 193] on div at bounding box center [363, 170] width 451 height 295
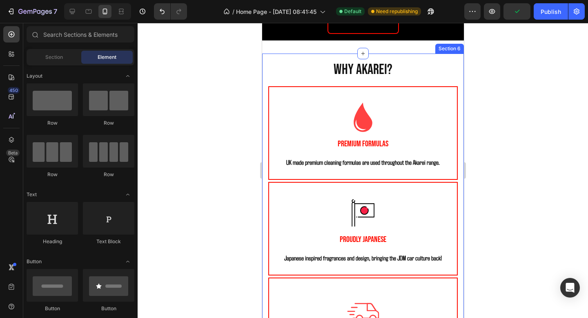
scroll to position [1322, 0]
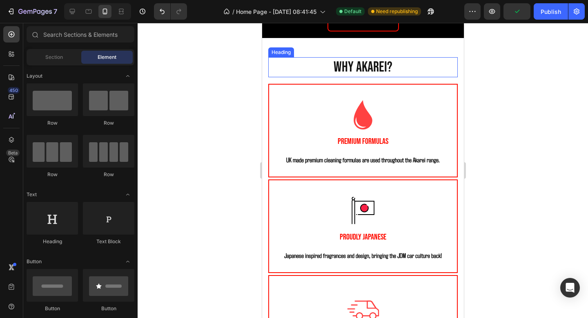
click at [385, 78] on h2 "Why Akarei?" at bounding box center [363, 67] width 190 height 20
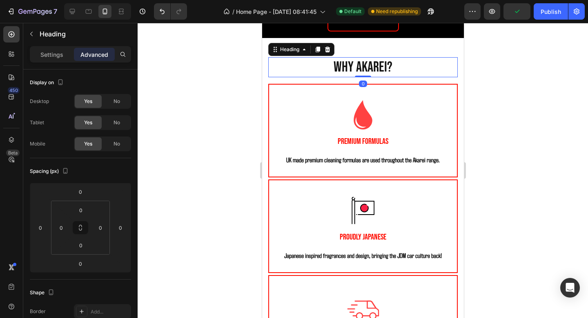
click at [374, 183] on div "Why Akarei? Heading 0 Row Image Premium Formulas Text Block UK made premium cle…" at bounding box center [363, 266] width 202 height 431
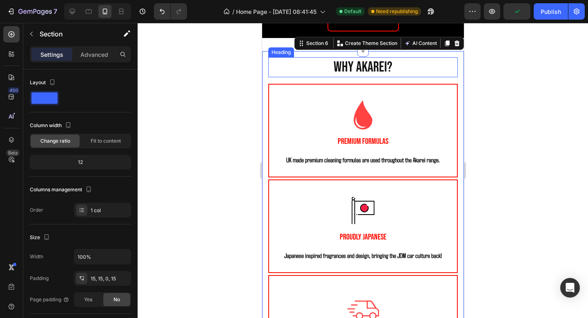
click at [358, 78] on h2 "Why Akarei?" at bounding box center [363, 67] width 190 height 20
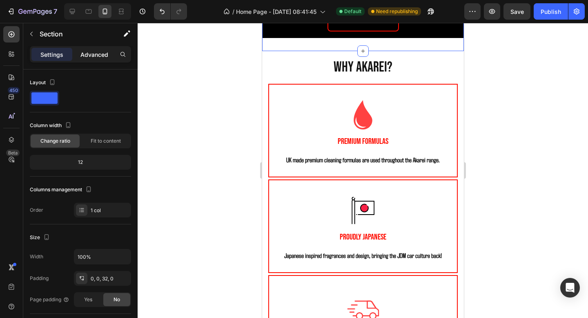
click at [94, 59] on div "Advanced" at bounding box center [94, 54] width 41 height 13
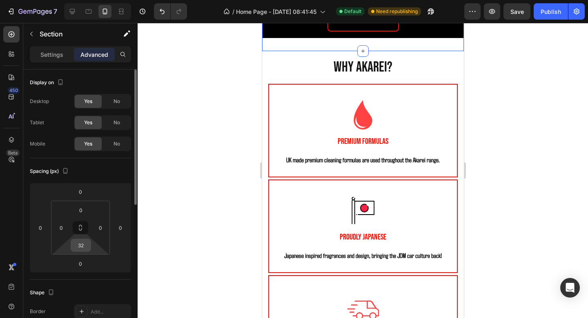
click at [82, 248] on input "32" at bounding box center [81, 245] width 16 height 12
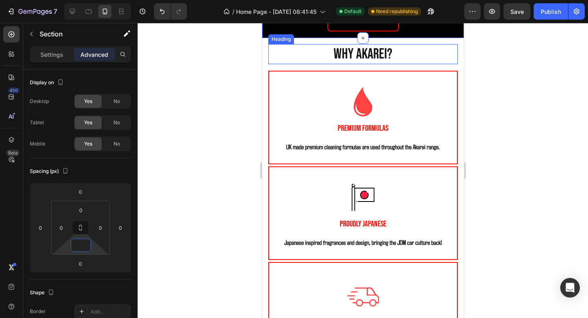
click at [397, 65] on h2 "Why Akarei?" at bounding box center [363, 54] width 190 height 20
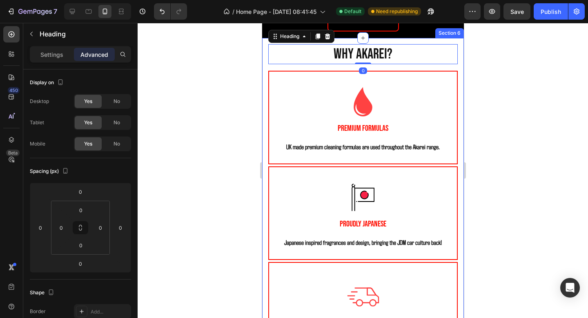
click at [408, 171] on div "Why Akarei? Heading 0 Row Image Premium Formulas Text Block UK made premium cle…" at bounding box center [363, 253] width 202 height 431
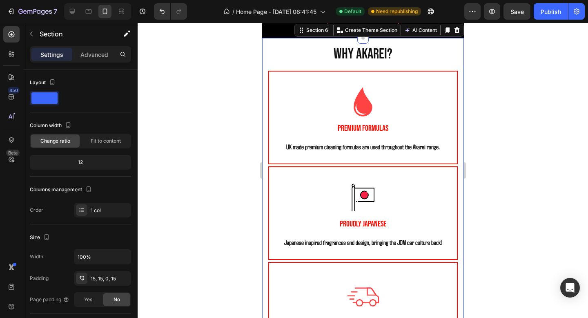
click at [378, 170] on div "Why Akarei? Heading Row Image Premium Formulas Text Block UK made premium clean…" at bounding box center [363, 253] width 202 height 431
click at [485, 138] on div at bounding box center [363, 170] width 451 height 295
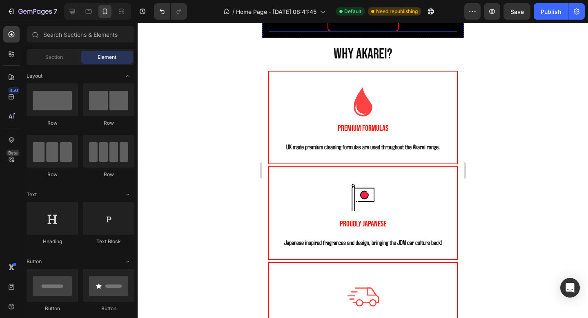
click at [416, 31] on div "Newsletter sign up Button" at bounding box center [362, 17] width 189 height 28
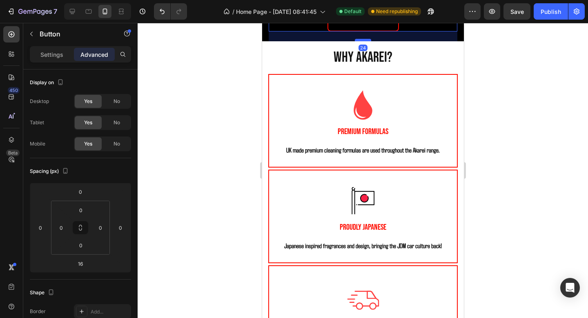
click at [369, 41] on div at bounding box center [363, 40] width 16 height 2
type input "24"
click at [377, 68] on h2 "Why Akarei?" at bounding box center [363, 57] width 190 height 20
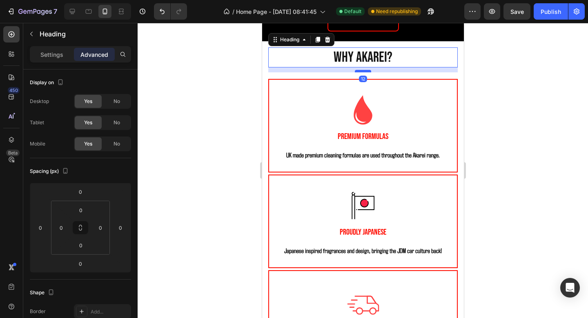
drag, startPoint x: 367, startPoint y: 199, endPoint x: 367, endPoint y: 204, distance: 5.0
click at [367, 72] on div at bounding box center [363, 71] width 16 height 2
type input "12"
click at [472, 203] on div at bounding box center [363, 170] width 451 height 295
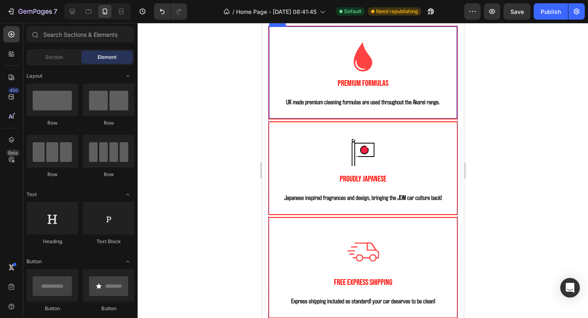
scroll to position [1398, 0]
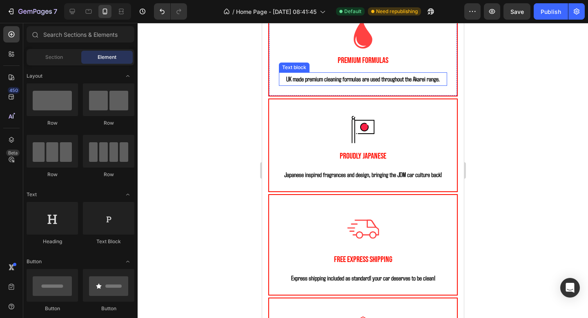
click at [374, 85] on p "UK made premium cleaning formulas are used throughout the Akarei range." at bounding box center [363, 79] width 167 height 12
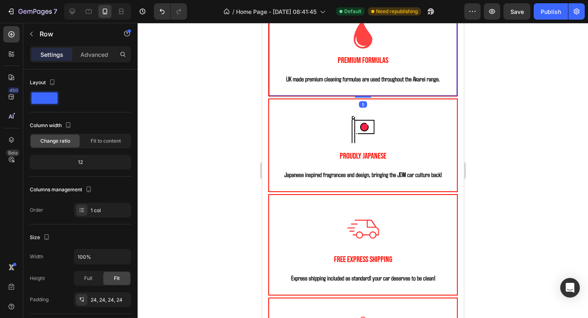
click at [368, 96] on div "Image Premium Formulas Text Block UK made premium cleaning formulas are used th…" at bounding box center [363, 50] width 190 height 94
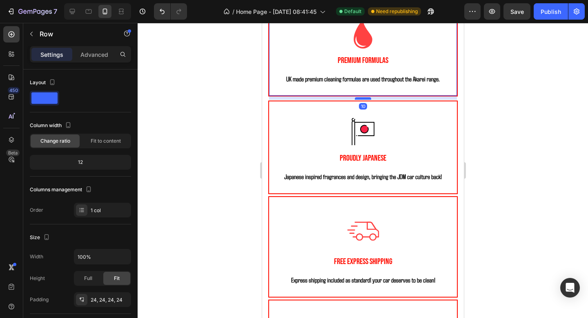
click at [365, 100] on div at bounding box center [363, 98] width 16 height 2
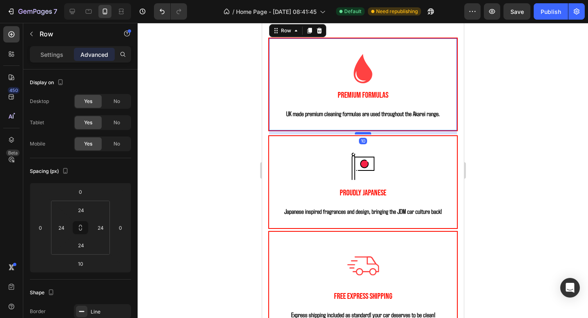
scroll to position [1513, 0]
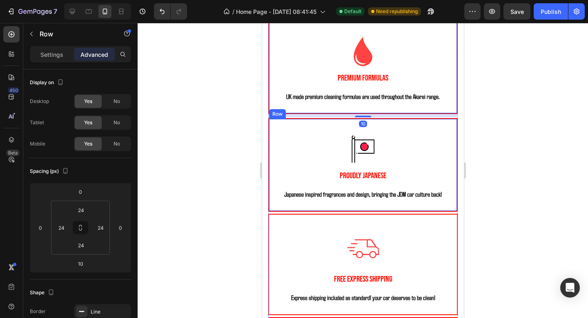
click at [372, 204] on div "Image Proudly Japanese Text Block Japanese inspired fragrances and design, brin…" at bounding box center [363, 165] width 190 height 94
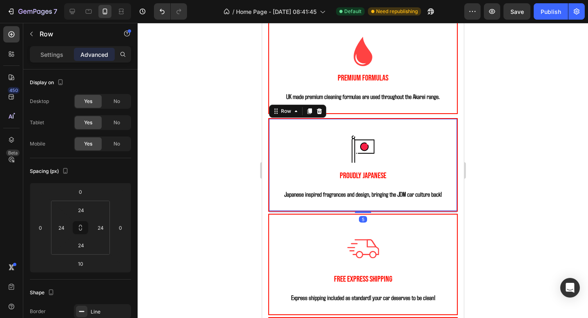
scroll to position [33, 0]
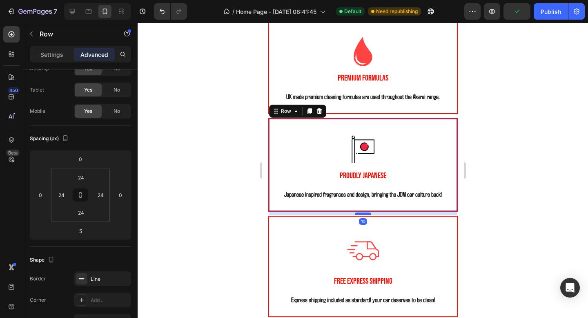
click at [366, 213] on div at bounding box center [363, 214] width 16 height 2
type input "10"
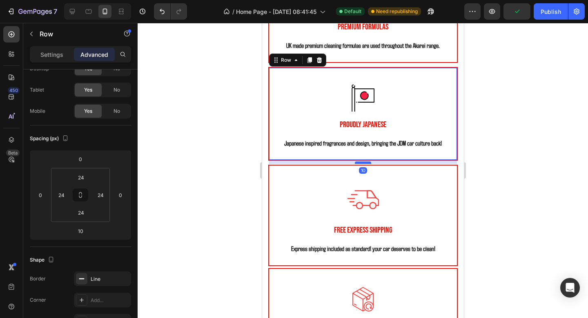
scroll to position [1608, 0]
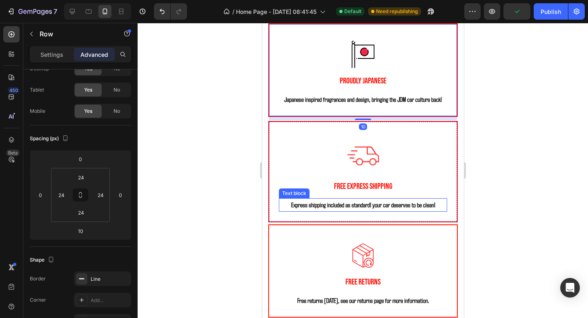
click at [366, 215] on div "Image Free Express Shipping Text Block Express shipping included as standard! y…" at bounding box center [363, 171] width 190 height 101
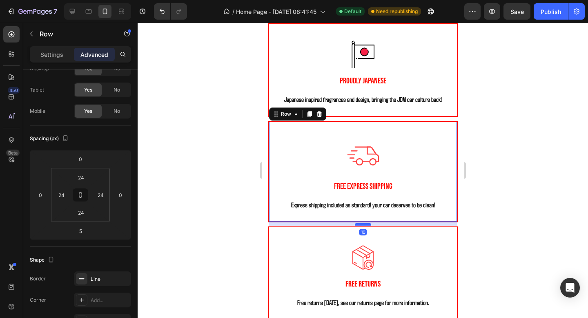
click at [362, 224] on div at bounding box center [363, 224] width 16 height 2
type input "10"
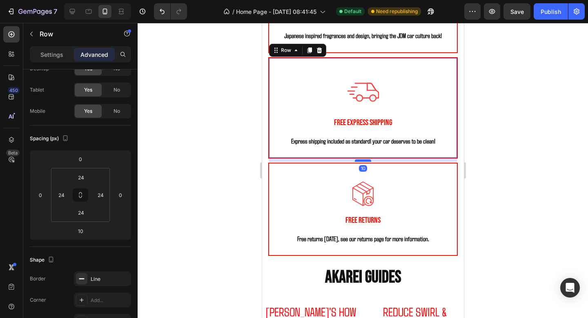
scroll to position [1701, 0]
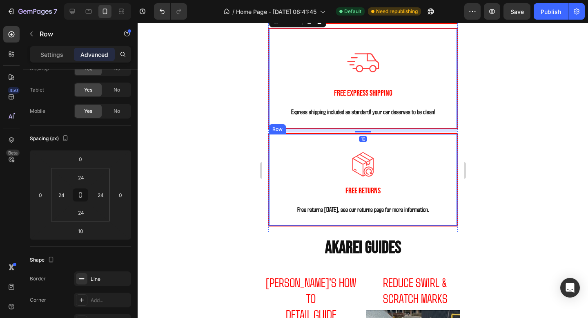
click at [364, 221] on div "Image Free Returns Text Block Free returns within 30 days, see our returns page…" at bounding box center [363, 180] width 190 height 94
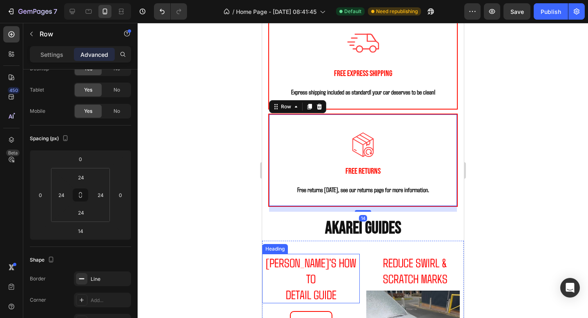
scroll to position [1745, 0]
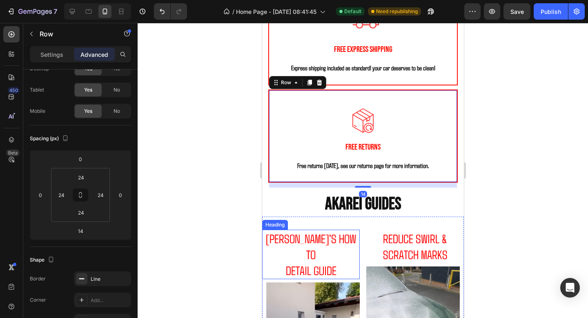
click at [325, 263] on span "DETAIL GUIDE" at bounding box center [311, 270] width 51 height 15
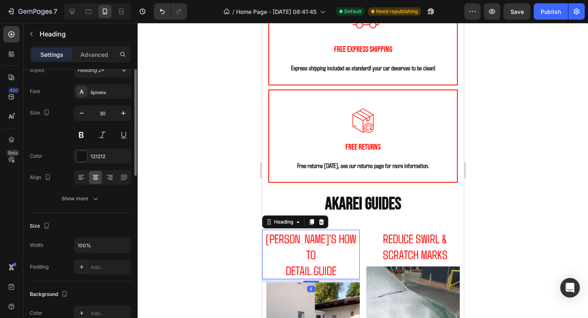
scroll to position [0, 0]
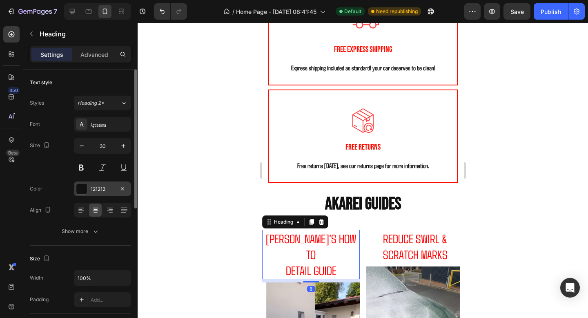
click at [100, 193] on div "121212" at bounding box center [102, 188] width 57 height 15
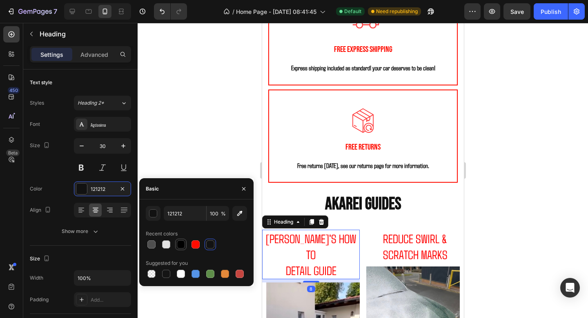
click at [181, 244] on div at bounding box center [181, 244] width 8 height 8
type input "000000"
click at [318, 246] on h2 "AKAREI'S HOW TO DETAIL GUIDE" at bounding box center [311, 254] width 98 height 49
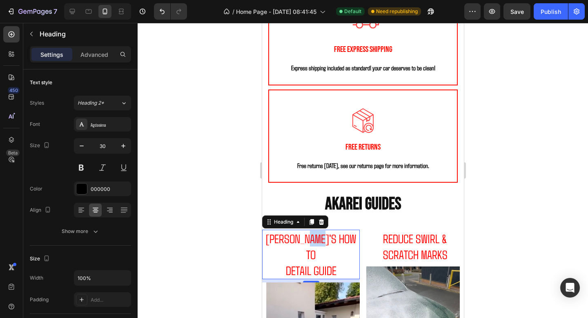
click at [318, 246] on p "AKAREI'S HOW TO DETAIL GUIDE" at bounding box center [311, 254] width 96 height 48
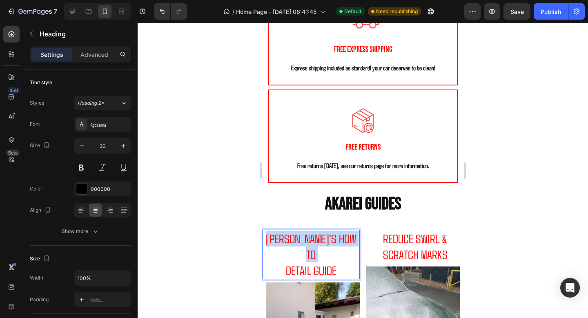
click at [318, 246] on p "AKAREI'S HOW TO DETAIL GUIDE" at bounding box center [311, 254] width 96 height 48
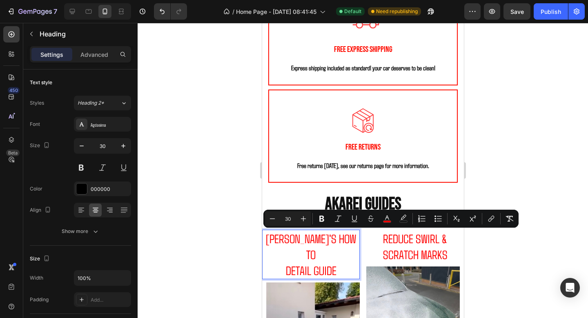
click at [343, 255] on p "AKAREI'S HOW TO DETAIL GUIDE" at bounding box center [311, 254] width 96 height 48
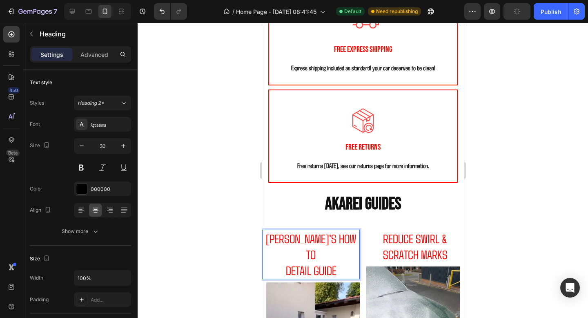
click at [343, 255] on p "AKAREI'S HOW TO DETAIL GUIDE" at bounding box center [311, 254] width 96 height 48
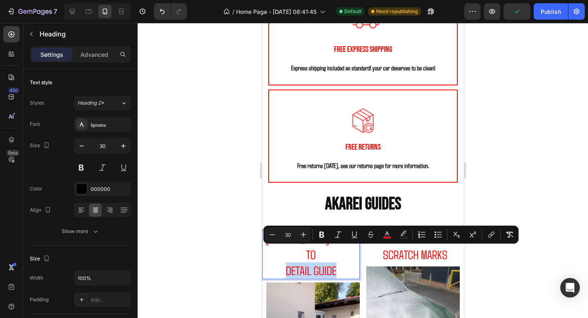
click at [343, 255] on p "AKAREI'S HOW TO DETAIL GUIDE" at bounding box center [311, 254] width 96 height 48
click at [340, 253] on p "AKAREI'S HOW TO DETAIL GUIDE" at bounding box center [311, 254] width 96 height 48
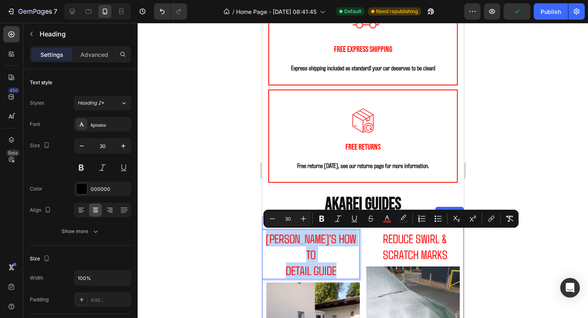
drag, startPoint x: 340, startPoint y: 253, endPoint x: 266, endPoint y: 229, distance: 77.9
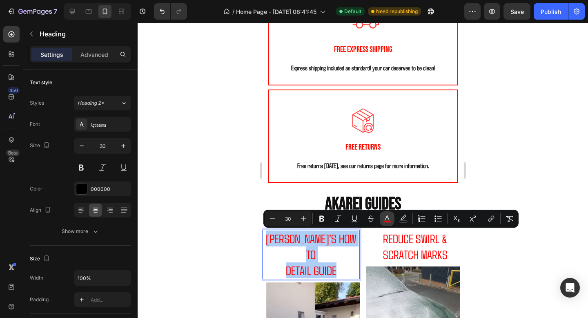
click at [383, 221] on icon "Editor contextual toolbar" at bounding box center [387, 219] width 8 height 8
type input "FF0000"
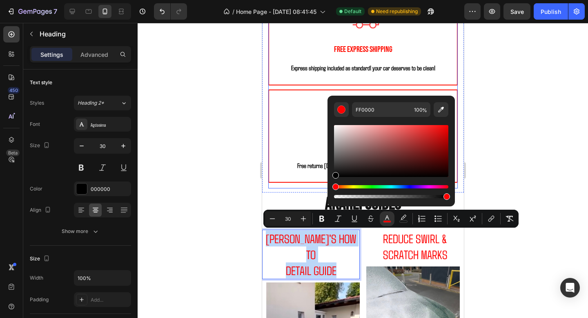
type input "000000"
drag, startPoint x: 597, startPoint y: 198, endPoint x: 323, endPoint y: 183, distance: 274.6
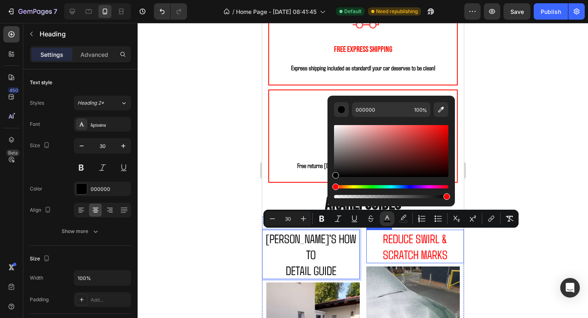
click at [398, 252] on span "SCRATCH MARKS" at bounding box center [415, 254] width 65 height 15
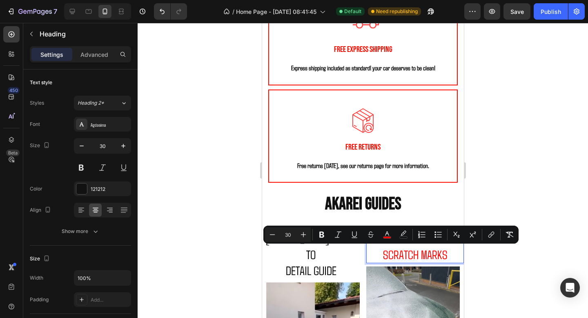
click at [443, 252] on span "SCRATCH MARKS" at bounding box center [415, 254] width 65 height 15
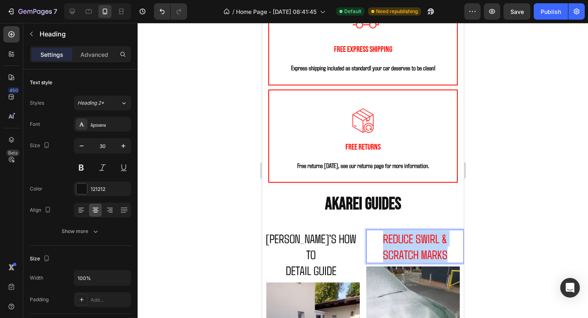
drag, startPoint x: 451, startPoint y: 255, endPoint x: 376, endPoint y: 241, distance: 76.4
click at [376, 241] on p "REDUCE SWIRL & SCRATCH MARKS" at bounding box center [415, 246] width 96 height 32
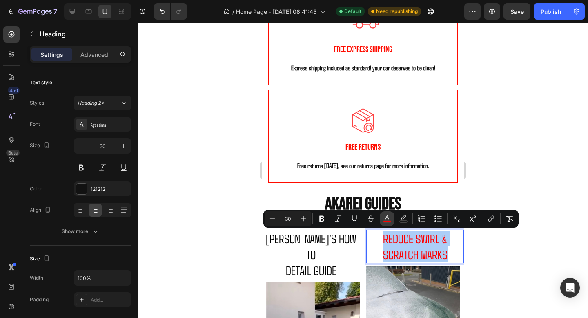
click at [387, 217] on icon "Editor contextual toolbar" at bounding box center [387, 217] width 4 height 4
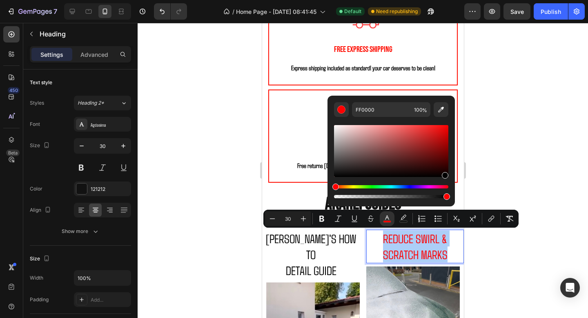
drag, startPoint x: 707, startPoint y: 150, endPoint x: 445, endPoint y: 230, distance: 274.6
type input "000000"
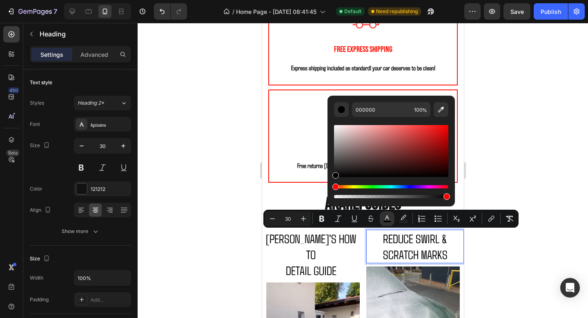
click at [526, 234] on div at bounding box center [363, 170] width 451 height 295
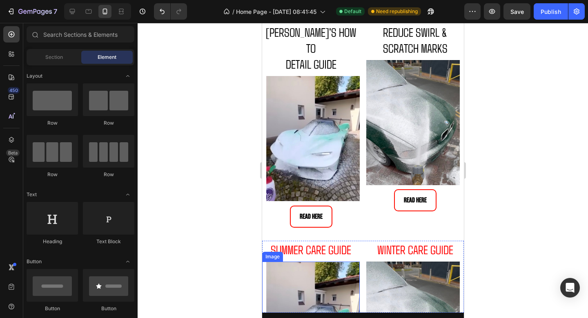
scroll to position [1954, 0]
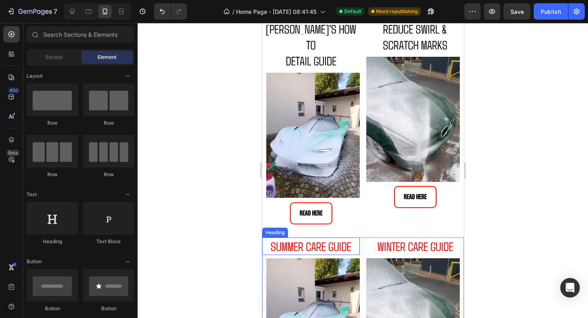
click at [325, 239] on span "SUMMER CARE GUIDE" at bounding box center [311, 246] width 81 height 15
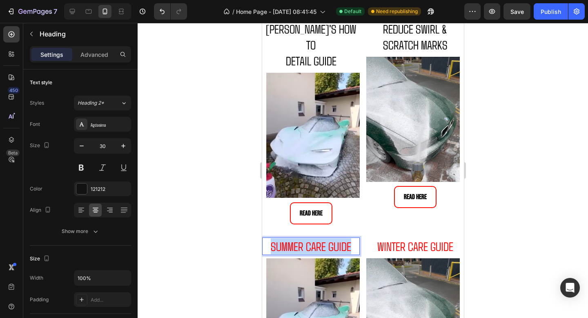
click at [325, 239] on span "SUMMER CARE GUIDE" at bounding box center [311, 246] width 81 height 15
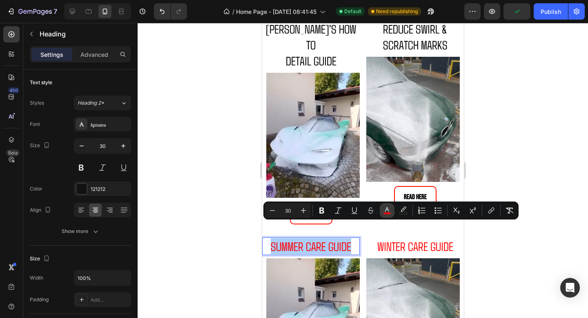
click at [384, 215] on button "color" at bounding box center [387, 210] width 15 height 15
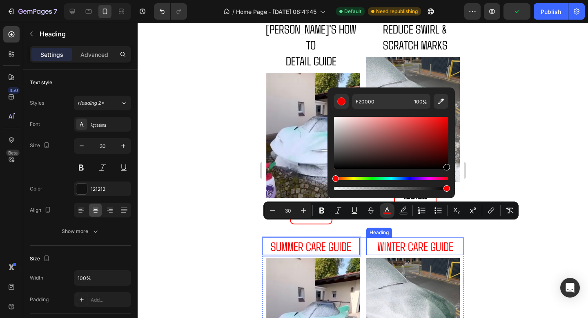
drag, startPoint x: 711, startPoint y: 142, endPoint x: 452, endPoint y: 228, distance: 272.7
type input "000000"
click at [450, 239] on span "WINTER CARE GUIDE" at bounding box center [415, 246] width 76 height 15
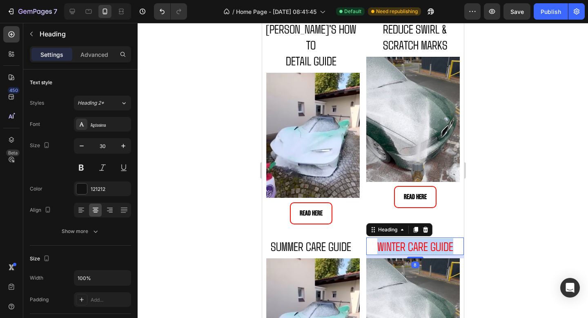
click at [450, 239] on span "WINTER CARE GUIDE" at bounding box center [415, 246] width 76 height 15
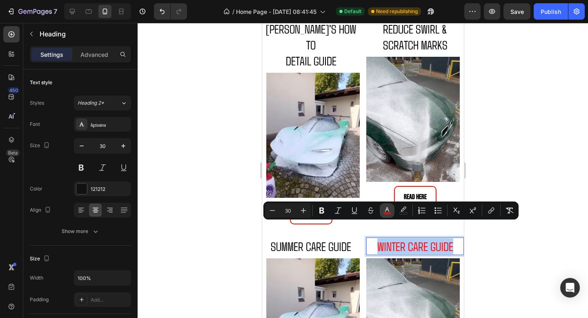
click at [384, 214] on icon "Editor contextual toolbar" at bounding box center [387, 210] width 8 height 8
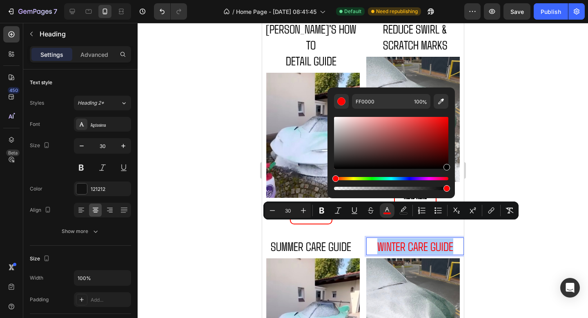
drag, startPoint x: 446, startPoint y: 118, endPoint x: 455, endPoint y: 201, distance: 83.9
click at [455, 201] on div "Minus 30 Plus Bold Italic Underline Strikethrough color color Numbered List Bul…" at bounding box center [391, 210] width 255 height 18
type input "000000"
click at [510, 143] on div at bounding box center [363, 170] width 451 height 295
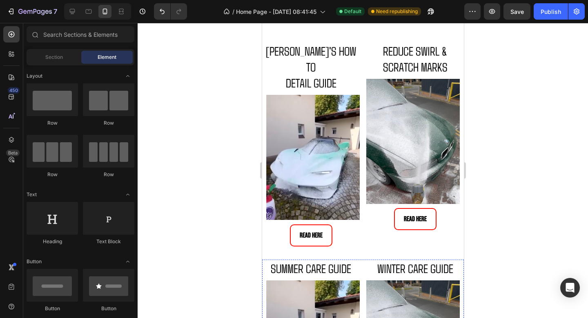
scroll to position [1941, 0]
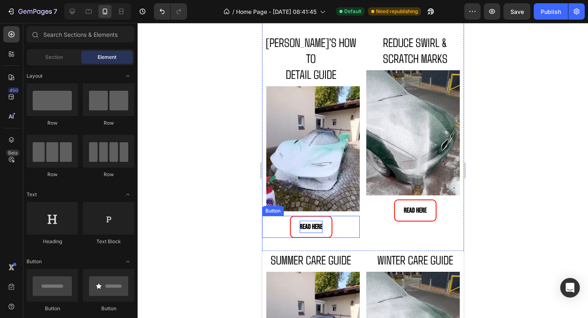
click at [310, 221] on p "READ HERE" at bounding box center [311, 227] width 23 height 13
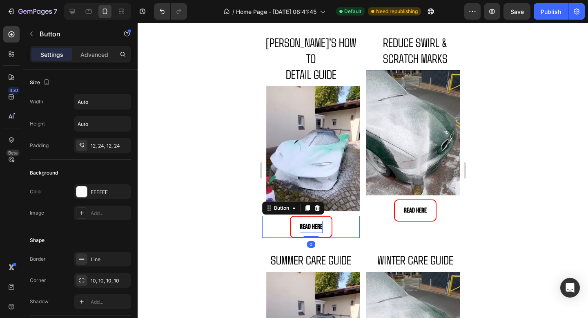
click at [310, 221] on p "READ HERE" at bounding box center [311, 227] width 23 height 13
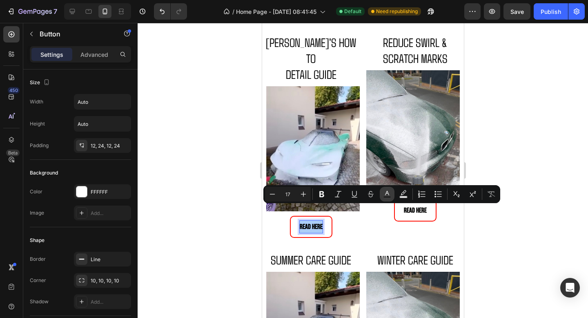
click at [387, 189] on button "Text Color" at bounding box center [387, 194] width 15 height 15
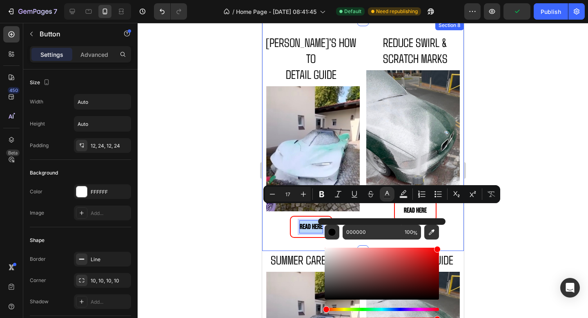
type input "FF0000"
drag, startPoint x: 589, startPoint y: 320, endPoint x: 447, endPoint y: 226, distance: 170.9
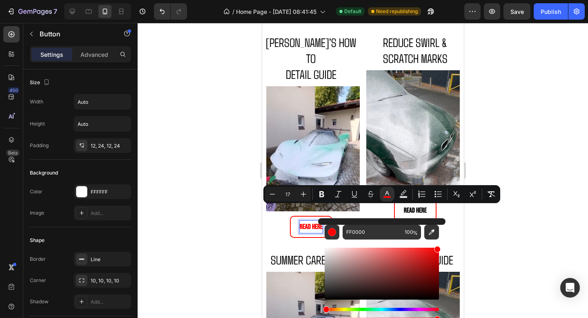
click at [480, 214] on div at bounding box center [363, 170] width 451 height 295
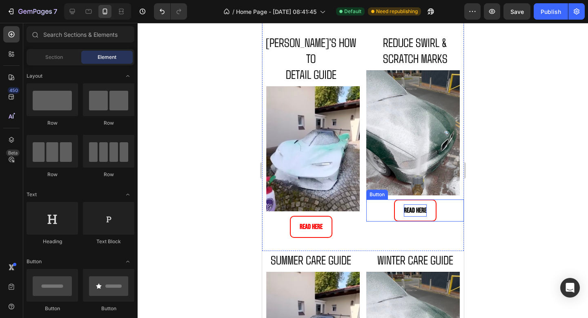
click at [418, 210] on p "READ HERE" at bounding box center [415, 210] width 23 height 13
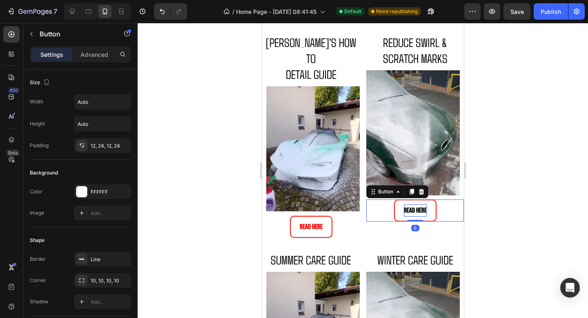
click at [418, 210] on p "READ HERE" at bounding box center [415, 210] width 23 height 13
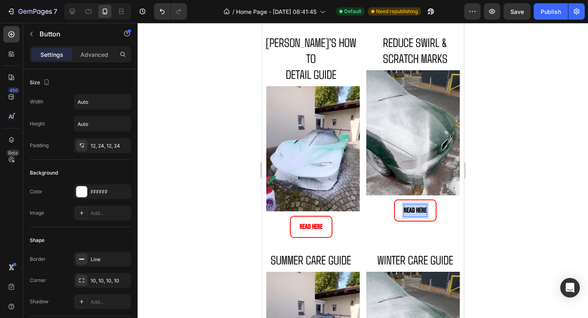
click at [418, 210] on p "READ HERE" at bounding box center [415, 210] width 23 height 13
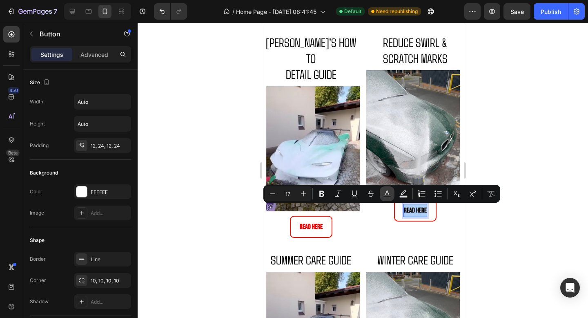
click at [383, 197] on button "Text Color" at bounding box center [387, 193] width 15 height 15
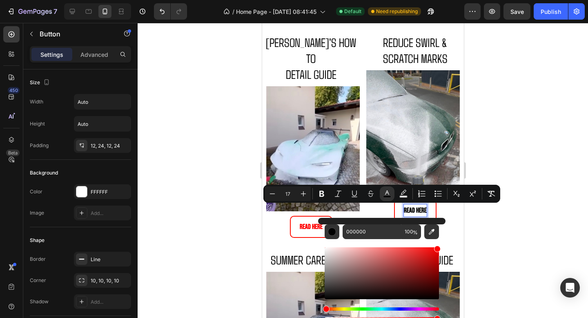
drag, startPoint x: 325, startPoint y: 299, endPoint x: 445, endPoint y: 234, distance: 136.0
click at [445, 234] on div "000000 100 %" at bounding box center [382, 270] width 128 height 104
type input "FF0000"
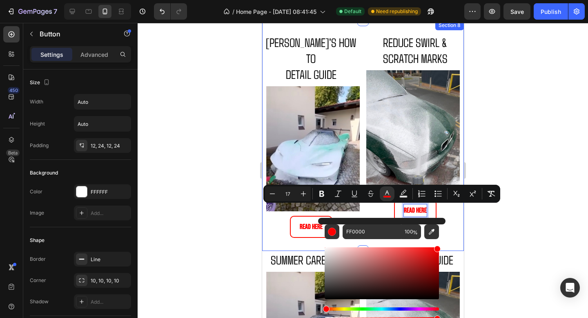
click at [456, 228] on div "⁠⁠⁠⁠⁠⁠⁠ AKAREI'S HOW TO DETAIL GUIDE Heading Image READ HERE Button ⁠⁠⁠⁠⁠⁠⁠ RED…" at bounding box center [363, 135] width 202 height 230
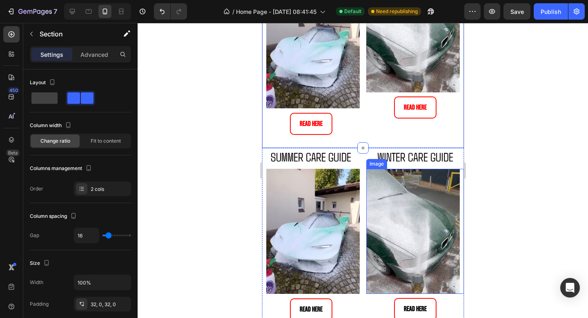
scroll to position [2091, 0]
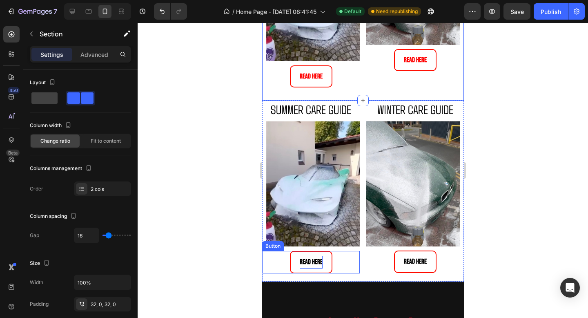
click at [309, 256] on p "READ HERE" at bounding box center [311, 262] width 23 height 13
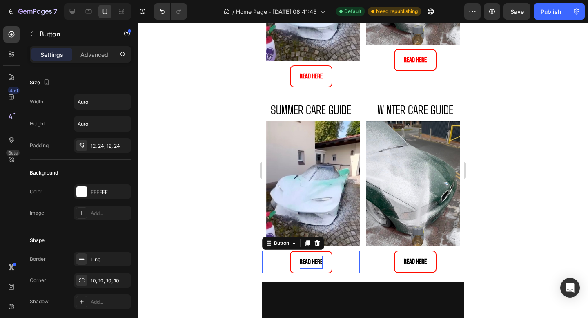
click at [309, 256] on p "READ HERE" at bounding box center [311, 262] width 23 height 13
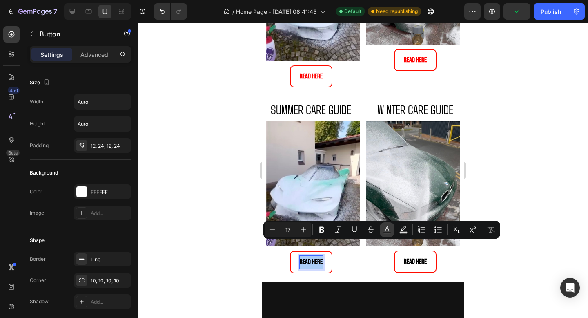
click at [387, 226] on icon "Editor contextual toolbar" at bounding box center [387, 230] width 8 height 8
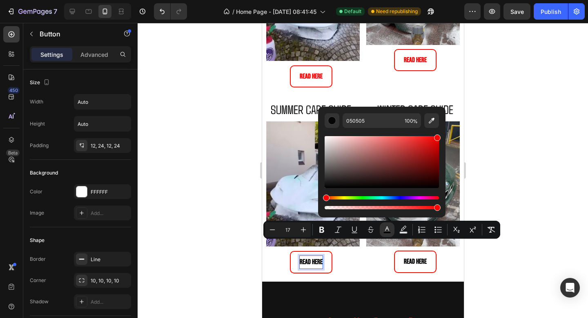
drag, startPoint x: 326, startPoint y: 187, endPoint x: 444, endPoint y: 122, distance: 134.6
click at [444, 122] on div "050505 100 %" at bounding box center [382, 159] width 128 height 104
type input "FF0000"
click at [483, 140] on div at bounding box center [363, 170] width 451 height 295
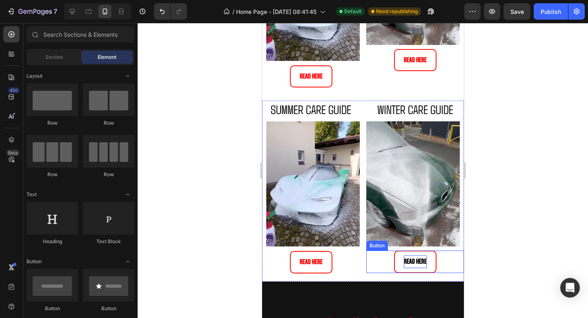
click at [419, 255] on p "READ HERE" at bounding box center [415, 261] width 23 height 13
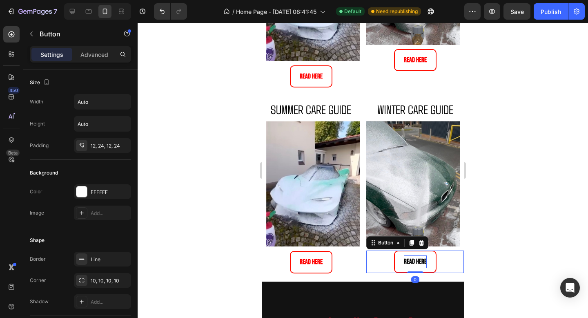
click at [419, 255] on p "READ HERE" at bounding box center [415, 261] width 23 height 13
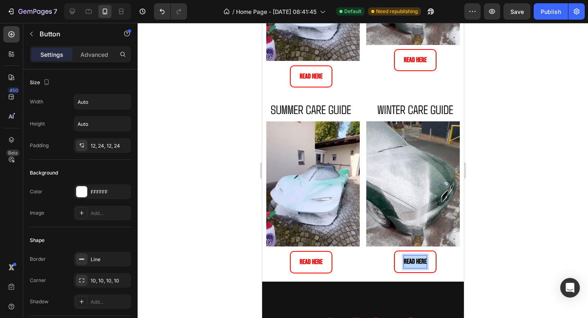
click at [419, 255] on p "READ HERE" at bounding box center [415, 261] width 23 height 13
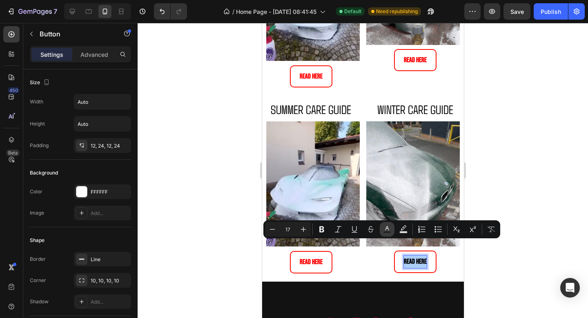
click at [388, 224] on button "Text Color" at bounding box center [387, 229] width 15 height 15
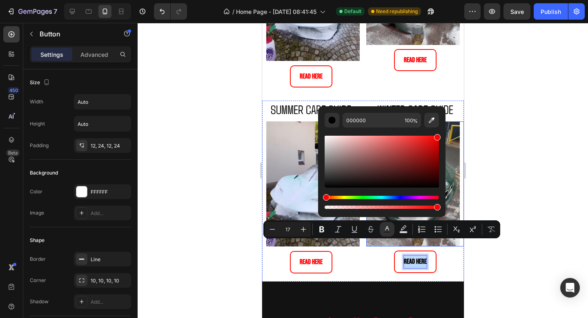
drag, startPoint x: 589, startPoint y: 209, endPoint x: 461, endPoint y: 123, distance: 154.6
type input "FF0000"
click at [485, 127] on div at bounding box center [363, 170] width 451 height 295
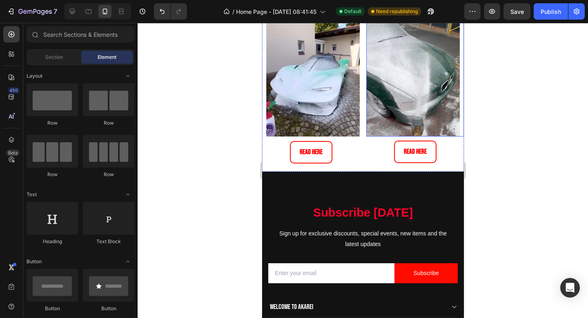
scroll to position [2186, 0]
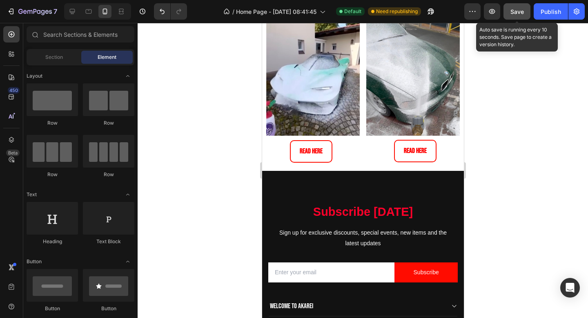
click at [517, 11] on span "Save" at bounding box center [517, 11] width 13 height 7
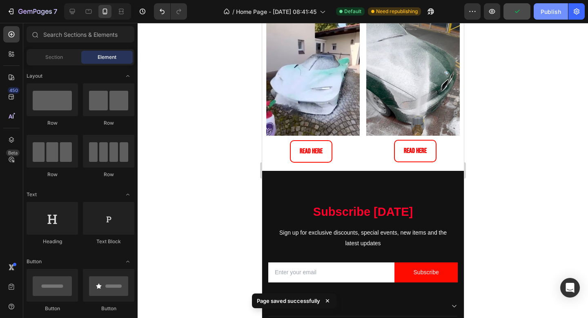
click at [550, 9] on div "Publish" at bounding box center [551, 11] width 20 height 9
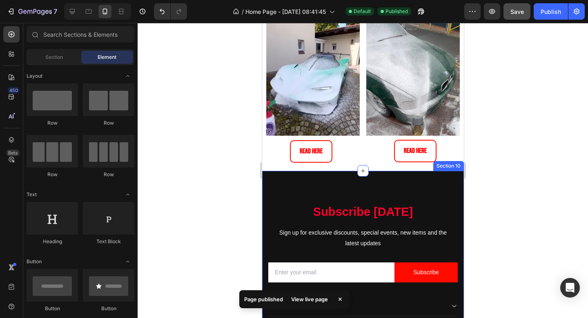
click at [385, 168] on div "⁠⁠⁠⁠⁠⁠⁠ SUMMER CARE GUIDE Heading Image READ HERE Button ⁠⁠⁠⁠⁠⁠⁠ WINTER CARE GU…" at bounding box center [363, 80] width 202 height 181
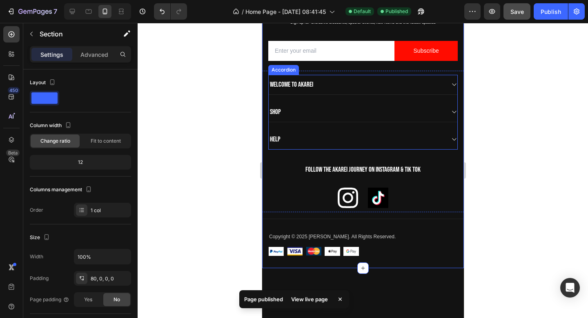
scroll to position [2439, 0]
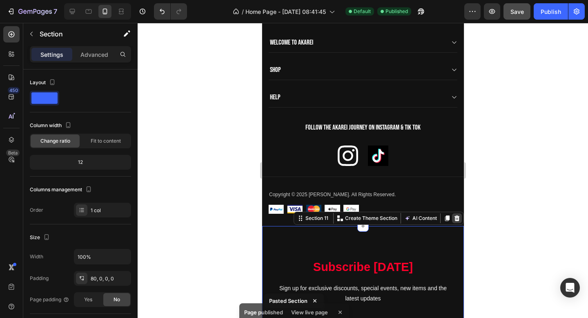
click at [454, 217] on icon at bounding box center [457, 218] width 7 height 7
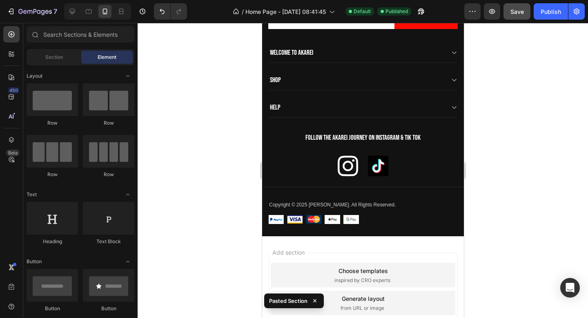
scroll to position [2294, 0]
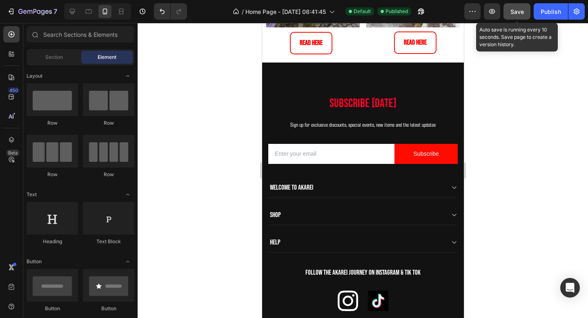
click at [519, 12] on span "Save" at bounding box center [517, 11] width 13 height 7
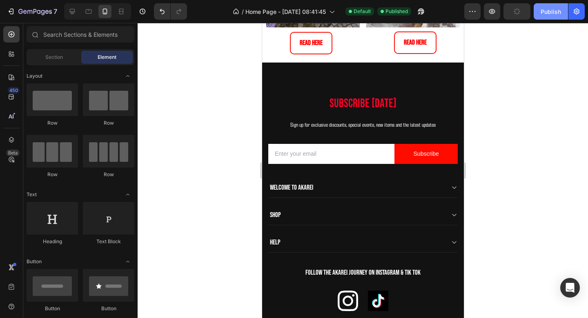
click at [545, 18] on button "Publish" at bounding box center [551, 11] width 34 height 16
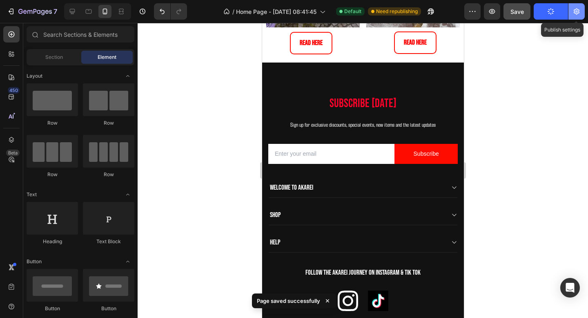
click at [574, 13] on icon "button" at bounding box center [577, 11] width 8 height 8
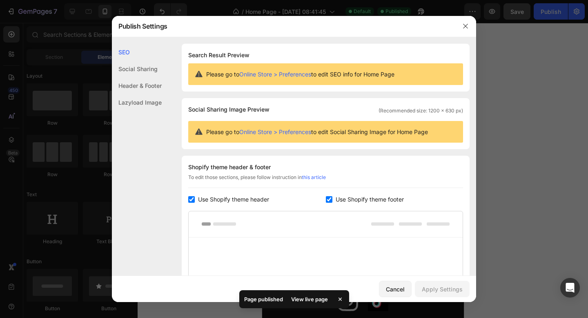
click at [139, 87] on div "Header & Footer" at bounding box center [137, 85] width 50 height 17
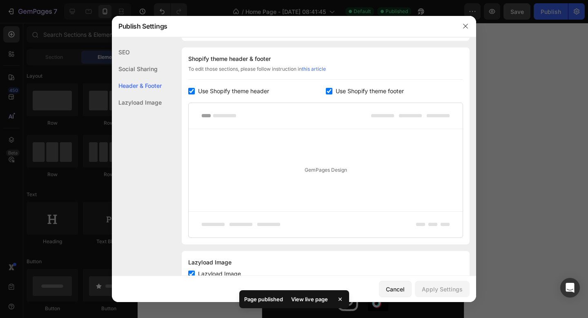
scroll to position [110, 0]
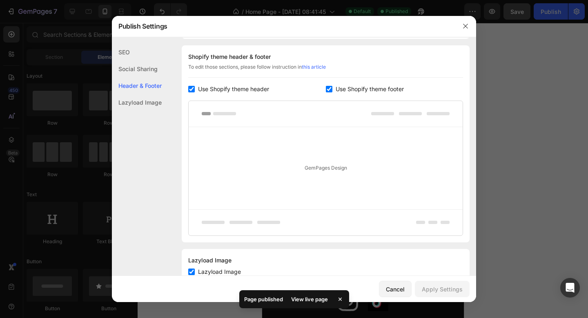
click at [331, 89] on input "checkbox" at bounding box center [329, 89] width 7 height 7
checkbox input "false"
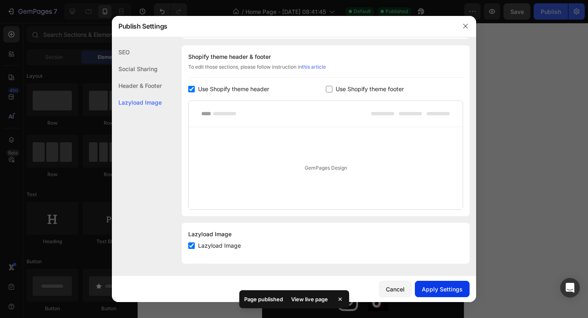
click at [438, 284] on button "Apply Settings" at bounding box center [442, 289] width 55 height 16
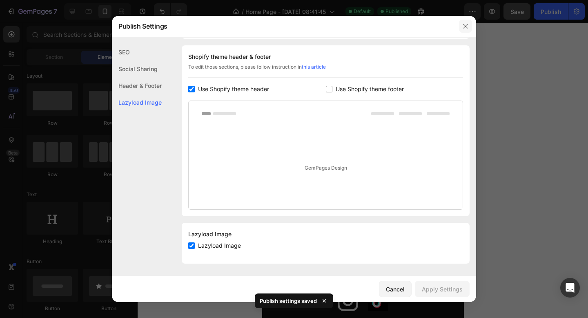
click at [464, 25] on icon "button" at bounding box center [465, 26] width 4 height 4
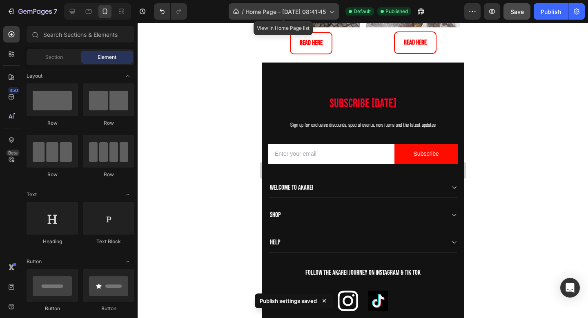
click at [308, 9] on span "Home Page - Sep 3, 08:41:45" at bounding box center [286, 11] width 81 height 9
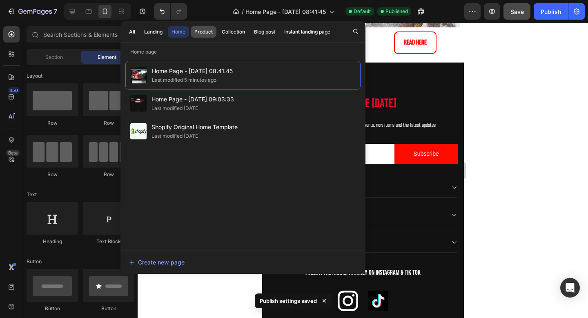
click at [202, 31] on div "Product" at bounding box center [204, 31] width 18 height 7
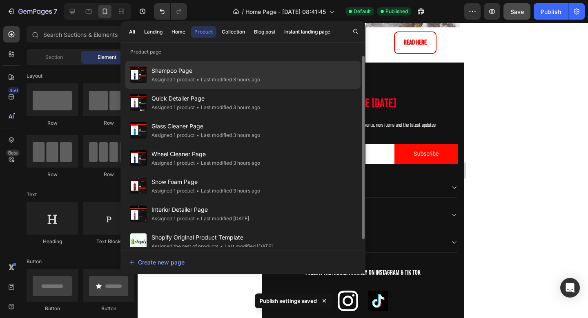
click at [201, 77] on div "• Last modified 3 hours ago" at bounding box center [227, 80] width 65 height 8
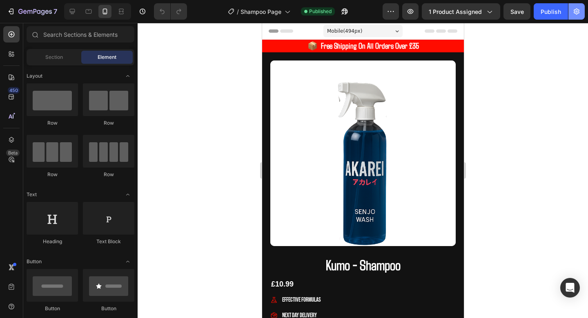
radio input "false"
click at [570, 15] on button "button" at bounding box center [577, 11] width 16 height 16
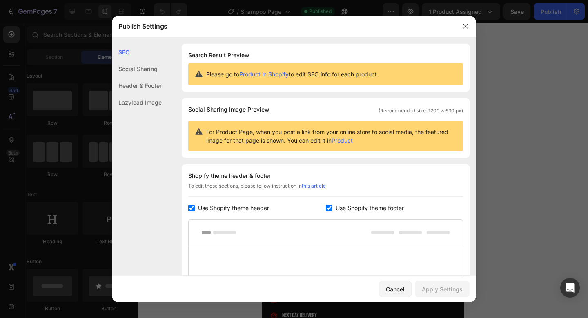
click at [344, 202] on div "Shopify theme header & footer To edit those sections, please follow instruction…" at bounding box center [326, 262] width 288 height 197
click at [336, 208] on span "Use Shopify theme footer" at bounding box center [370, 208] width 68 height 10
checkbox input "false"
click at [457, 289] on div "Apply Settings" at bounding box center [442, 289] width 41 height 9
click at [559, 110] on div at bounding box center [294, 159] width 588 height 318
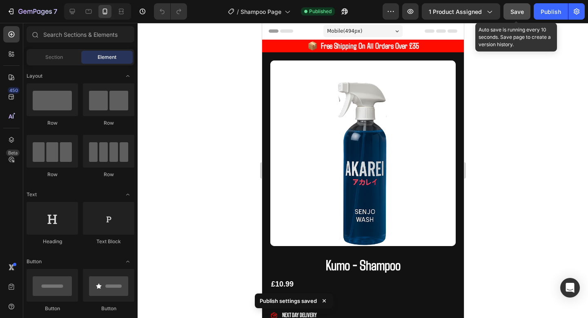
click at [522, 11] on span "Save" at bounding box center [517, 11] width 13 height 7
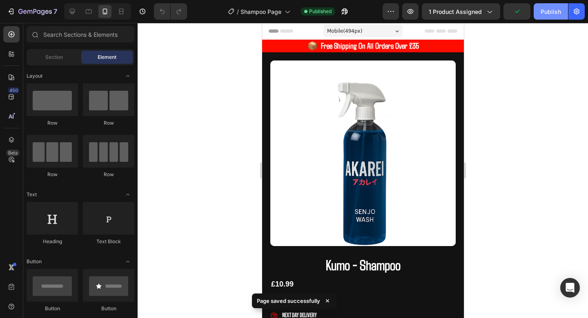
click at [546, 11] on div "Publish" at bounding box center [551, 11] width 20 height 9
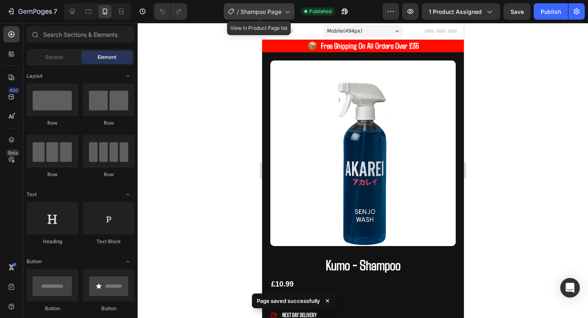
click at [261, 12] on span "Shampoo Page" at bounding box center [261, 11] width 41 height 9
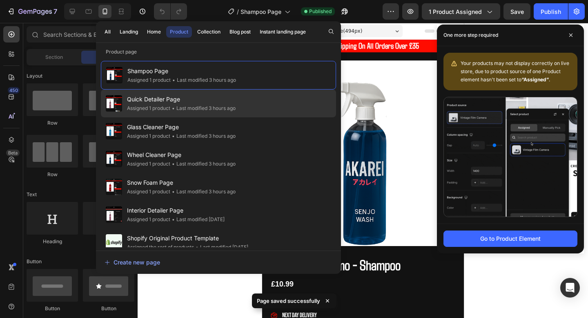
click at [253, 94] on div "Quick Detailer Page Assigned 1 product • Last modified 3 hours ago" at bounding box center [218, 103] width 235 height 28
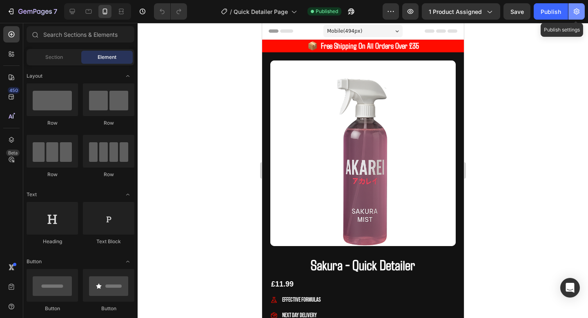
click at [576, 10] on icon "button" at bounding box center [577, 11] width 8 height 8
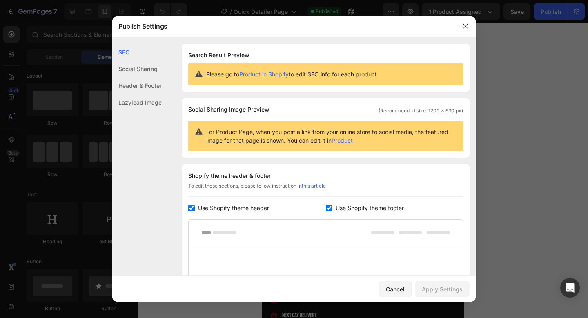
click at [336, 207] on span "Use Shopify theme footer" at bounding box center [370, 208] width 68 height 10
checkbox input "false"
click at [435, 295] on button "Apply Settings" at bounding box center [442, 289] width 55 height 16
click at [465, 27] on icon "button" at bounding box center [466, 26] width 7 height 7
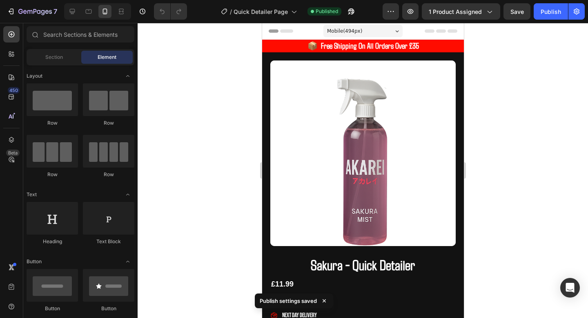
click at [531, 13] on div "Preview 1 product assigned Save Publish" at bounding box center [484, 11] width 202 height 16
click at [543, 13] on div "Publish" at bounding box center [551, 11] width 20 height 9
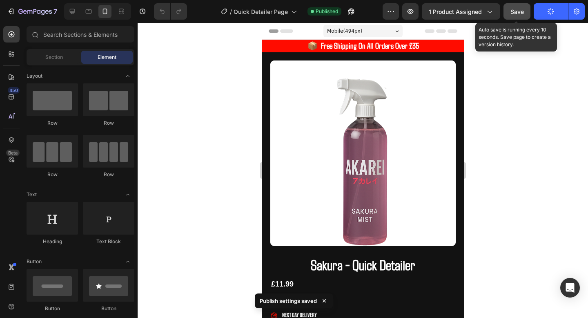
click at [525, 18] on button "Save" at bounding box center [517, 11] width 27 height 16
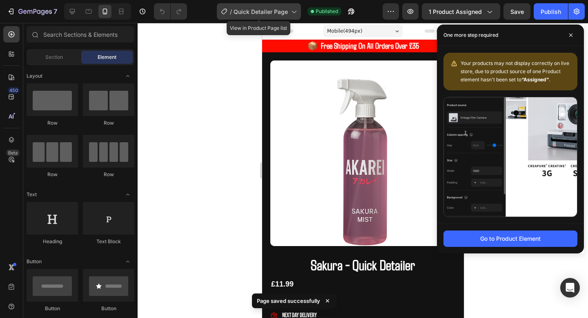
click at [266, 7] on div "/ Quick Detailer Page" at bounding box center [259, 11] width 84 height 16
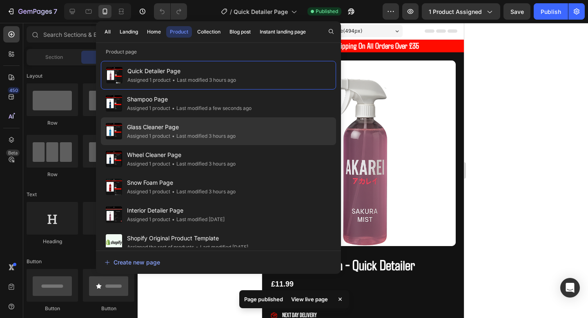
click at [192, 125] on span "Glass Cleaner Page" at bounding box center [181, 127] width 109 height 10
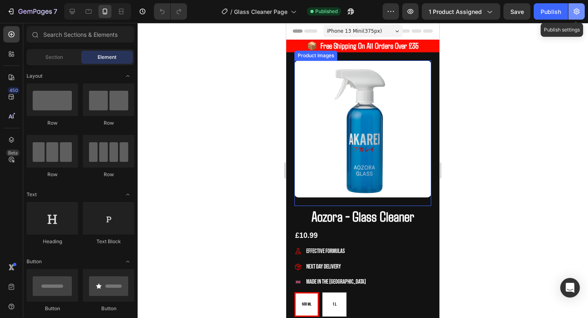
click at [579, 18] on button "button" at bounding box center [577, 11] width 16 height 16
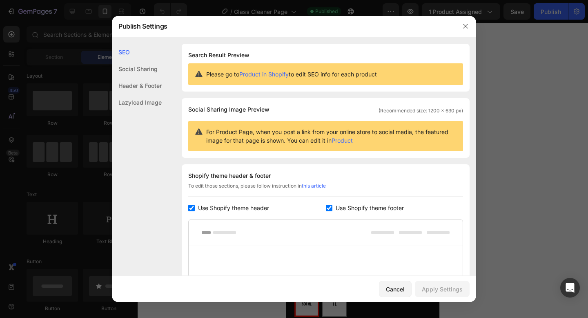
click at [364, 205] on span "Use Shopify theme footer" at bounding box center [370, 208] width 68 height 10
checkbox input "false"
click at [435, 287] on div "Apply Settings" at bounding box center [442, 289] width 41 height 9
click at [471, 28] on button "button" at bounding box center [465, 26] width 13 height 13
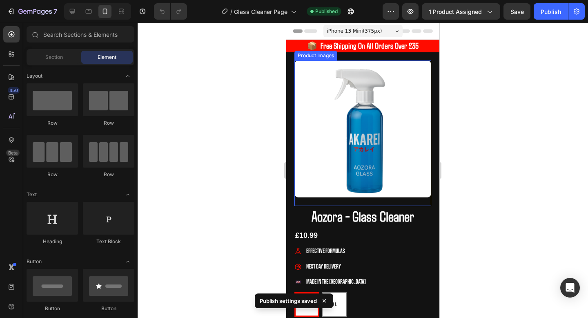
click at [516, 23] on div at bounding box center [363, 170] width 451 height 295
click at [535, 19] on div "Preview 1 product assigned Save Publish" at bounding box center [484, 11] width 202 height 16
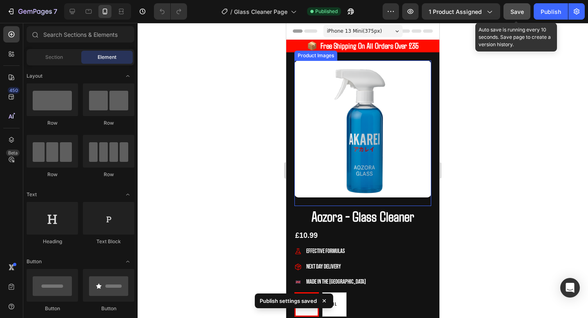
click at [521, 19] on button "Save" at bounding box center [517, 11] width 27 height 16
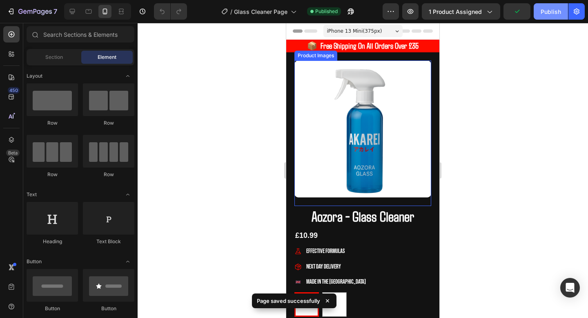
click at [548, 19] on button "Publish" at bounding box center [551, 11] width 34 height 16
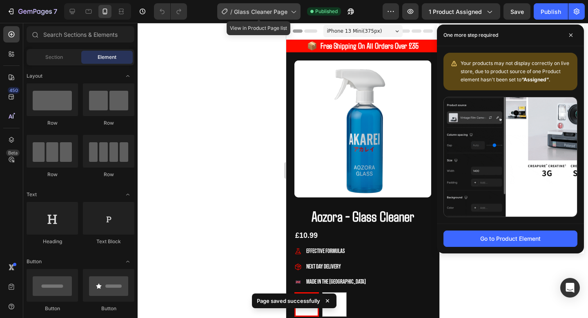
click at [284, 16] on div "/ Glass Cleaner Page" at bounding box center [258, 11] width 83 height 16
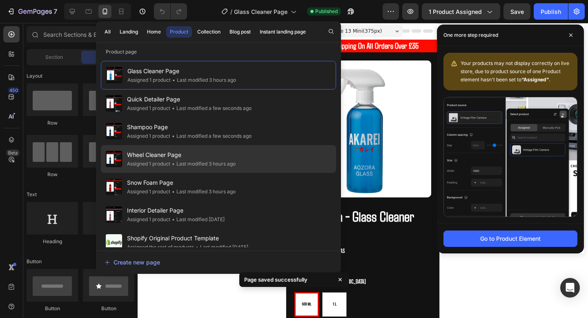
click at [185, 158] on span "Wheel Cleaner Page" at bounding box center [181, 155] width 109 height 10
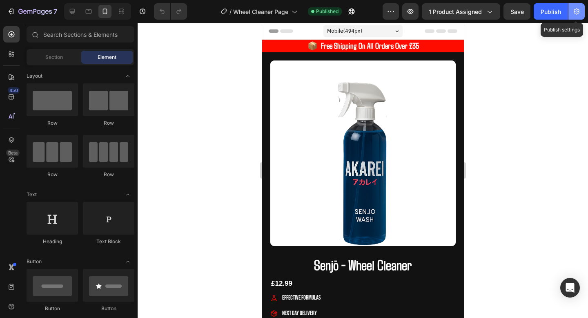
click at [578, 10] on icon "button" at bounding box center [577, 12] width 6 height 6
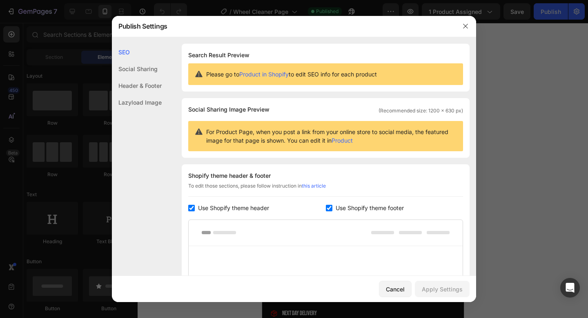
click at [342, 210] on span "Use Shopify theme footer" at bounding box center [370, 208] width 68 height 10
checkbox input "false"
click at [429, 291] on div "Apply Settings" at bounding box center [442, 289] width 41 height 9
click at [468, 30] on button "button" at bounding box center [465, 26] width 13 height 13
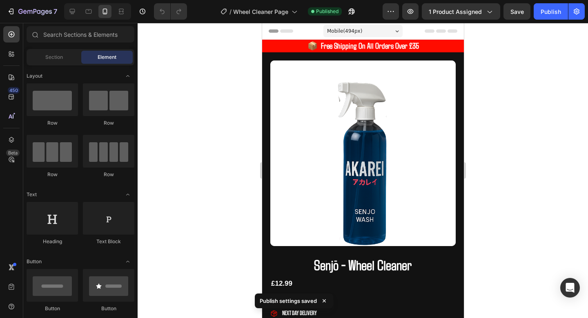
click at [516, 26] on div at bounding box center [363, 170] width 451 height 295
click at [517, 20] on div "7 Version history / Wheel Cleaner Page Published Preview 1 product assigned Sav…" at bounding box center [294, 11] width 588 height 23
click at [550, 15] on div "Publish" at bounding box center [551, 11] width 20 height 9
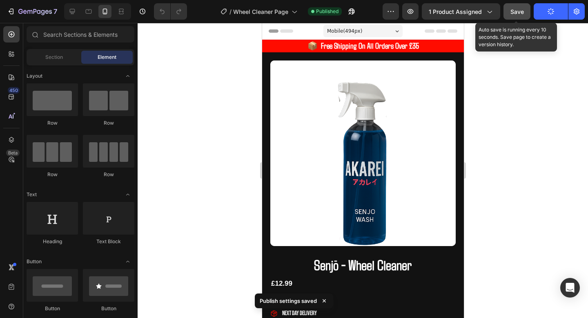
click at [519, 14] on span "Save" at bounding box center [517, 11] width 13 height 7
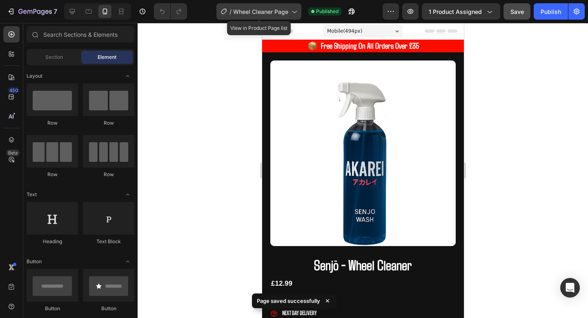
click at [281, 18] on div "/ Wheel Cleaner Page" at bounding box center [259, 11] width 85 height 16
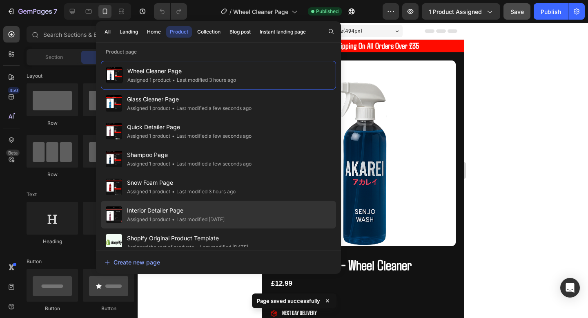
click at [164, 206] on span "Interior Detailer Page" at bounding box center [176, 211] width 98 height 10
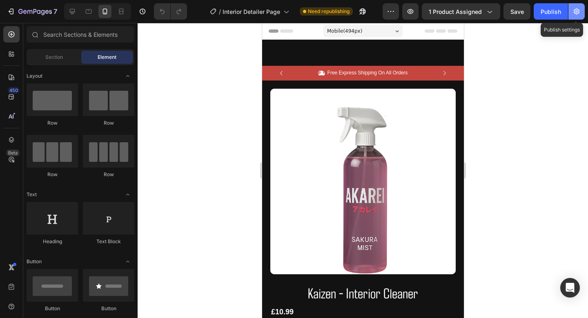
click at [576, 12] on icon "button" at bounding box center [577, 11] width 8 height 8
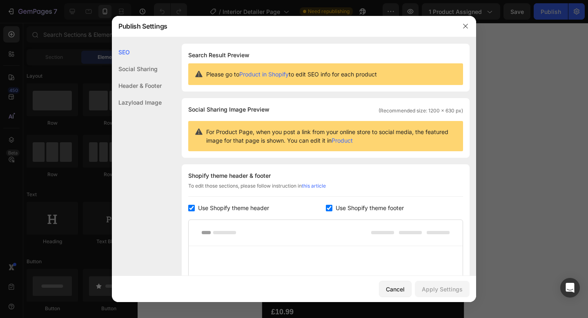
click at [327, 204] on div "Use Shopify theme footer" at bounding box center [395, 208] width 138 height 10
checkbox input "false"
click at [441, 289] on div "Apply Settings" at bounding box center [442, 289] width 41 height 9
drag, startPoint x: 464, startPoint y: 29, endPoint x: 476, endPoint y: 26, distance: 12.1
click at [464, 29] on icon "button" at bounding box center [466, 26] width 7 height 7
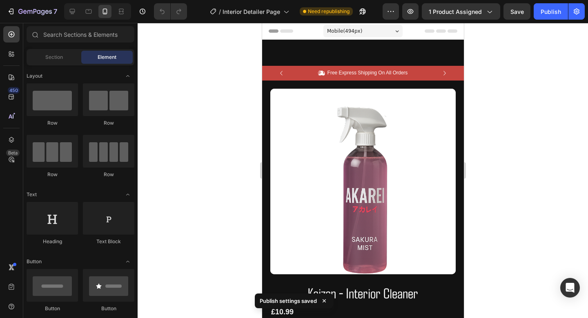
click at [501, 22] on div "7 Version history / Interior Detailer Page Need republishing Preview 1 product …" at bounding box center [294, 11] width 588 height 23
click at [509, 22] on div "7 Version history / Interior Detailer Page Need republishing Preview 1 product …" at bounding box center [294, 11] width 588 height 23
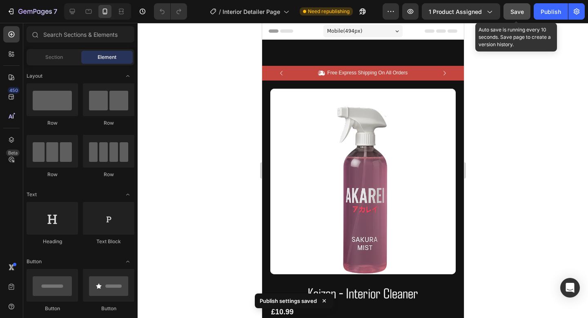
click at [512, 15] on div "Save" at bounding box center [517, 11] width 13 height 9
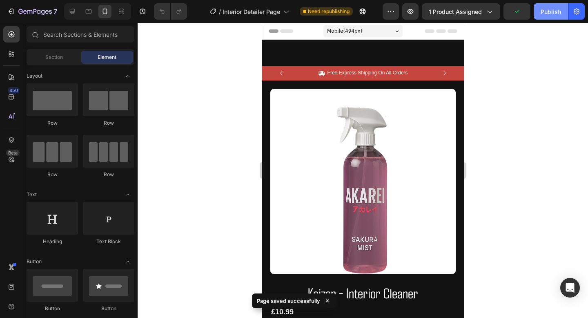
click at [562, 15] on button "Publish" at bounding box center [551, 11] width 34 height 16
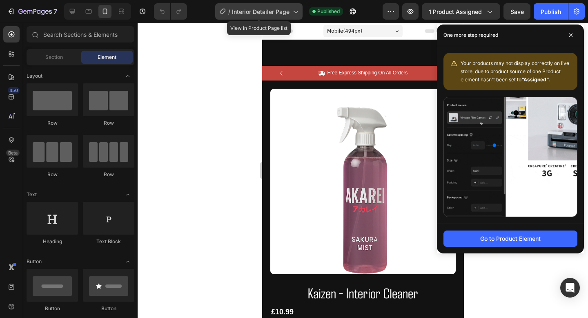
click at [257, 11] on span "Interior Detailer Page" at bounding box center [261, 11] width 58 height 9
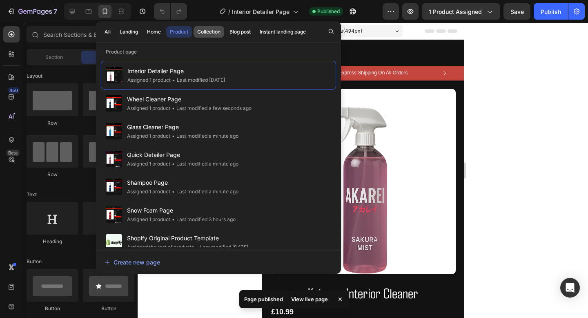
click at [223, 35] on button "Collection" at bounding box center [209, 31] width 31 height 11
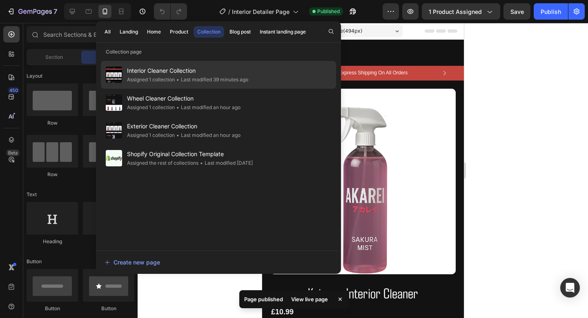
click at [205, 74] on span "Interior Cleaner Collection" at bounding box center [187, 71] width 121 height 10
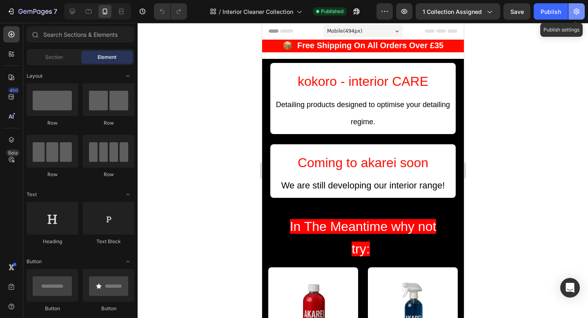
click at [577, 6] on button "button" at bounding box center [577, 11] width 16 height 16
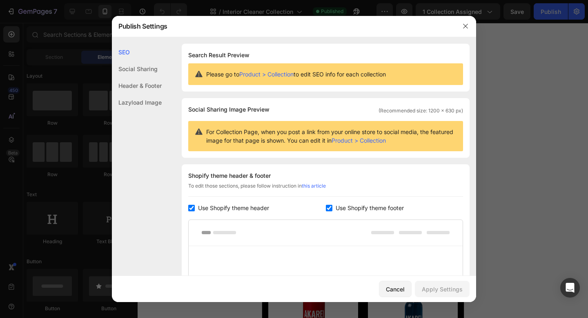
click at [365, 209] on span "Use Shopify theme footer" at bounding box center [370, 208] width 68 height 10
checkbox input "false"
click at [443, 287] on div "Apply Settings" at bounding box center [442, 289] width 41 height 9
click at [465, 25] on icon "button" at bounding box center [466, 26] width 7 height 7
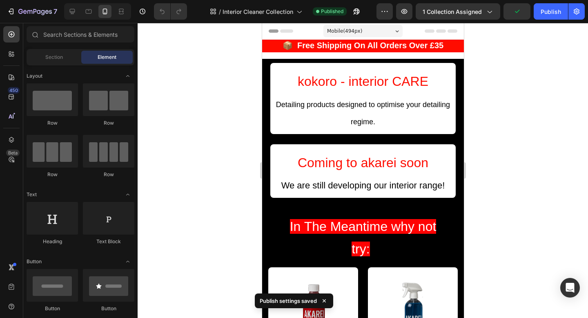
click at [510, 24] on div at bounding box center [363, 170] width 451 height 295
click at [548, 17] on button "Publish" at bounding box center [551, 11] width 34 height 16
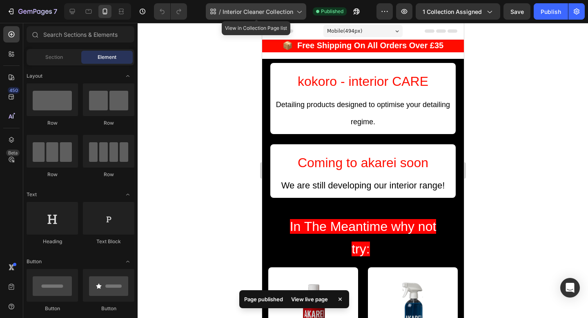
click at [267, 15] on span "Interior Cleaner Collection" at bounding box center [258, 11] width 71 height 9
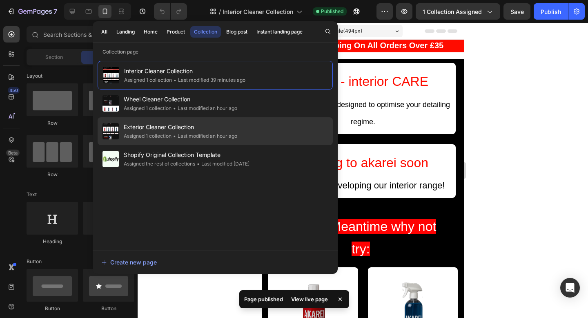
click at [246, 126] on div "Exterior Cleaner Collection Assigned 1 collection • Last modified an hour ago" at bounding box center [215, 131] width 235 height 28
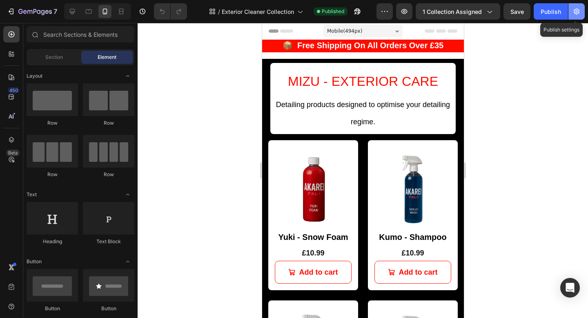
click at [584, 14] on button "button" at bounding box center [577, 11] width 16 height 16
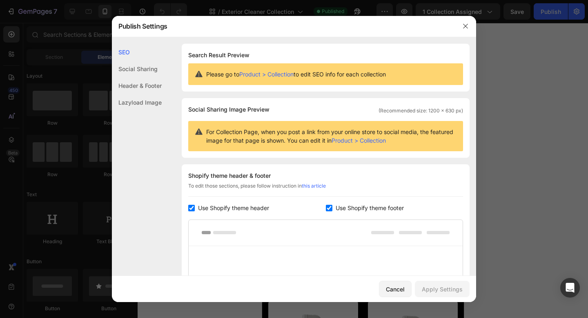
click at [341, 208] on span "Use Shopify theme footer" at bounding box center [370, 208] width 68 height 10
checkbox input "false"
click at [442, 284] on button "Apply Settings" at bounding box center [442, 289] width 55 height 16
click at [467, 26] on icon "button" at bounding box center [466, 26] width 7 height 7
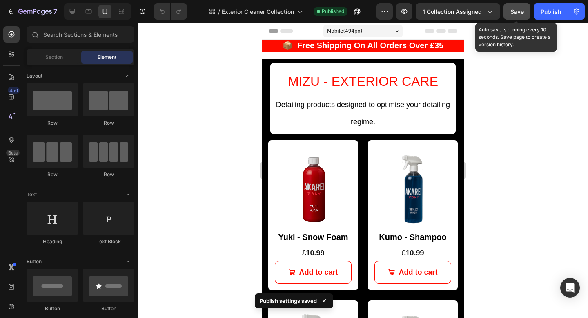
click at [514, 16] on div "Save" at bounding box center [517, 11] width 13 height 9
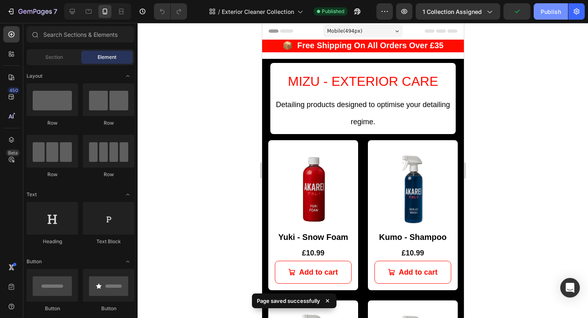
click at [546, 16] on div "Publish" at bounding box center [551, 11] width 20 height 9
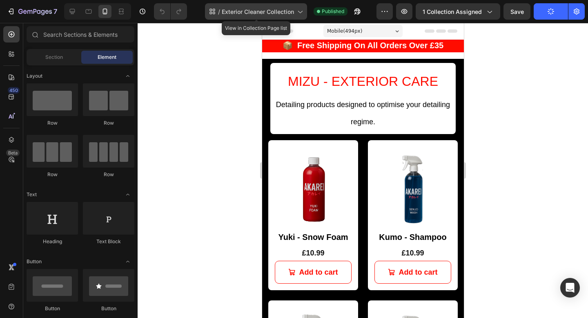
click at [259, 16] on div "/ Exterior Cleaner Collection" at bounding box center [256, 11] width 102 height 16
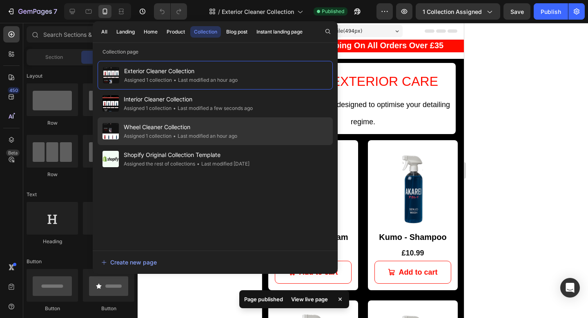
click at [181, 125] on span "Wheel Cleaner Collection" at bounding box center [181, 127] width 114 height 10
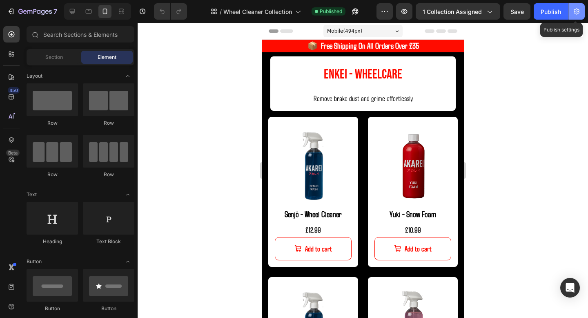
click at [582, 15] on button "button" at bounding box center [577, 11] width 16 height 16
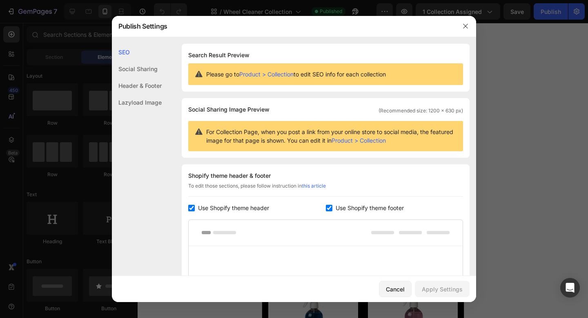
click at [348, 209] on span "Use Shopify theme footer" at bounding box center [370, 208] width 68 height 10
checkbox input "false"
click at [438, 294] on button "Apply Settings" at bounding box center [442, 289] width 55 height 16
click at [464, 26] on icon "button" at bounding box center [466, 26] width 7 height 7
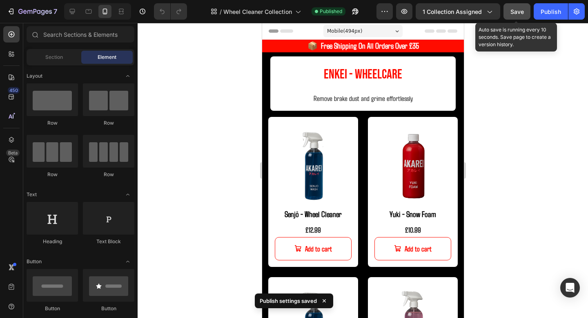
click at [515, 19] on button "Save" at bounding box center [517, 11] width 27 height 16
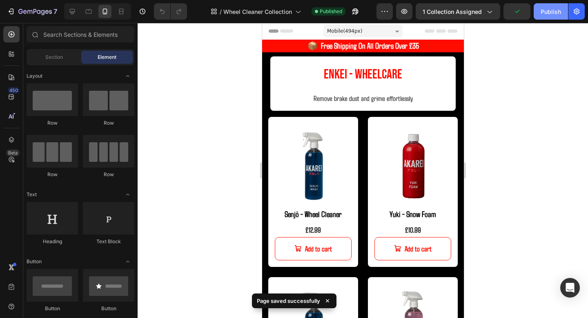
click at [537, 19] on button "Publish" at bounding box center [551, 11] width 34 height 16
